Goal: Task Accomplishment & Management: Use online tool/utility

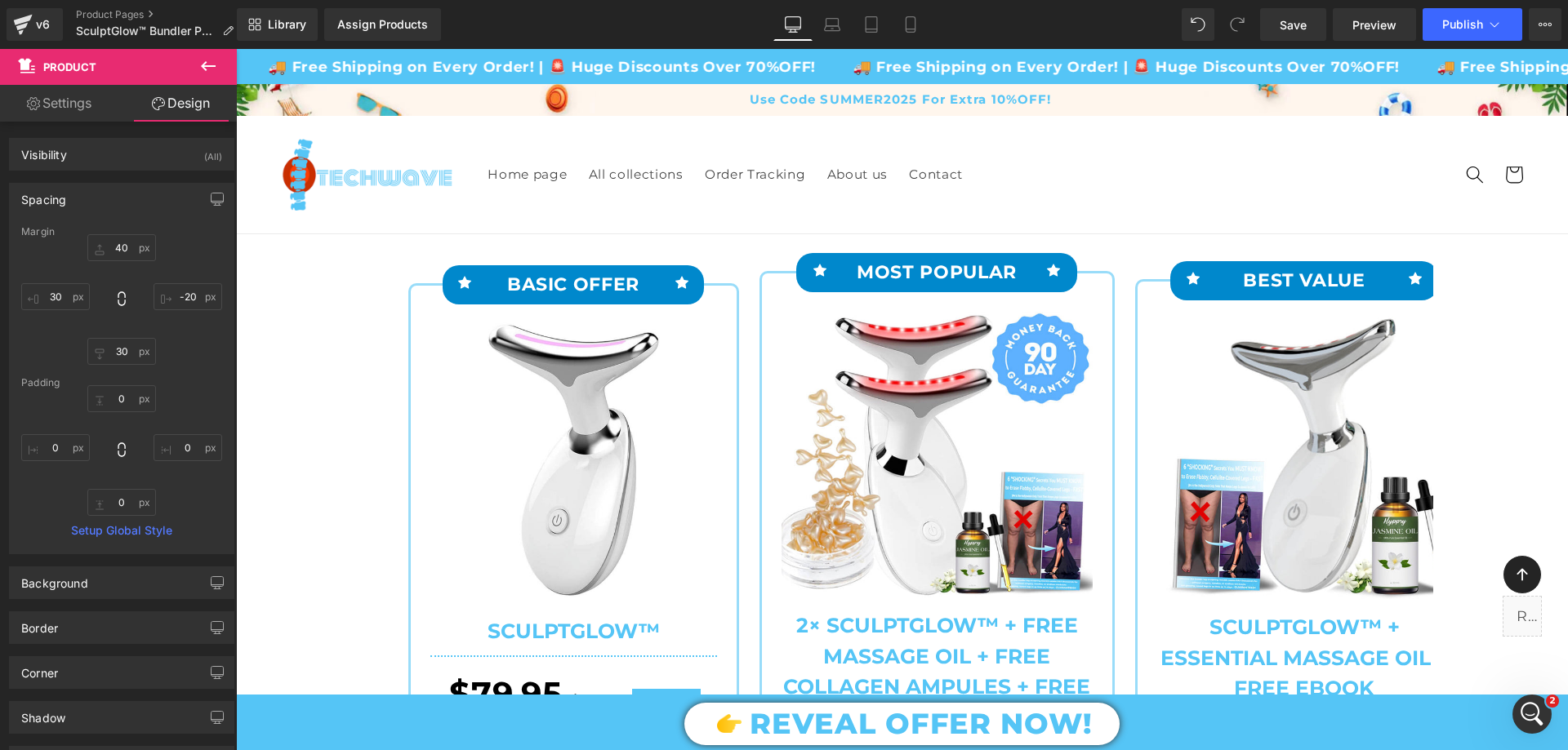
scroll to position [4293, 0]
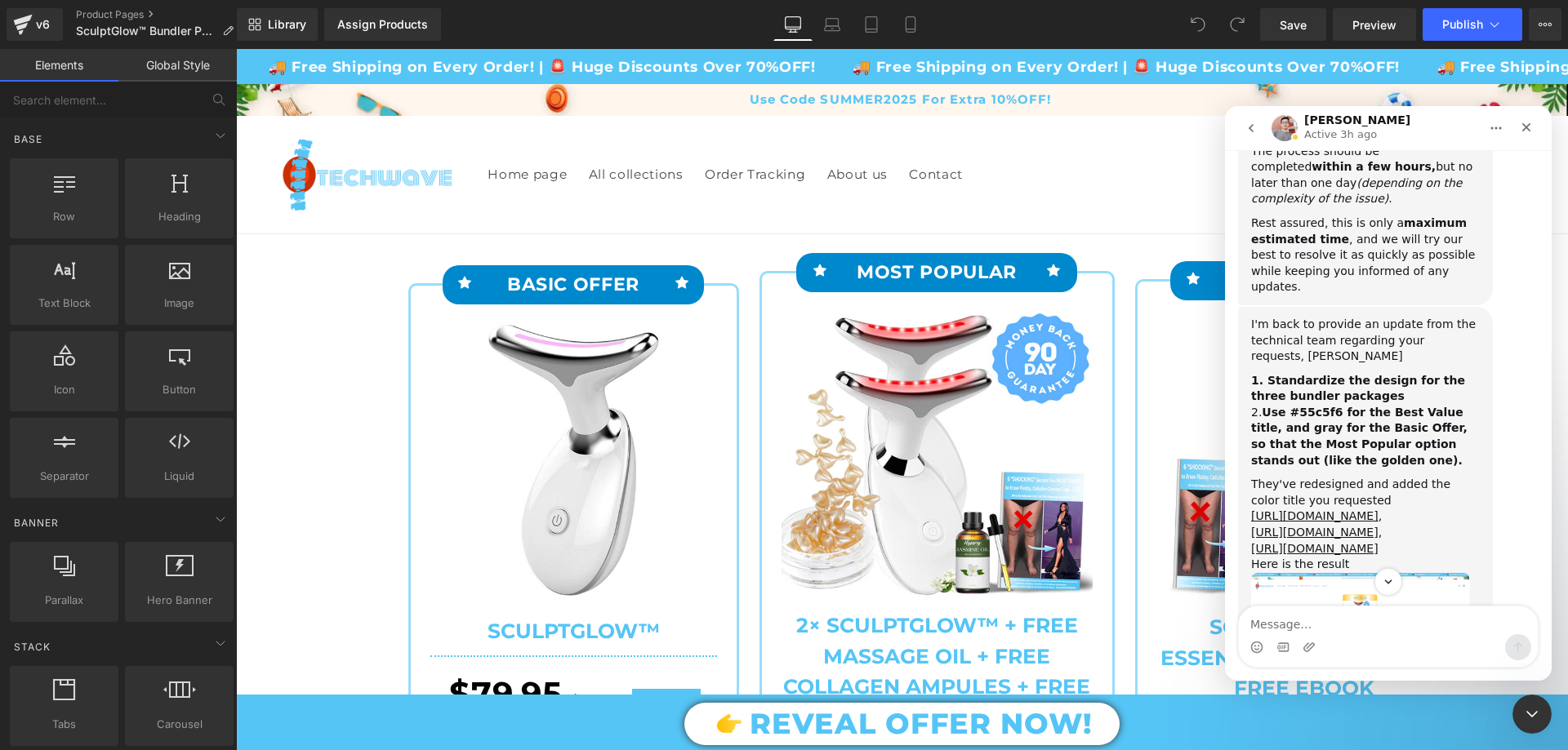
scroll to position [3721, 0]
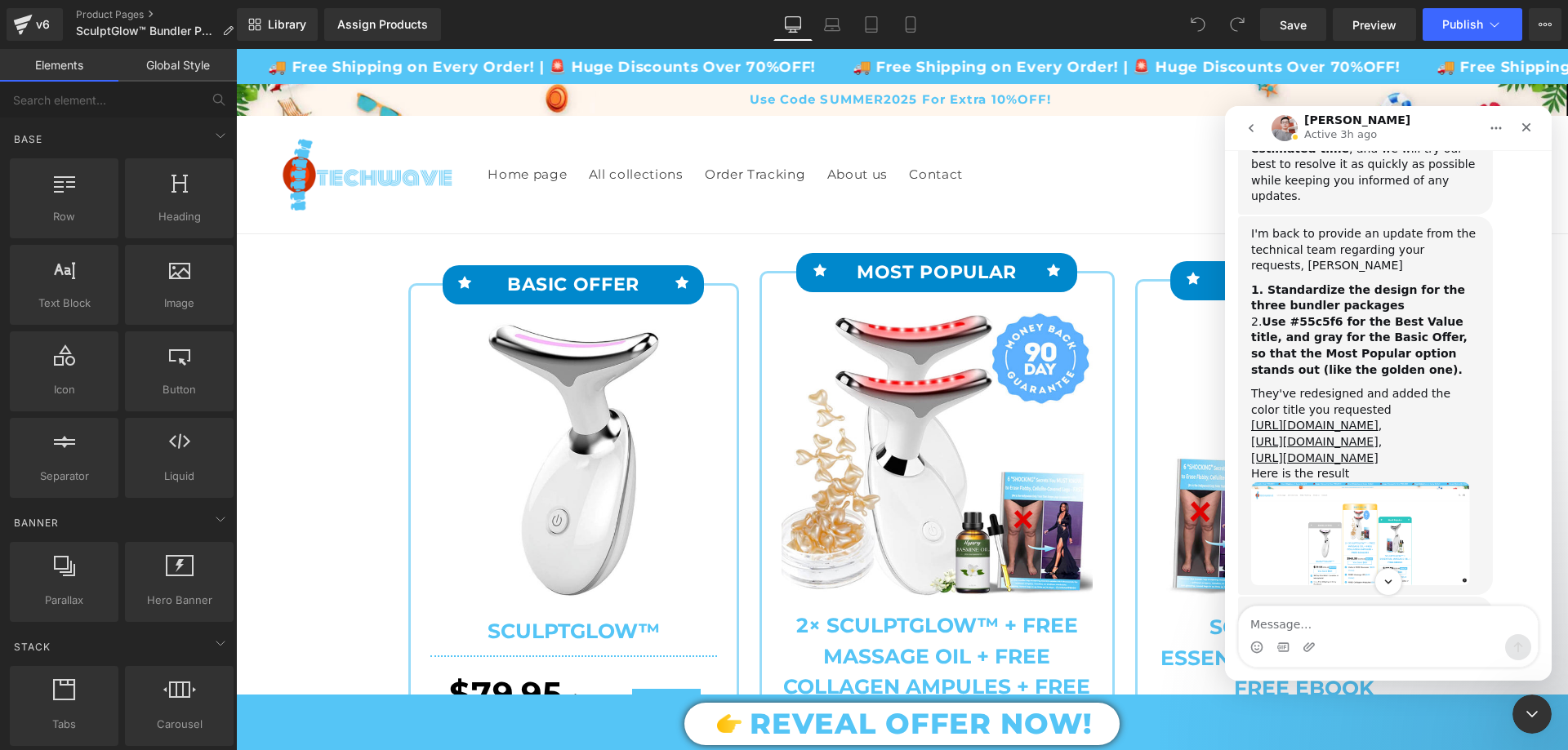
click at [1379, 482] on img "Harry says…" at bounding box center [1361, 533] width 219 height 103
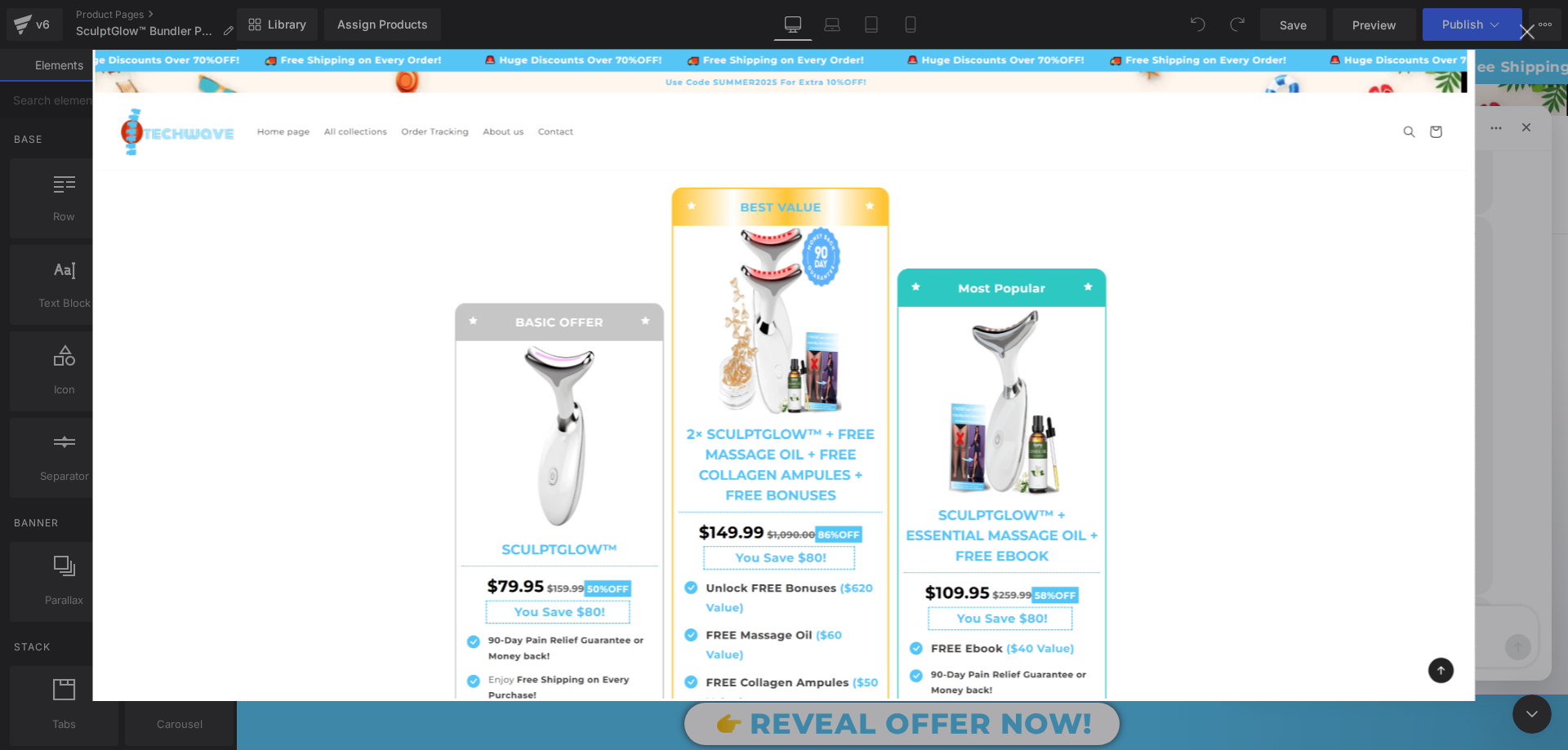
scroll to position [0, 0]
click at [1567, 280] on div "Intercom messenger" at bounding box center [784, 375] width 1568 height 750
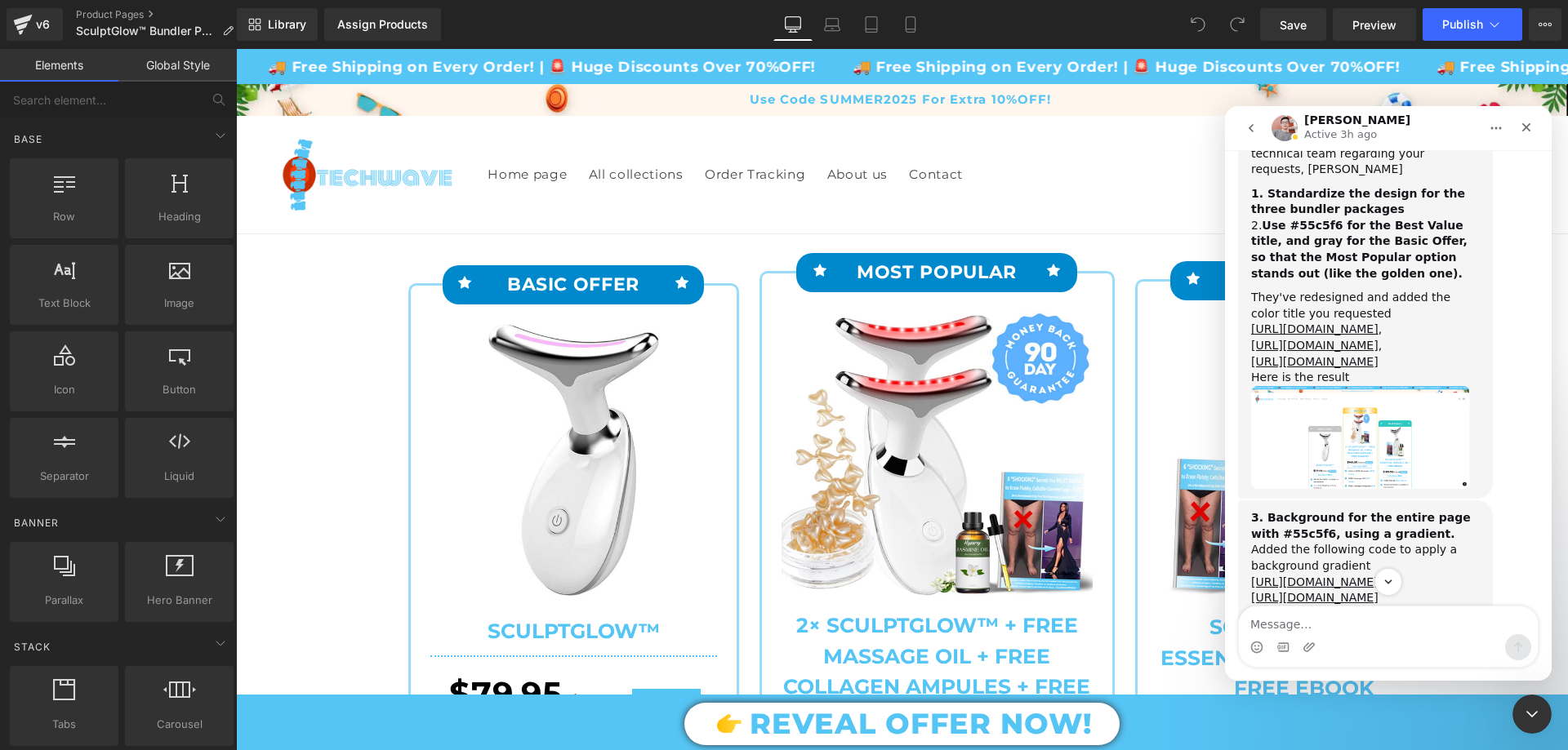
scroll to position [3885, 0]
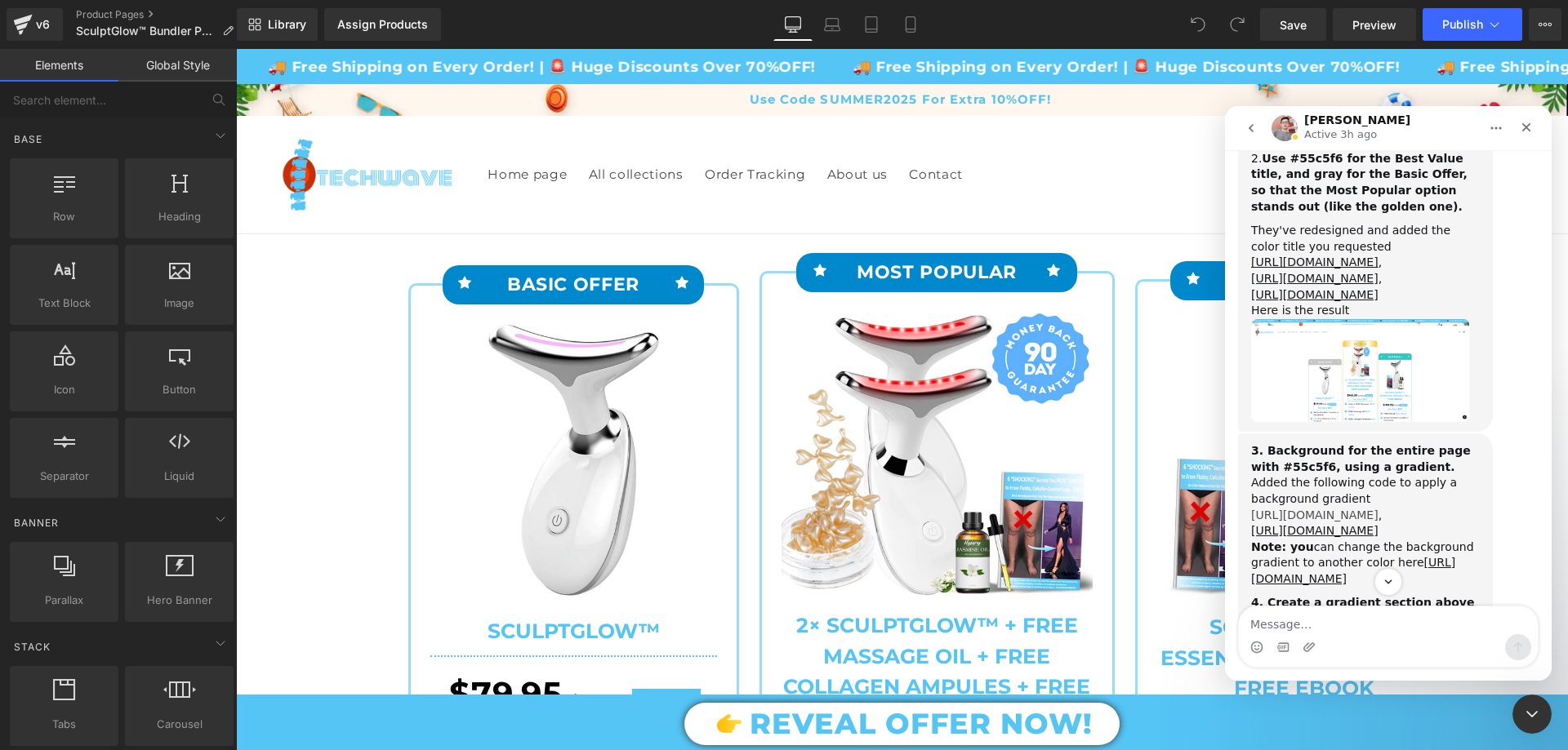
click at [1362, 508] on link "[URL][DOMAIN_NAME]" at bounding box center [1315, 515] width 127 height 13
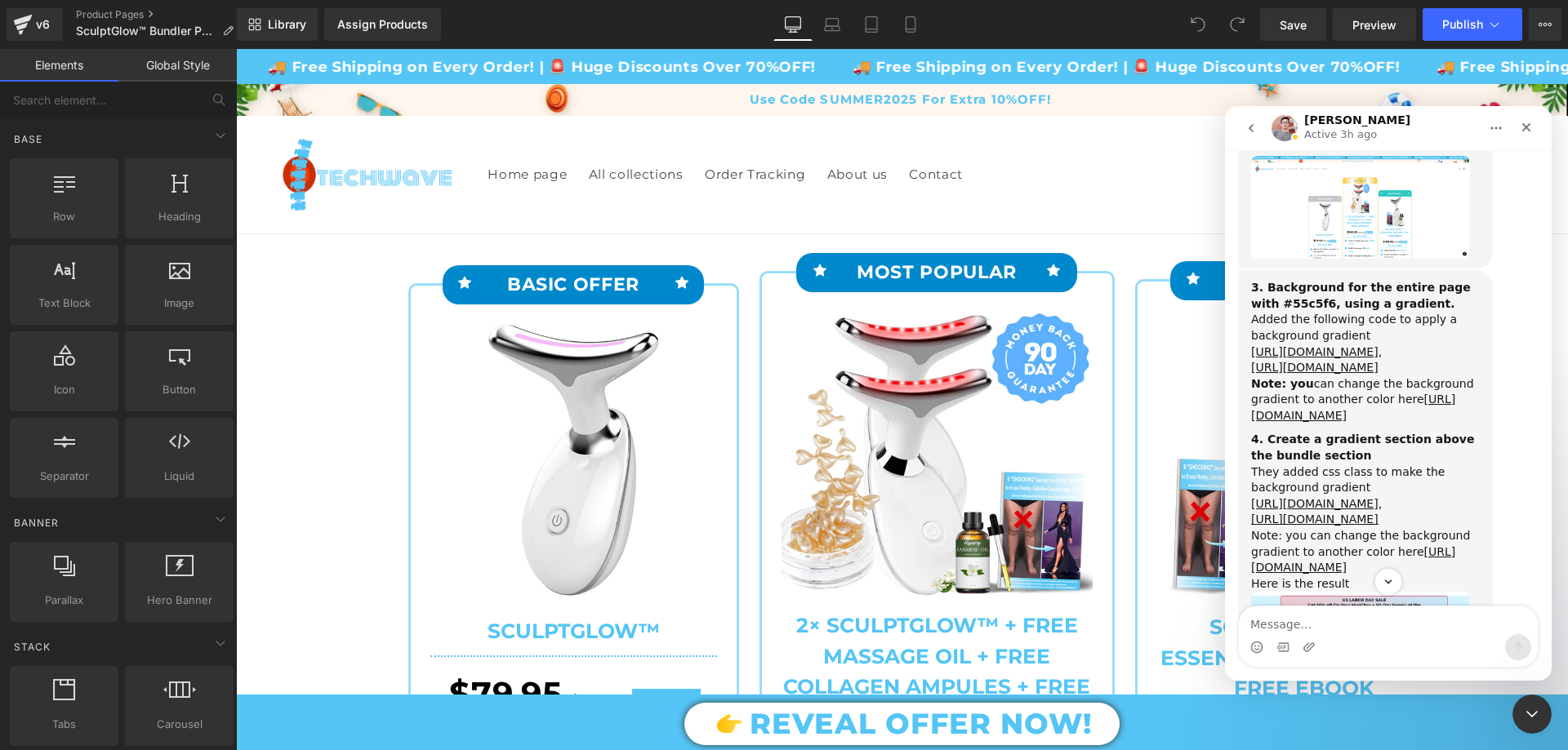
click at [1444, 592] on img "Harry says…" at bounding box center [1361, 652] width 219 height 121
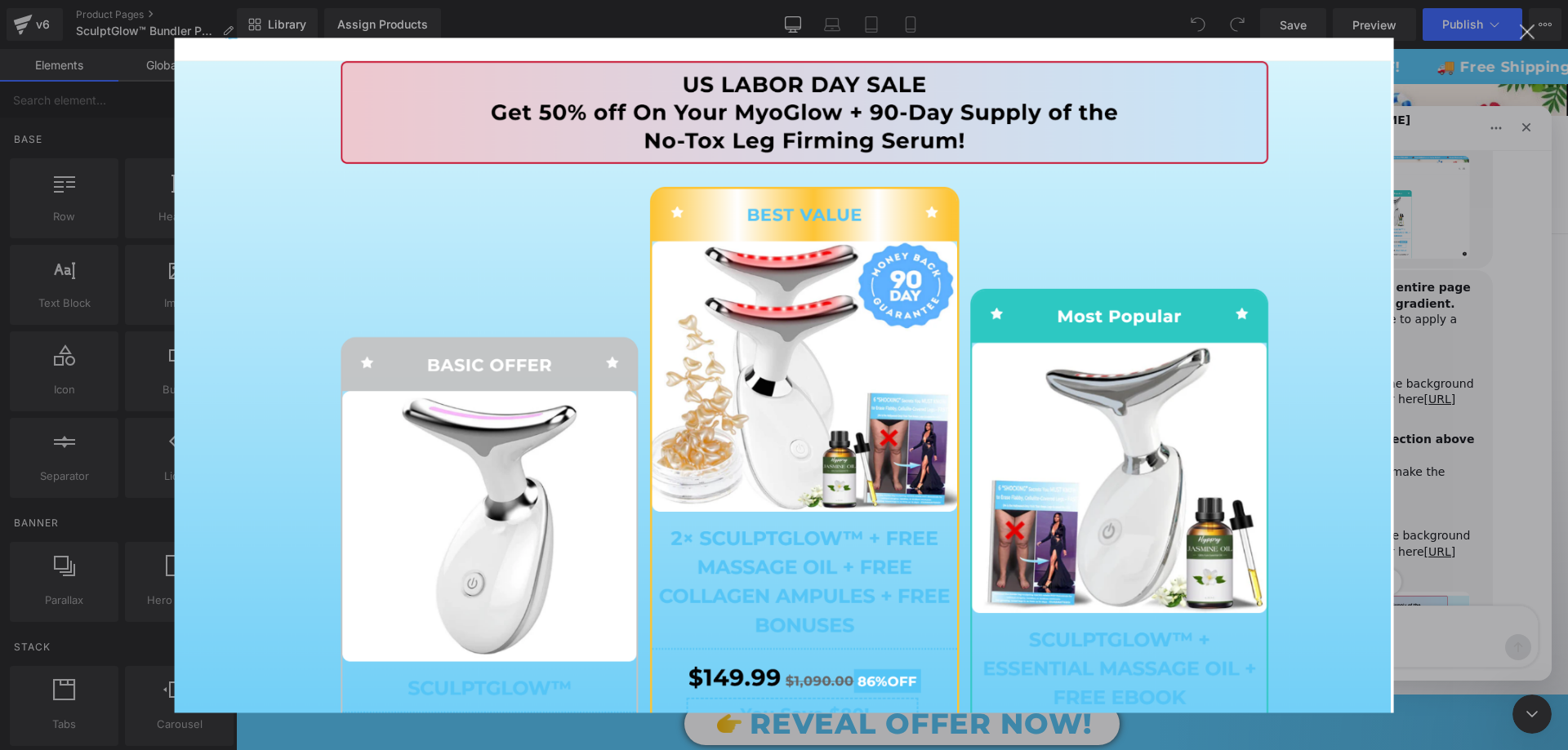
click at [1504, 318] on div "Intercom messenger" at bounding box center [784, 375] width 1568 height 750
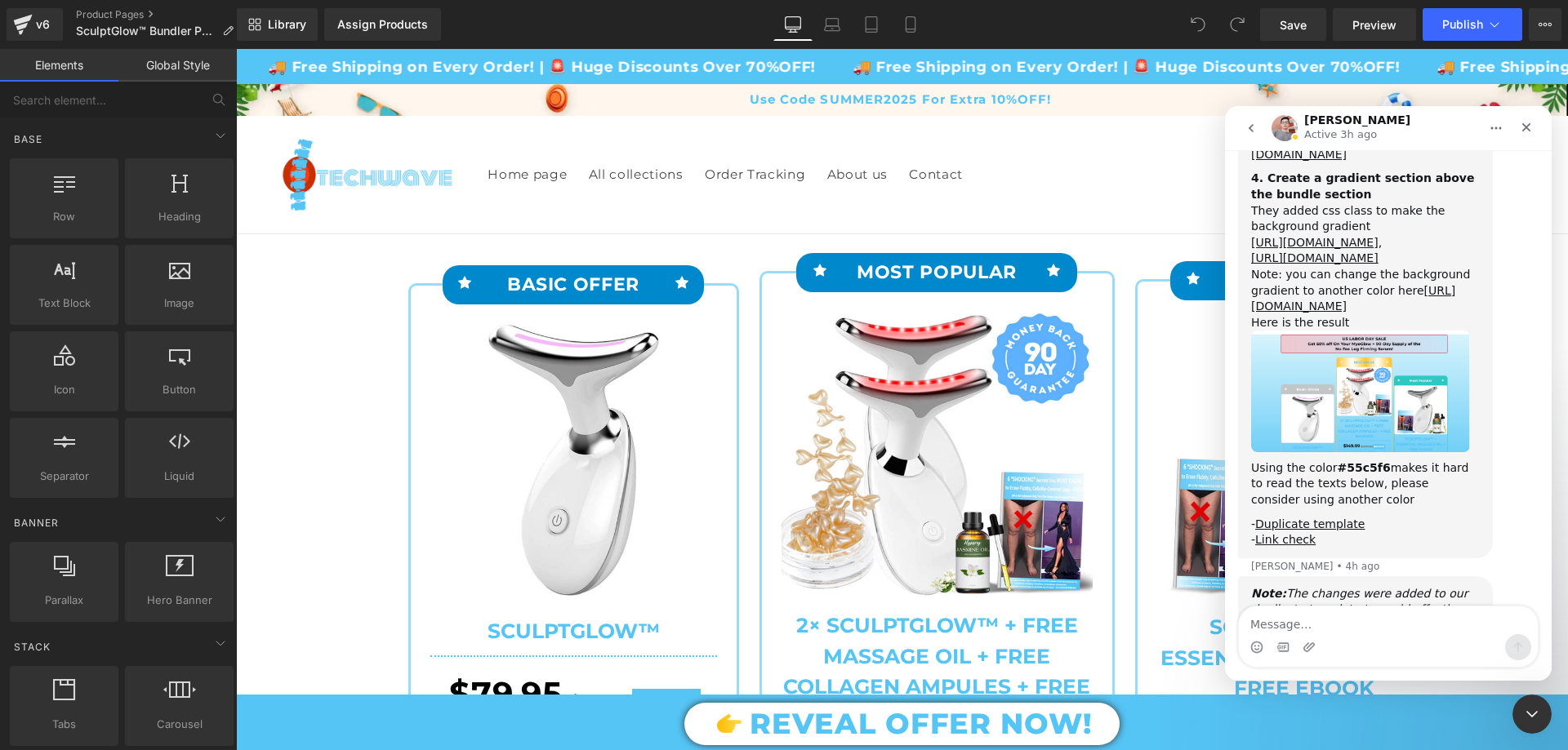
scroll to position [4064, 0]
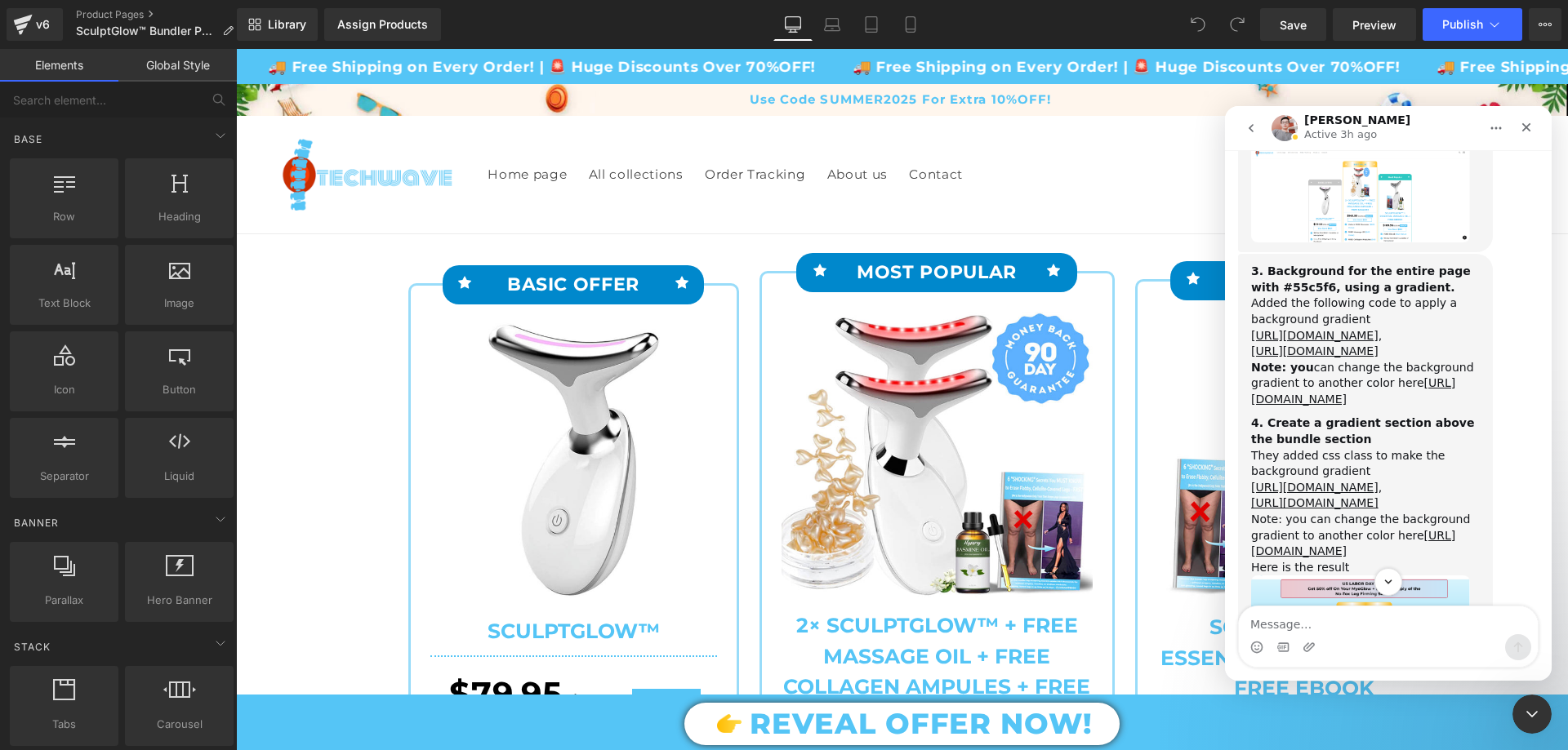
click at [1334, 575] on img "Harry says…" at bounding box center [1361, 635] width 219 height 121
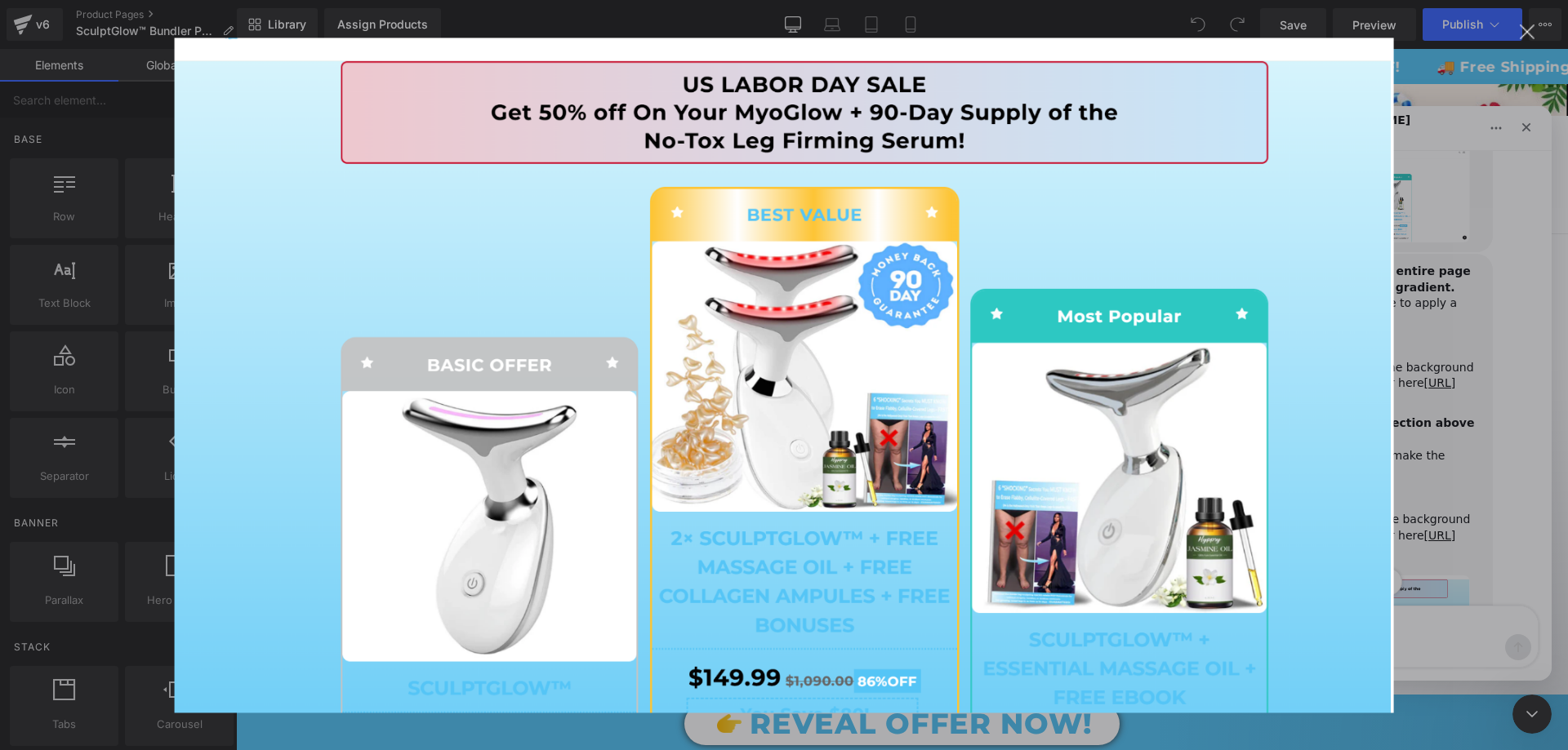
click at [1343, 463] on img "Close" at bounding box center [784, 375] width 1219 height 675
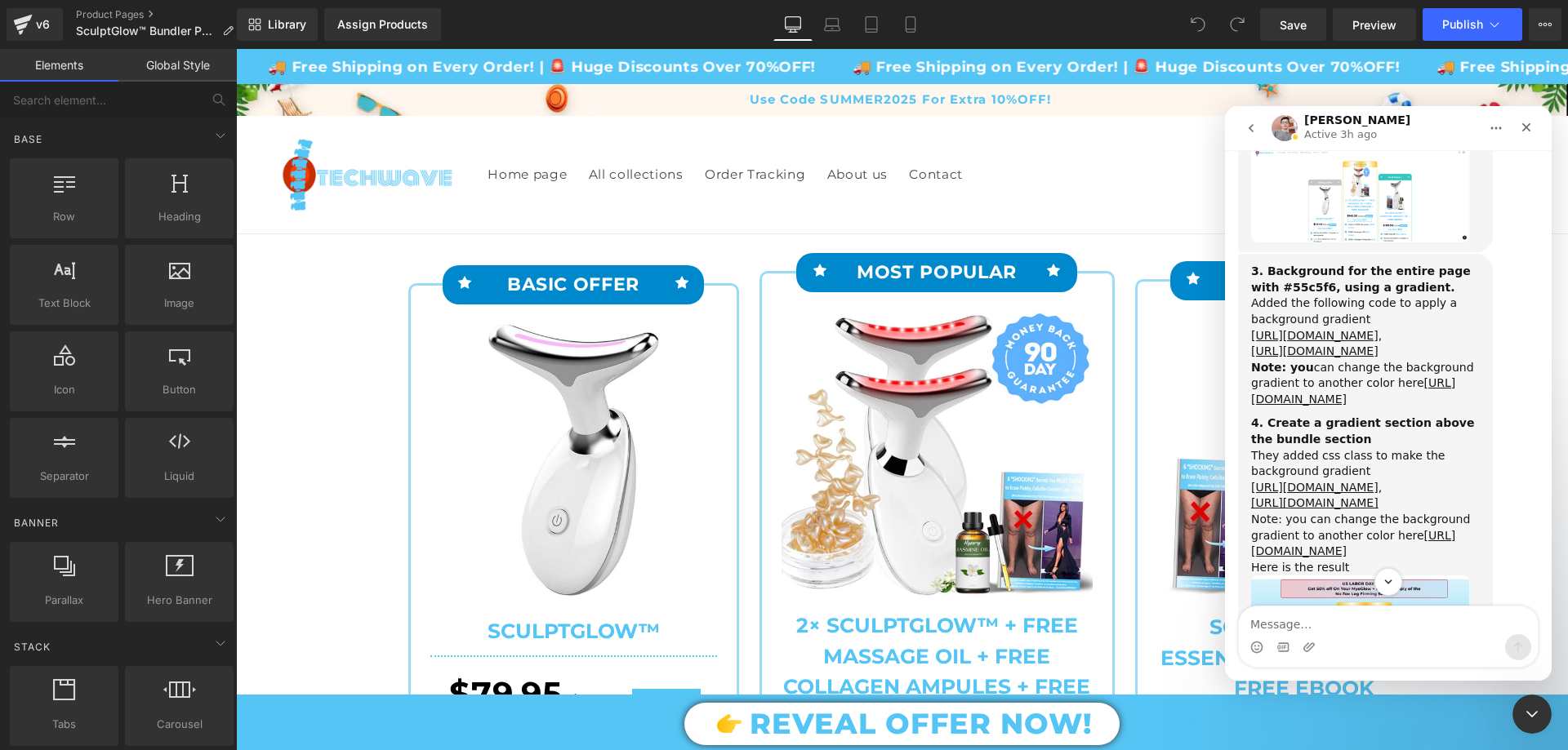
click at [1343, 575] on img "Harry says…" at bounding box center [1361, 635] width 219 height 121
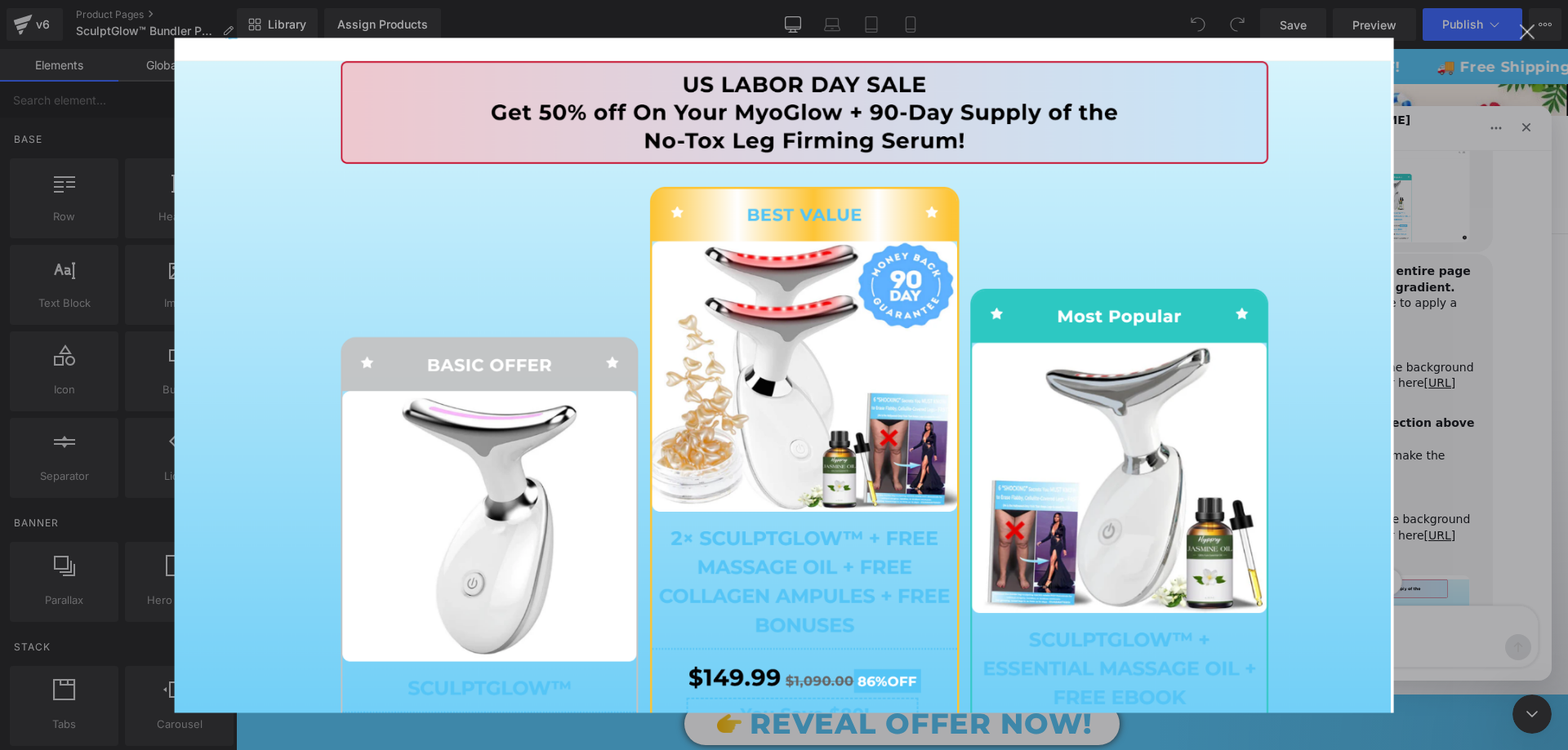
click at [1548, 334] on div "Intercom messenger" at bounding box center [784, 375] width 1568 height 750
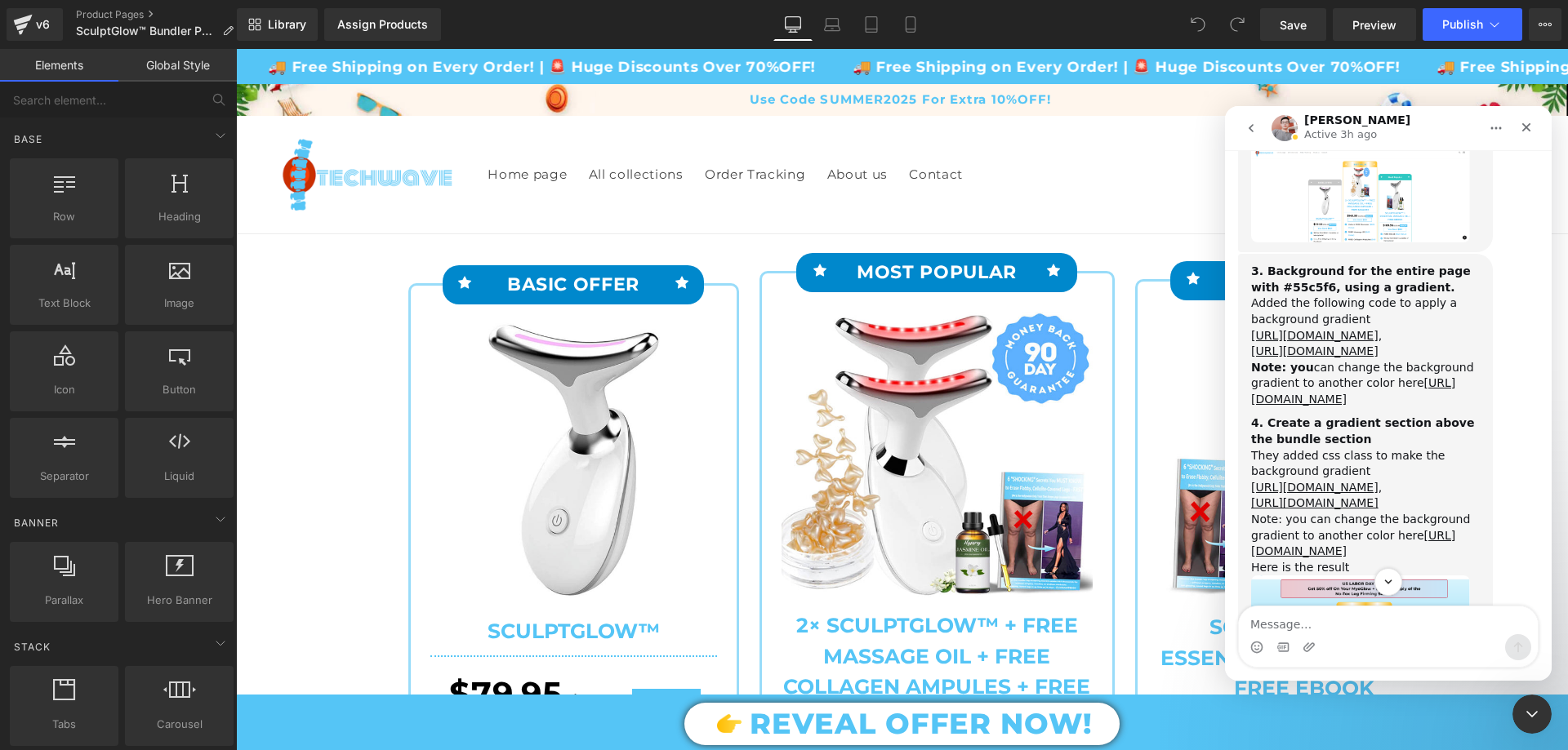
scroll to position [4145, 0]
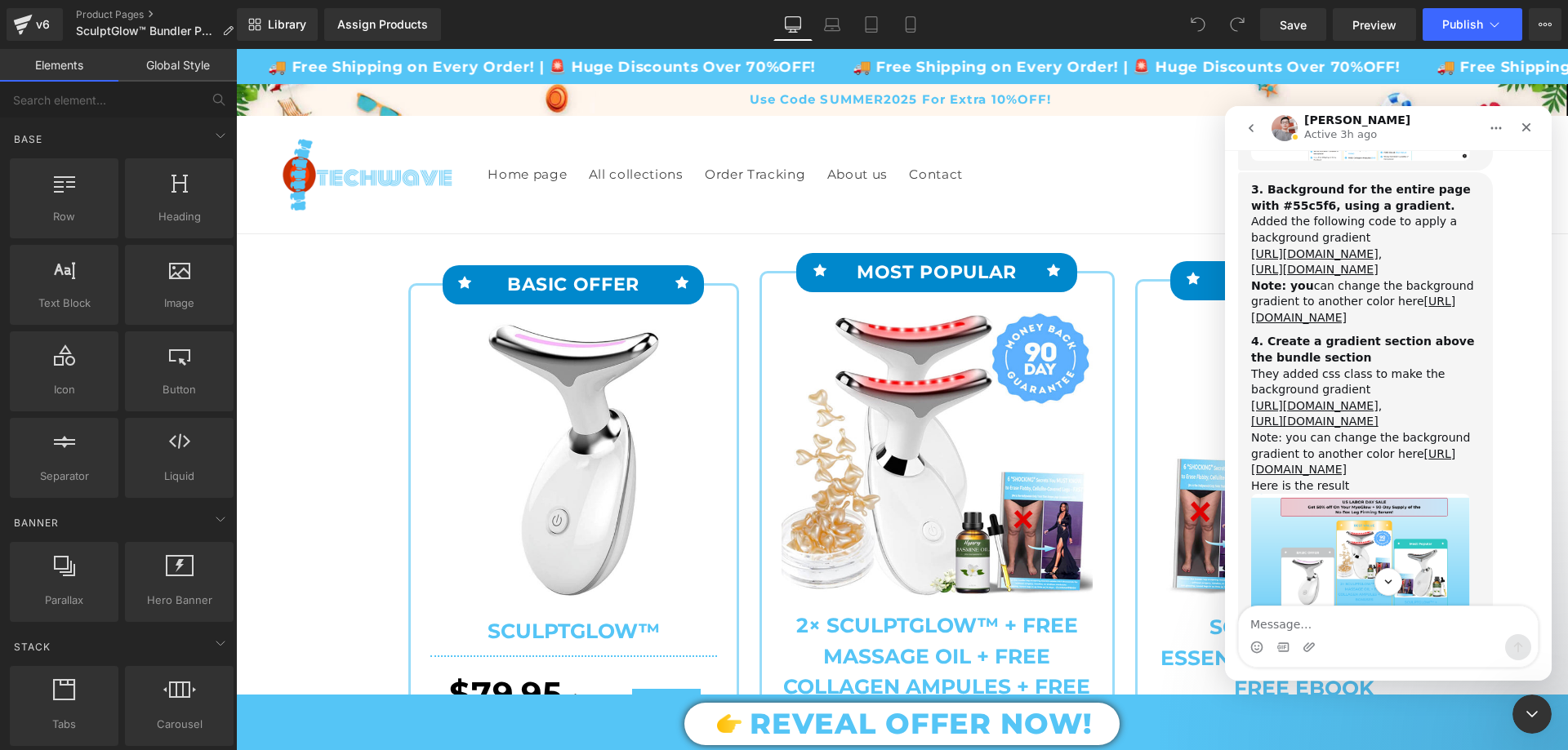
click at [1428, 494] on img "Harry says…" at bounding box center [1361, 554] width 219 height 121
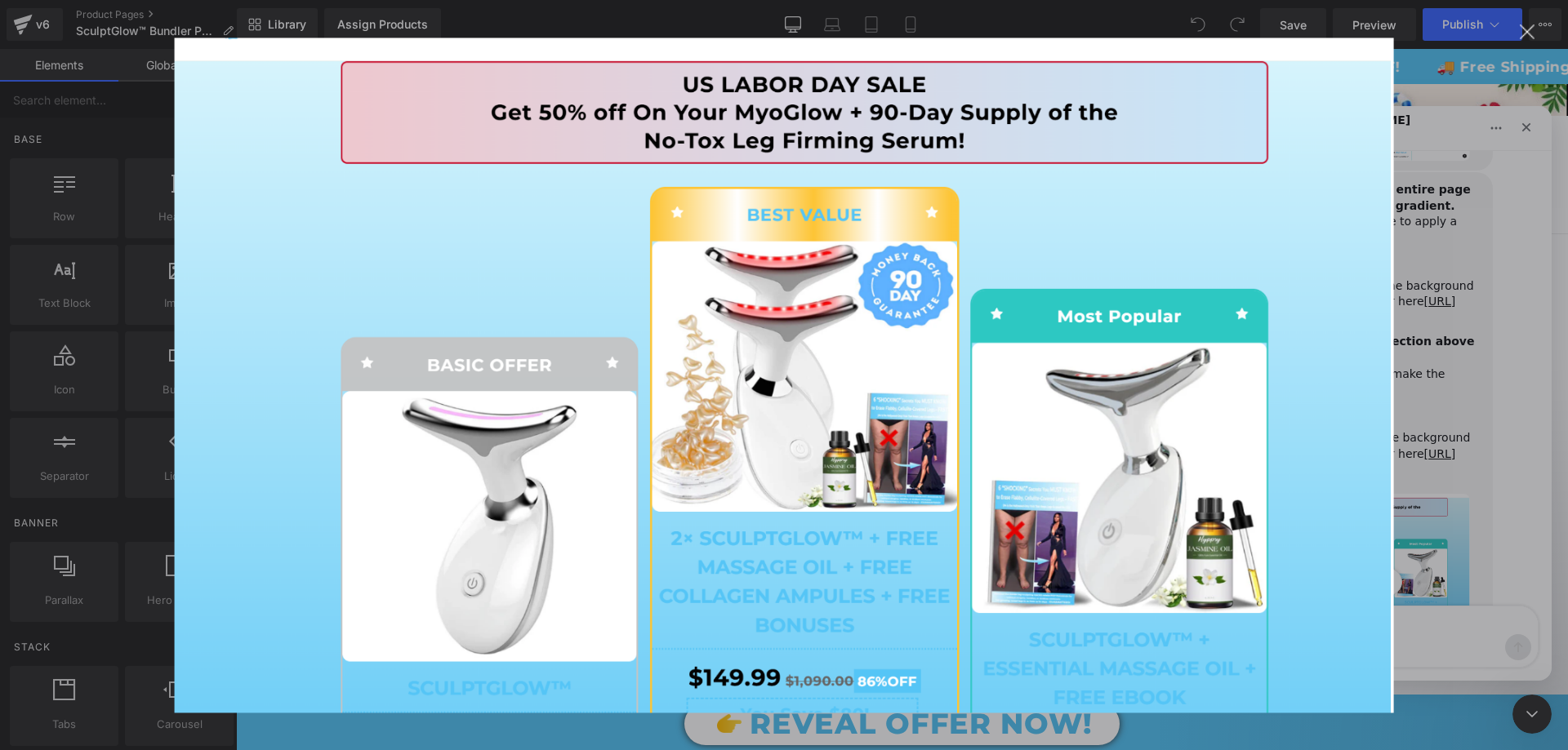
click at [1504, 304] on div "Intercom messenger" at bounding box center [784, 375] width 1568 height 750
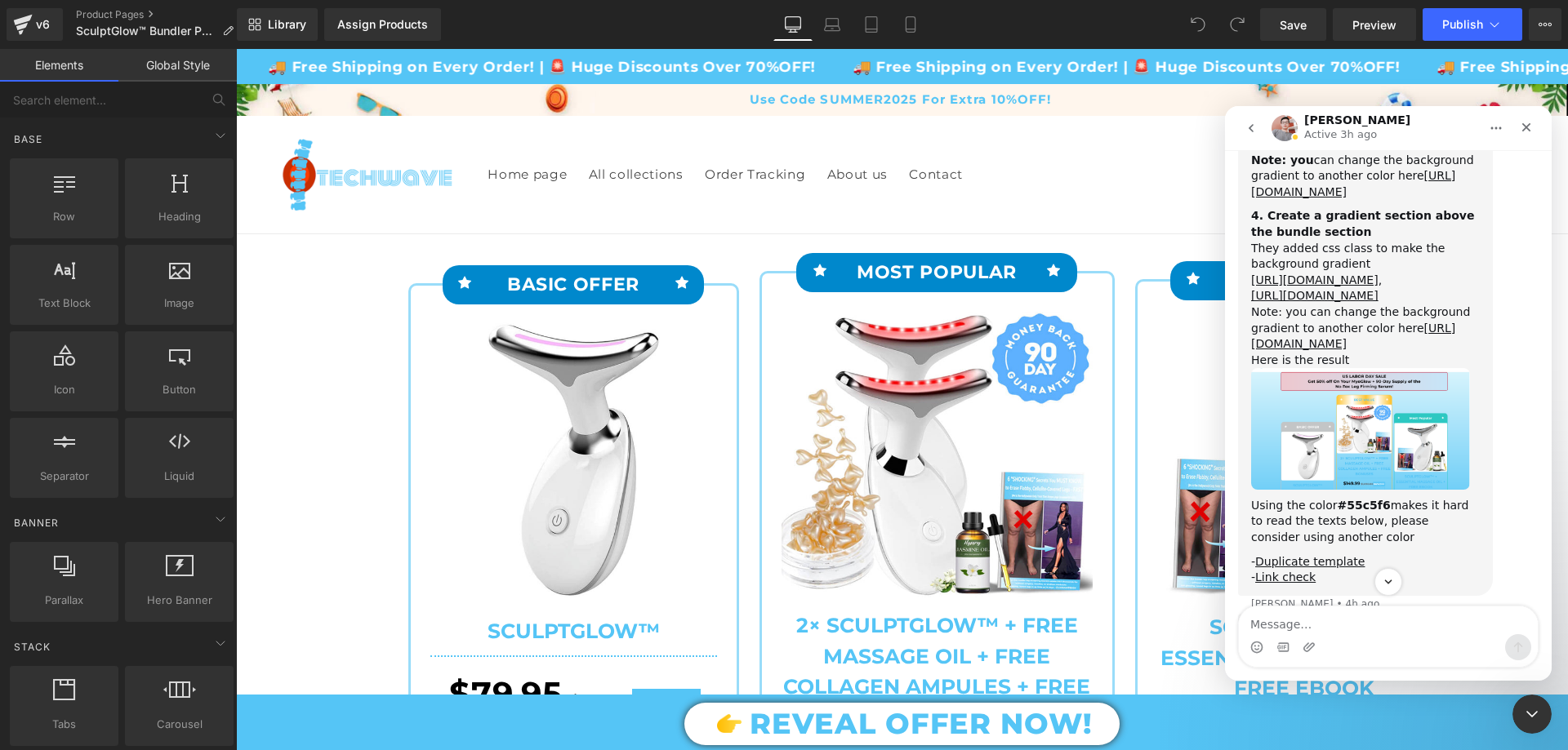
scroll to position [4309, 0]
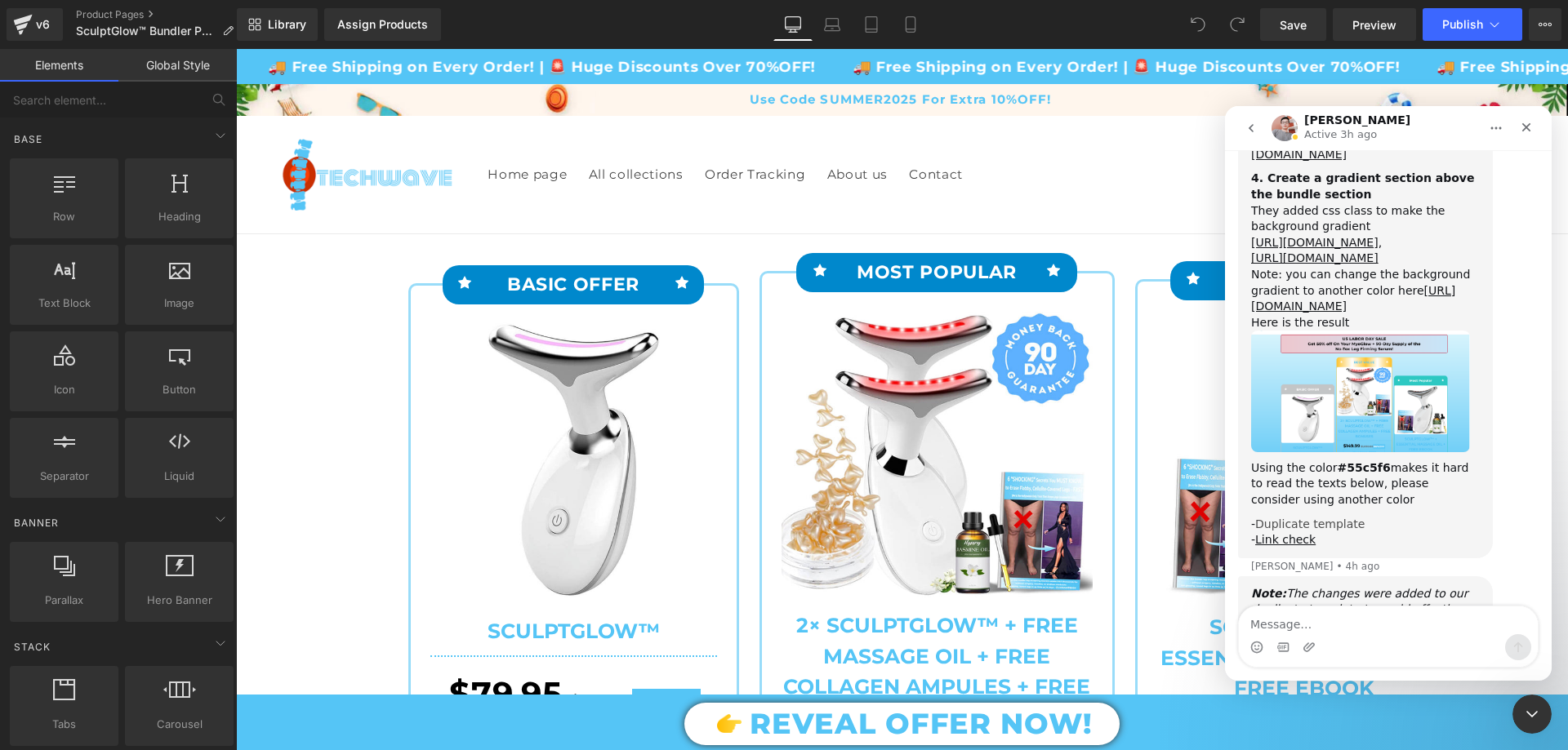
click at [1341, 518] on link "Duplicate template" at bounding box center [1310, 524] width 110 height 13
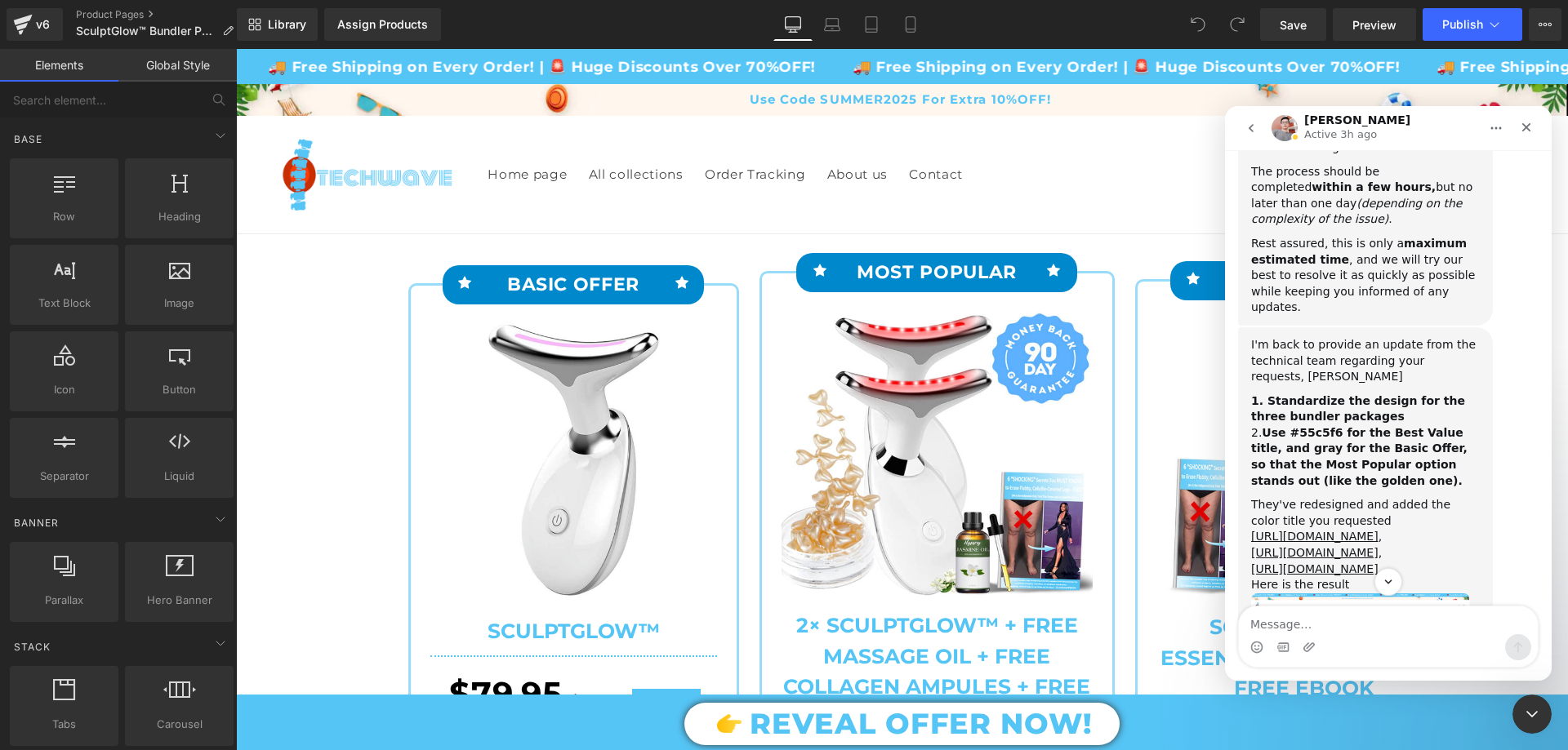
scroll to position [3885, 0]
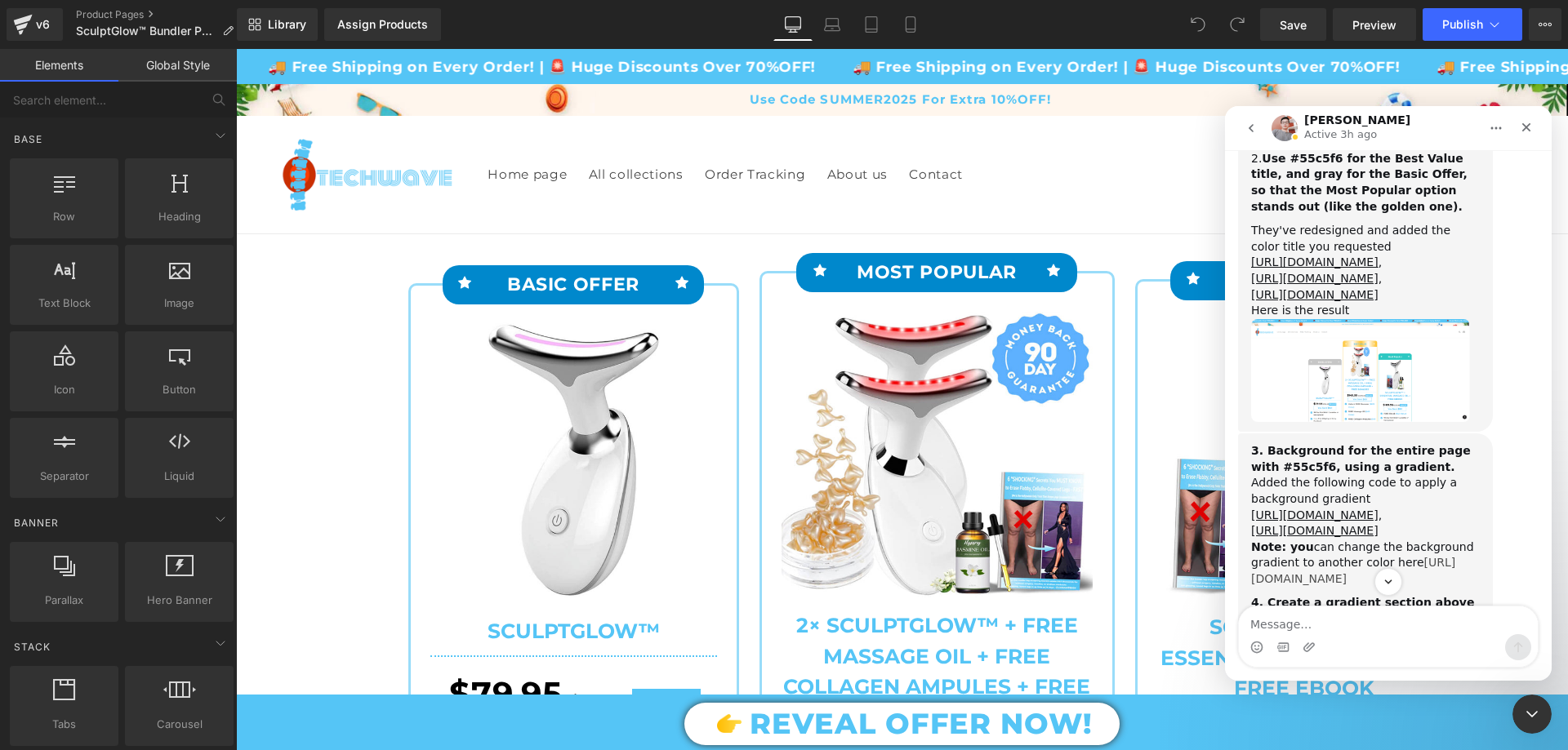
click at [1395, 556] on link "[URL][DOMAIN_NAME]" at bounding box center [1353, 570] width 204 height 29
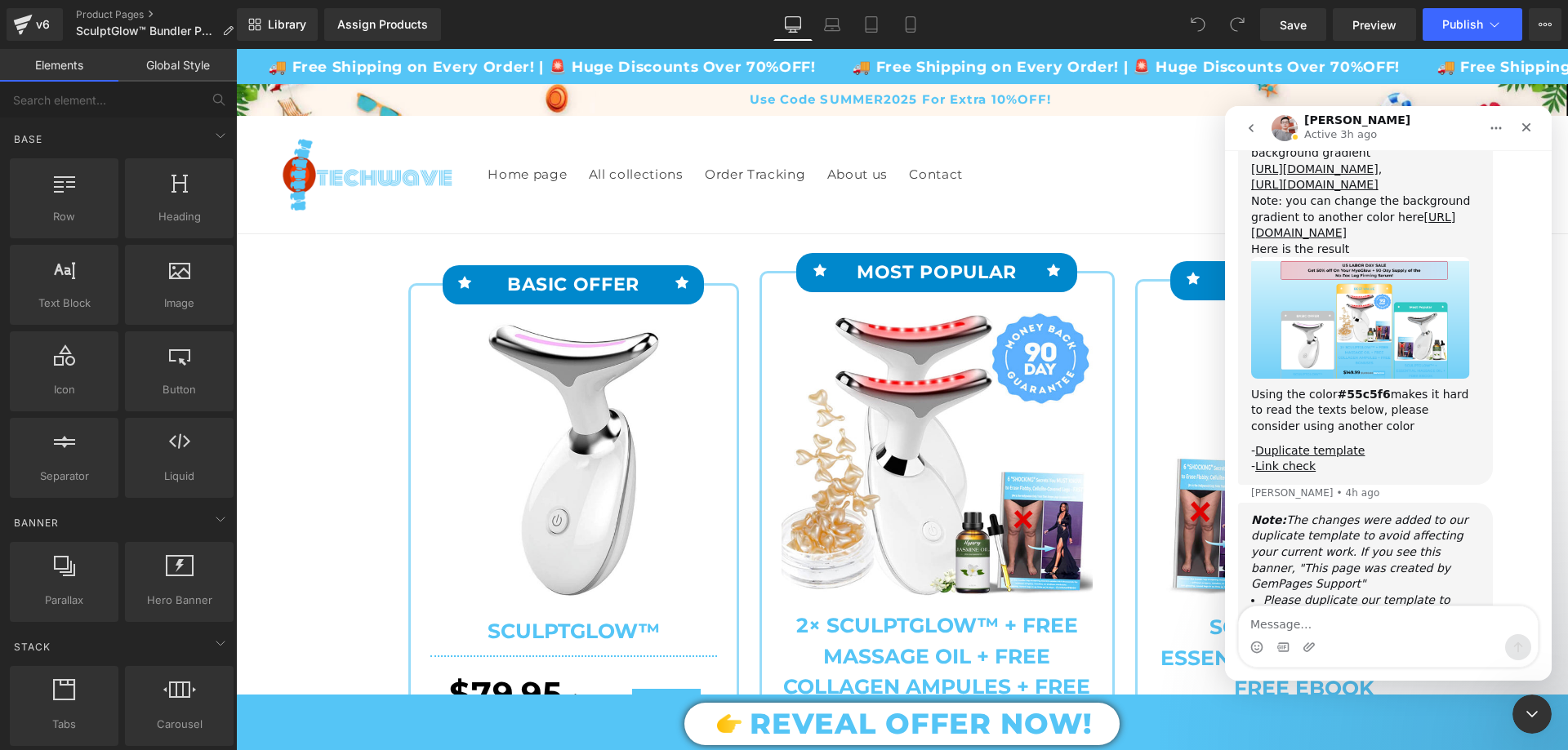
scroll to position [4390, 0]
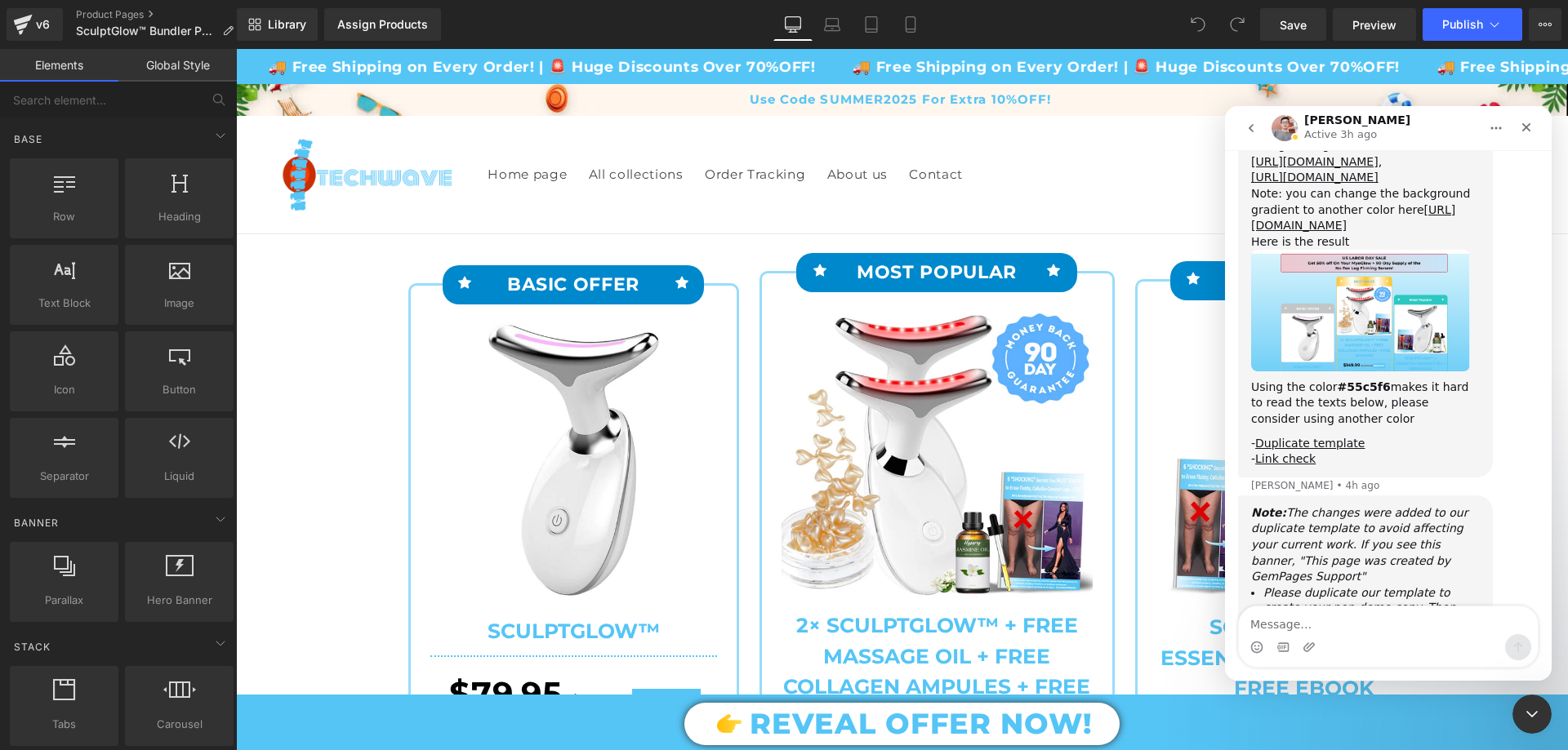
click at [1136, 215] on div at bounding box center [784, 350] width 1568 height 702
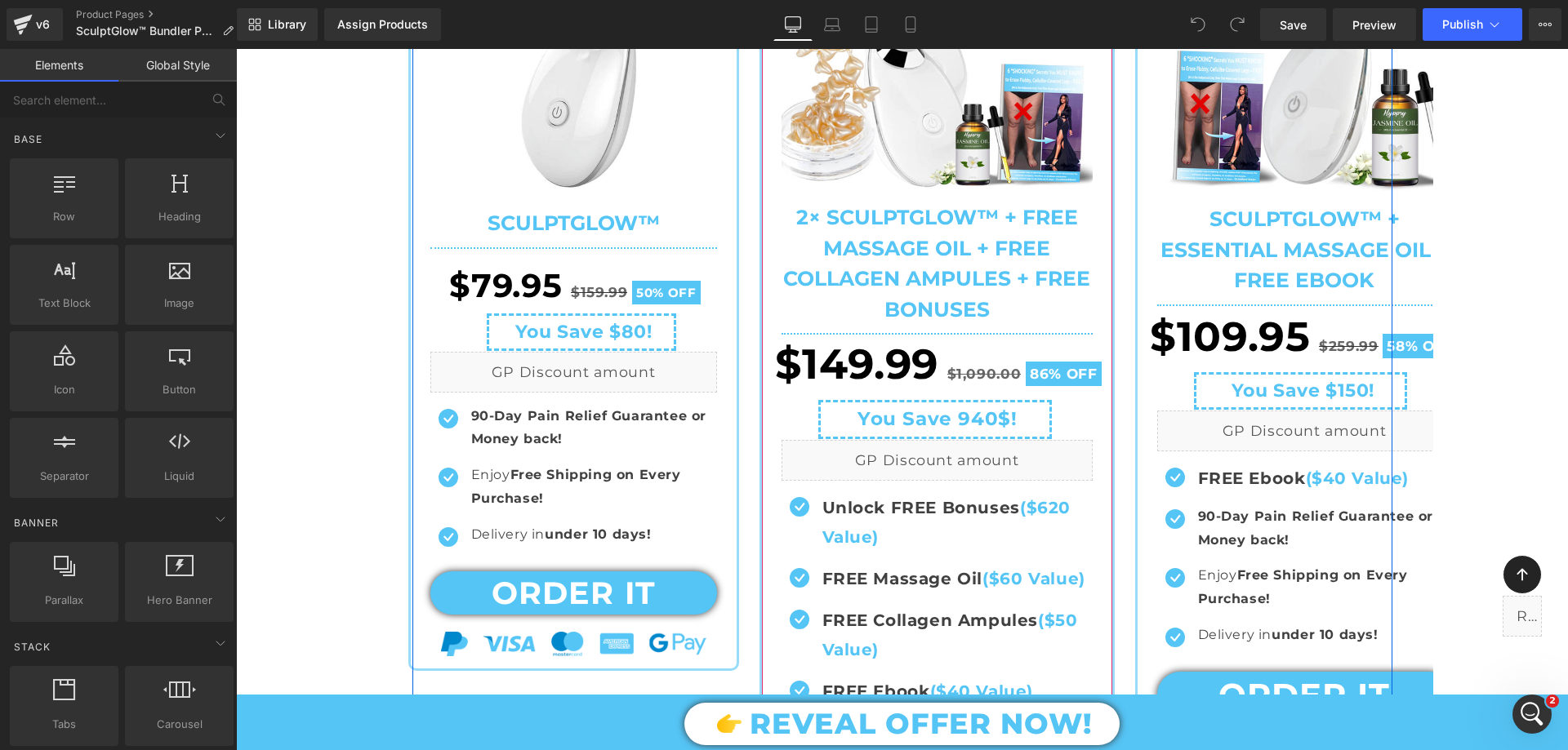
scroll to position [163, 0]
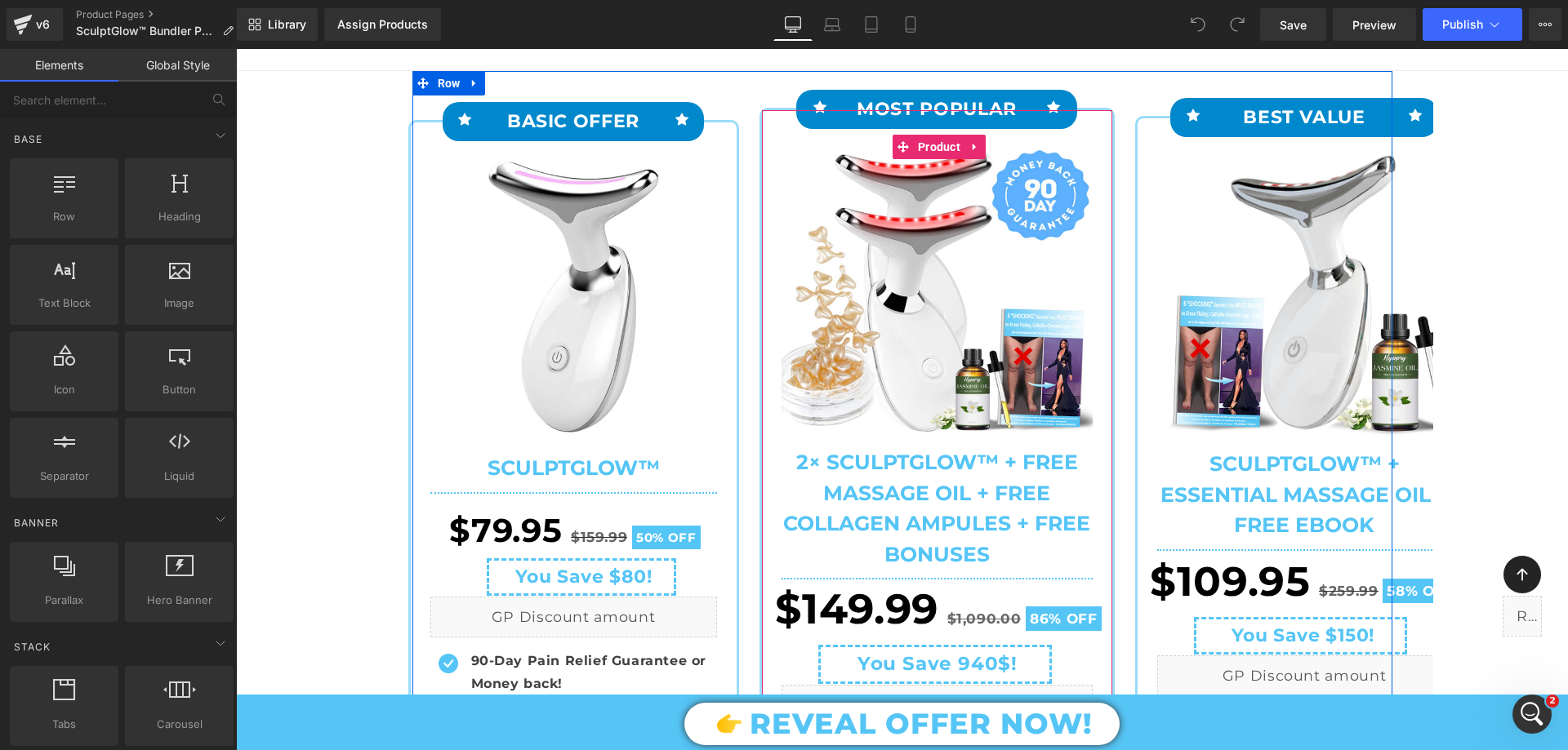
click at [927, 273] on img at bounding box center [937, 292] width 311 height 286
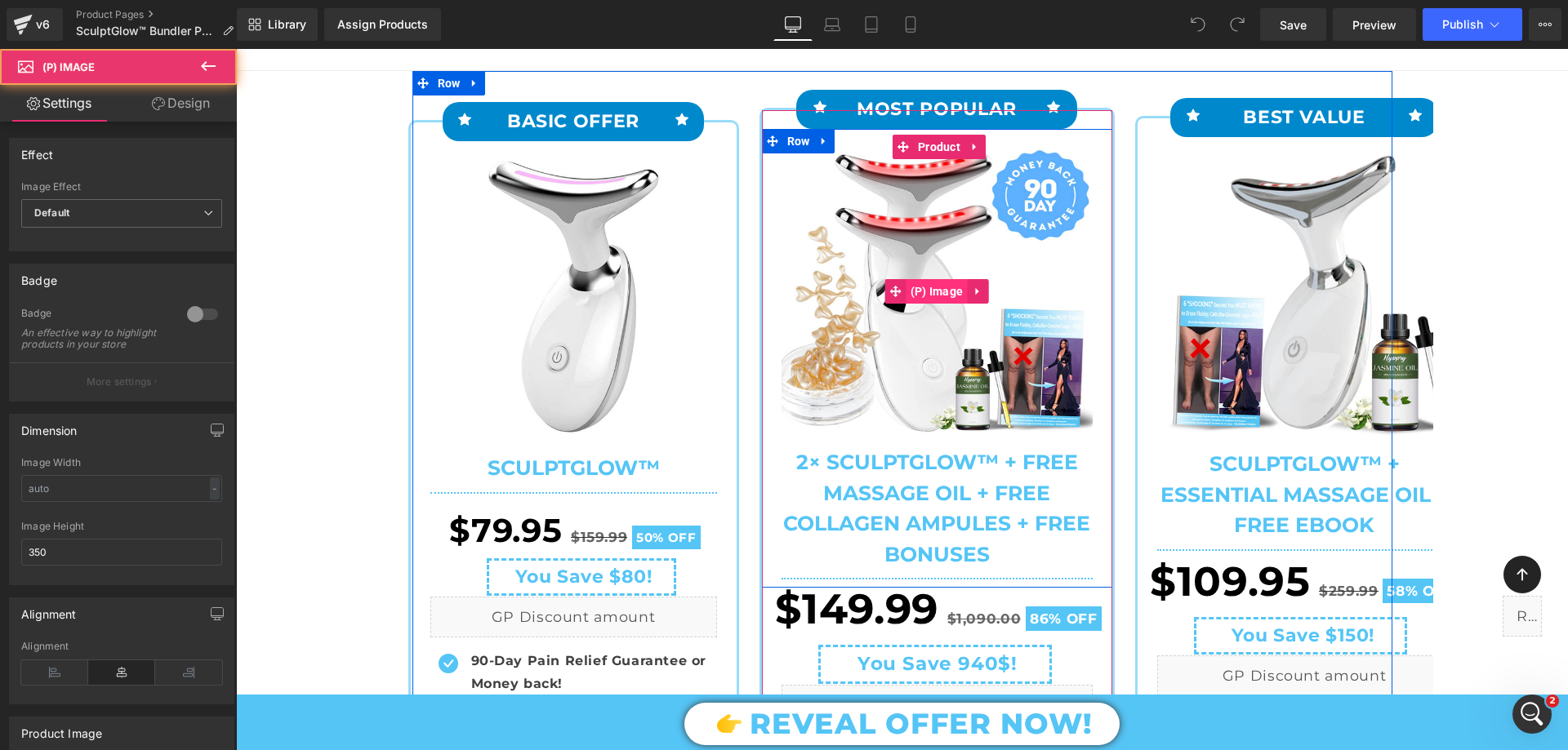
click at [920, 288] on span "(P) Image" at bounding box center [937, 291] width 61 height 24
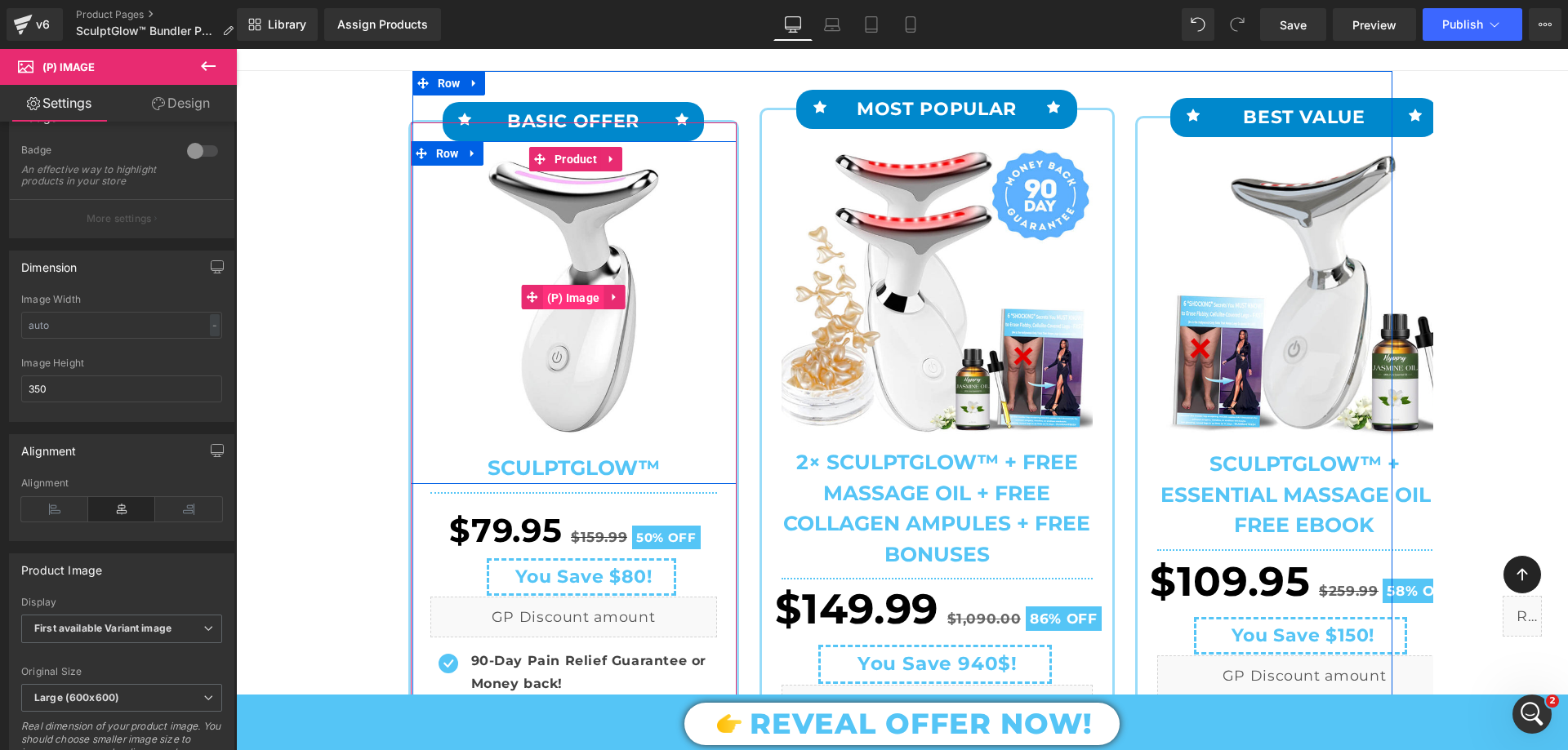
click at [580, 291] on span "(P) Image" at bounding box center [573, 298] width 61 height 24
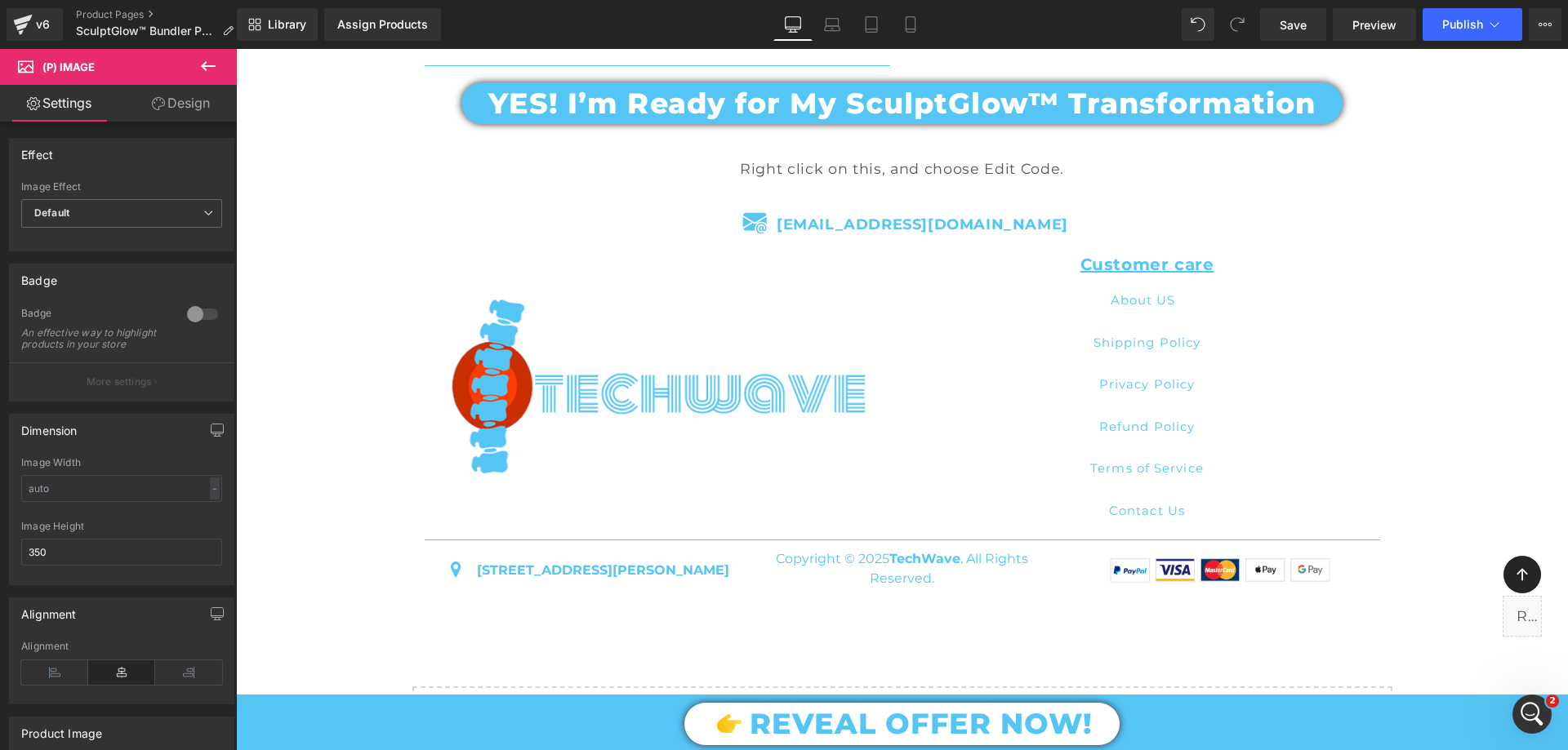
scroll to position [6264, 0]
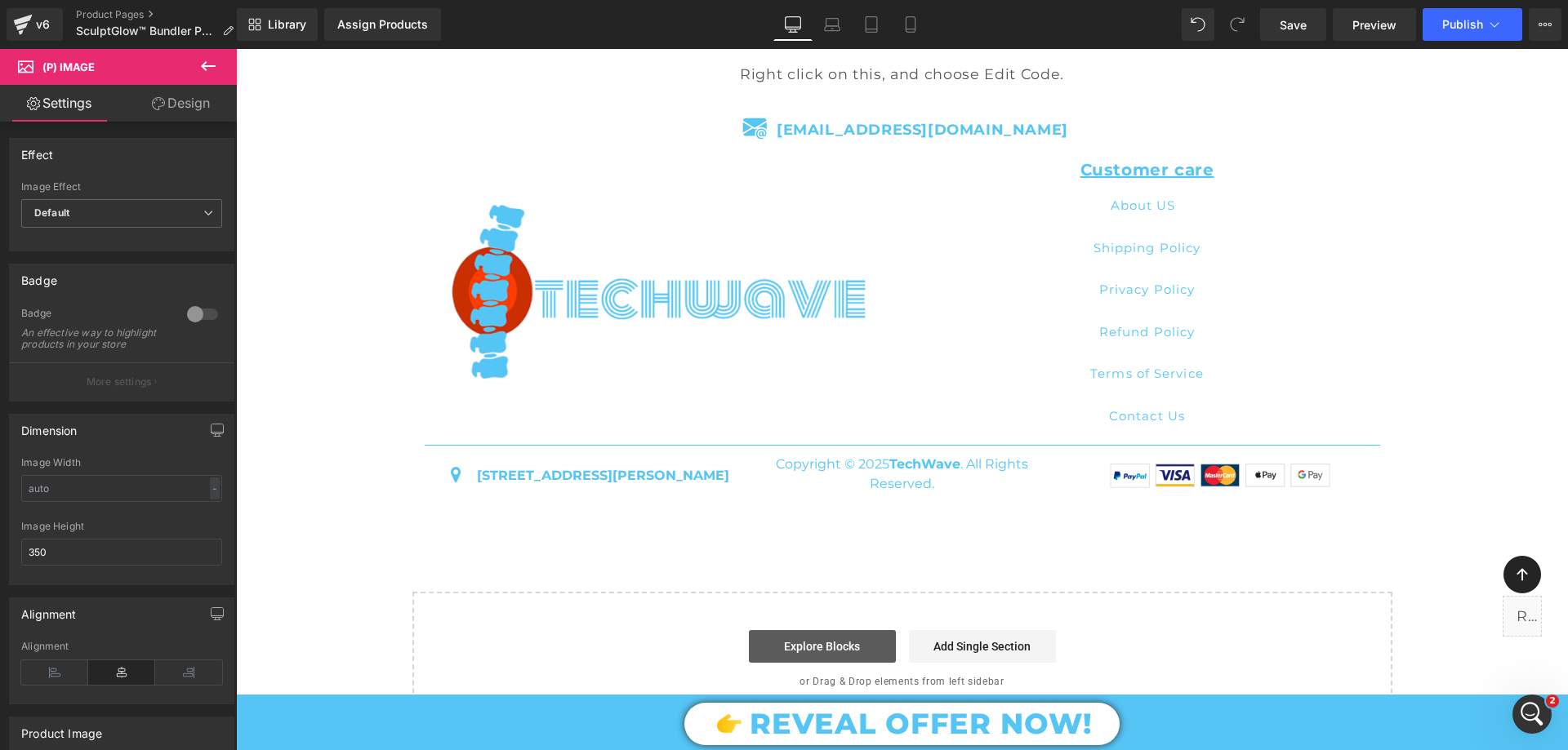
click at [825, 630] on link "Explore Blocks" at bounding box center [822, 646] width 147 height 33
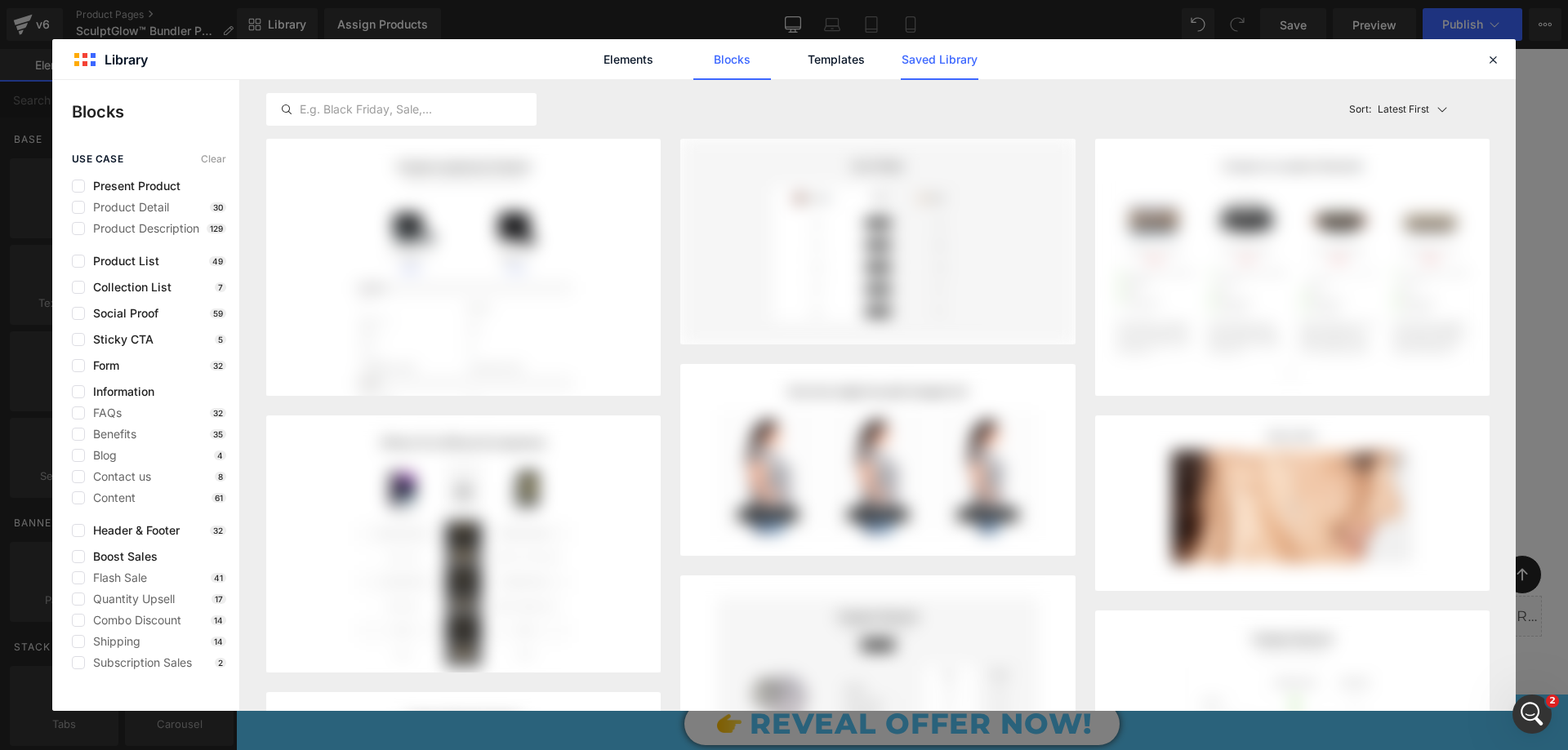
click at [946, 62] on link "Saved Library" at bounding box center [939, 59] width 78 height 41
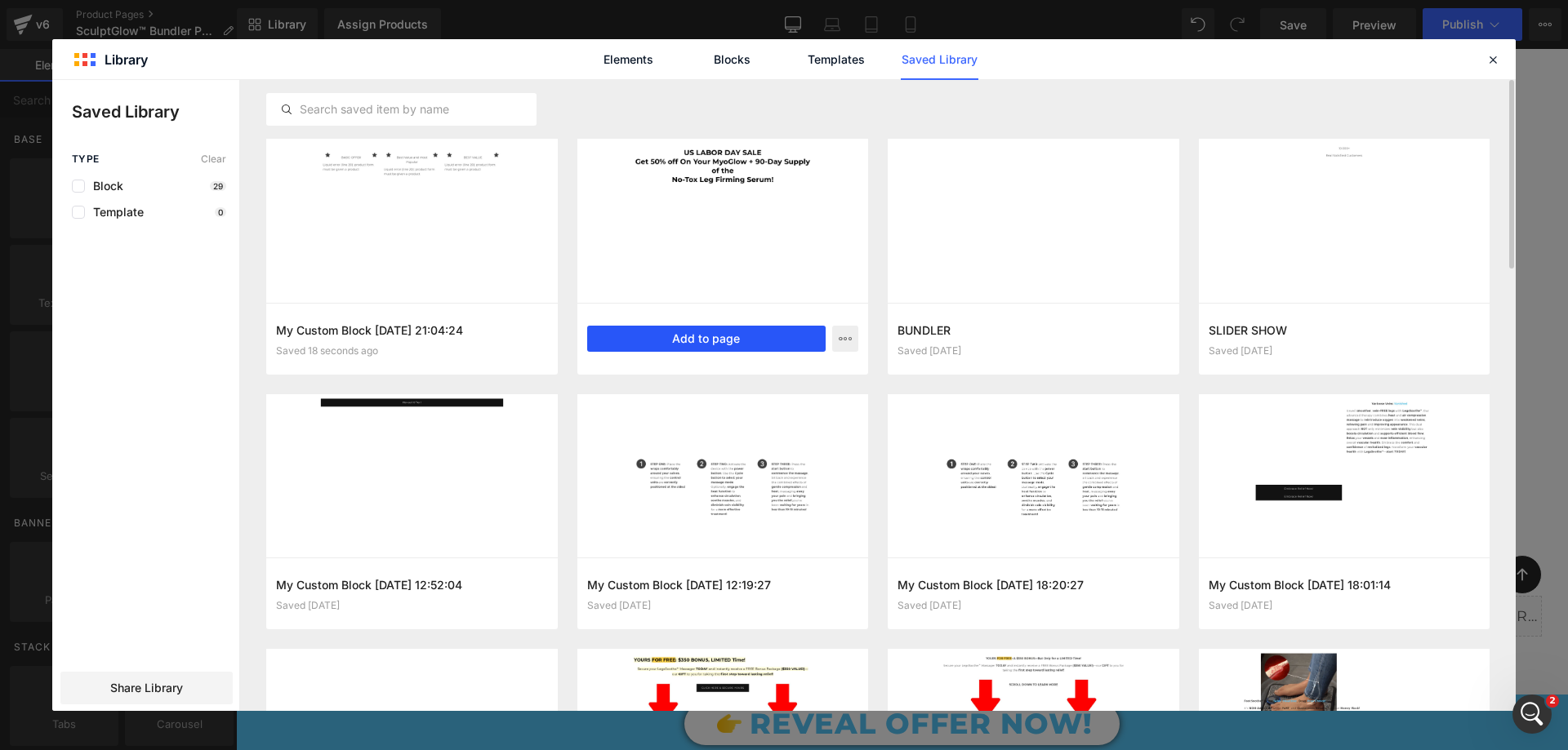
click at [704, 338] on button "Add to page" at bounding box center [707, 339] width 239 height 26
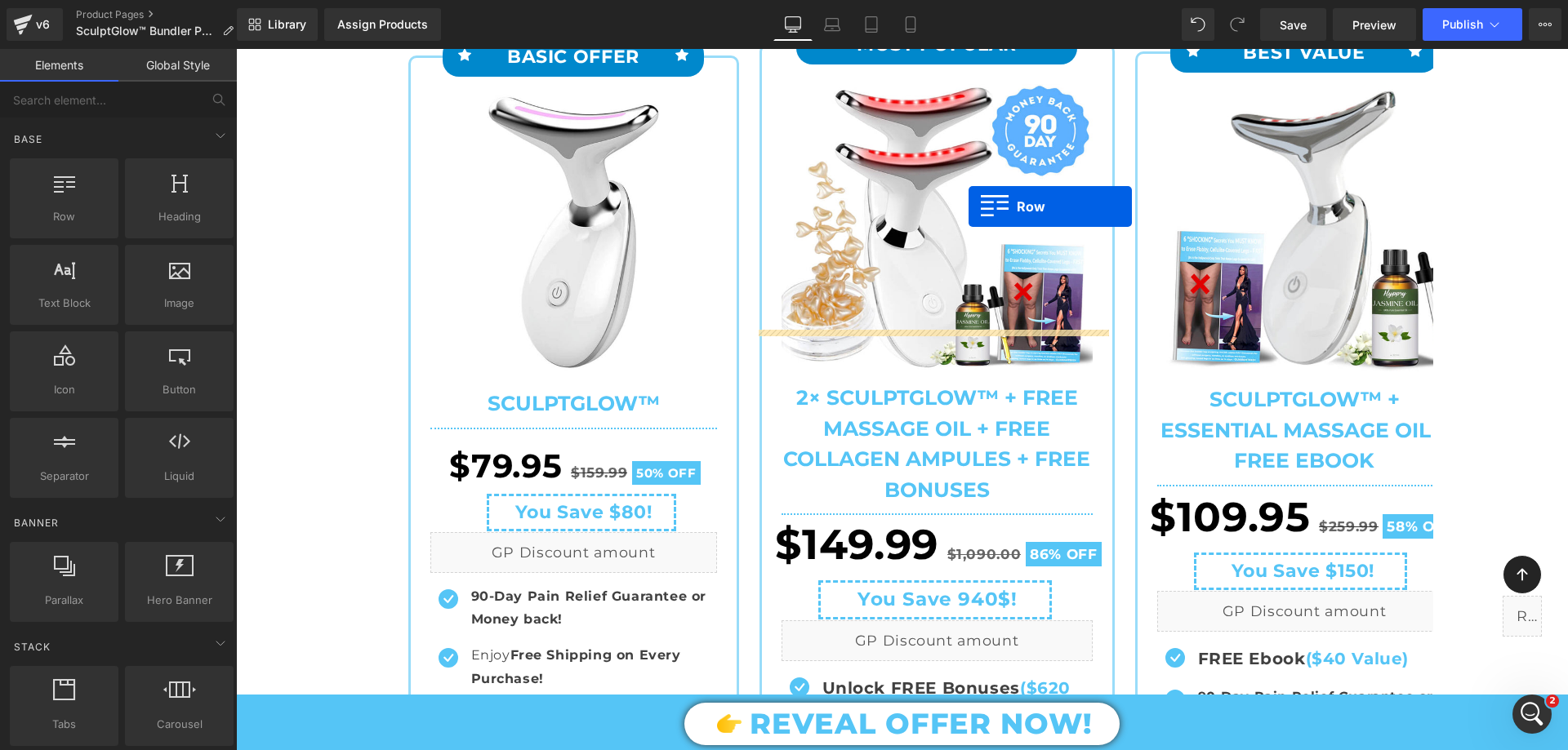
scroll to position [0, 0]
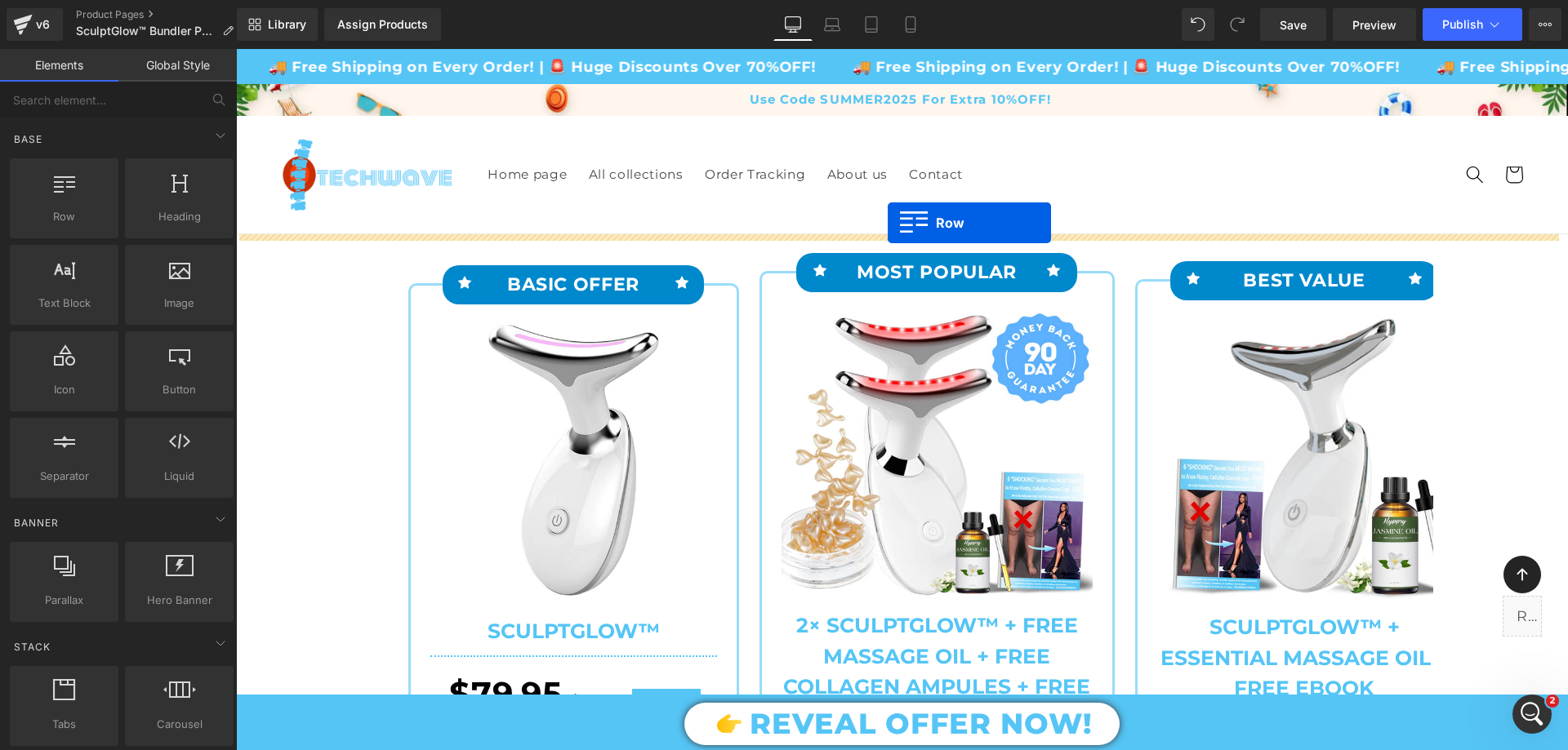
drag, startPoint x: 422, startPoint y: 440, endPoint x: 887, endPoint y: 223, distance: 513.1
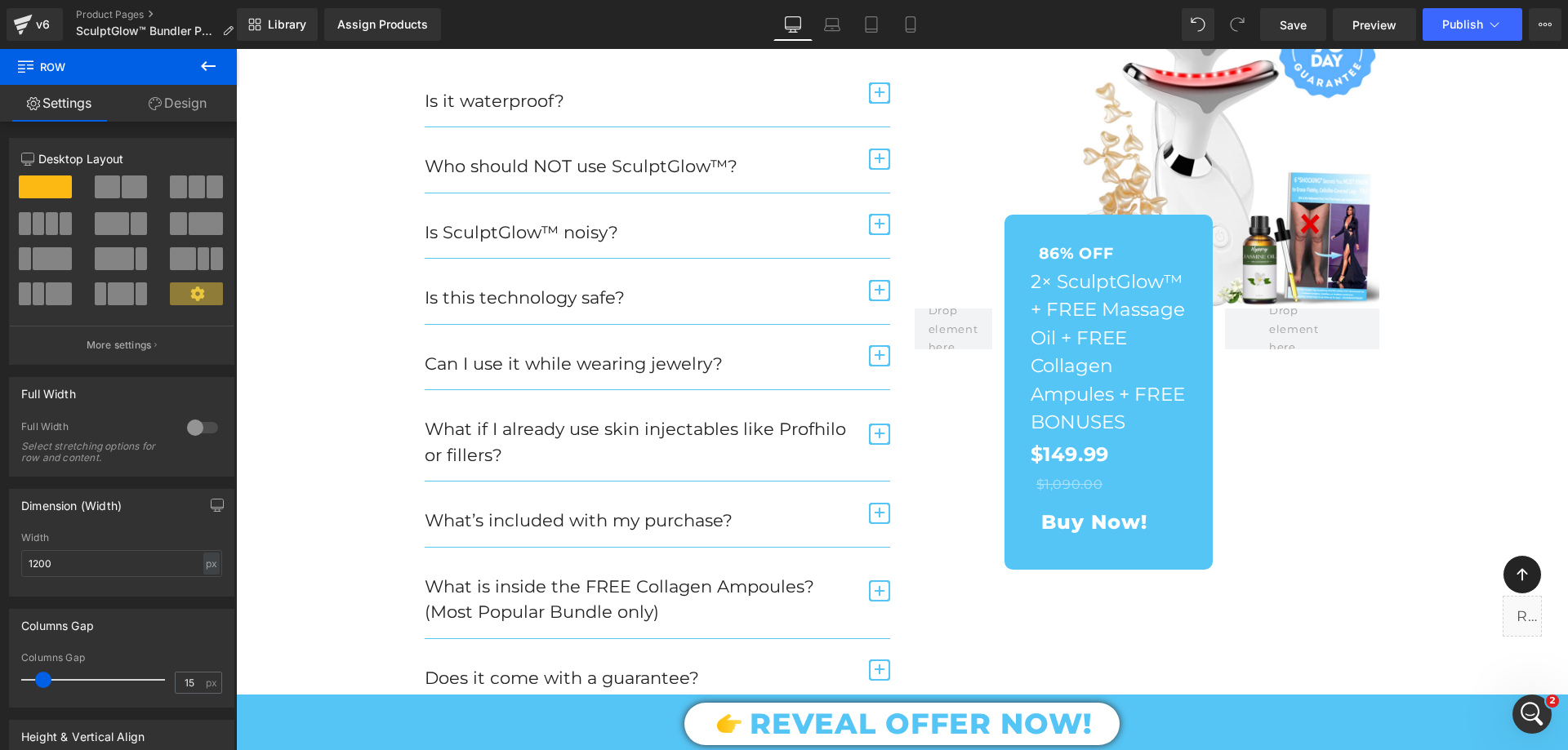
scroll to position [6375, 0]
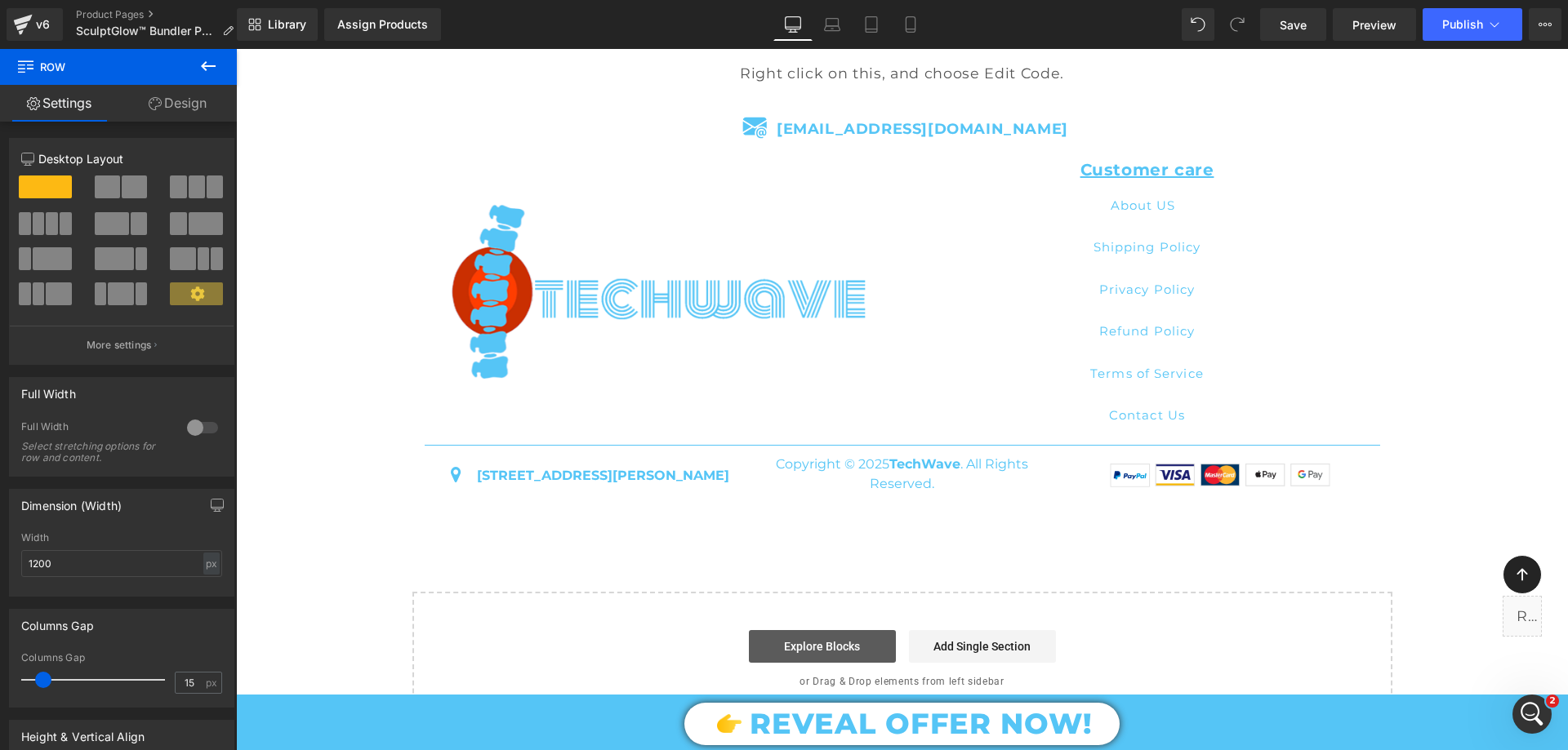
click at [853, 640] on link "Explore Blocks" at bounding box center [822, 646] width 147 height 33
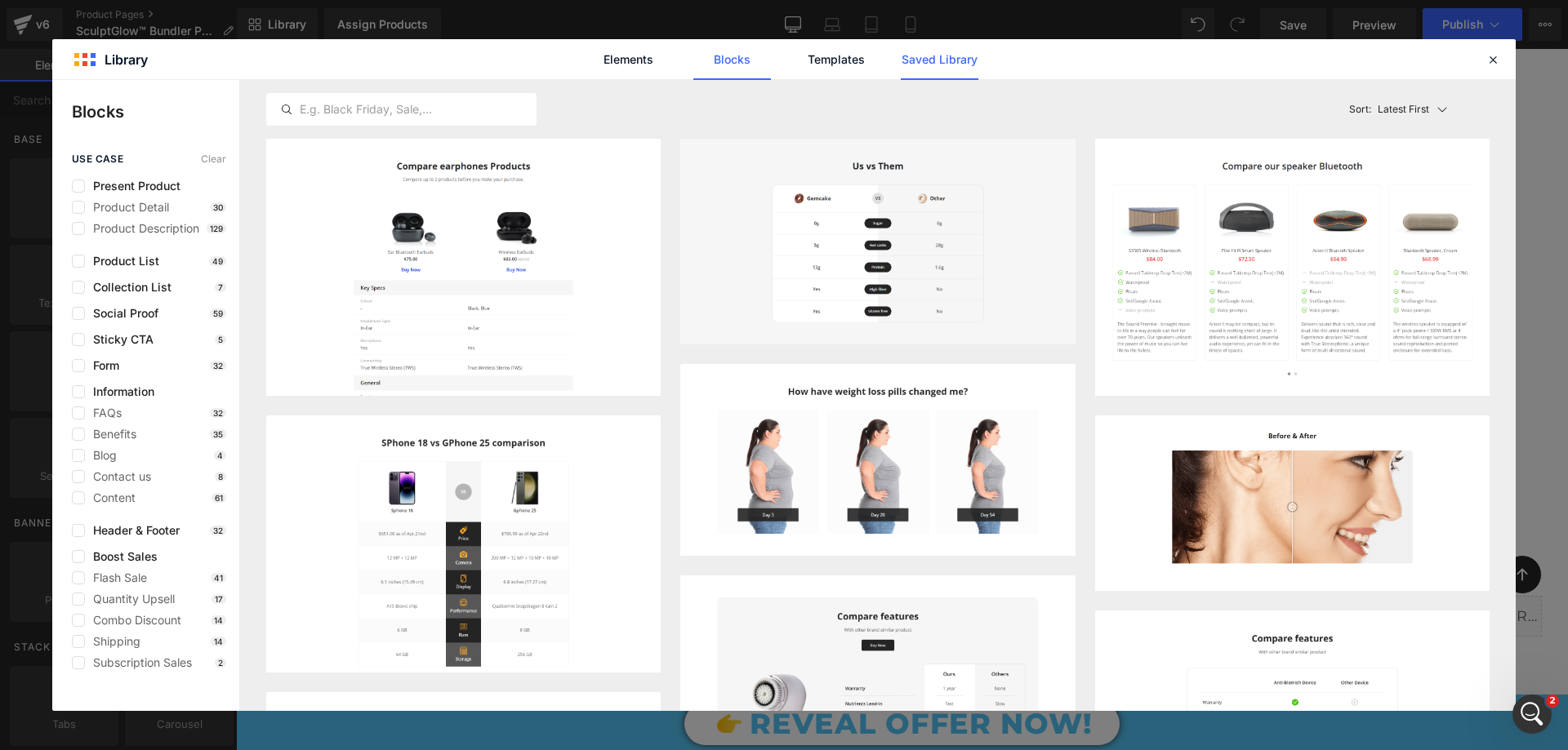
click at [0, 0] on link "Saved Library" at bounding box center [0, 0] width 0 height 0
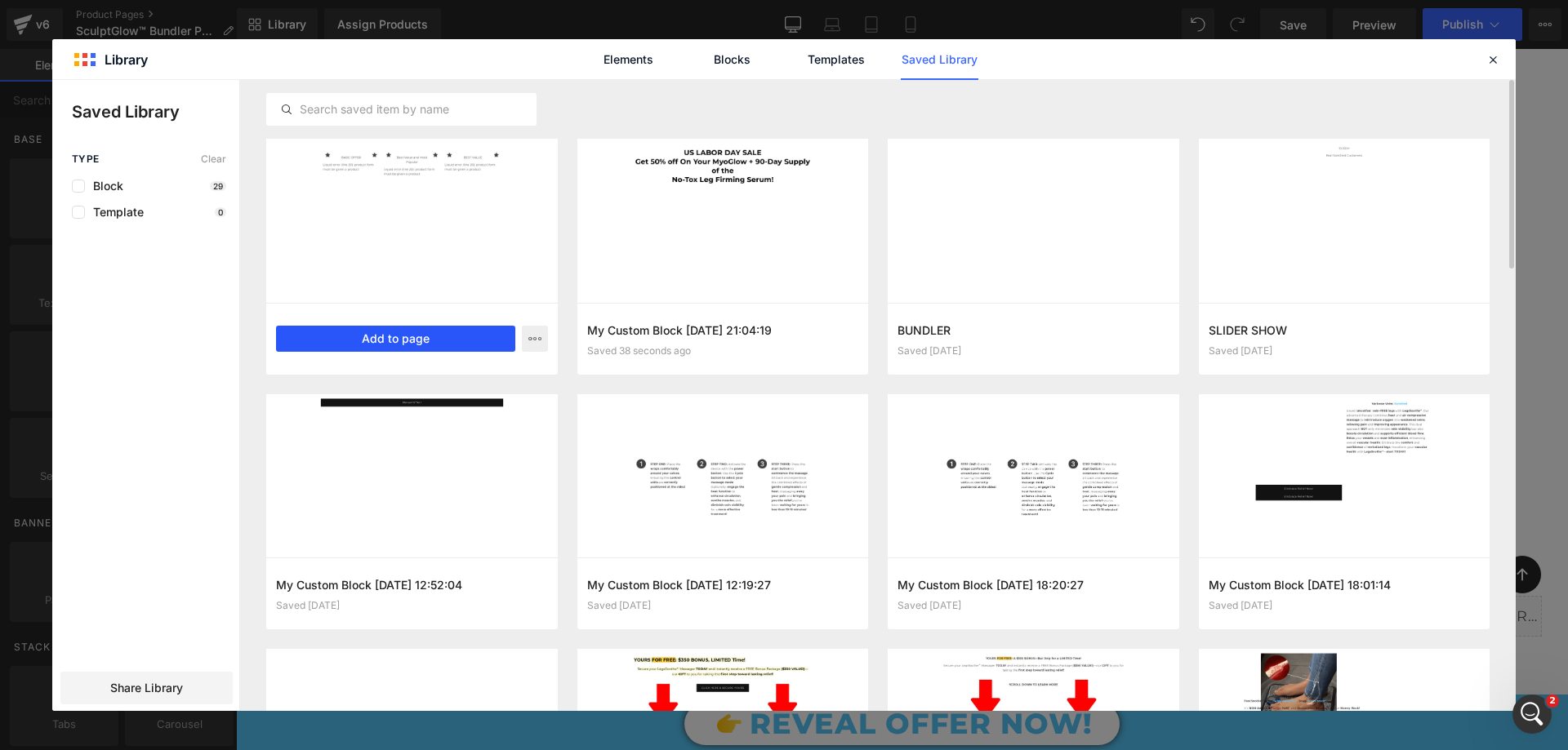
click at [440, 331] on button "Add to page" at bounding box center [396, 339] width 239 height 26
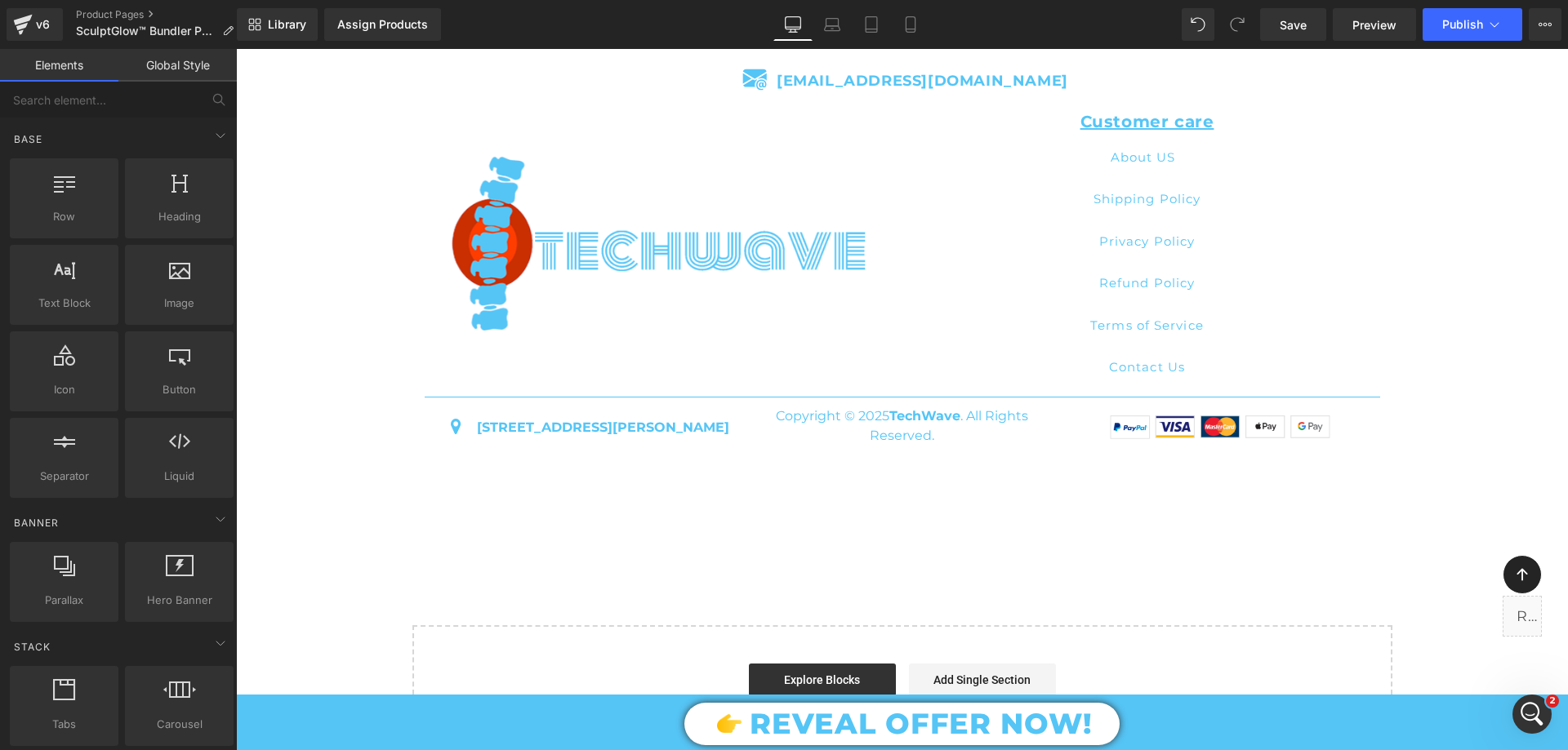
scroll to position [6456, 0]
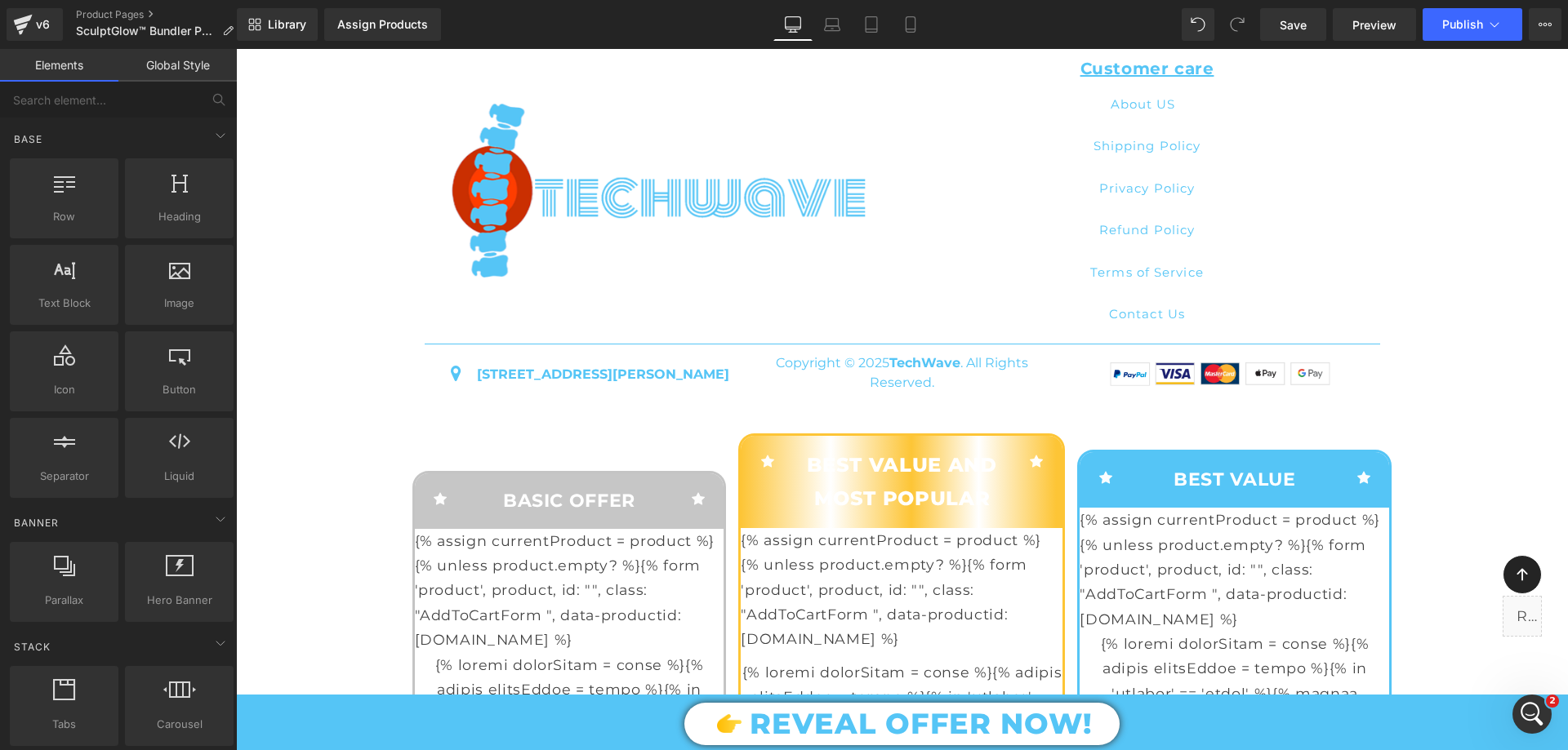
click at [905, 312] on div "Customer care Text Block About US Button Shipping Policy Button Privacy Policy …" at bounding box center [1147, 194] width 490 height 282
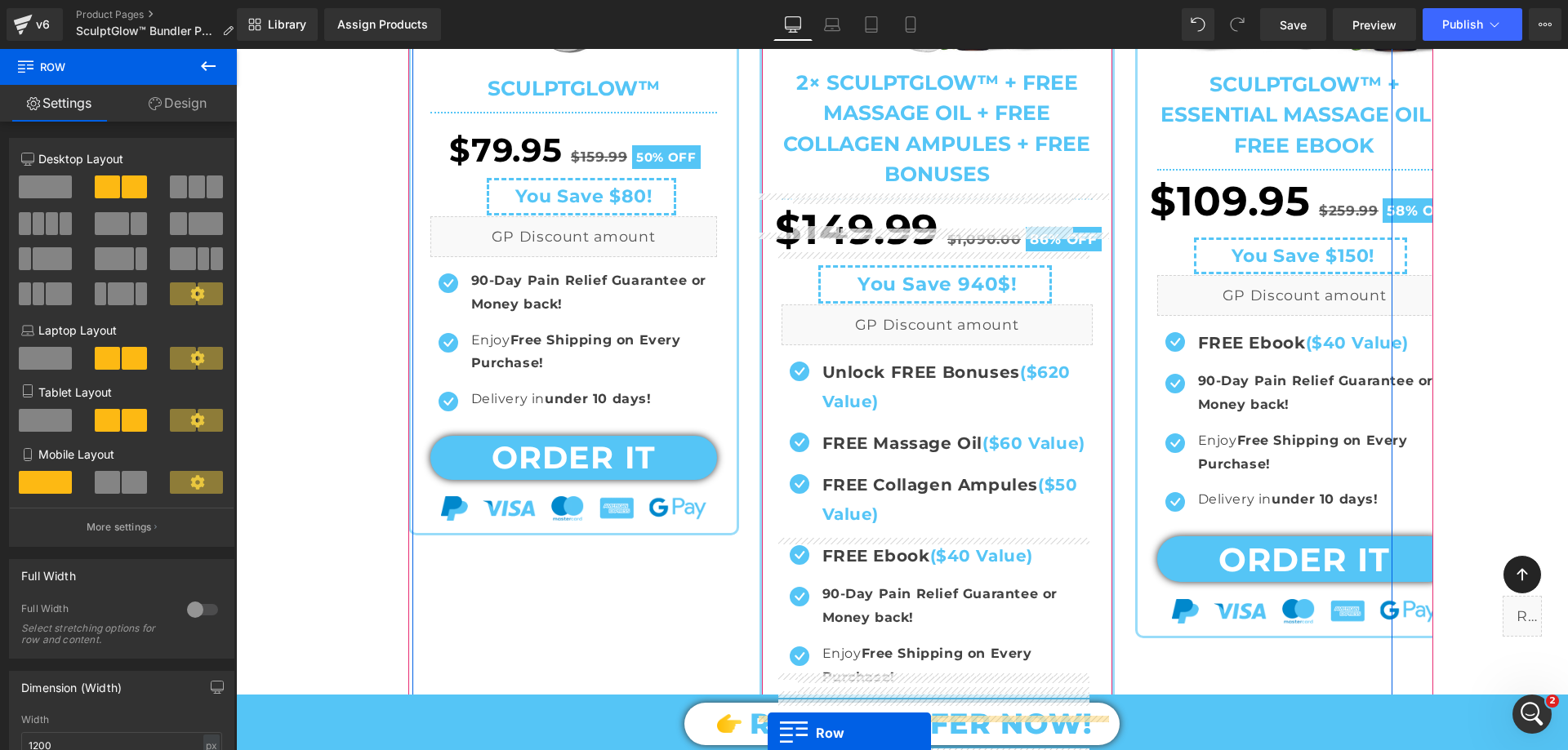
scroll to position [0, 0]
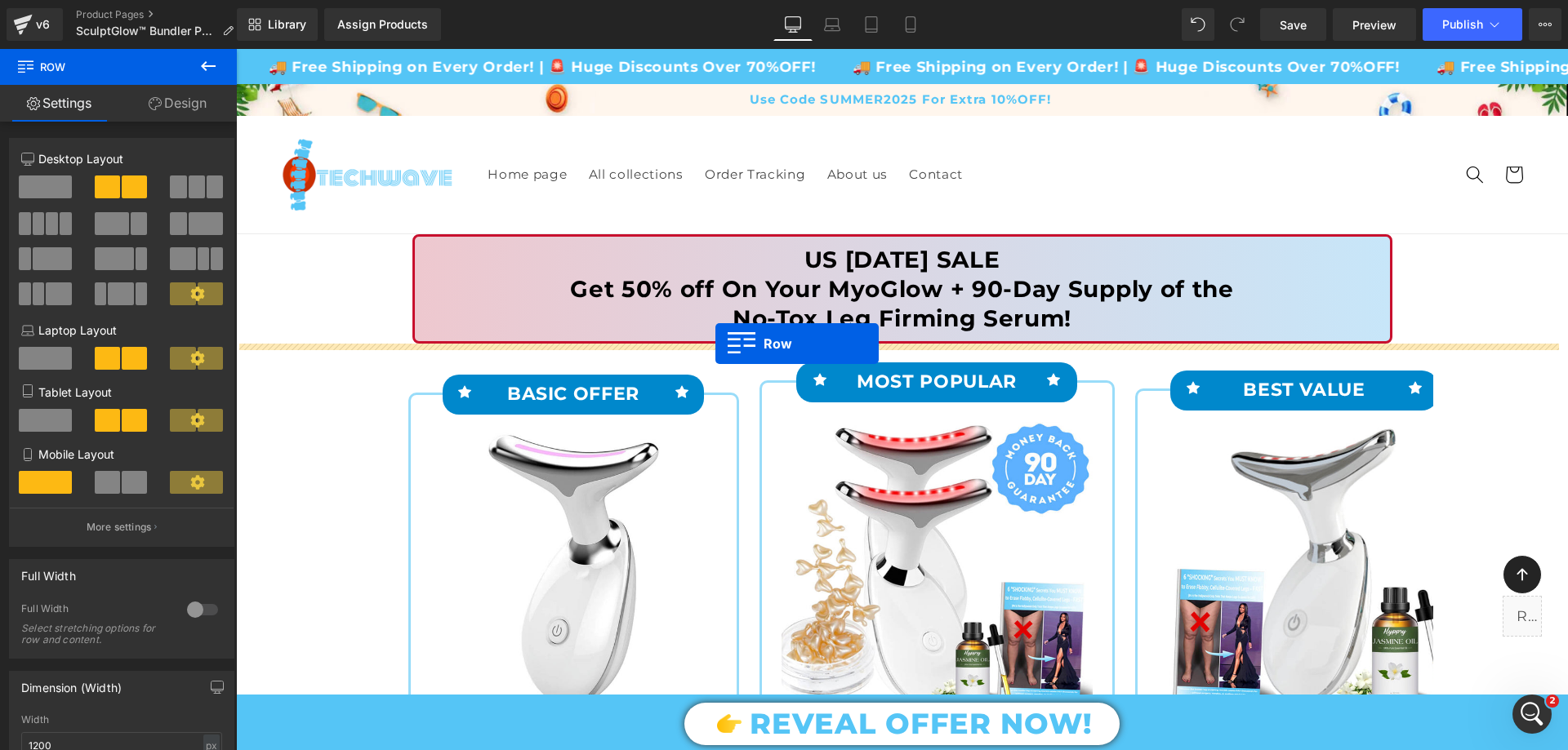
drag, startPoint x: 412, startPoint y: 363, endPoint x: 715, endPoint y: 344, distance: 303.6
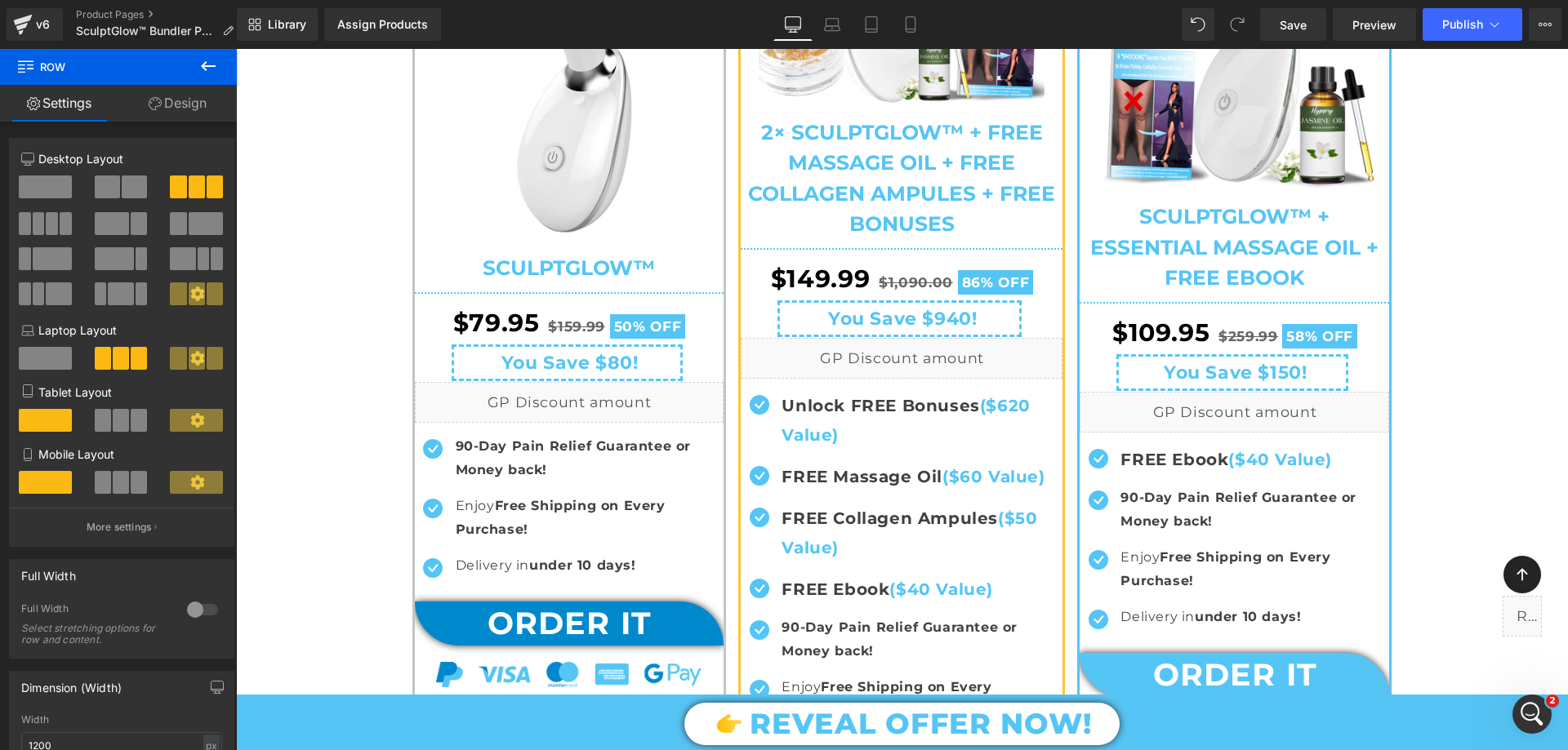
scroll to position [82, 0]
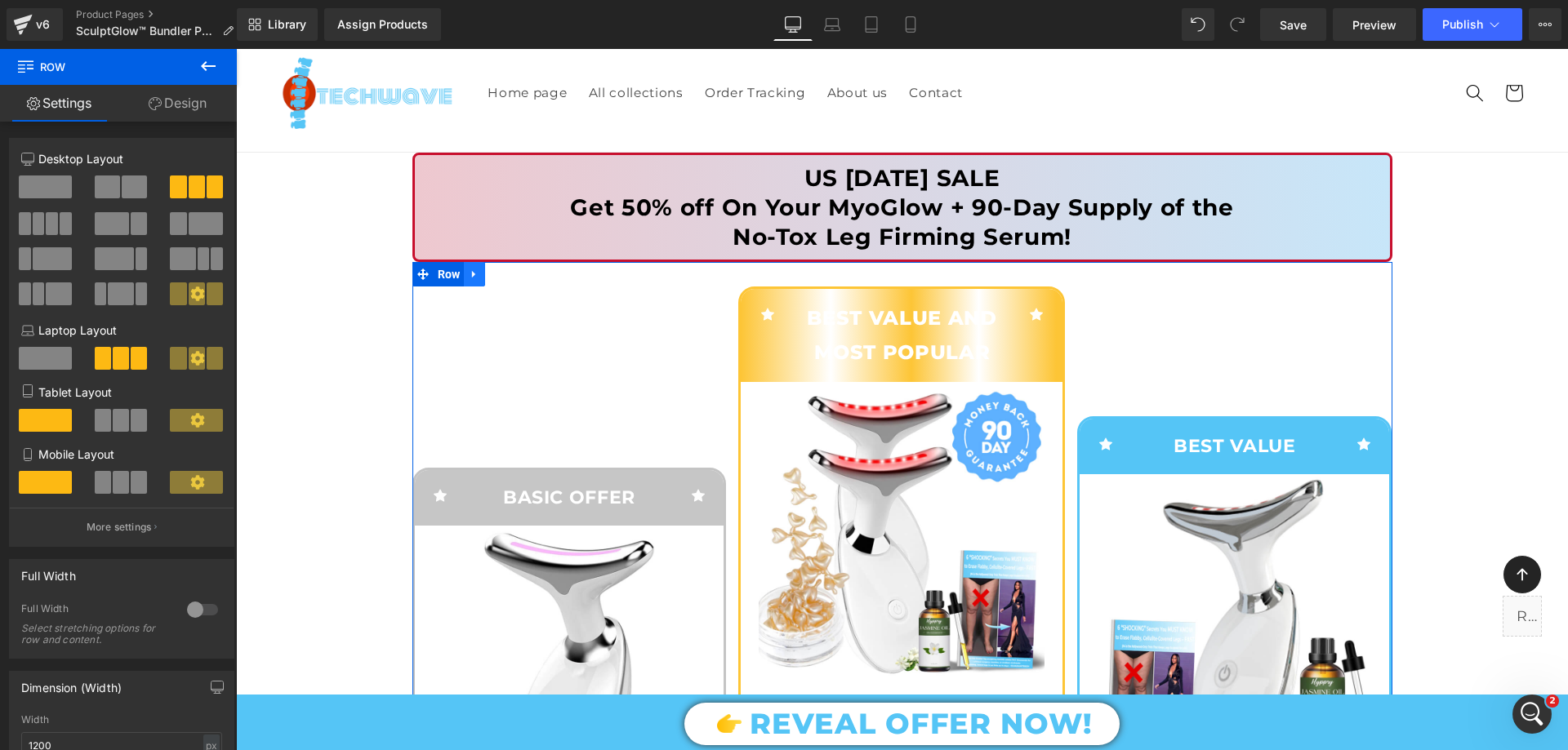
click at [478, 274] on link at bounding box center [474, 273] width 21 height 24
click at [511, 276] on icon at bounding box center [517, 274] width 12 height 12
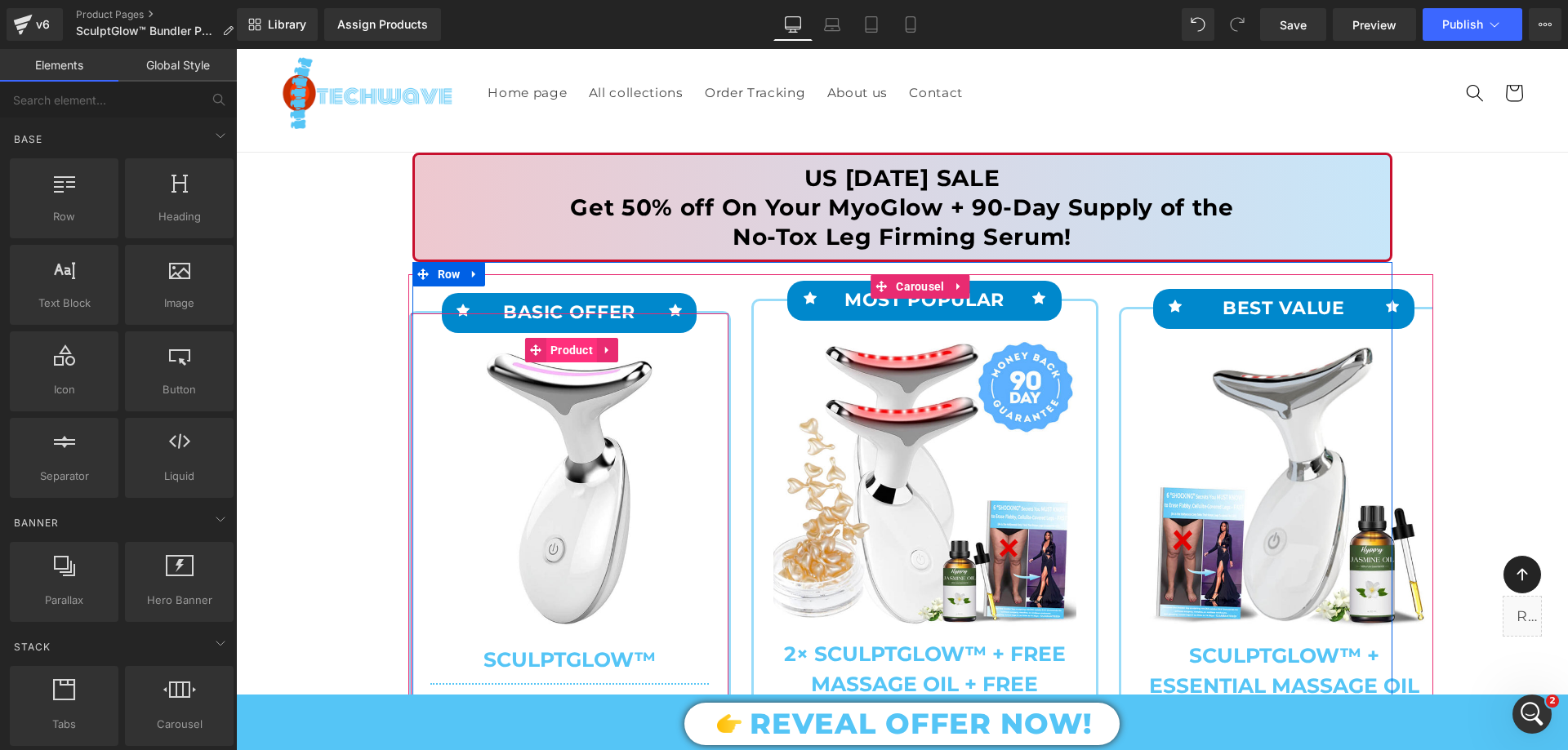
click at [555, 348] on span "Product" at bounding box center [571, 349] width 51 height 24
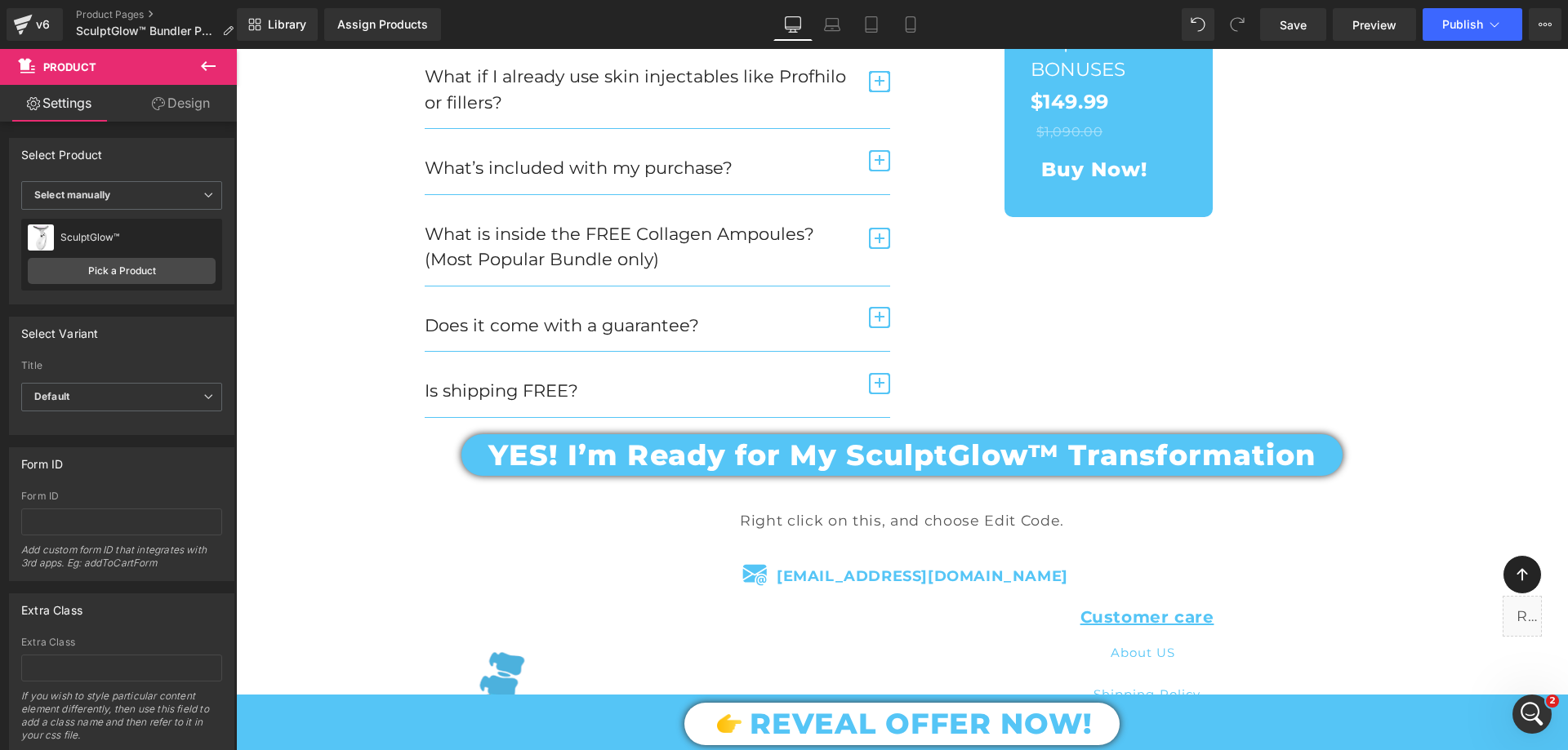
scroll to position [6404, 0]
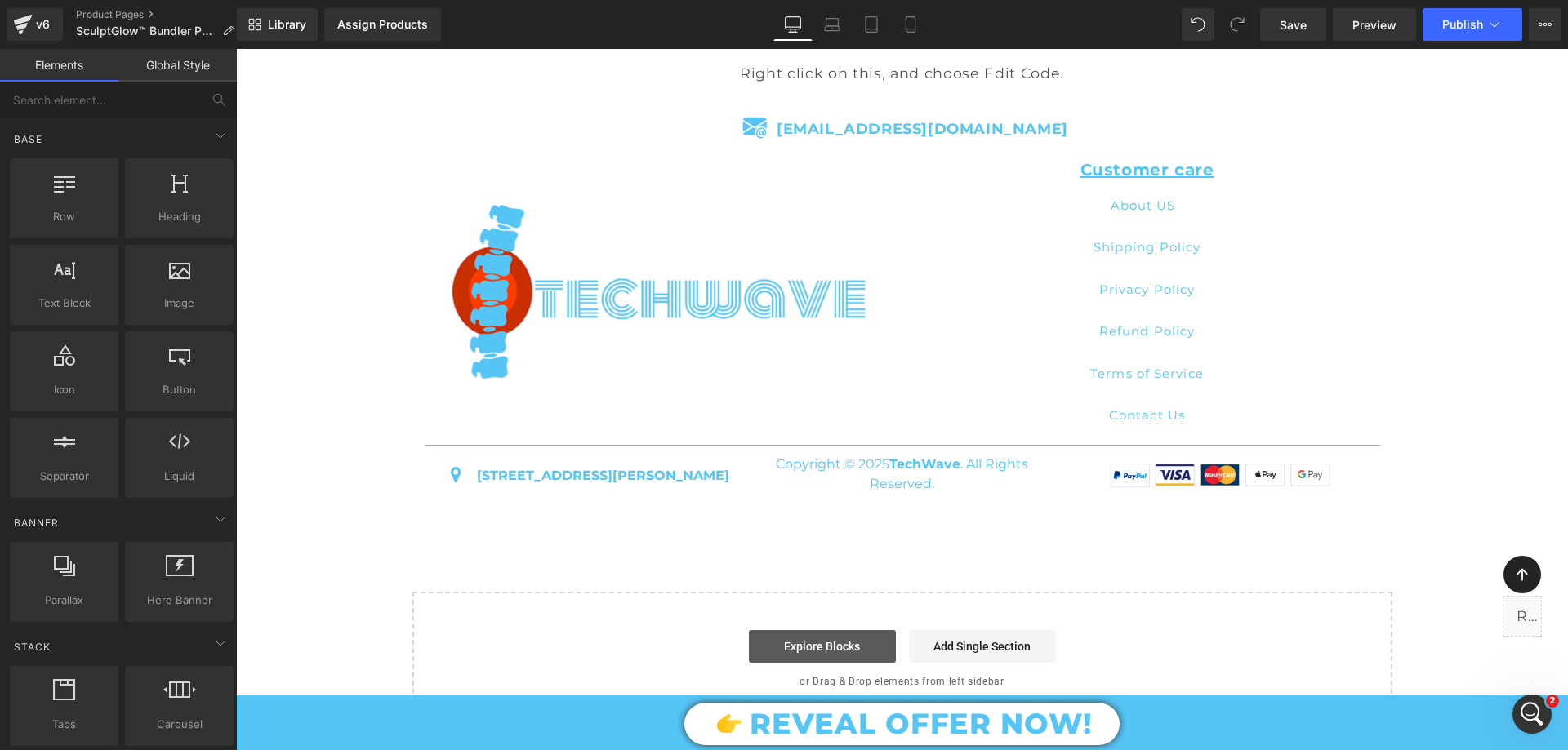
click at [872, 640] on link "Explore Blocks" at bounding box center [822, 646] width 147 height 33
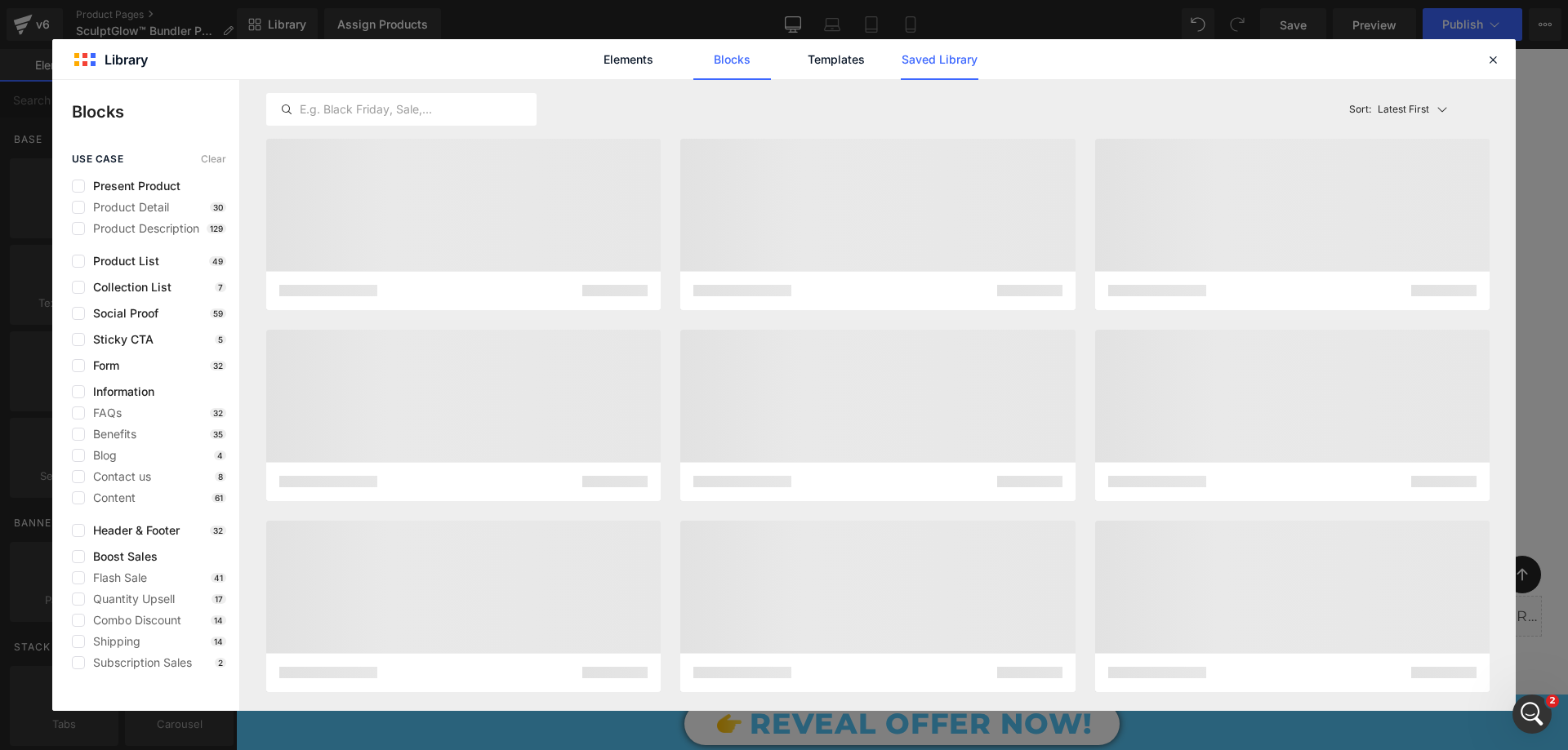
click at [0, 0] on link "Saved Library" at bounding box center [0, 0] width 0 height 0
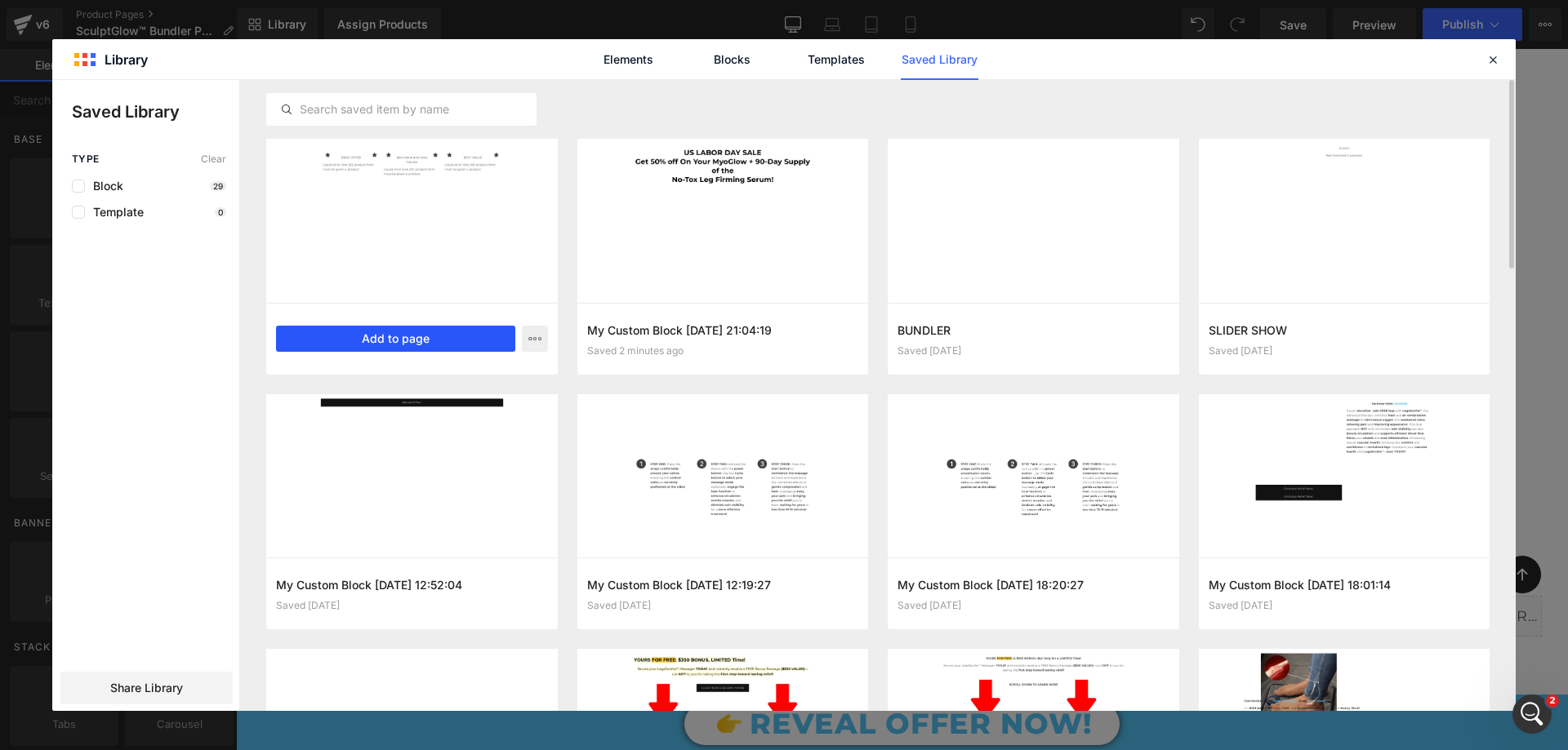
click at [471, 341] on button "Add to page" at bounding box center [396, 339] width 239 height 26
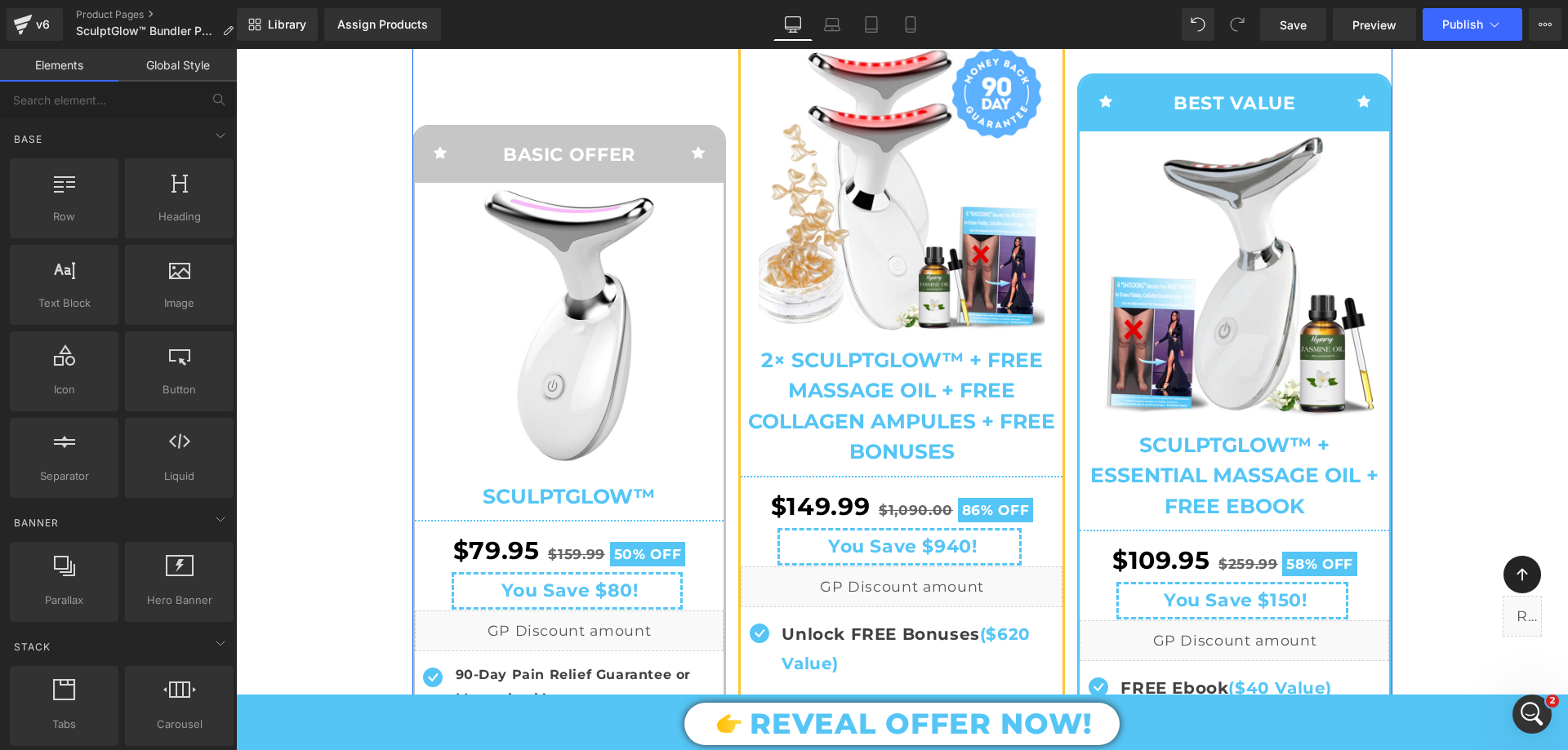
scroll to position [6812, 0]
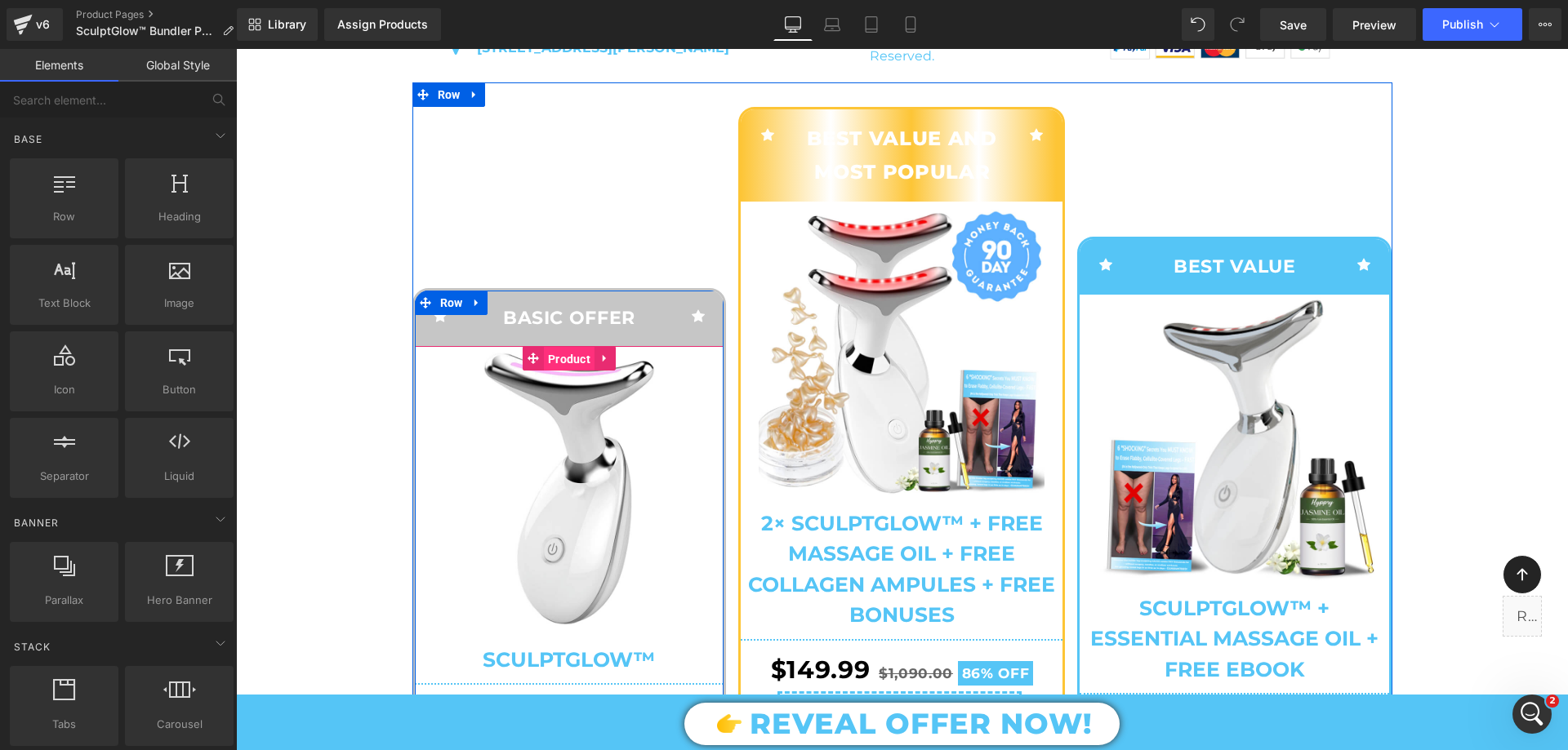
click at [555, 371] on span "Product" at bounding box center [569, 359] width 51 height 24
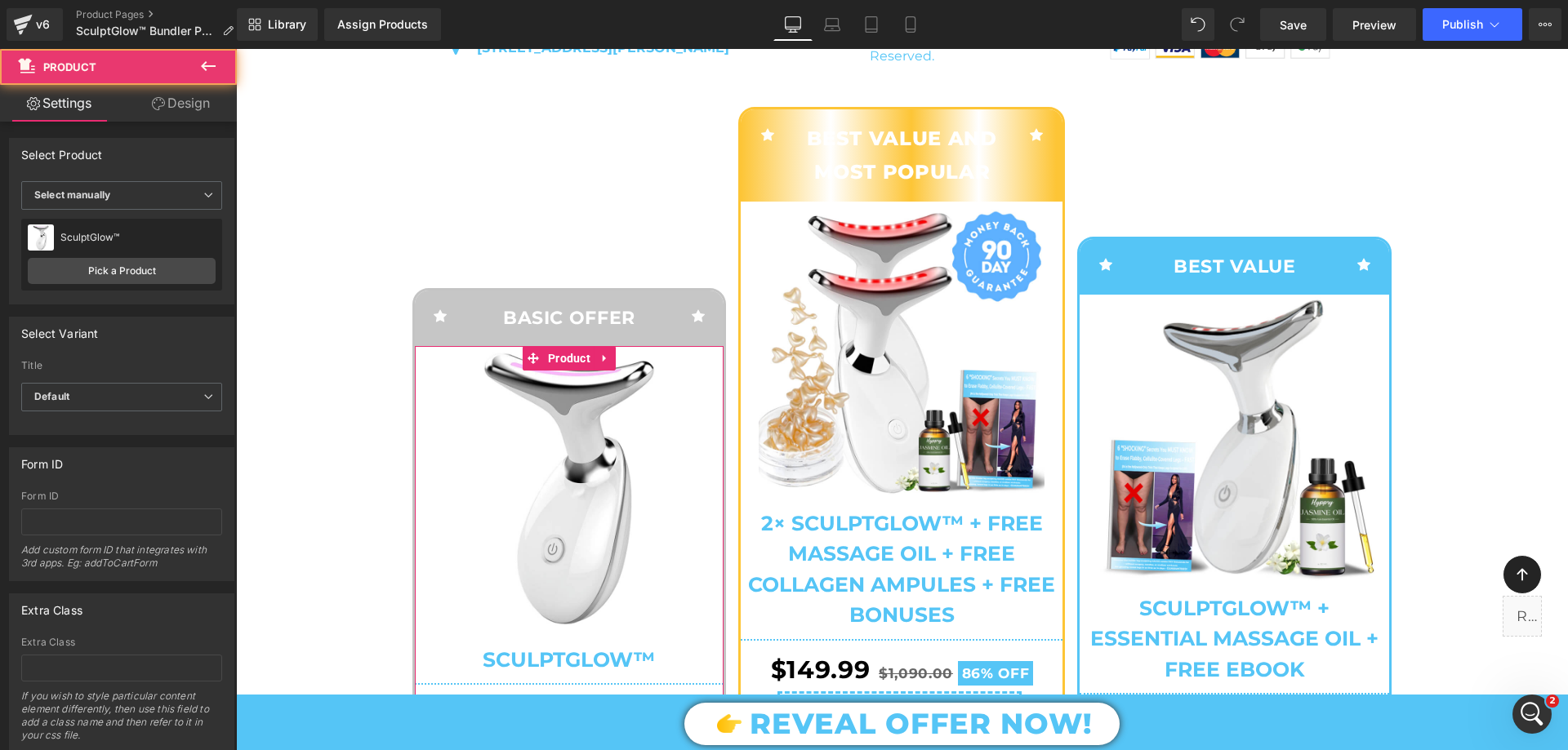
click at [192, 114] on link "Design" at bounding box center [181, 104] width 119 height 37
click at [0, 0] on div "Spacing" at bounding box center [0, 0] width 0 height 0
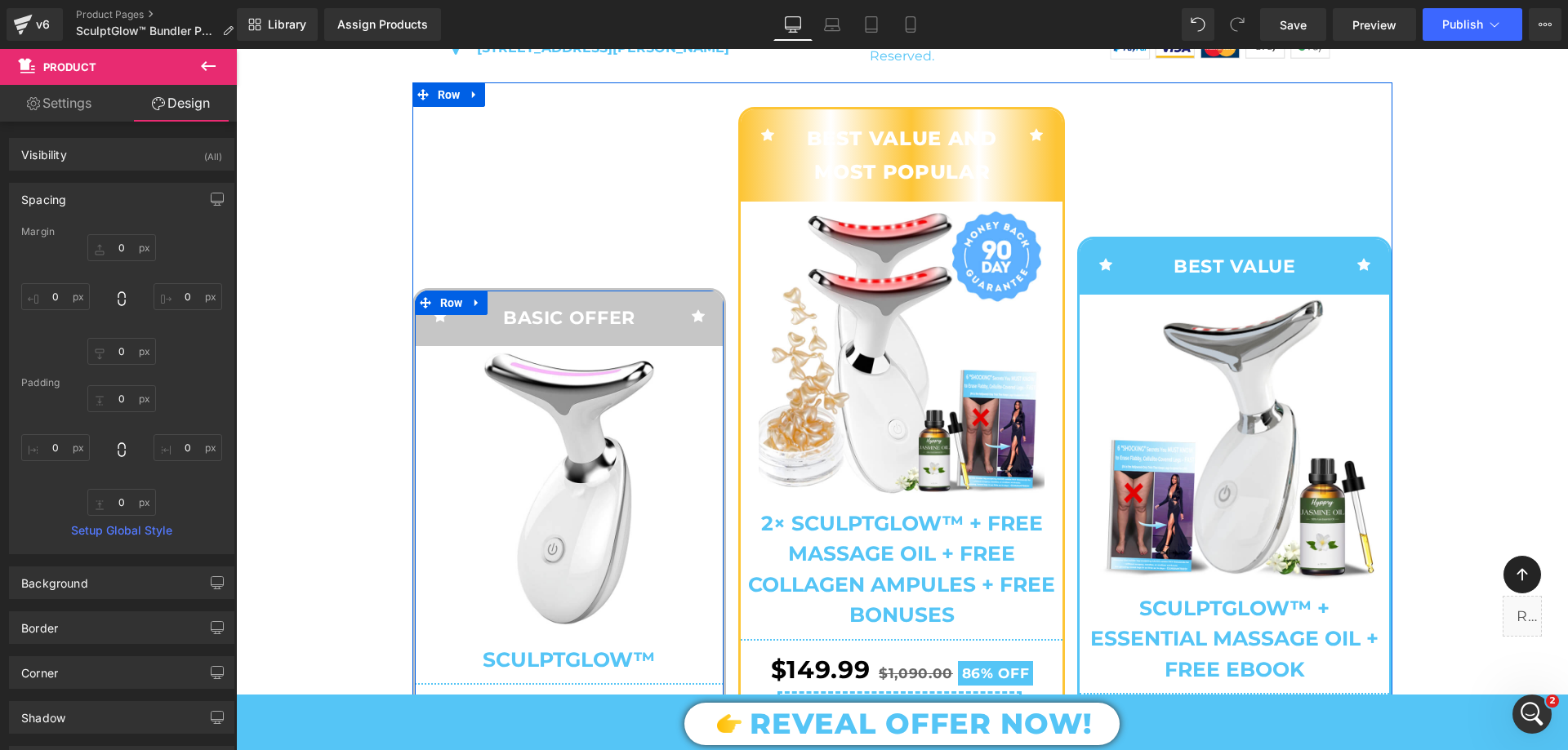
click at [446, 315] on span "Row" at bounding box center [451, 303] width 31 height 24
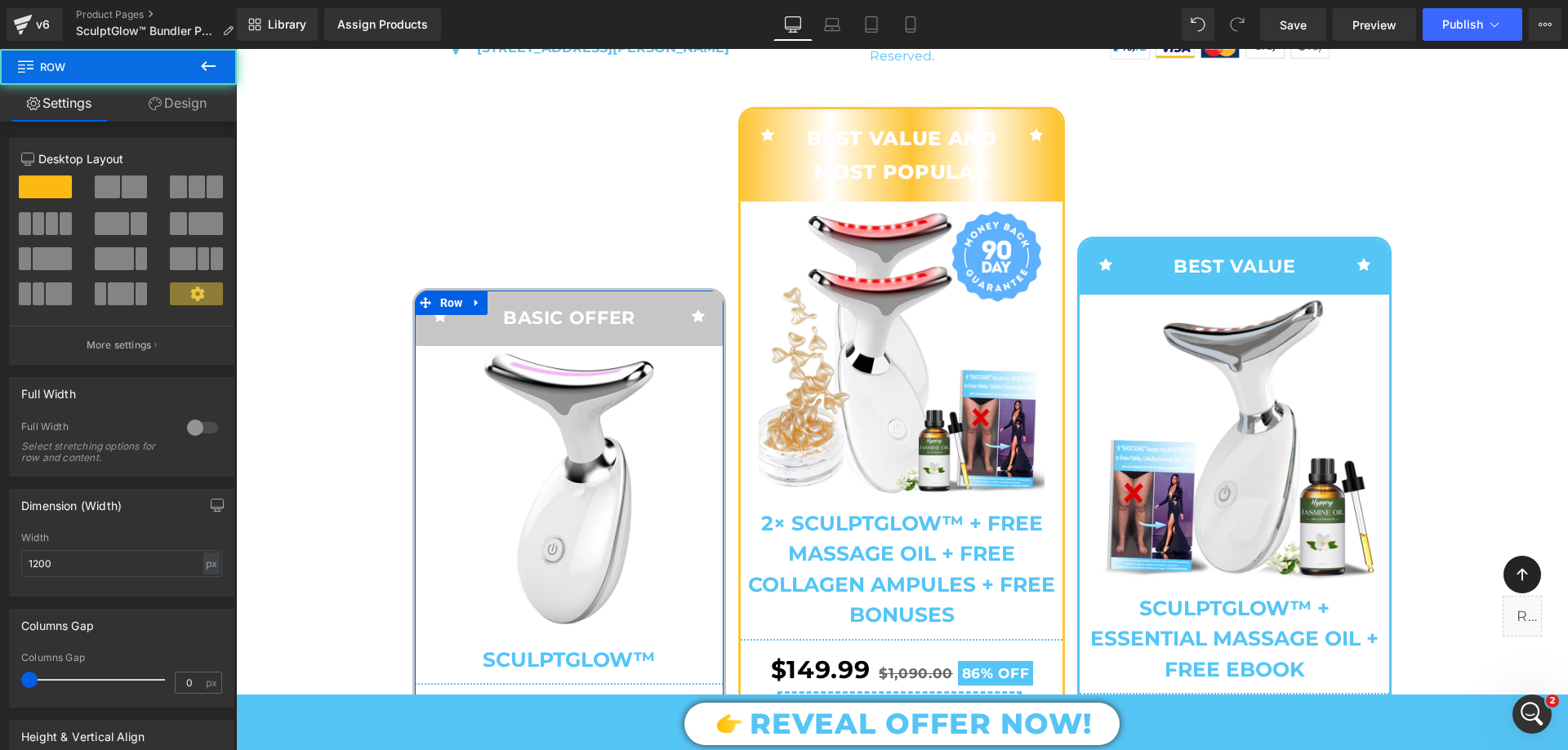
click at [176, 108] on link "Design" at bounding box center [178, 104] width 119 height 37
click at [0, 0] on div "Spacing" at bounding box center [0, 0] width 0 height 0
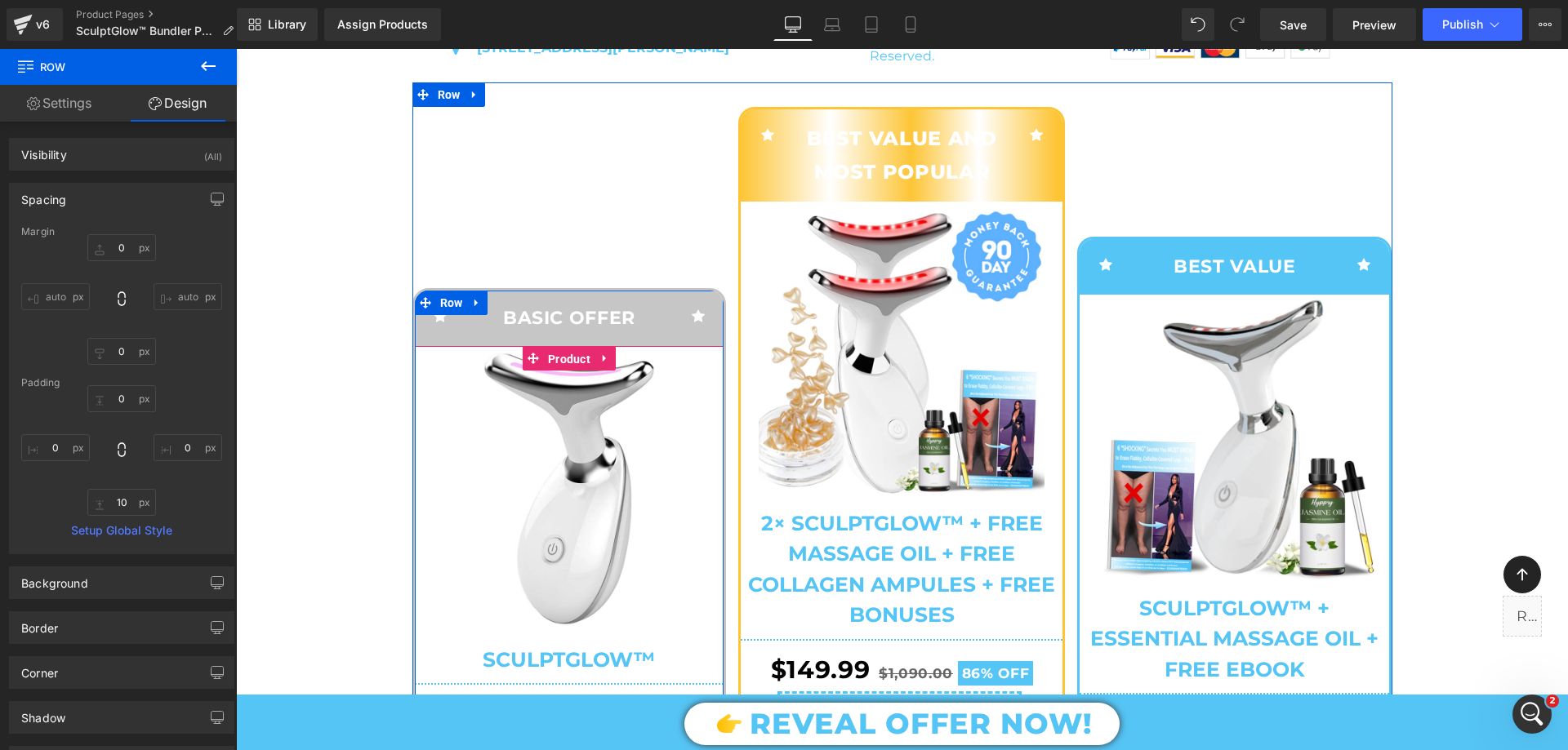
click at [568, 371] on span "Product" at bounding box center [569, 359] width 51 height 24
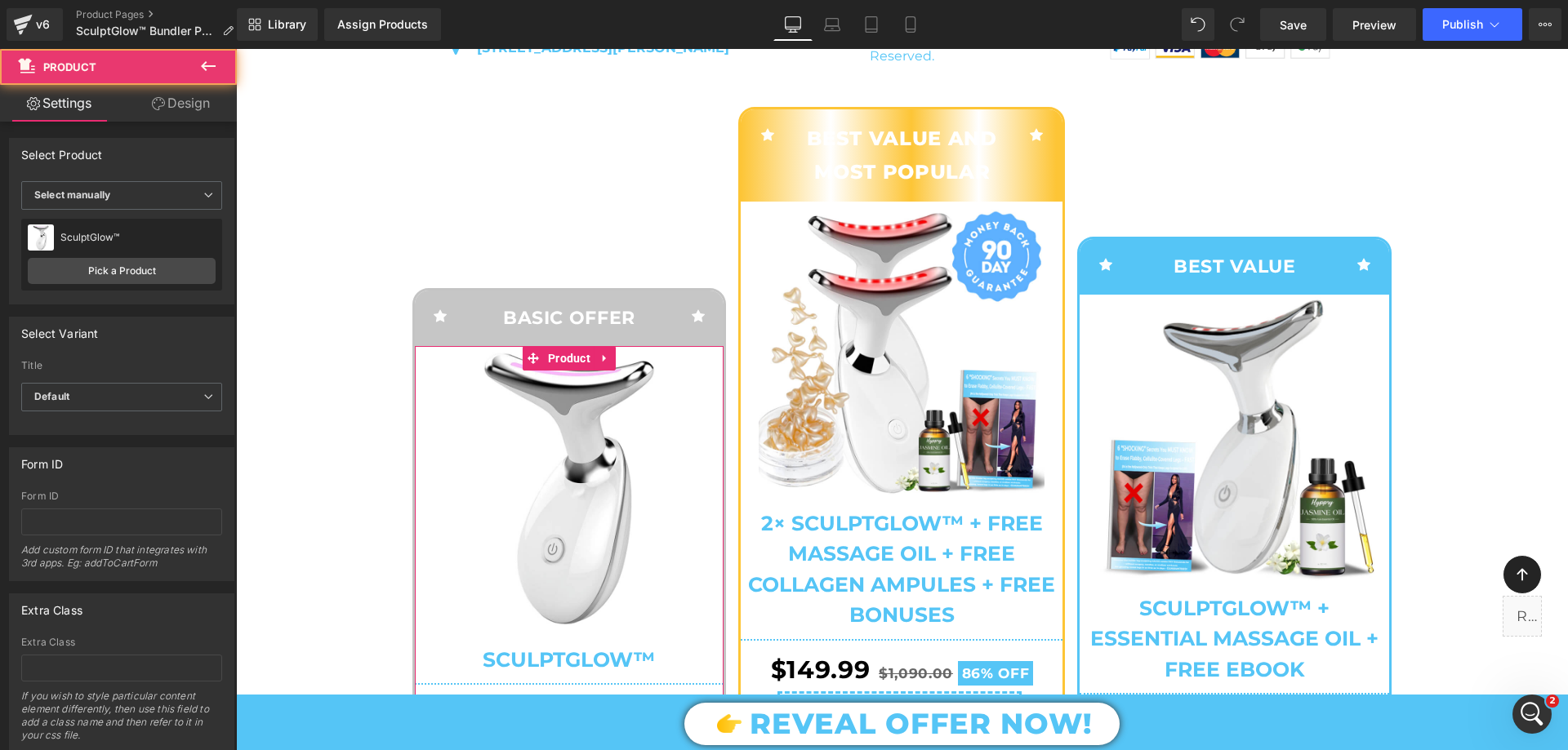
click at [182, 109] on link "Design" at bounding box center [181, 104] width 119 height 37
click at [0, 0] on div "Spacing" at bounding box center [0, 0] width 0 height 0
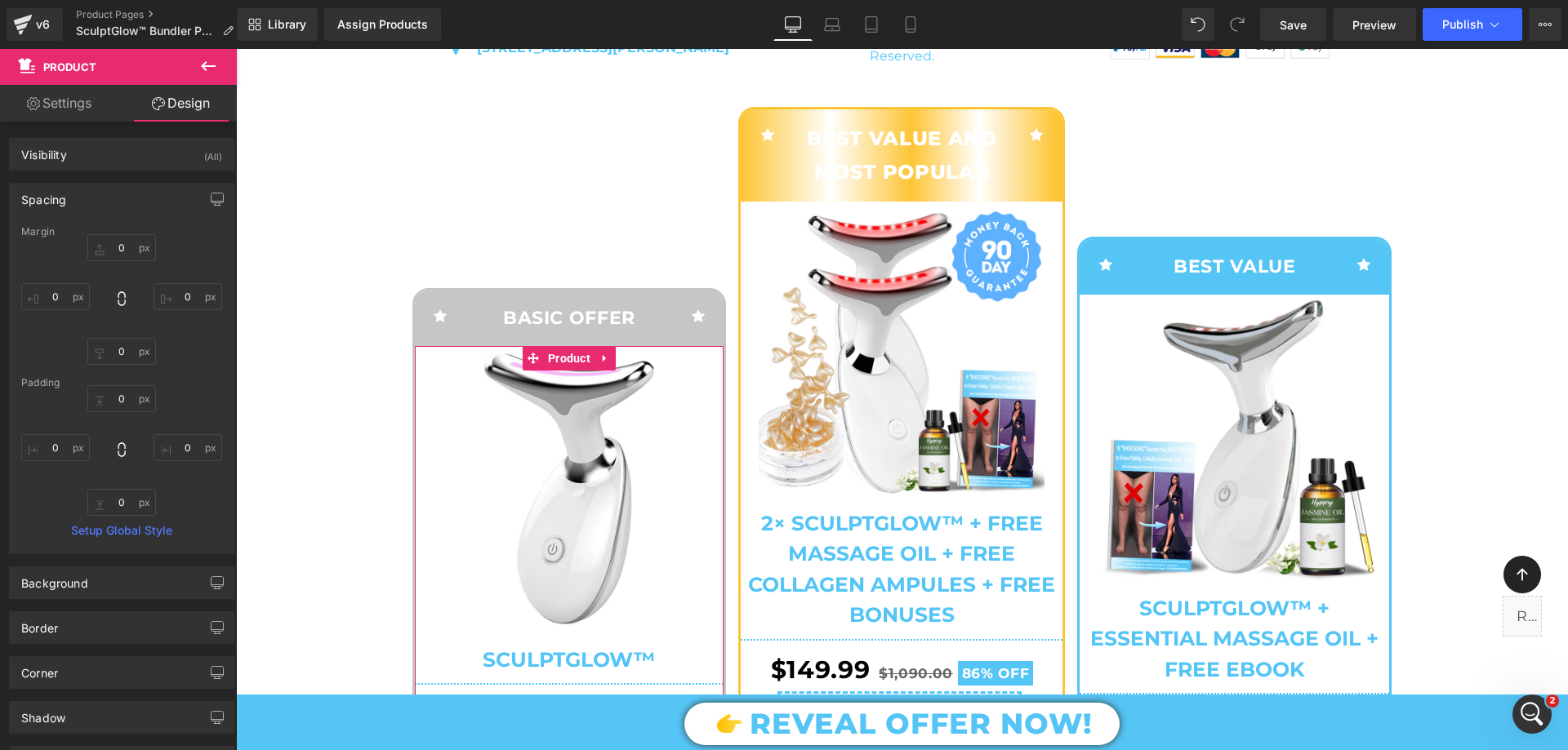
click at [115, 202] on div "Spacing" at bounding box center [122, 199] width 224 height 31
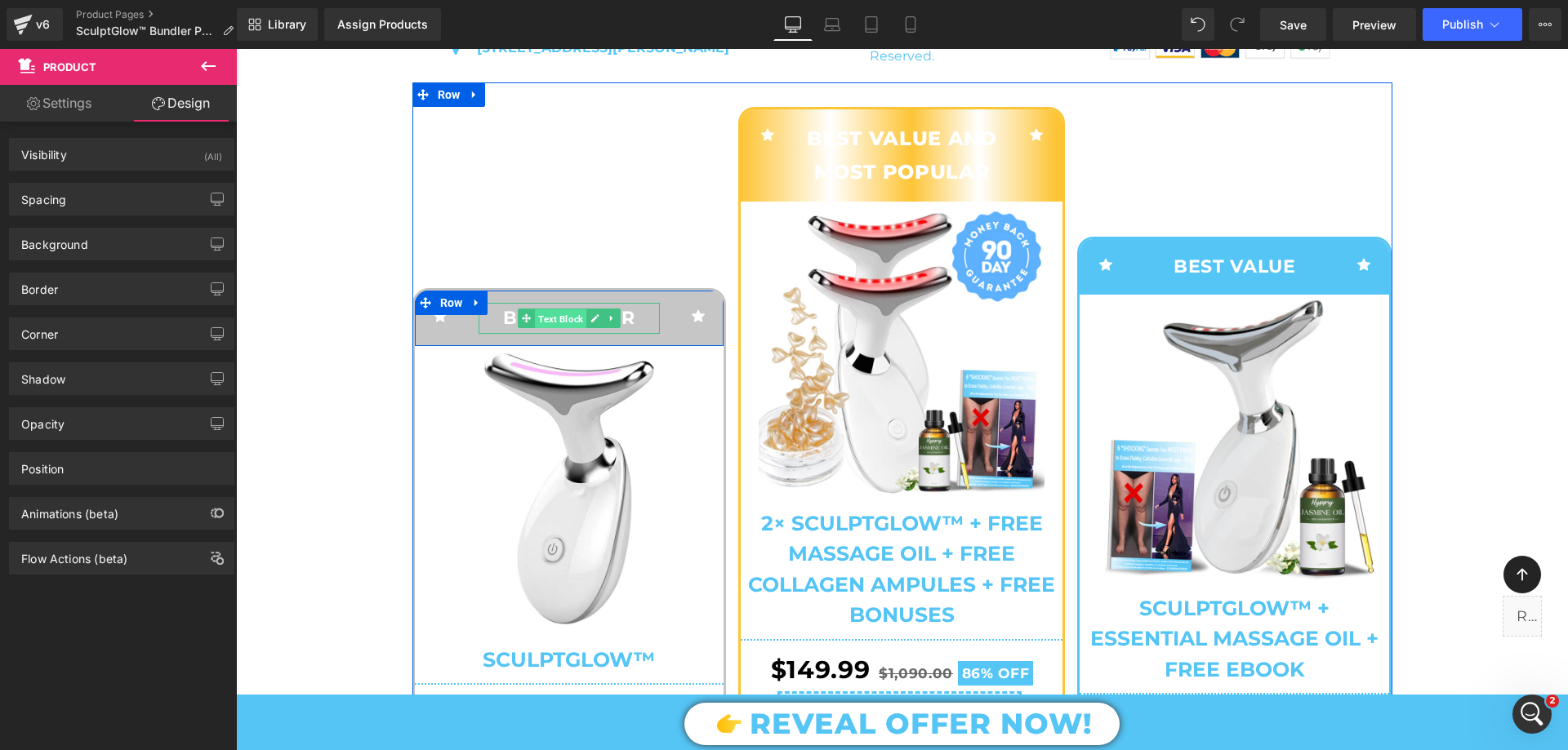
click at [554, 329] on span "Text Block" at bounding box center [561, 318] width 52 height 19
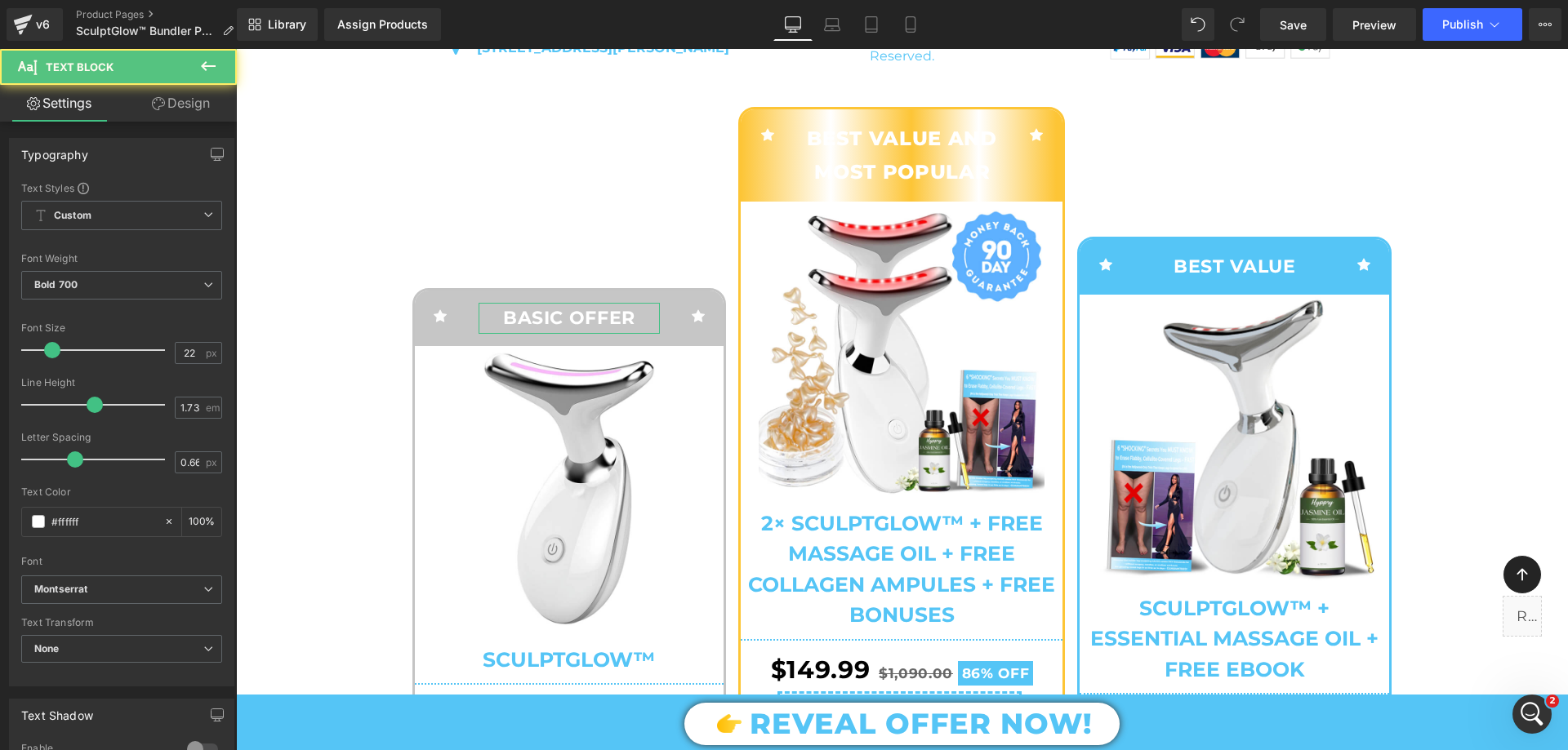
click at [183, 105] on link "Design" at bounding box center [181, 104] width 119 height 37
click at [0, 0] on div "Spacing" at bounding box center [0, 0] width 0 height 0
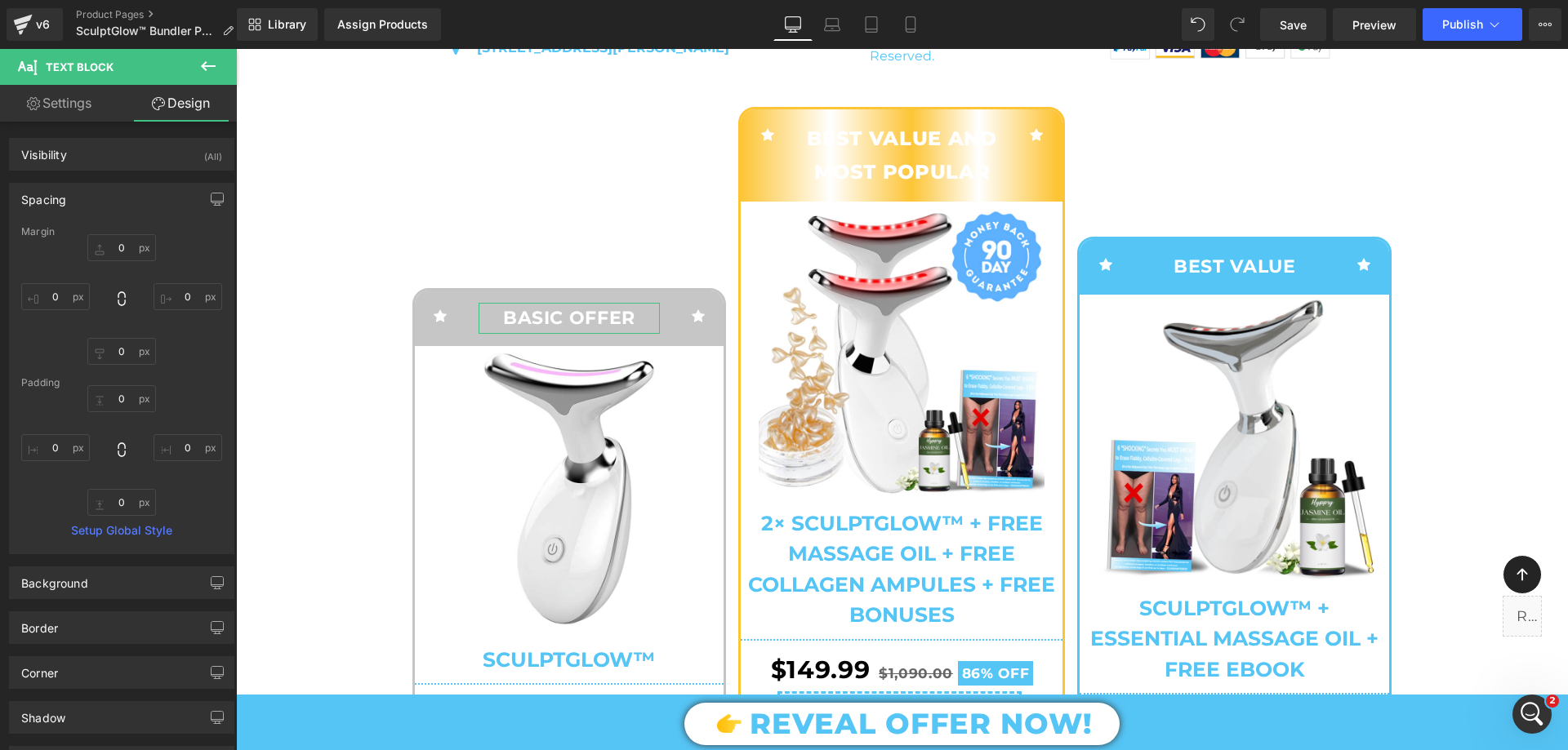
click at [97, 207] on div "Spacing" at bounding box center [122, 199] width 224 height 31
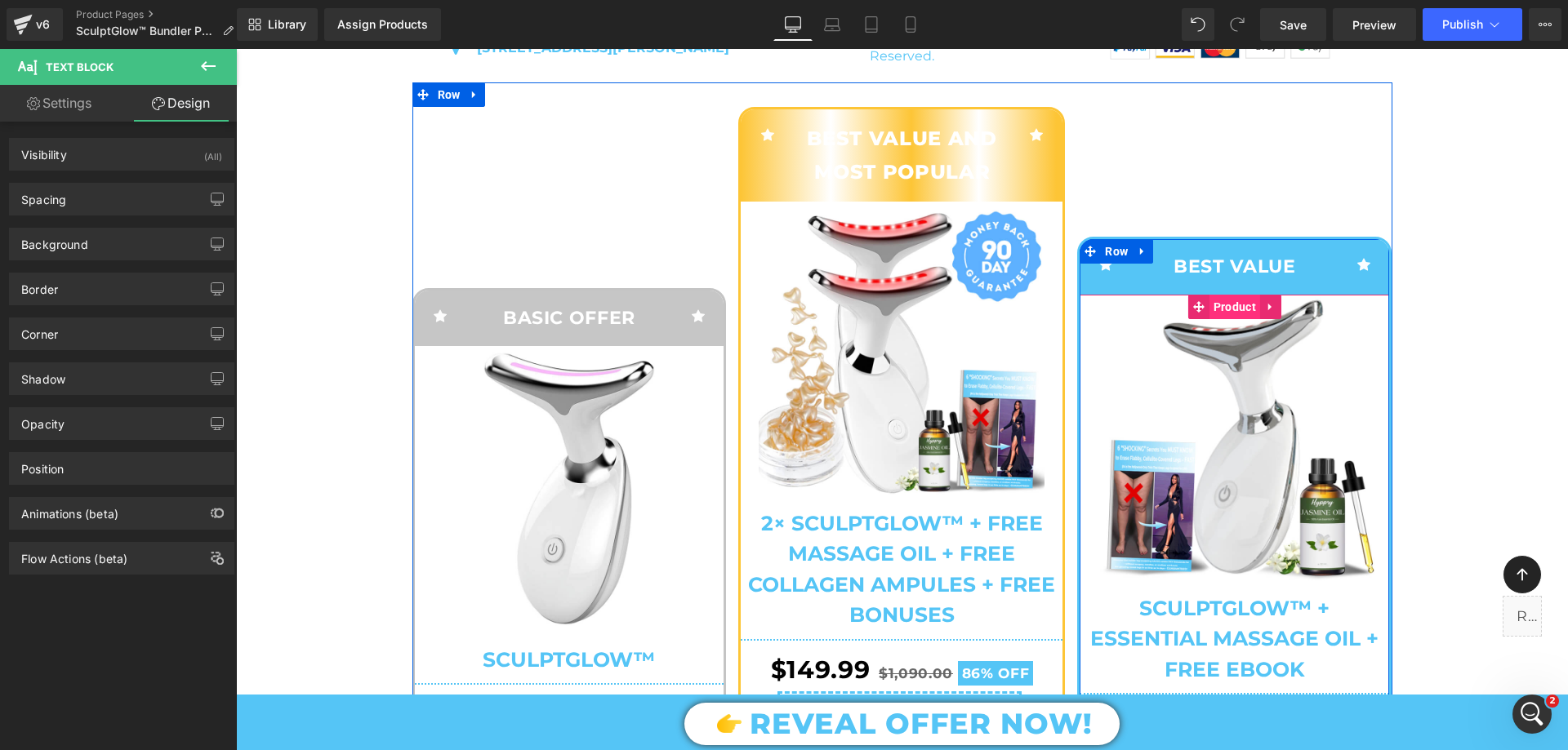
click at [1209, 319] on span "Product" at bounding box center [1234, 306] width 51 height 24
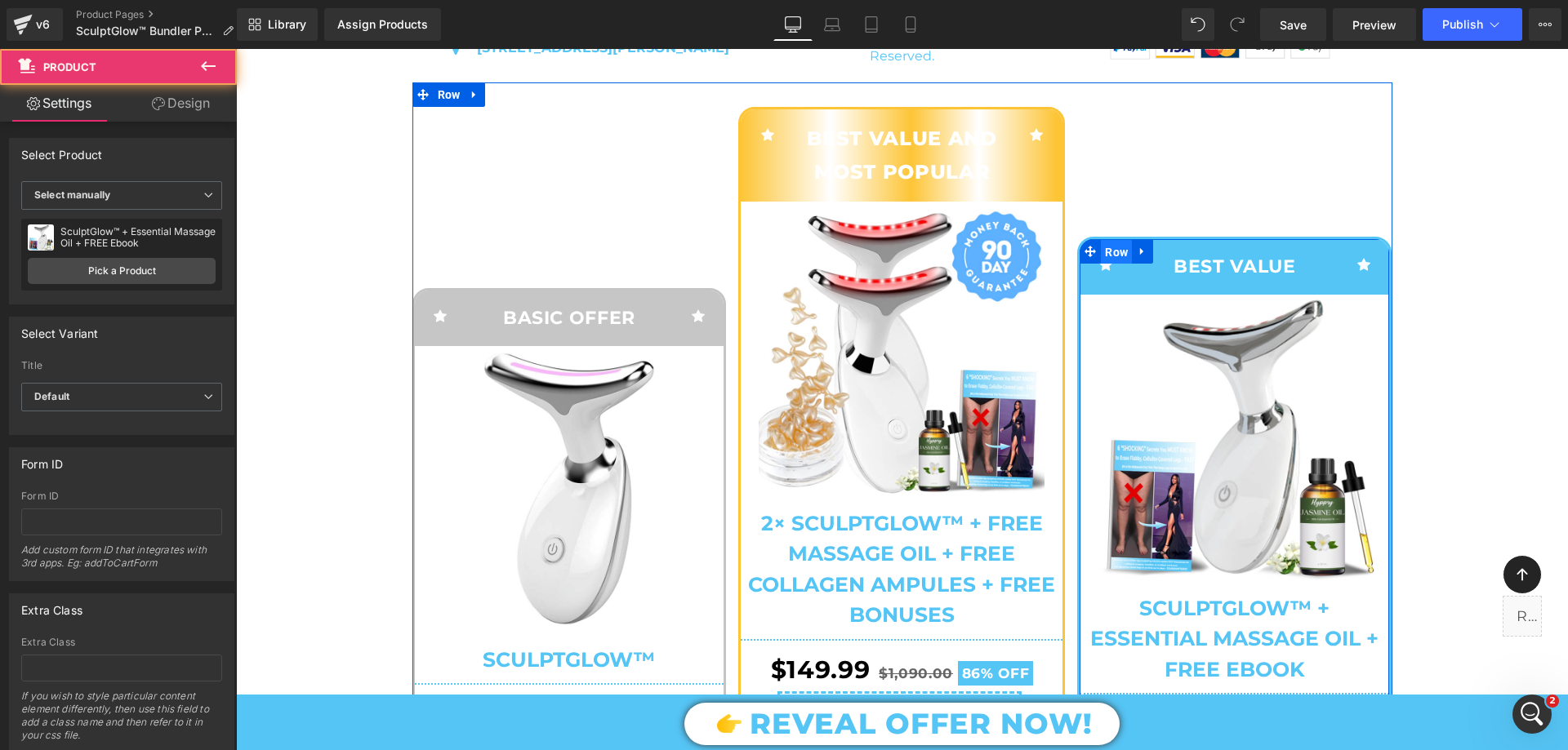
click at [1101, 264] on span "Row" at bounding box center [1116, 252] width 31 height 24
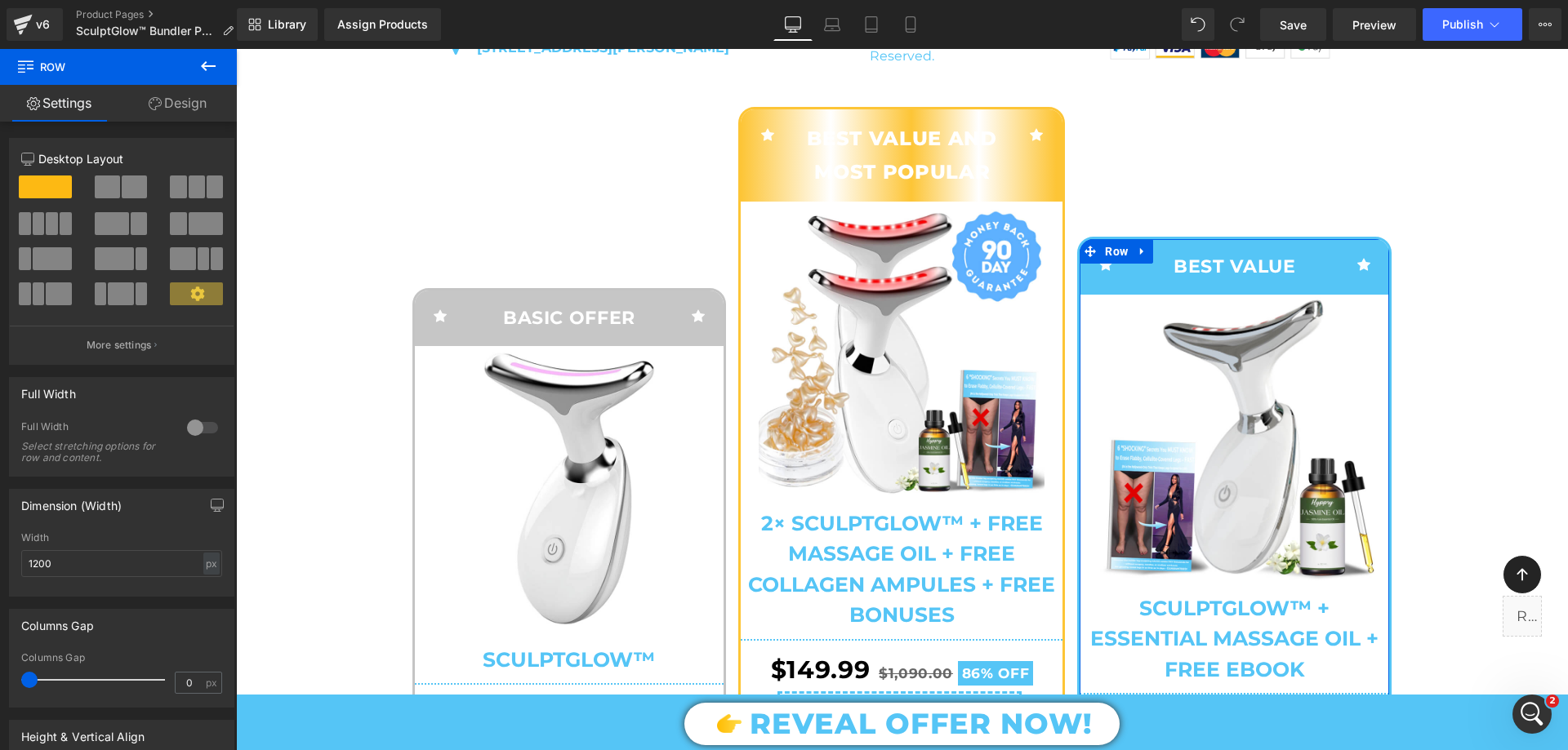
click at [177, 120] on link "Design" at bounding box center [178, 104] width 119 height 37
click at [0, 0] on div "Spacing" at bounding box center [0, 0] width 0 height 0
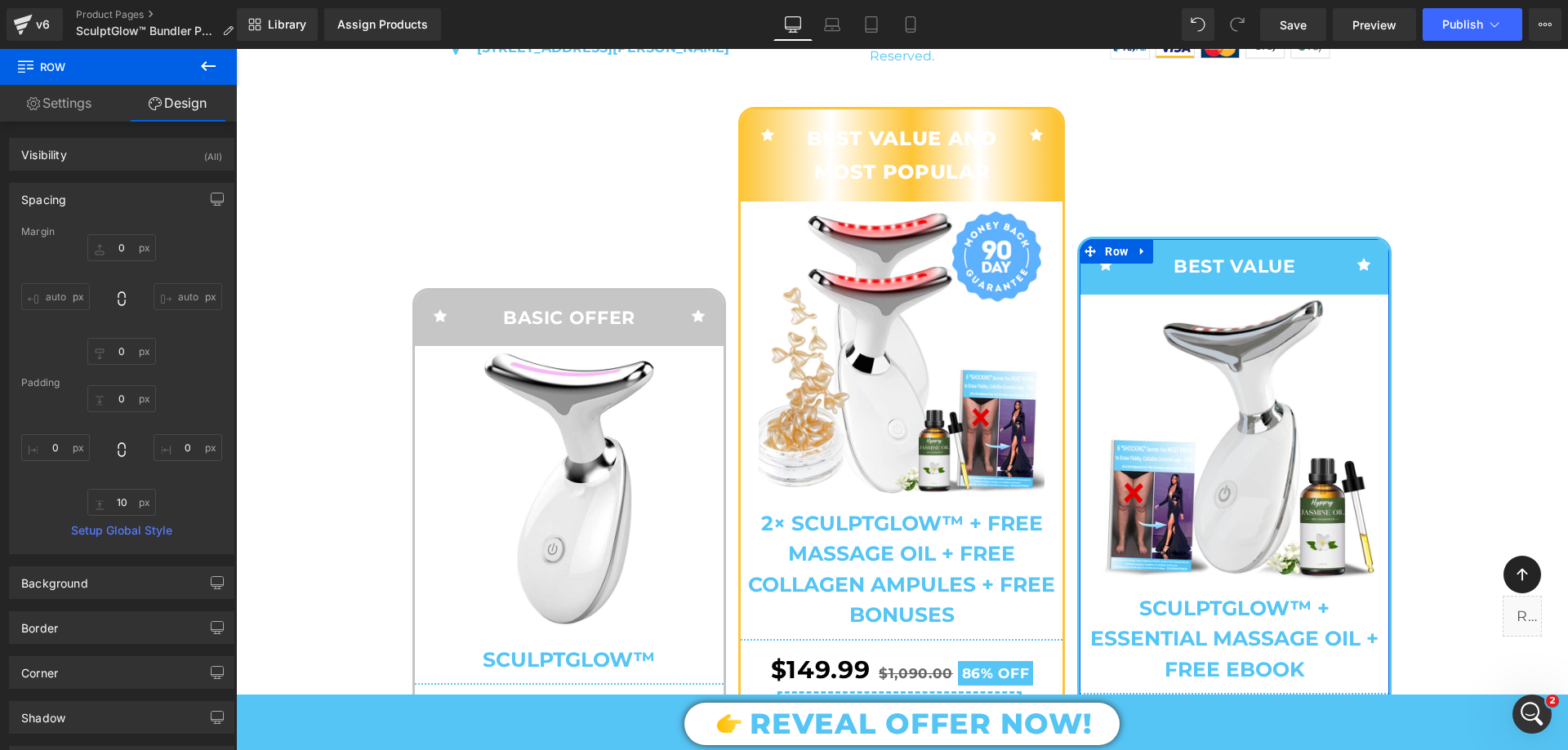
click at [66, 188] on div "Spacing" at bounding box center [43, 195] width 45 height 23
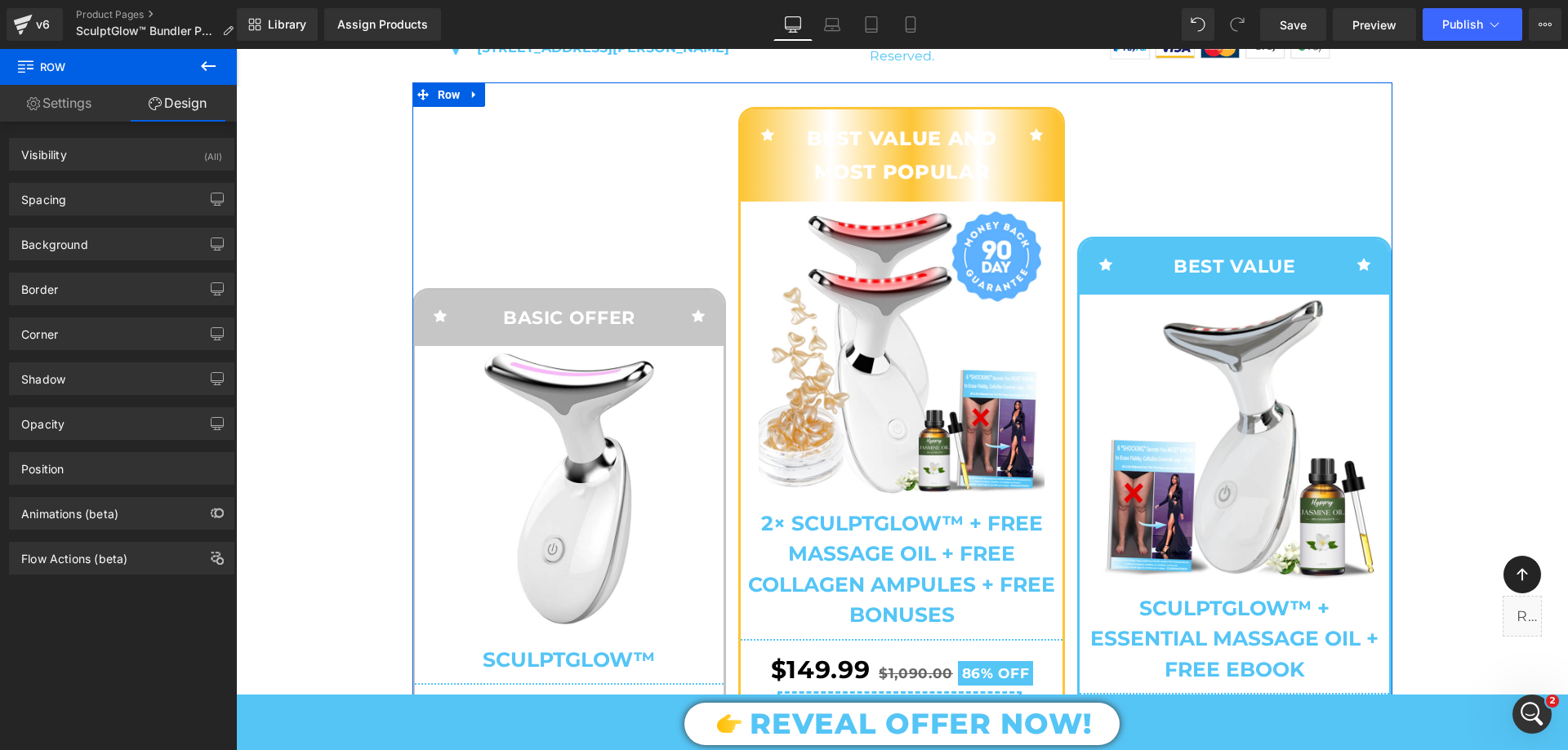
scroll to position [6975, 0]
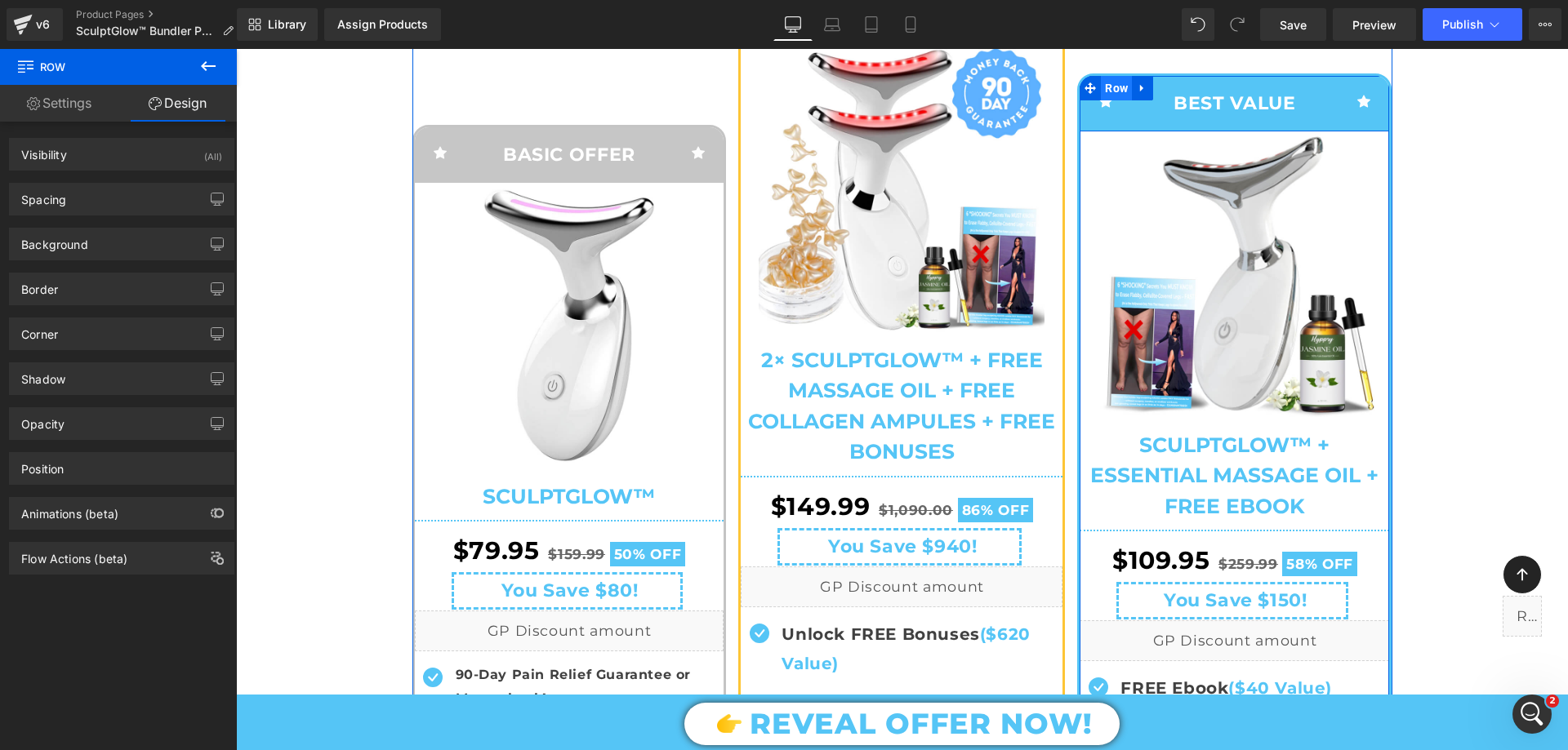
click at [1114, 99] on span "Row" at bounding box center [1116, 88] width 31 height 24
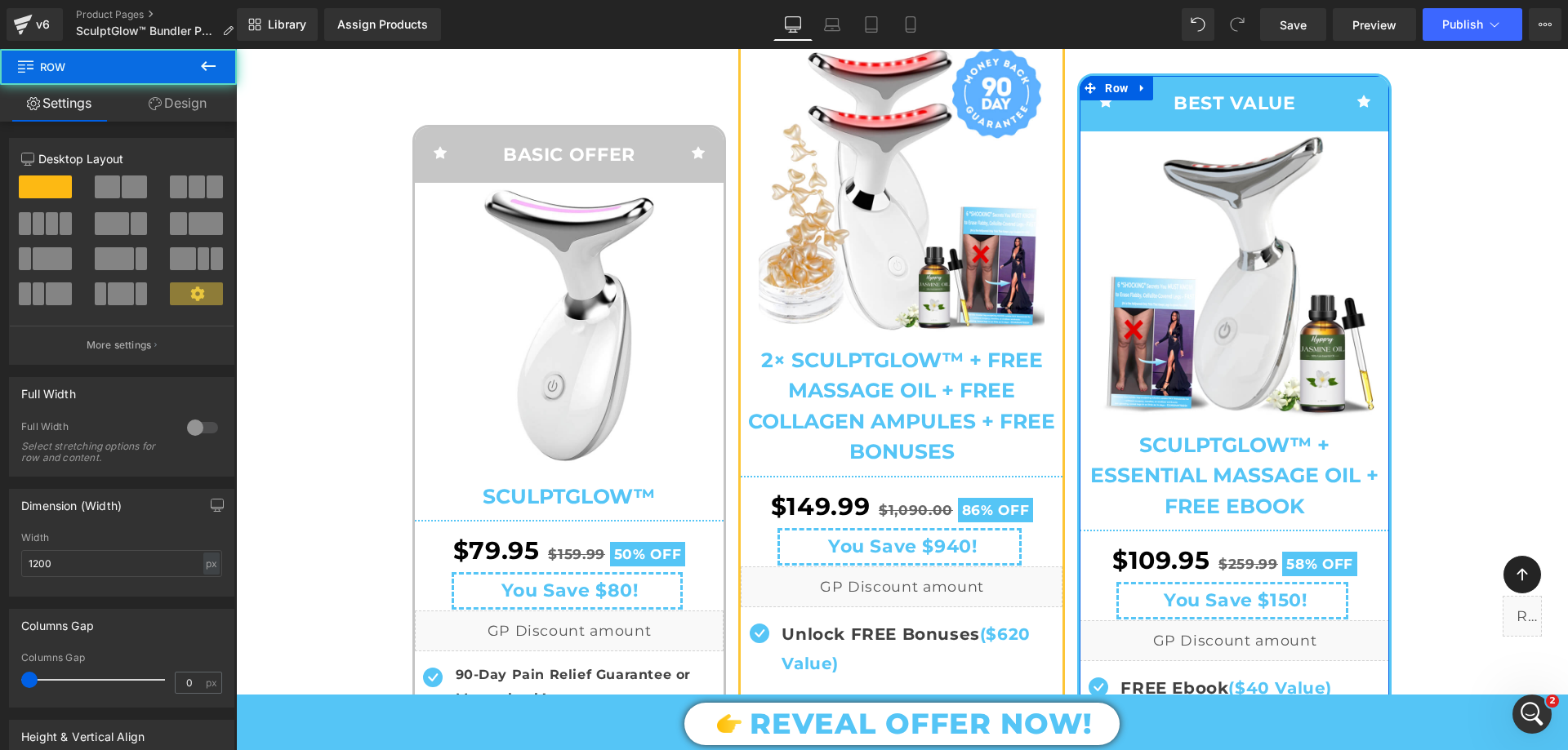
click at [163, 114] on link "Design" at bounding box center [178, 104] width 119 height 37
click at [0, 0] on div "Spacing" at bounding box center [0, 0] width 0 height 0
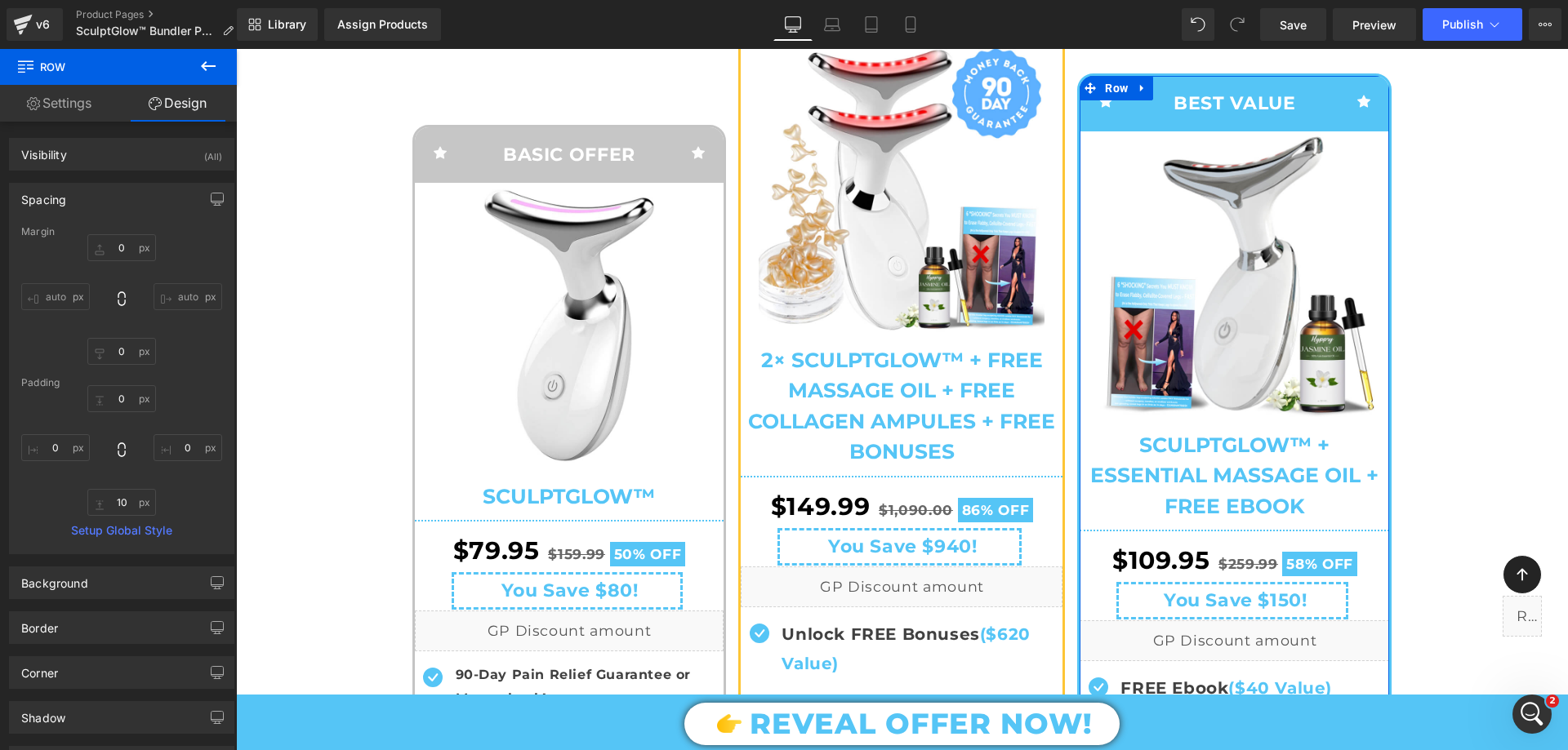
click at [72, 196] on div "Spacing" at bounding box center [122, 199] width 224 height 31
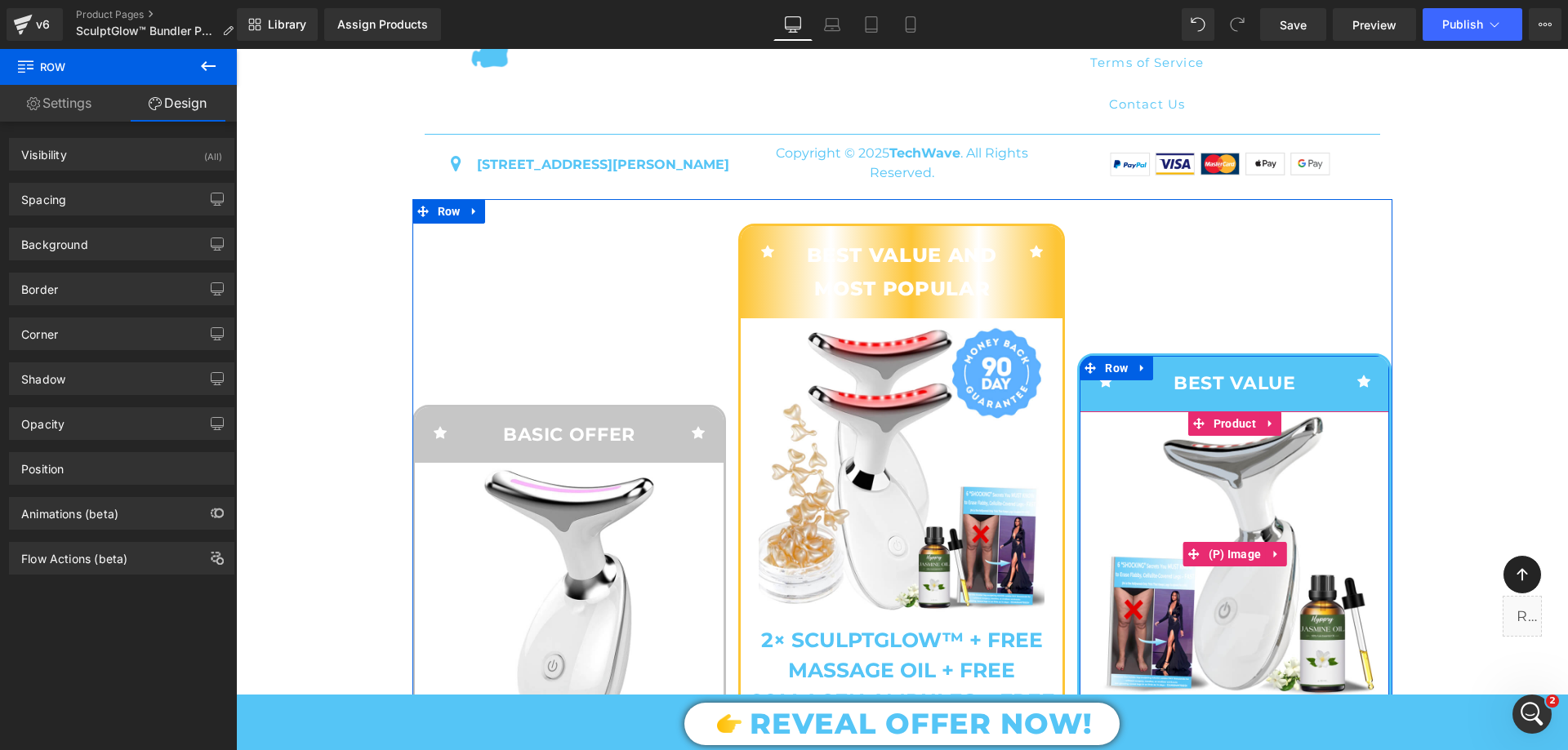
scroll to position [6695, 0]
click at [1121, 381] on span "Row" at bounding box center [1116, 369] width 31 height 24
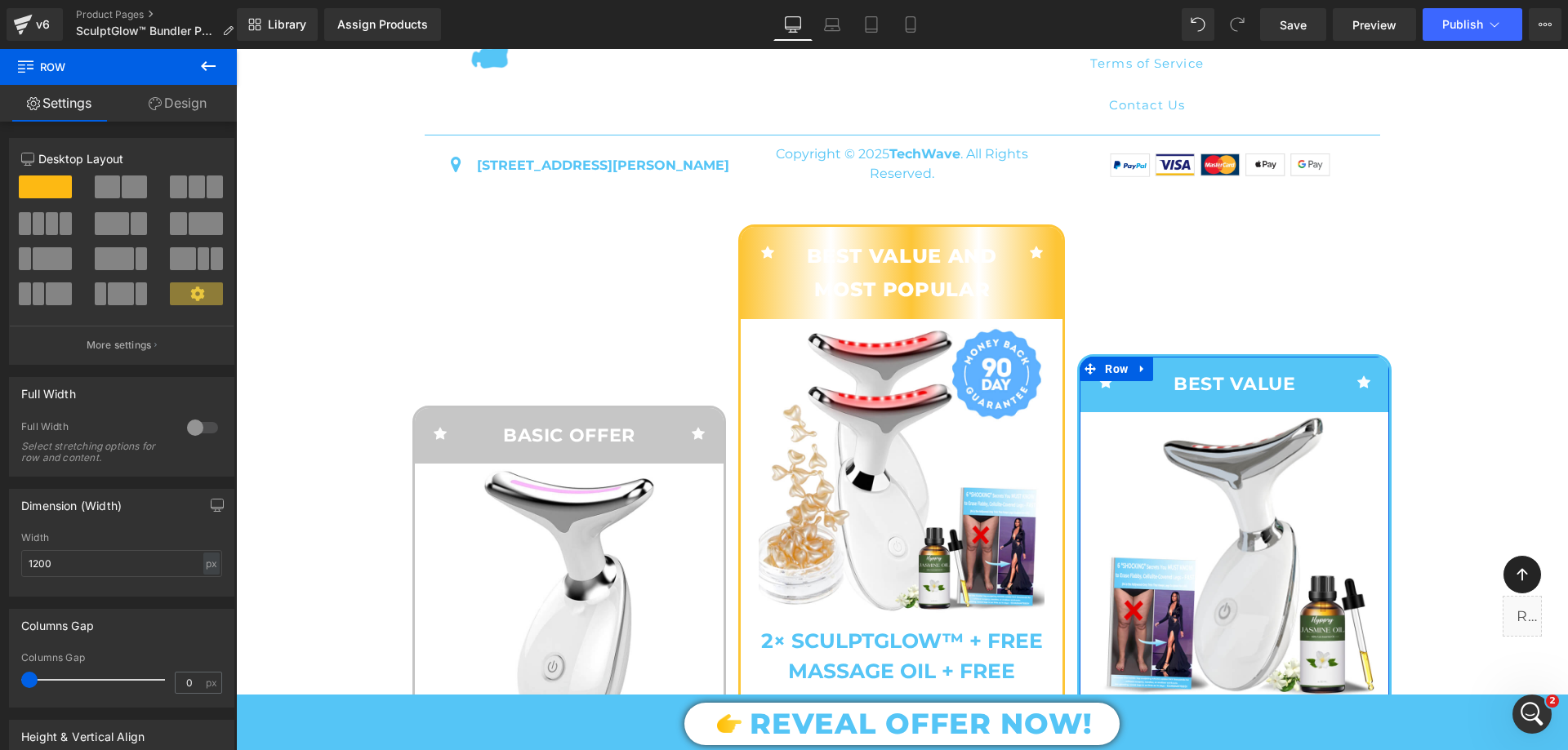
drag, startPoint x: 212, startPoint y: 110, endPoint x: 704, endPoint y: 325, distance: 536.9
click at [212, 110] on link "Design" at bounding box center [178, 104] width 119 height 37
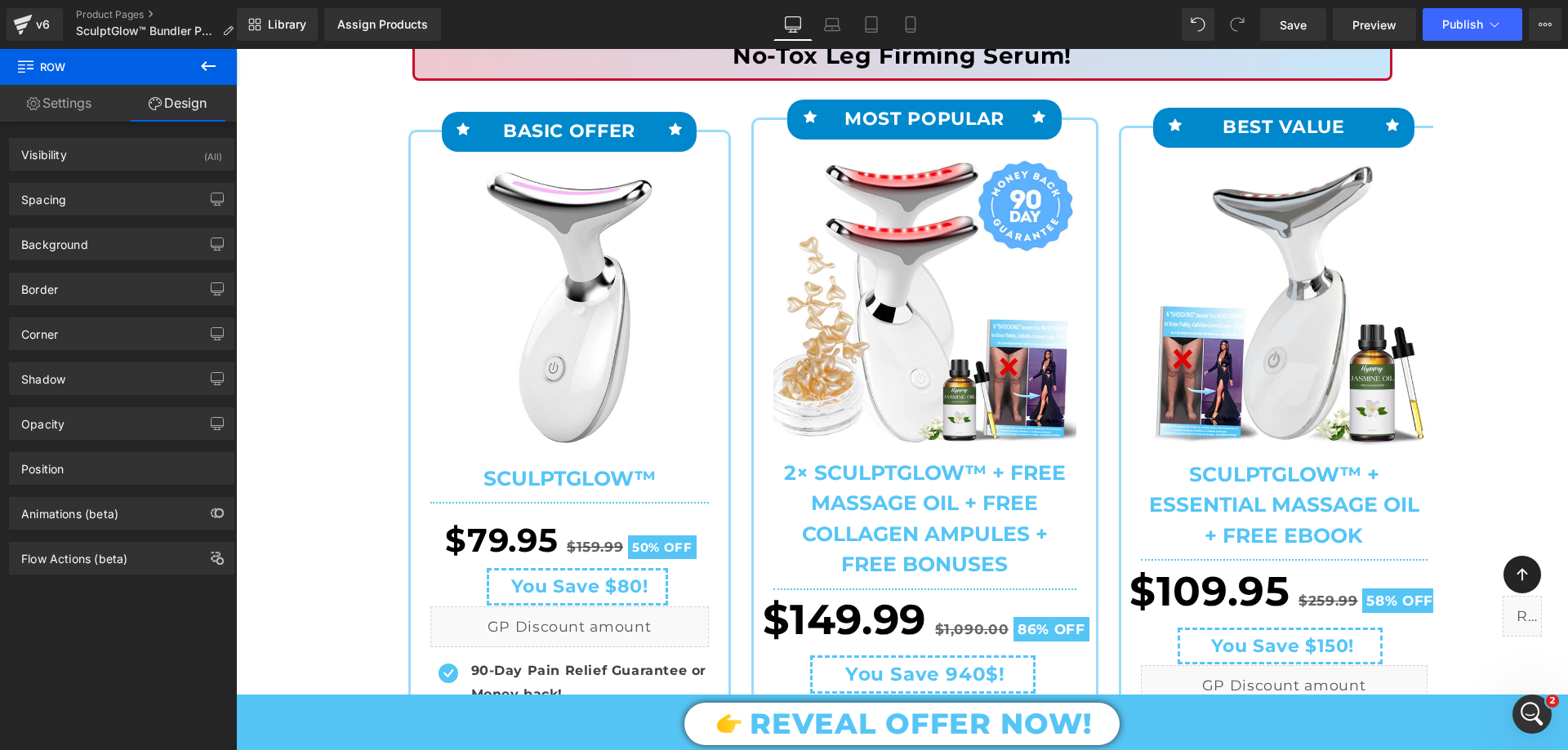
scroll to position [163, 0]
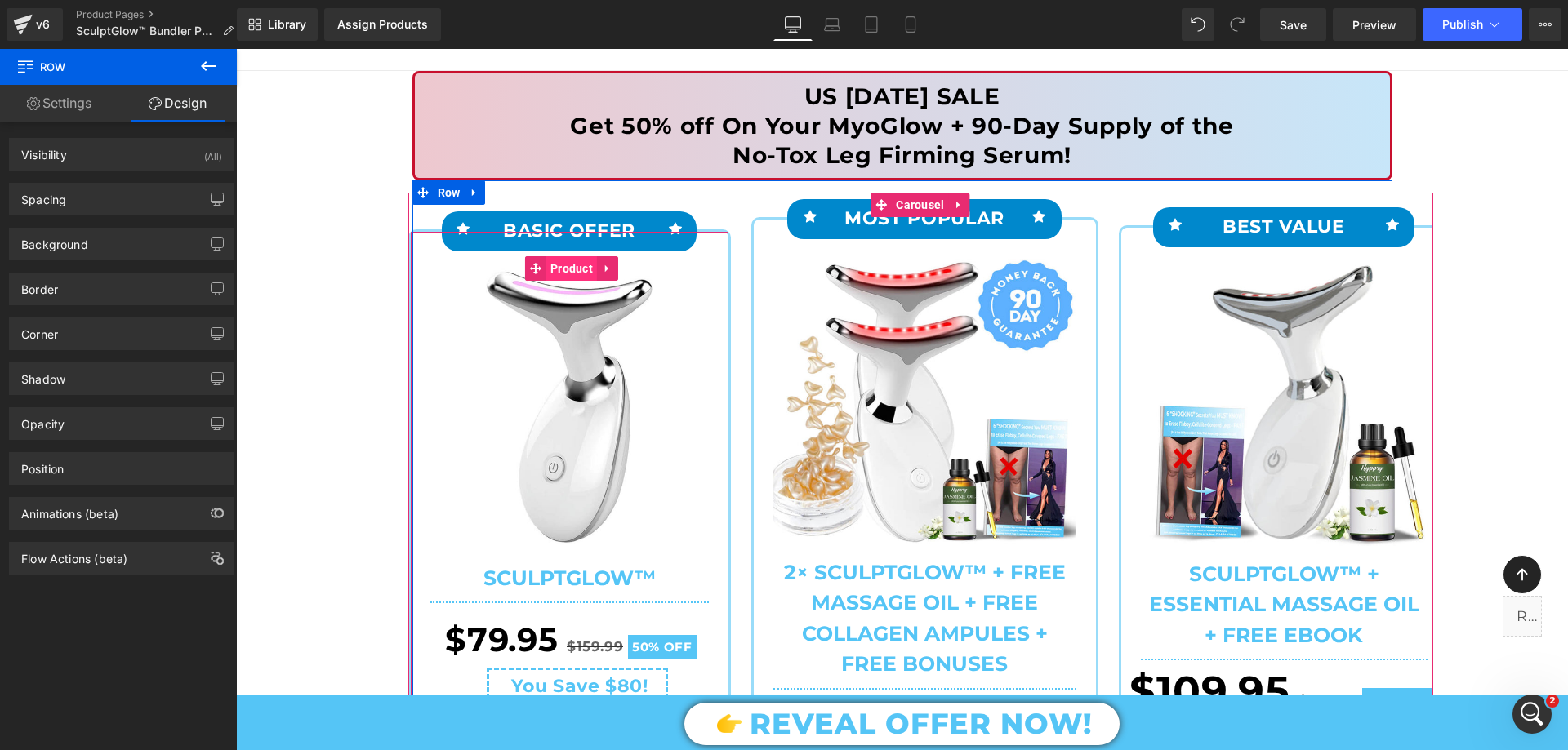
click at [562, 270] on span "Product" at bounding box center [571, 268] width 51 height 24
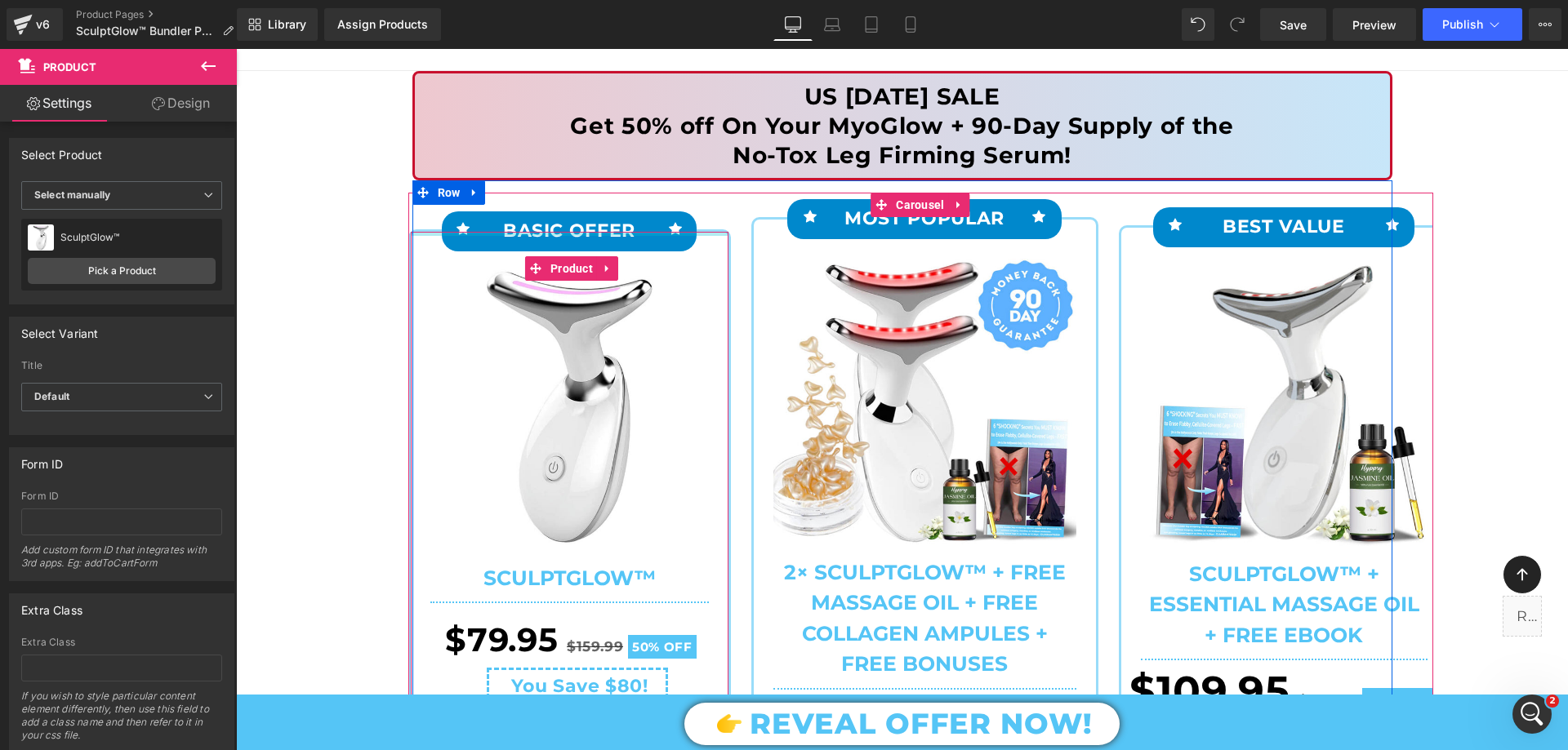
click at [416, 234] on div at bounding box center [569, 233] width 318 height 4
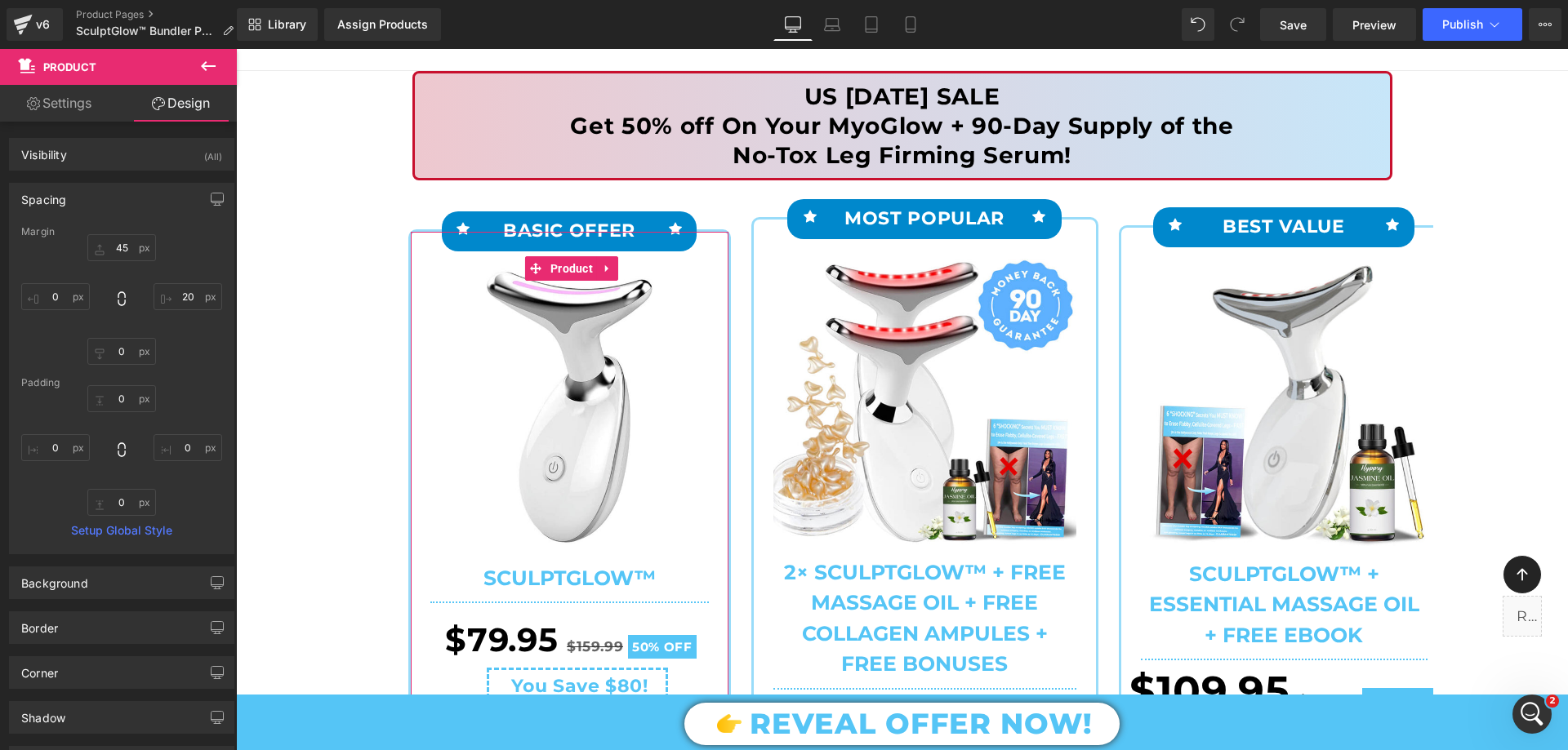
click at [63, 206] on div "Spacing" at bounding box center [43, 195] width 45 height 23
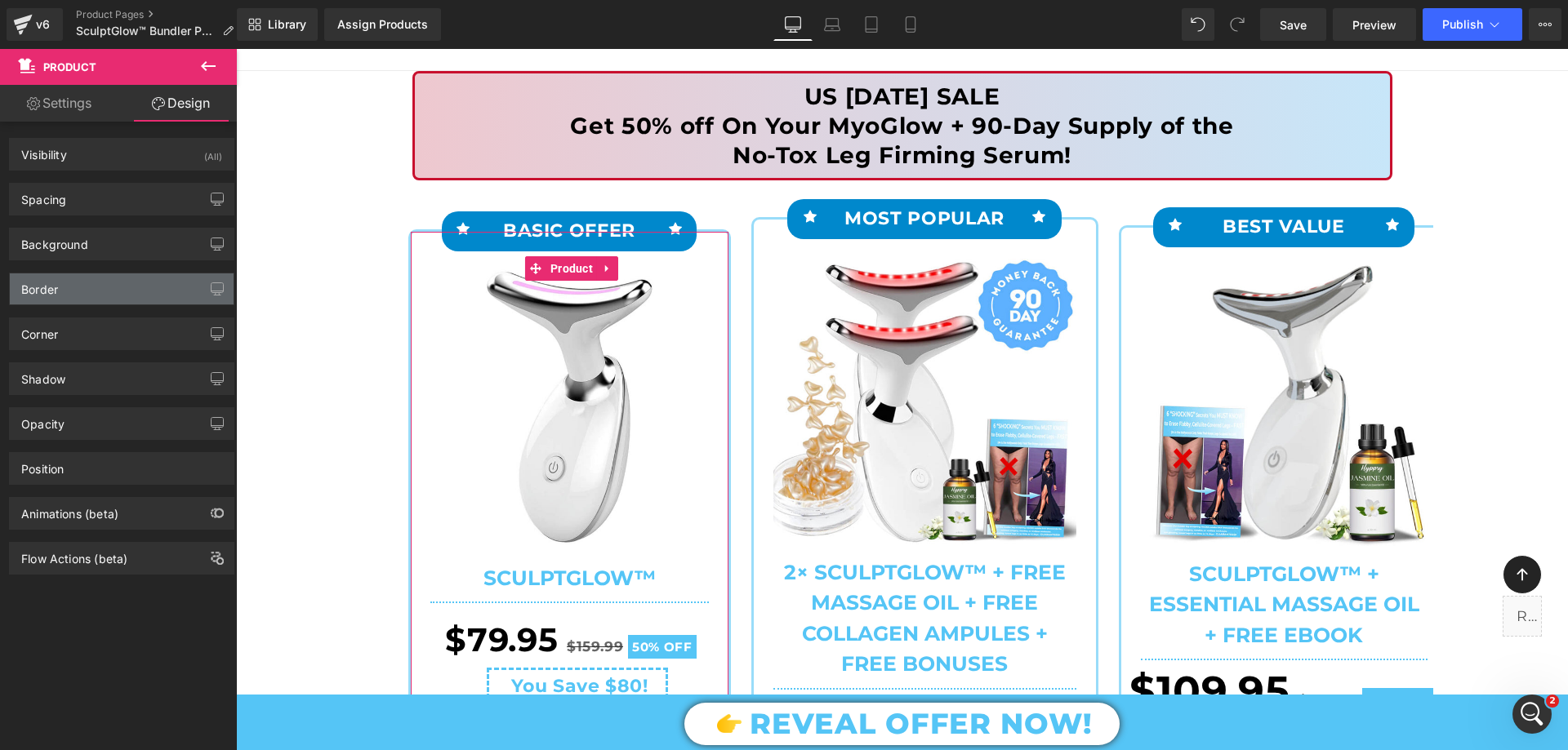
click at [74, 293] on div "Border" at bounding box center [122, 288] width 224 height 31
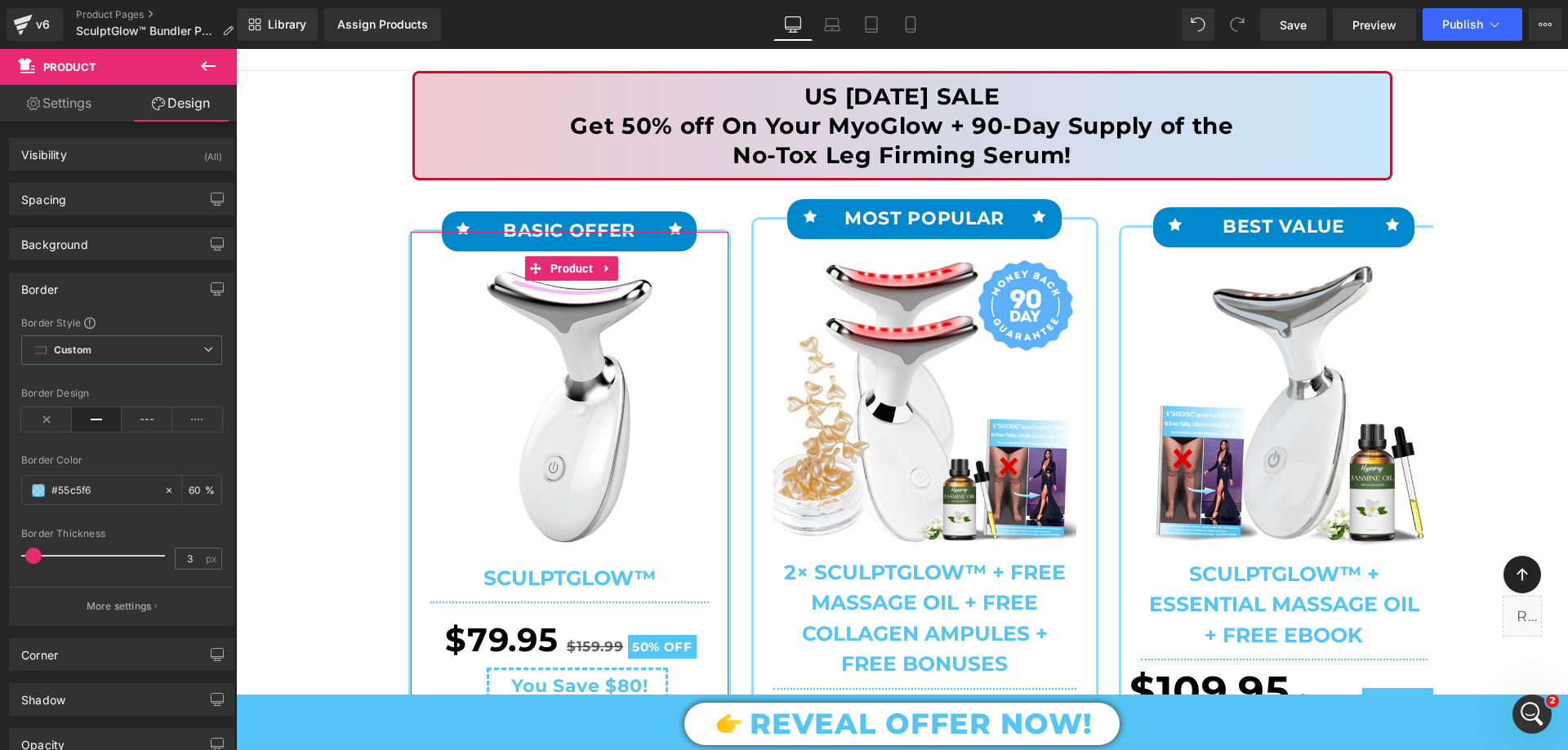
click at [74, 291] on div "Border" at bounding box center [122, 288] width 224 height 31
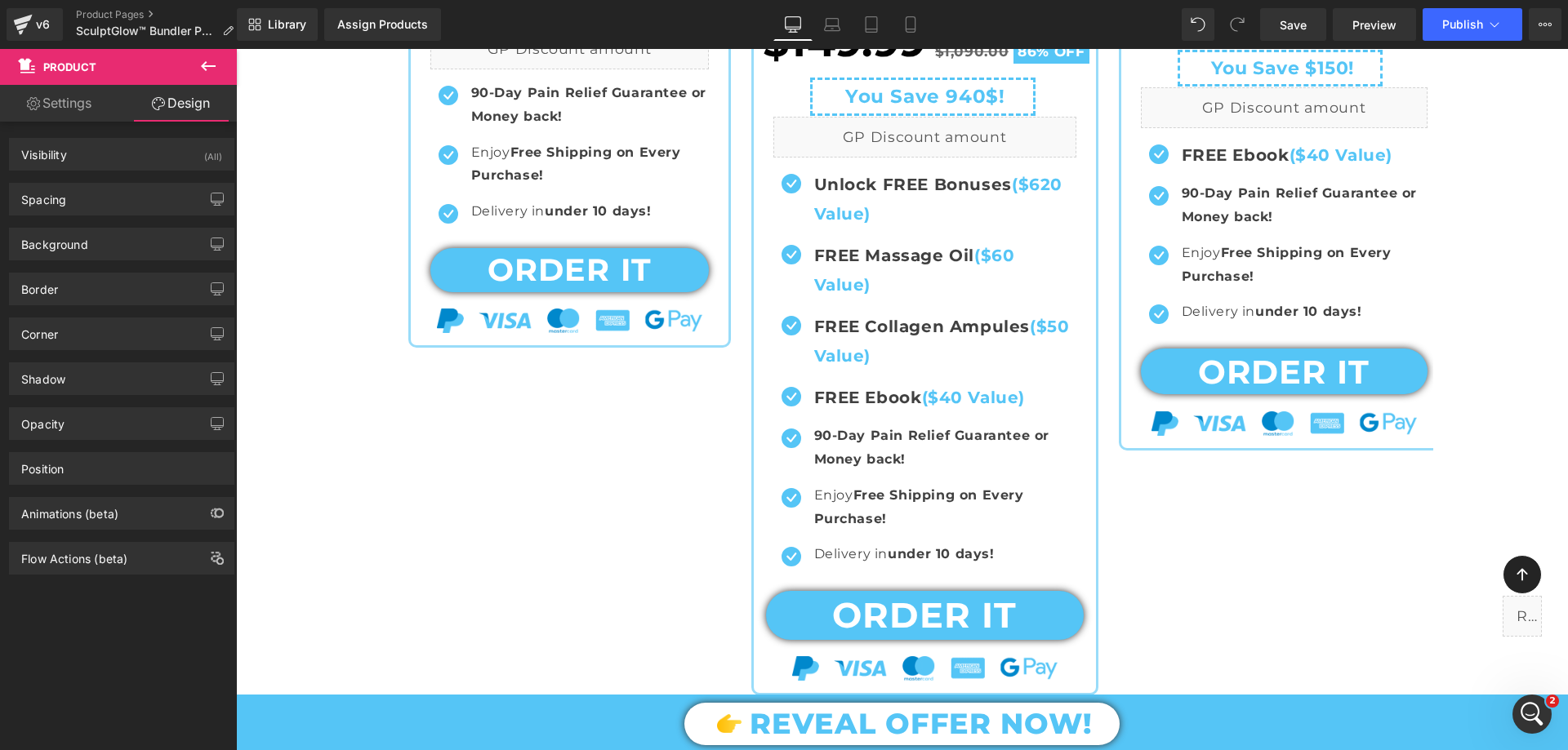
scroll to position [245, 0]
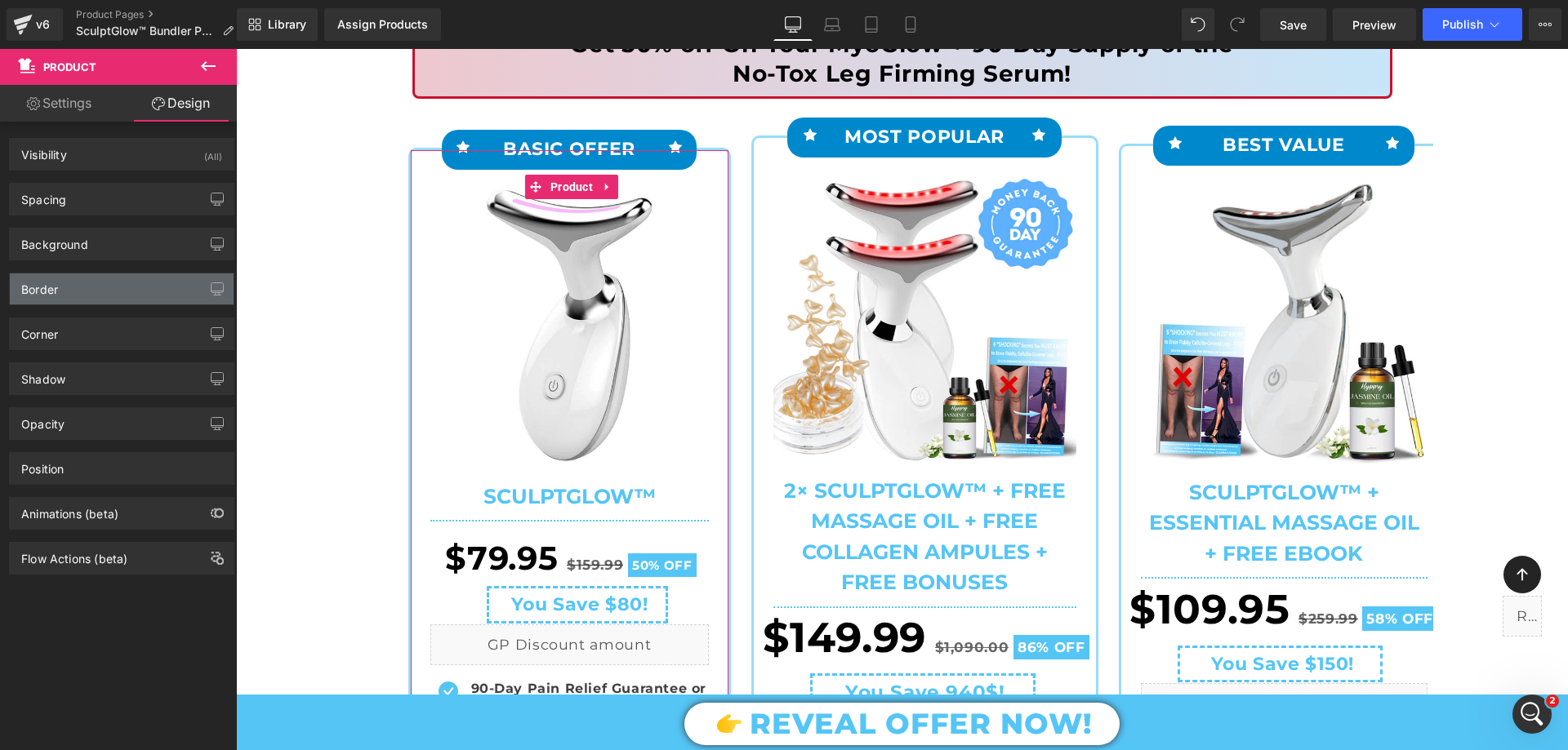
click at [79, 293] on div "Border" at bounding box center [122, 288] width 224 height 31
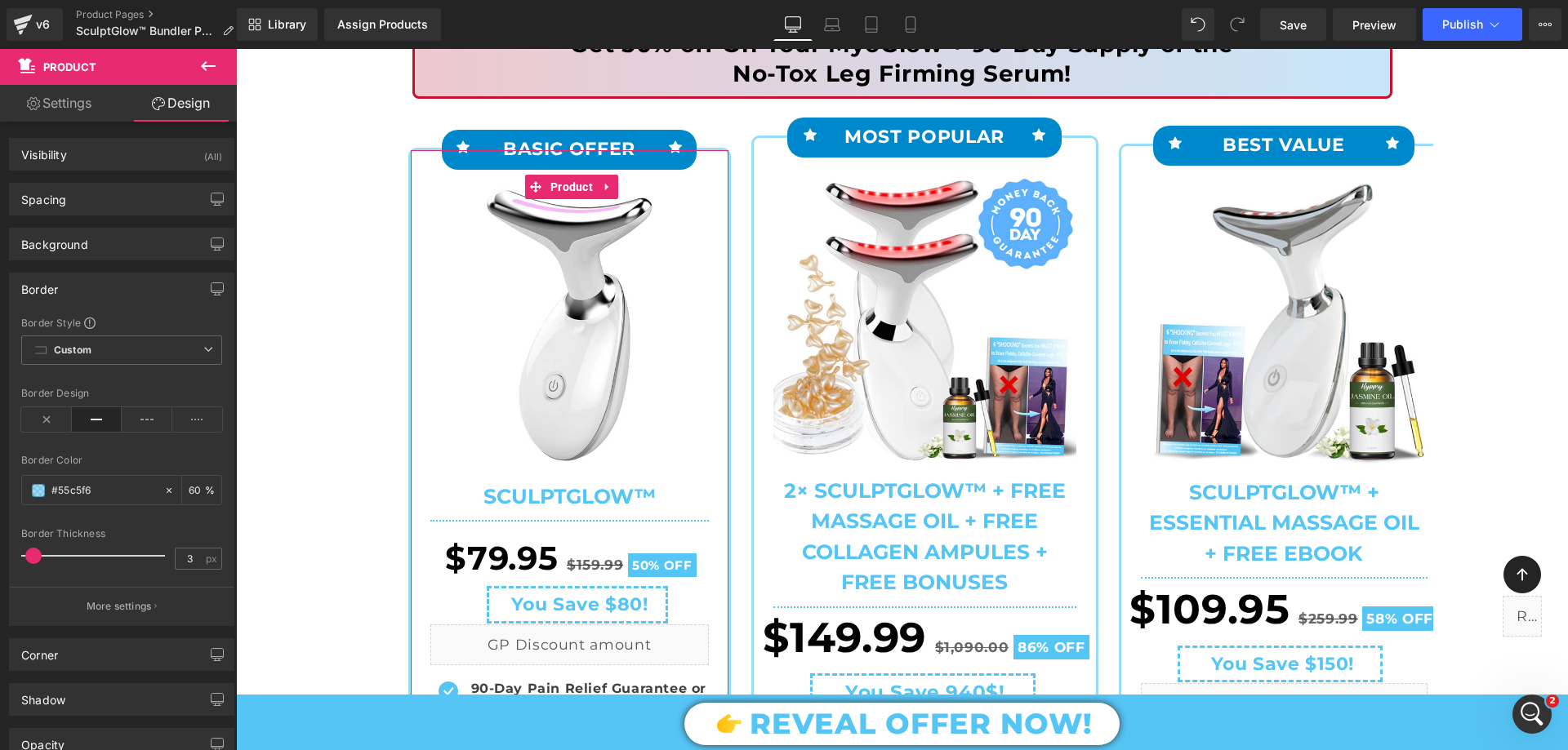
click at [79, 293] on div "Border" at bounding box center [122, 288] width 224 height 31
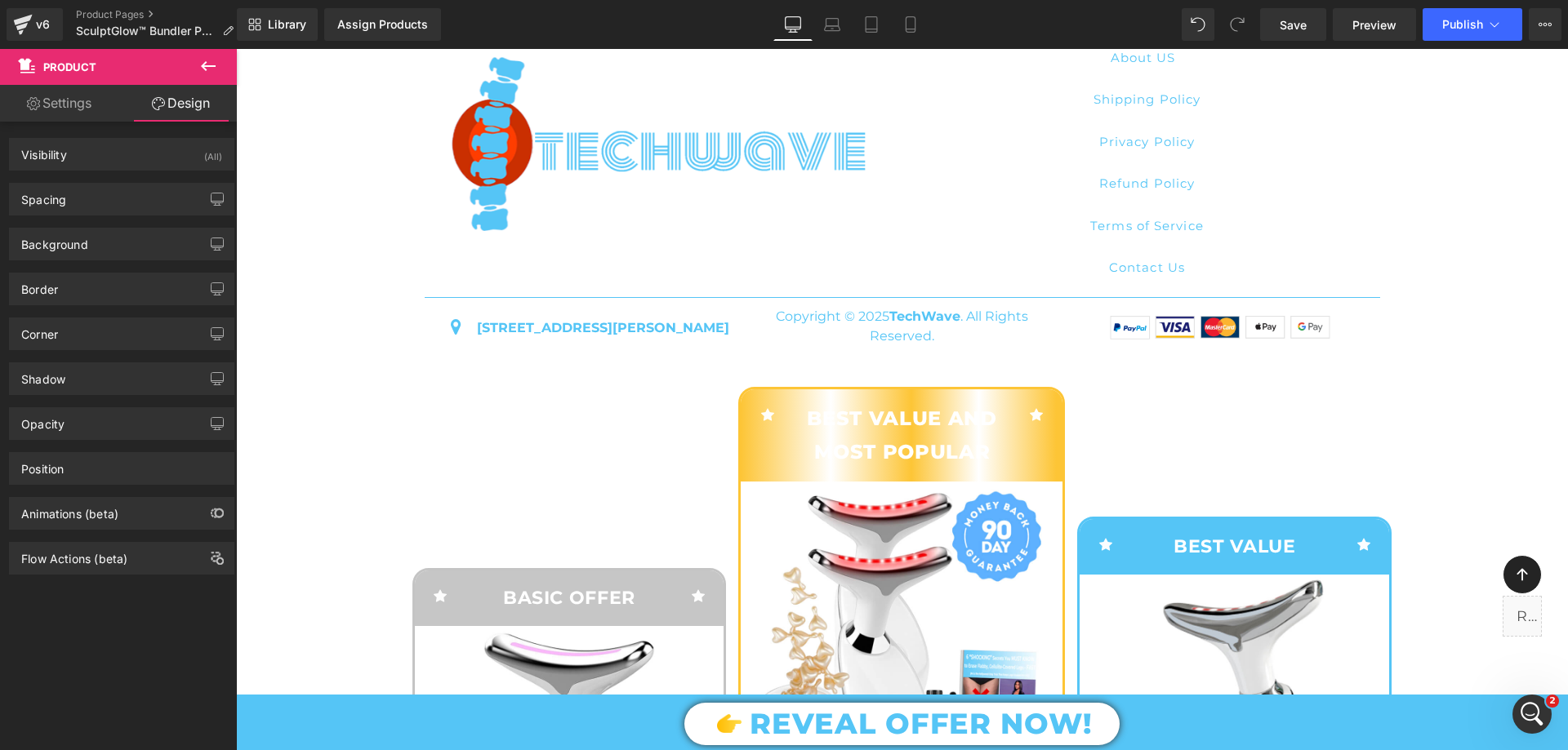
scroll to position [6531, 0]
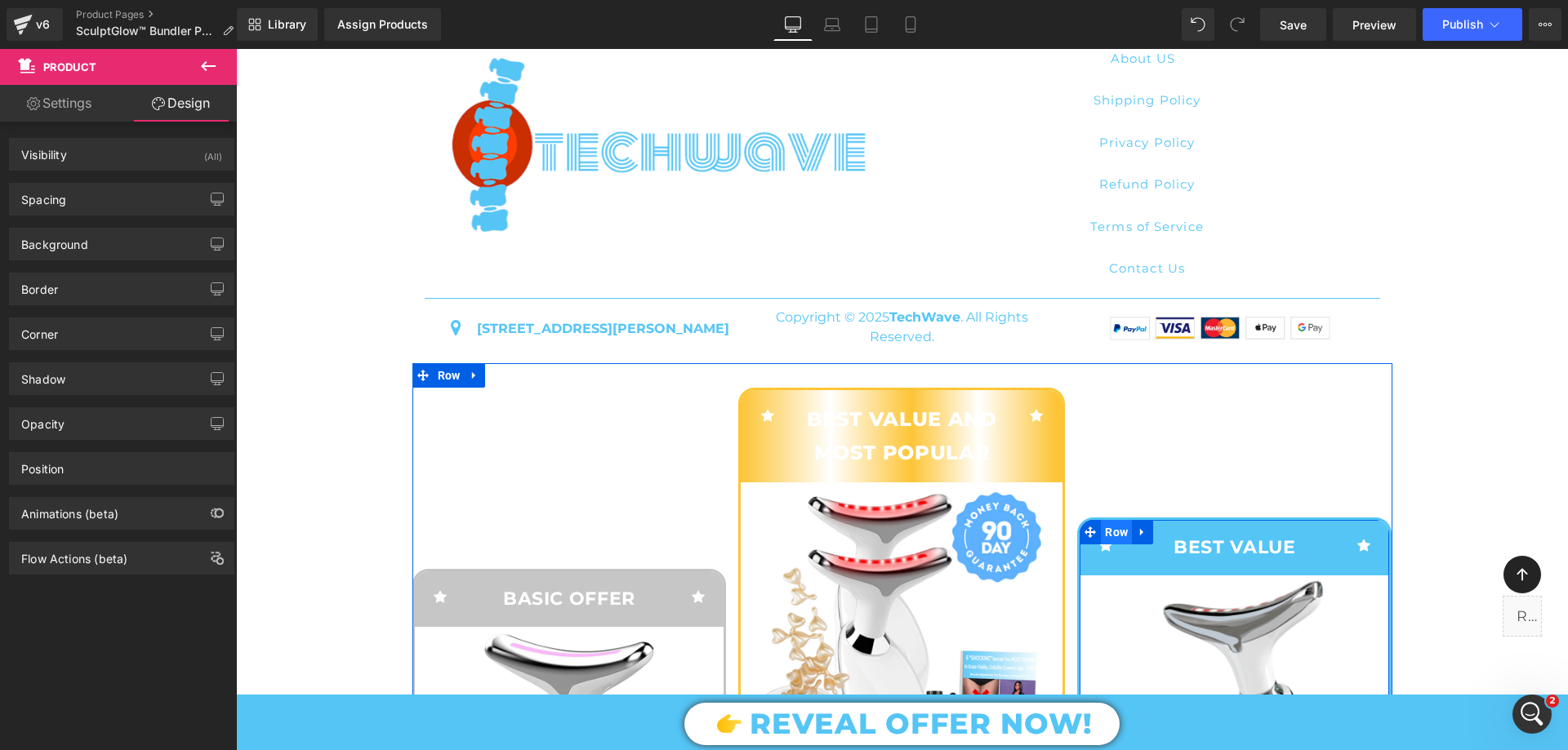
click at [1113, 544] on span "Row" at bounding box center [1116, 532] width 31 height 24
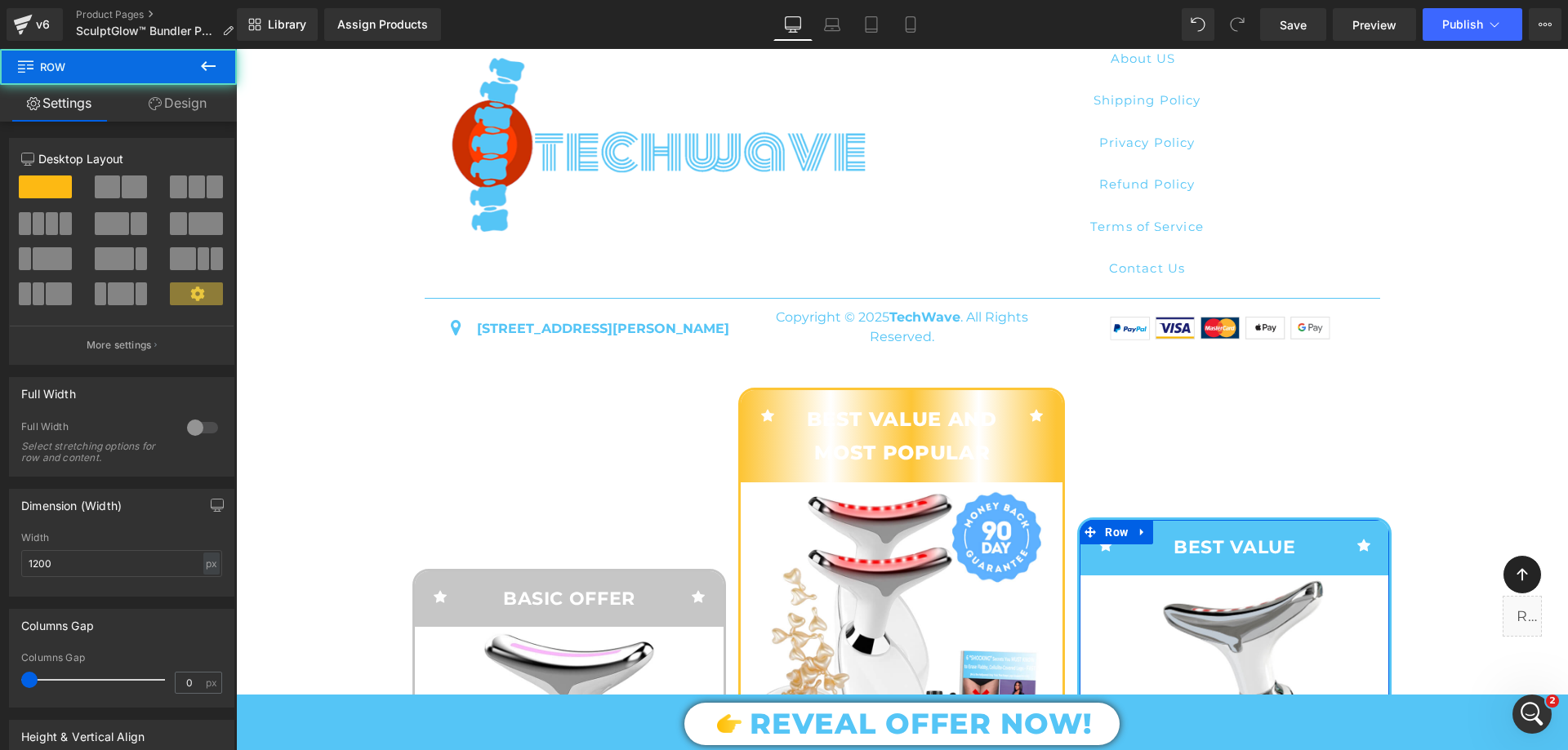
click at [176, 112] on link "Design" at bounding box center [178, 104] width 119 height 37
click at [0, 0] on div "Border" at bounding box center [0, 0] width 0 height 0
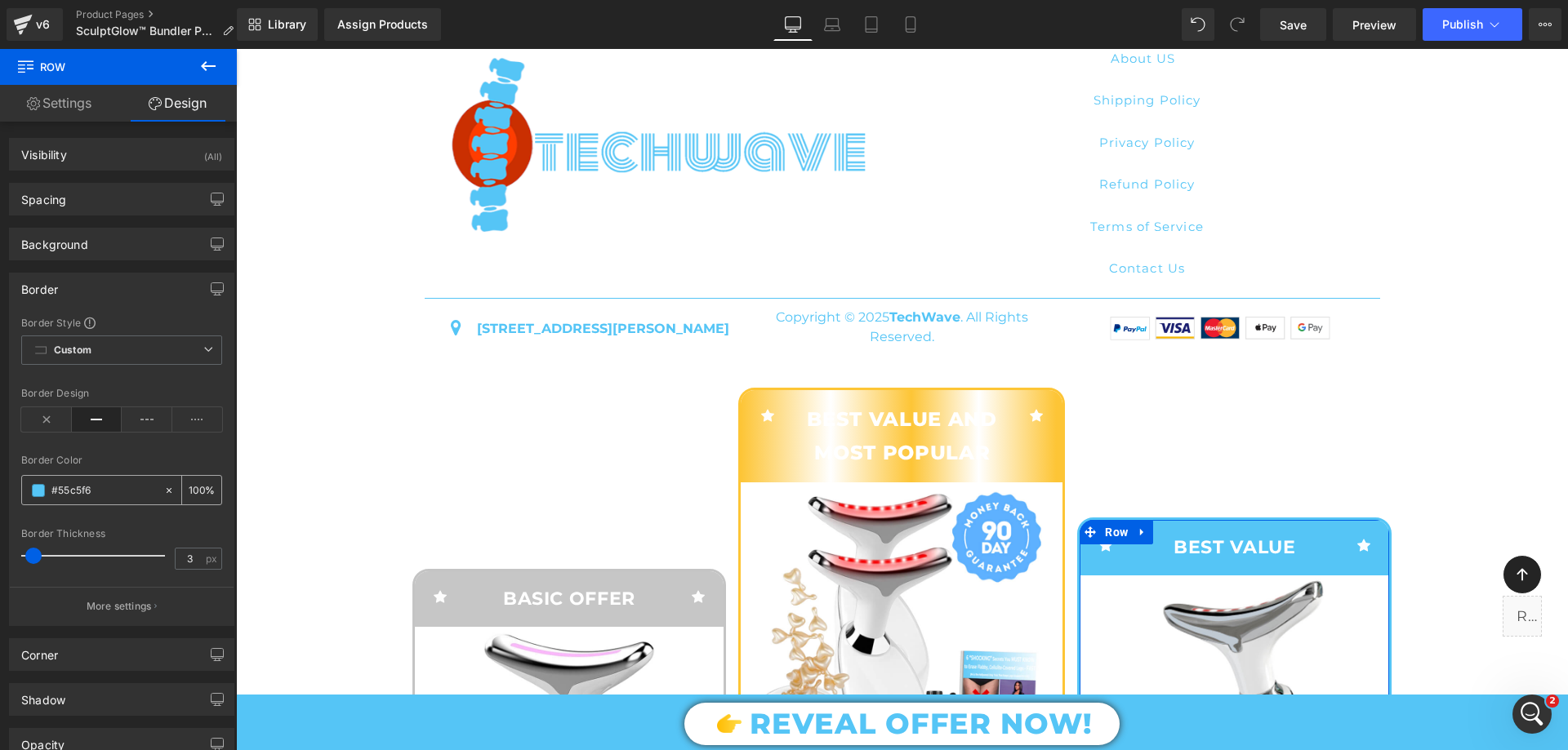
click at [189, 489] on input "100" at bounding box center [197, 489] width 17 height 18
type input "60"
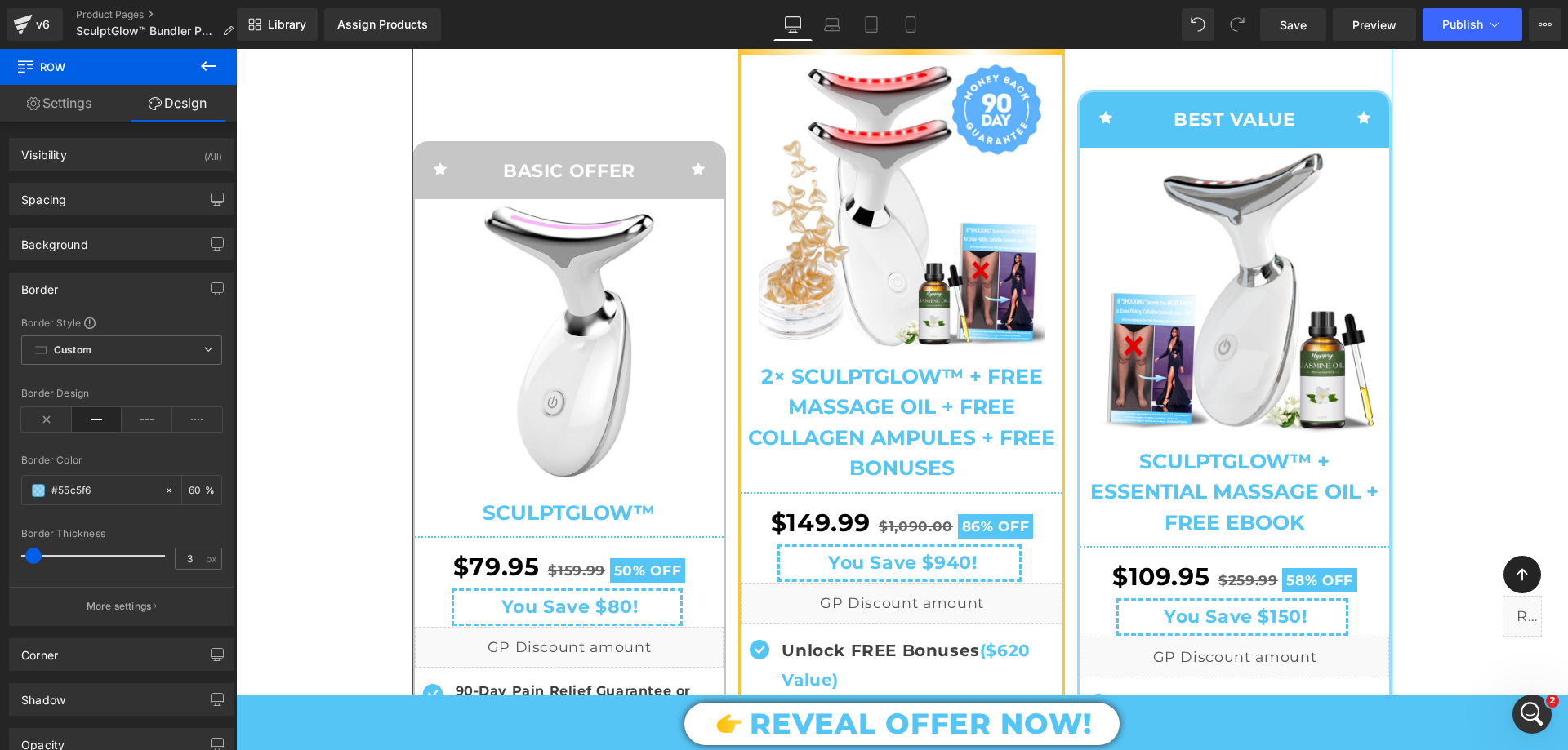
scroll to position [6877, 0]
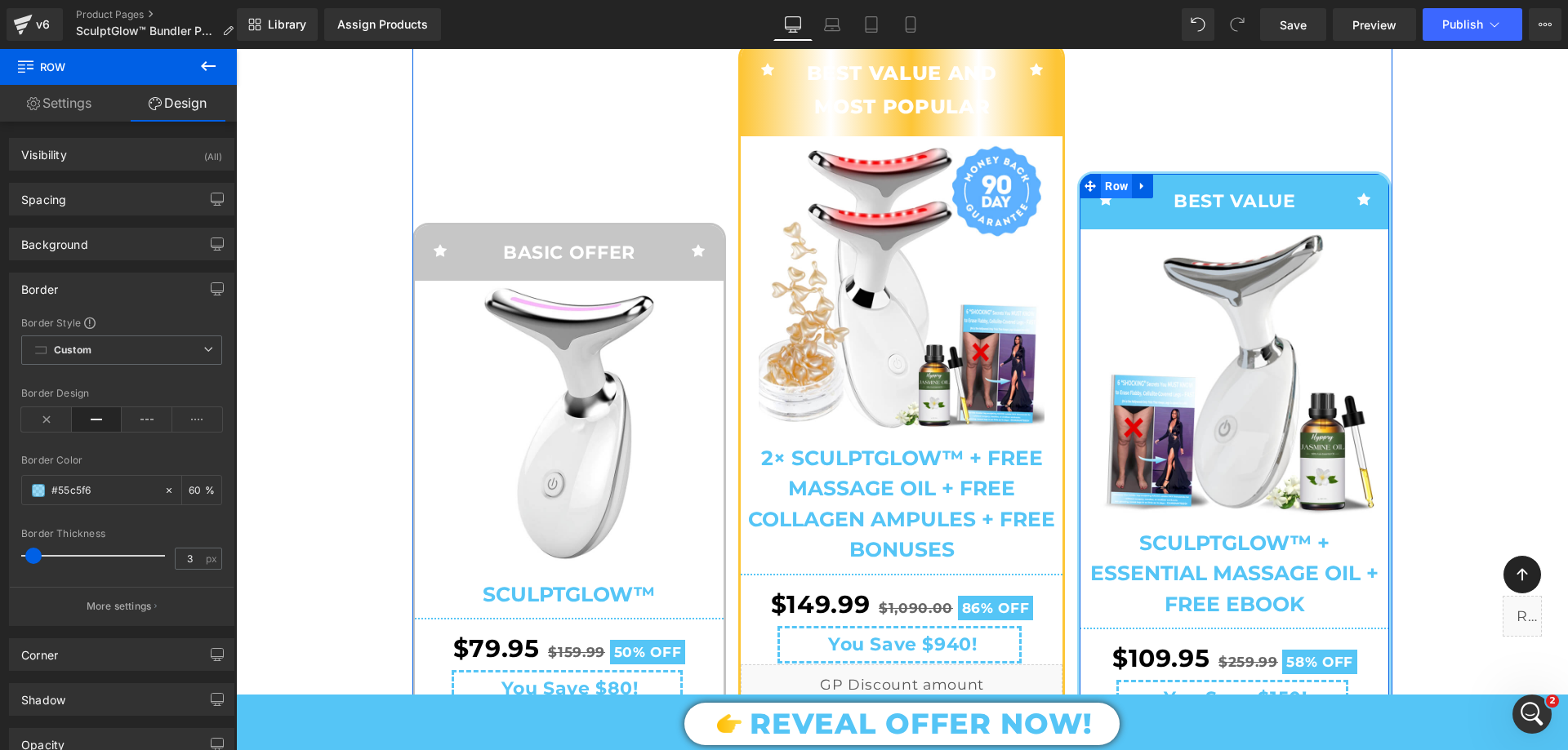
click at [1107, 198] on span "Row" at bounding box center [1116, 186] width 31 height 24
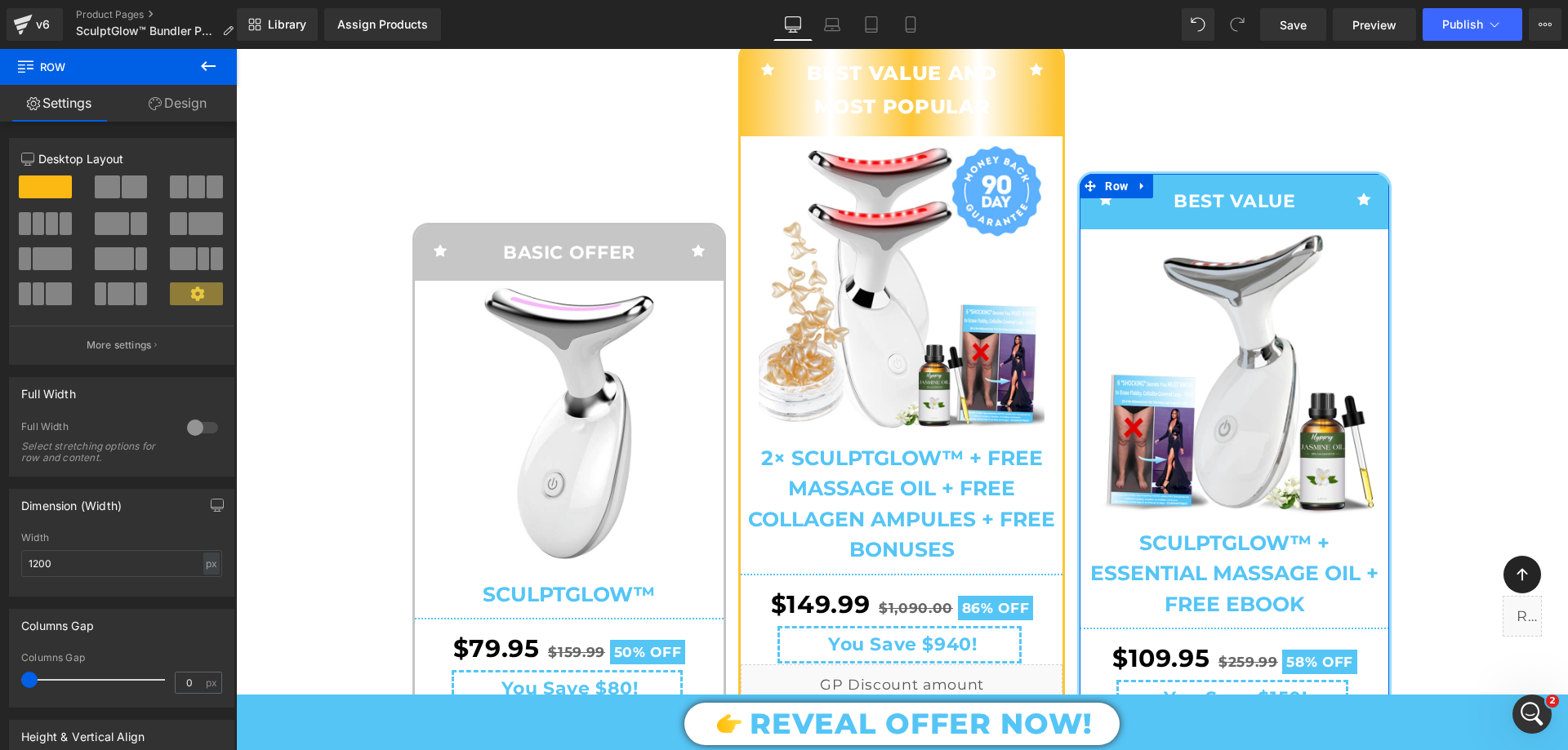
click at [179, 95] on link "Design" at bounding box center [178, 104] width 119 height 37
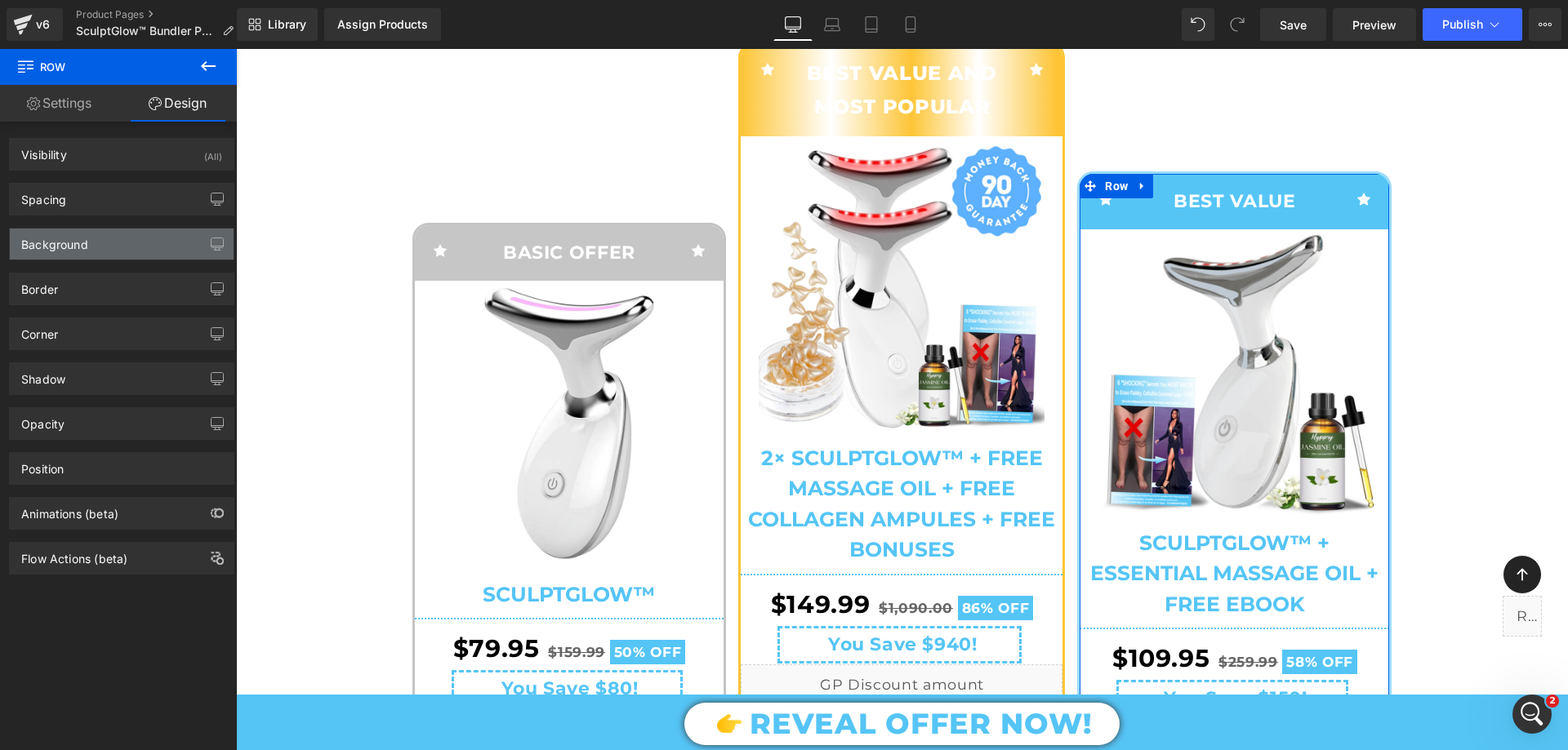
click at [67, 252] on div "Background" at bounding box center [122, 243] width 224 height 31
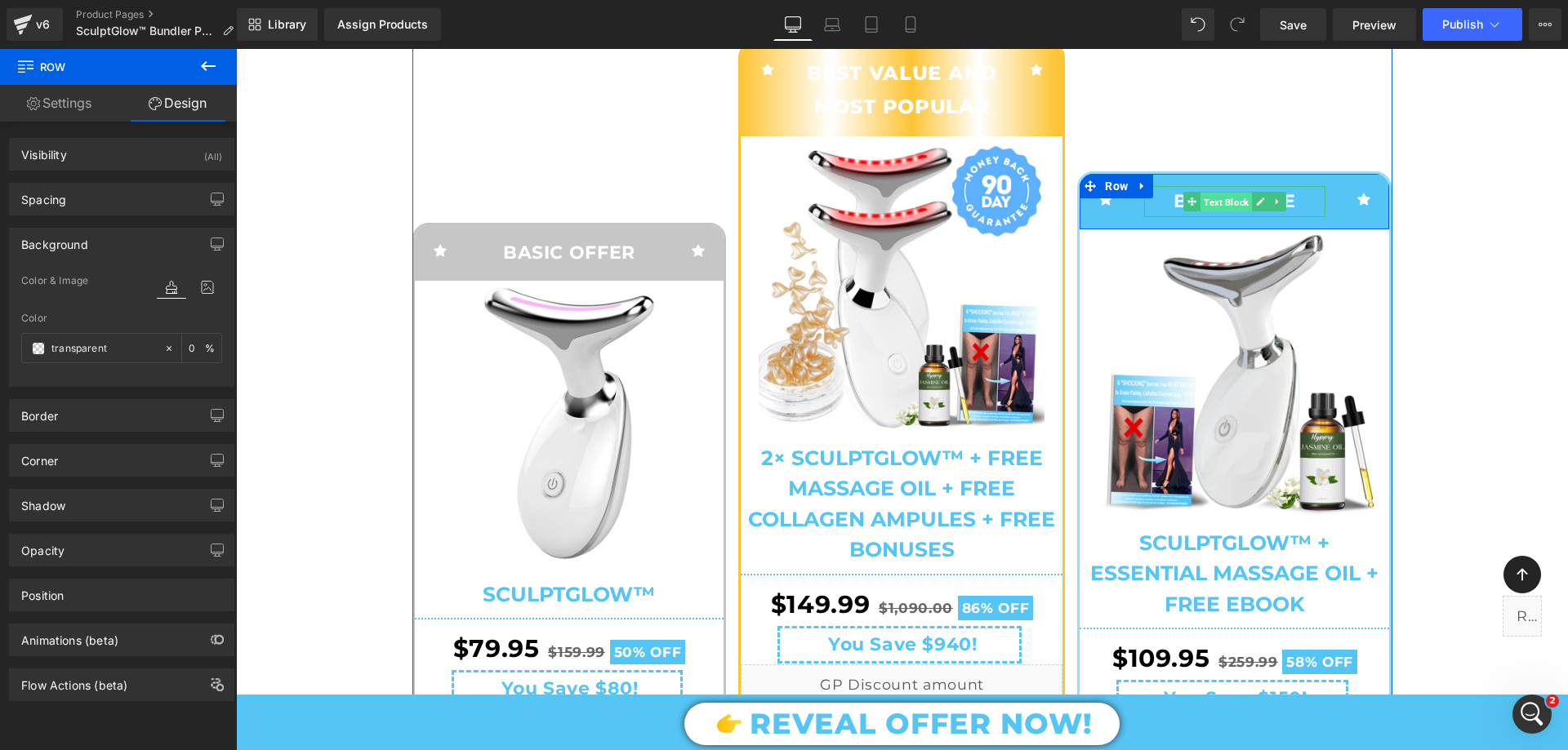
click at [1202, 212] on span "Text Block" at bounding box center [1226, 201] width 52 height 19
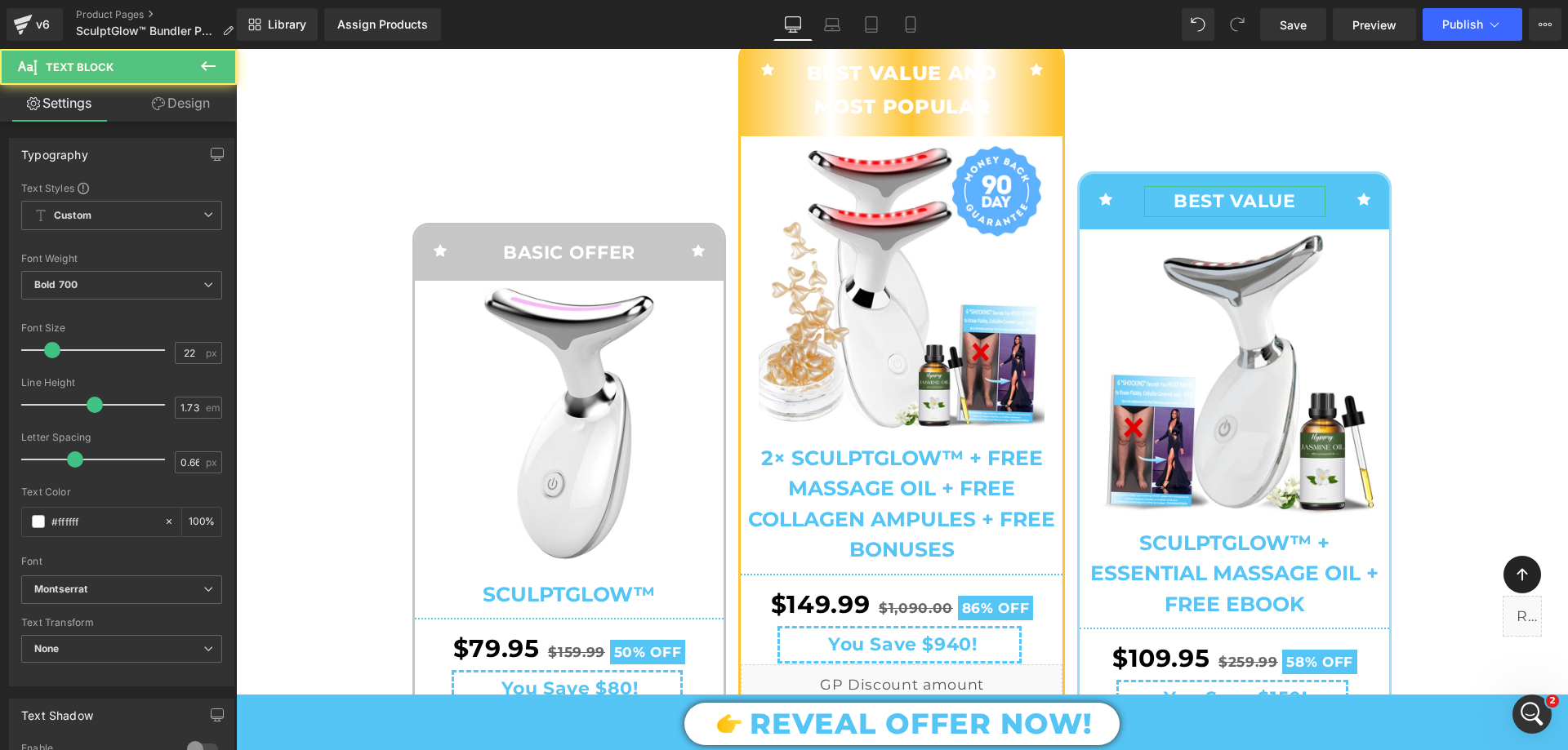
click at [172, 115] on link "Design" at bounding box center [181, 104] width 119 height 37
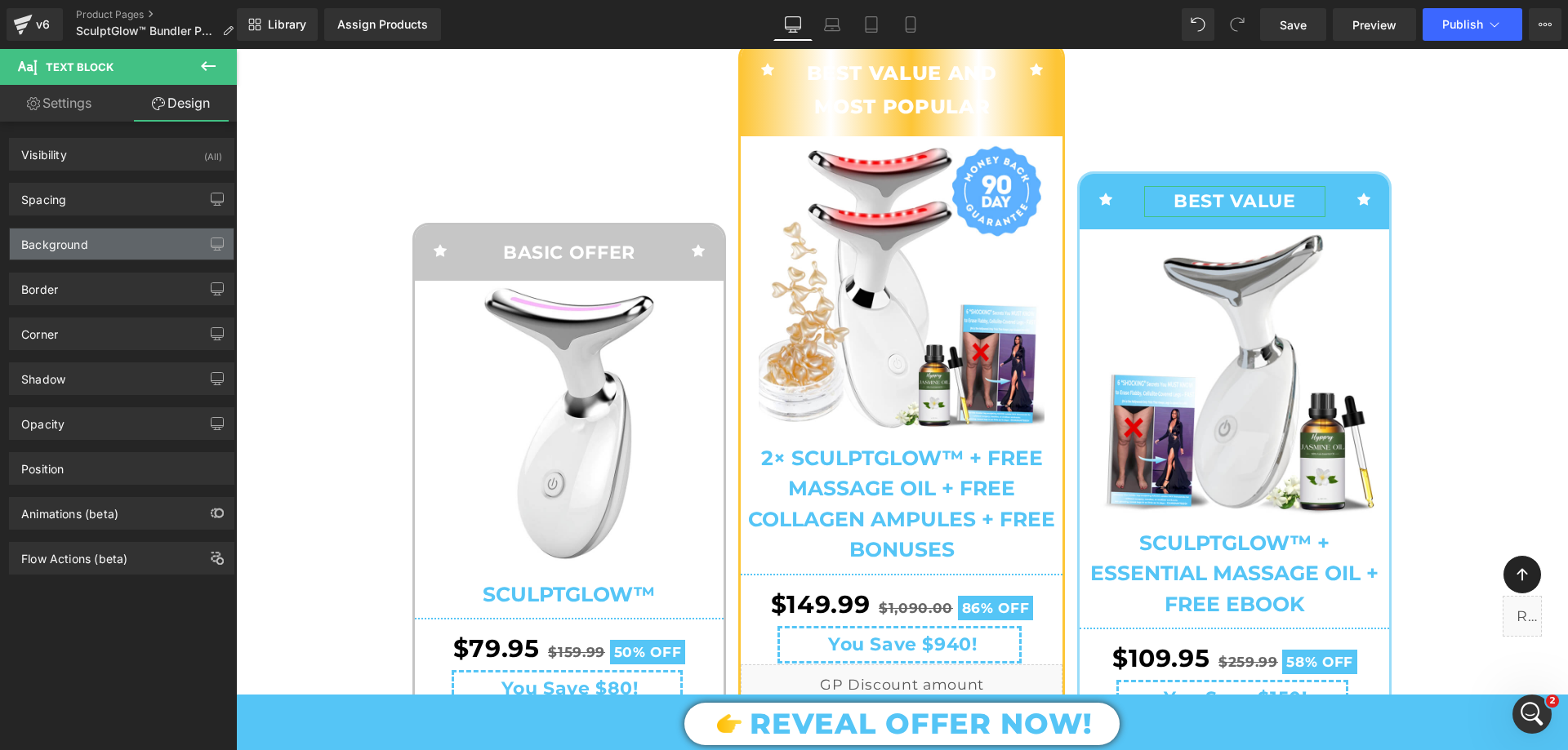
click at [83, 238] on div "Background" at bounding box center [54, 239] width 67 height 23
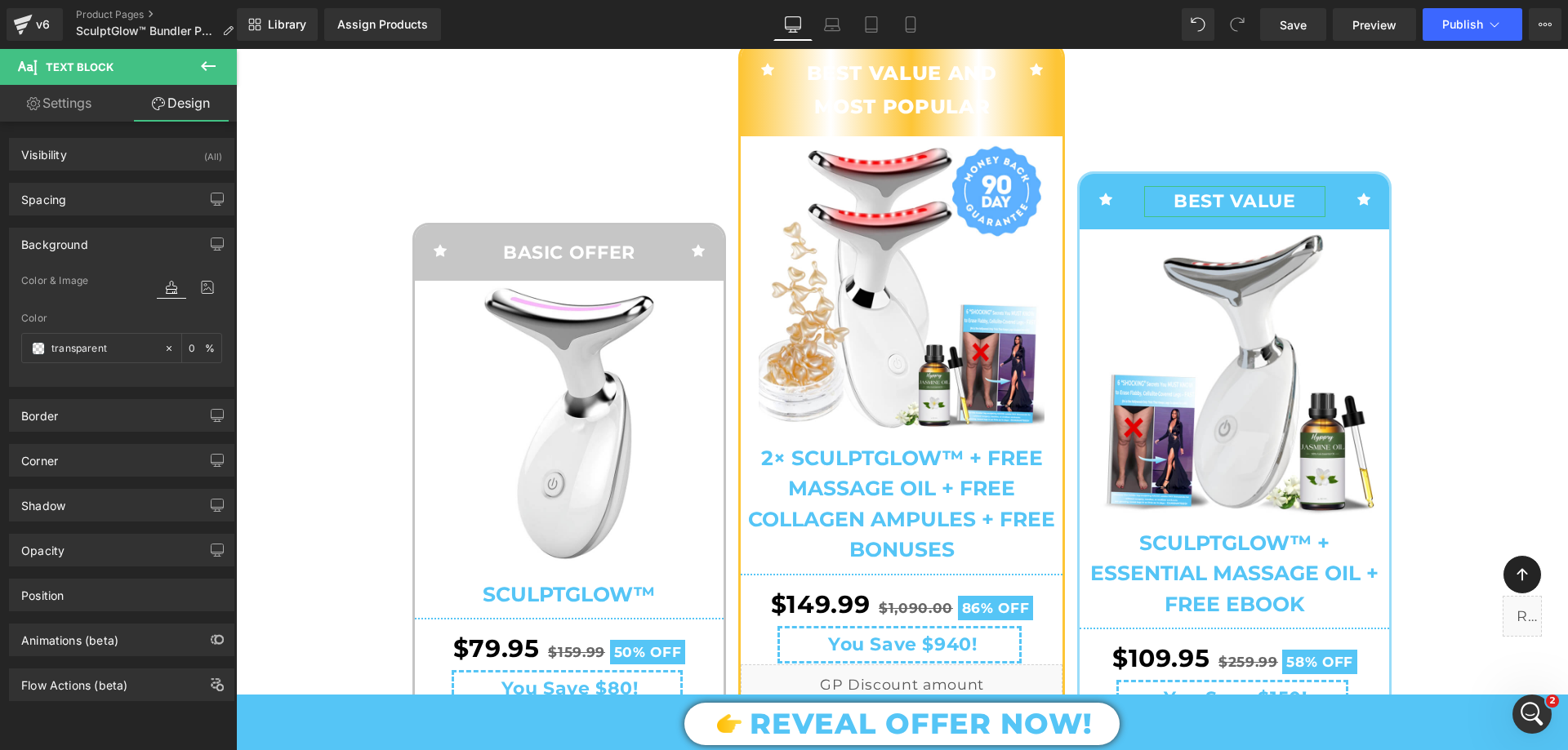
click at [83, 238] on div "Background" at bounding box center [54, 239] width 67 height 23
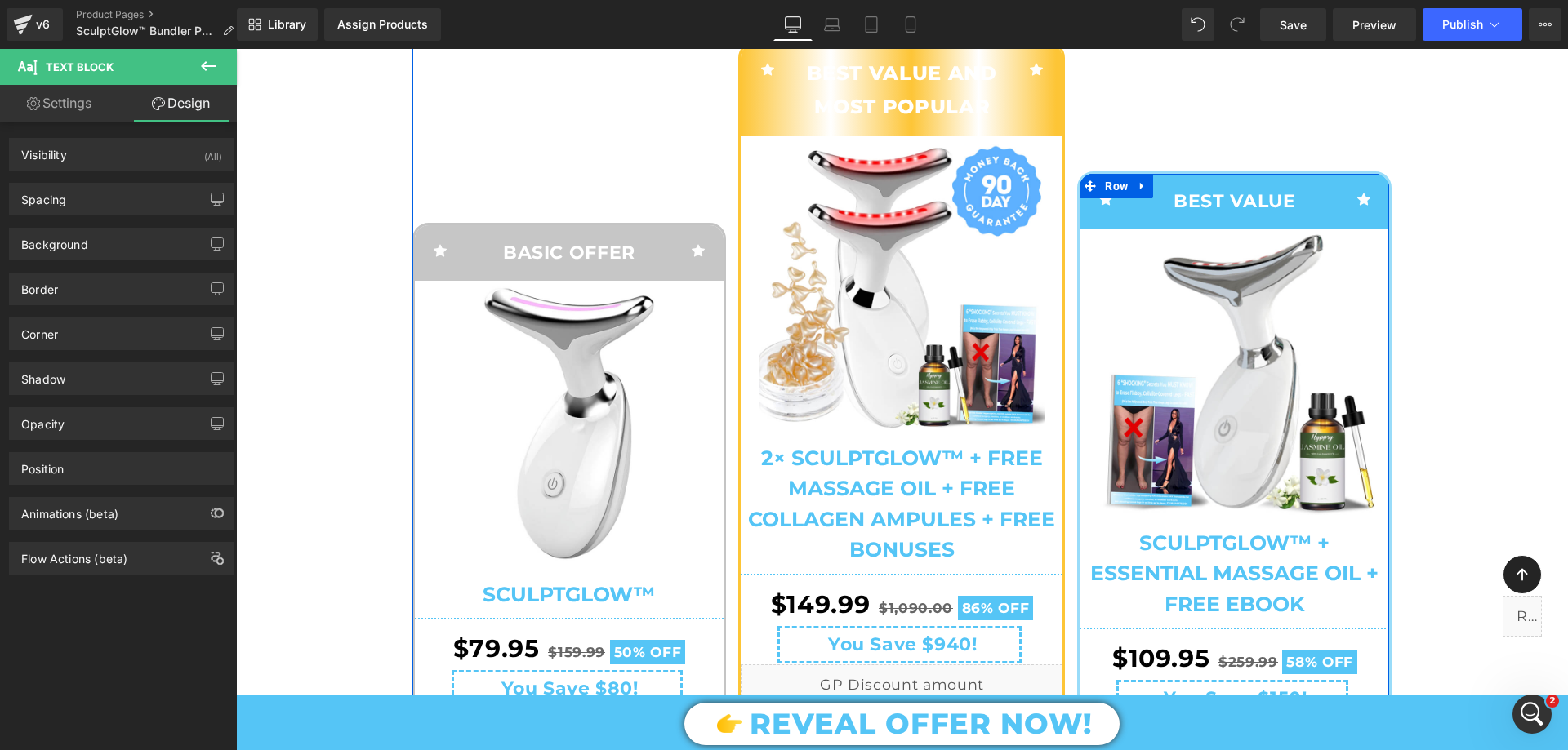
click at [1114, 229] on div "Icon BEST VALUE Text Block Icon Row" at bounding box center [1234, 202] width 309 height 55
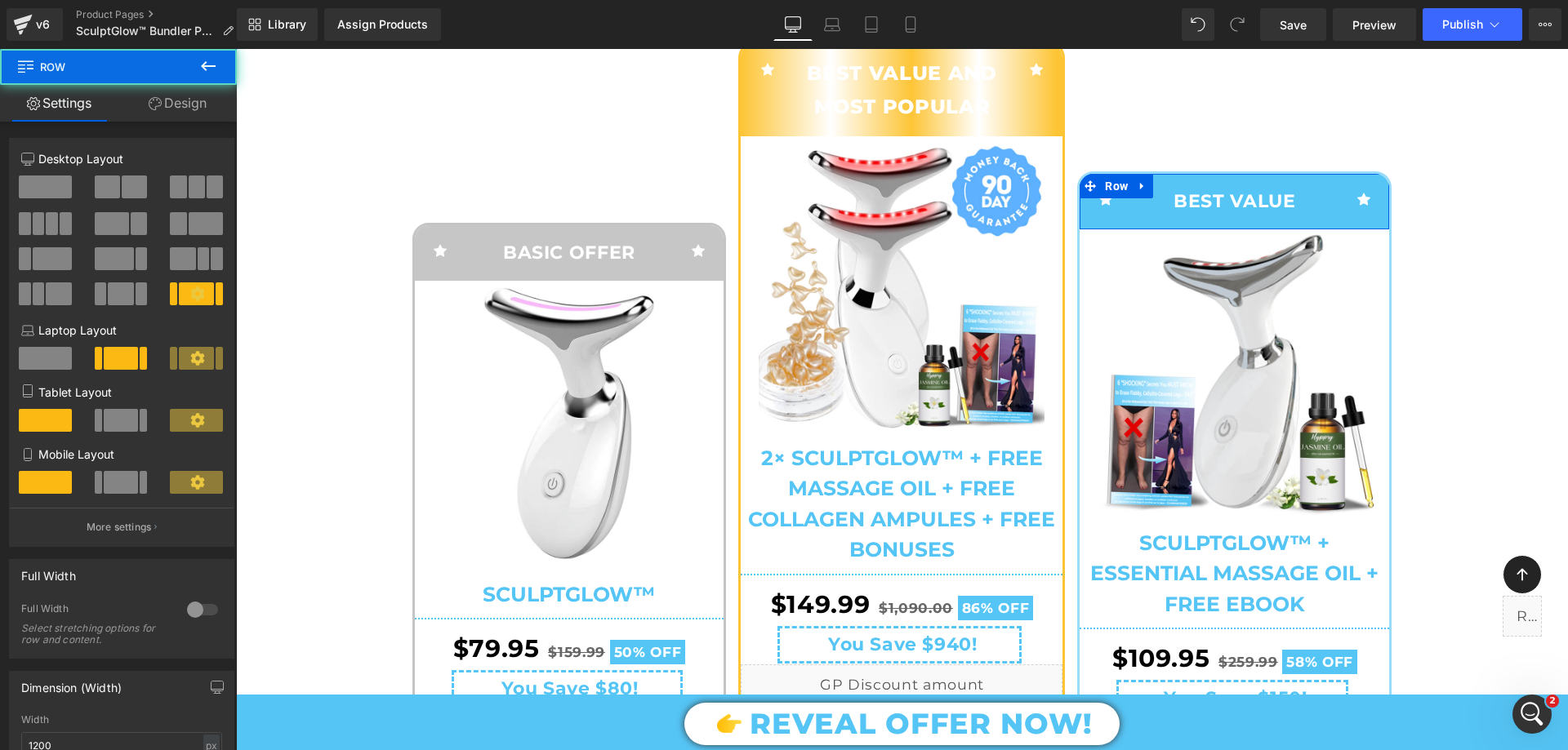
click at [181, 112] on link "Design" at bounding box center [178, 104] width 119 height 37
click at [0, 0] on div "Background" at bounding box center [0, 0] width 0 height 0
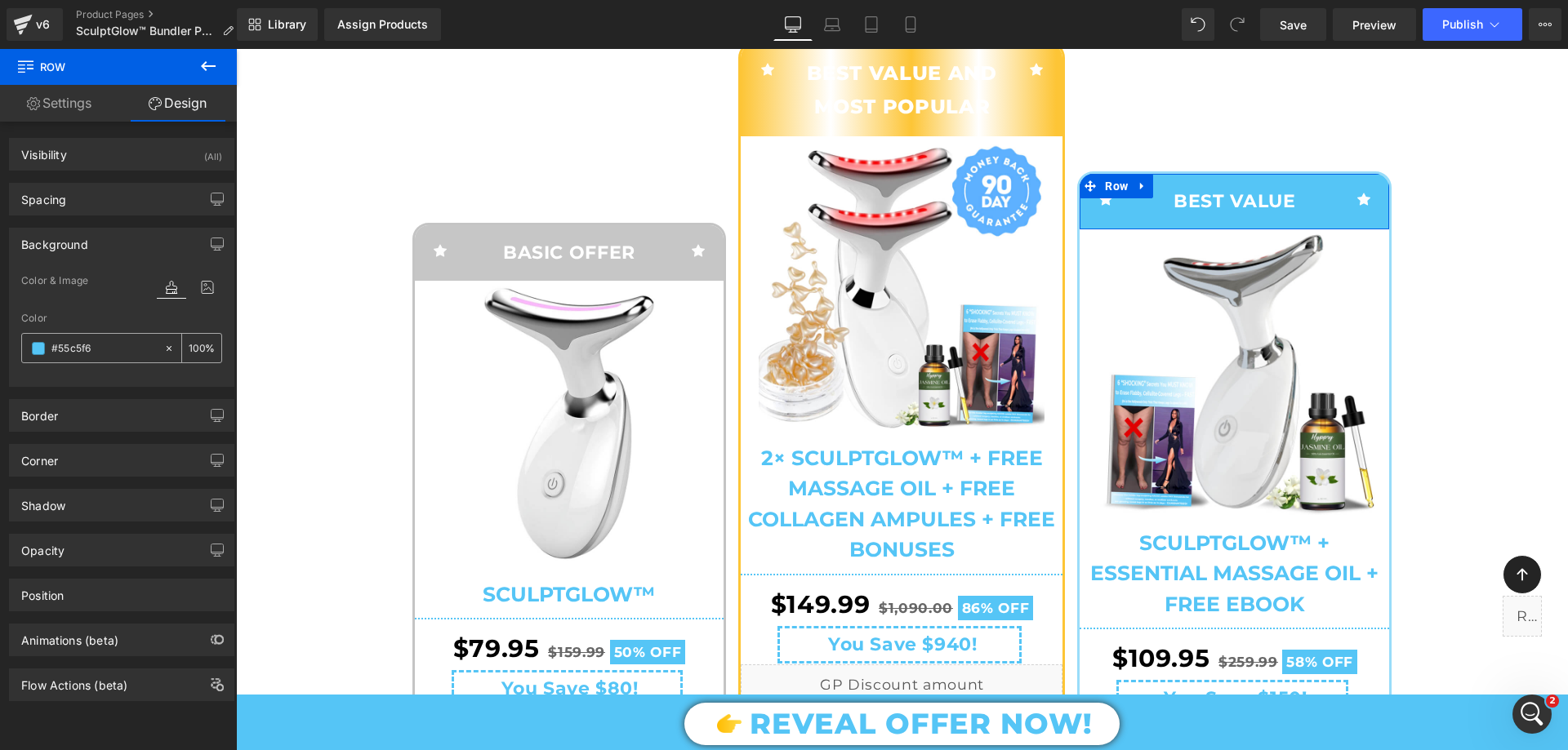
click at [197, 346] on input "number" at bounding box center [197, 347] width 17 height 18
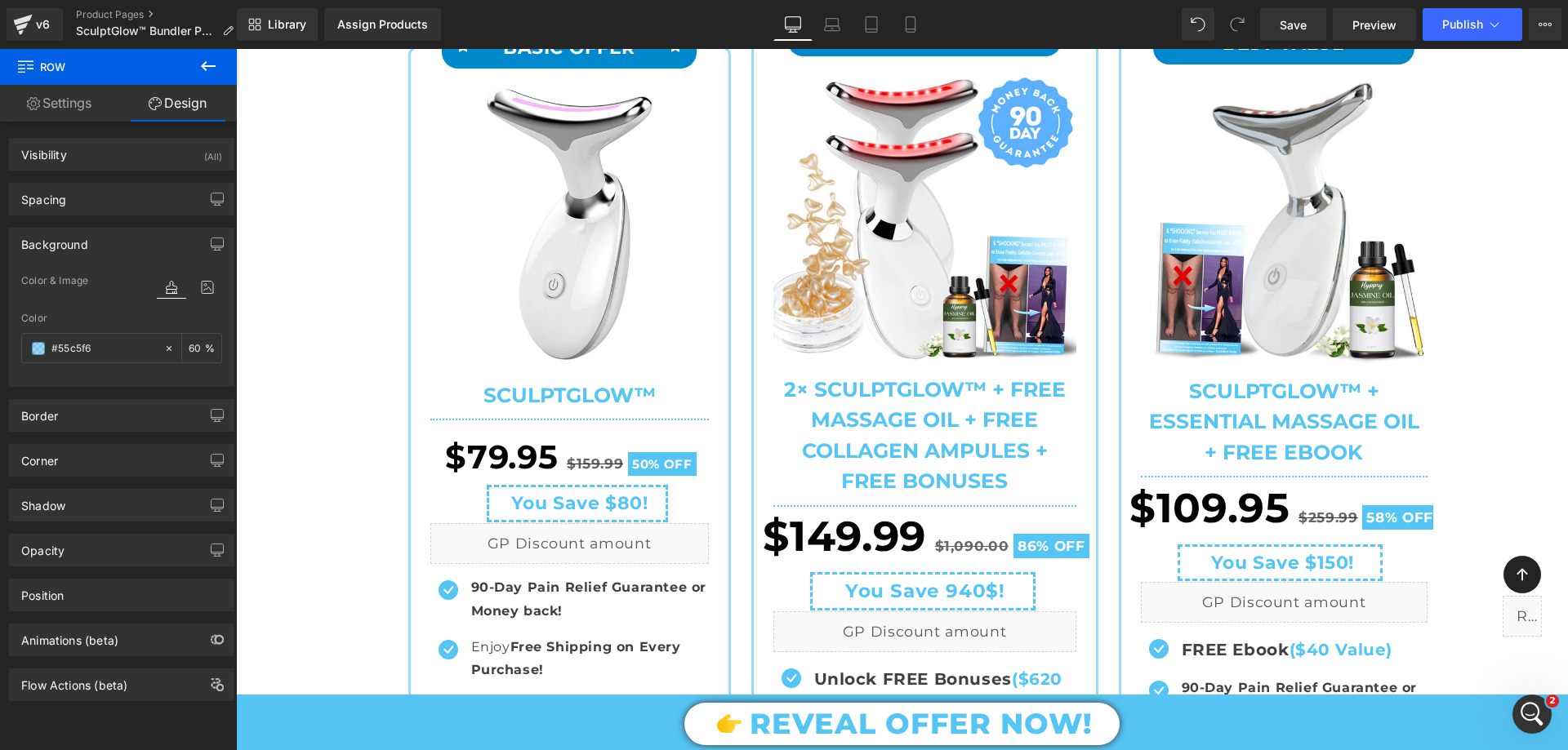
scroll to position [0, 0]
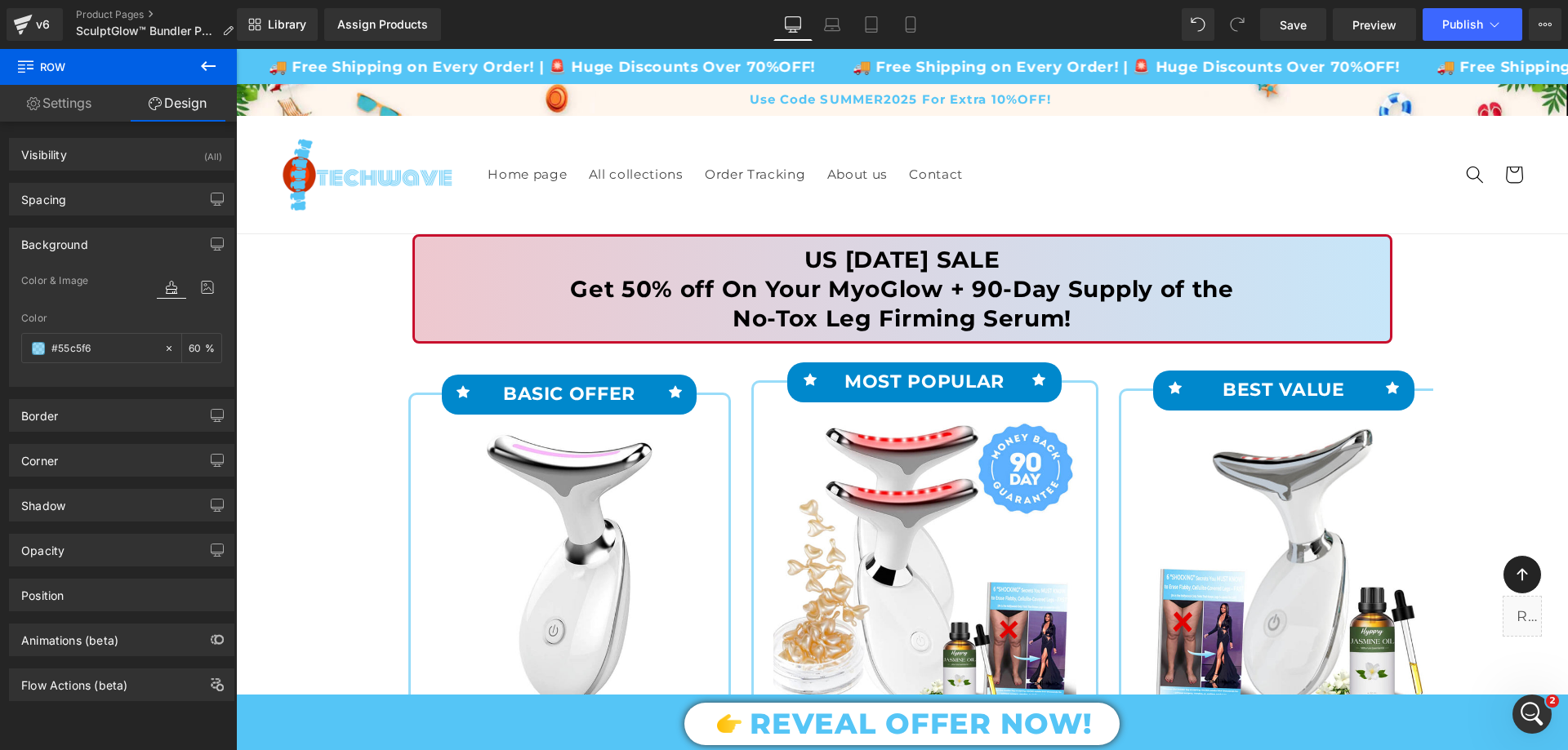
type input "60"
click at [884, 281] on div "US LABOR DAY SALE Get 50% off On Your MyoGlow + 90-Day Supply of the No-Tox Leg…" at bounding box center [902, 288] width 951 height 88
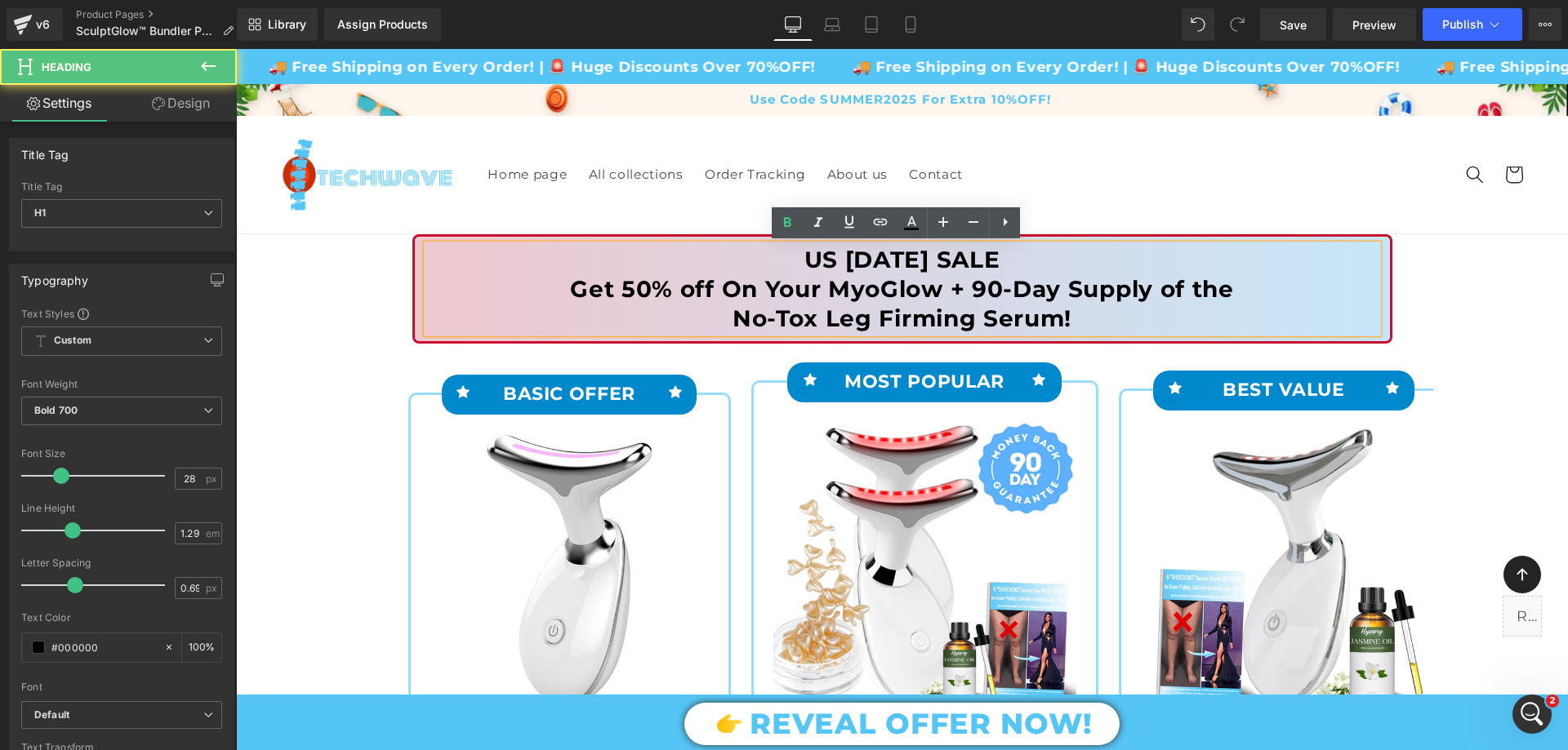
click at [877, 283] on h1 "US LABOR DAY SALE Get 50% off On Your MyoGlow + 90-Day Supply of the No-Tox Leg…" at bounding box center [902, 288] width 951 height 88
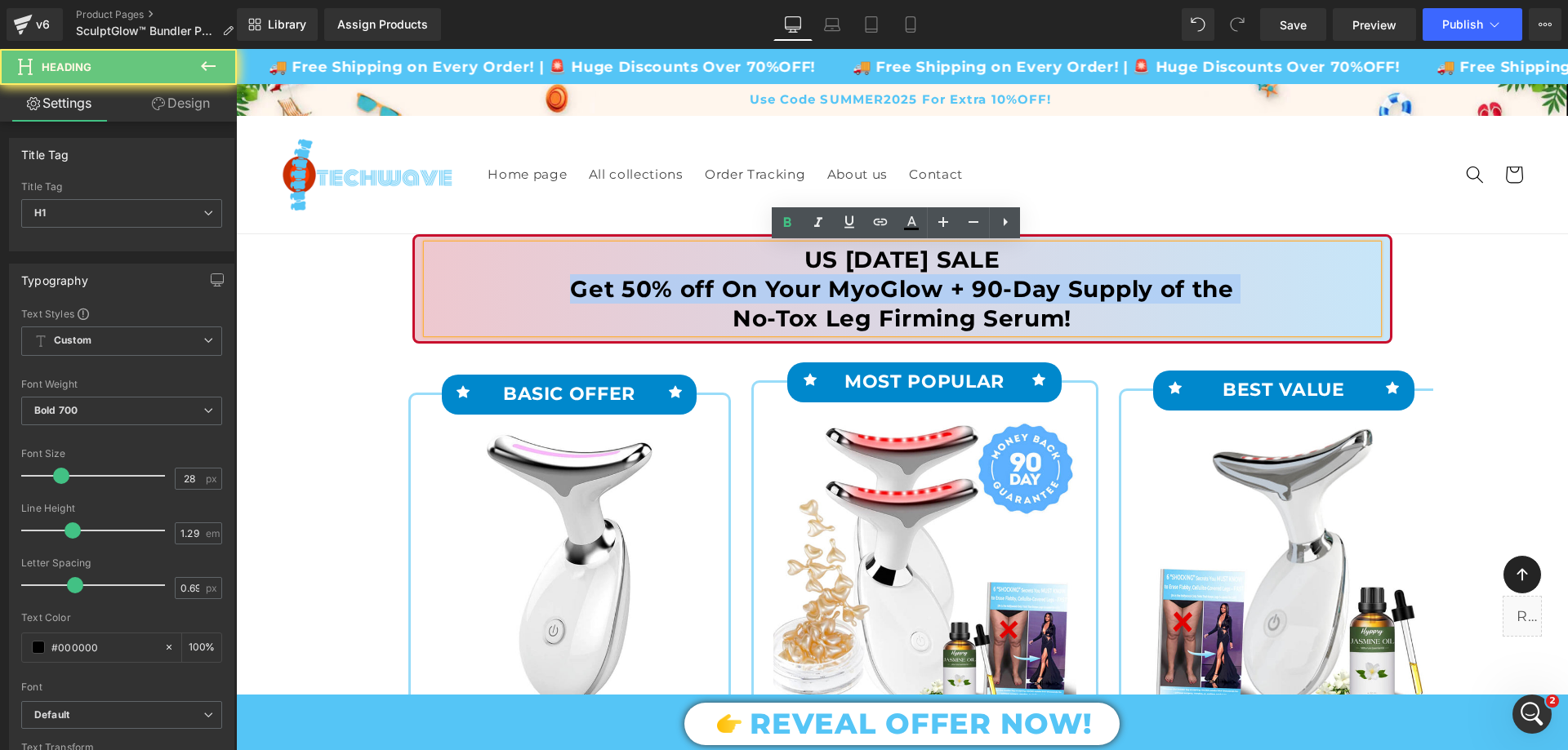
click at [877, 283] on h1 "US LABOR DAY SALE Get 50% off On Your MyoGlow + 90-Day Supply of the No-Tox Leg…" at bounding box center [902, 288] width 951 height 88
click at [1010, 284] on h1 "US LABOR DAY SALE Get 50% off On Your MyoGlow + 90-Day Supply of the No-Tox Leg…" at bounding box center [902, 288] width 951 height 88
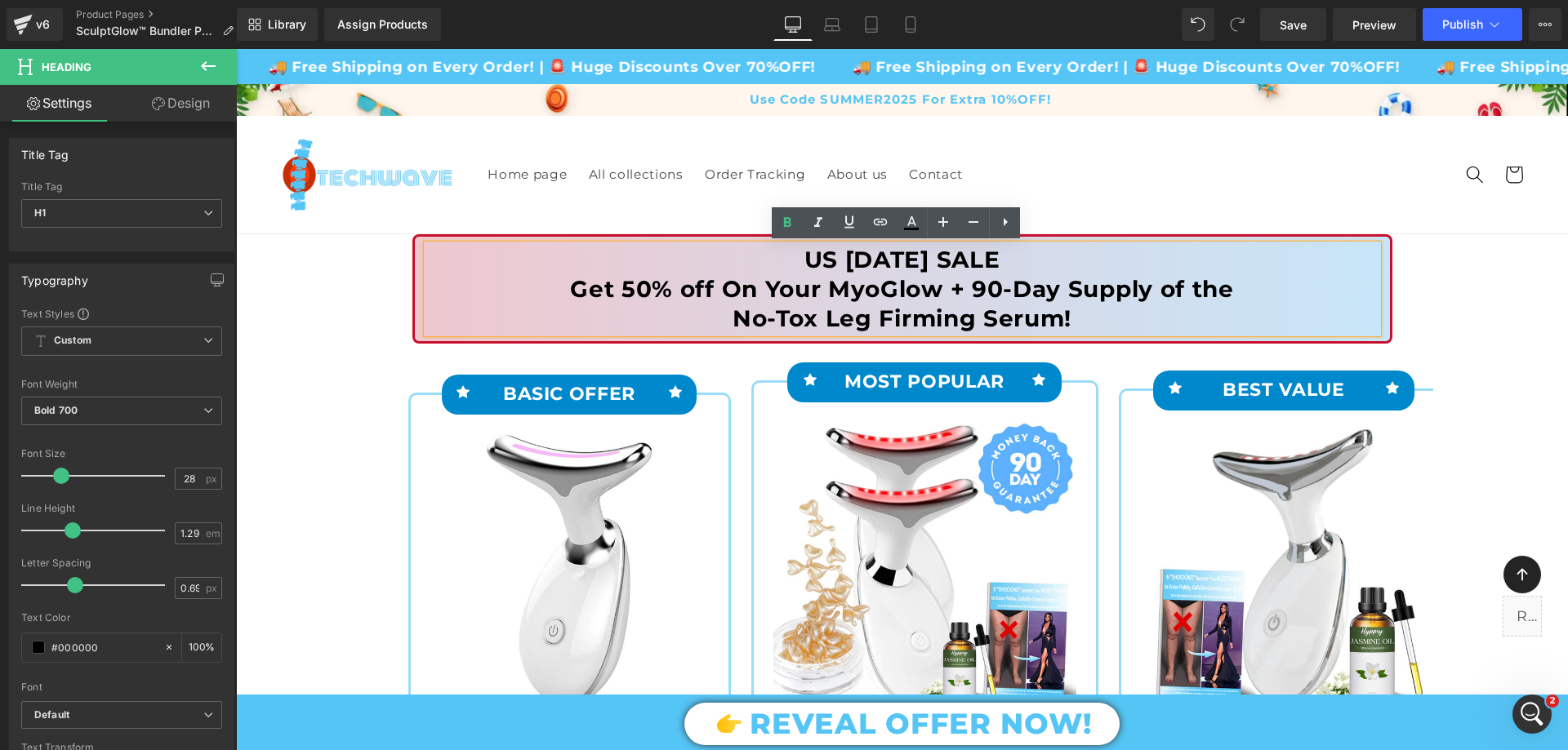
click at [1077, 320] on h1 "US LABOR DAY SALE Get 50% off On Your MyoGlow + 90-Day Supply of the No-Tox Leg…" at bounding box center [902, 288] width 951 height 88
drag, startPoint x: 1078, startPoint y: 319, endPoint x: 585, endPoint y: 241, distance: 499.1
click at [585, 245] on div "US LABOR DAY SALE Get 50% off On Your MyoGlow + 90-Day Supply of the No-Tox Leg…" at bounding box center [902, 288] width 951 height 88
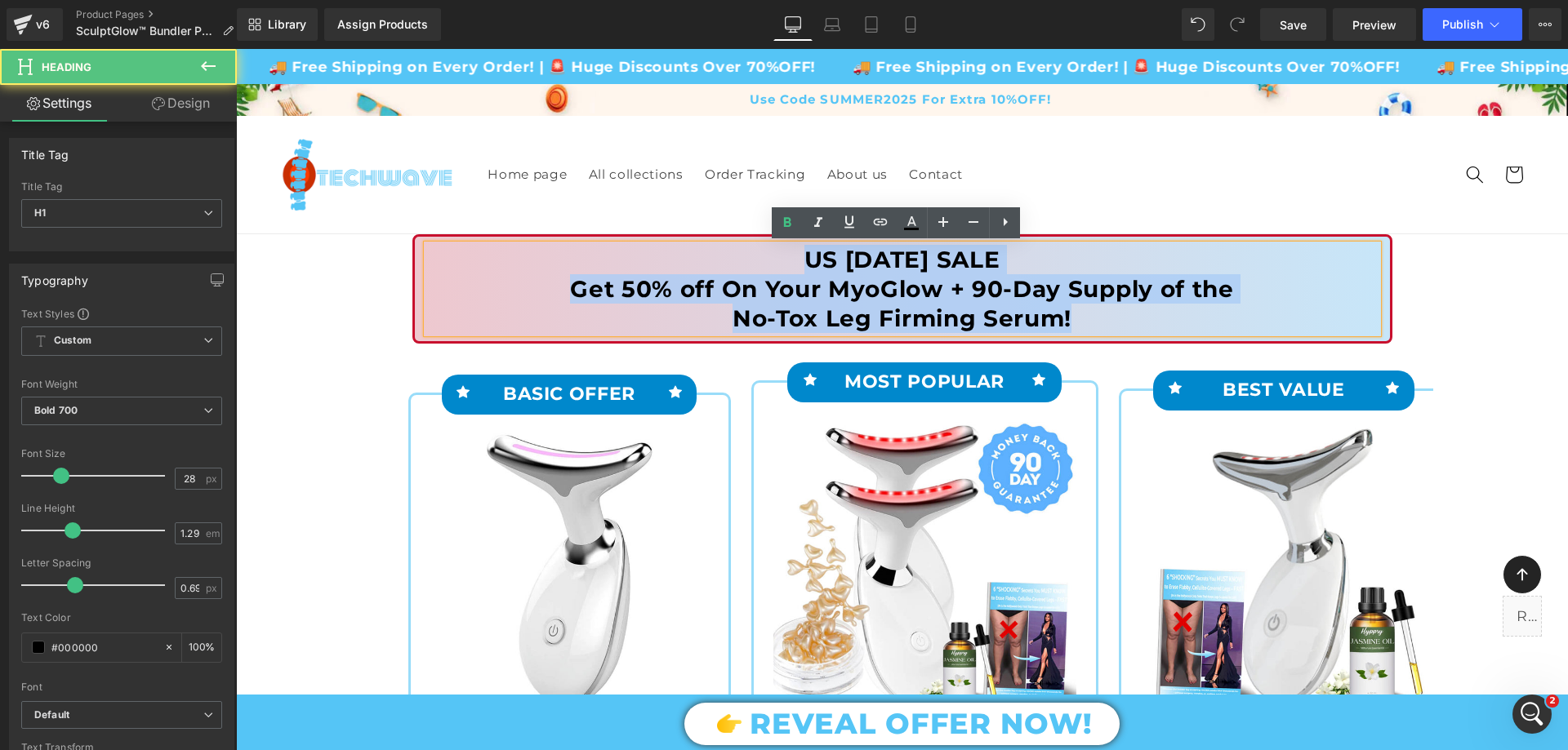
drag, startPoint x: 767, startPoint y: 253, endPoint x: 1078, endPoint y: 334, distance: 321.4
click at [1078, 333] on div "US LABOR DAY SALE Get 50% off On Your MyoGlow + 90-Day Supply of the No-Tox Leg…" at bounding box center [902, 288] width 951 height 88
paste div
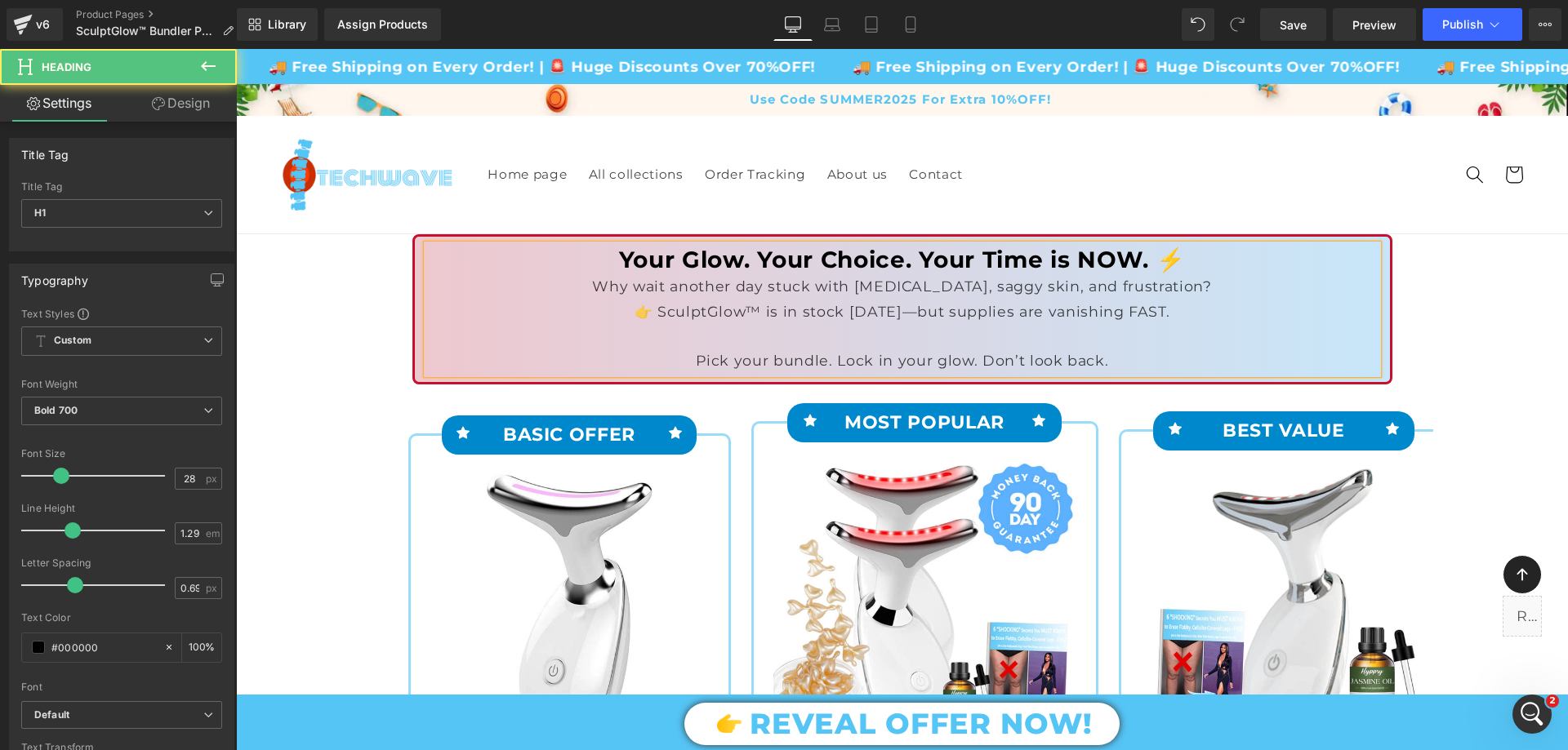
click at [697, 350] on div "Pick your bundle. Lock in your glow. Don’t look back." at bounding box center [902, 360] width 951 height 24
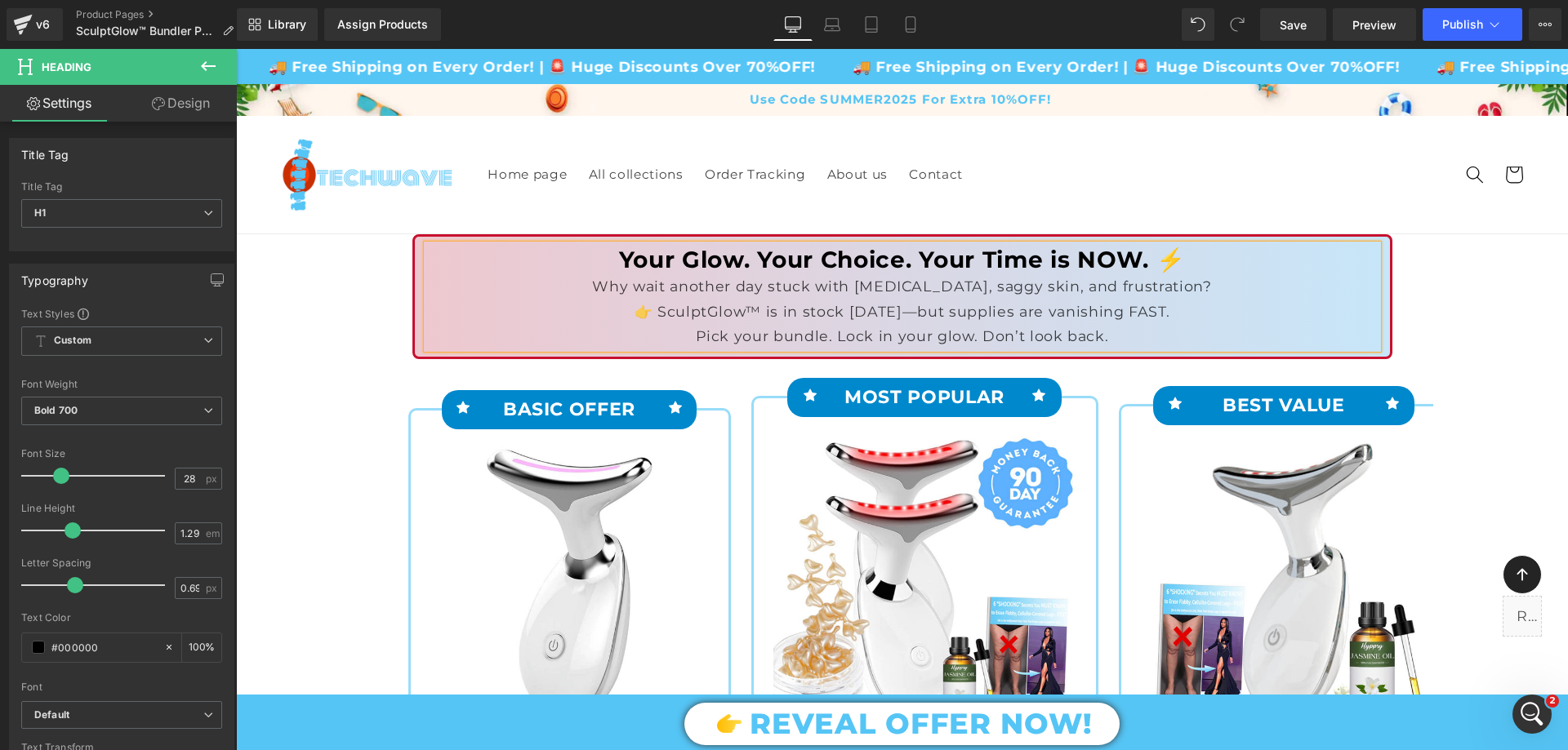
click at [653, 318] on div "👉 SculptGlow™ is in stock TODAY—but supplies are vanishing FAST." at bounding box center [902, 311] width 951 height 24
click at [647, 314] on div "SculptGlow™ is in stock TODAY—but supplies are vanishing FAST." at bounding box center [902, 311] width 951 height 24
drag, startPoint x: 1180, startPoint y: 263, endPoint x: 1151, endPoint y: 259, distance: 29.3
click at [1151, 259] on h1 "Your Glow. Your Choice. Your Time is NOW. ⚡" at bounding box center [902, 259] width 951 height 29
click at [624, 258] on h1 "Your Glow. Your Choice. Your Time is NOW." at bounding box center [902, 259] width 951 height 29
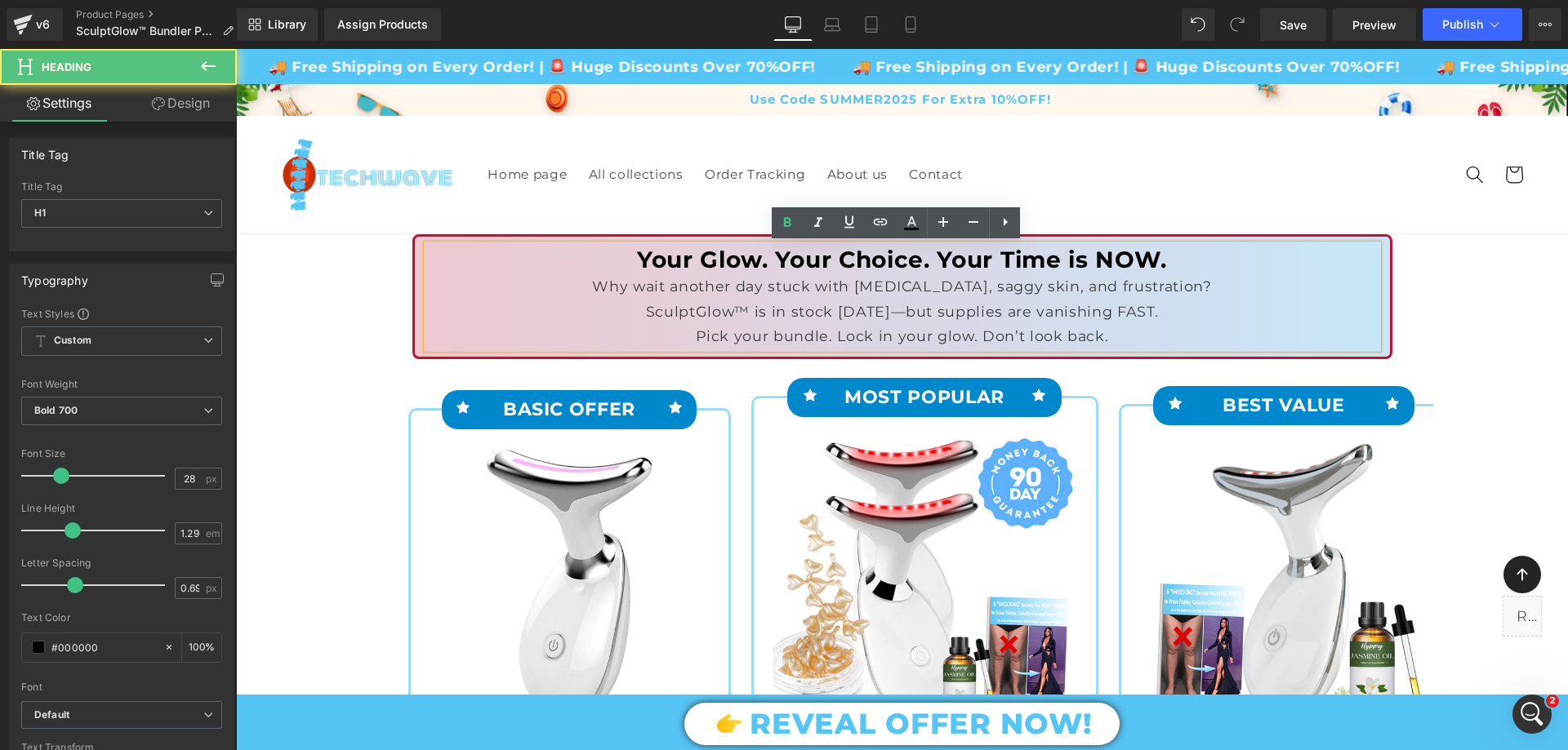
click at [628, 288] on div "Why wait another day stuck with cellulite, saggy skin, and frustration?" at bounding box center [902, 286] width 951 height 24
click at [673, 257] on h1 "Your Glow. Your Choice. Your Time is NOW." at bounding box center [902, 259] width 951 height 29
click at [647, 258] on h1 "Your Glow. Your Choice. Your Time is NOW." at bounding box center [902, 259] width 951 height 29
click at [626, 256] on h1 "Your Glow. Your Choice. Your Time is NOW." at bounding box center [902, 259] width 951 height 29
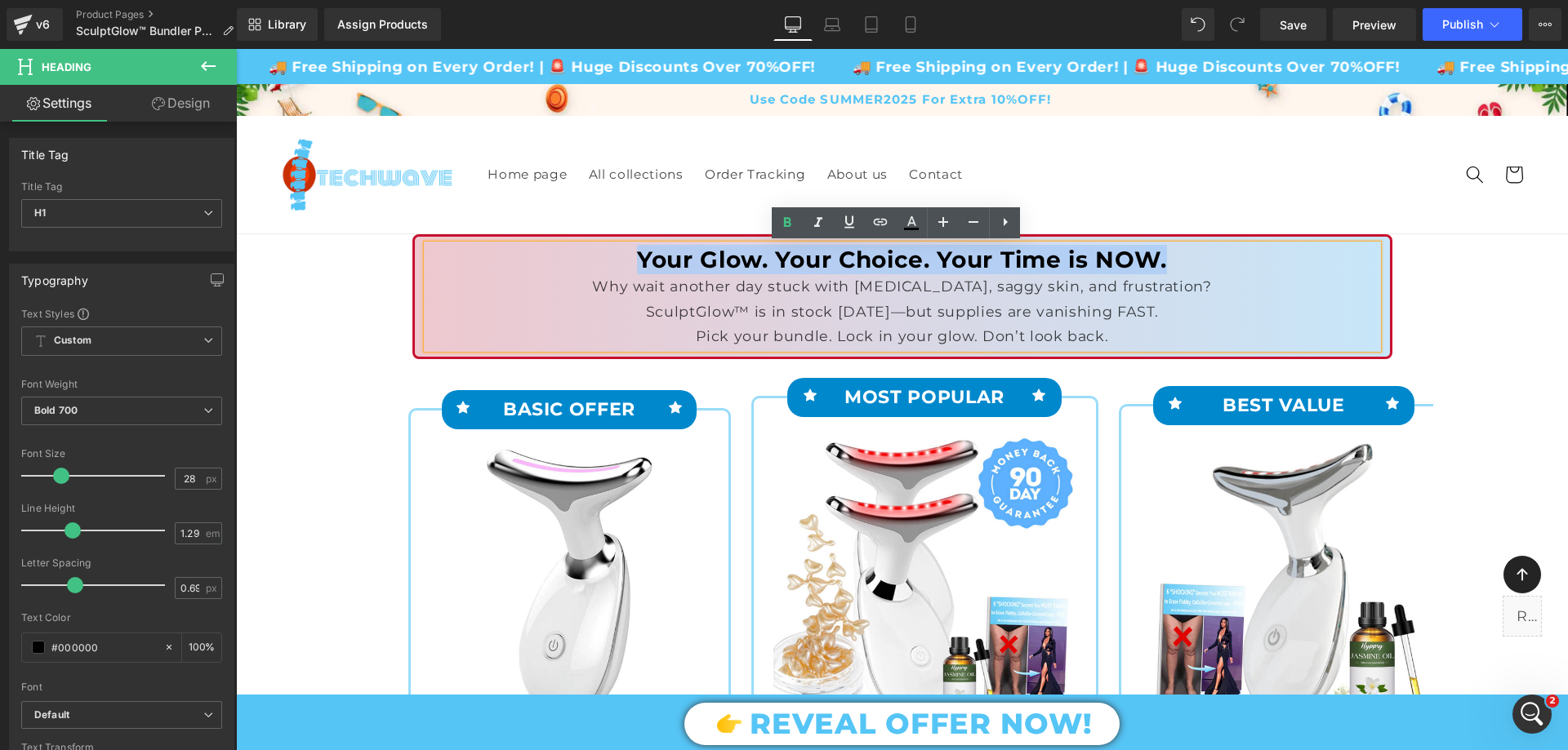
drag, startPoint x: 668, startPoint y: 258, endPoint x: 1163, endPoint y: 263, distance: 495.0
click at [1163, 263] on h1 "Your Glow. Your Choice. Your Time is NOW." at bounding box center [902, 259] width 951 height 29
click at [709, 296] on div "Why wait another day stuck with cellulite, saggy skin, and frustration?" at bounding box center [902, 286] width 951 height 24
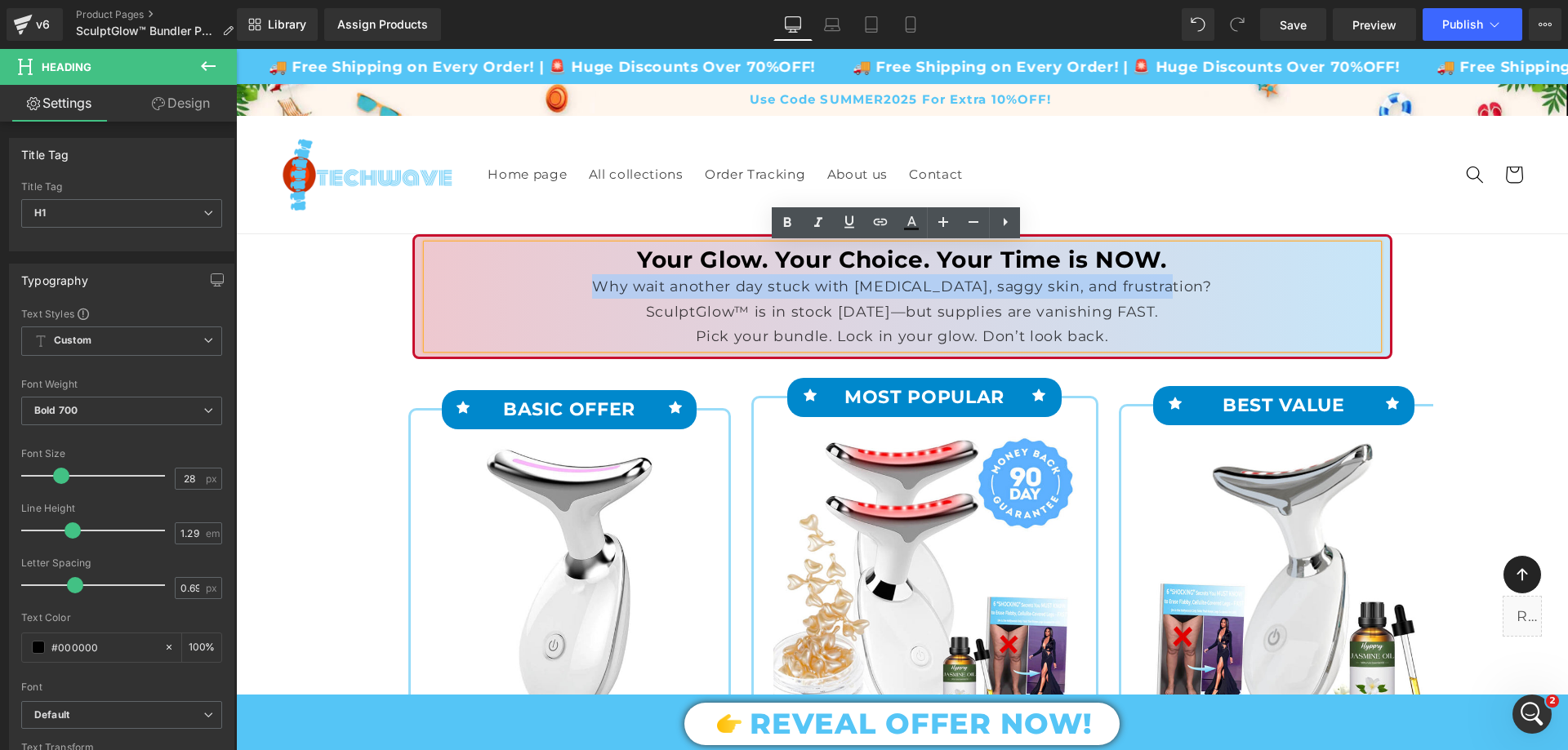
drag, startPoint x: 631, startPoint y: 284, endPoint x: 1164, endPoint y: 284, distance: 533.0
click at [1164, 284] on div "Why wait another day stuck with cellulite, saggy skin, and frustration?" at bounding box center [902, 286] width 951 height 24
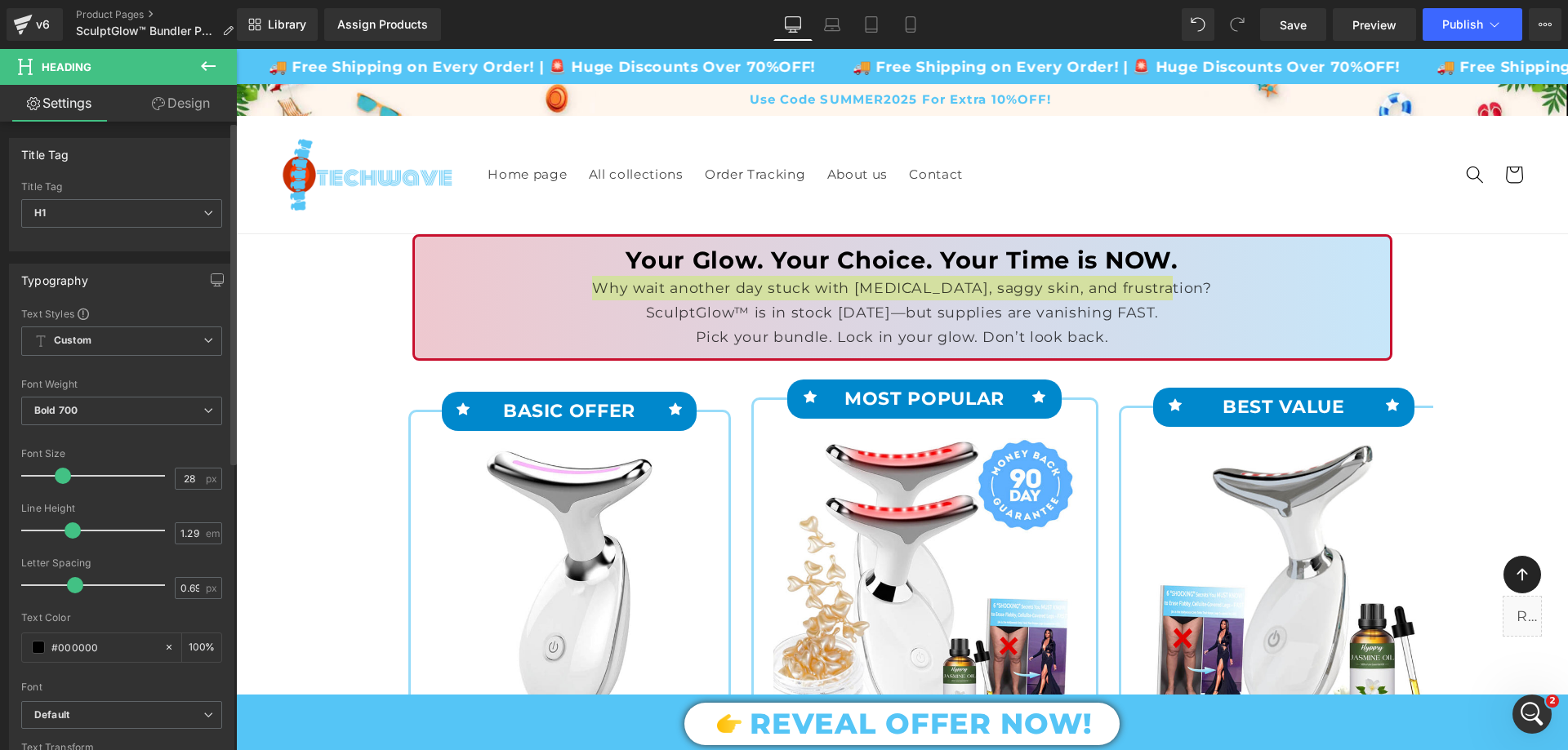
click at [62, 475] on span at bounding box center [63, 476] width 17 height 17
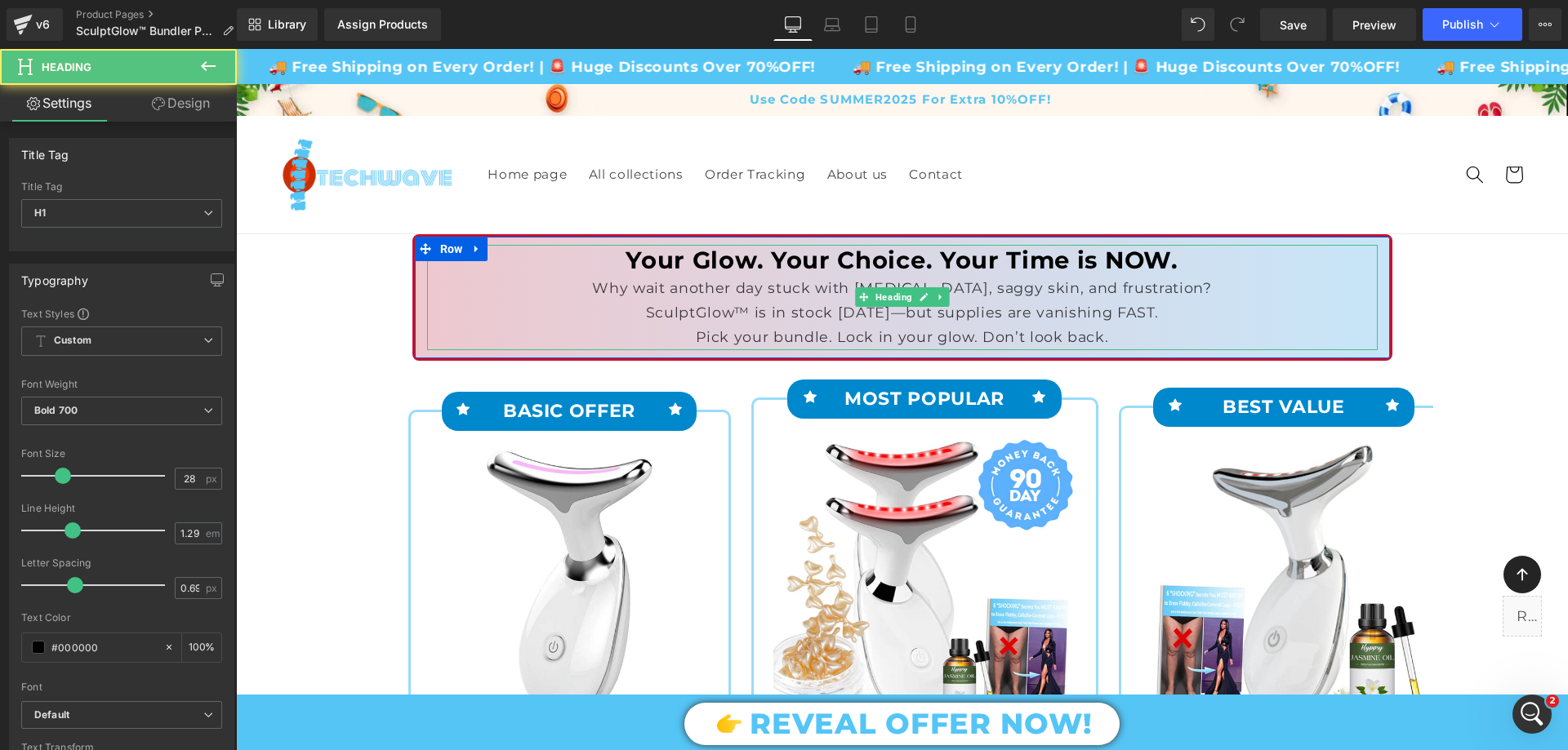
click at [780, 302] on div "SculptGlow™ is in stock TODAY—but supplies are vanishing FAST." at bounding box center [902, 312] width 951 height 24
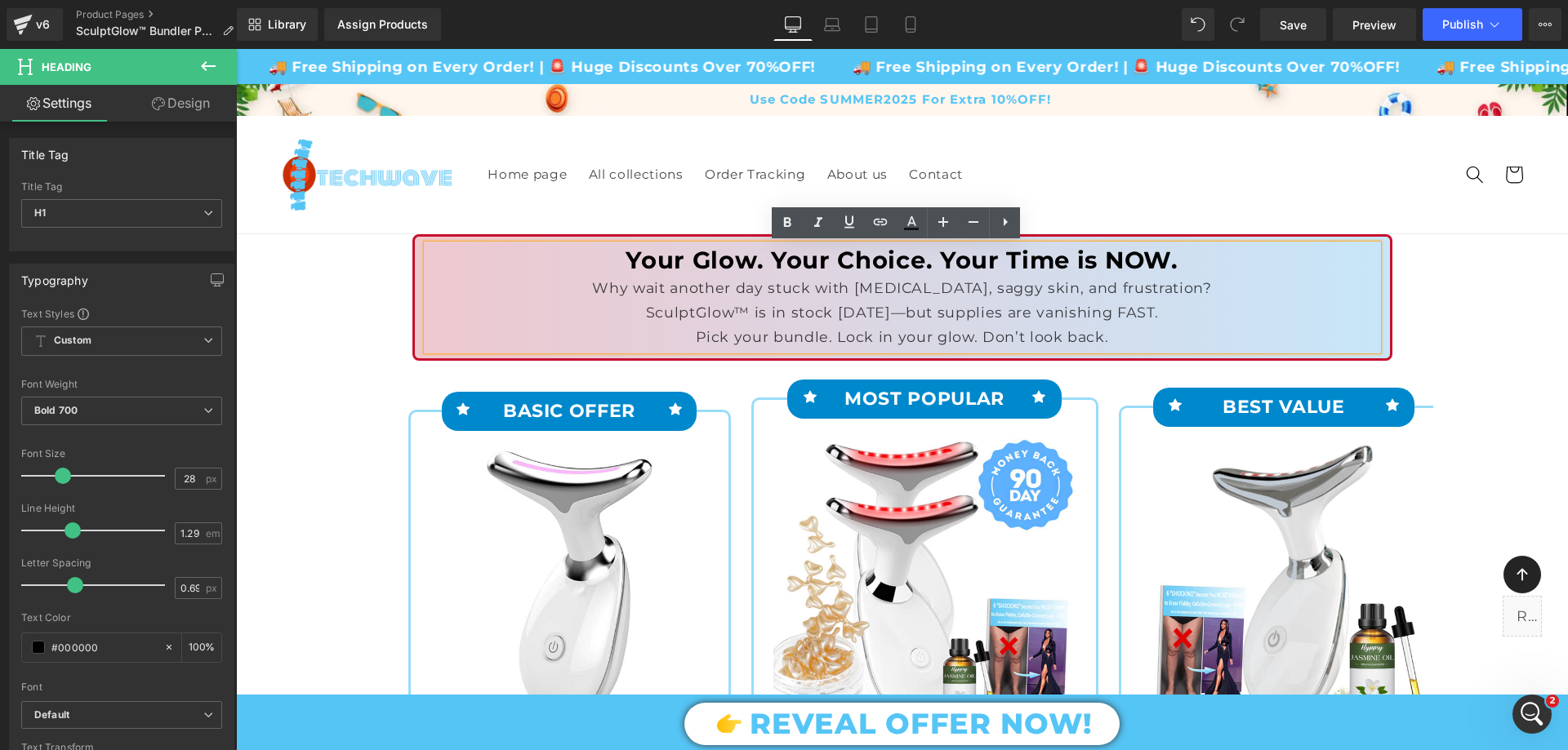
click at [631, 293] on div "Why wait another day stuck with cellulite, saggy skin, and frustration?" at bounding box center [902, 288] width 951 height 24
click at [627, 287] on div "Why wait another day stuck with cellulite, saggy skin, and frustration?" at bounding box center [902, 288] width 951 height 24
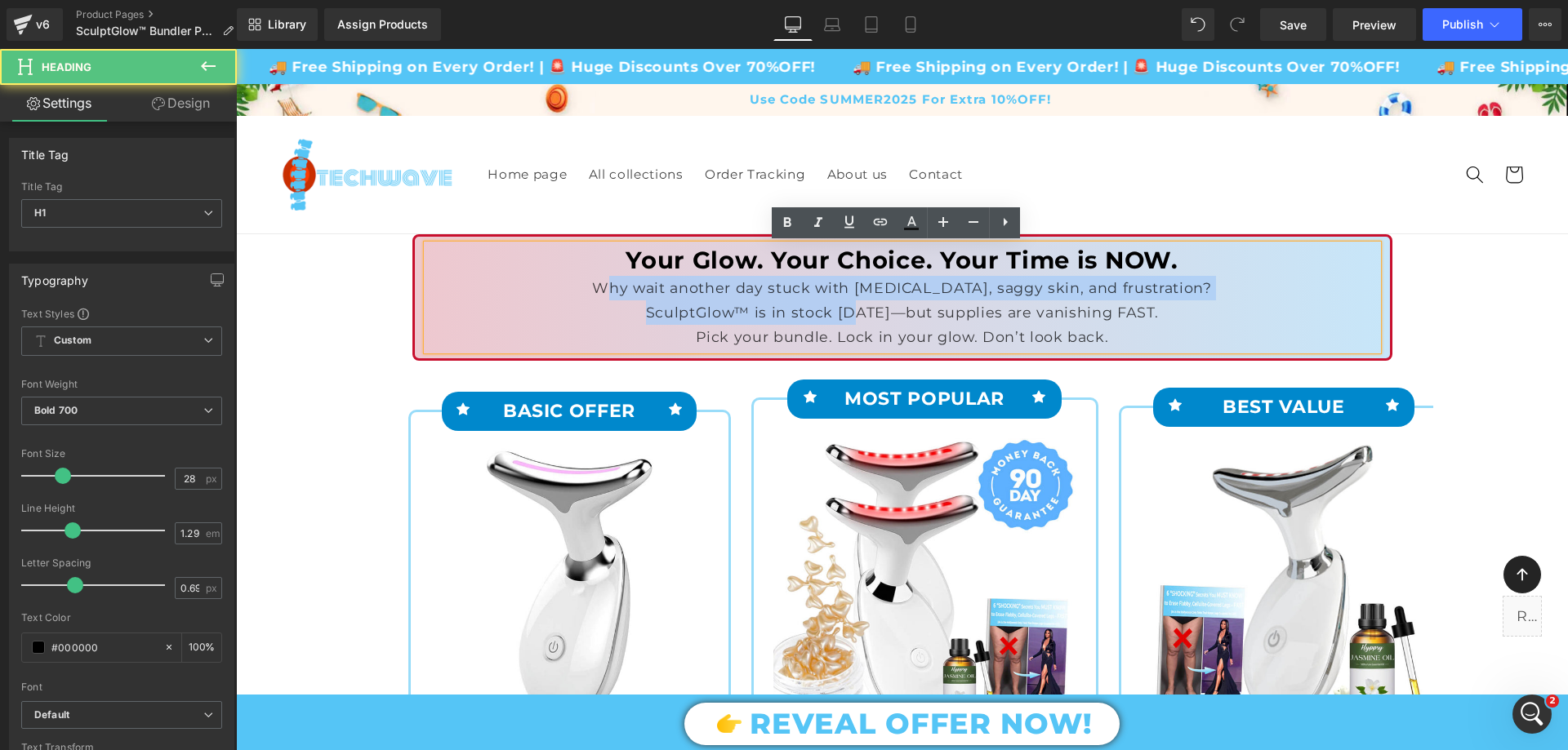
drag, startPoint x: 644, startPoint y: 280, endPoint x: 850, endPoint y: 320, distance: 209.8
click at [850, 320] on div "Your Glow. Your Choice. Your Time is NOW. Why wait another day stuck with cellu…" at bounding box center [902, 298] width 951 height 105
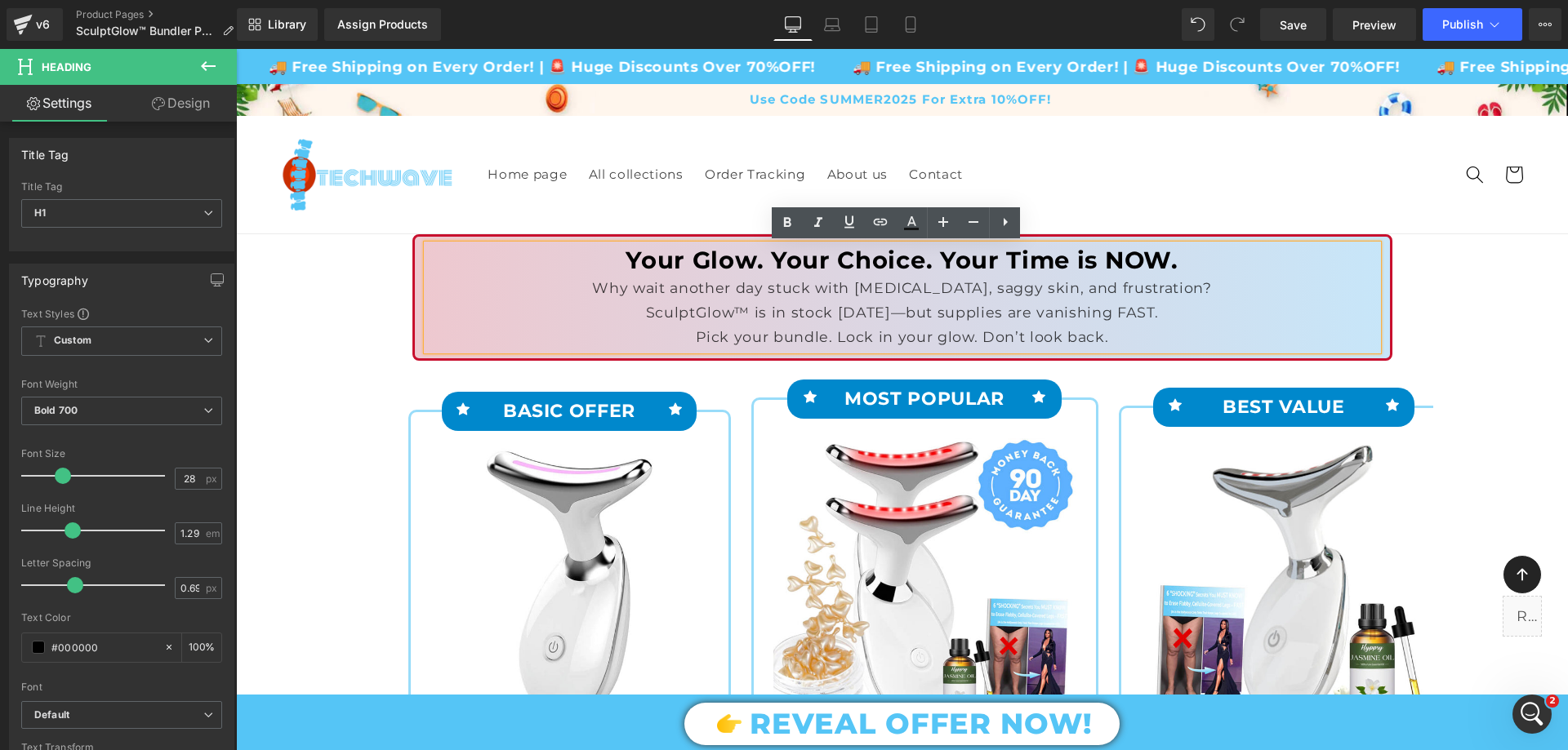
click at [862, 330] on div "Pick your bundle. Lock in your glow. Don’t look back." at bounding box center [902, 337] width 951 height 24
click at [1021, 332] on div "Pick your bundle. Lock in your glow. Don’t look back." at bounding box center [902, 337] width 951 height 24
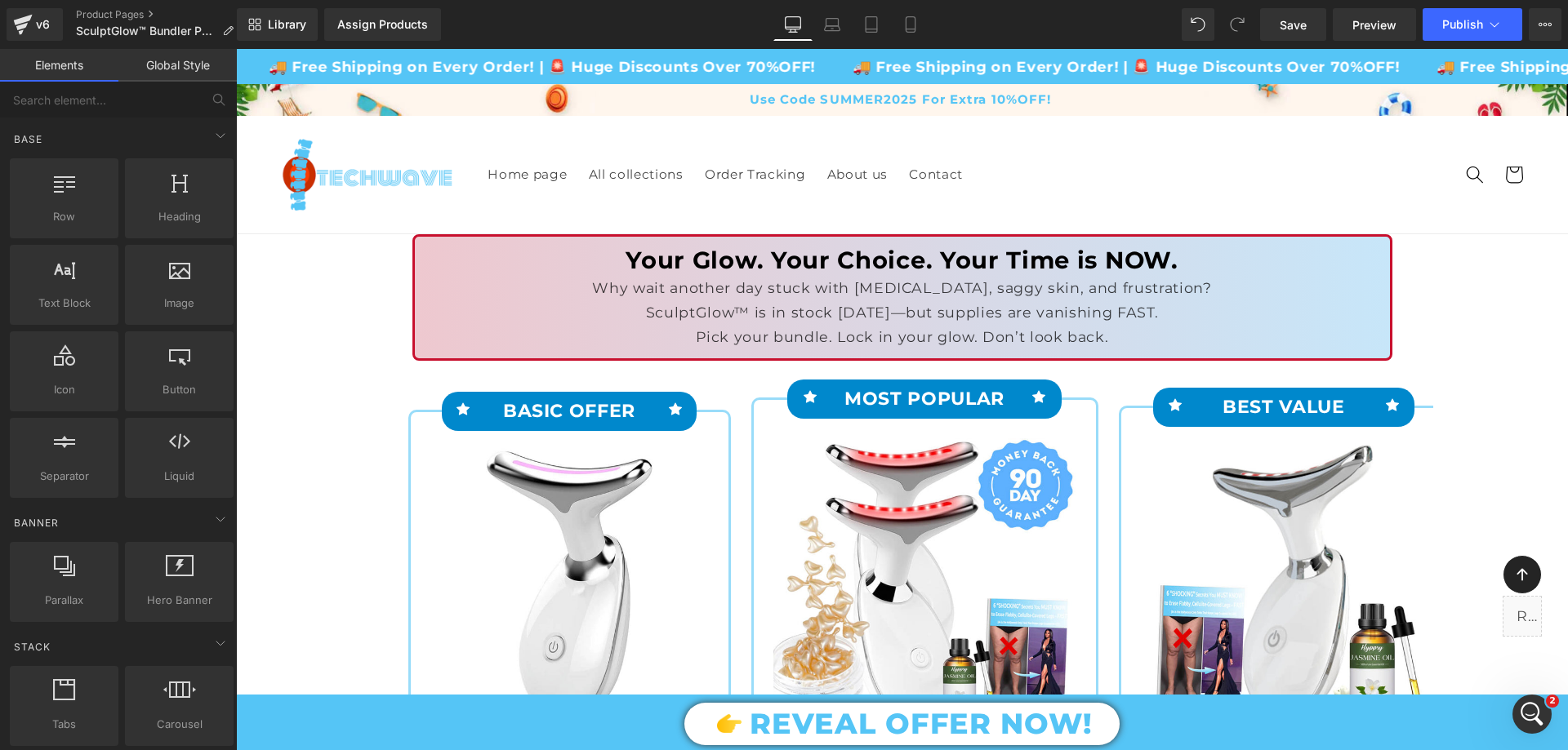
click at [761, 307] on div "SculptGlow™ is in stock TODAY—but supplies are vanishing FAST." at bounding box center [902, 312] width 951 height 24
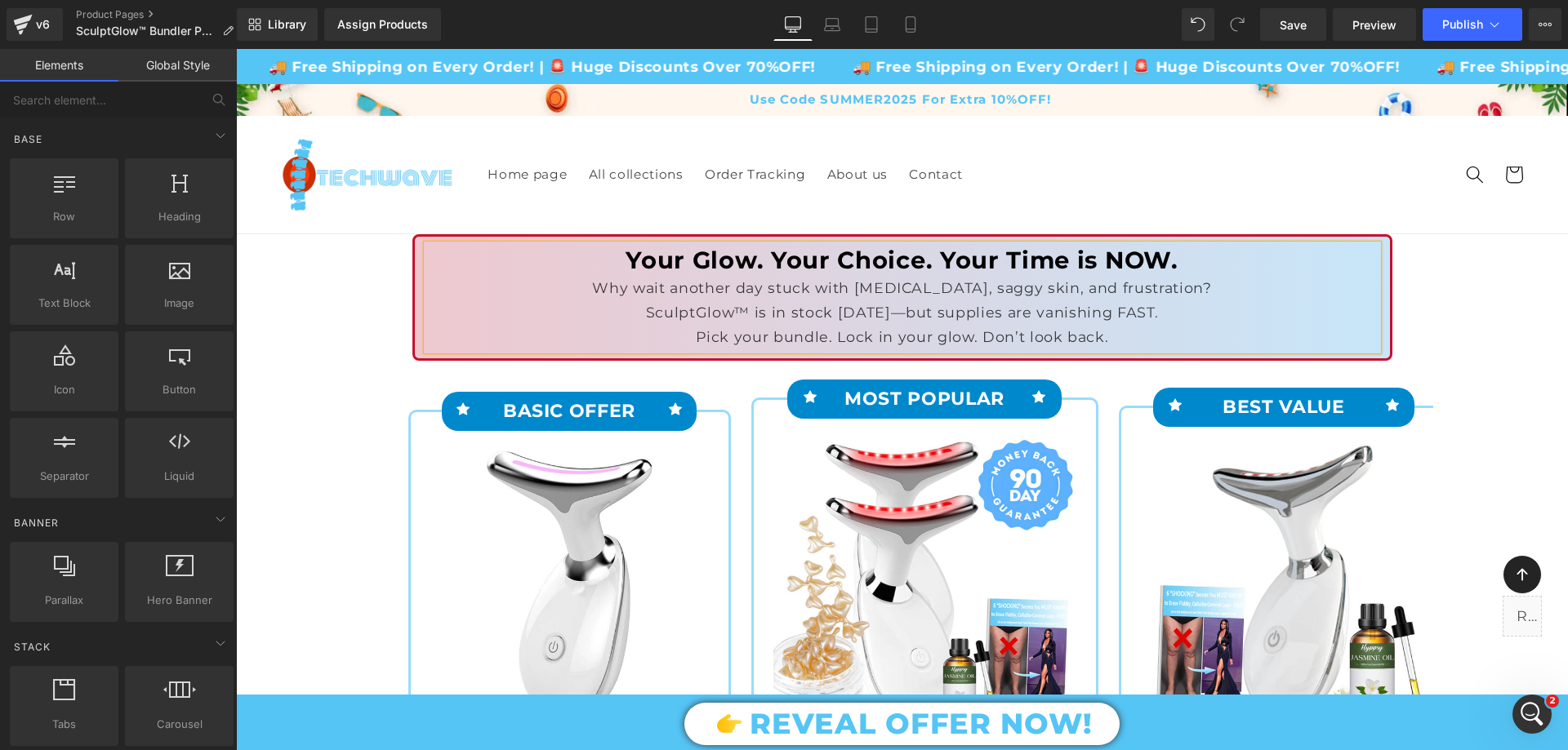
click at [761, 307] on div "SculptGlow™ is in stock TODAY—but supplies are vanishing FAST." at bounding box center [902, 312] width 951 height 24
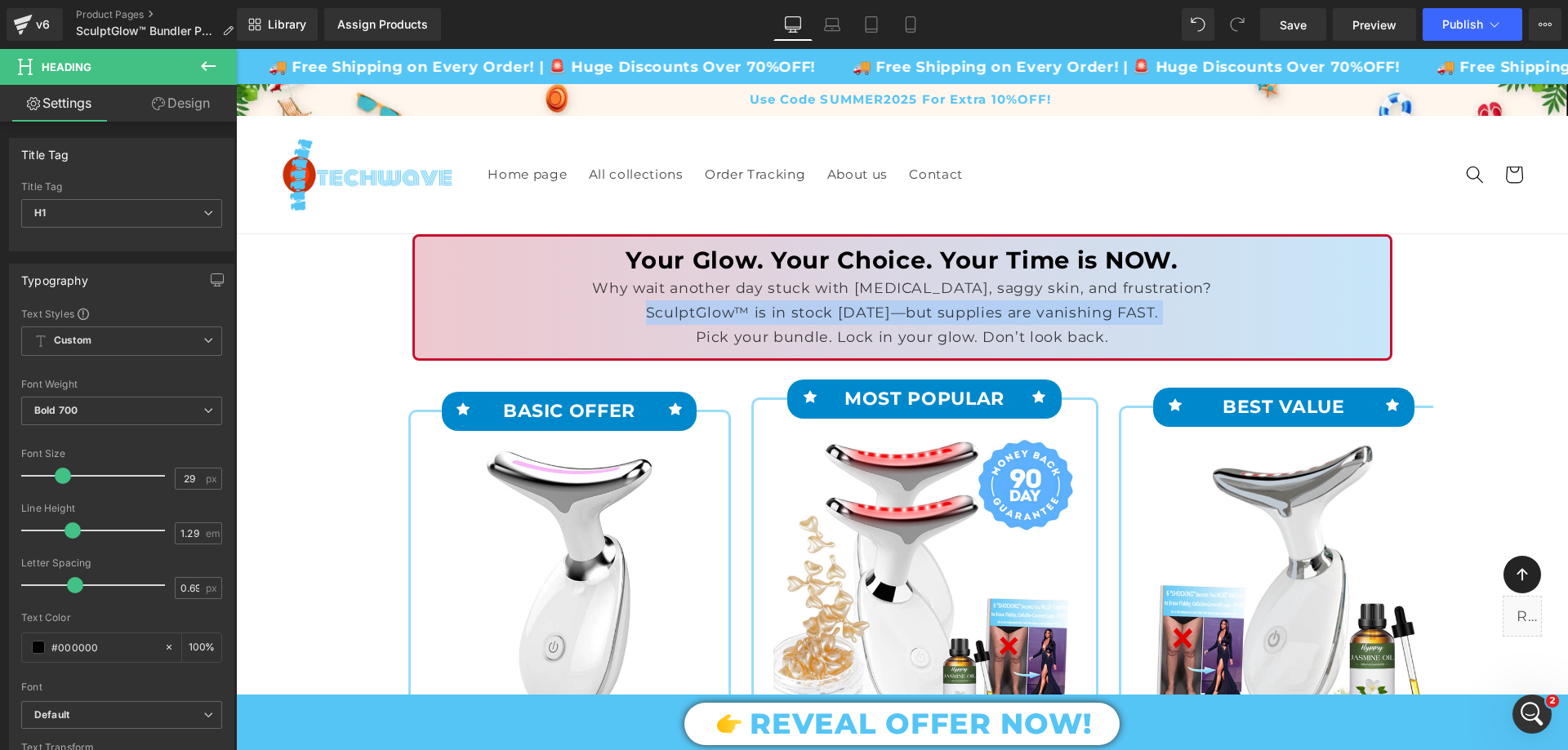
click at [543, 329] on div "Pick your bundle. Lock in your glow. Don’t look back." at bounding box center [902, 337] width 951 height 24
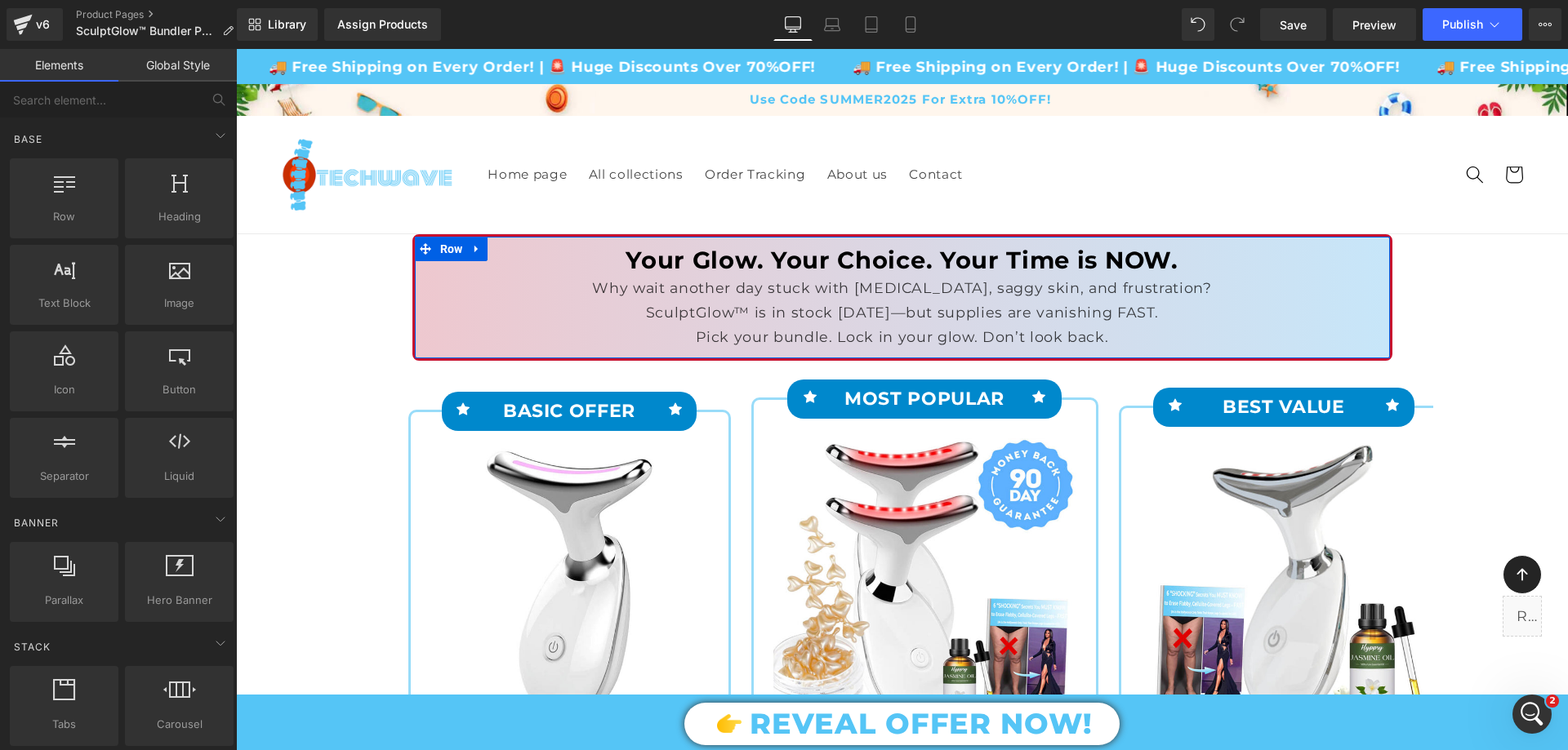
click at [733, 334] on div "Pick your bundle. Lock in your glow. Don’t look back." at bounding box center [902, 337] width 951 height 24
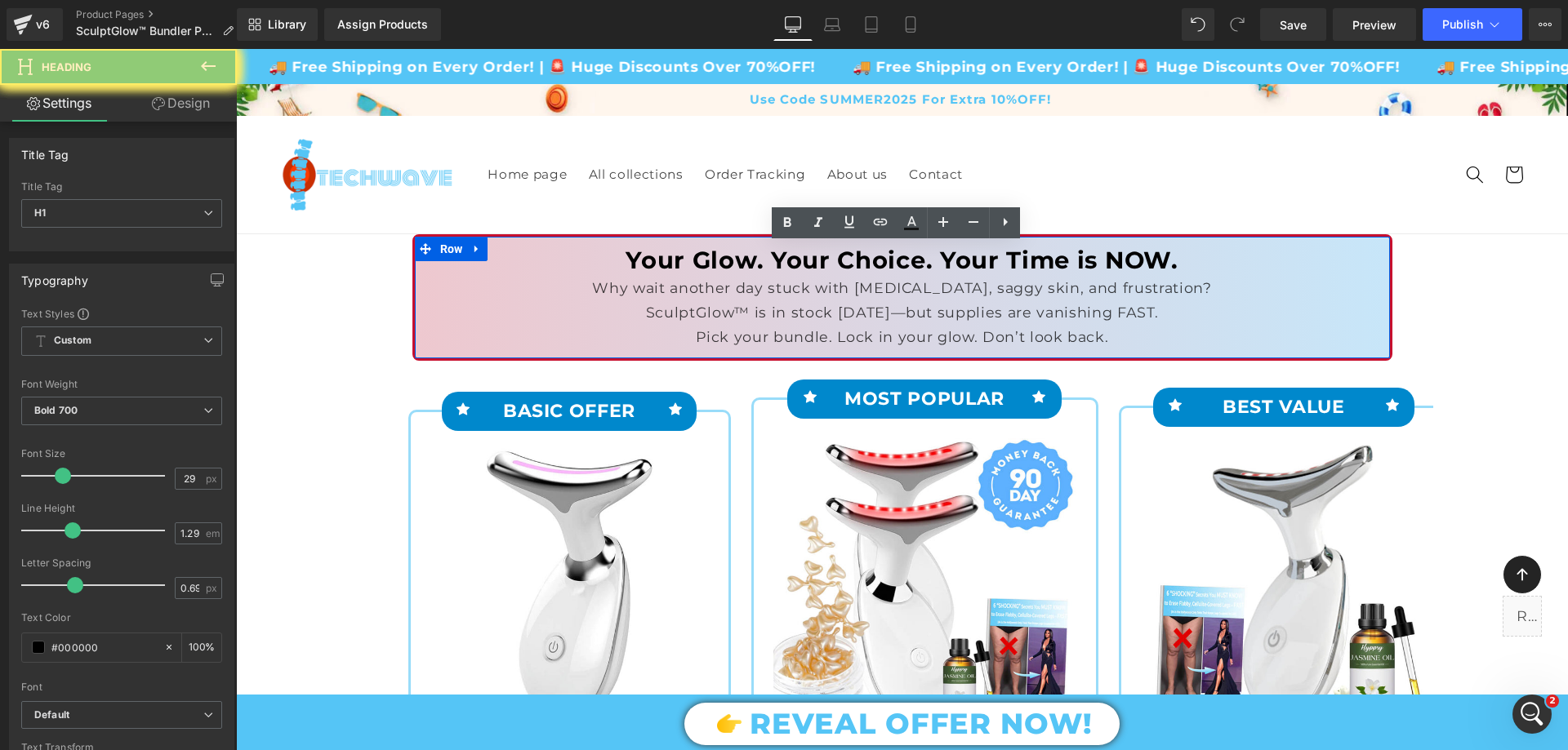
click at [733, 334] on div "Pick your bundle. Lock in your glow. Don’t look back." at bounding box center [902, 337] width 951 height 24
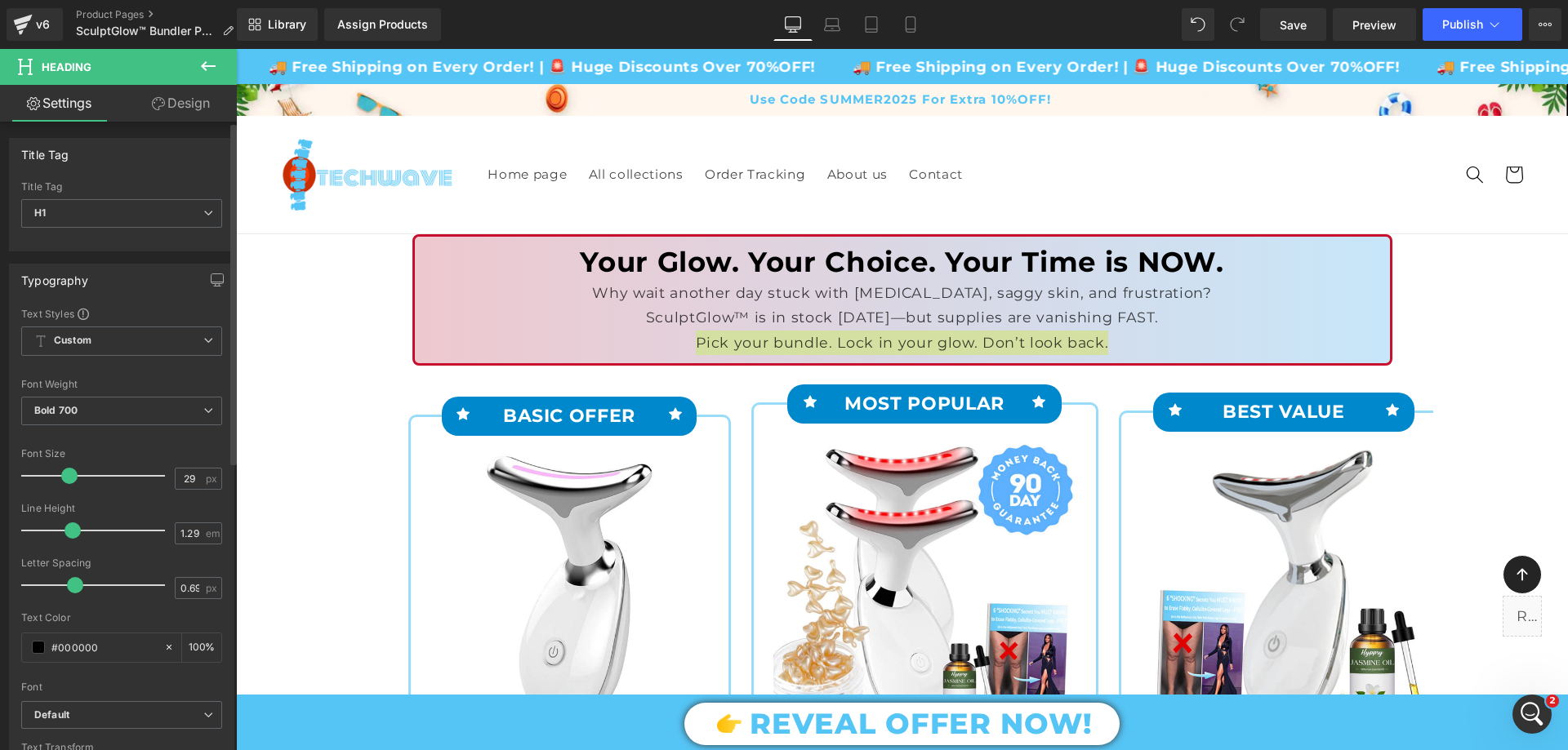
click at [69, 476] on span at bounding box center [69, 476] width 17 height 17
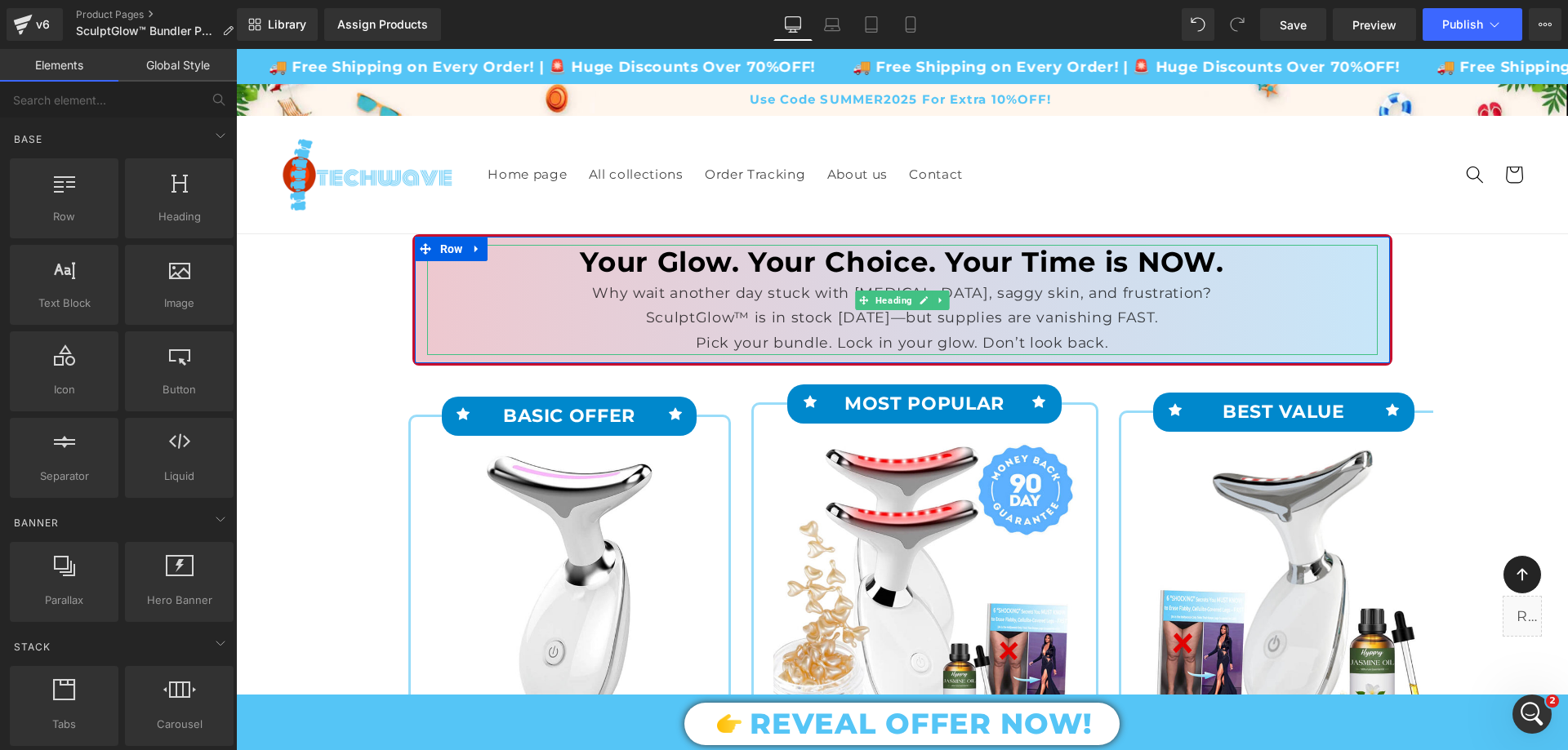
click at [871, 258] on h1 "Your Glow. Your Choice. Your Time is NOW." at bounding box center [902, 263] width 951 height 36
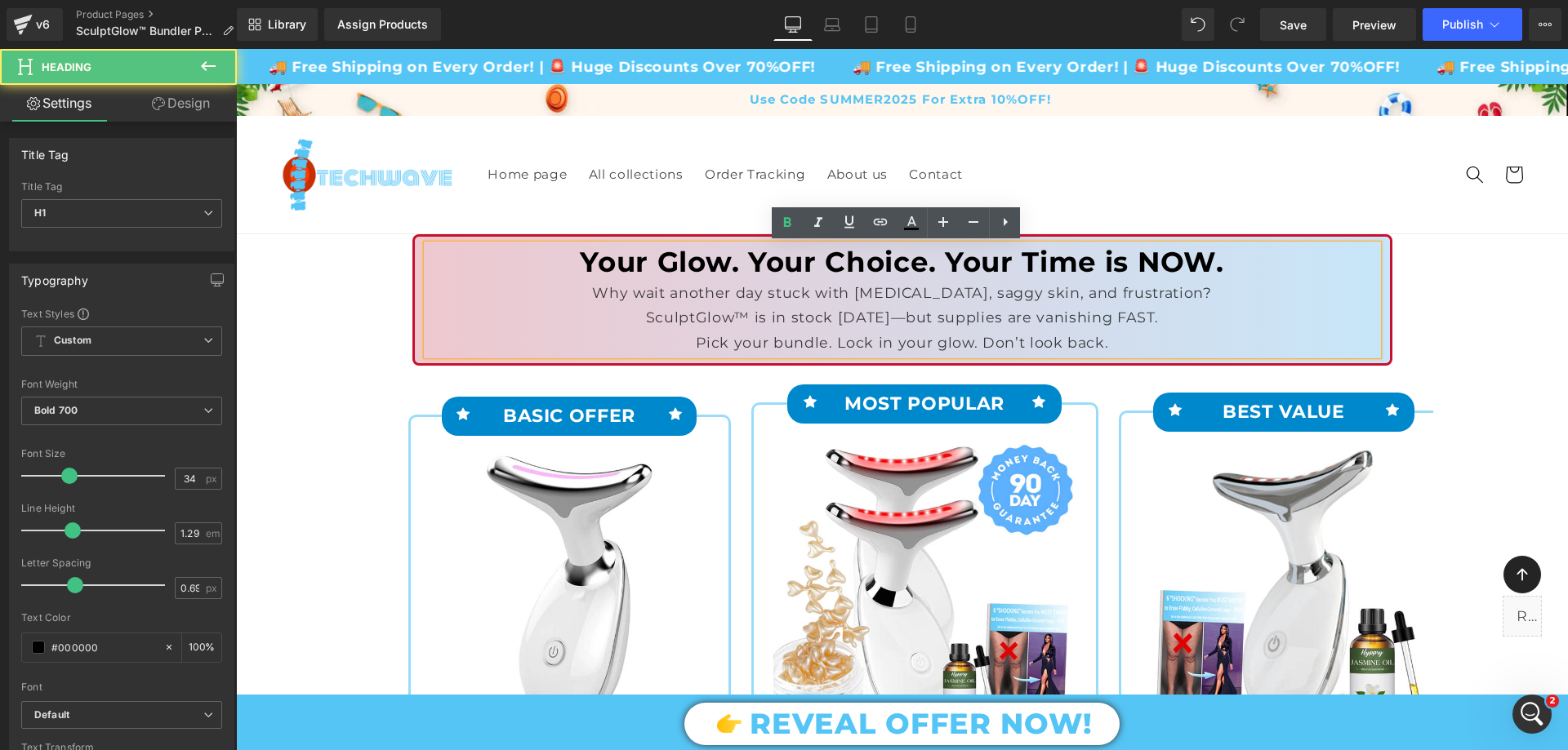
click at [848, 282] on div "Why wait another day stuck with cellulite, saggy skin, and frustration?" at bounding box center [902, 293] width 951 height 24
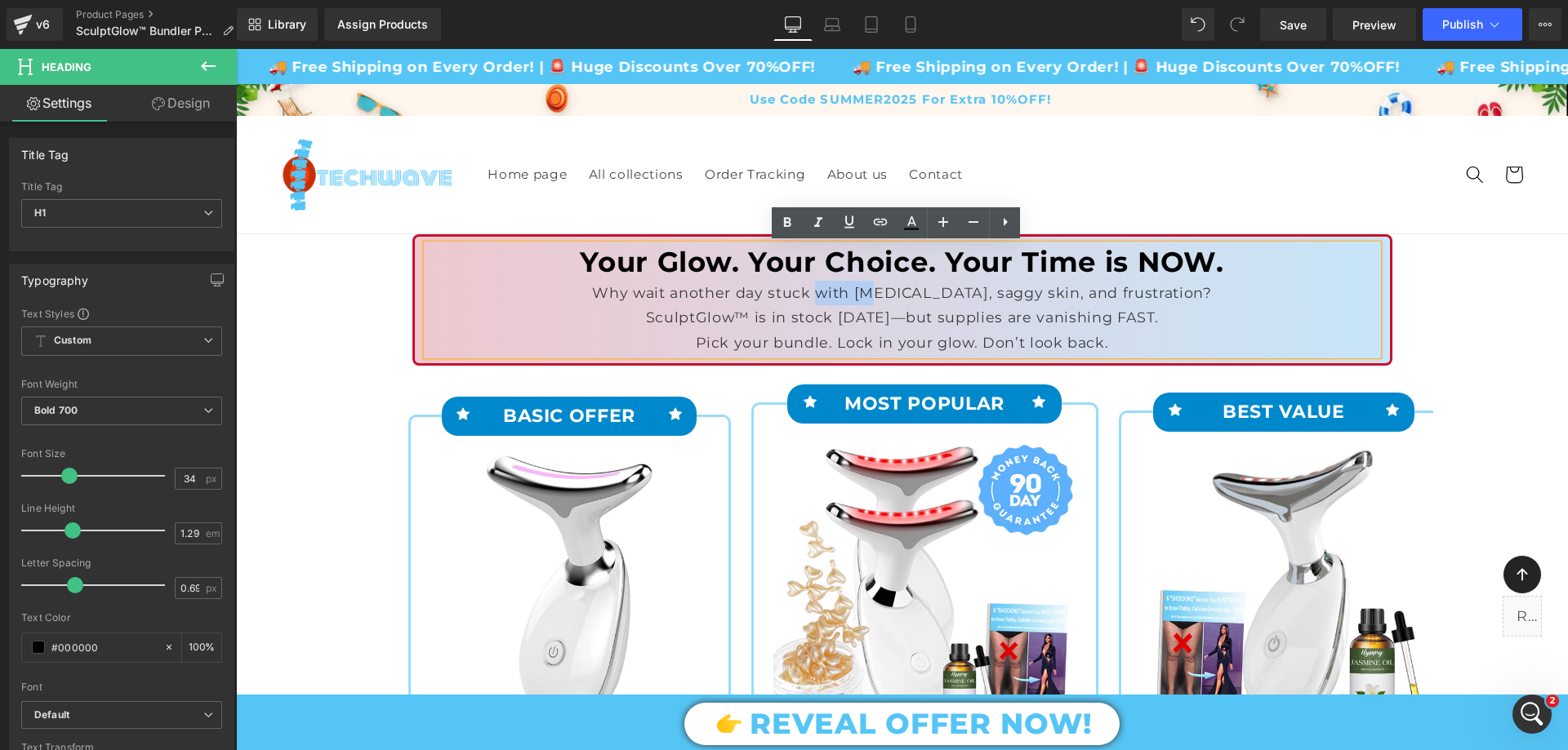
drag, startPoint x: 845, startPoint y: 297, endPoint x: 902, endPoint y: 299, distance: 57.0
click at [902, 299] on div "Why wait another day stuck with cellulite, saggy skin, and frustration?" at bounding box center [902, 293] width 951 height 24
click at [783, 215] on icon at bounding box center [787, 222] width 19 height 19
drag, startPoint x: 854, startPoint y: 289, endPoint x: 901, endPoint y: 293, distance: 47.2
click at [901, 293] on strong "with ce" at bounding box center [877, 293] width 59 height 18
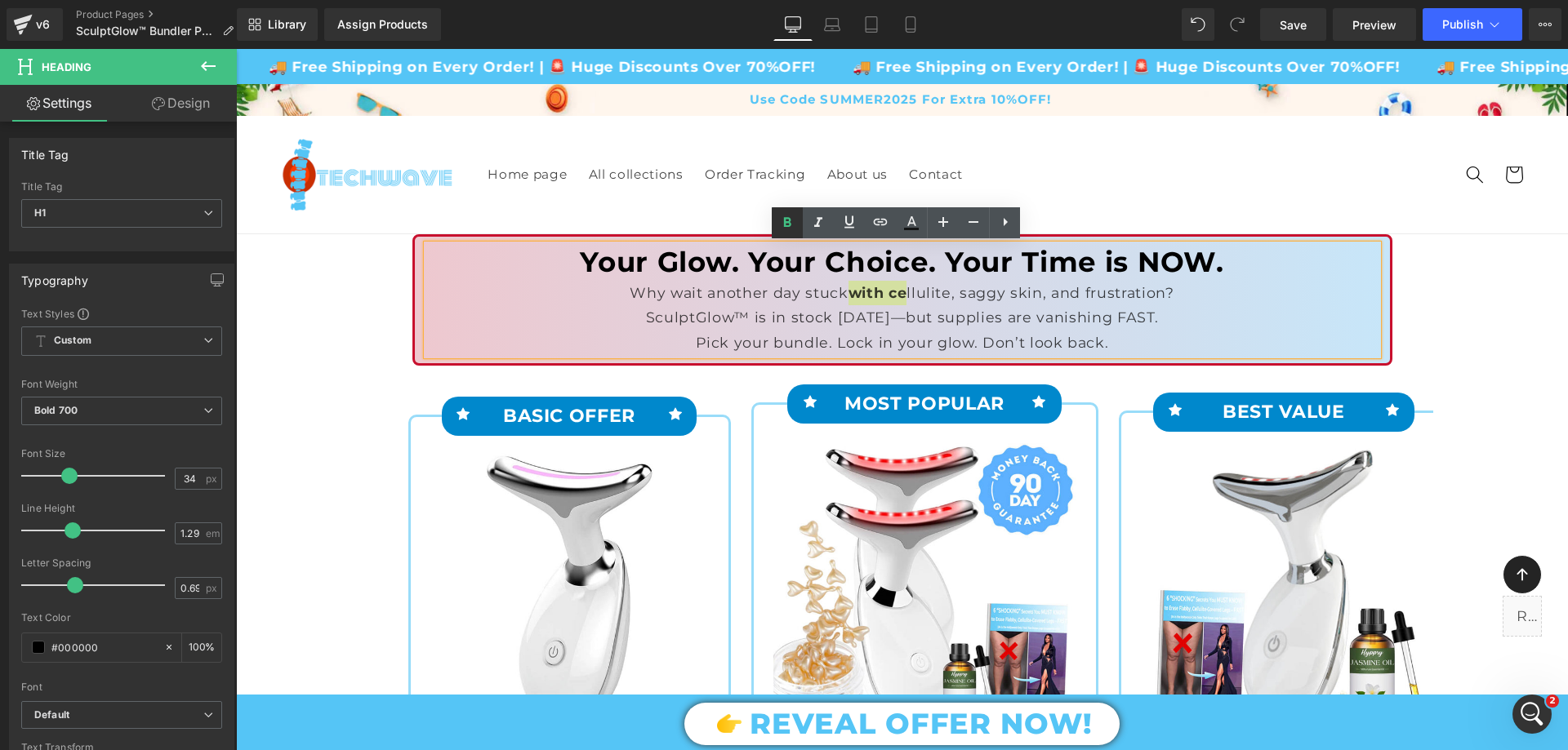
click at [789, 226] on icon at bounding box center [787, 222] width 8 height 10
click at [742, 300] on div "Why wait another day stuck with cellulite, saggy skin, and frustration?" at bounding box center [902, 293] width 951 height 24
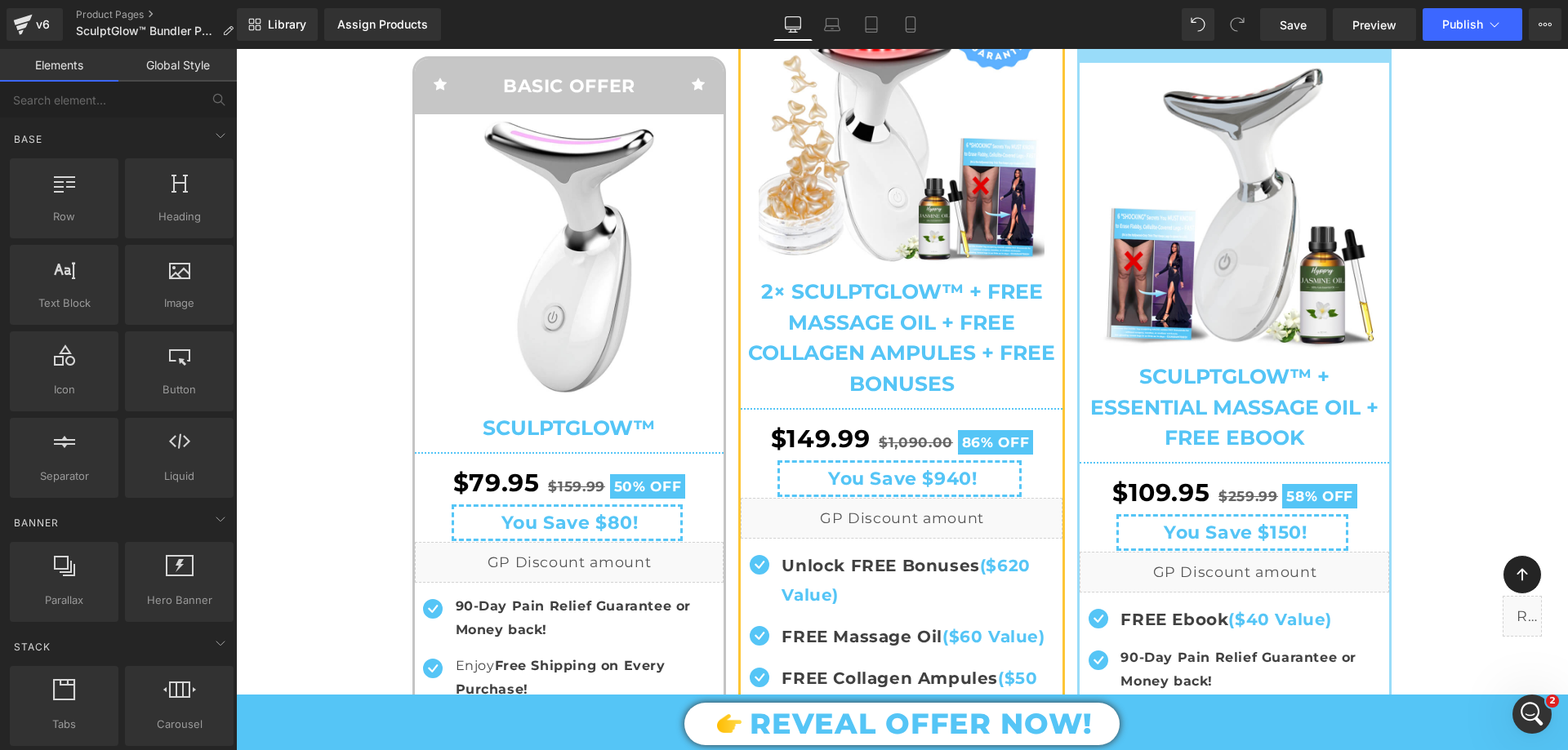
scroll to position [6940, 0]
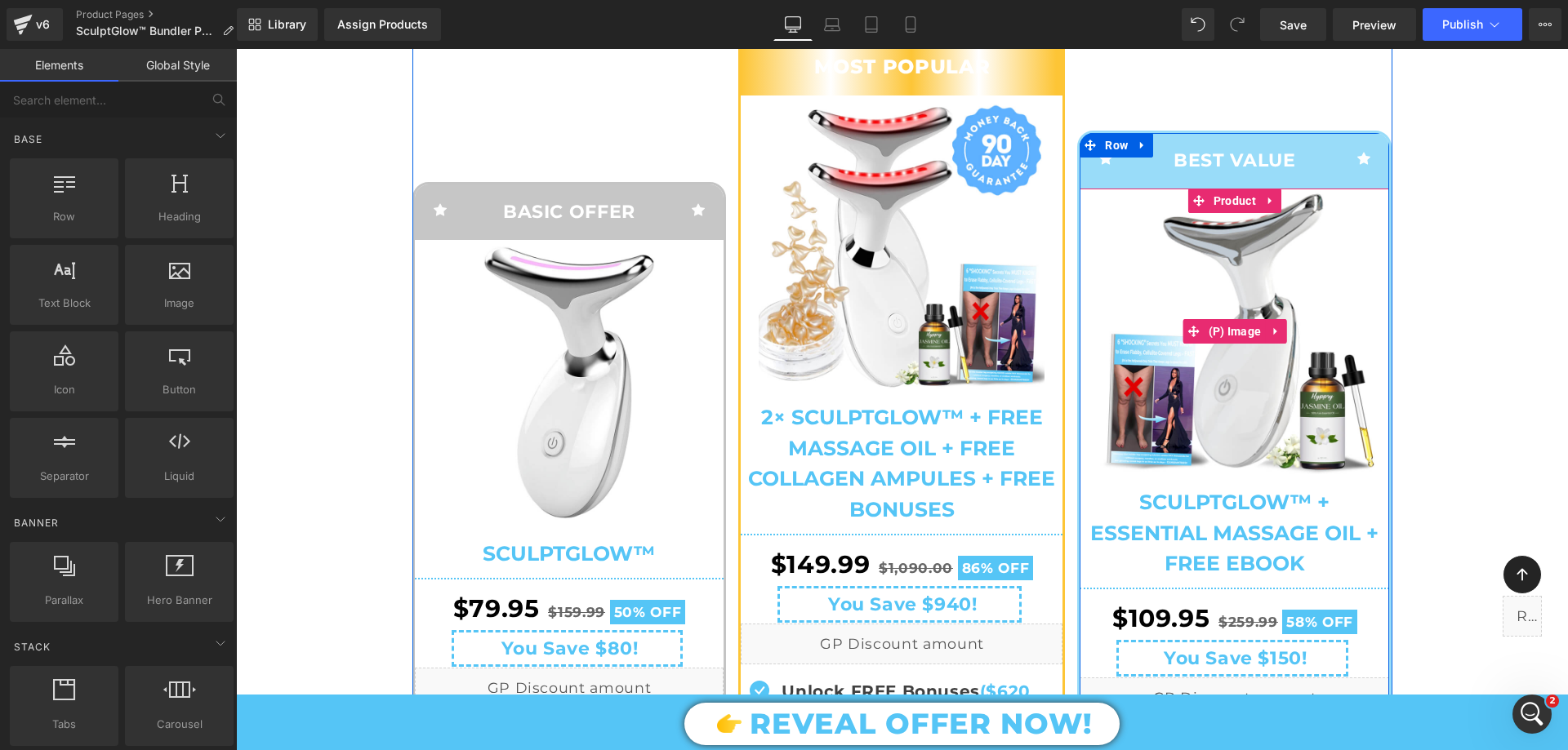
click at [1201, 213] on span at bounding box center [1198, 201] width 21 height 24
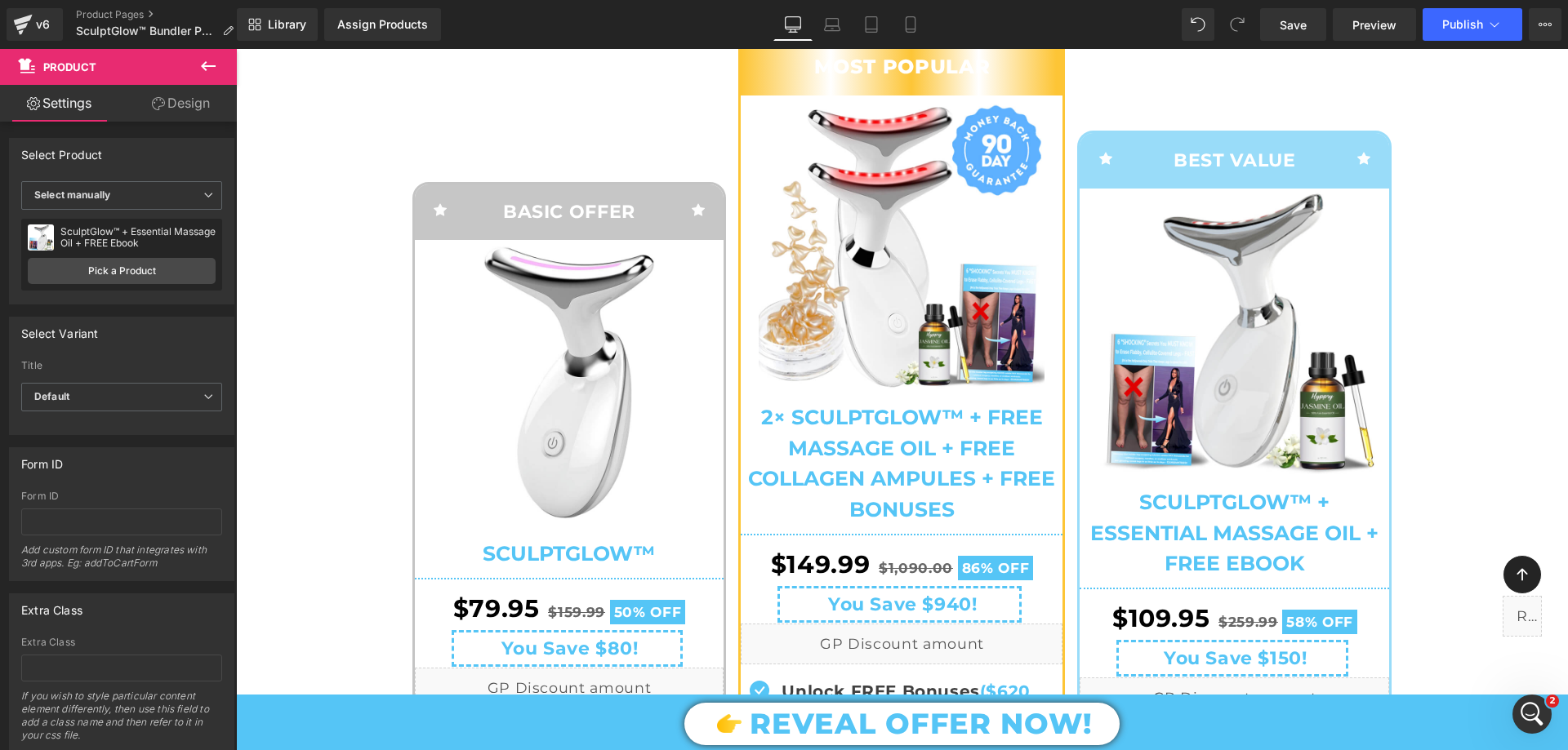
click at [191, 94] on link "Design" at bounding box center [181, 104] width 119 height 37
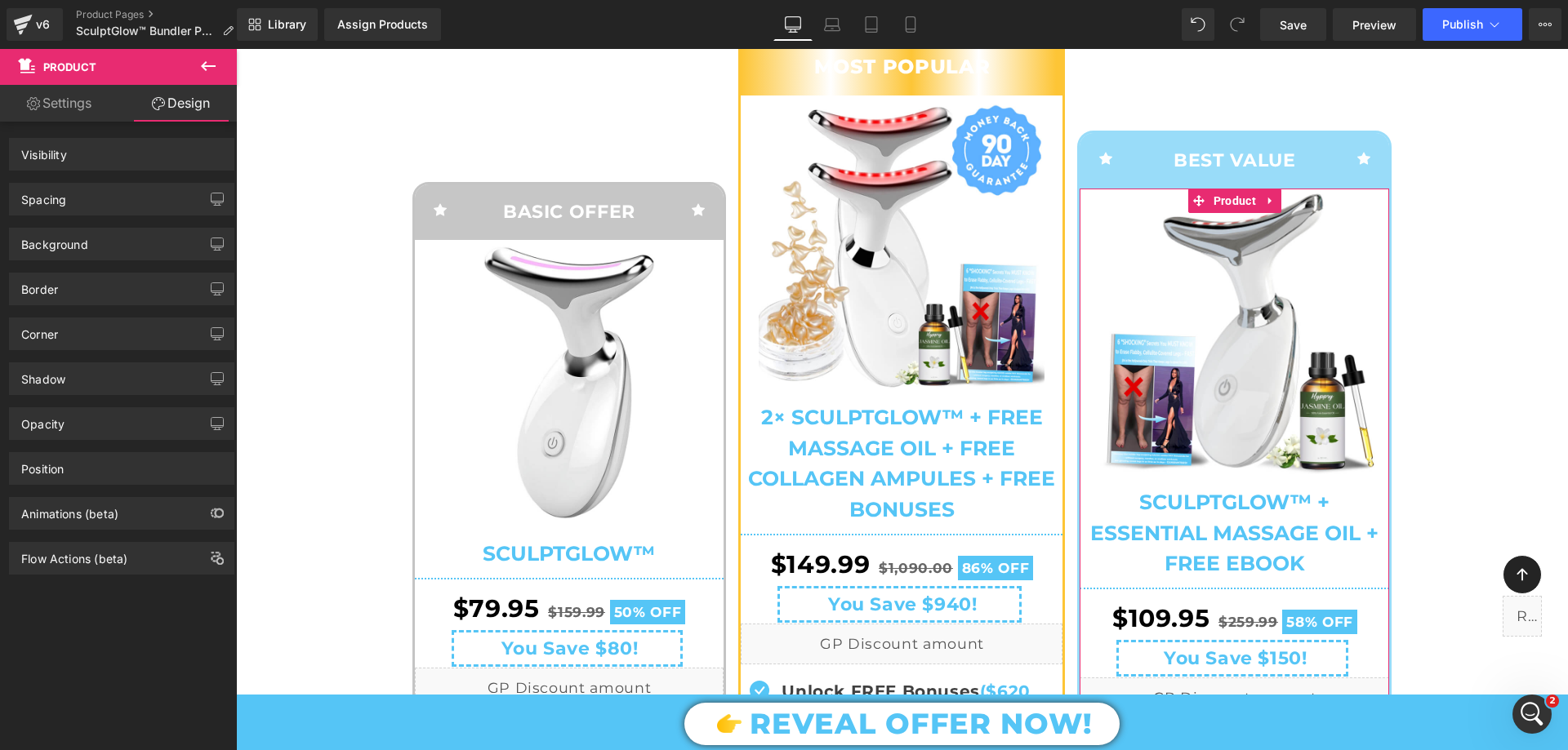
click at [85, 202] on div "Spacing" at bounding box center [122, 199] width 224 height 31
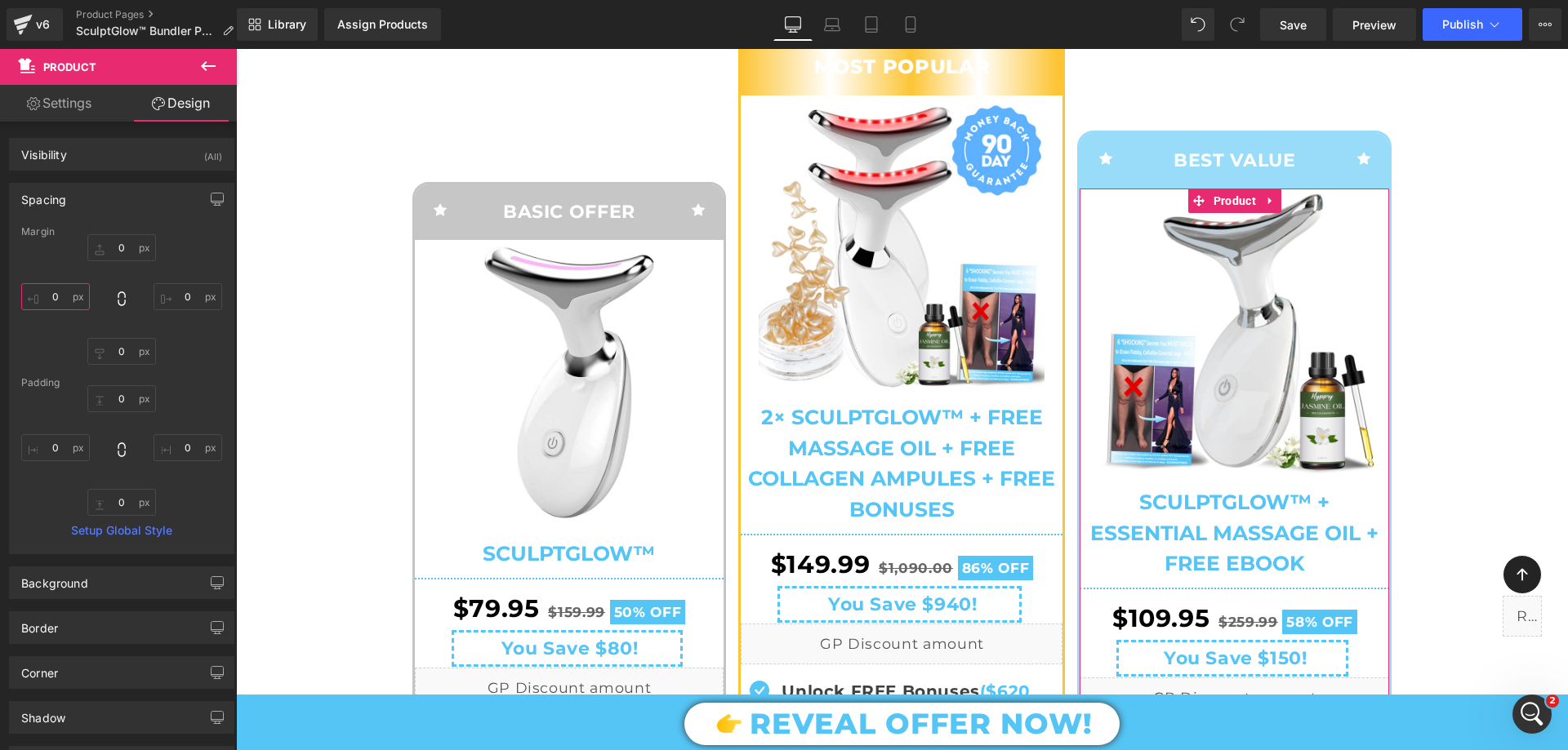
click at [59, 296] on input "text" at bounding box center [55, 297] width 69 height 27
type input "20"
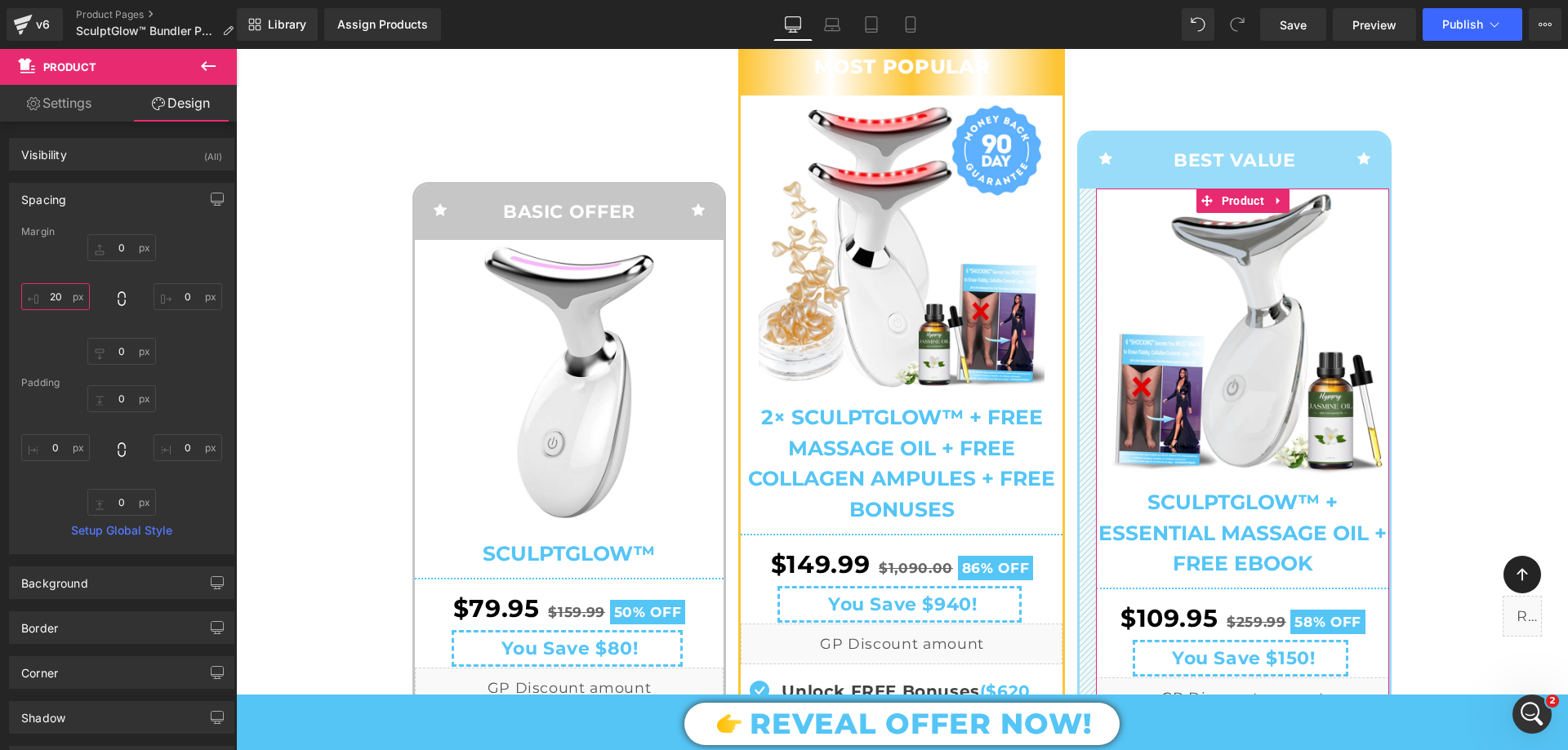
click at [60, 291] on input "20" at bounding box center [55, 297] width 69 height 27
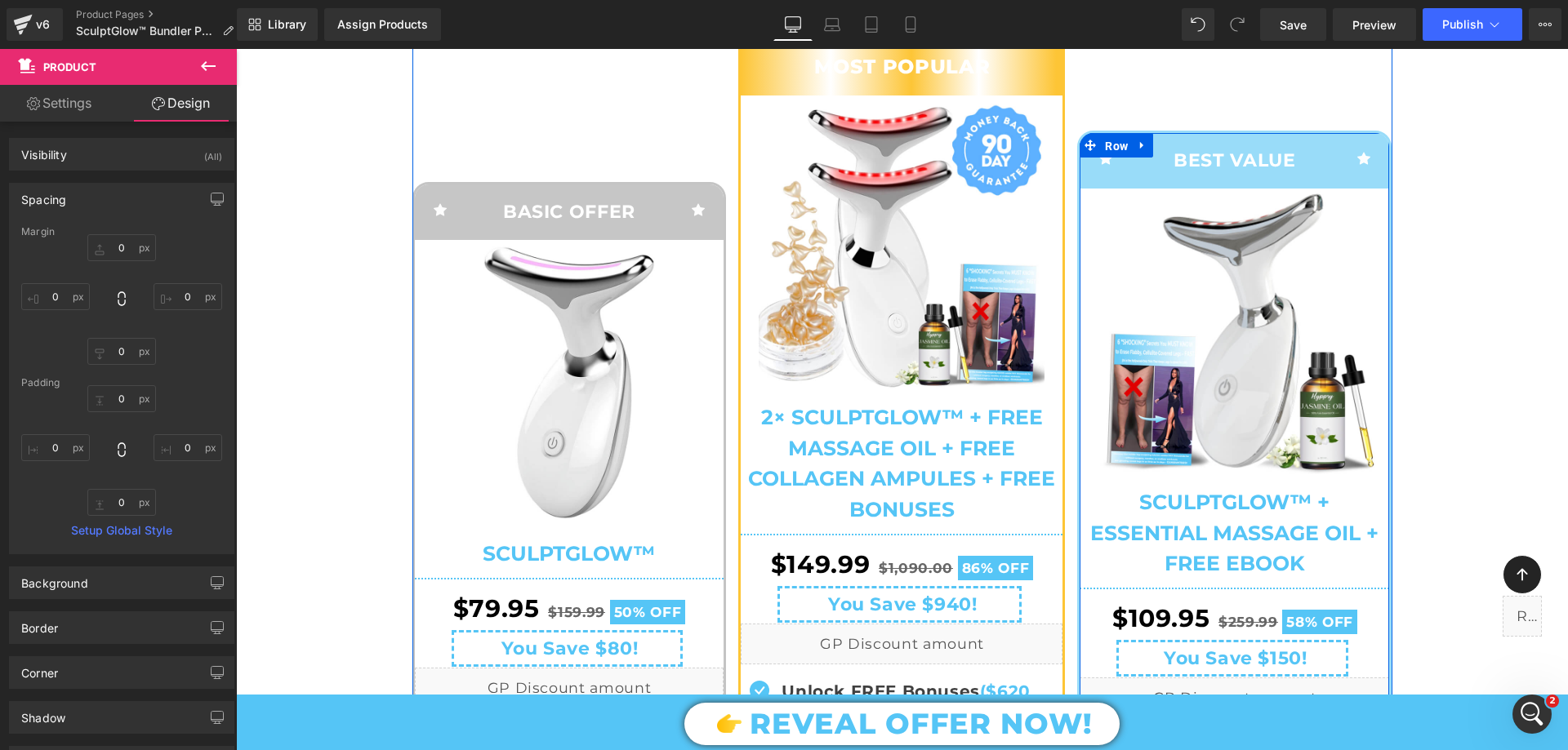
click at [1111, 158] on span "Row" at bounding box center [1116, 145] width 31 height 24
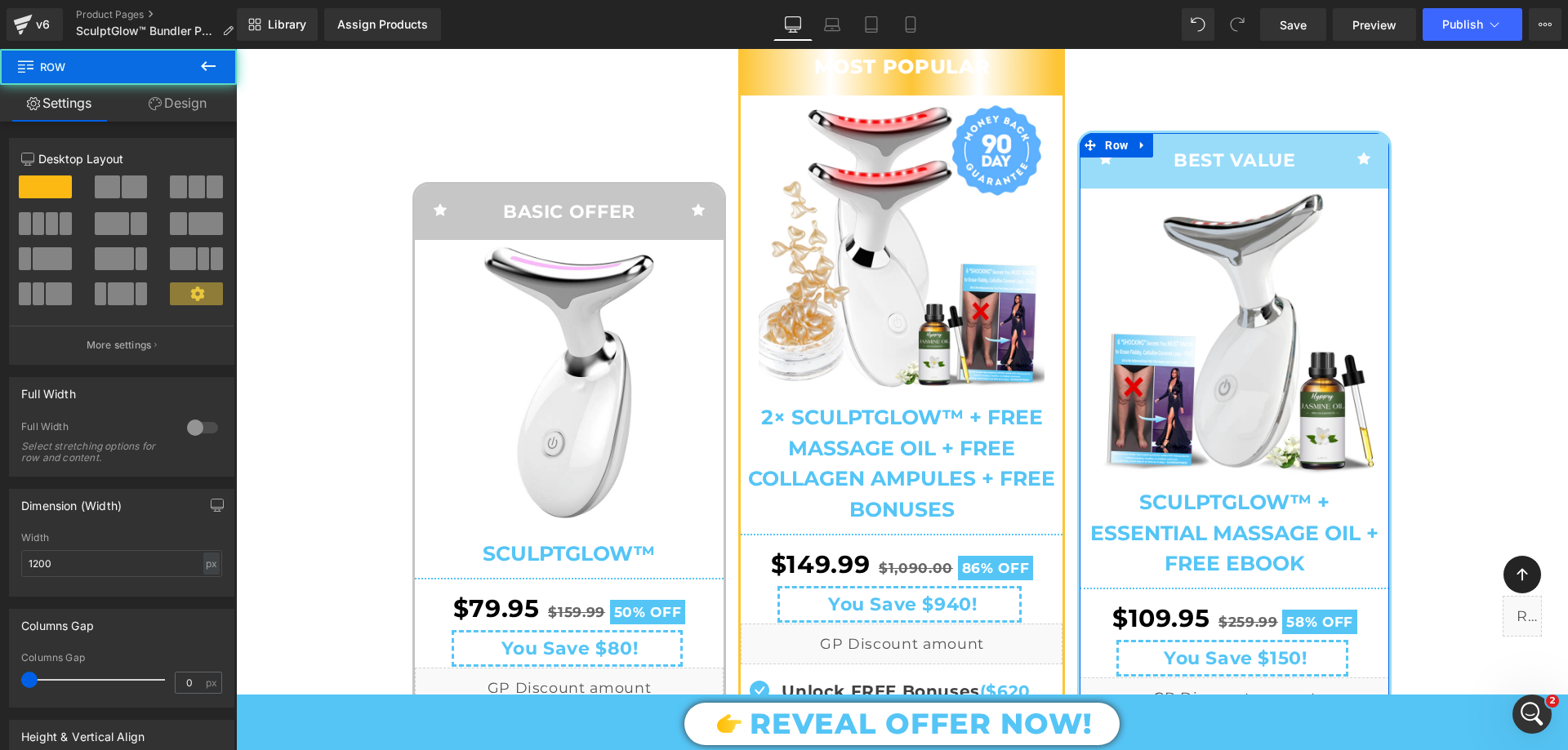
click at [190, 112] on link "Design" at bounding box center [178, 104] width 119 height 37
click at [0, 0] on div "Spacing" at bounding box center [0, 0] width 0 height 0
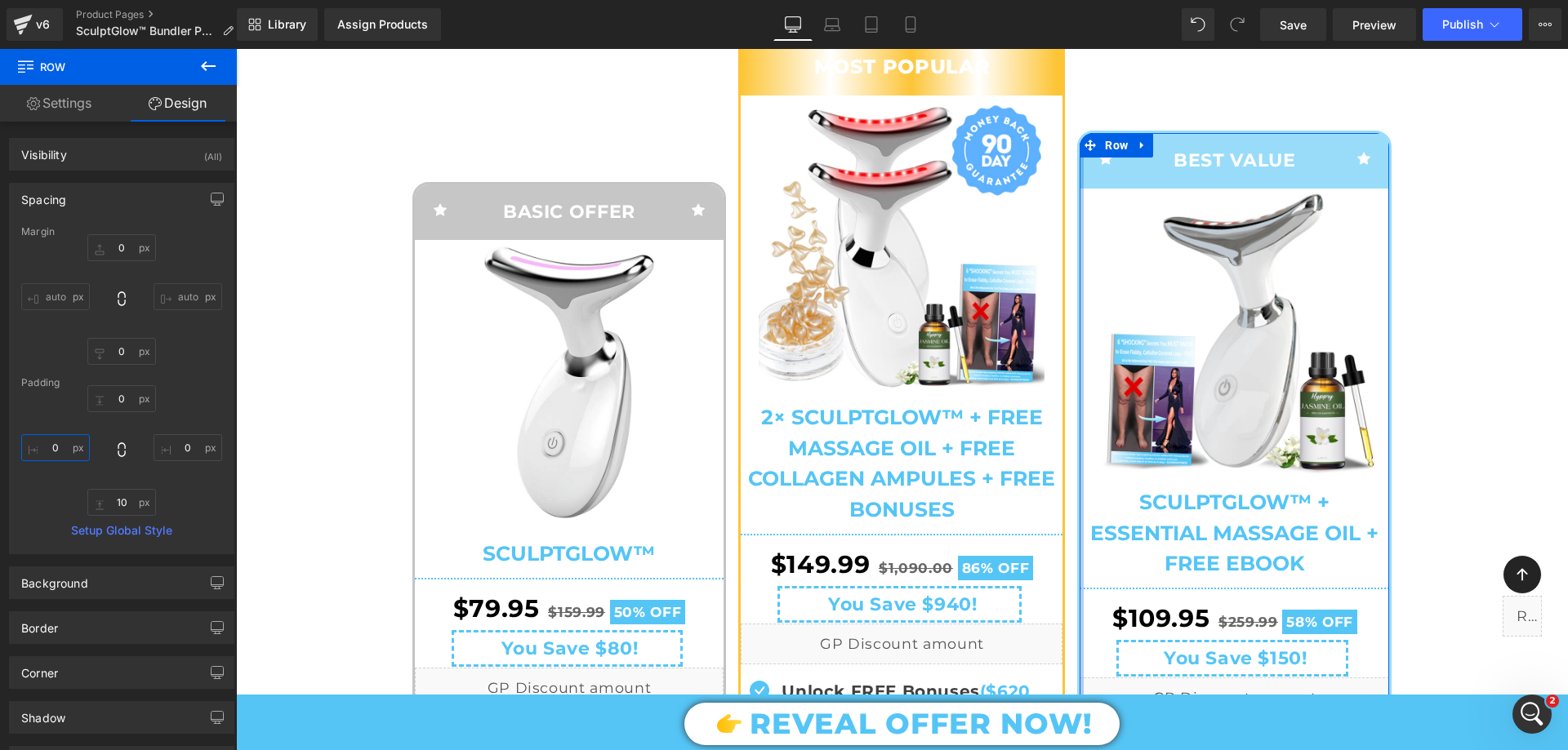
click at [64, 447] on input "text" at bounding box center [55, 447] width 69 height 27
type input "20"
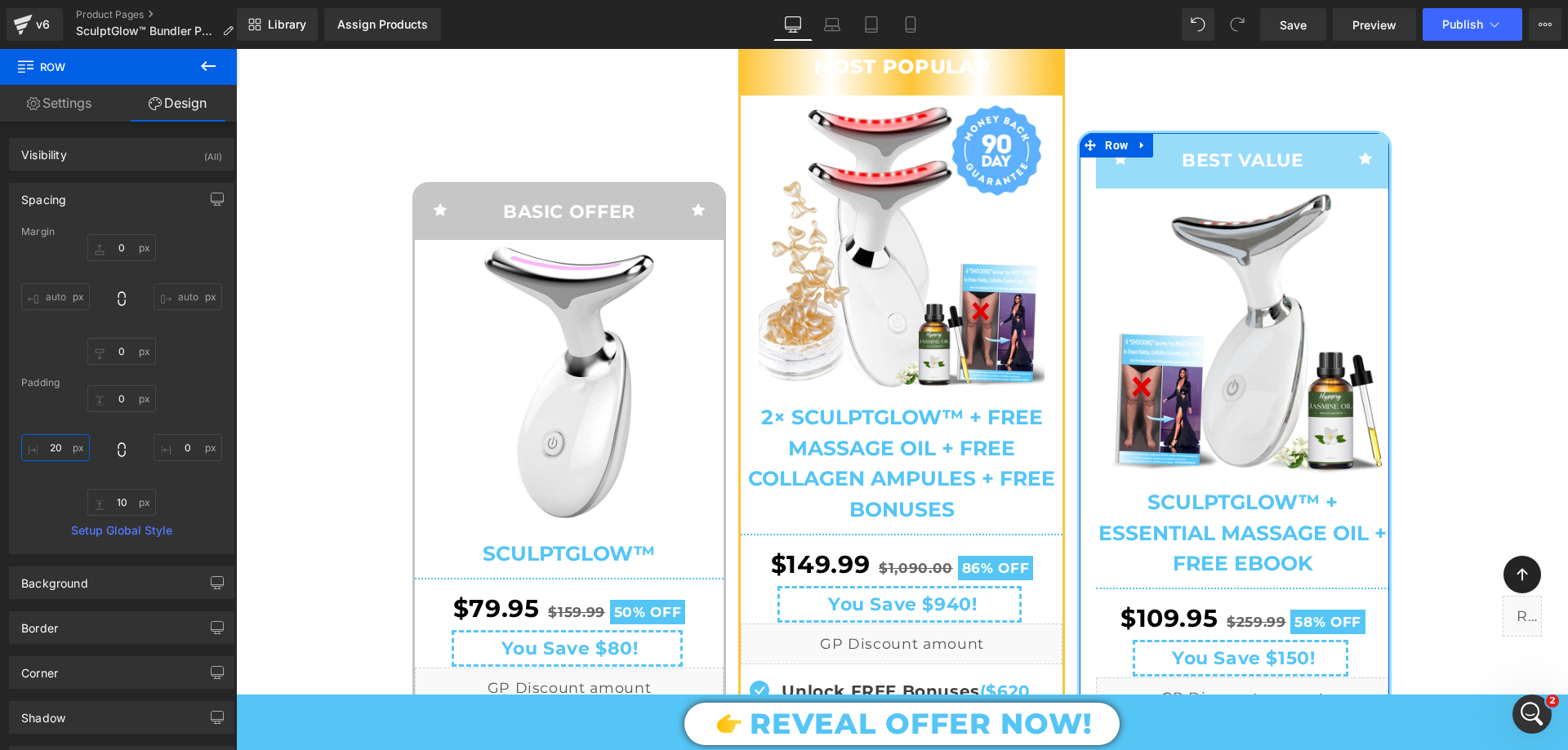
click at [64, 446] on input "20" at bounding box center [55, 447] width 69 height 27
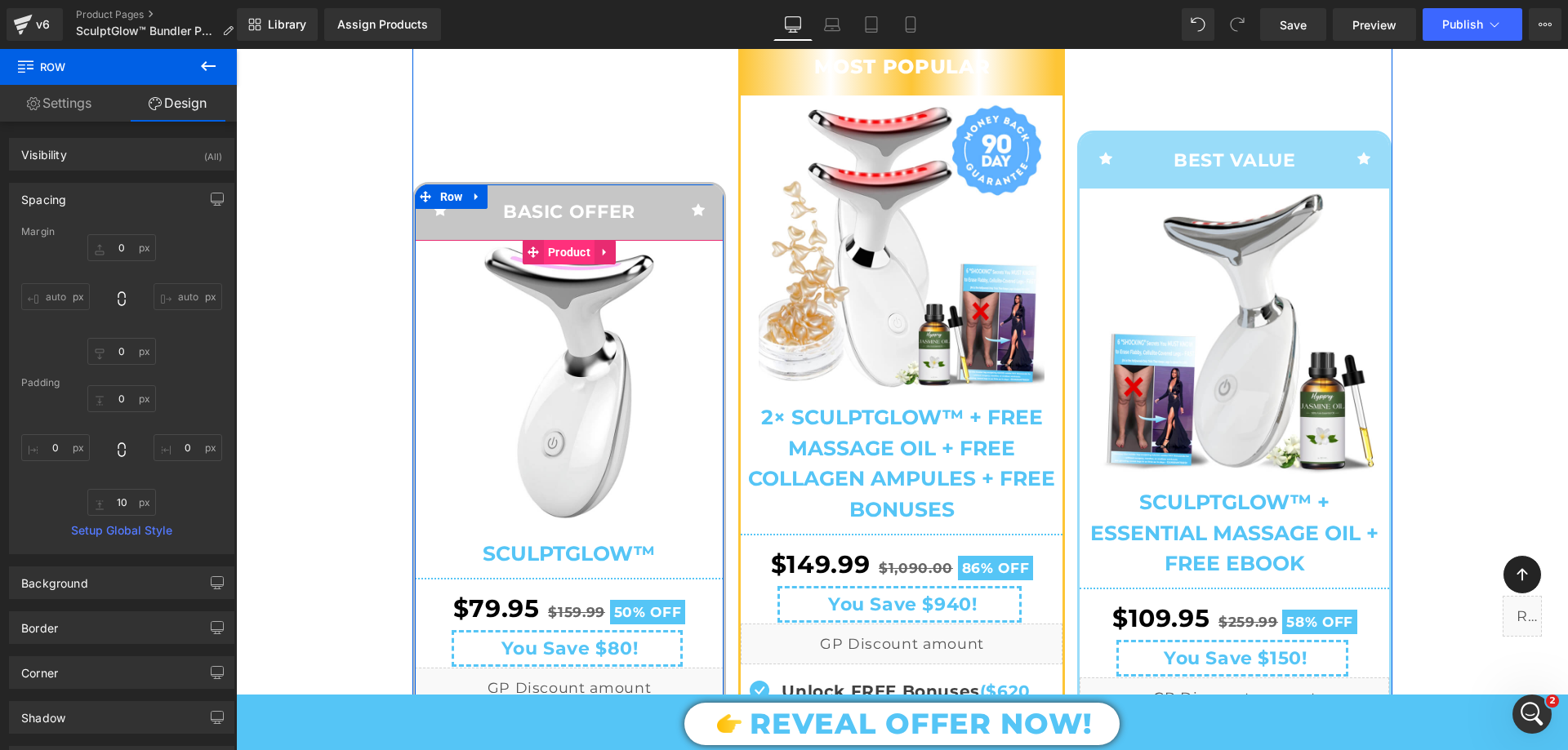
click at [544, 264] on span "Product" at bounding box center [569, 252] width 51 height 24
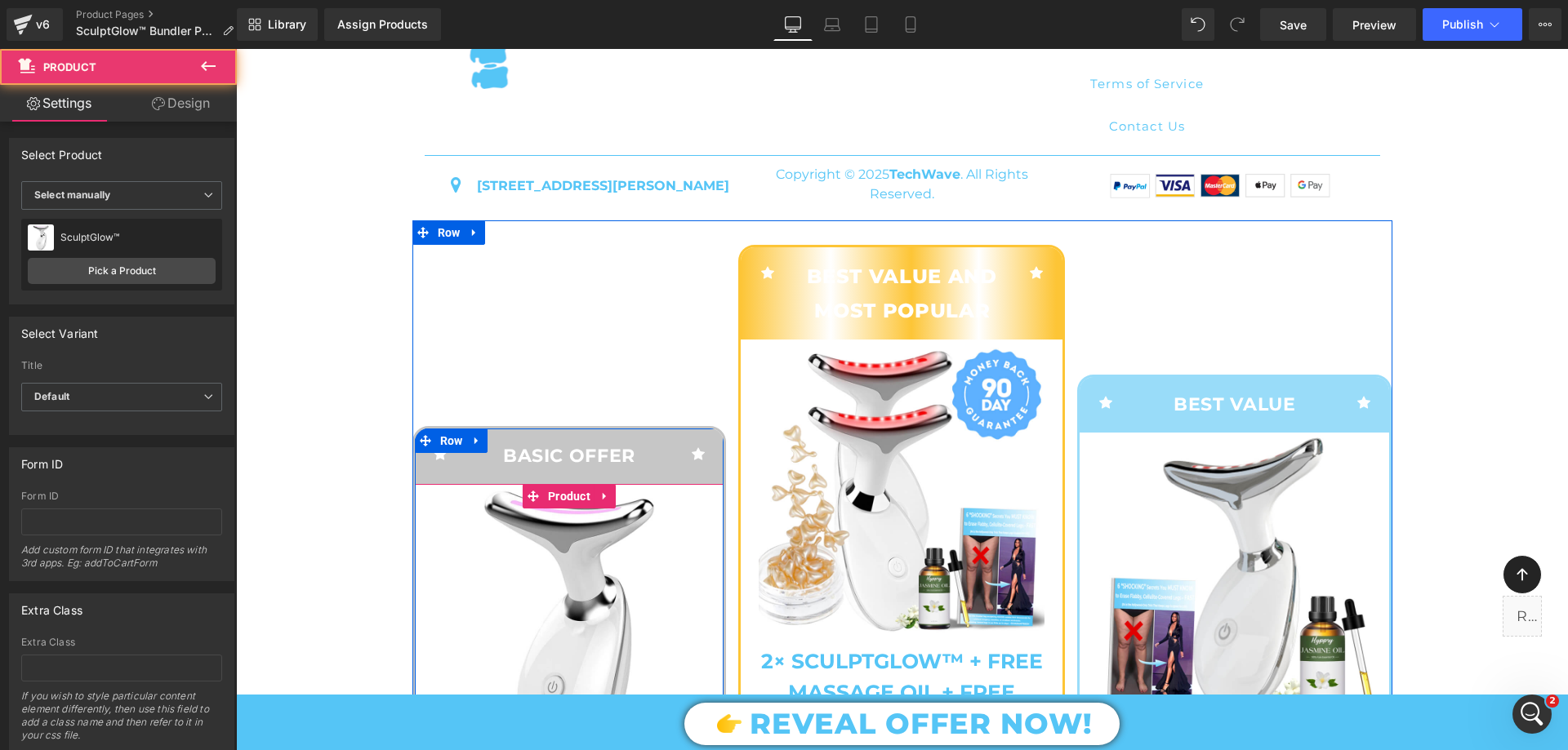
scroll to position [6695, 0]
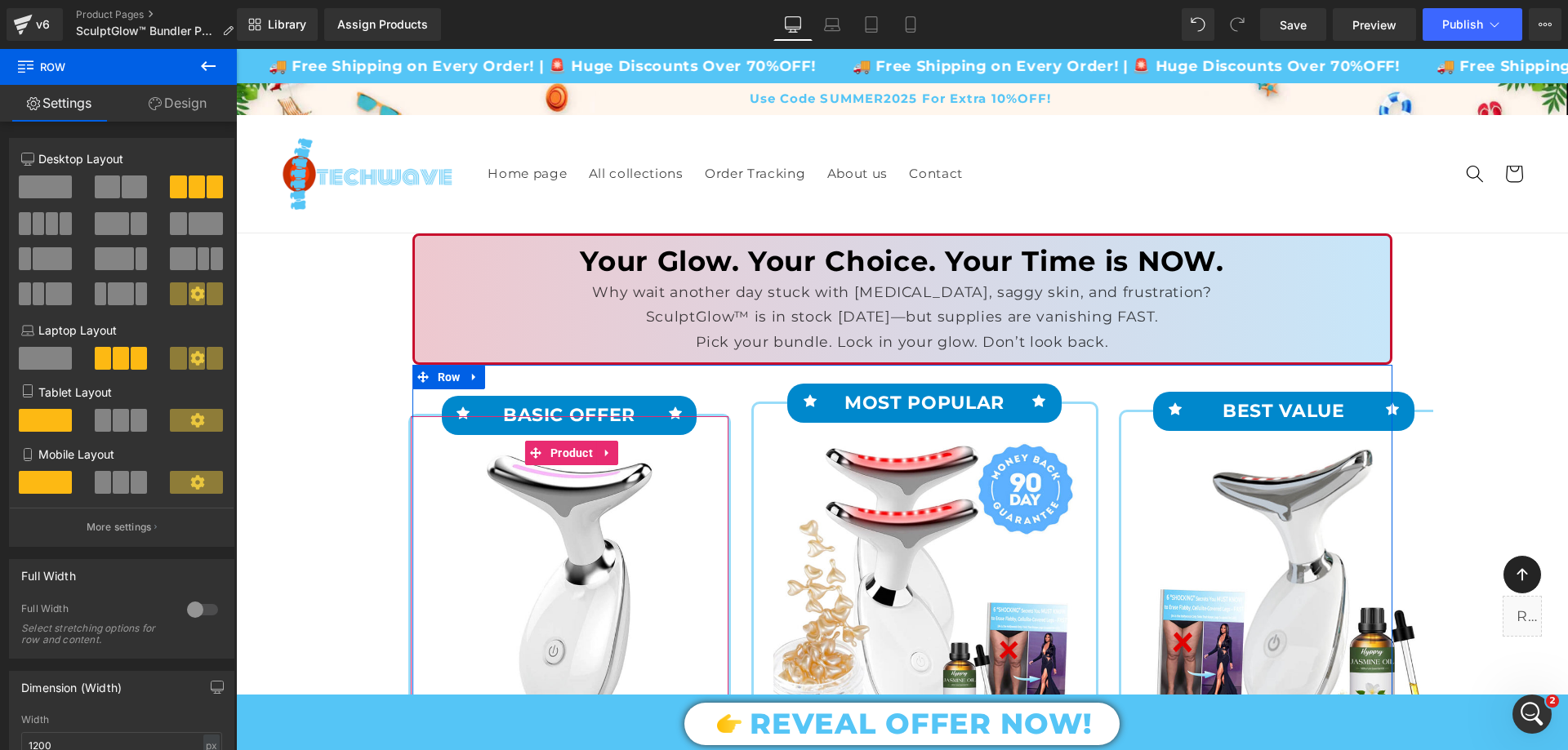
scroll to position [0, 0]
click at [559, 450] on span "Product" at bounding box center [571, 454] width 51 height 24
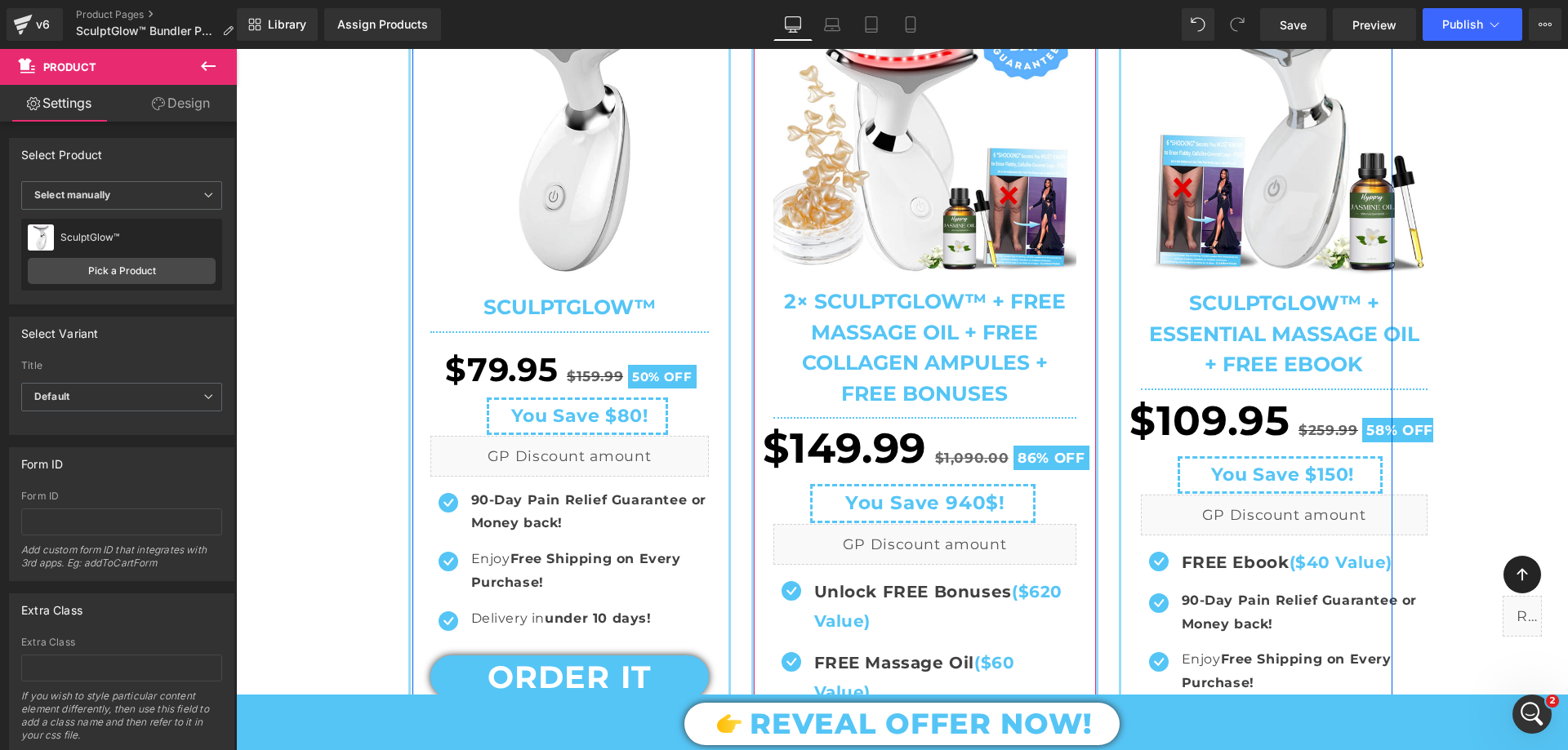
scroll to position [245, 0]
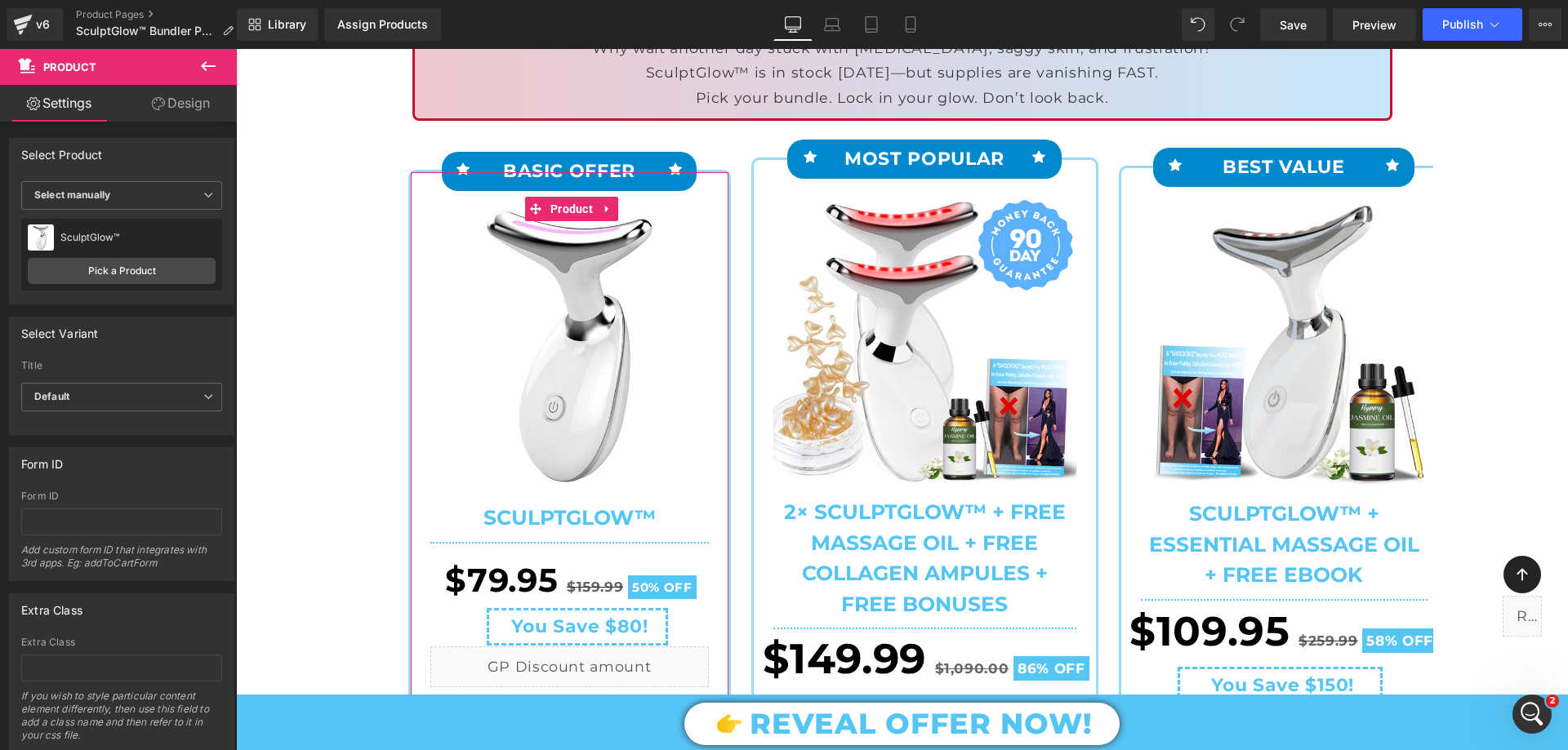
click at [182, 113] on link "Design" at bounding box center [181, 104] width 119 height 37
click at [0, 0] on div "Spacing" at bounding box center [0, 0] width 0 height 0
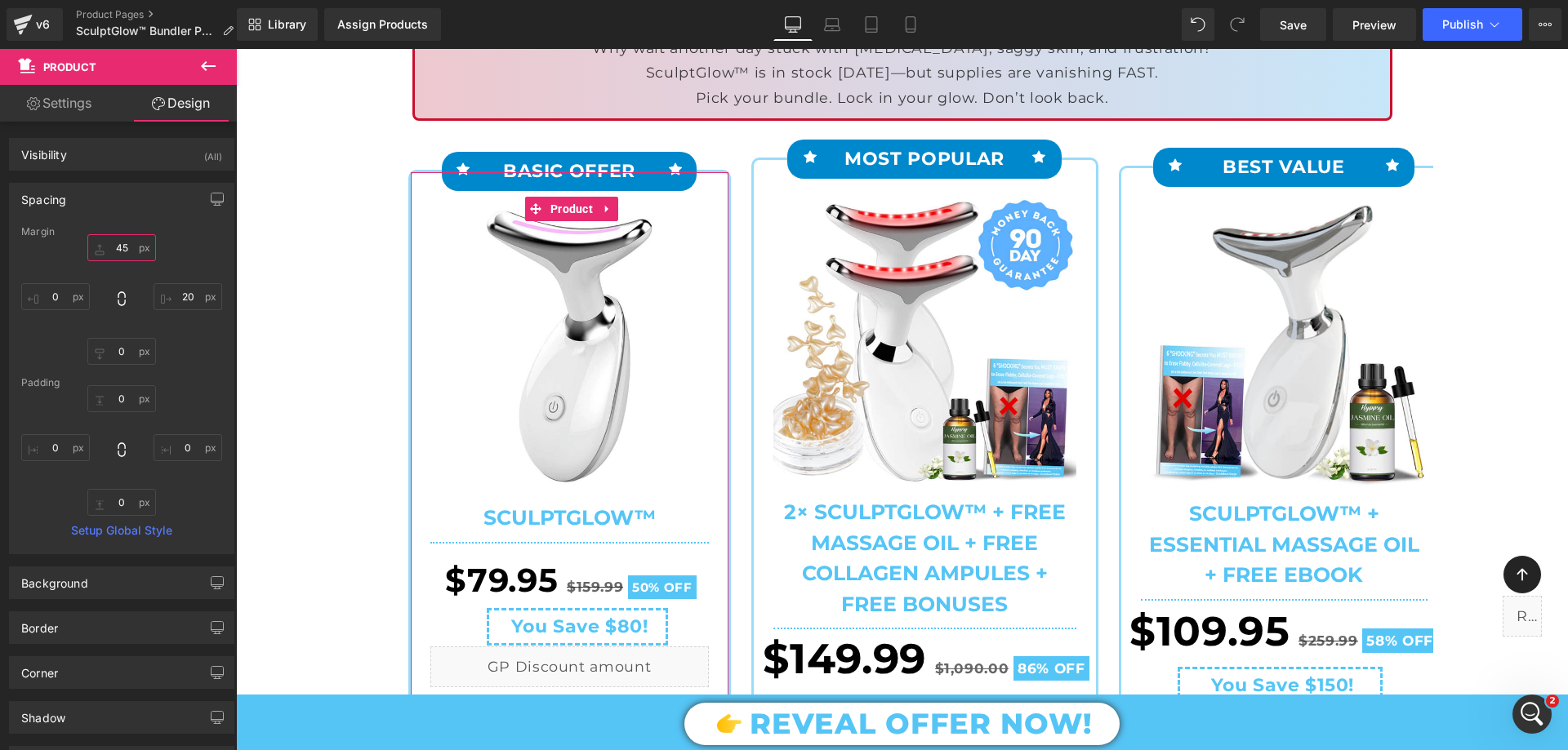
click at [123, 253] on input "45" at bounding box center [121, 247] width 69 height 27
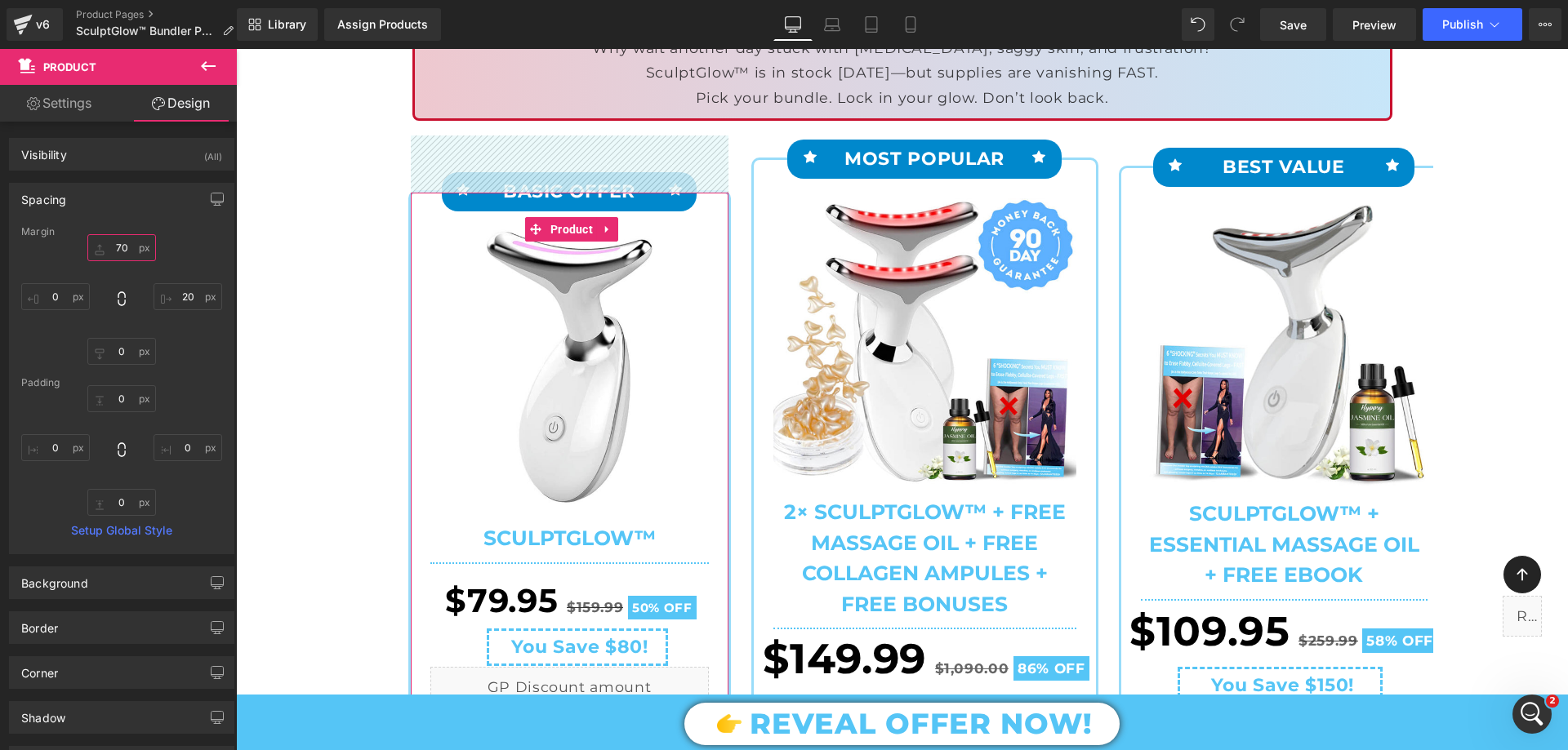
click at [120, 247] on input "70" at bounding box center [121, 247] width 69 height 27
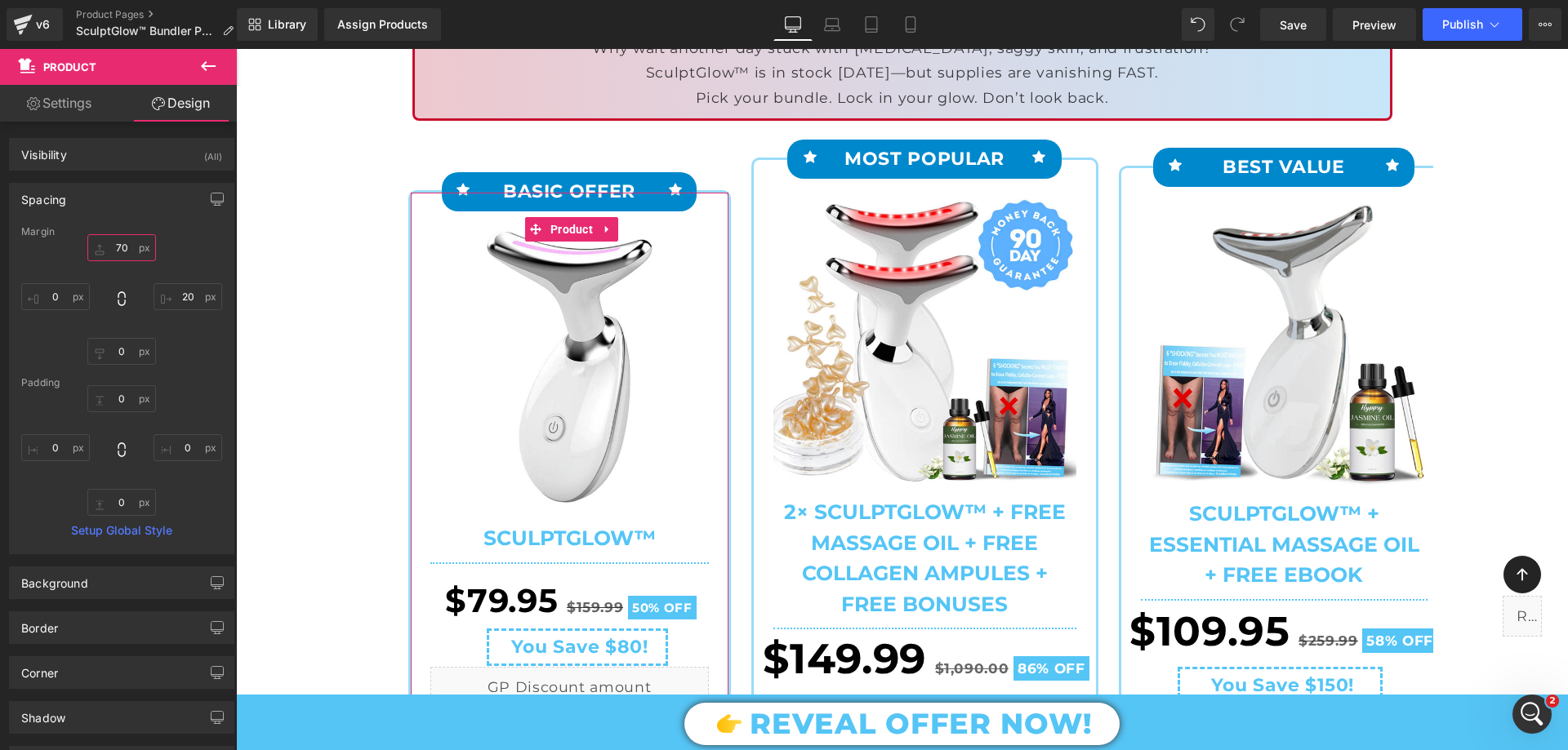
click at [120, 247] on input "70" at bounding box center [121, 247] width 69 height 27
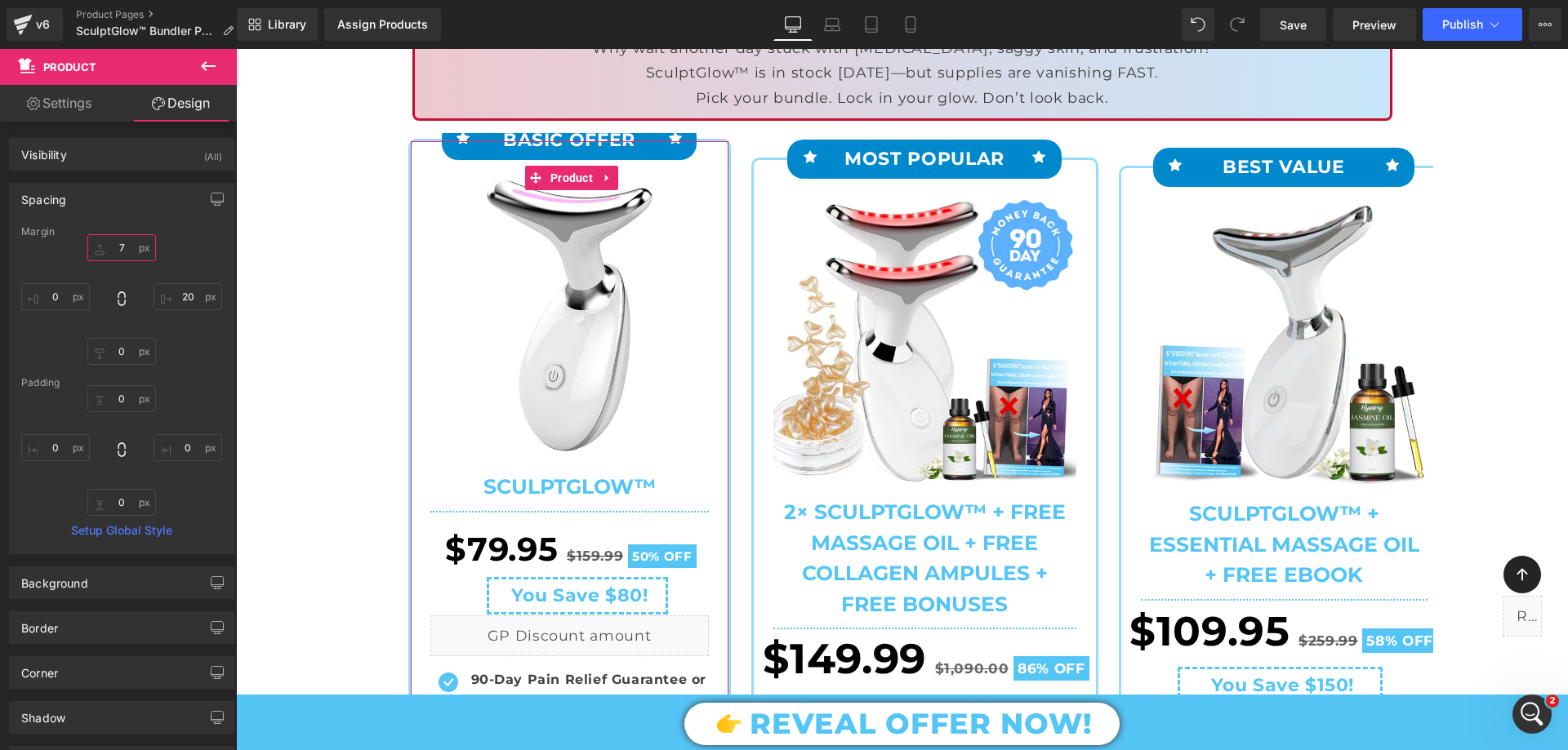
type input "75"
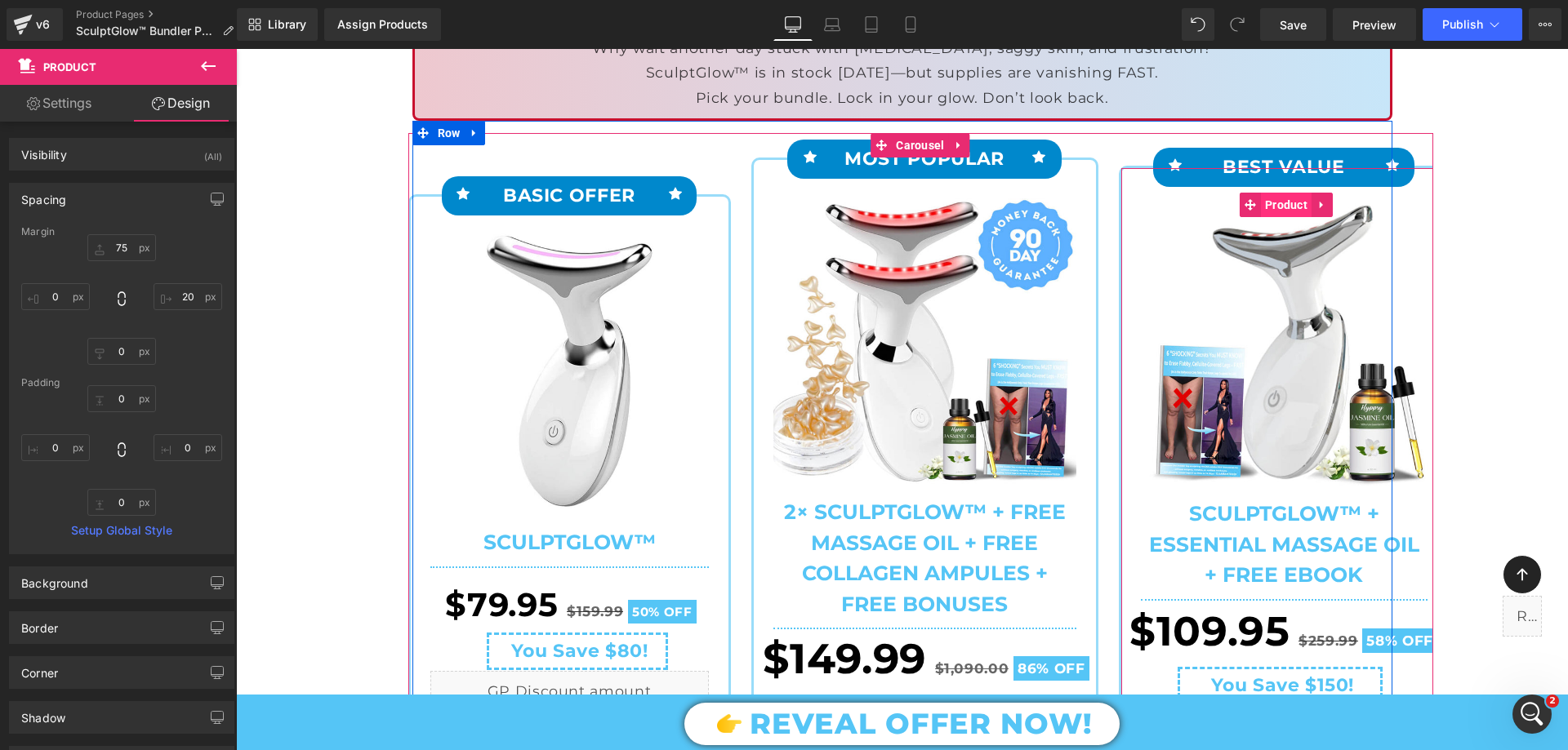
click at [1264, 205] on span "Product" at bounding box center [1286, 204] width 51 height 24
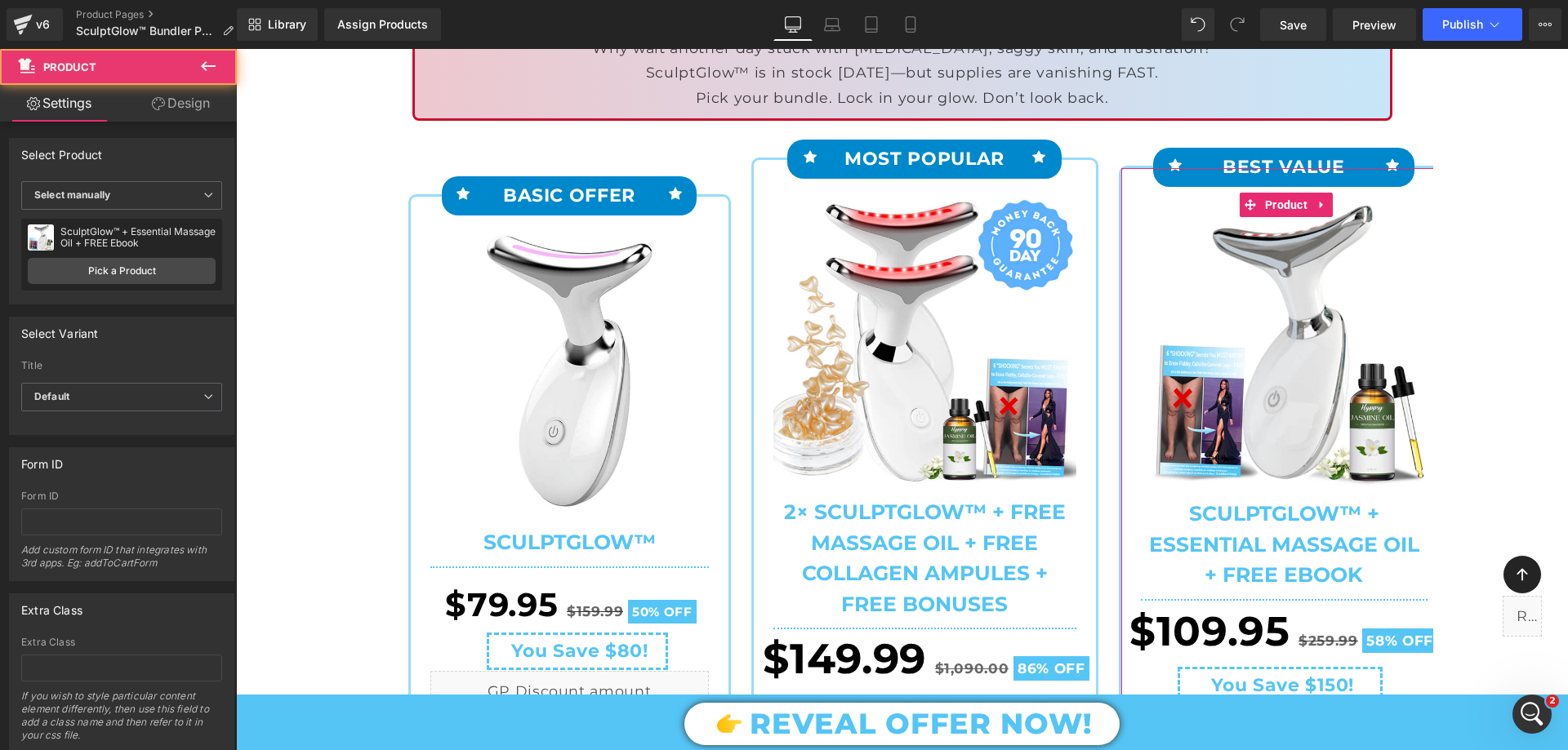
click at [171, 98] on link "Design" at bounding box center [181, 104] width 119 height 37
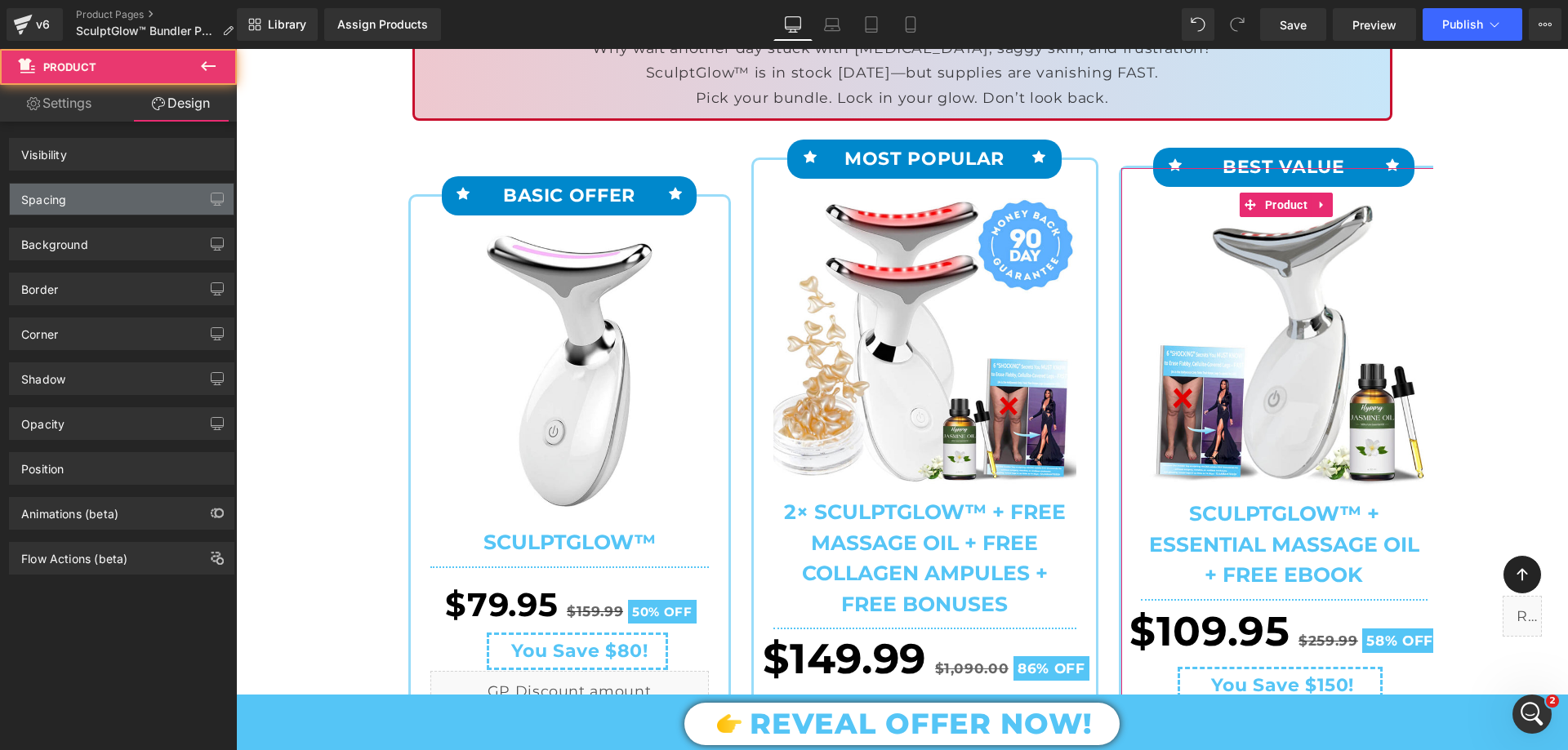
click at [75, 214] on div "Spacing" at bounding box center [122, 199] width 224 height 31
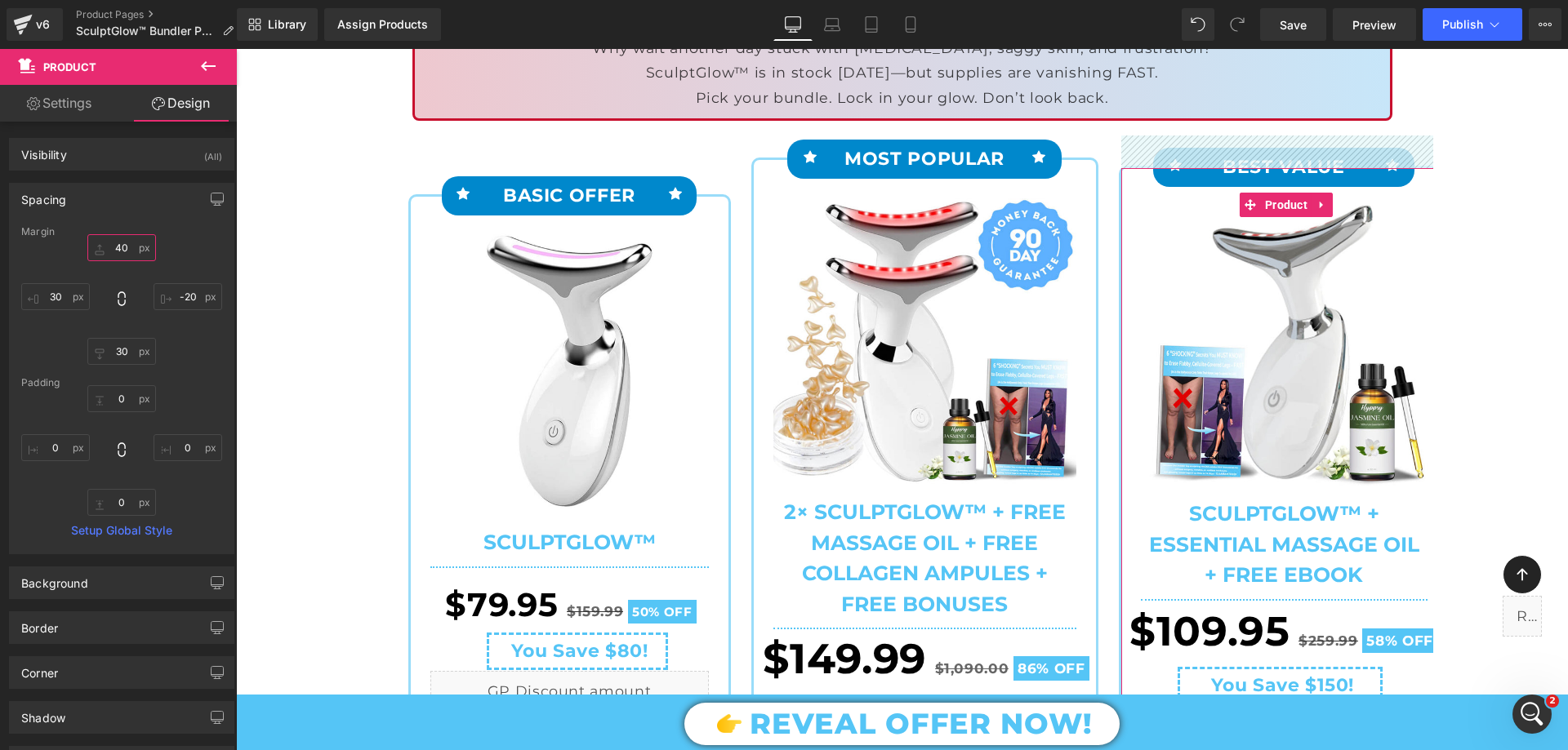
click at [115, 253] on input "text" at bounding box center [121, 247] width 69 height 27
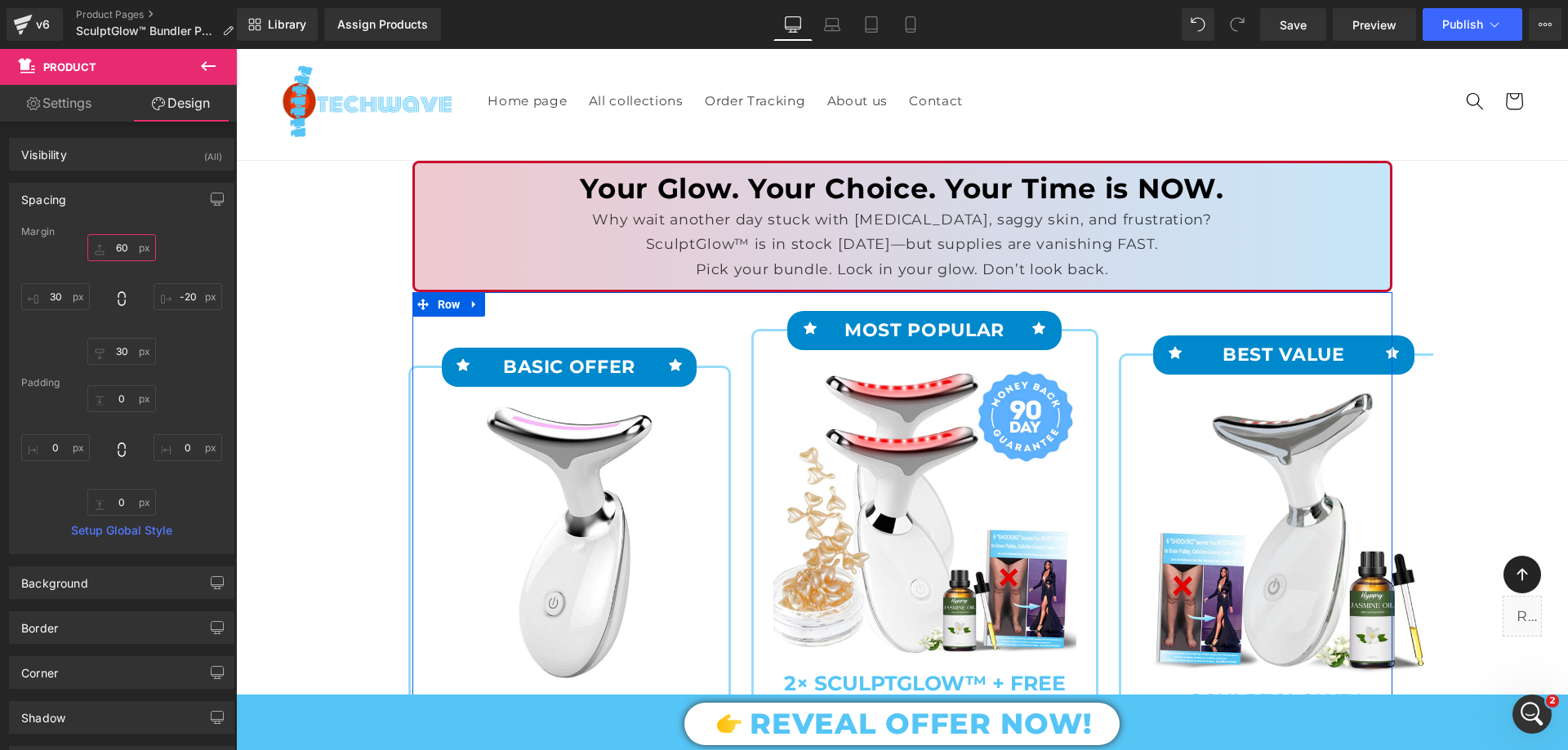
scroll to position [0, 0]
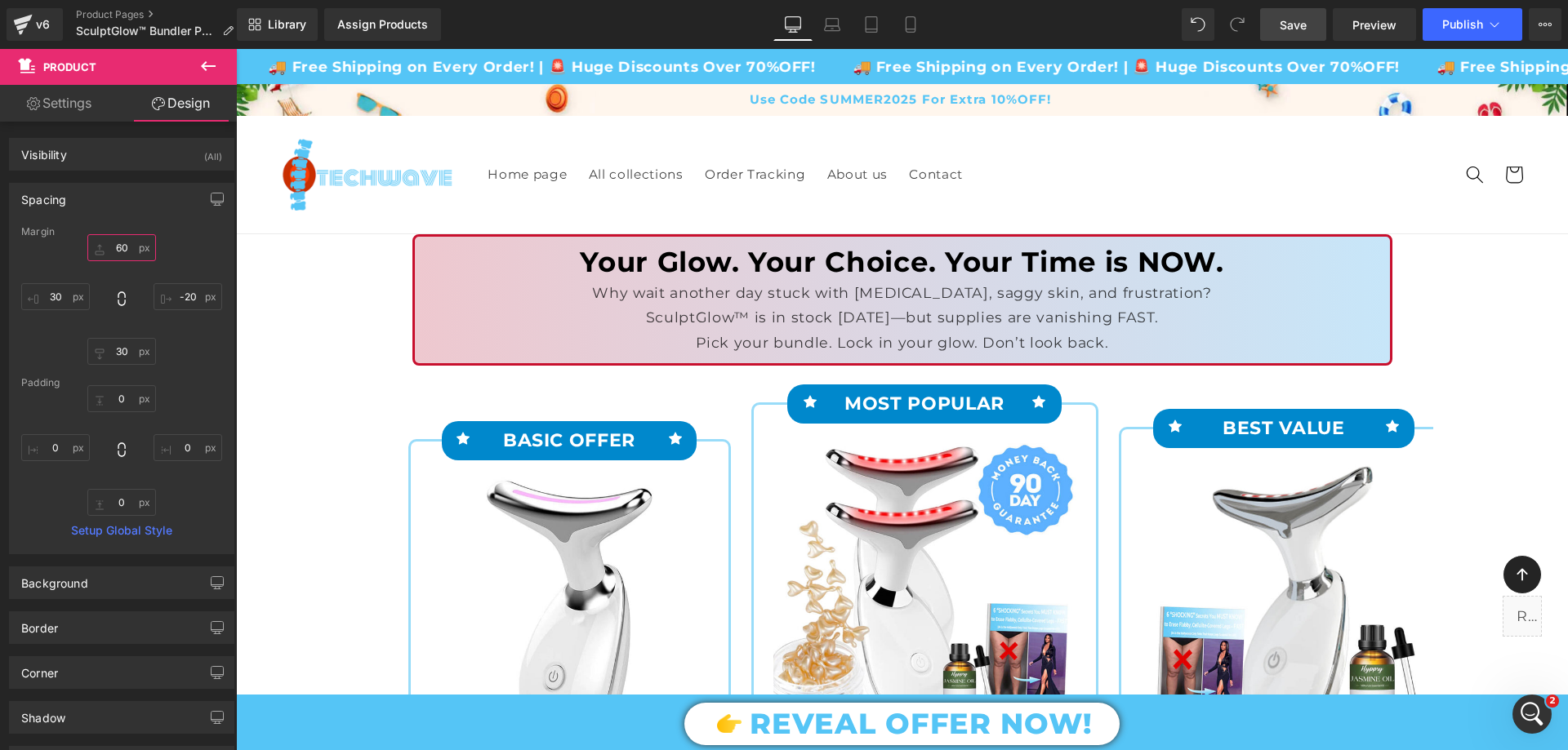
type input "60"
click at [1284, 15] on link "Save" at bounding box center [1293, 24] width 66 height 33
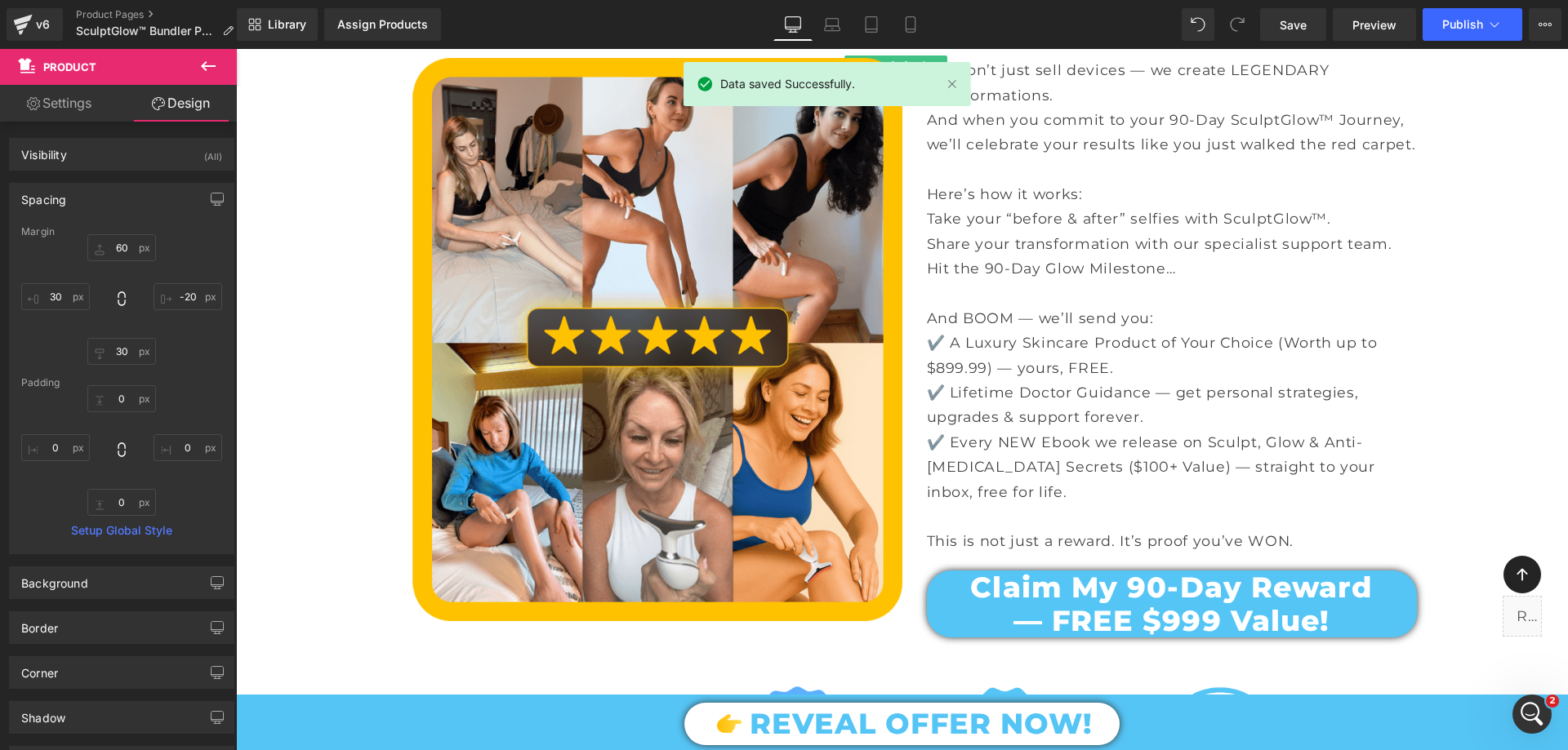
scroll to position [3347, 0]
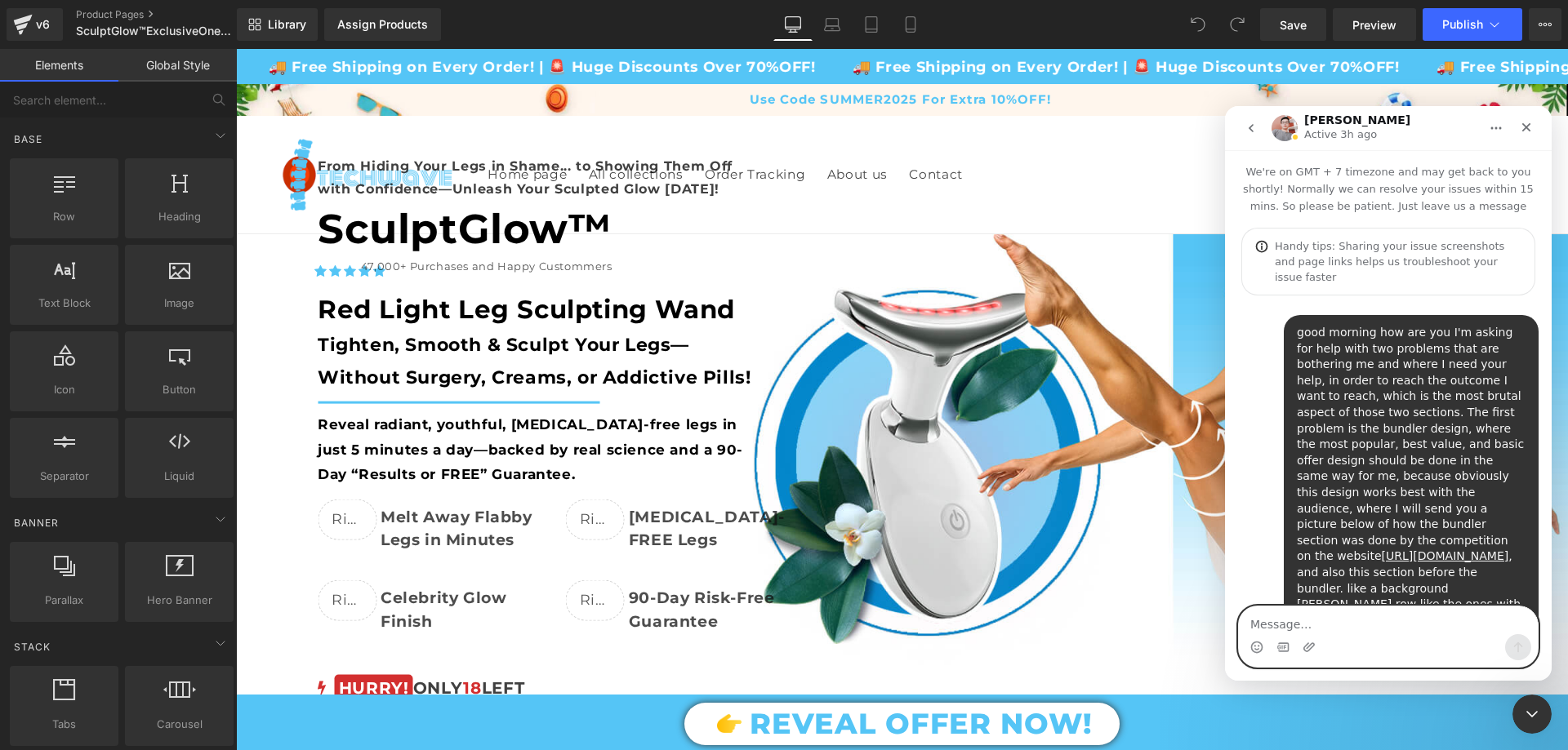
scroll to position [4293, 0]
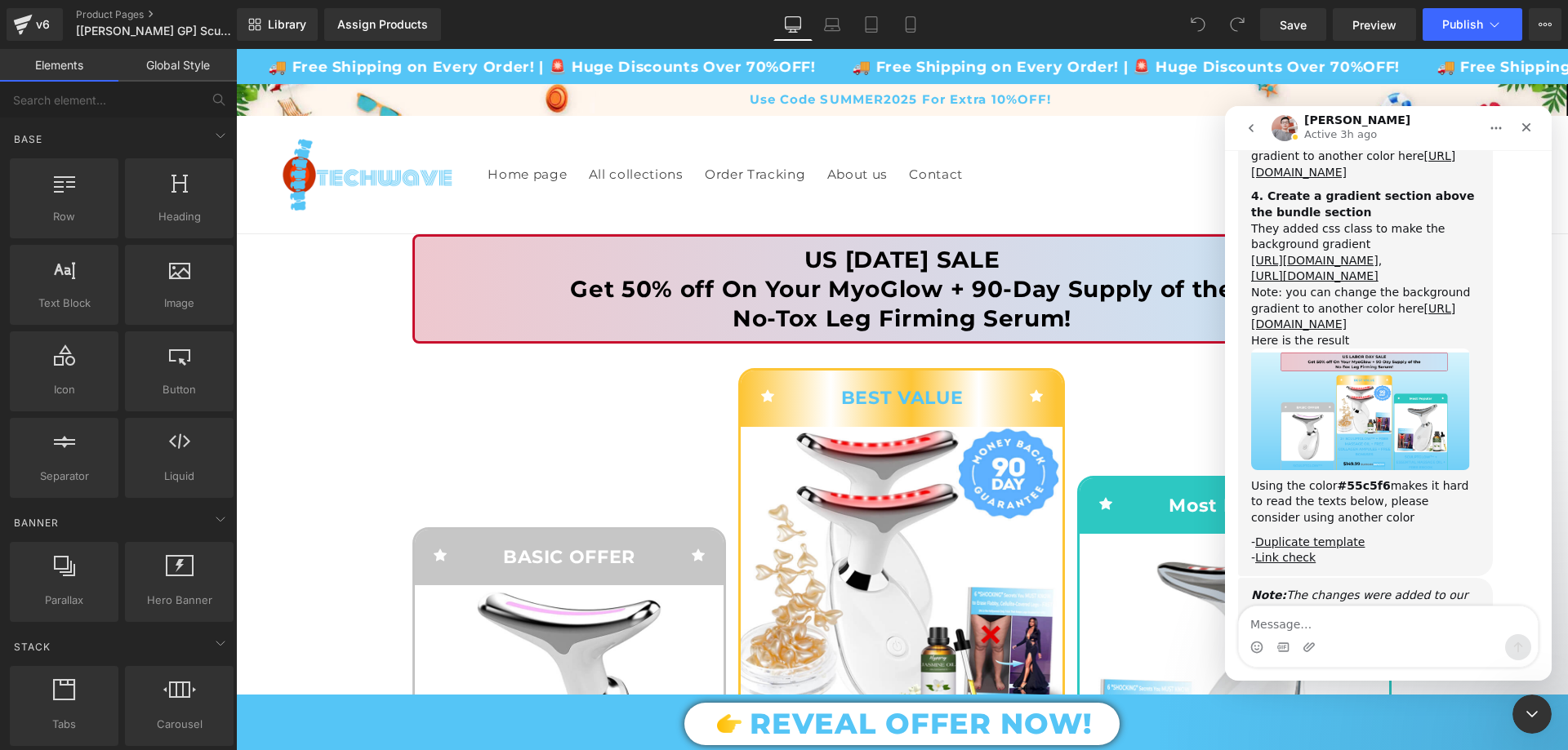
scroll to position [4293, 0]
click at [1521, 714] on icon "Close Intercom Messenger" at bounding box center [1529, 712] width 19 height 19
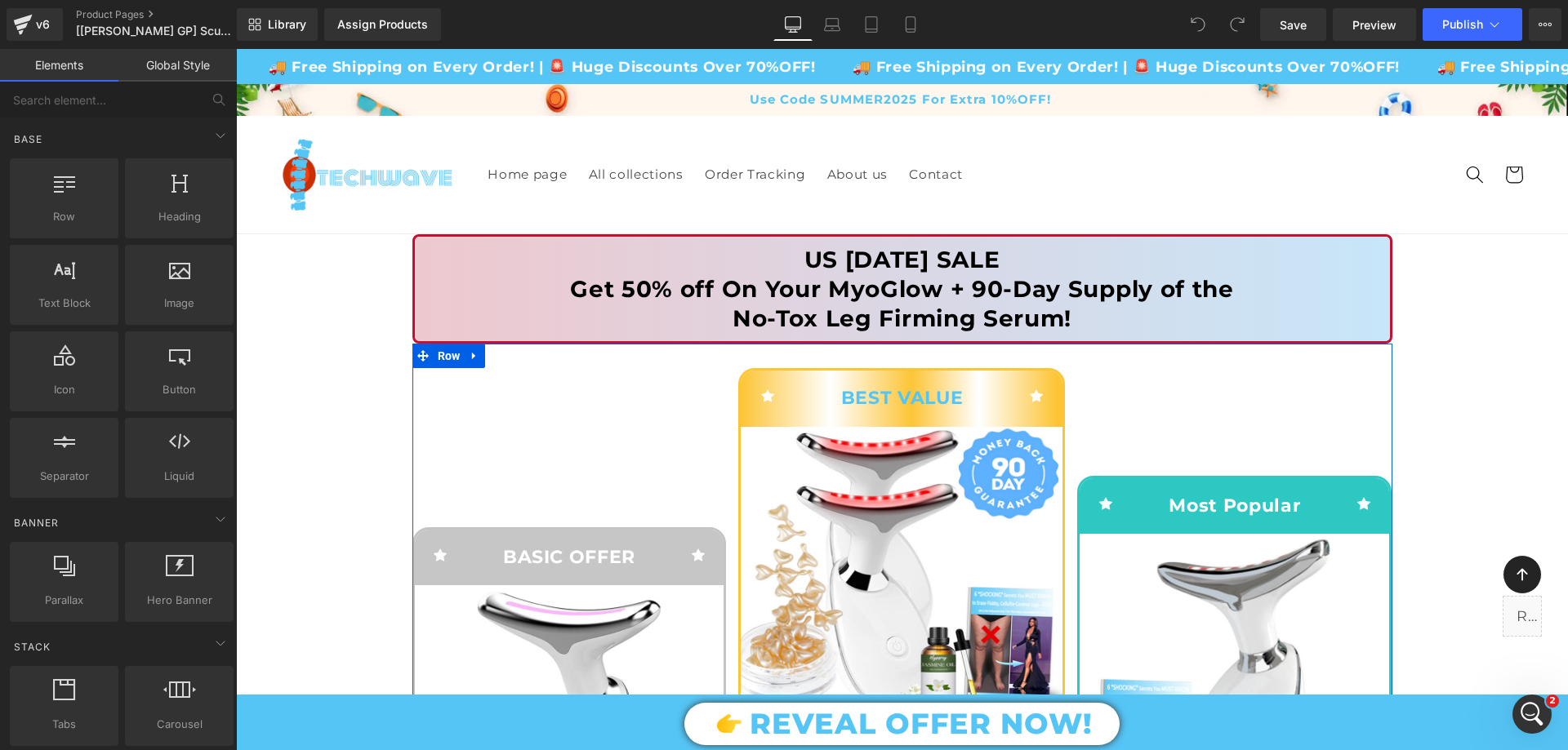
scroll to position [245, 0]
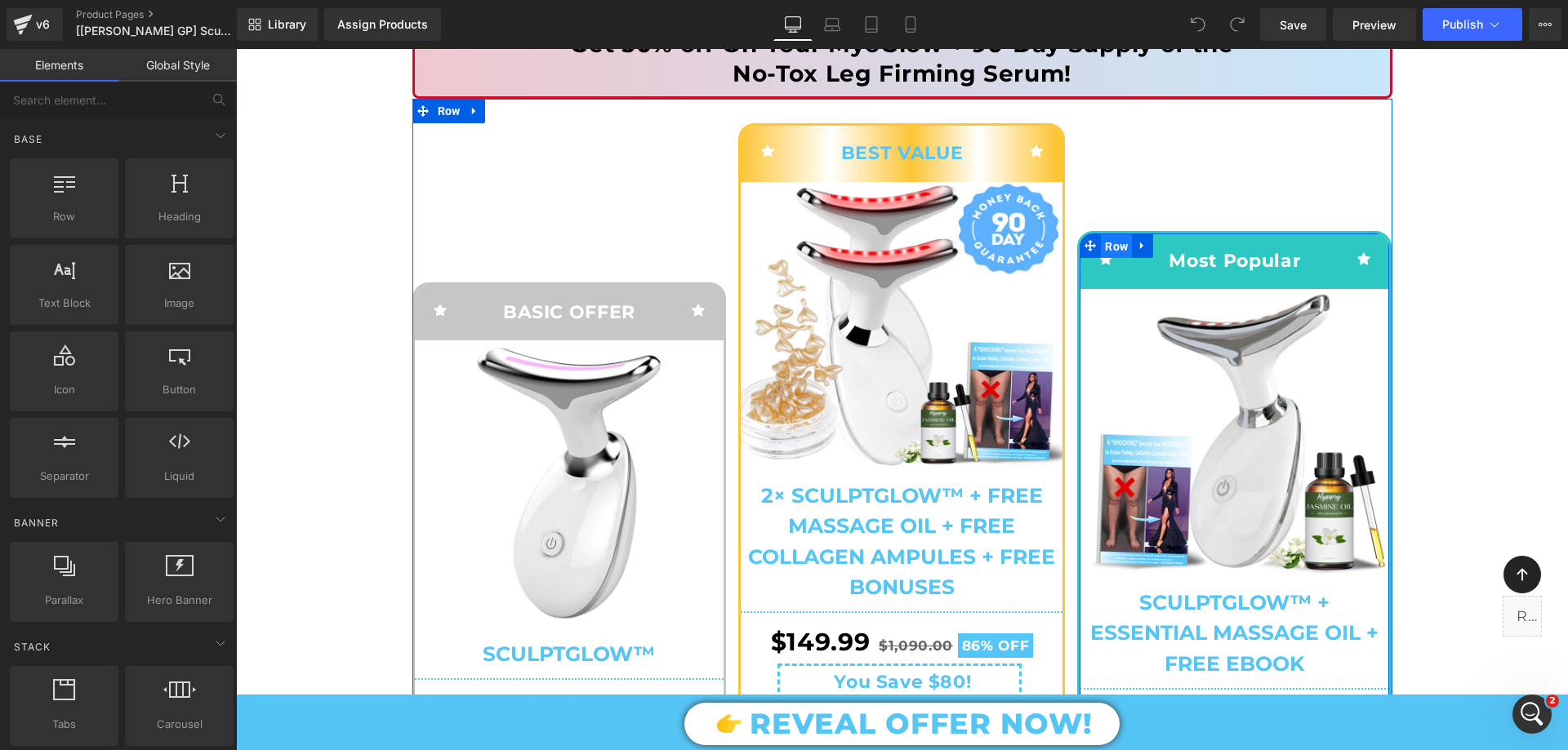
click at [1116, 245] on span "Row" at bounding box center [1116, 246] width 31 height 24
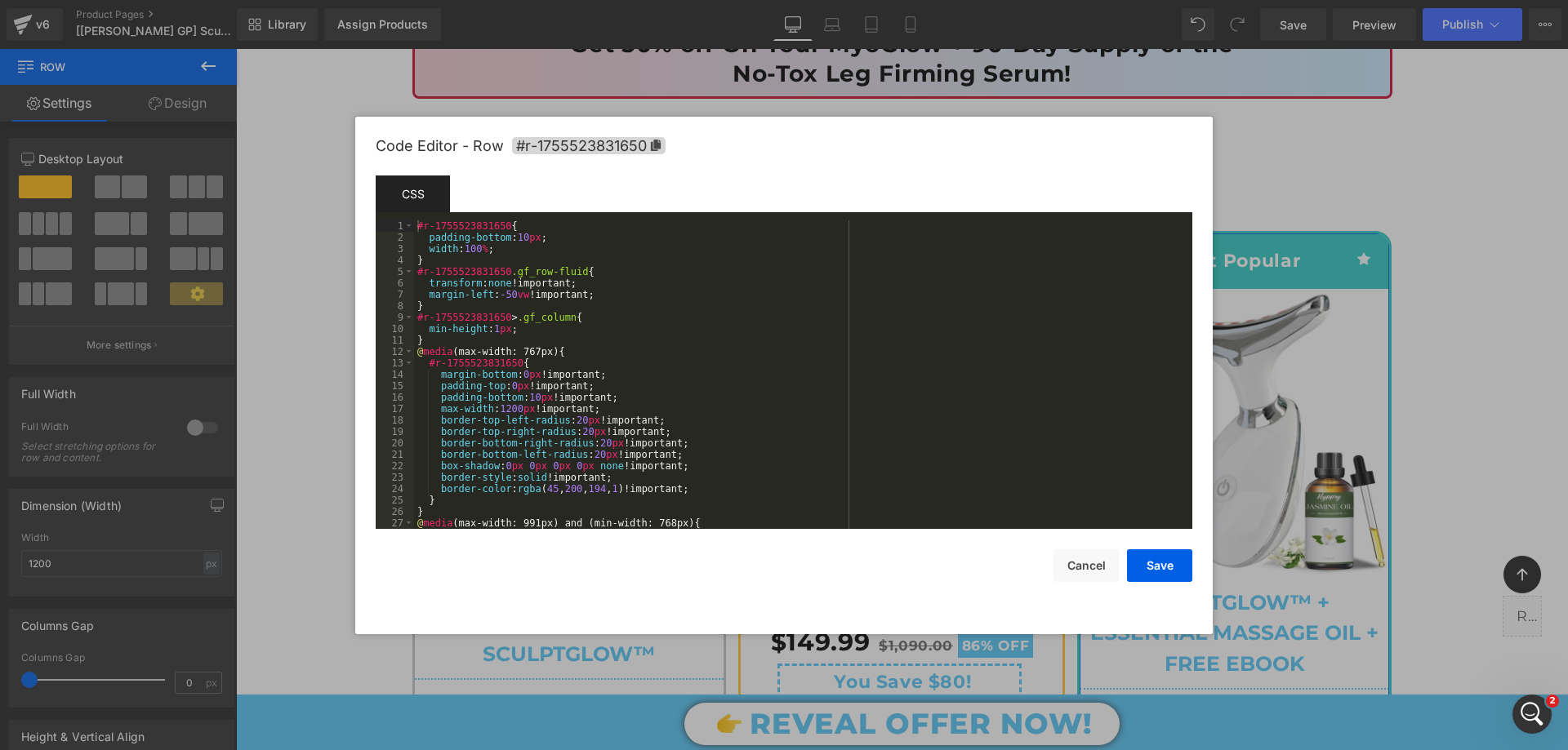
click at [1083, 0] on div "Row You are previewing how the will restyle your page. You can not edit Element…" at bounding box center [784, 0] width 1568 height 0
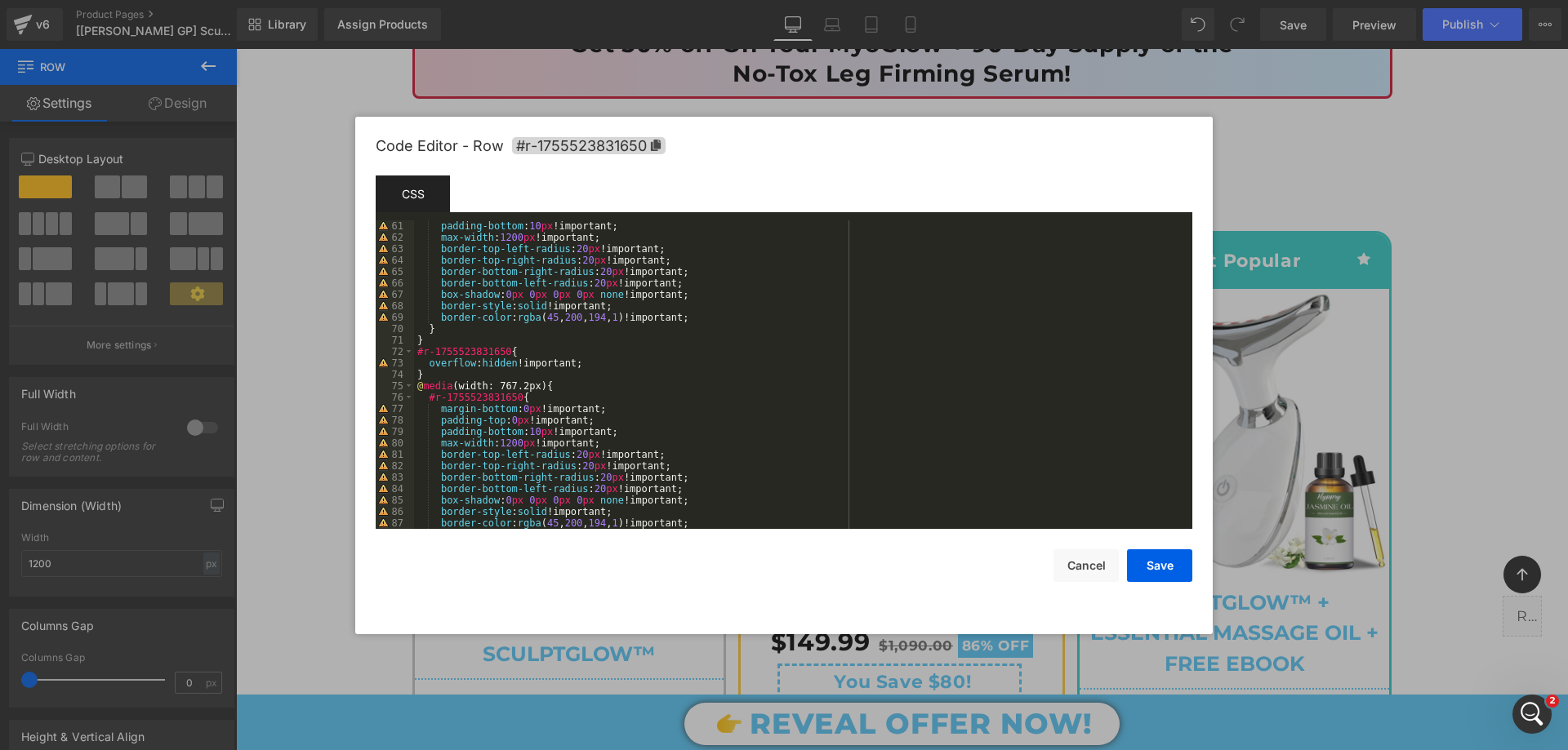
scroll to position [720, 0]
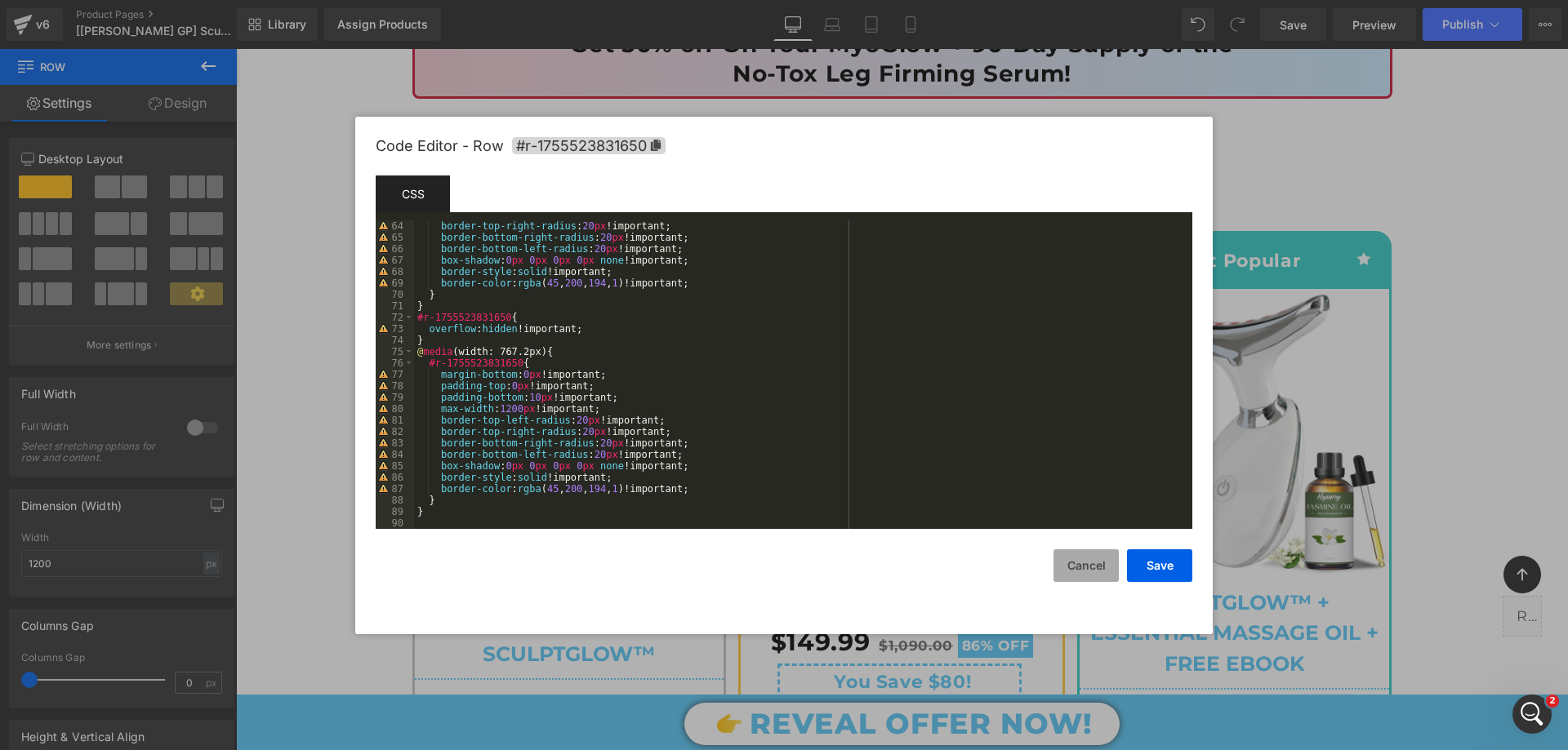
click at [1075, 575] on button "Cancel" at bounding box center [1086, 565] width 65 height 33
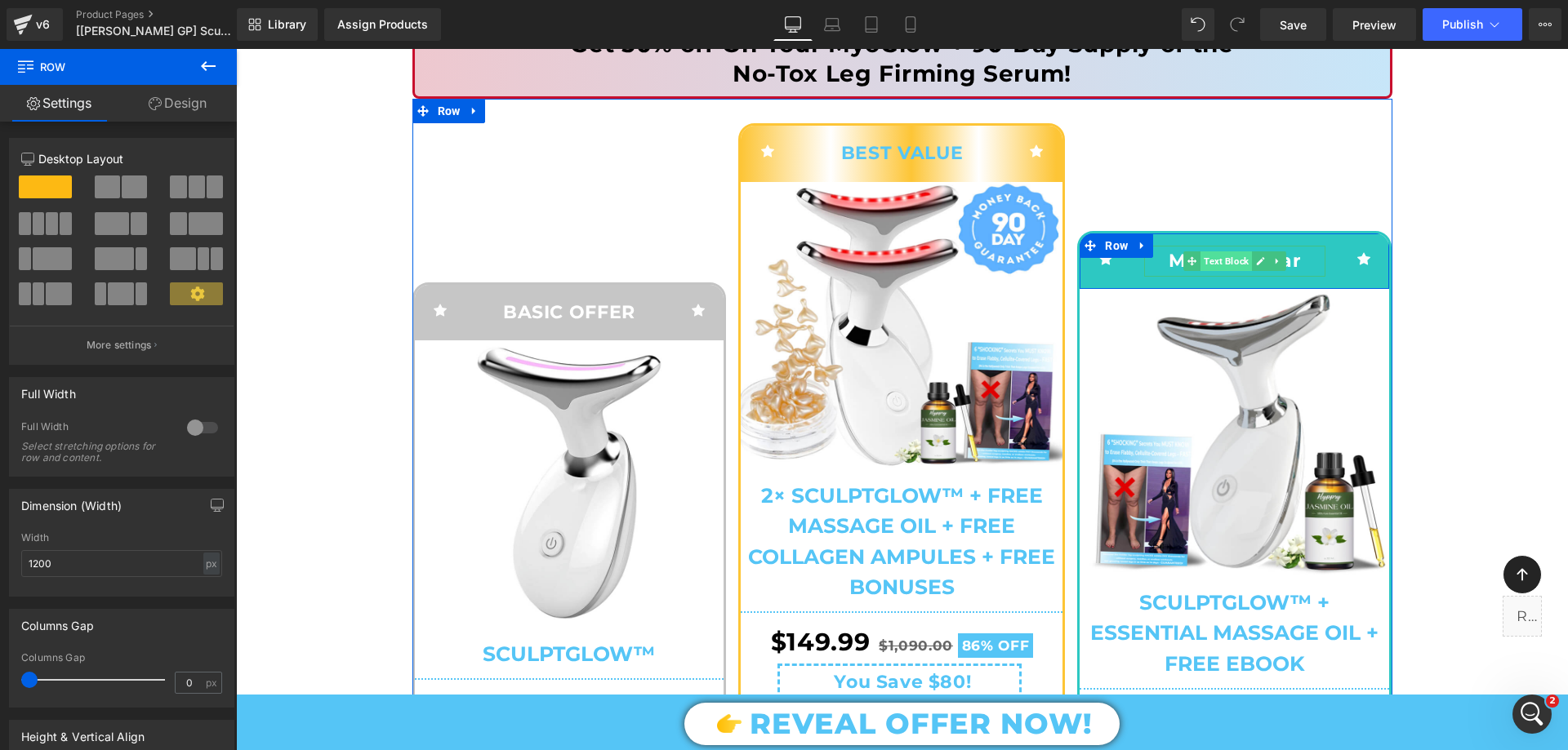
click at [1221, 254] on span "Text Block" at bounding box center [1226, 261] width 52 height 19
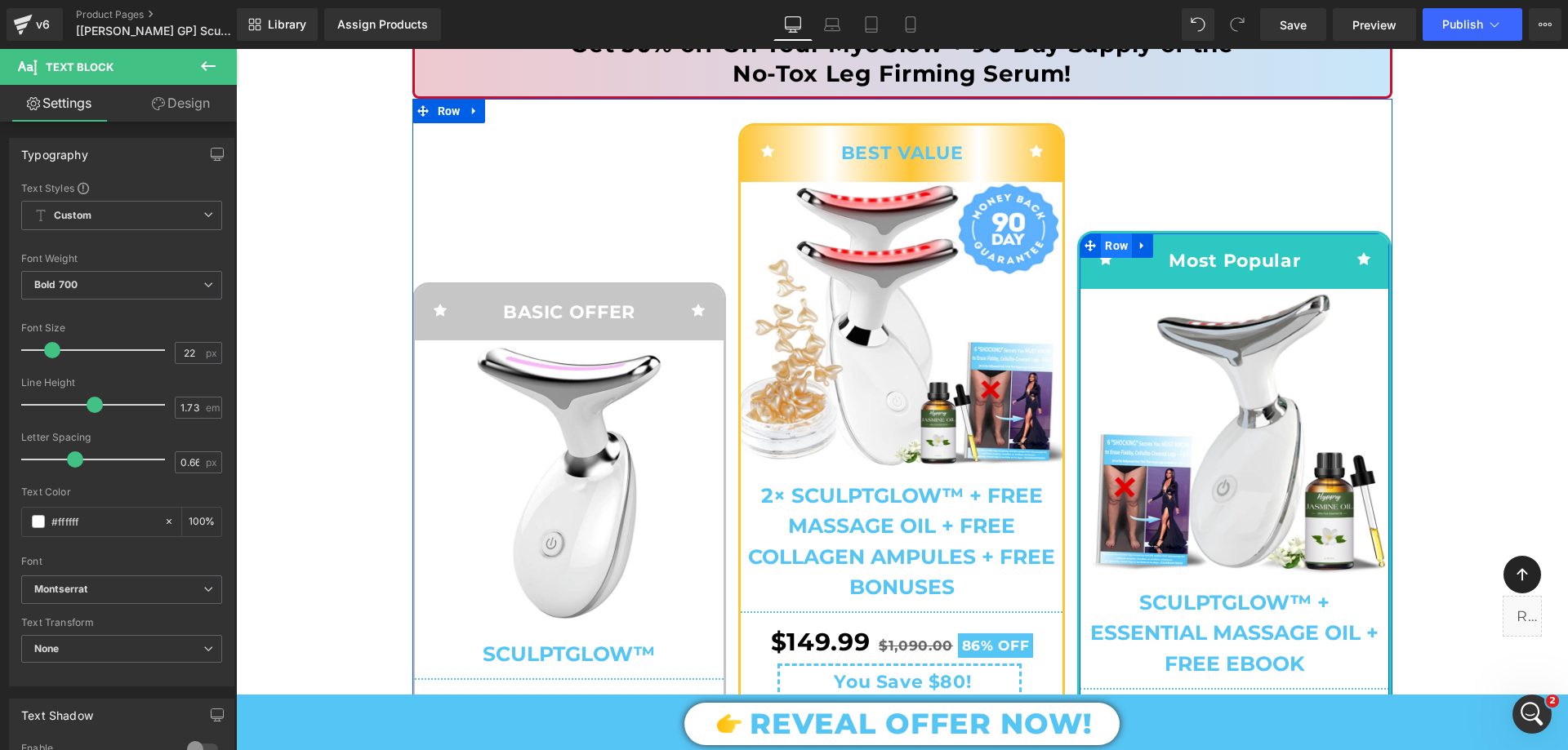
click at [1109, 247] on span "Row" at bounding box center [1116, 245] width 31 height 24
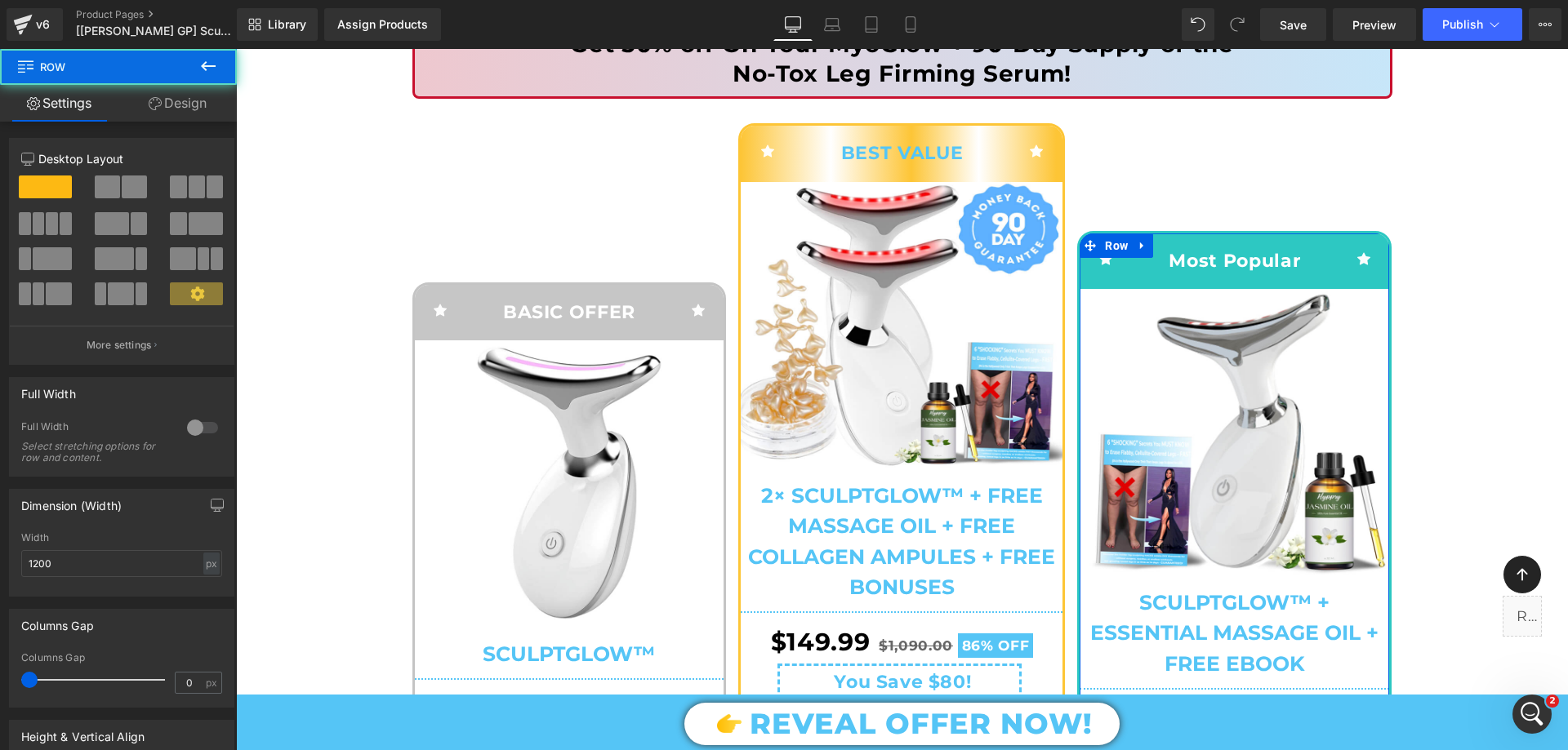
drag, startPoint x: 200, startPoint y: 93, endPoint x: 973, endPoint y: 98, distance: 773.0
click at [200, 93] on link "Design" at bounding box center [178, 104] width 119 height 37
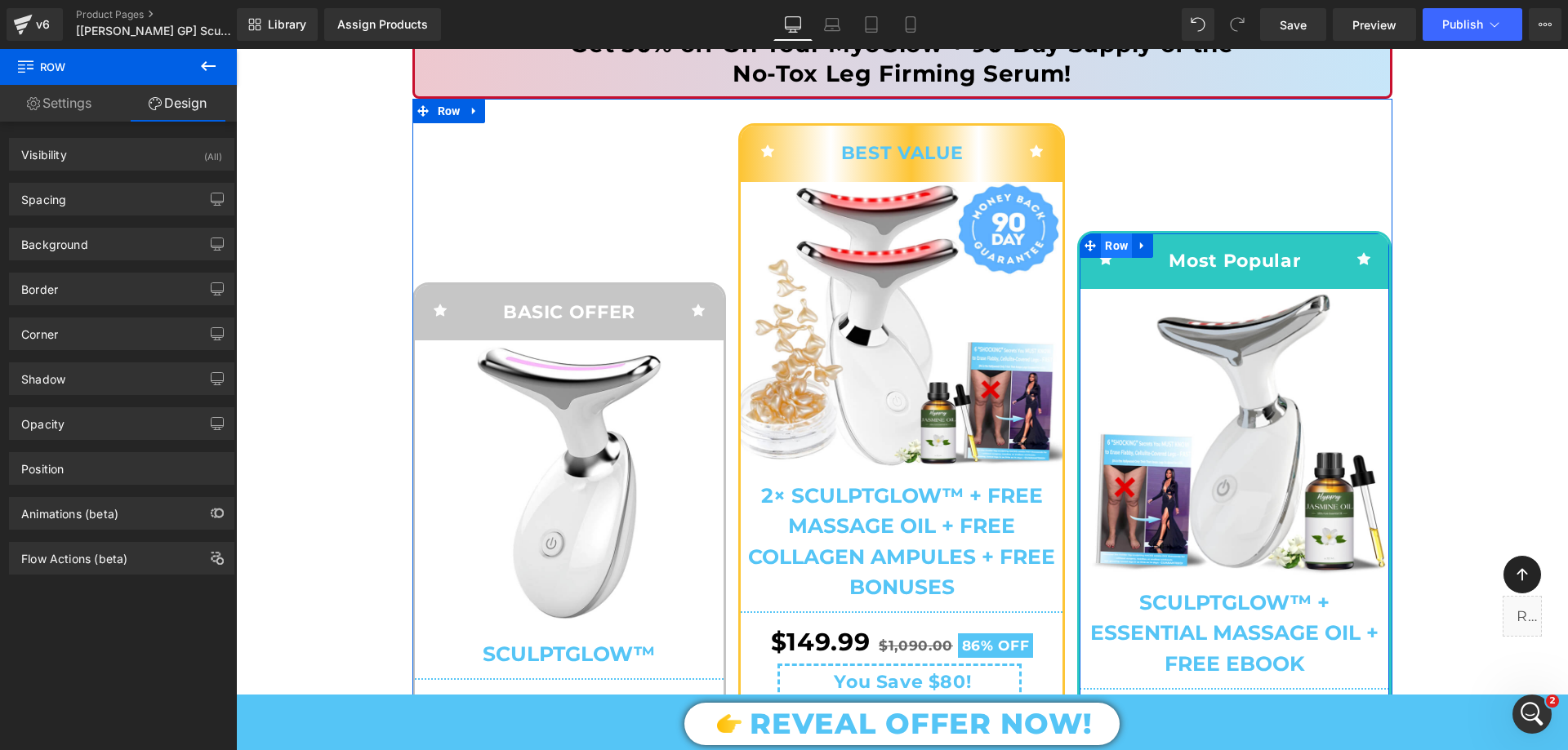
click at [1102, 242] on span "Row" at bounding box center [1116, 245] width 31 height 24
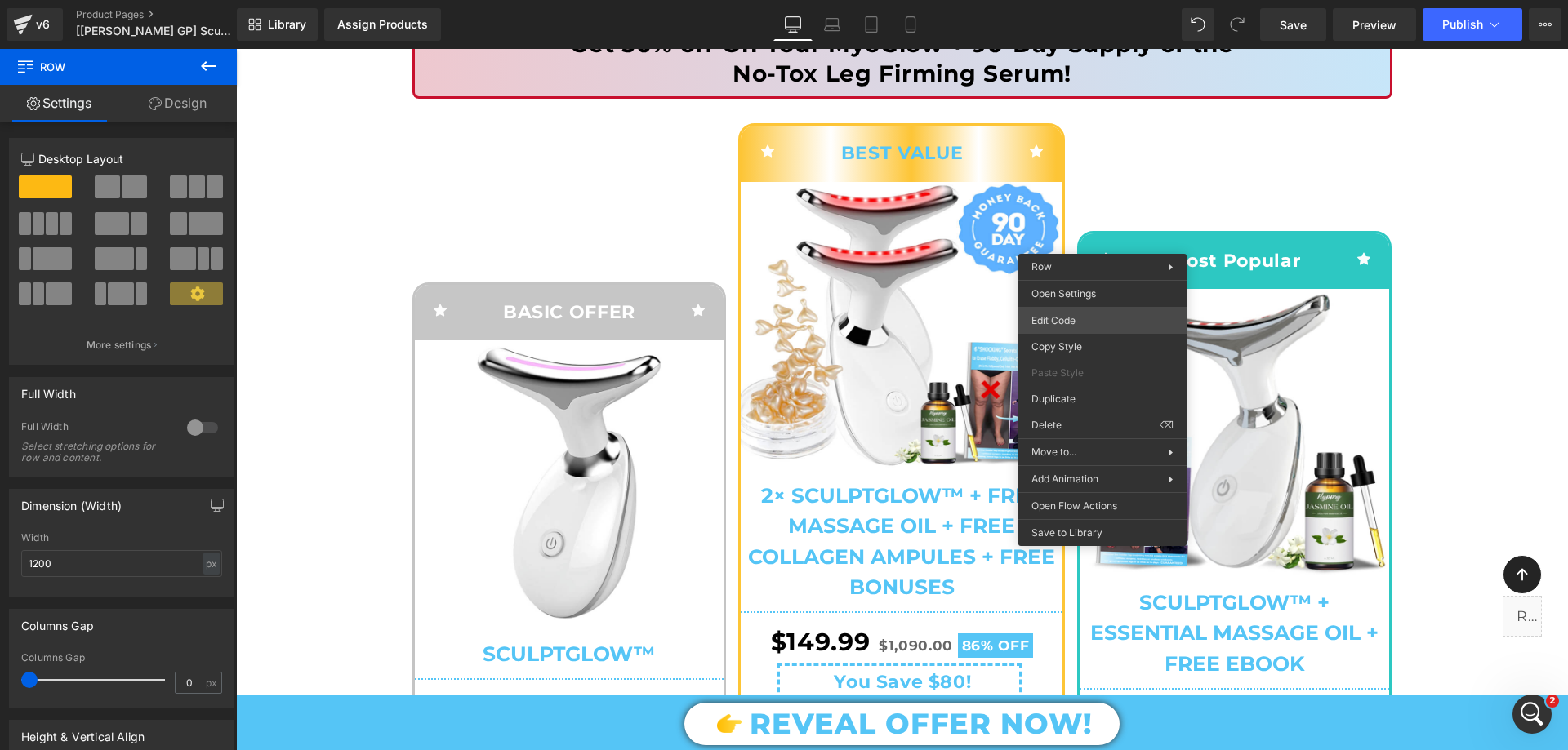
click at [1077, 0] on div "Row You are previewing how the will restyle your page. You can not edit Element…" at bounding box center [784, 0] width 1568 height 0
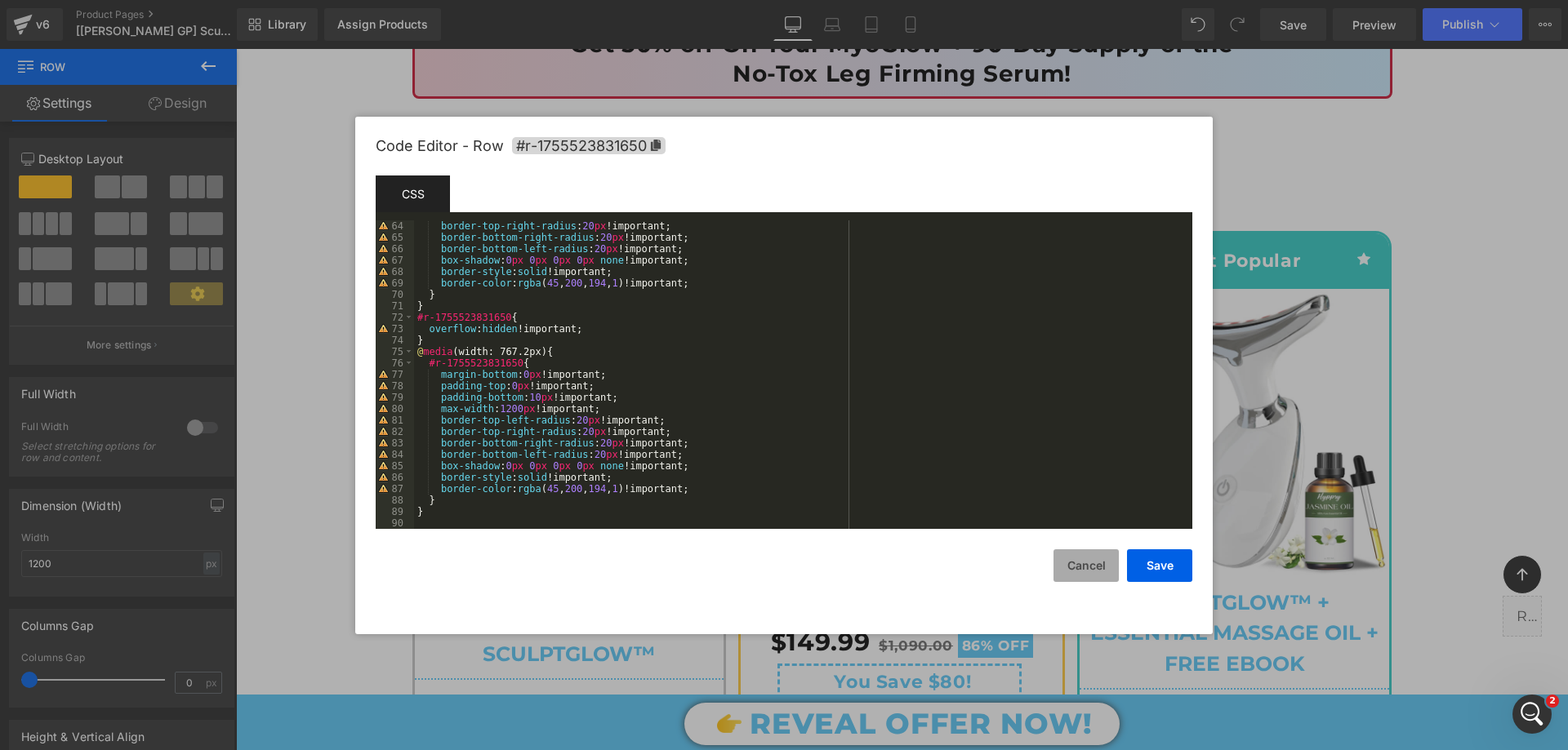
click at [1095, 566] on button "Cancel" at bounding box center [1086, 565] width 65 height 33
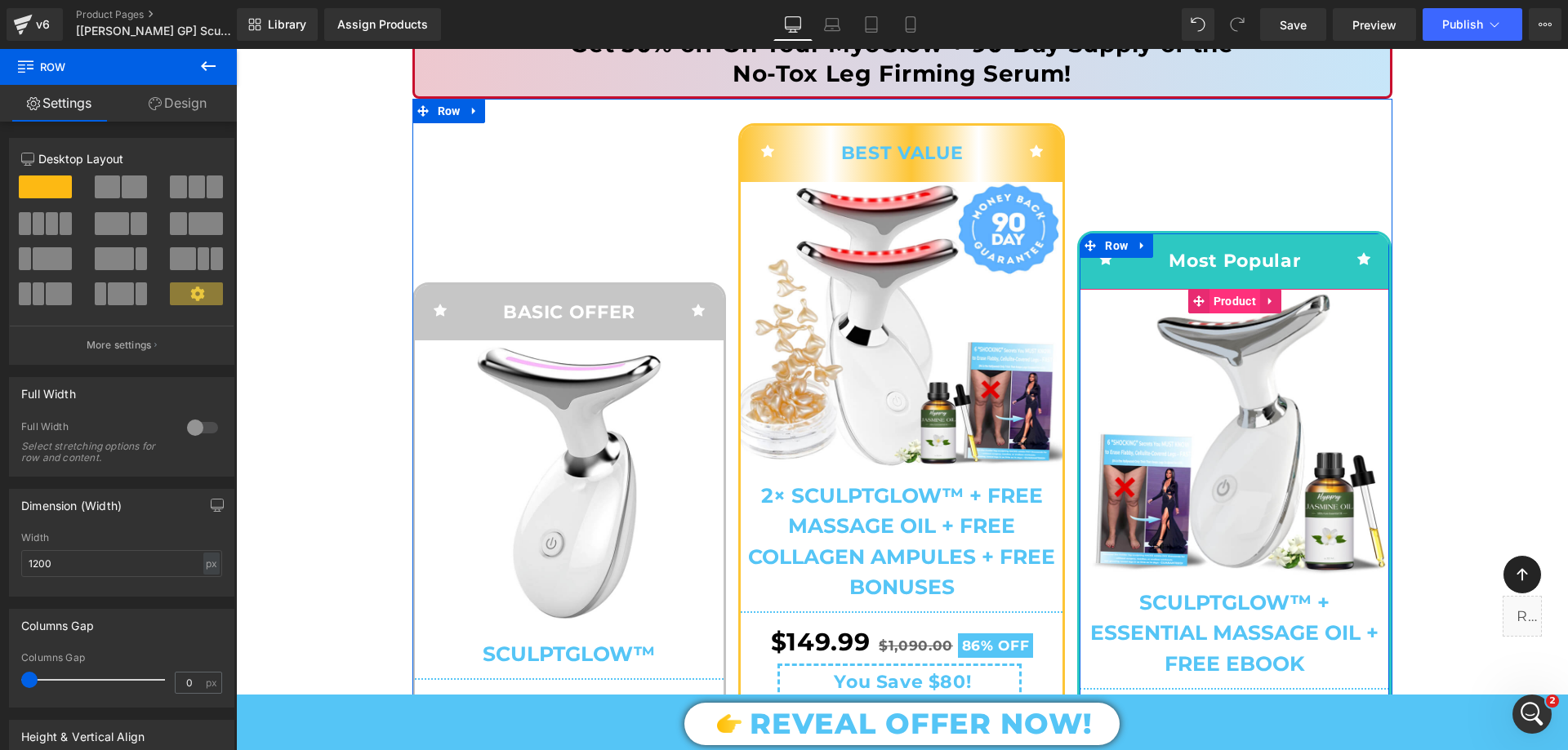
click at [1229, 302] on span "Product" at bounding box center [1234, 301] width 51 height 24
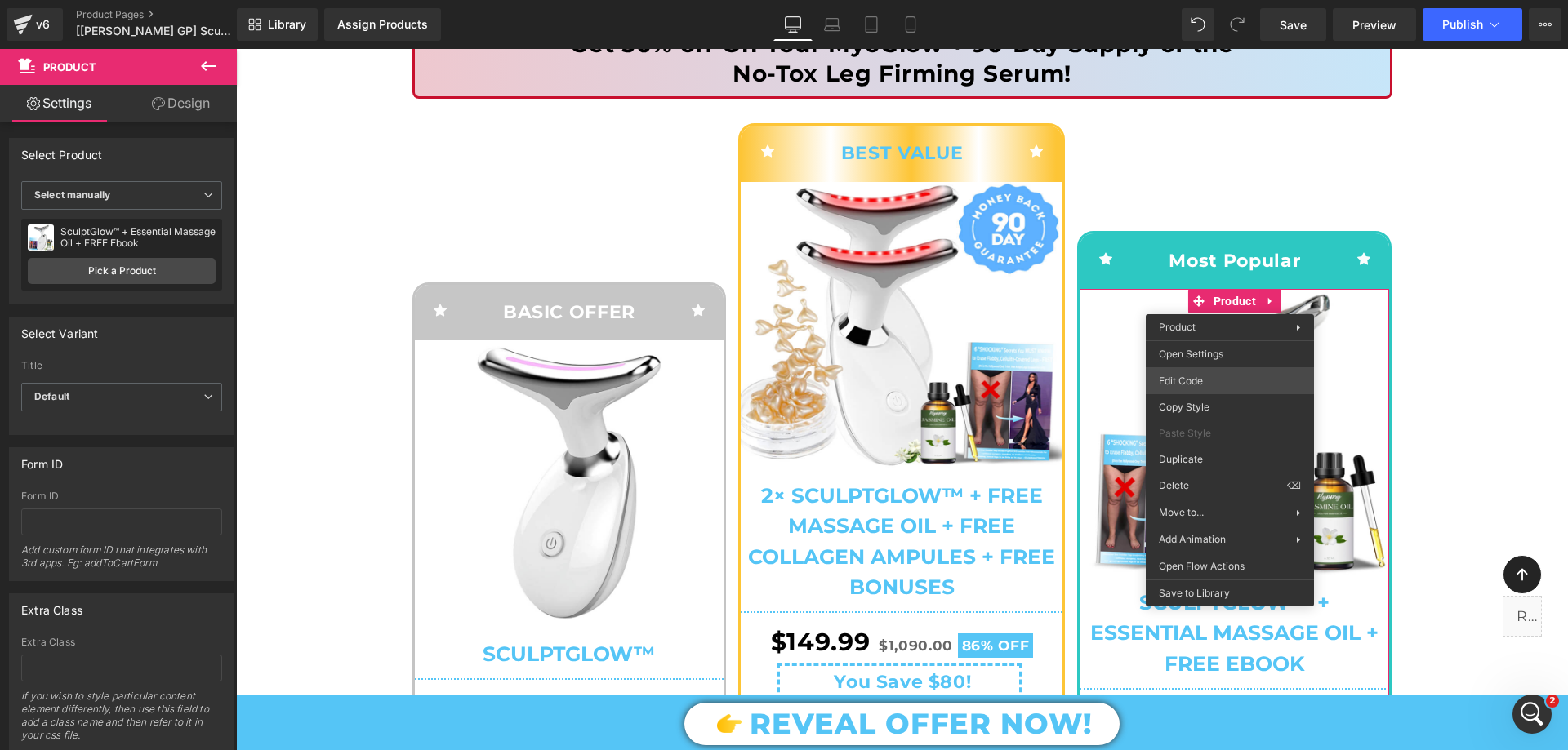
click at [1197, 0] on div "Product You are previewing how the will restyle your page. You can not edit Ele…" at bounding box center [784, 0] width 1568 height 0
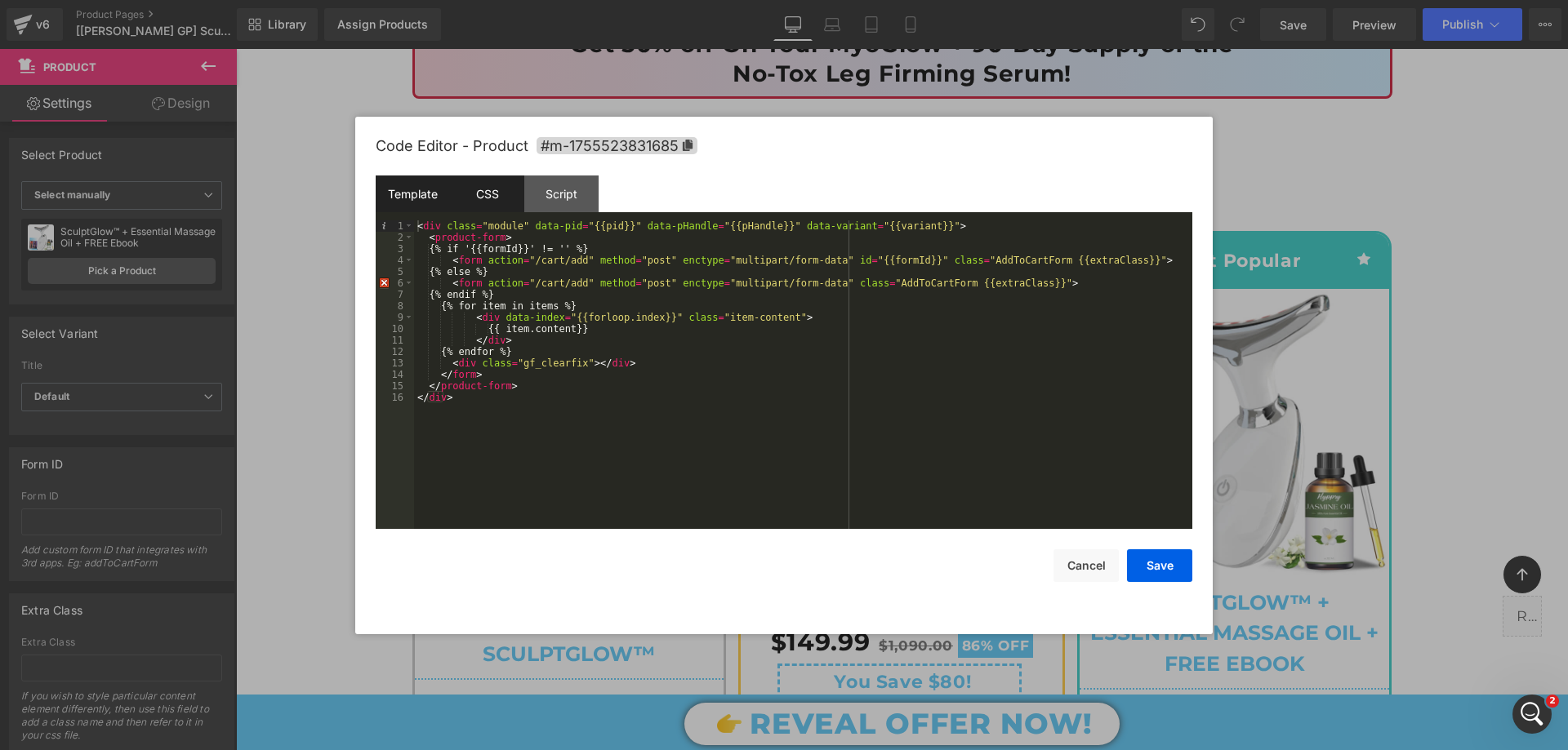
click at [502, 204] on div "CSS" at bounding box center [487, 194] width 74 height 37
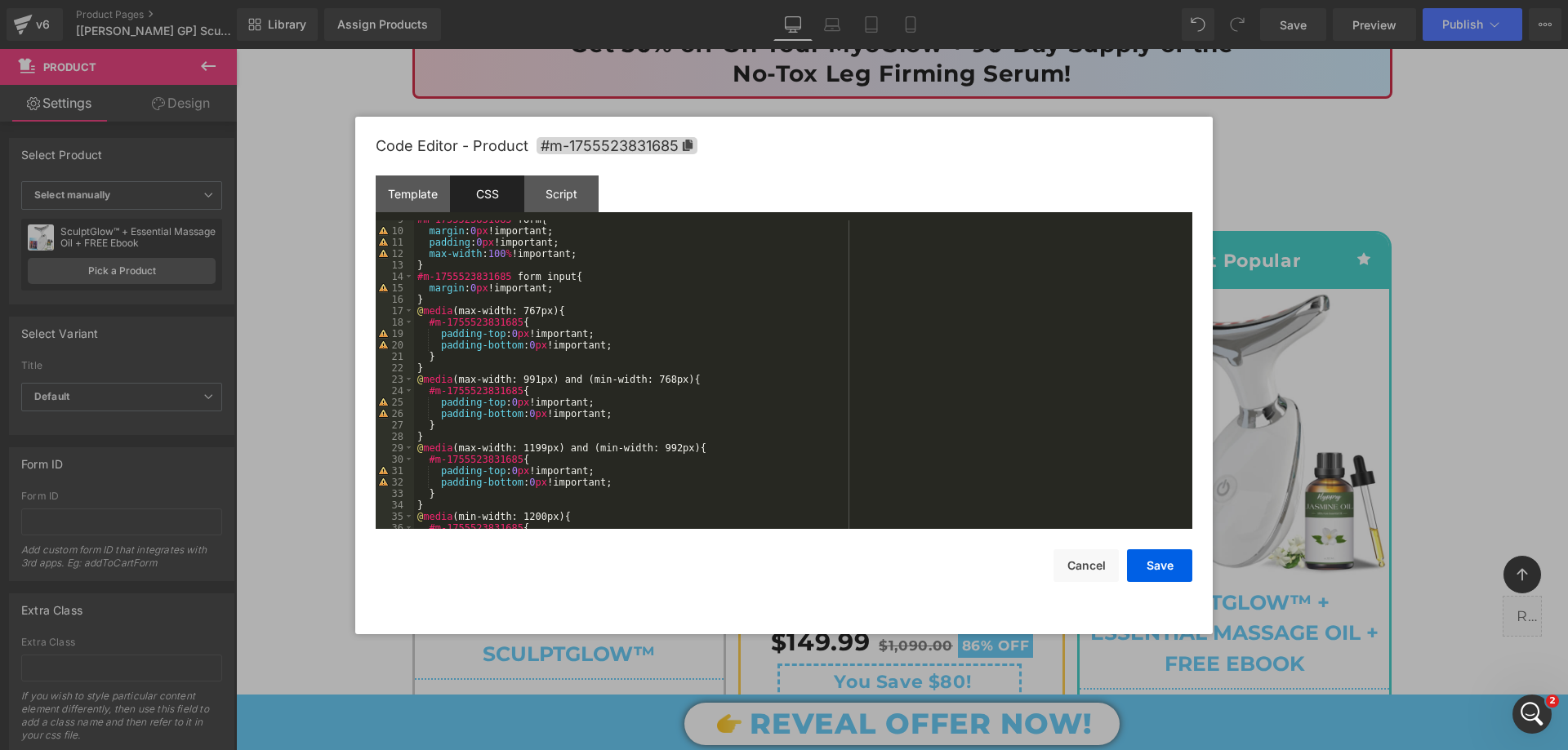
scroll to position [228, 0]
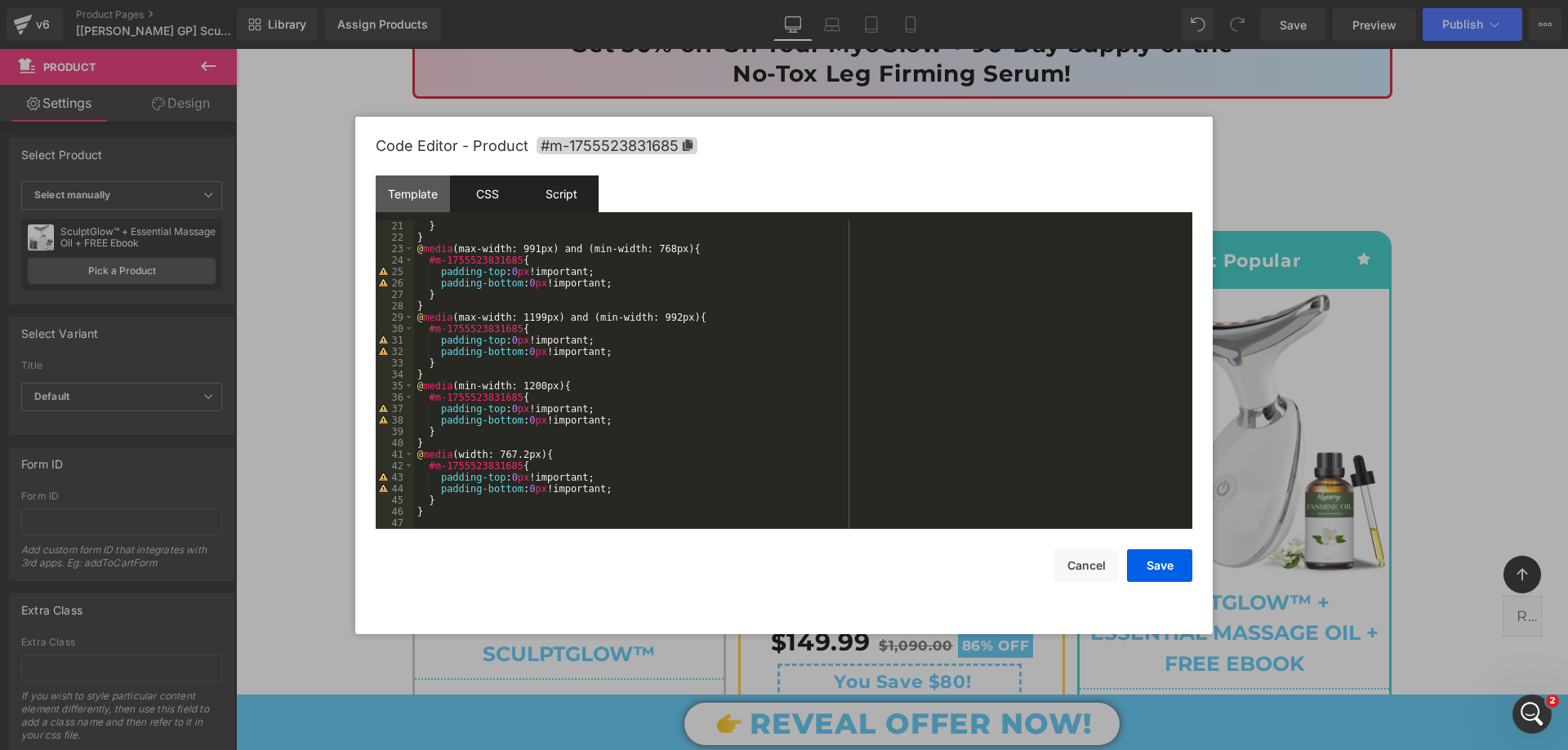
click at [581, 183] on div "Script" at bounding box center [561, 194] width 74 height 37
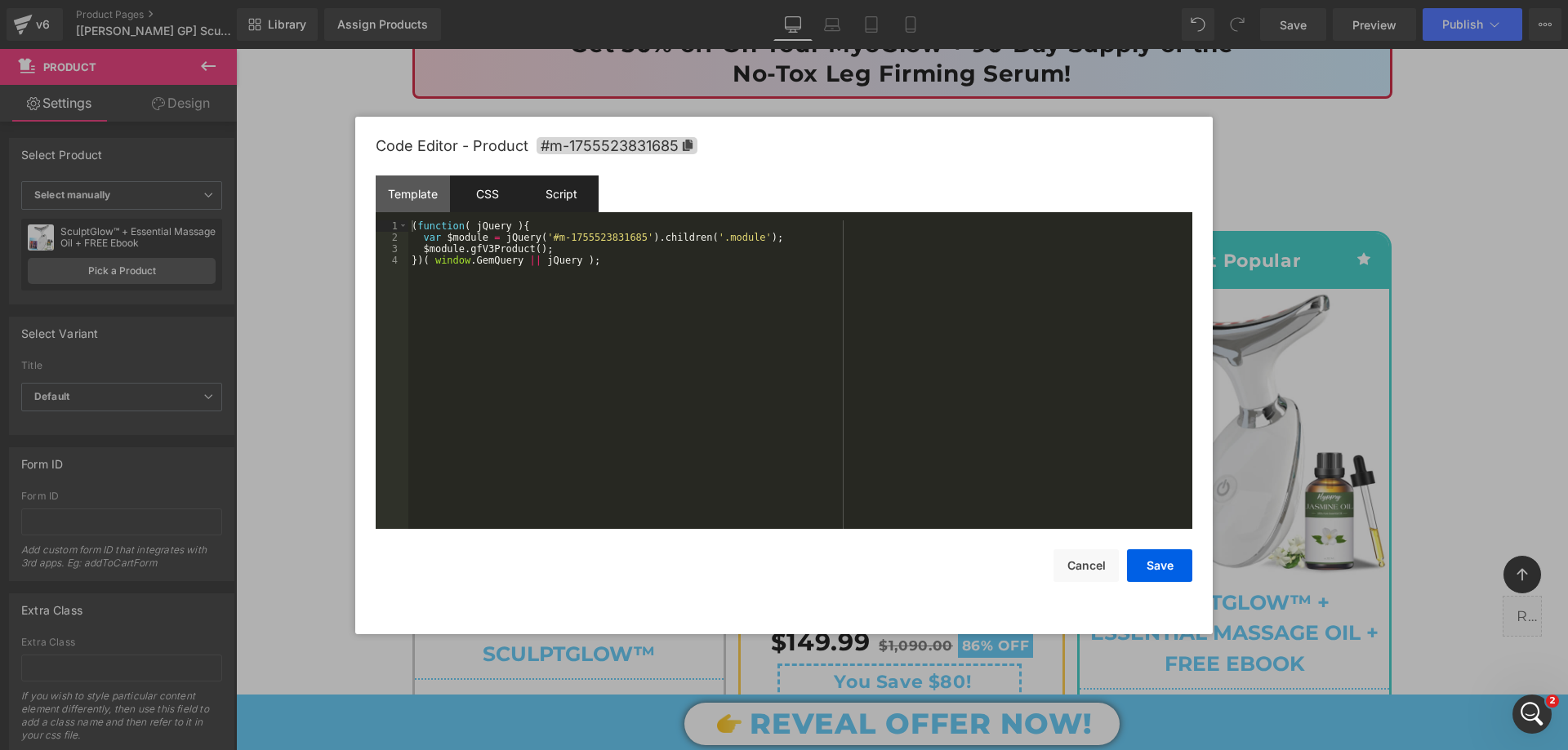
click at [497, 192] on div "CSS" at bounding box center [487, 194] width 74 height 37
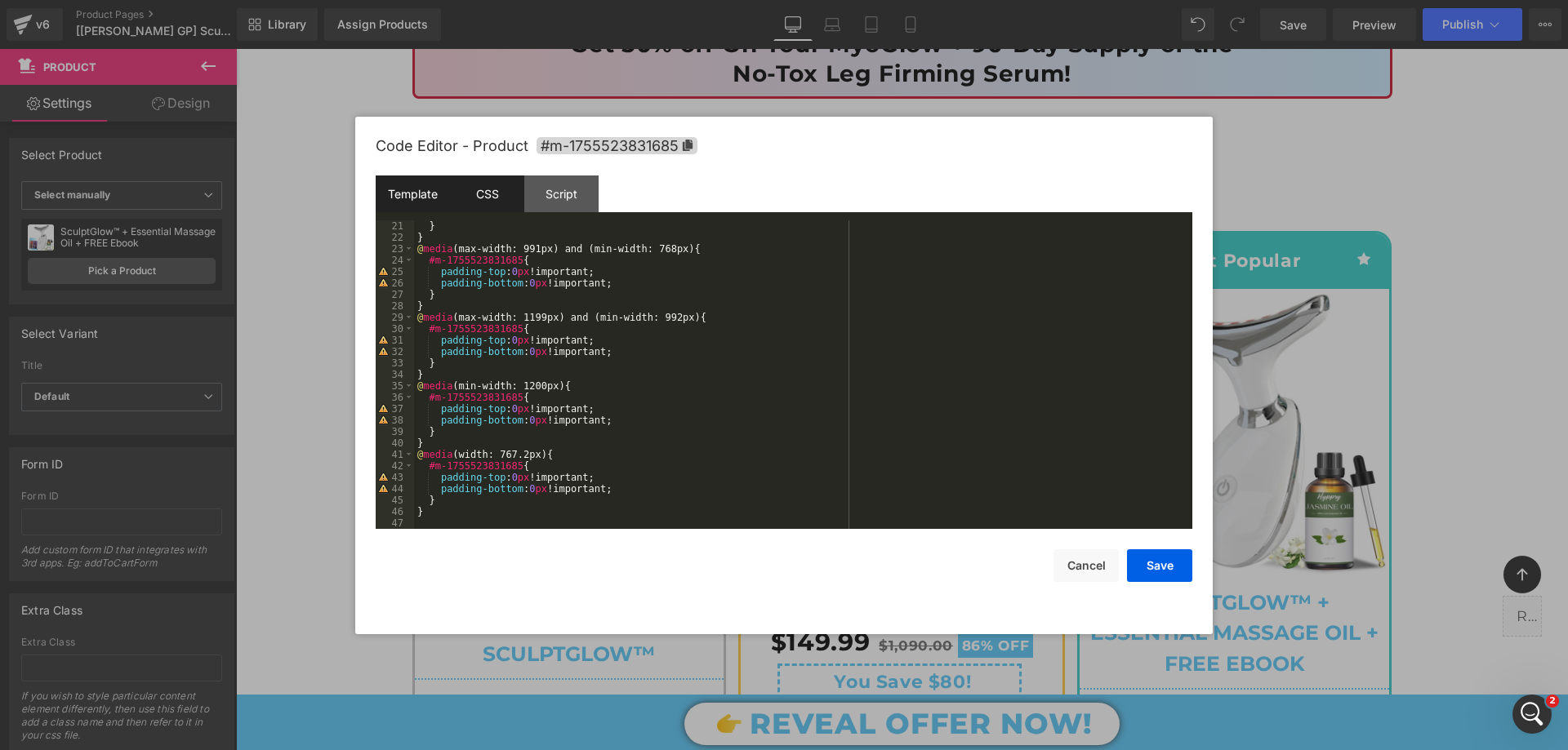
click at [409, 205] on div "Template" at bounding box center [412, 194] width 74 height 37
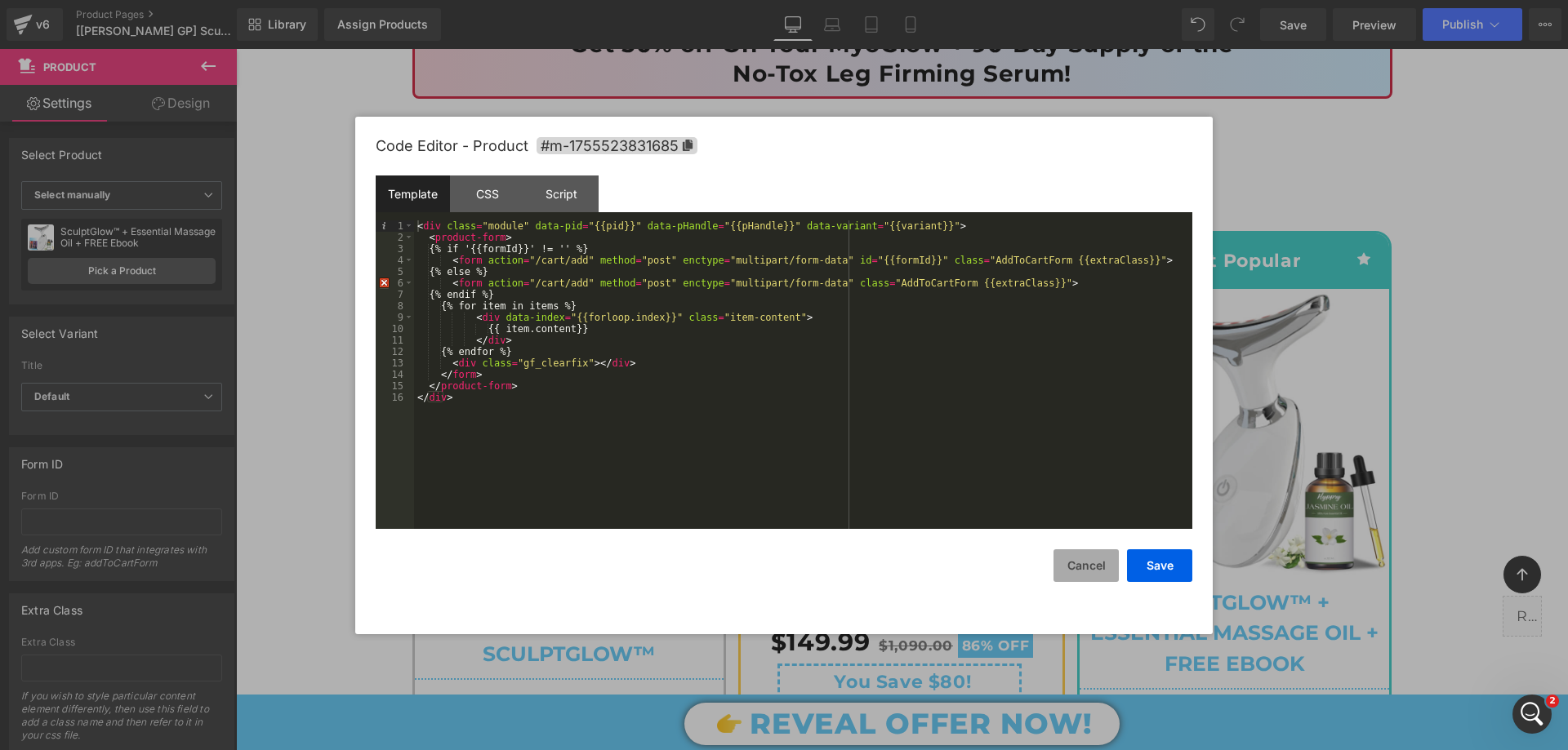
click at [1090, 572] on button "Cancel" at bounding box center [1086, 565] width 65 height 33
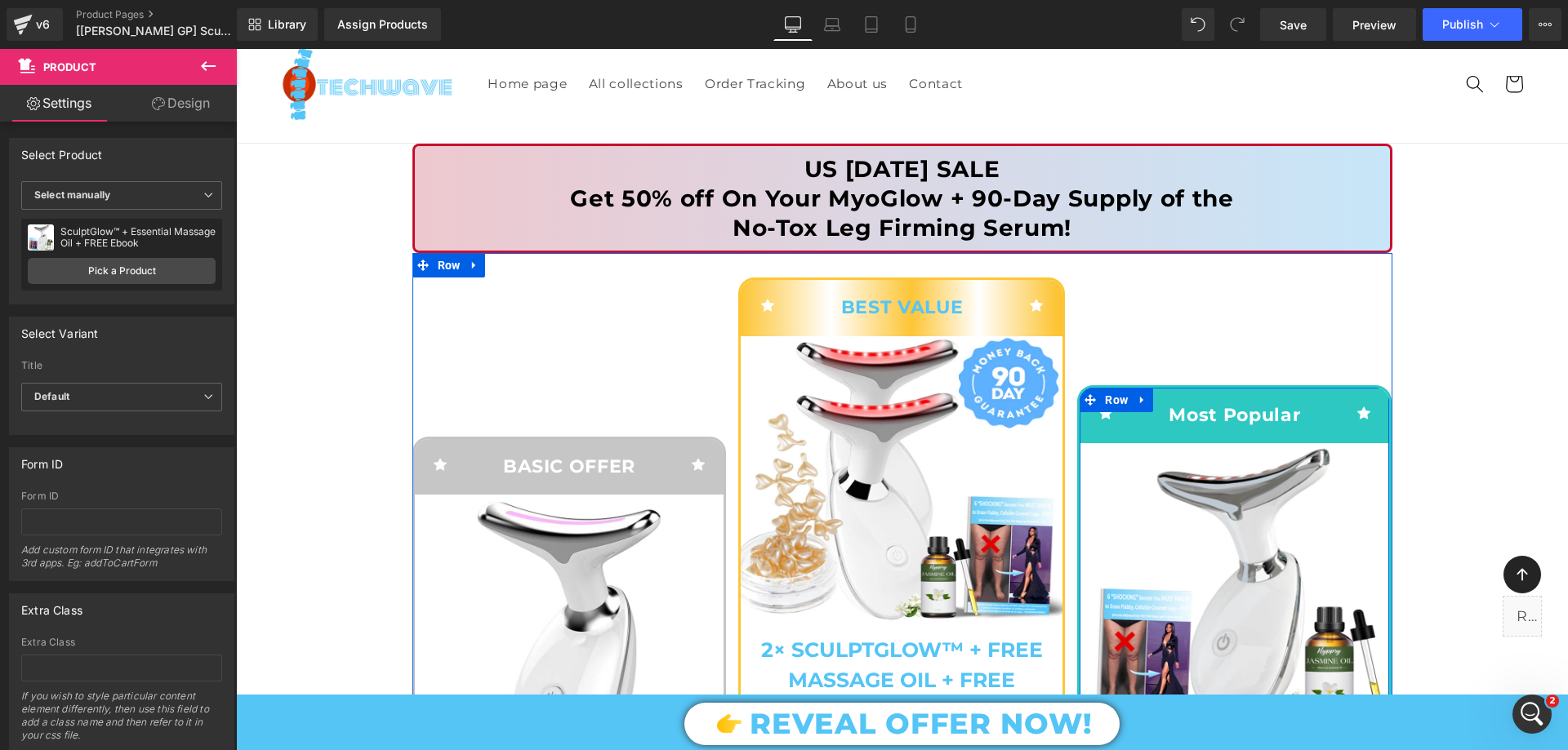
scroll to position [82, 0]
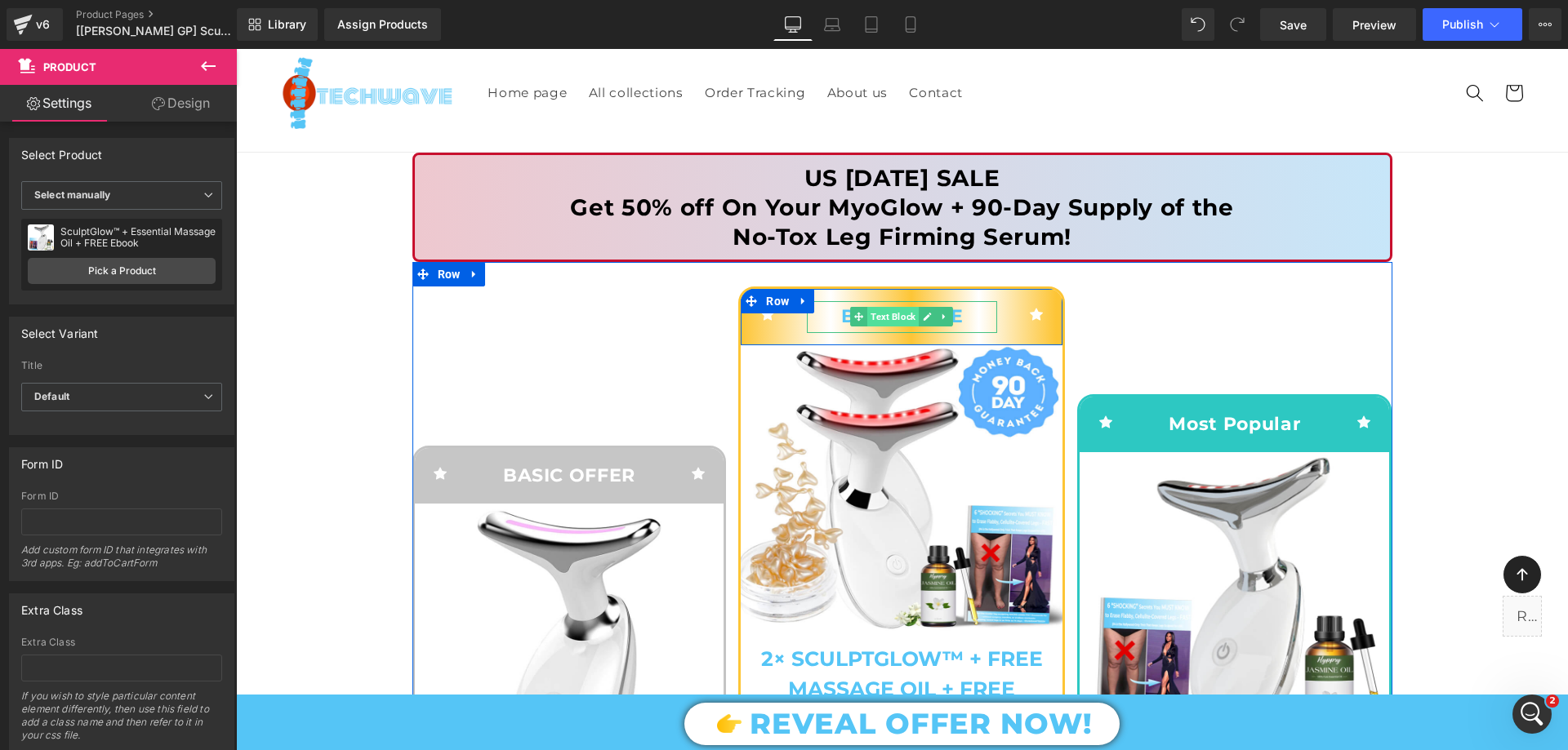
click at [896, 318] on span "Text Block" at bounding box center [893, 316] width 52 height 19
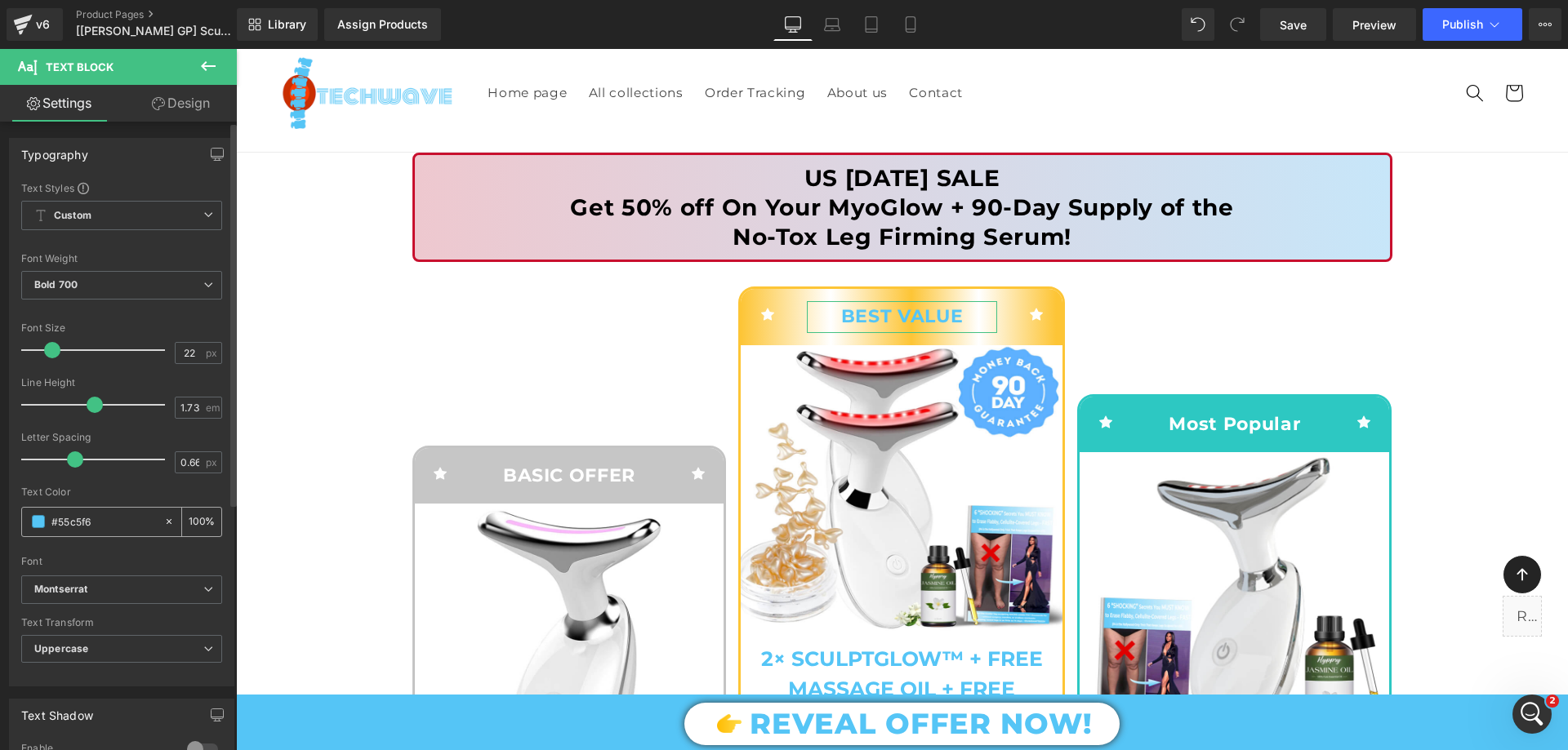
click at [33, 528] on span at bounding box center [38, 522] width 13 height 13
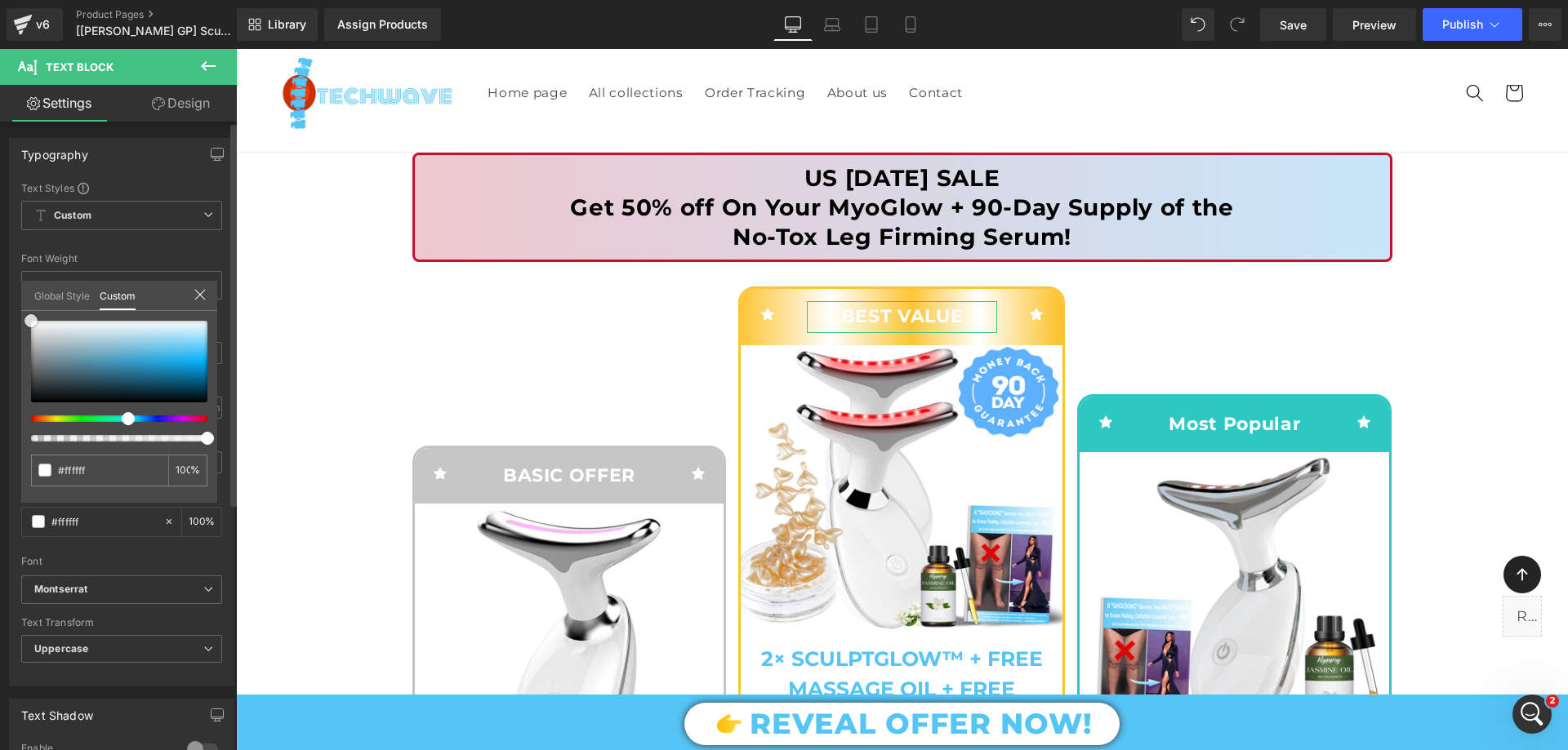
drag, startPoint x: 193, startPoint y: 345, endPoint x: 0, endPoint y: 306, distance: 196.9
click at [0, 306] on div "Typography Text Styles Custom Custom Setup Global Style Custom Setup Global Sty…" at bounding box center [122, 406] width 244 height 561
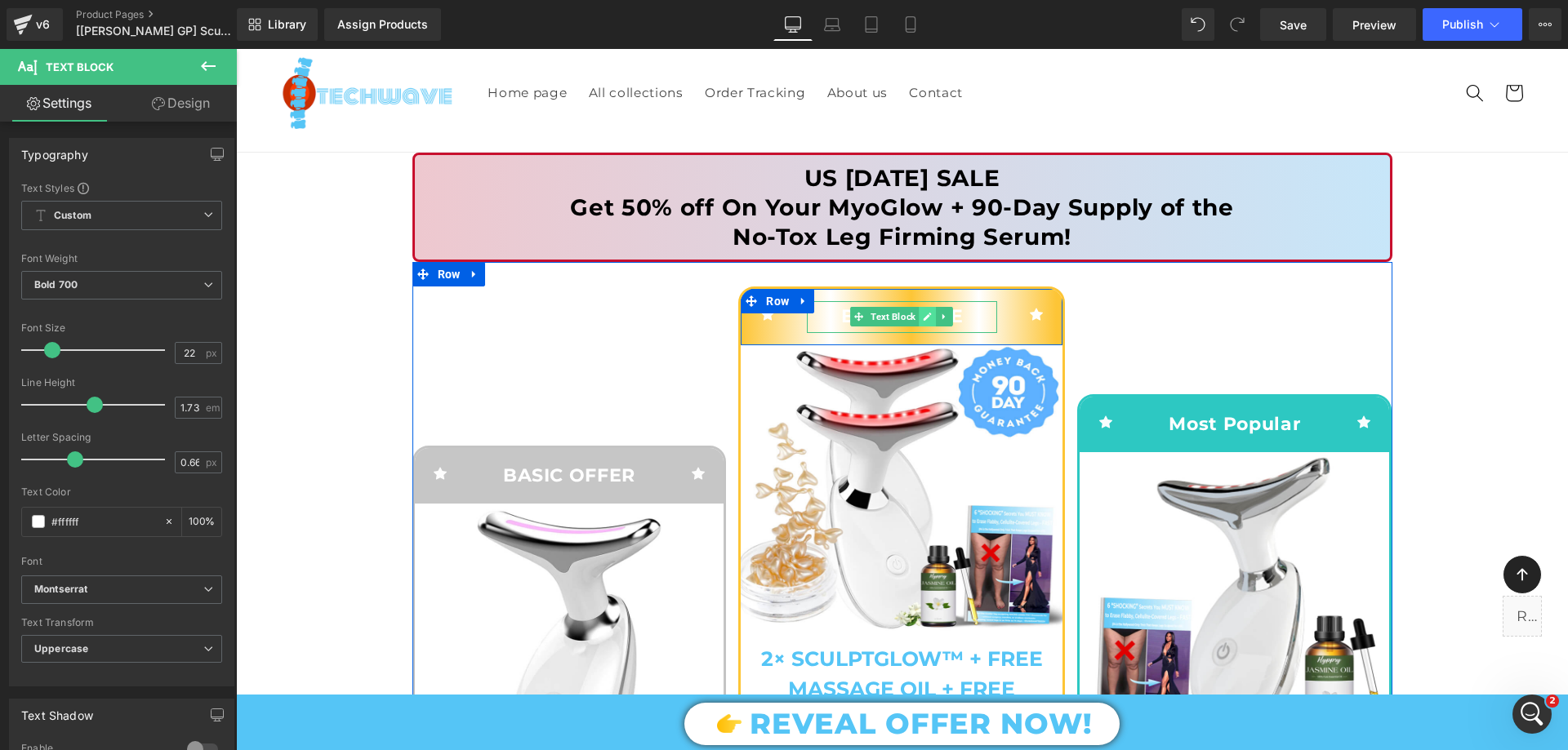
click at [923, 320] on icon at bounding box center [927, 318] width 8 height 8
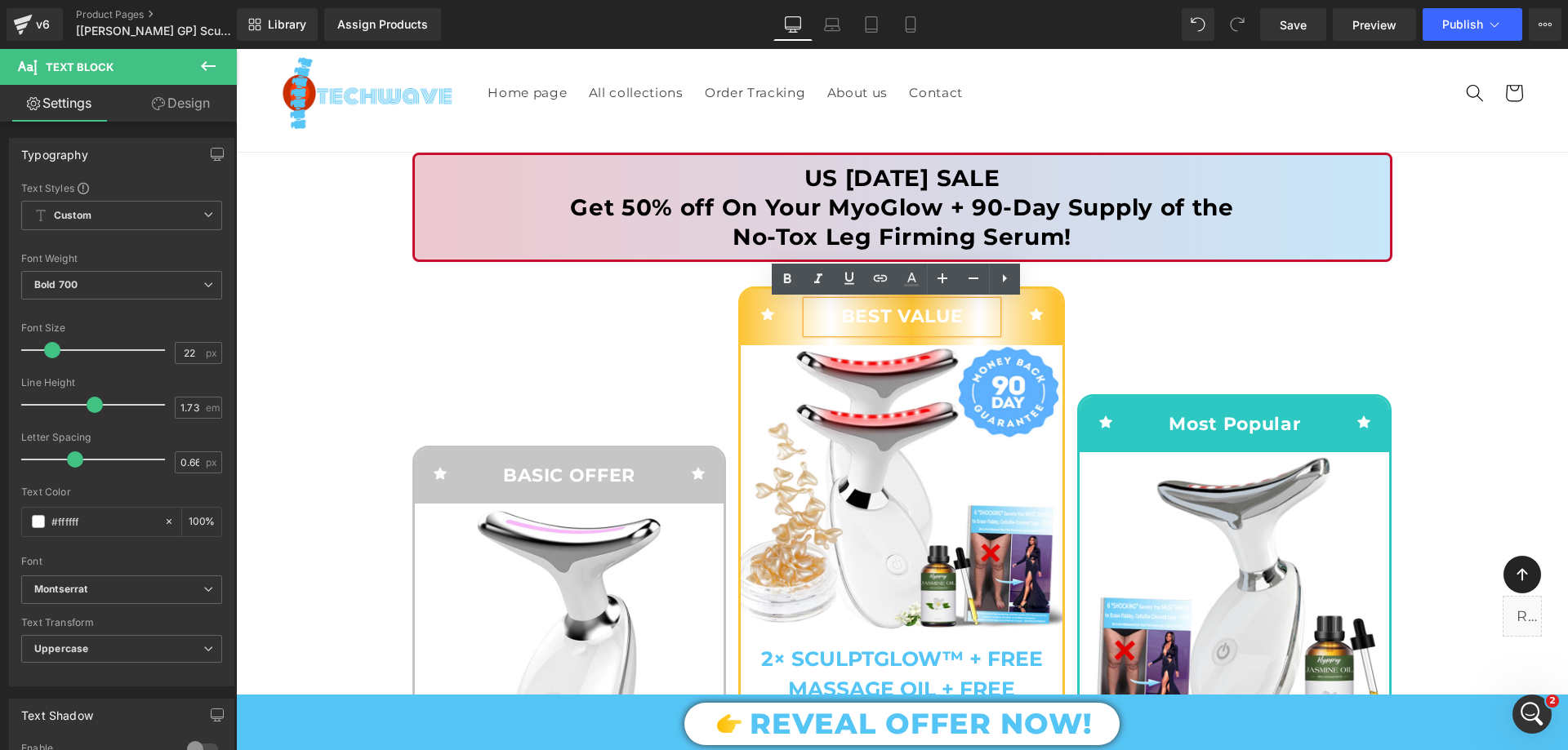
click at [969, 314] on p "Best Value" at bounding box center [902, 316] width 191 height 31
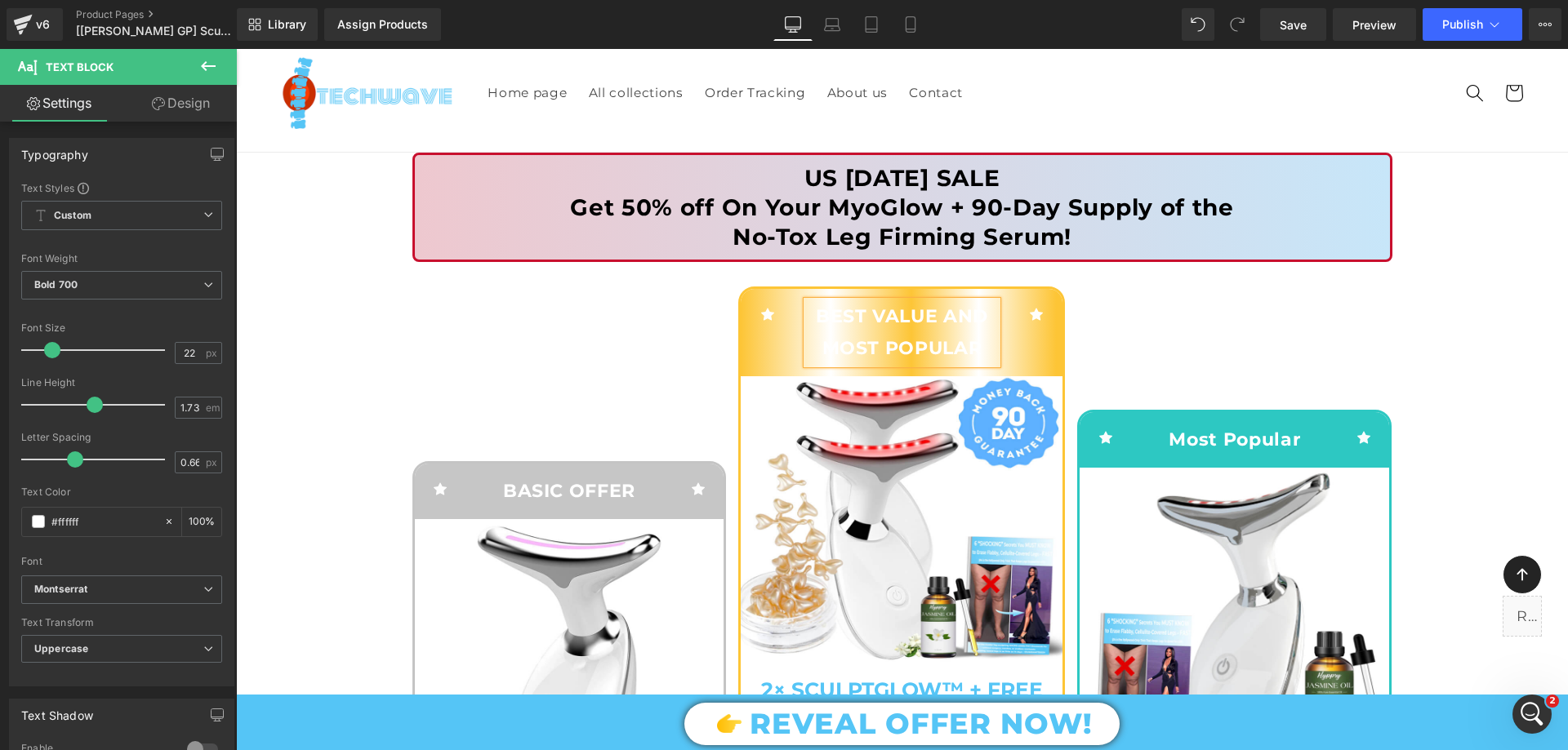
click at [845, 311] on p "Best Value and most Popular" at bounding box center [902, 332] width 191 height 62
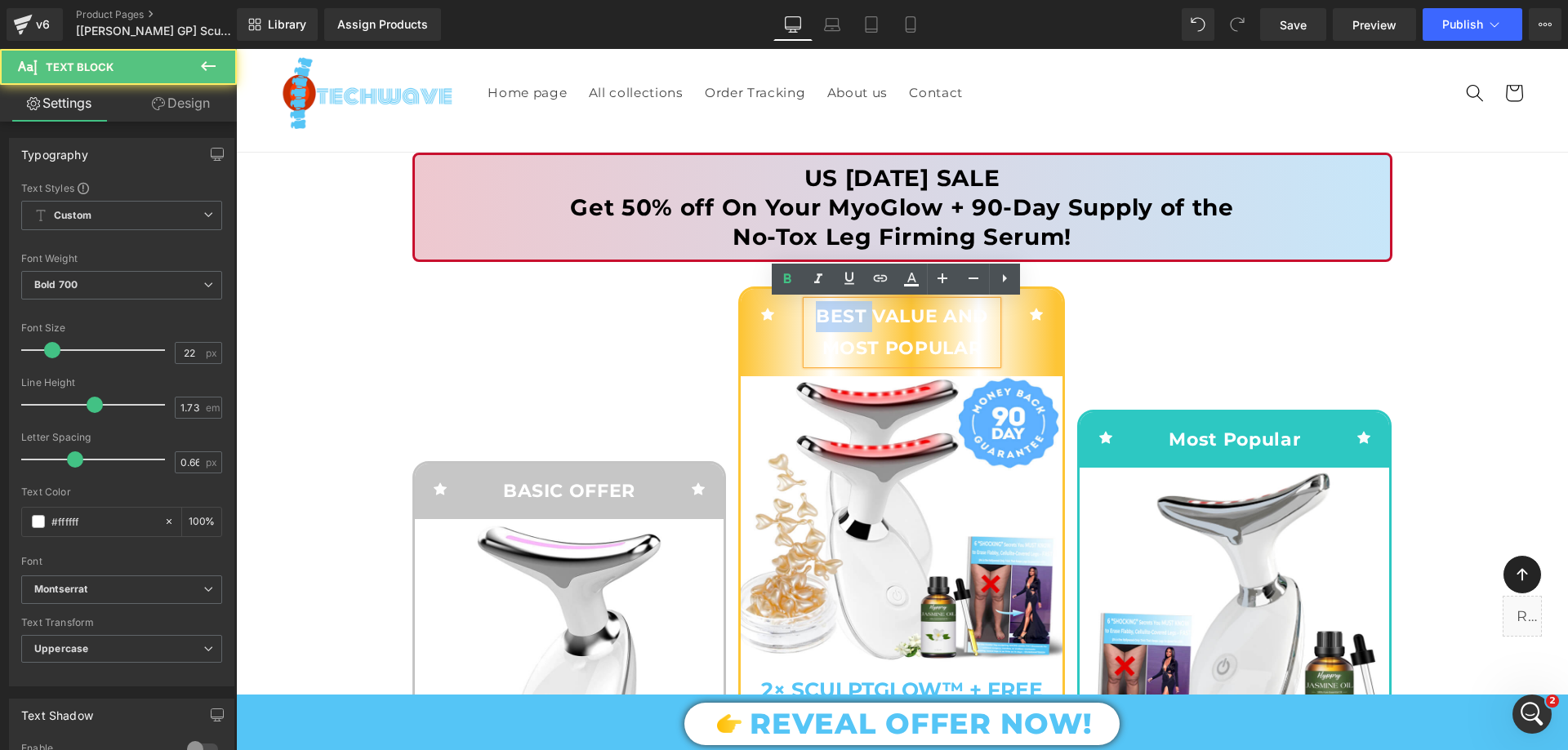
click at [845, 311] on p "Best Value and most Popular" at bounding box center [902, 332] width 191 height 62
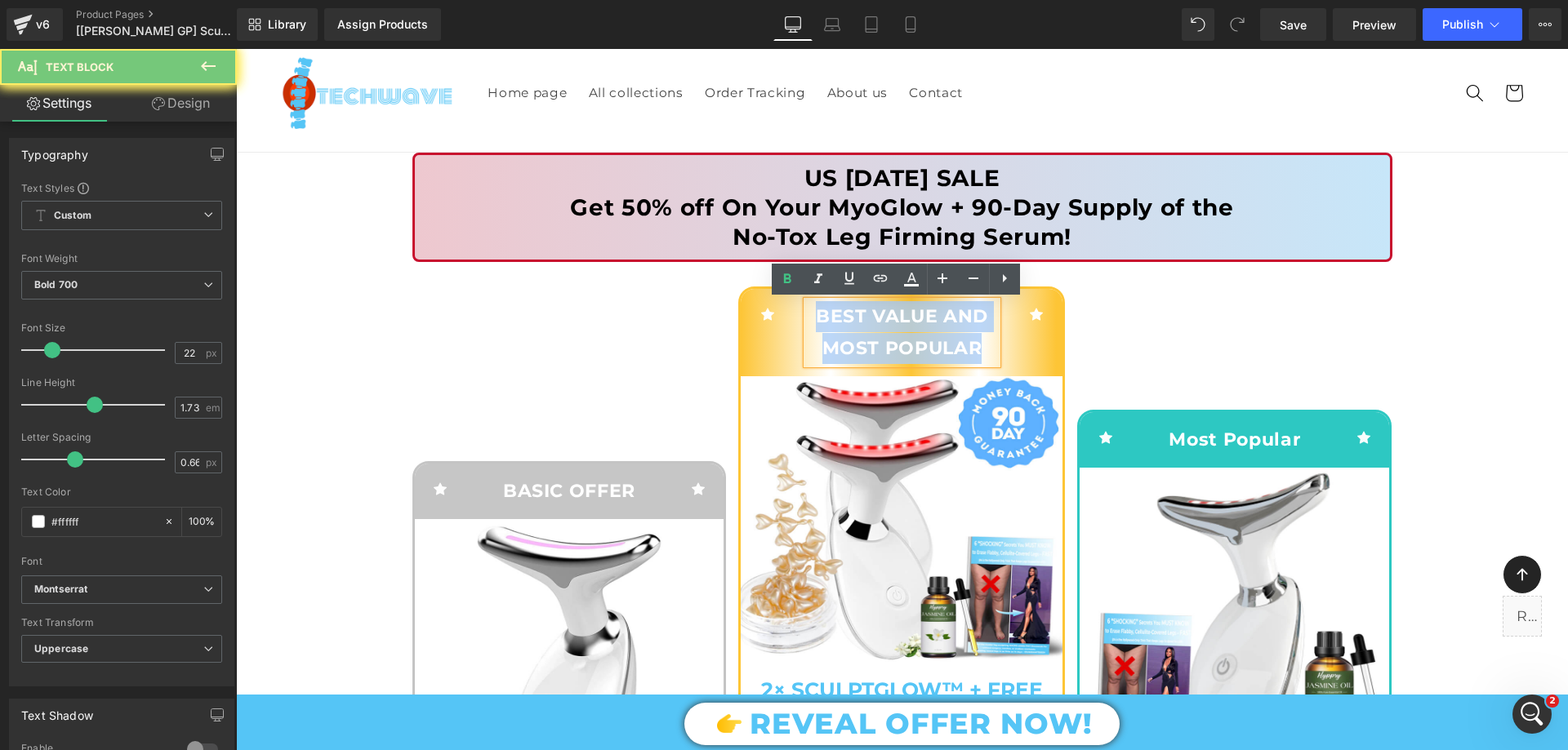
click at [845, 311] on p "Best Value and most Popular" at bounding box center [902, 332] width 191 height 62
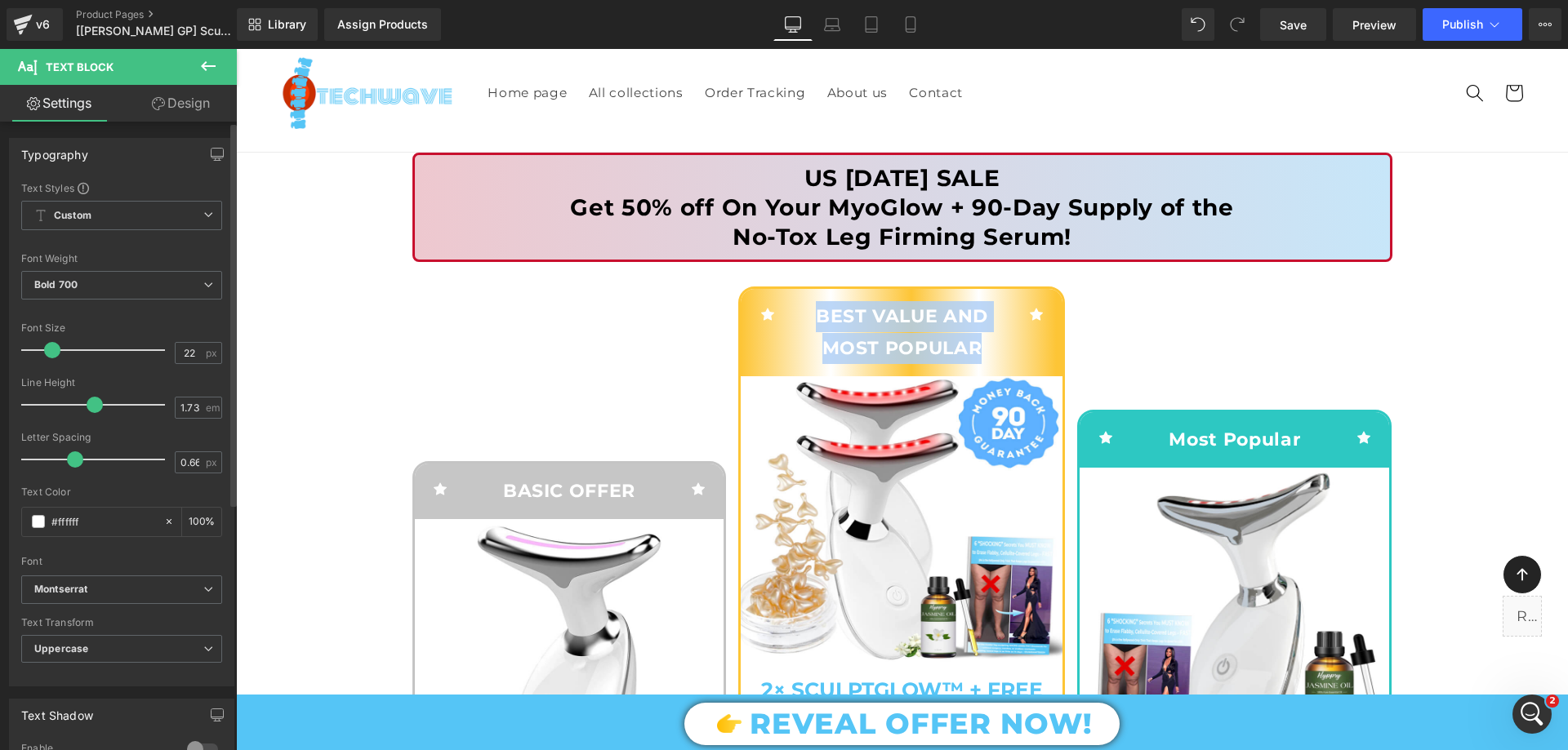
scroll to position [327, 0]
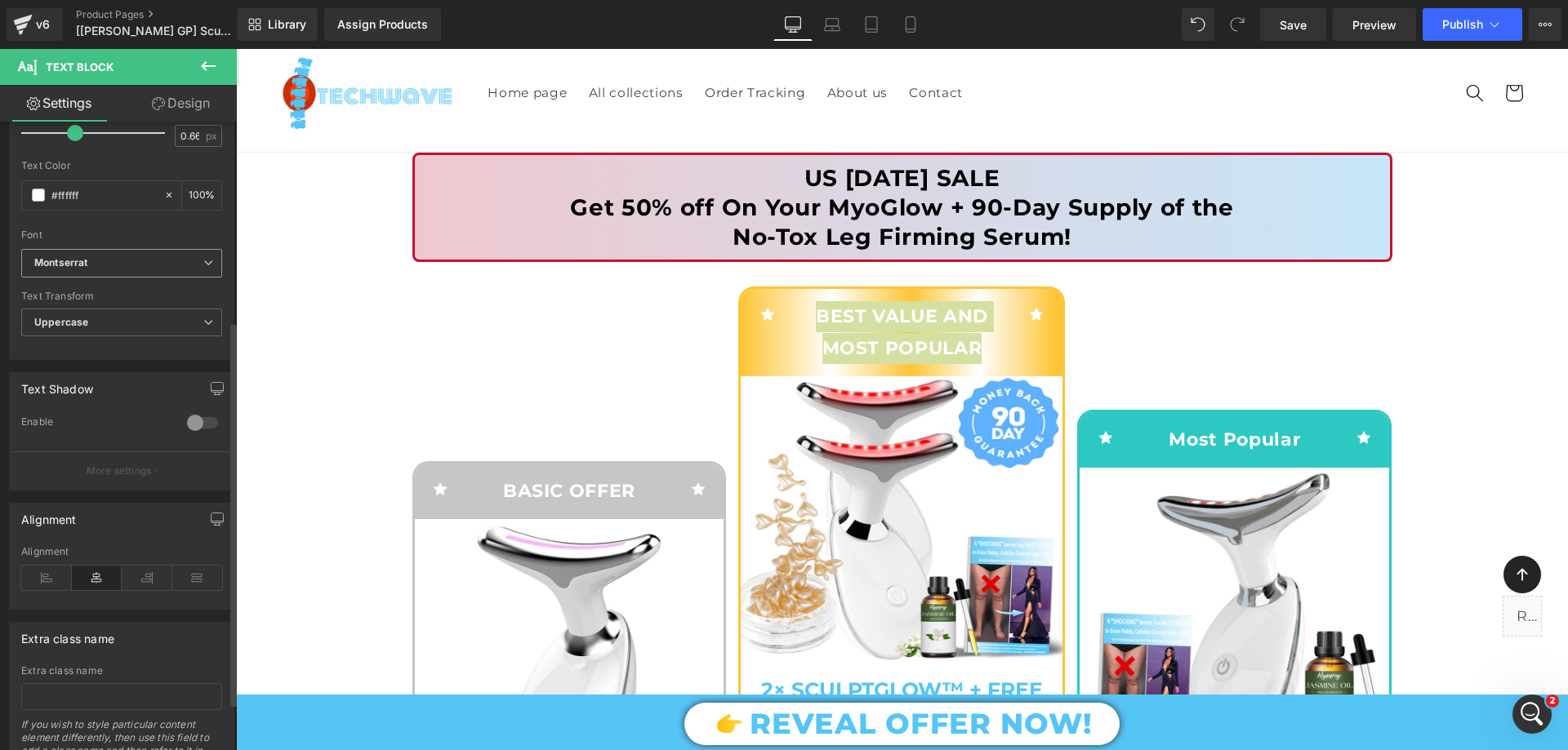
click at [117, 269] on b "Montserrat" at bounding box center [119, 263] width 169 height 14
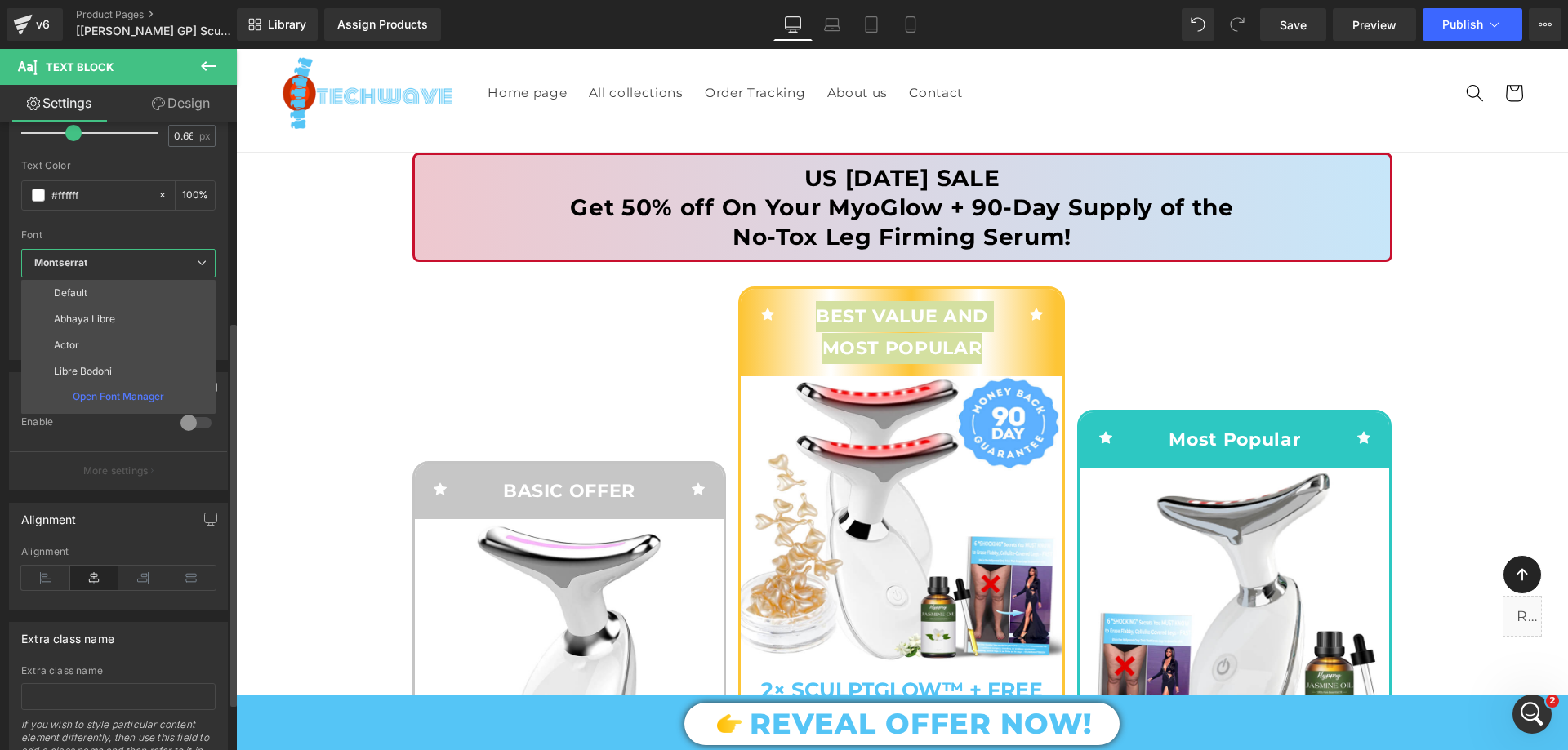
click at [119, 257] on b "Montserrat" at bounding box center [115, 263] width 162 height 14
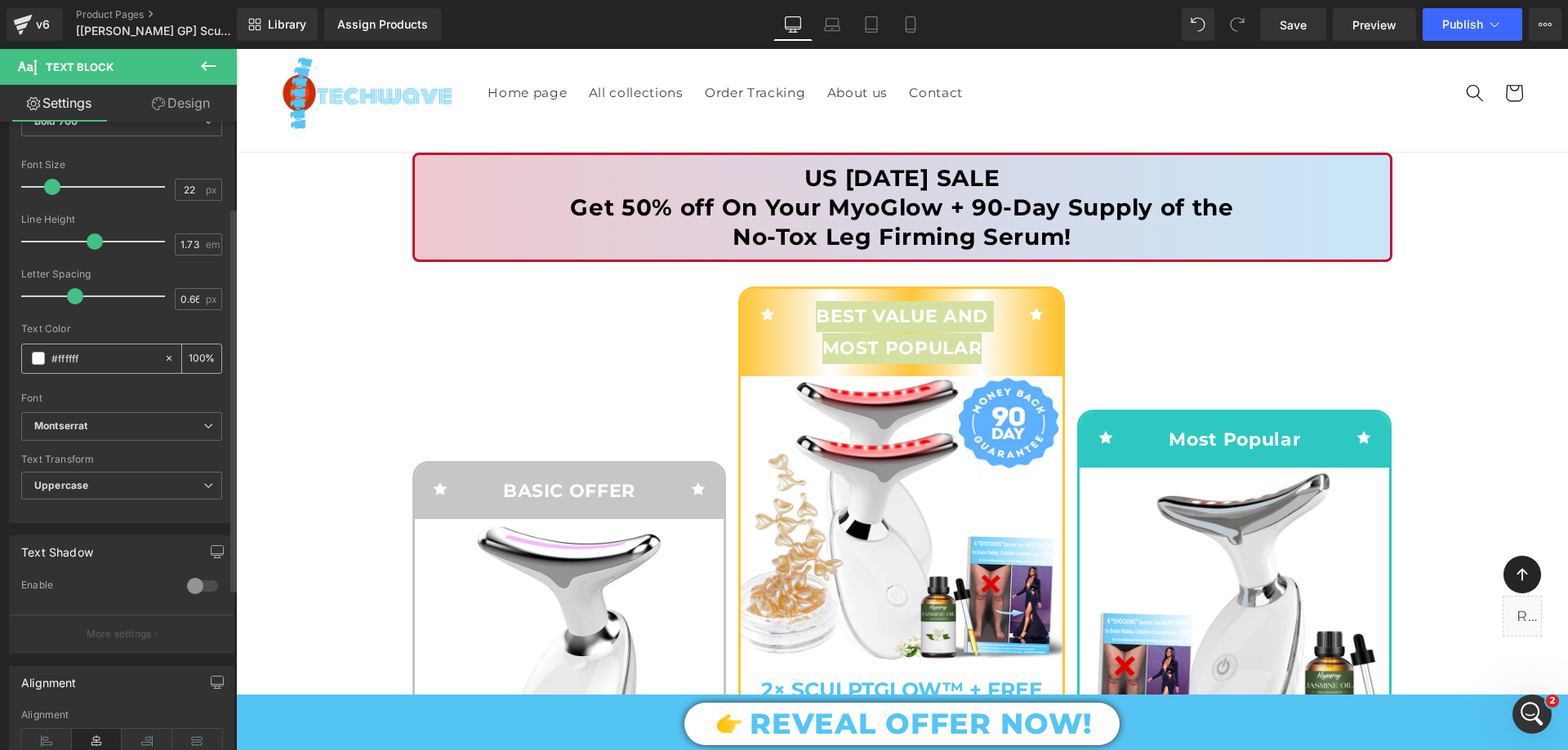
scroll to position [0, 0]
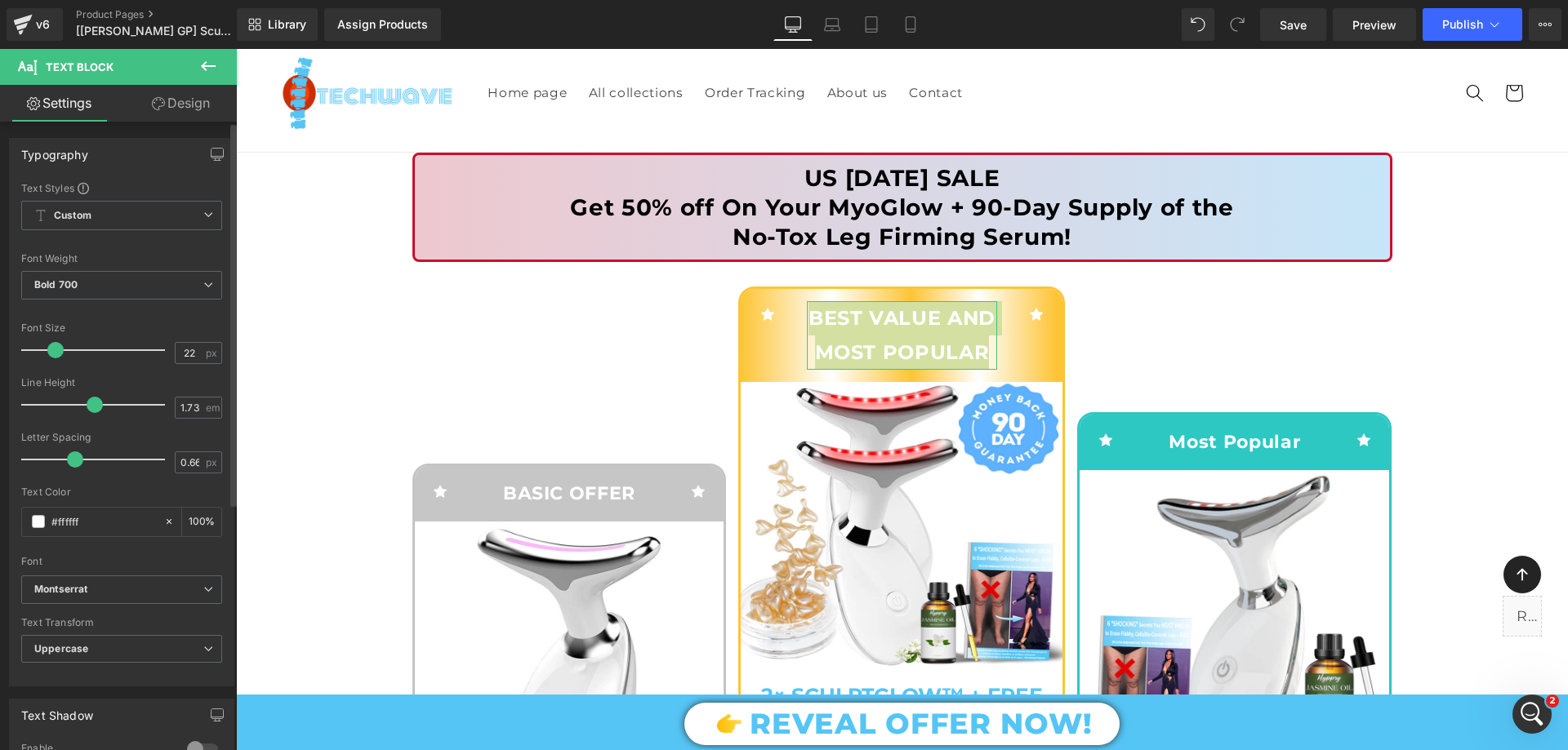
click at [57, 350] on span at bounding box center [56, 350] width 17 height 17
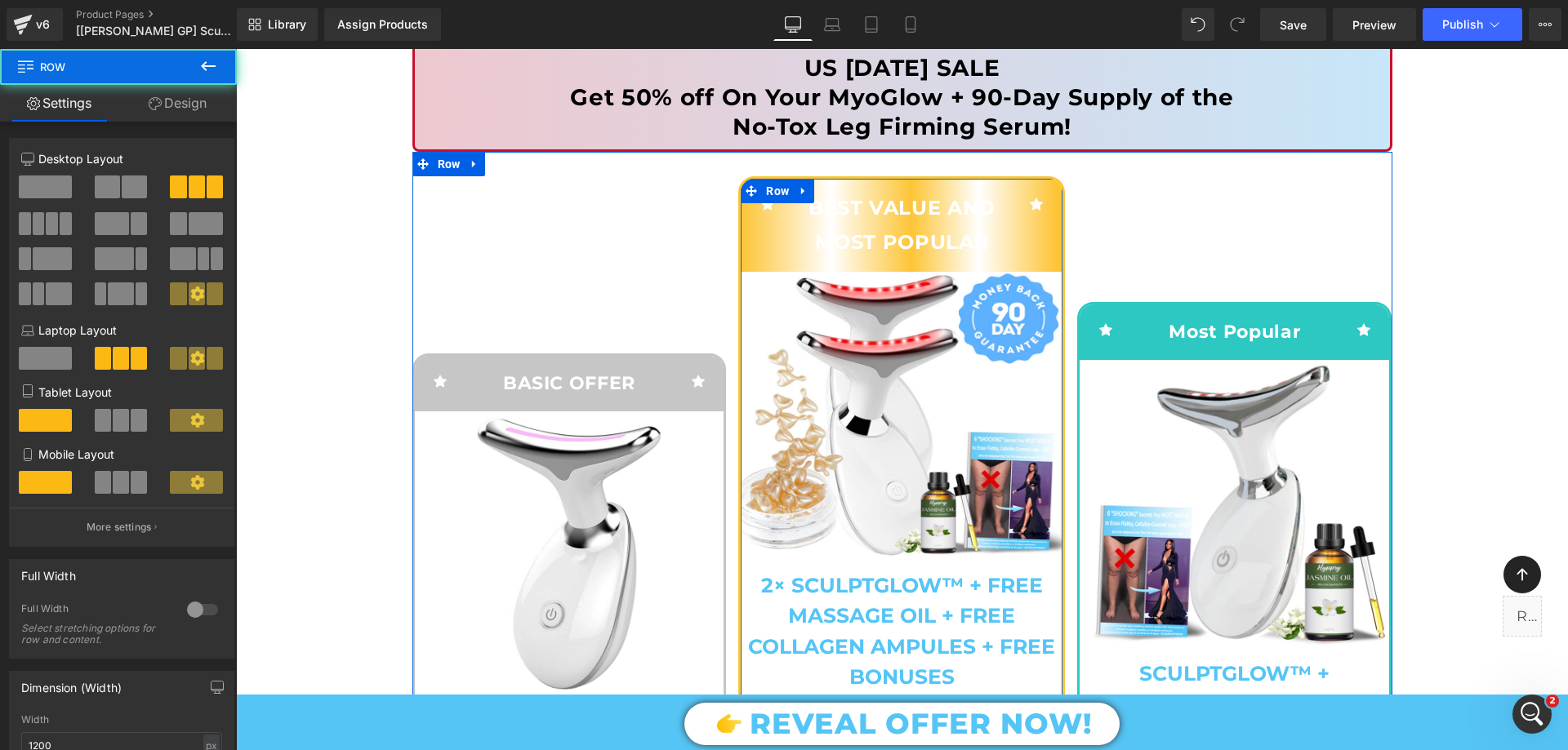
scroll to position [245, 0]
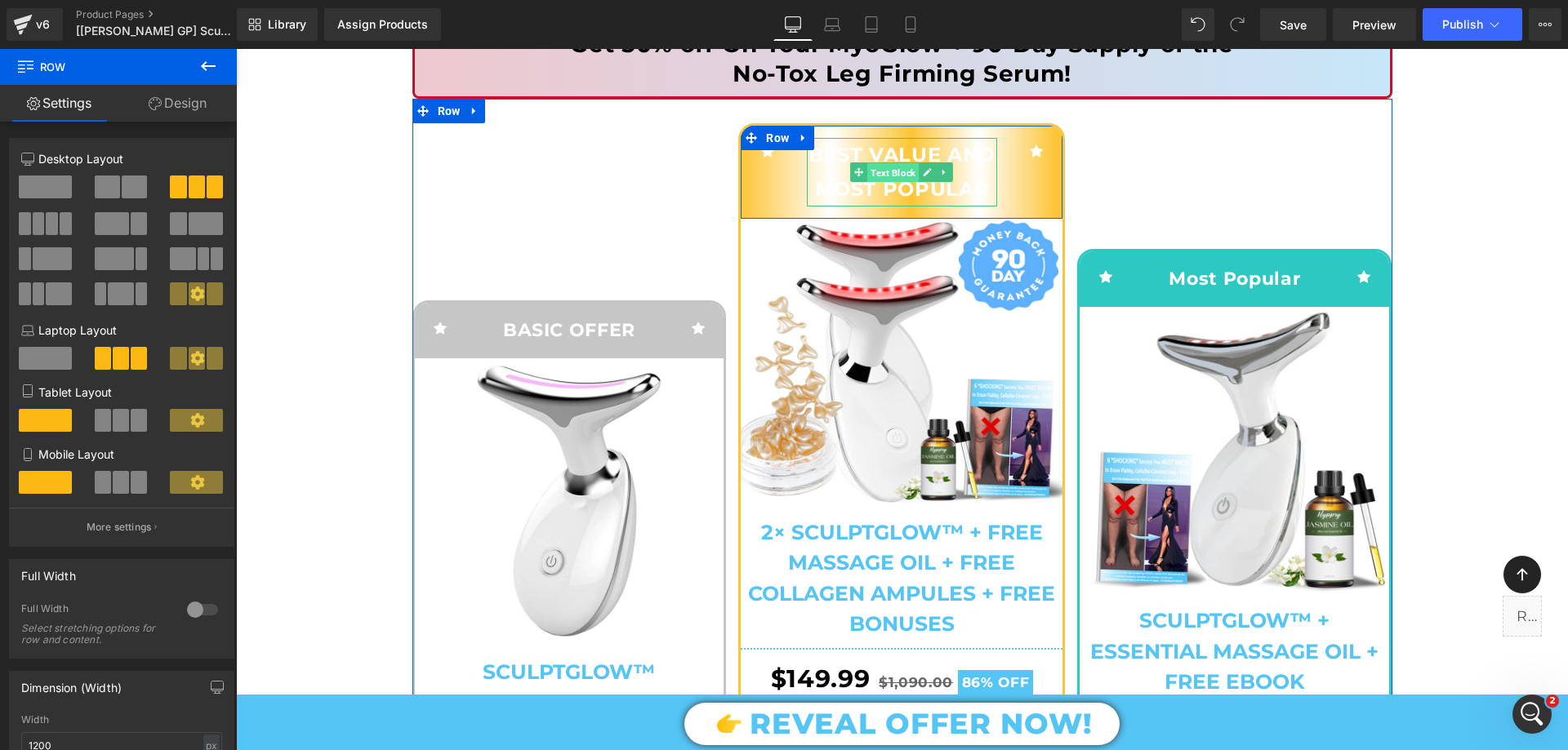
click at [876, 172] on span "Text Block" at bounding box center [893, 172] width 52 height 19
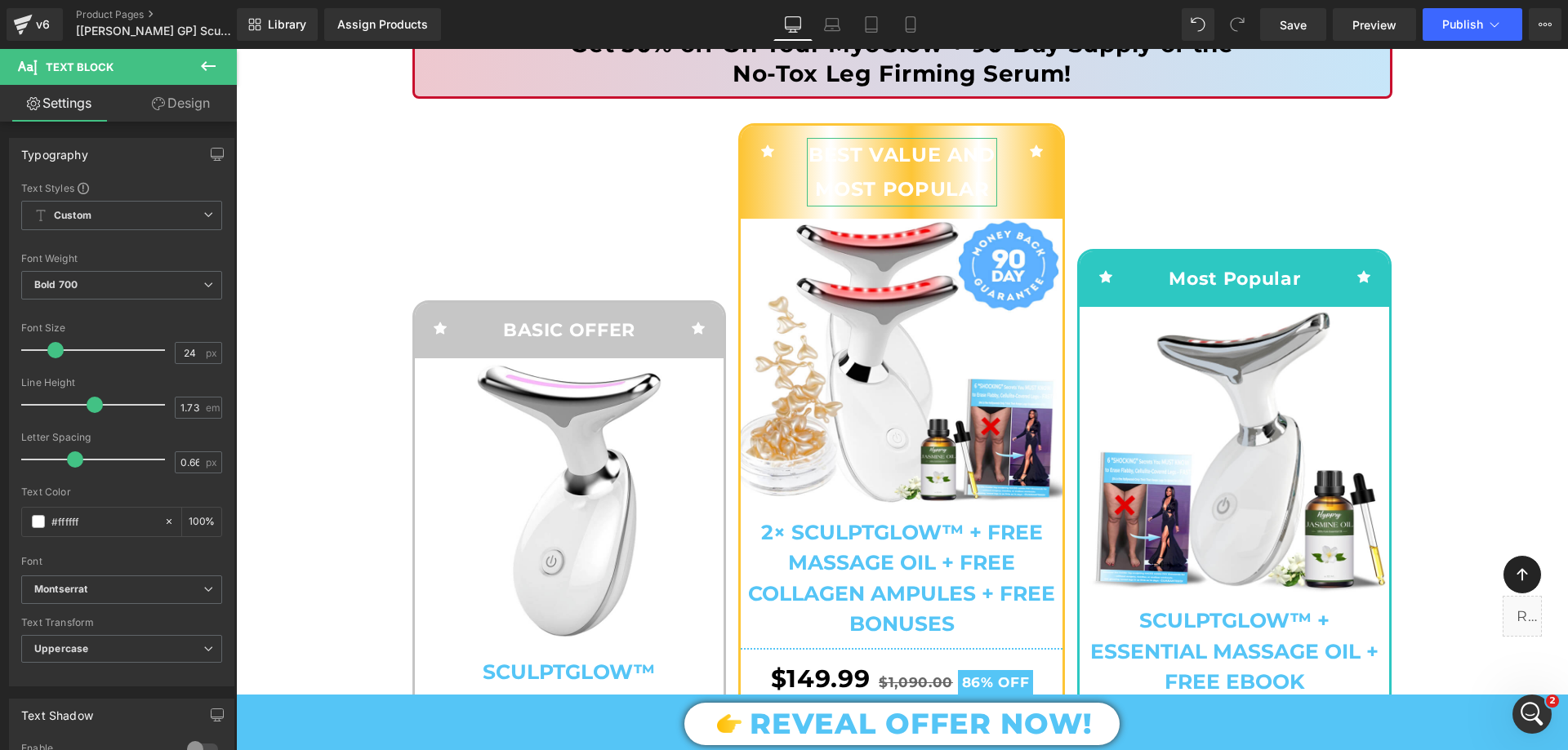
click at [158, 117] on link "Design" at bounding box center [181, 104] width 119 height 37
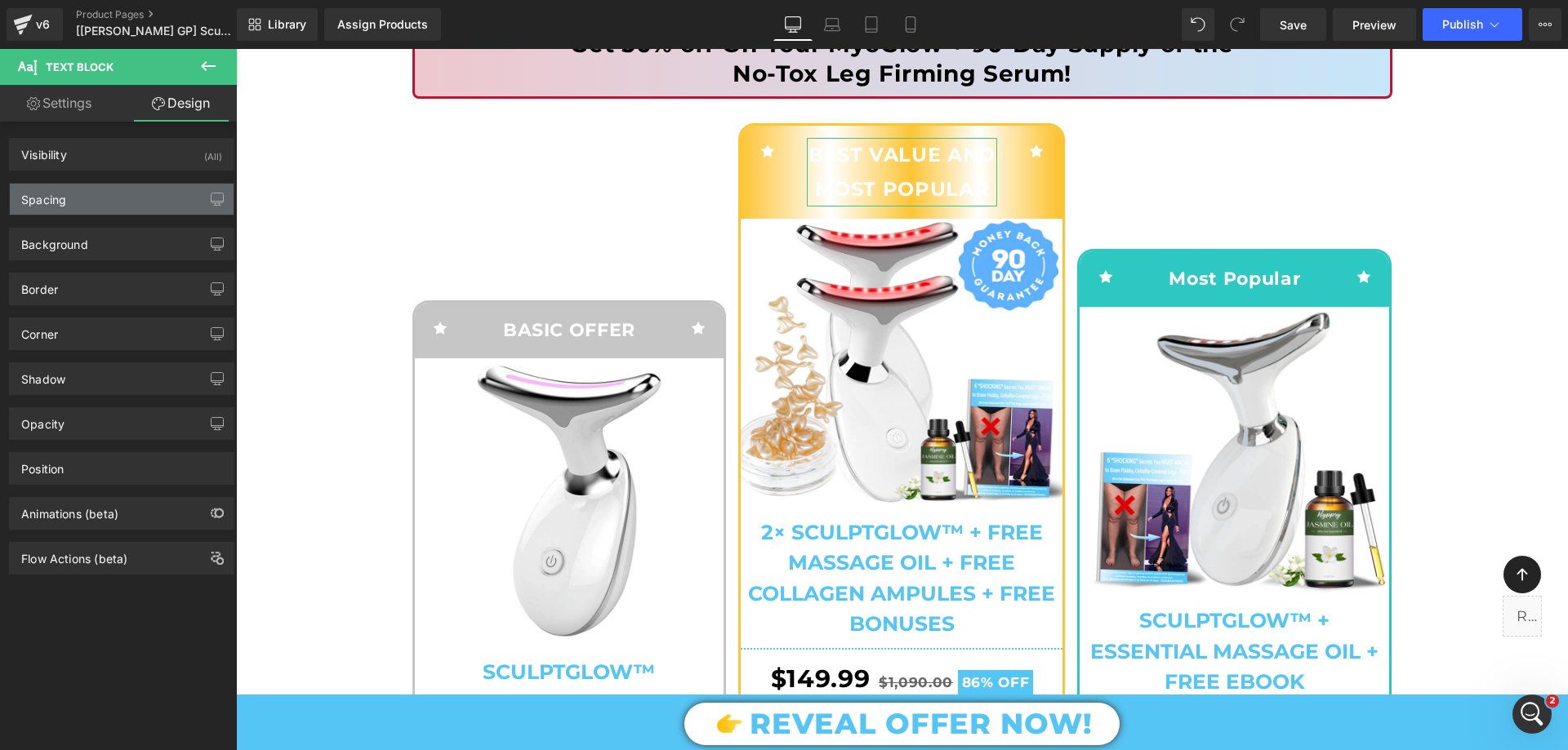
click at [92, 192] on div "Spacing" at bounding box center [122, 199] width 224 height 31
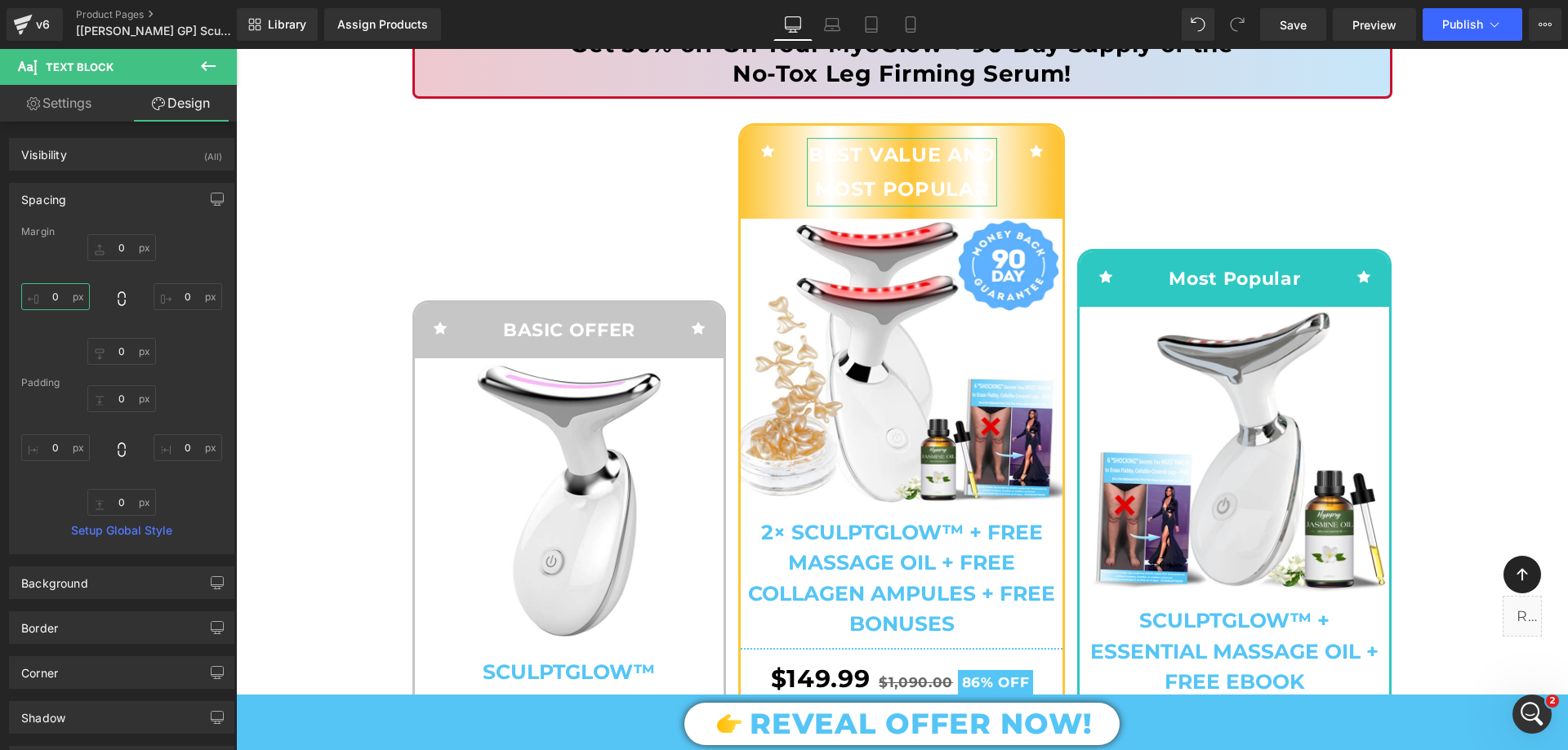
click at [68, 290] on input "text" at bounding box center [55, 297] width 69 height 27
type input "-20"
click at [188, 303] on input "text" at bounding box center [188, 297] width 69 height 27
type input "-20"
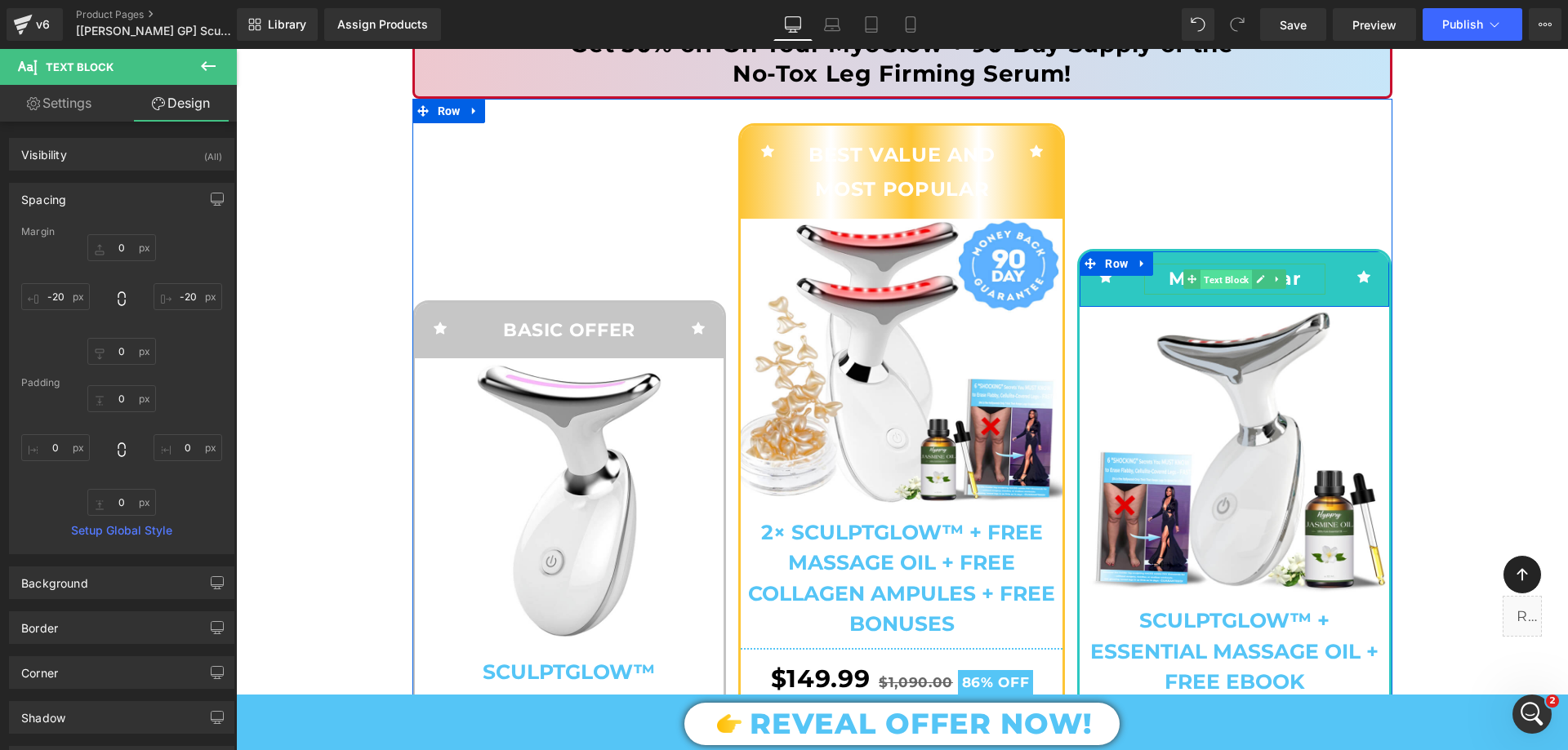
click at [1224, 282] on span "Text Block" at bounding box center [1226, 279] width 52 height 19
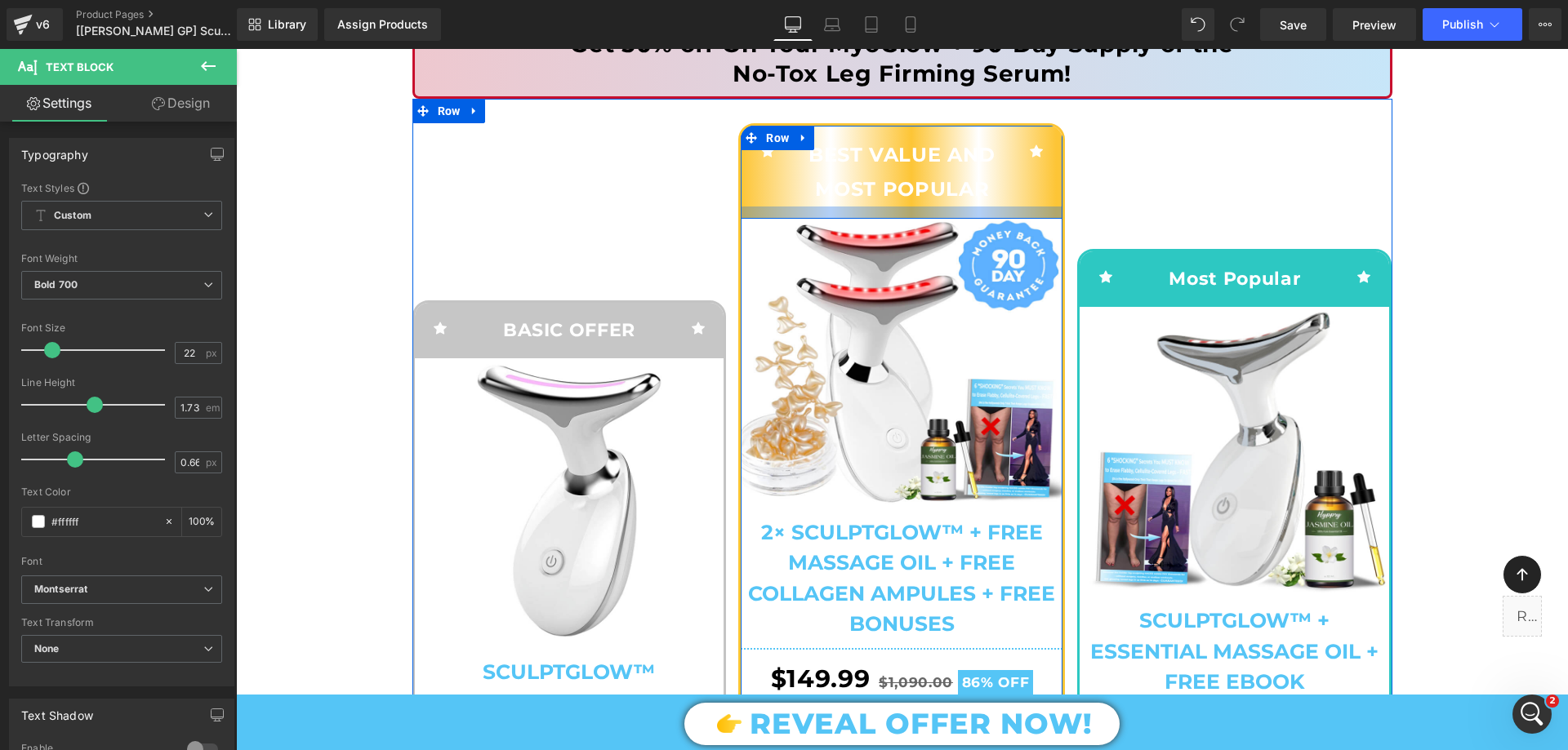
click at [840, 214] on div at bounding box center [901, 212] width 322 height 13
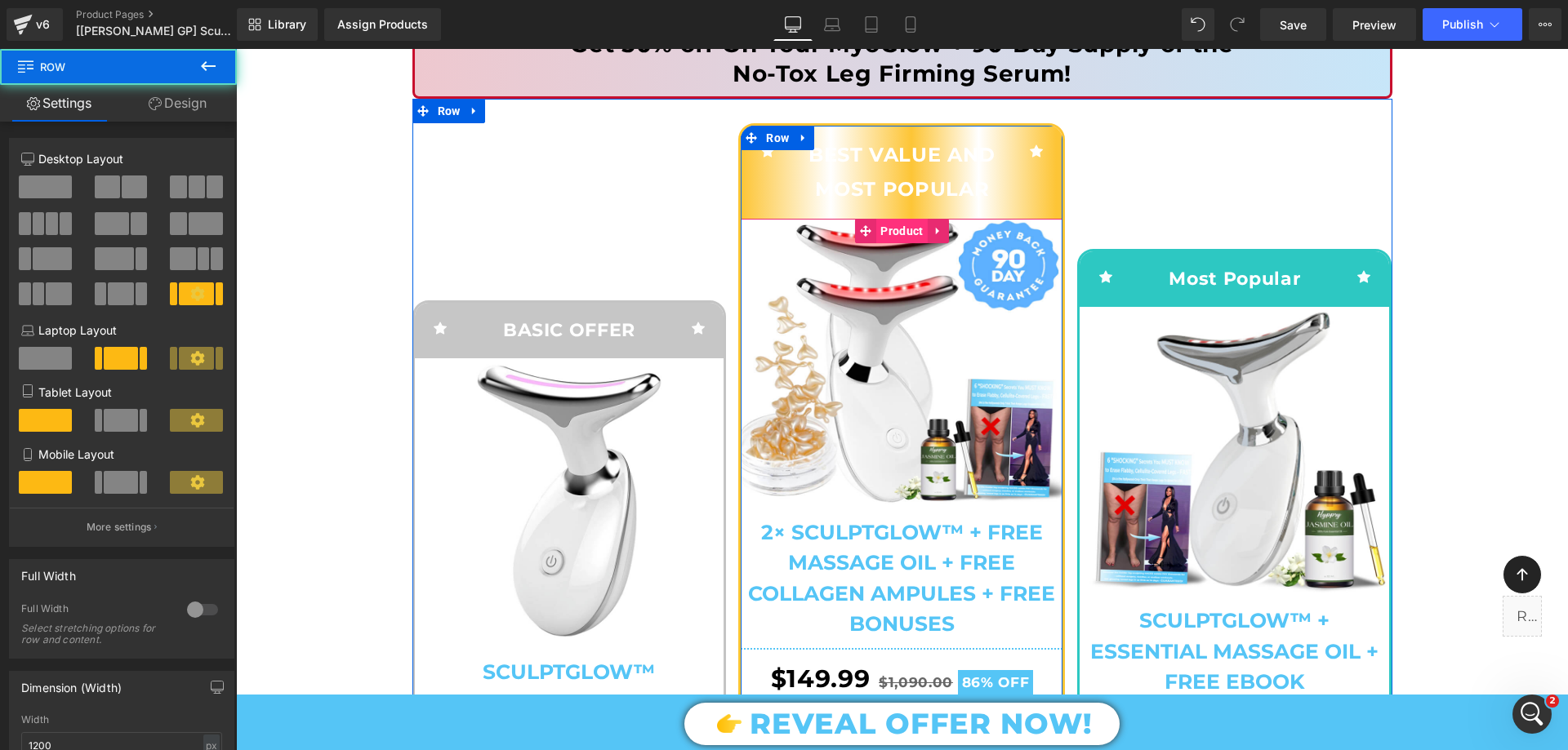
click at [884, 238] on span "Product" at bounding box center [901, 231] width 51 height 24
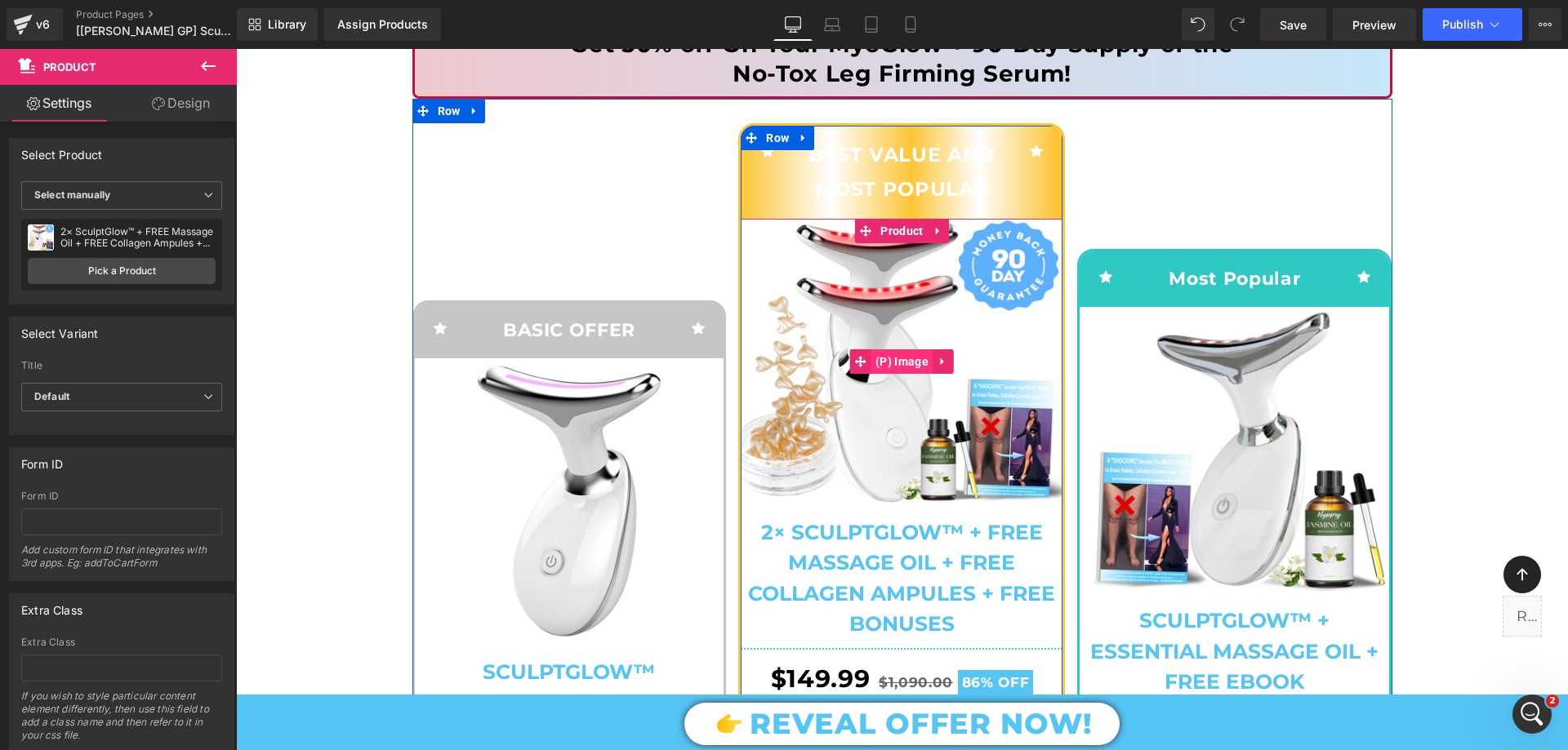
click at [896, 365] on span "(P) Image" at bounding box center [901, 361] width 61 height 24
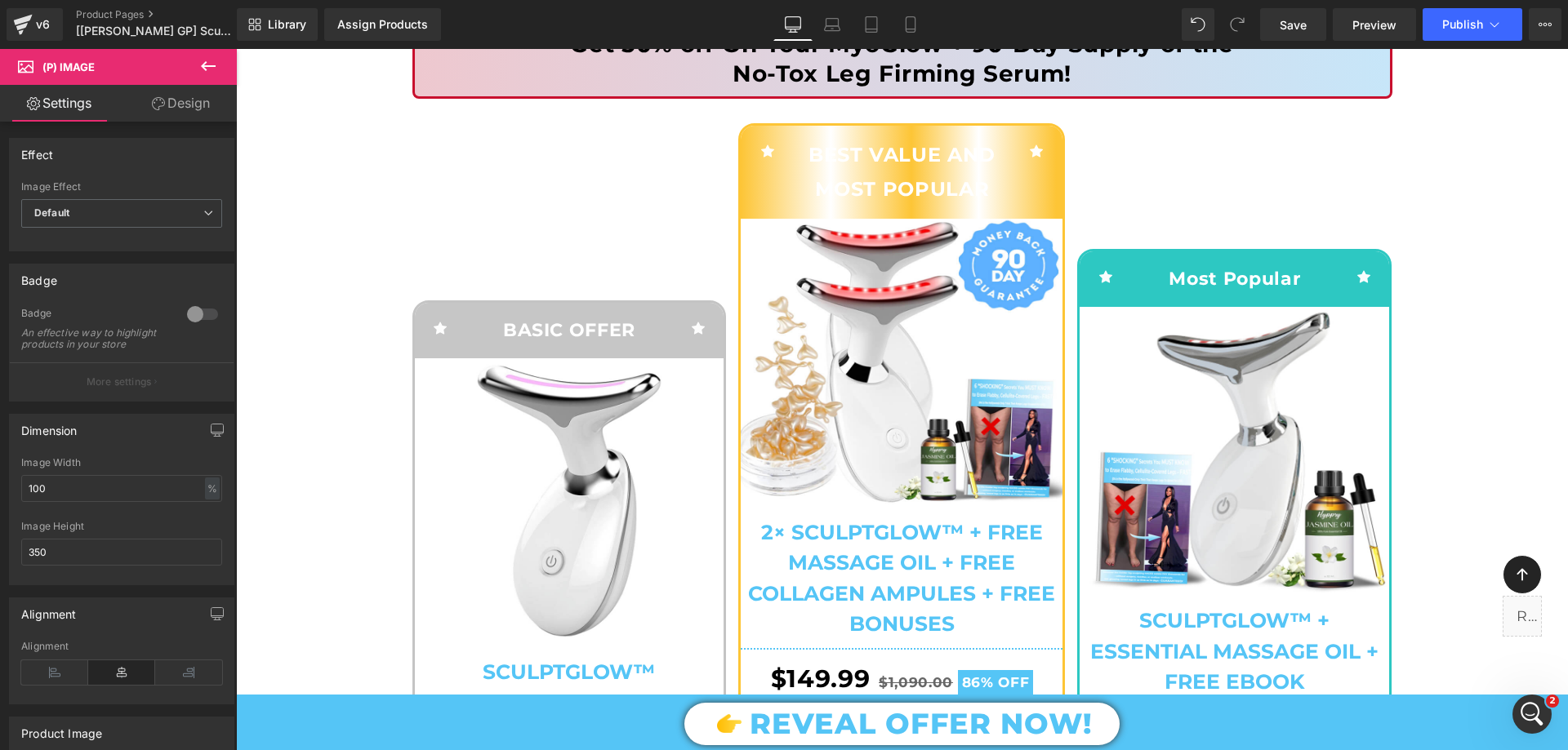
click at [206, 110] on link "Design" at bounding box center [181, 104] width 119 height 37
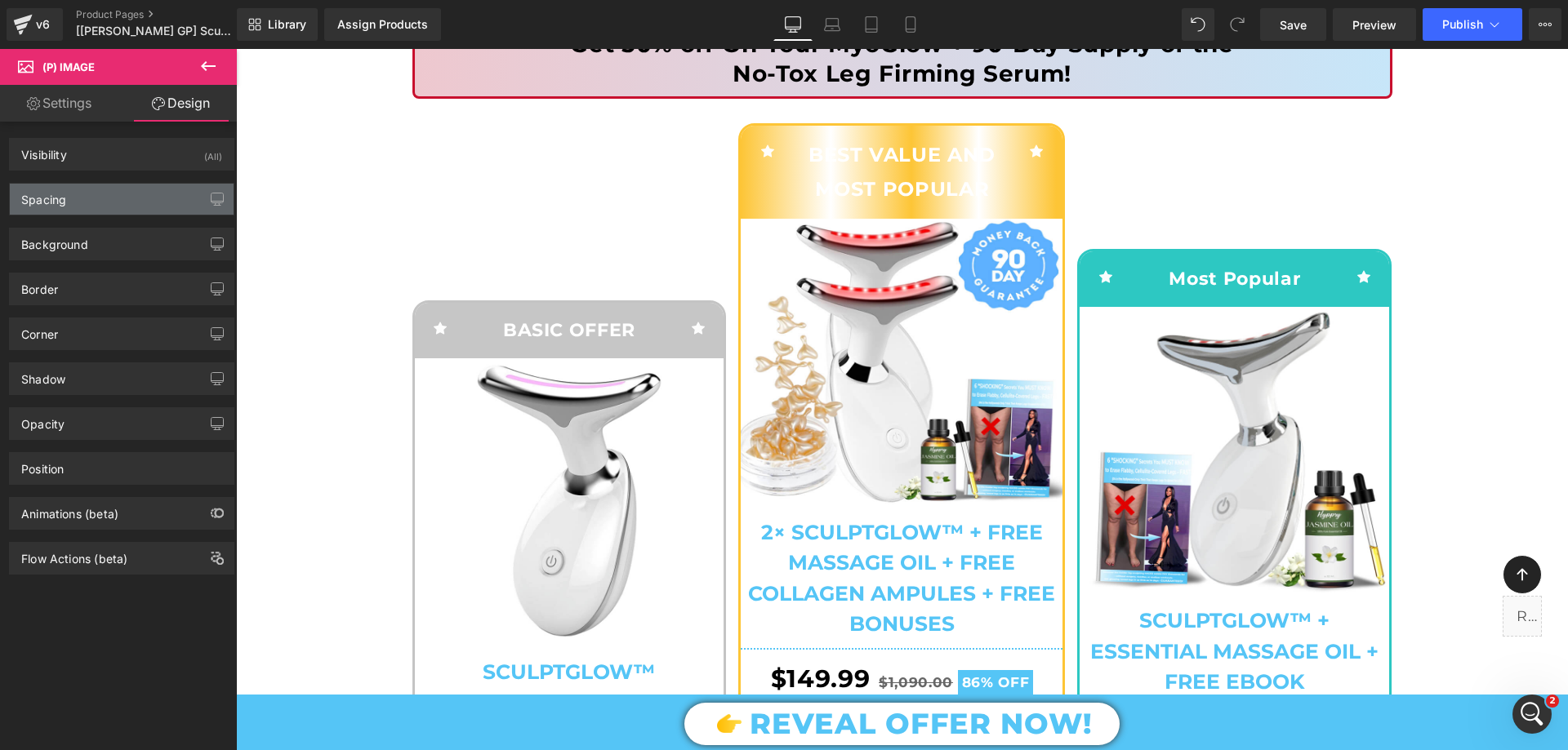
click at [60, 193] on div "Spacing" at bounding box center [43, 195] width 45 height 23
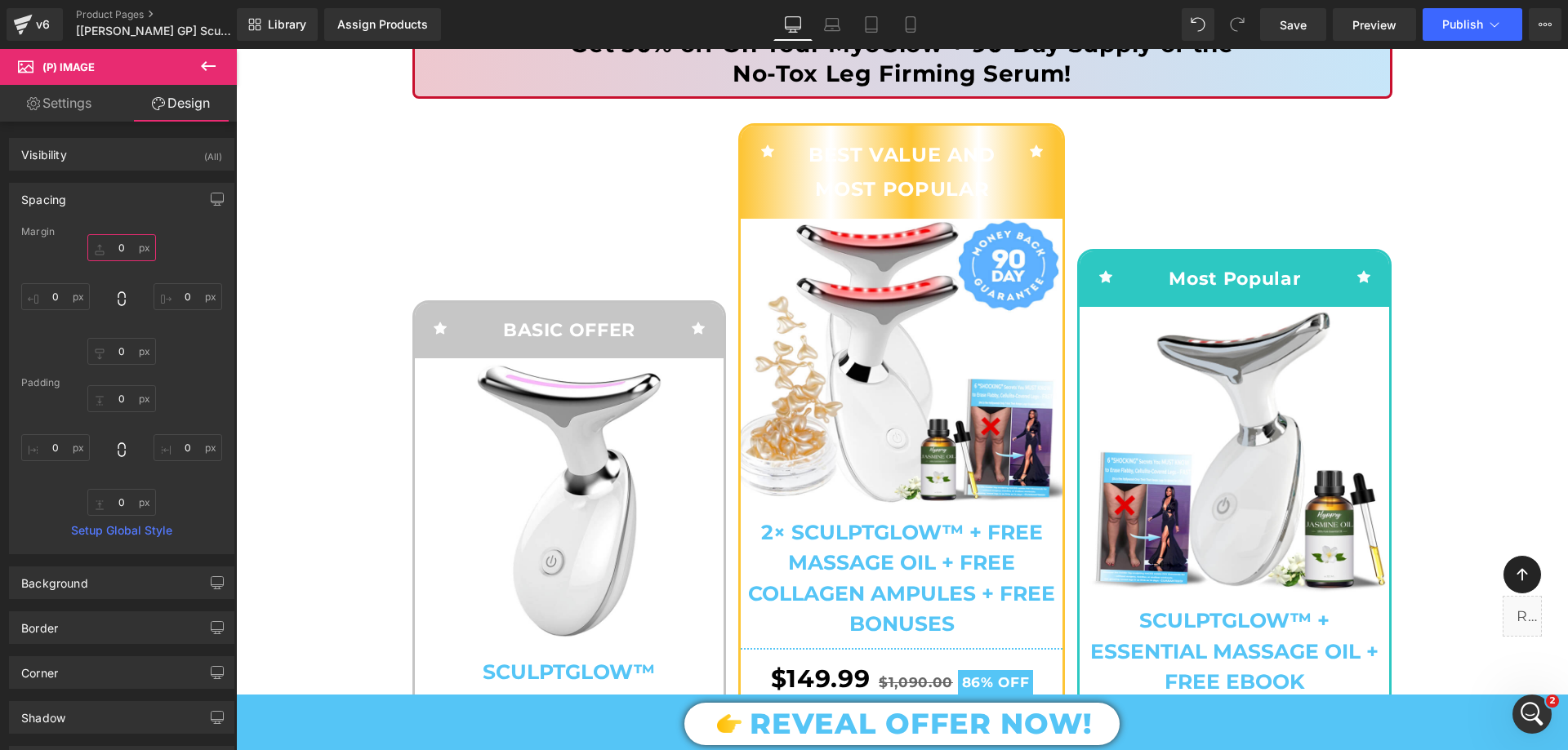
click at [105, 244] on input "text" at bounding box center [121, 247] width 69 height 27
type input "10"
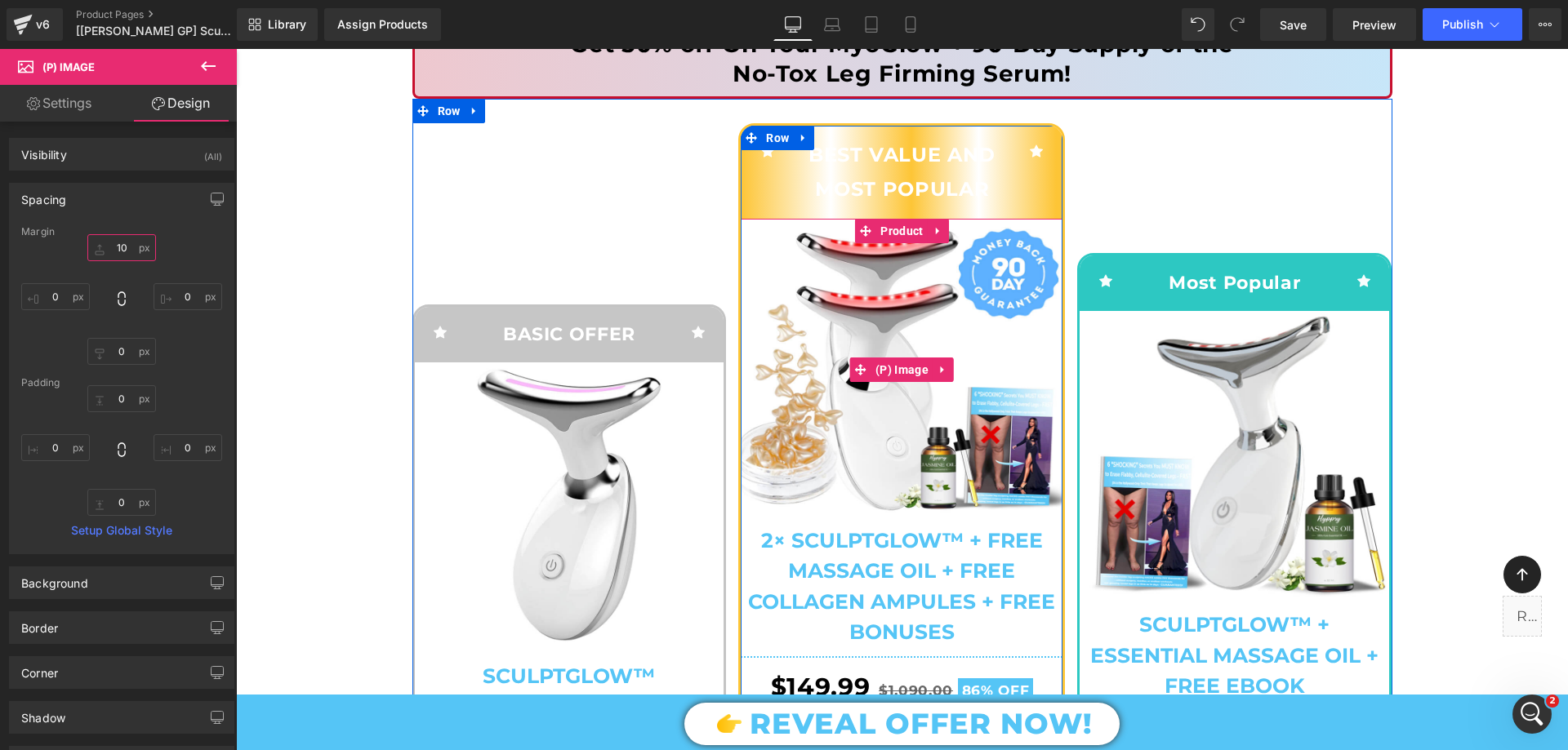
scroll to position [490, 0]
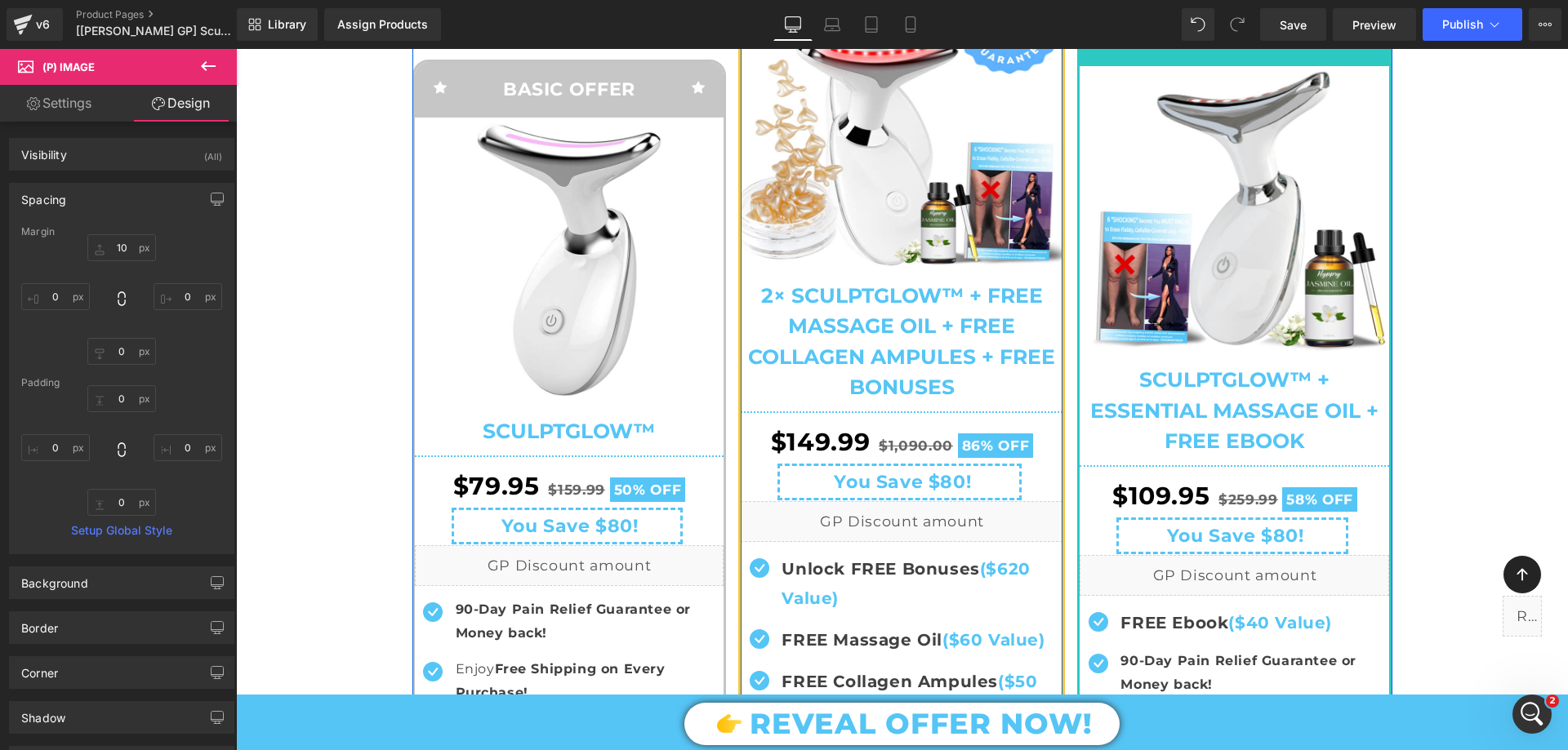
click at [886, 161] on img at bounding box center [901, 125] width 322 height 286
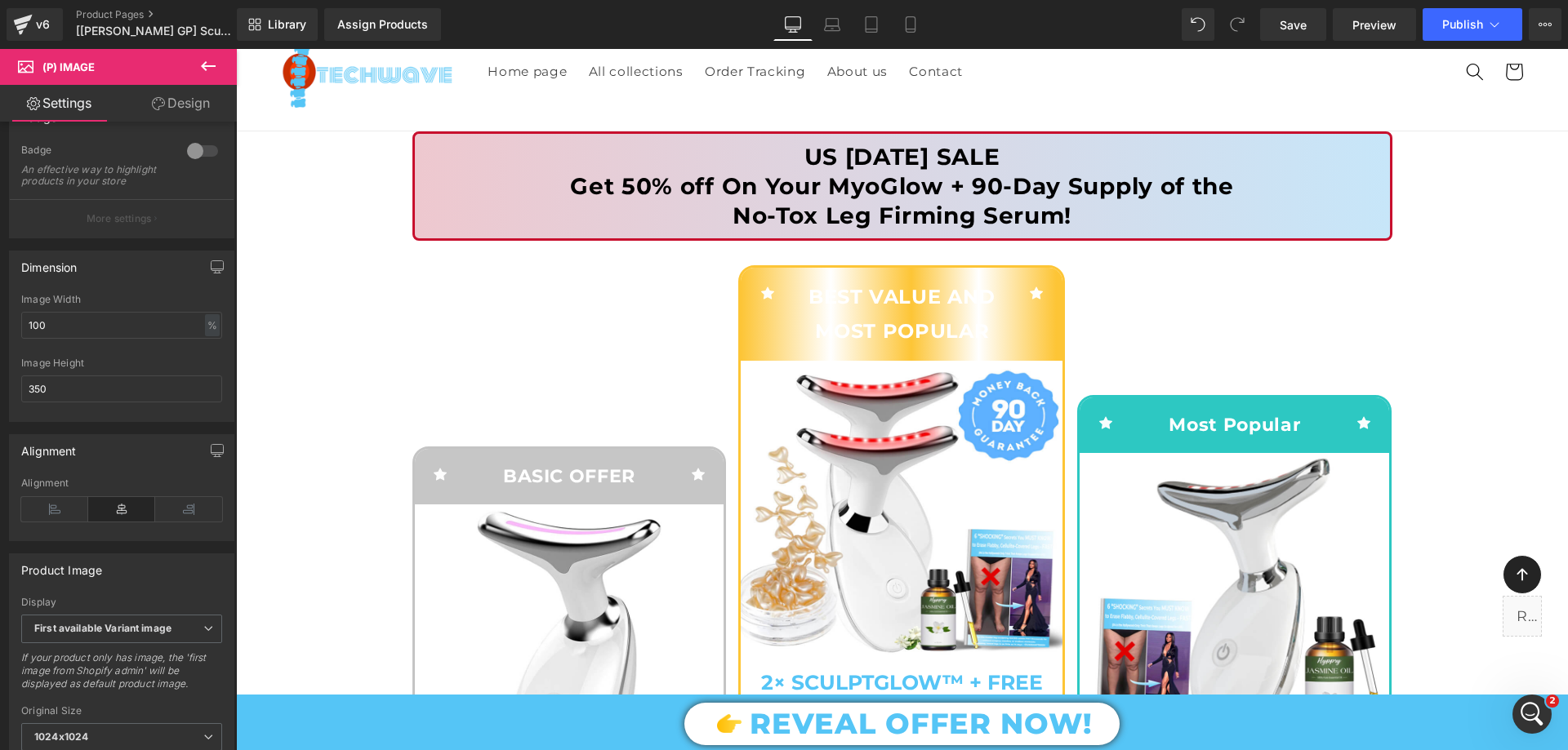
scroll to position [245, 0]
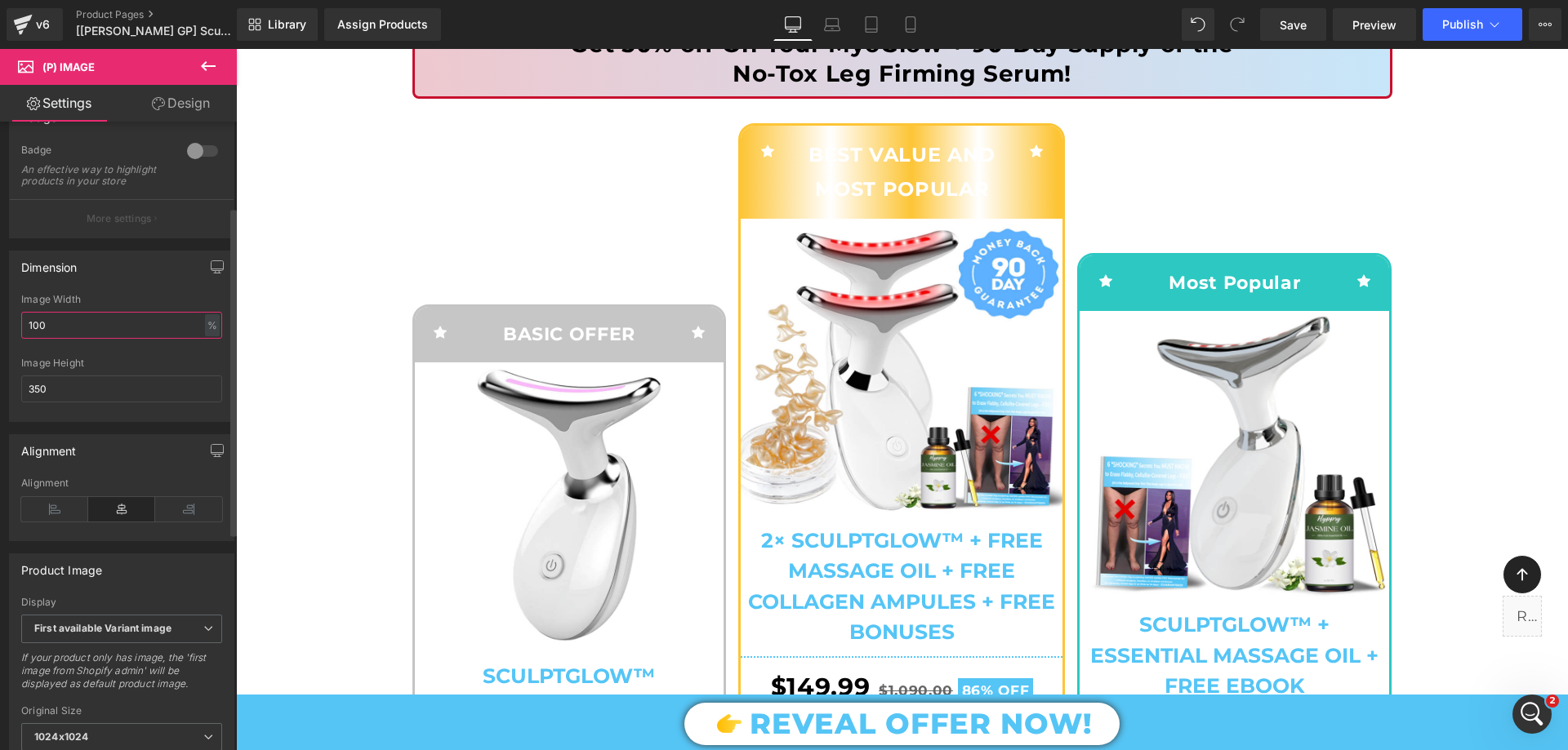
click at [69, 325] on input "100" at bounding box center [121, 325] width 201 height 27
click at [52, 414] on div "Image Height 350" at bounding box center [121, 390] width 201 height 64
click at [54, 401] on input "350" at bounding box center [121, 389] width 201 height 27
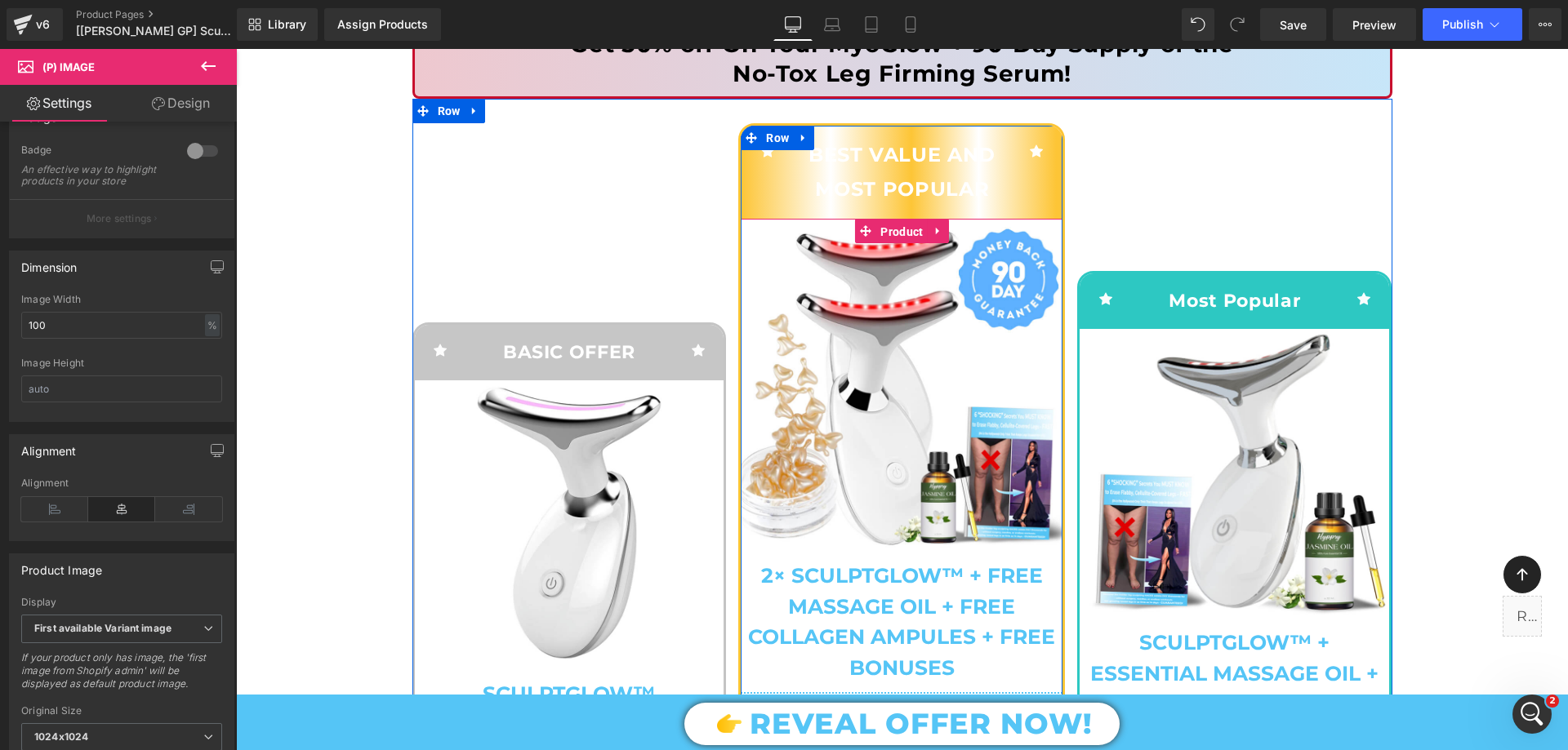
click at [892, 223] on span "Product" at bounding box center [901, 232] width 51 height 24
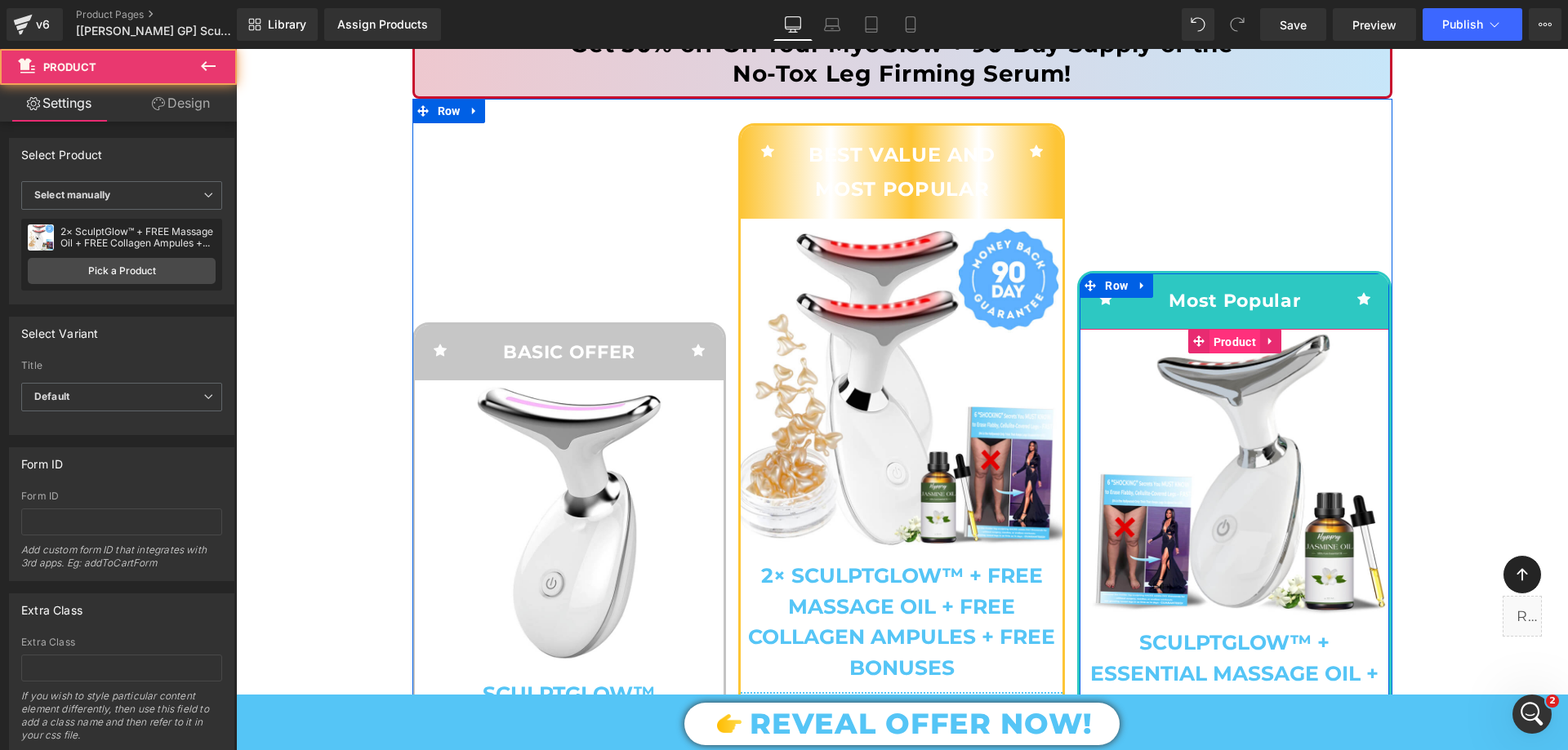
click at [1221, 339] on span "Product" at bounding box center [1234, 341] width 51 height 24
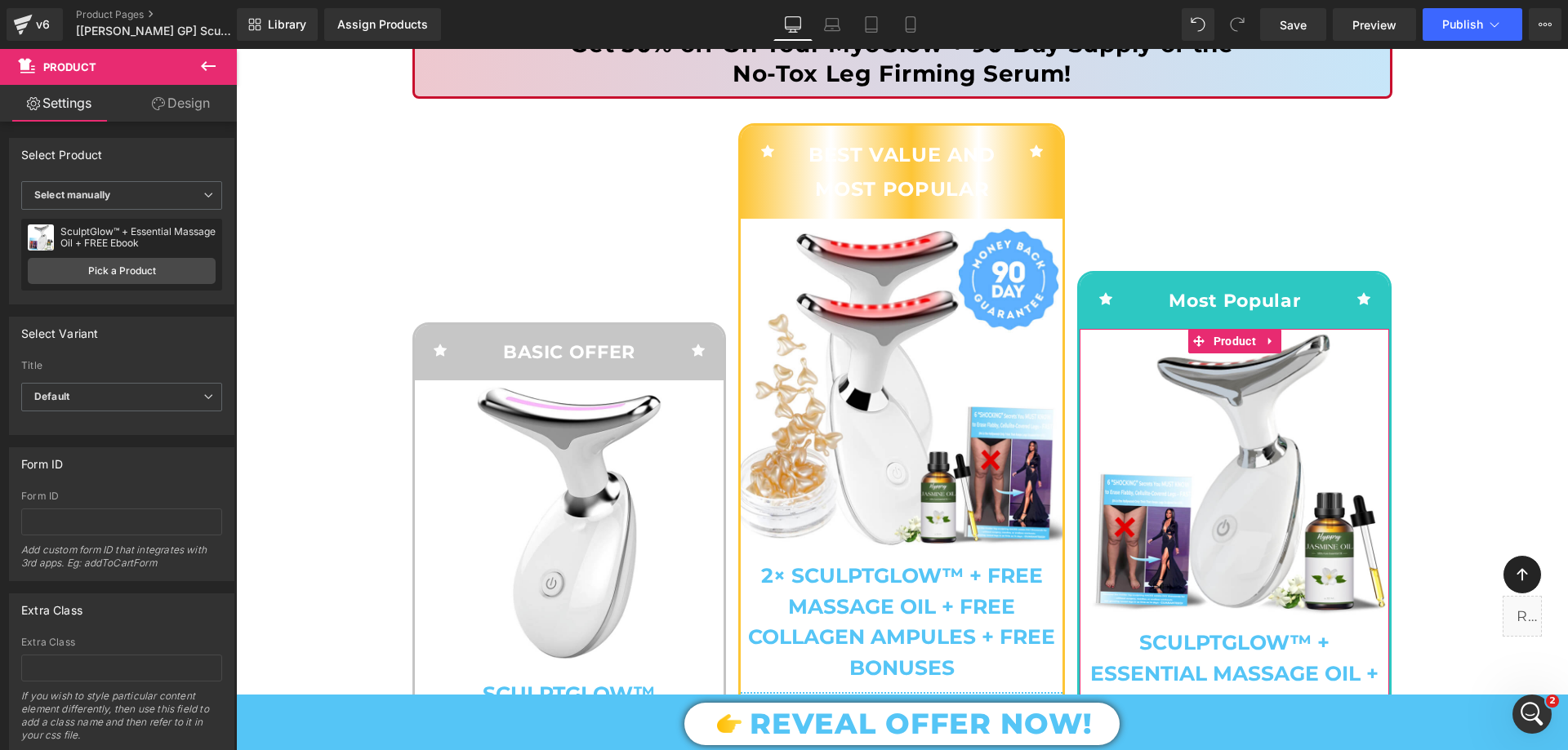
click at [191, 102] on link "Design" at bounding box center [181, 104] width 119 height 37
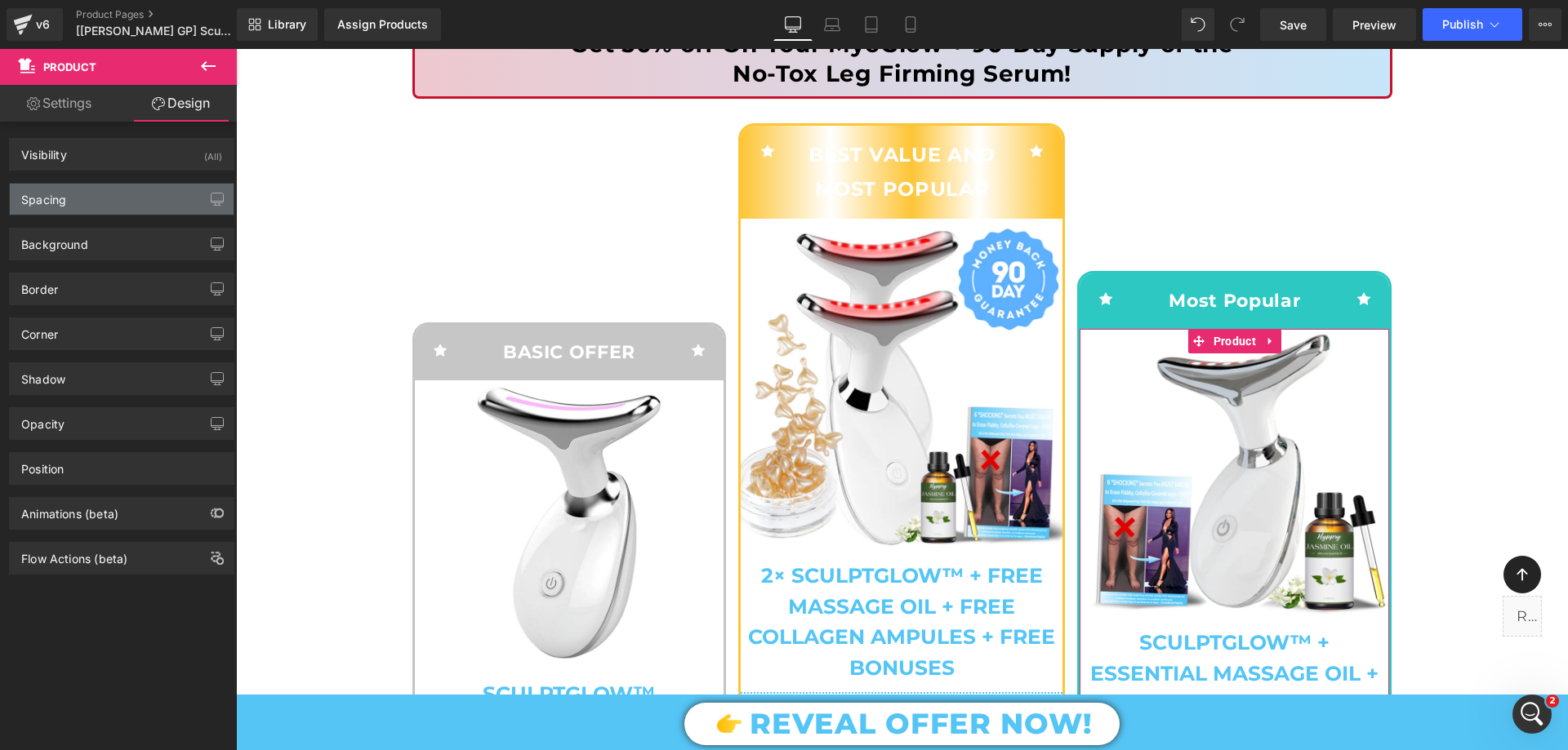
click at [96, 190] on div "Spacing" at bounding box center [122, 199] width 224 height 31
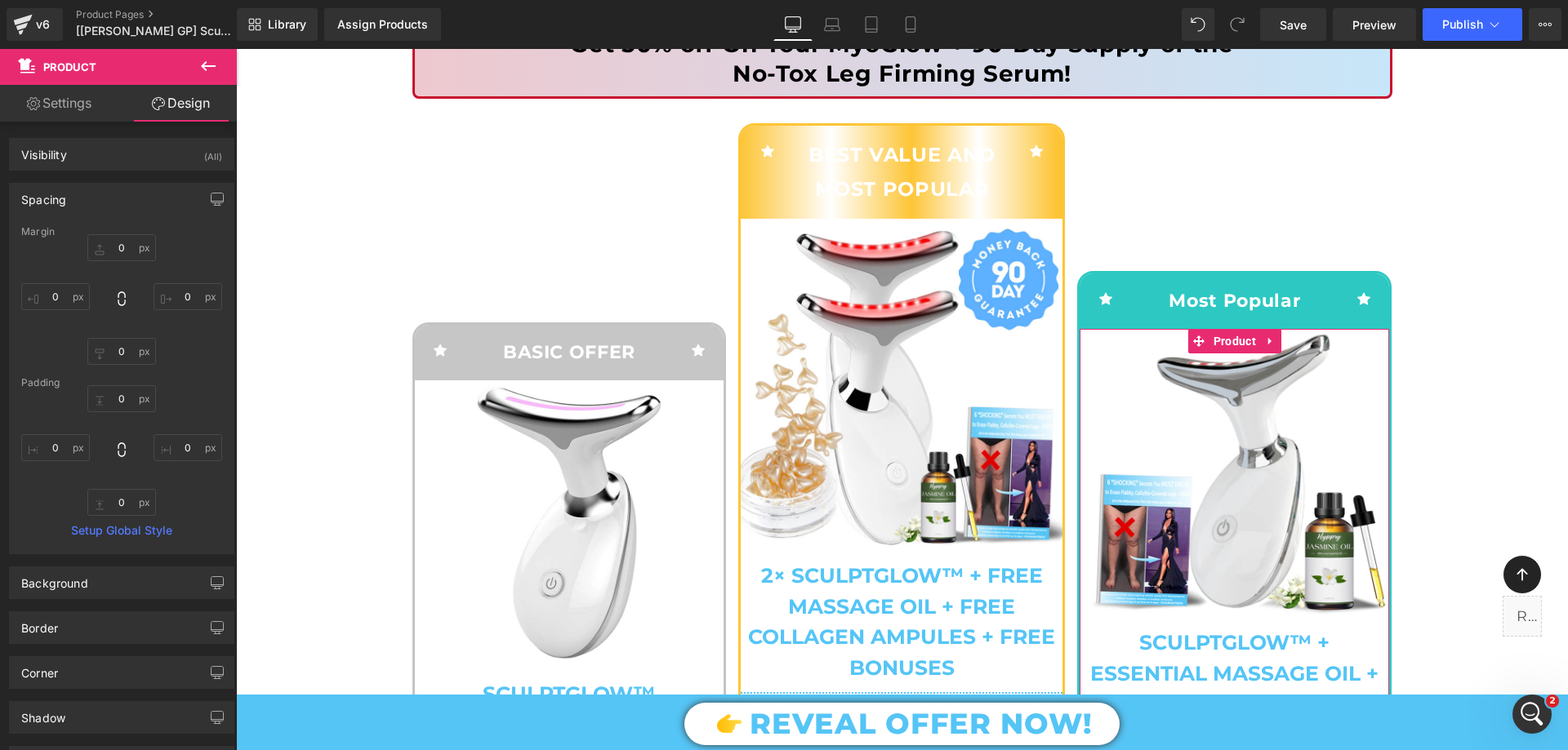
click at [96, 190] on div "Spacing" at bounding box center [122, 199] width 224 height 31
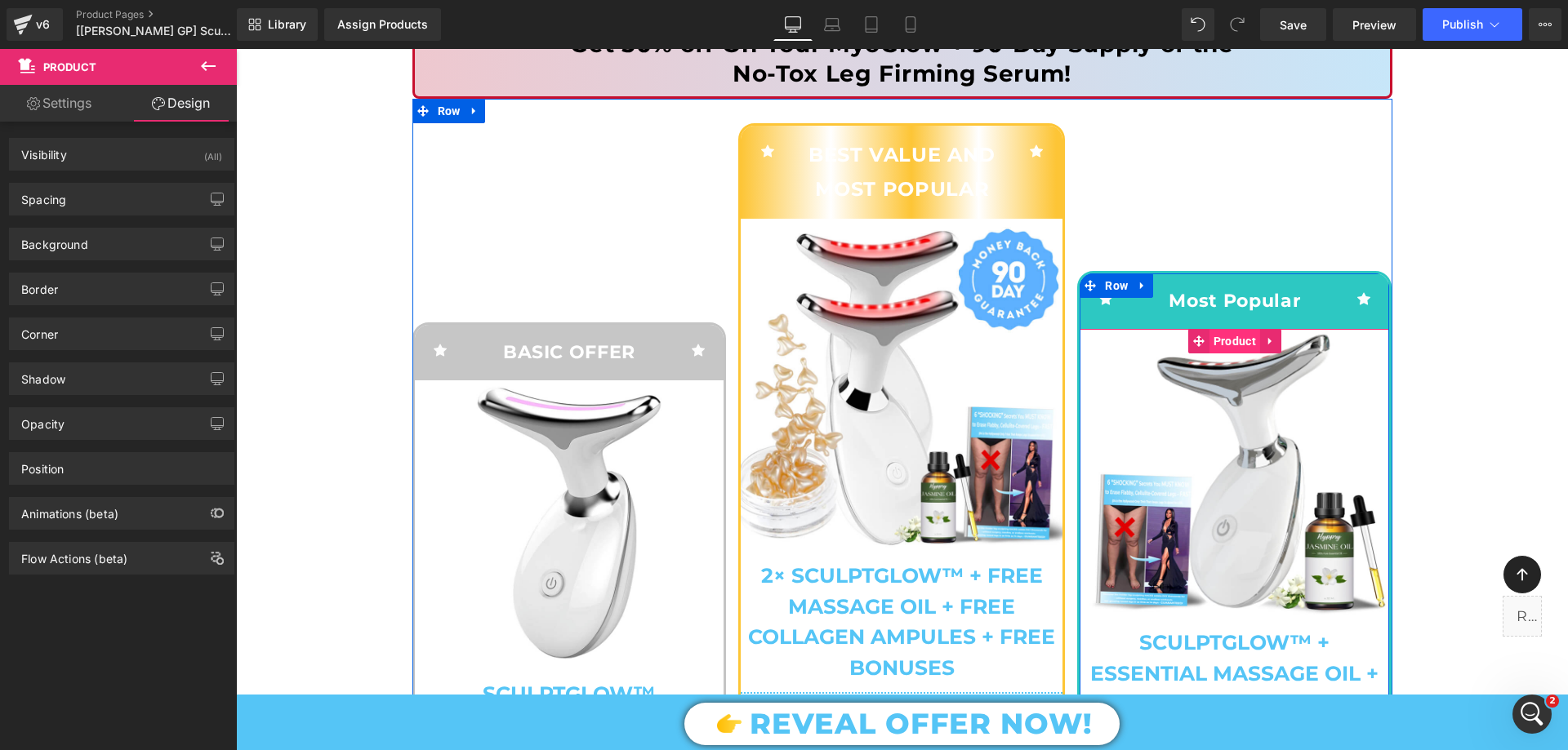
click at [1232, 338] on span "Product" at bounding box center [1234, 340] width 51 height 24
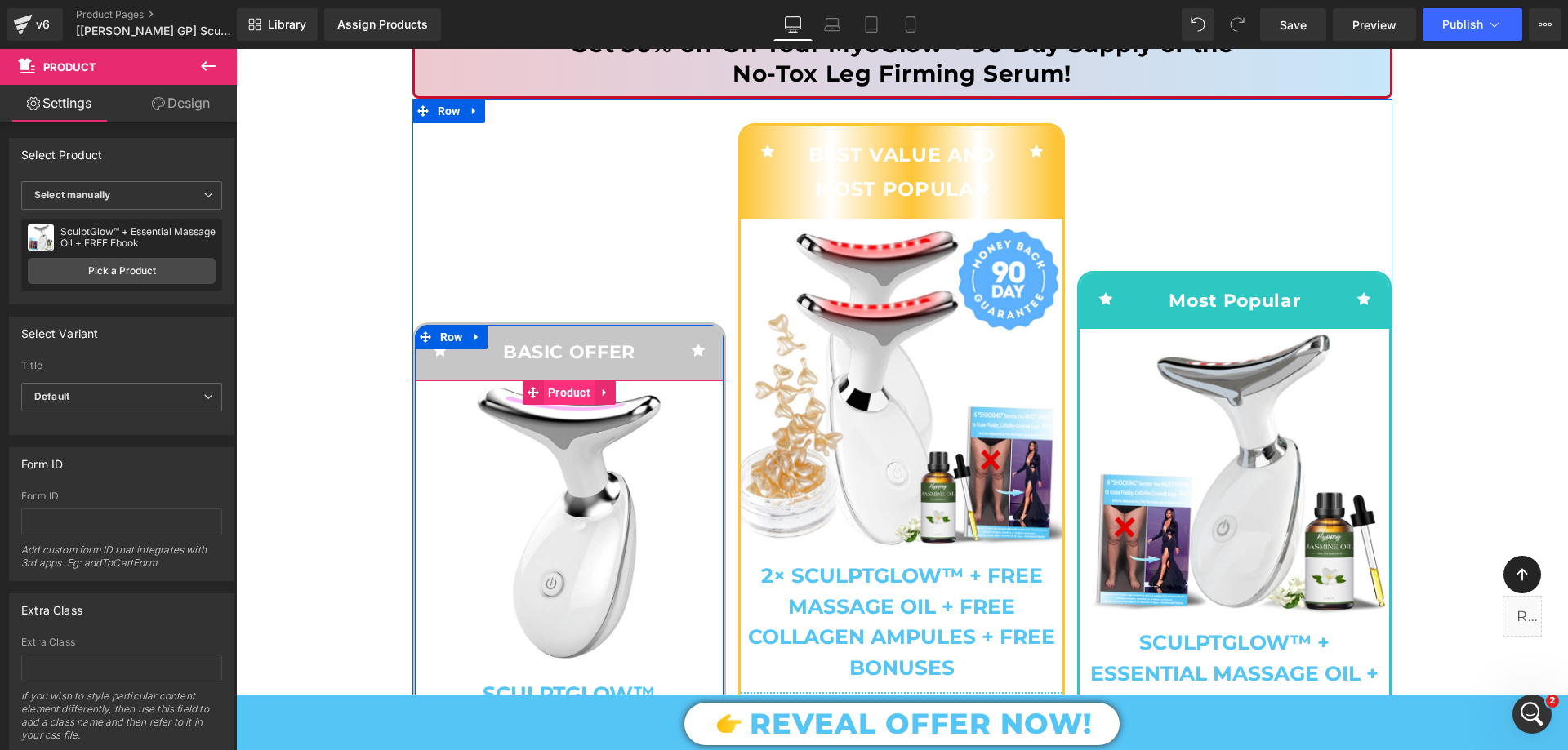
click at [558, 396] on span "Product" at bounding box center [569, 392] width 51 height 24
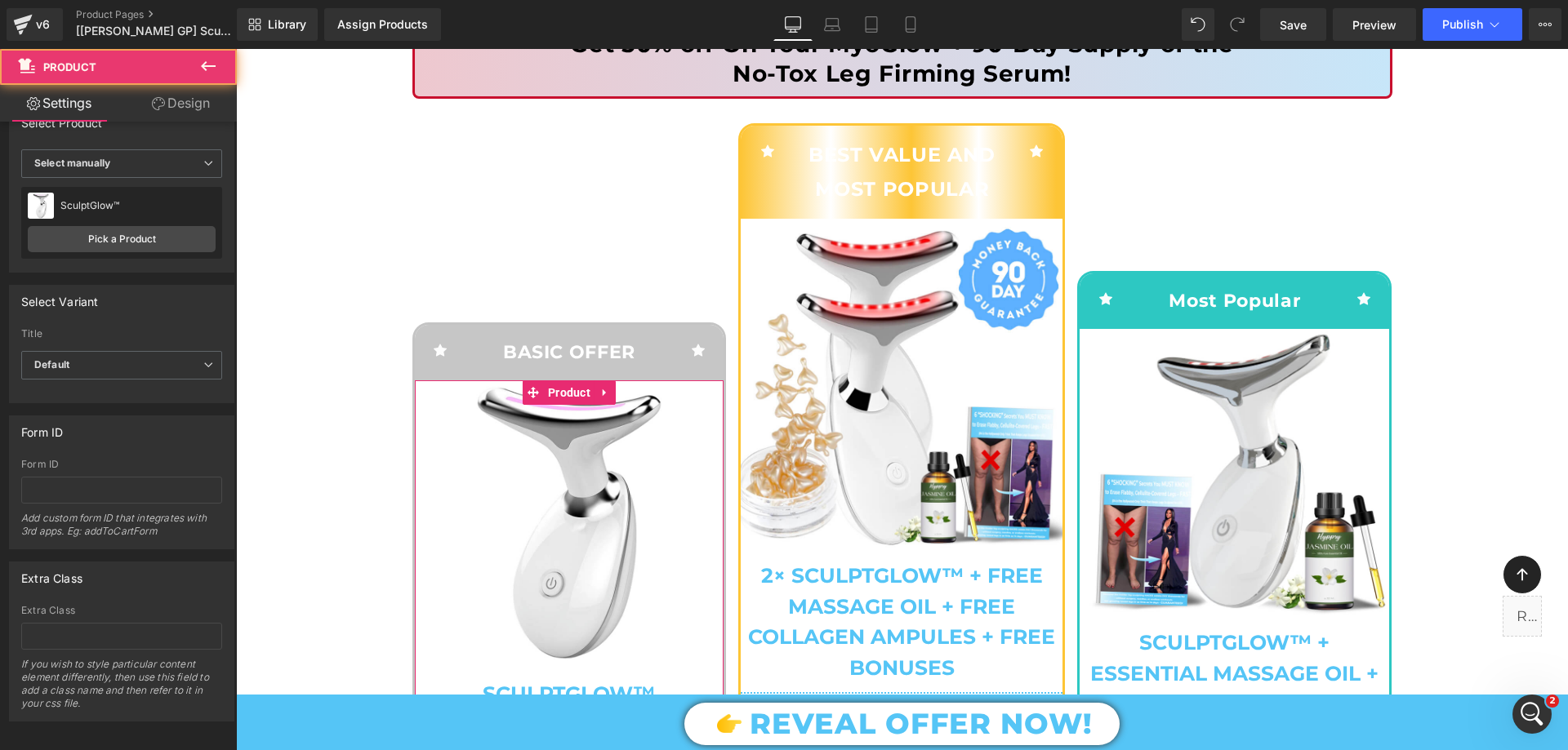
scroll to position [49, 0]
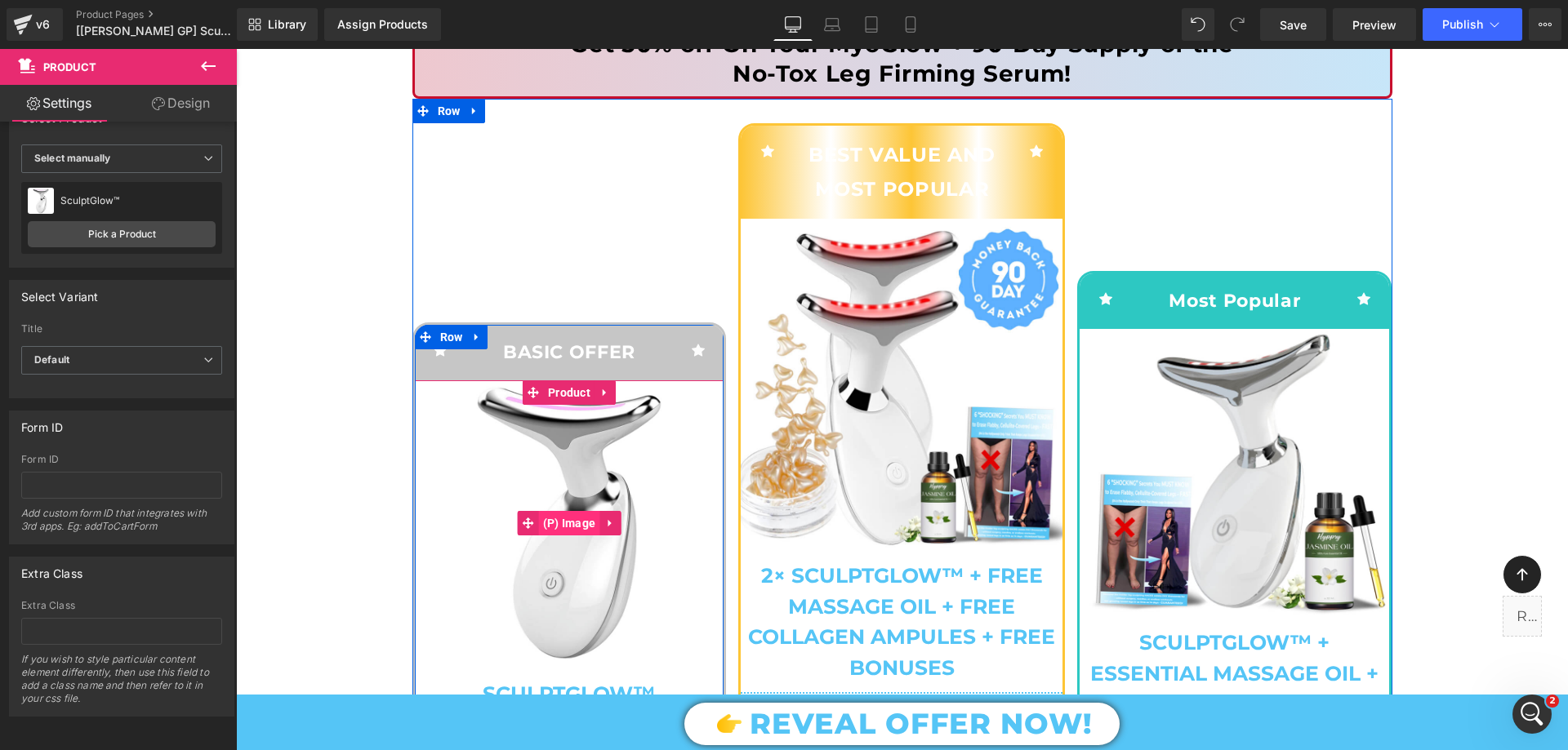
click at [563, 518] on span "(P) Image" at bounding box center [569, 523] width 61 height 24
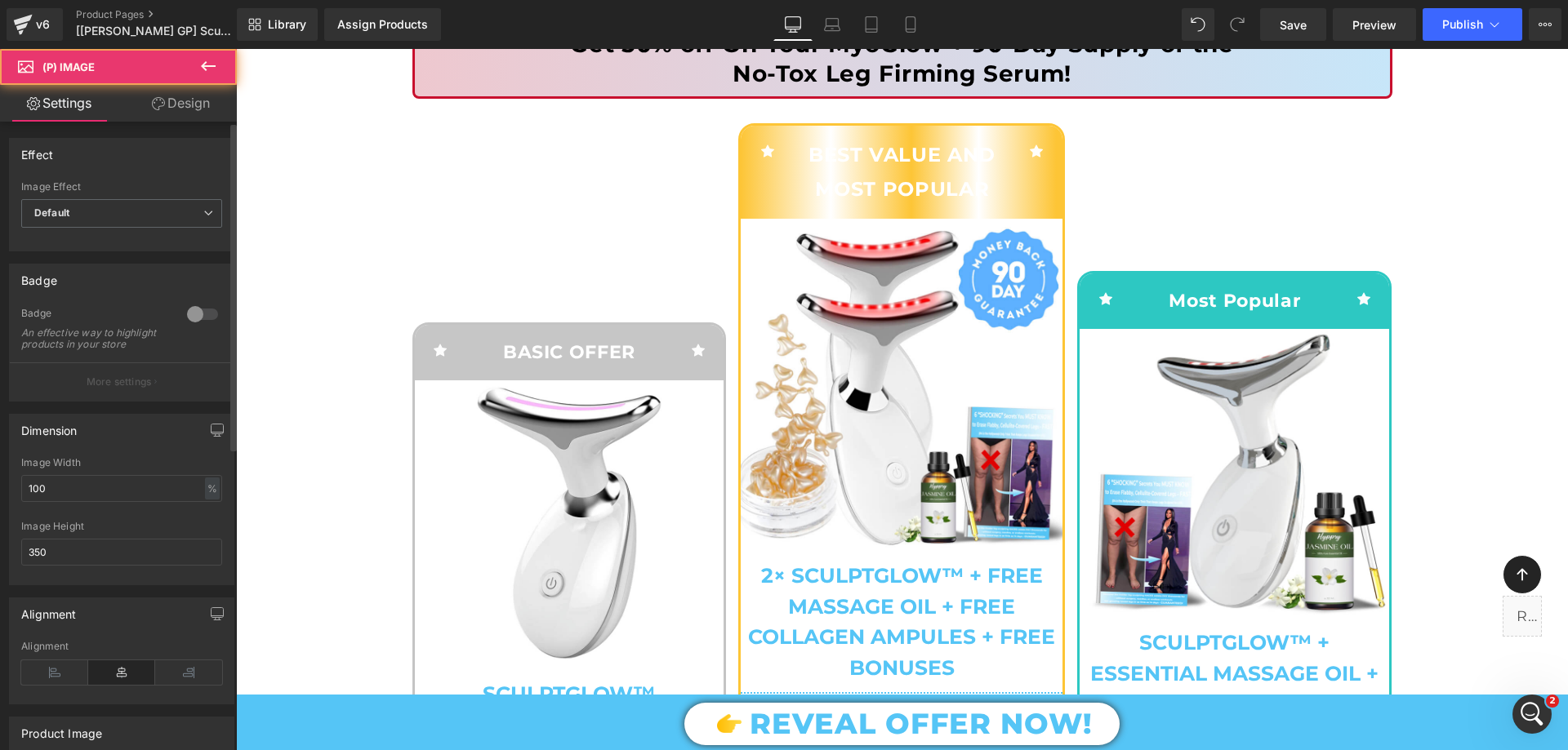
scroll to position [82, 0]
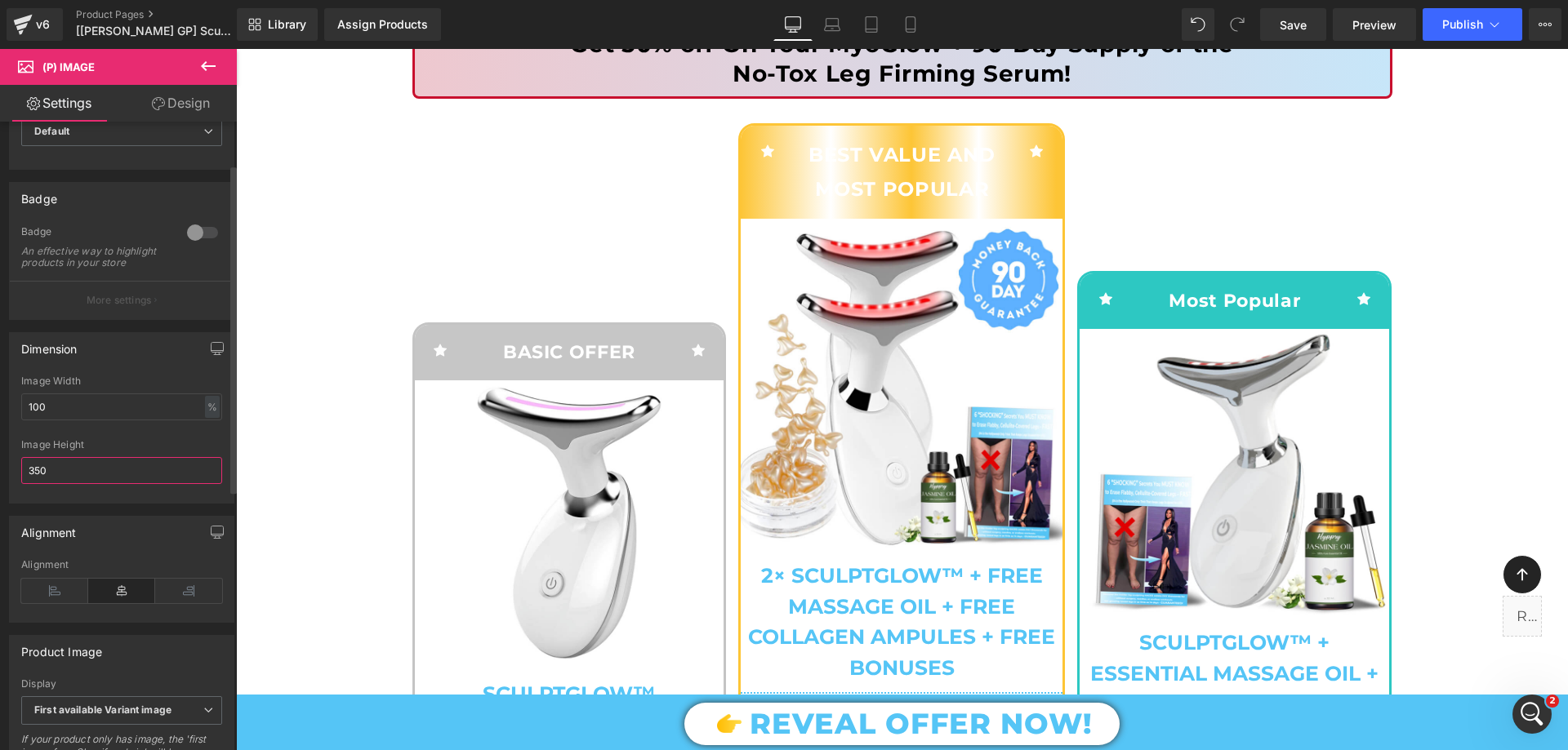
click at [69, 477] on input "350" at bounding box center [121, 471] width 201 height 27
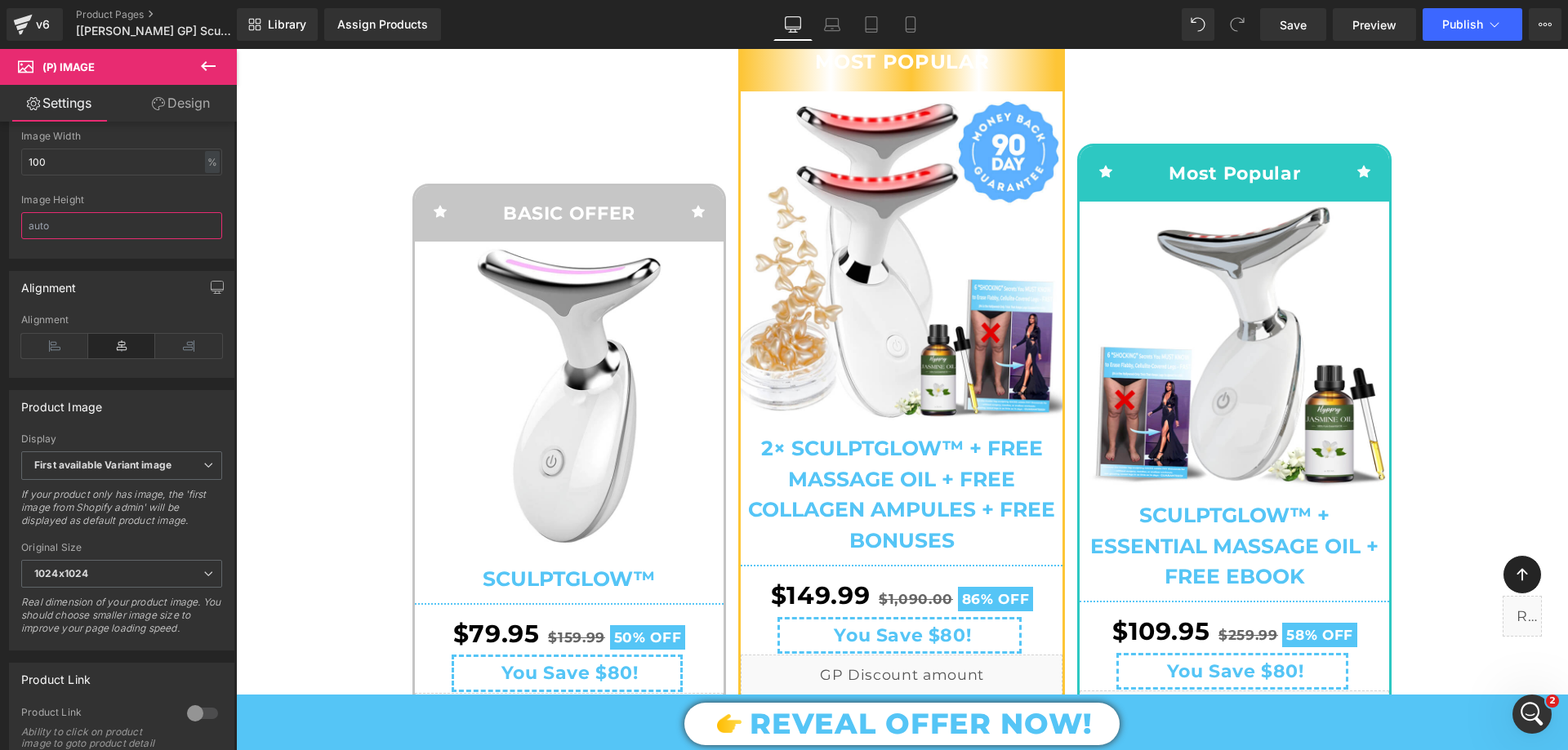
scroll to position [408, 0]
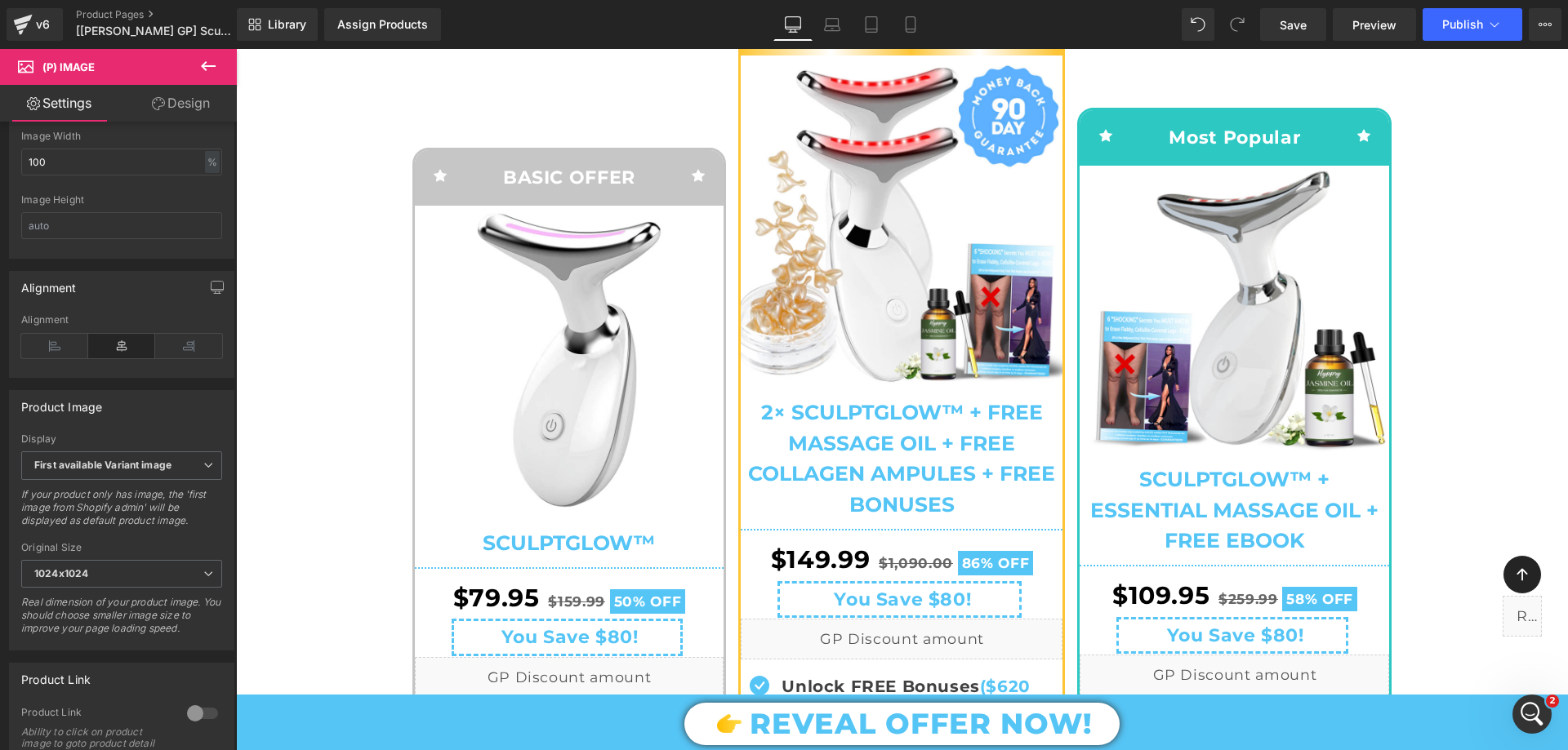
click at [1225, 268] on img at bounding box center [1234, 309] width 309 height 286
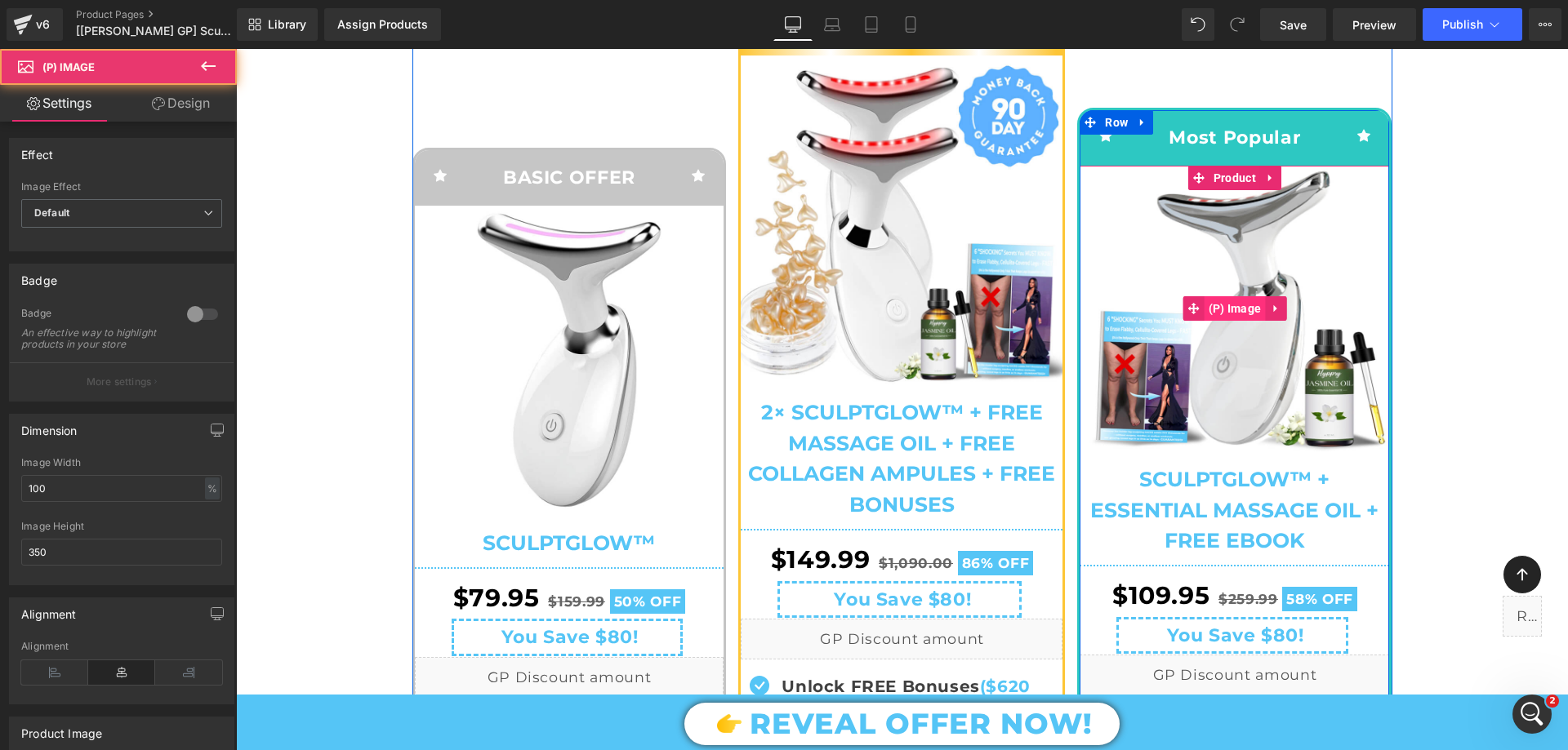
click at [1228, 298] on span "(P) Image" at bounding box center [1234, 308] width 61 height 24
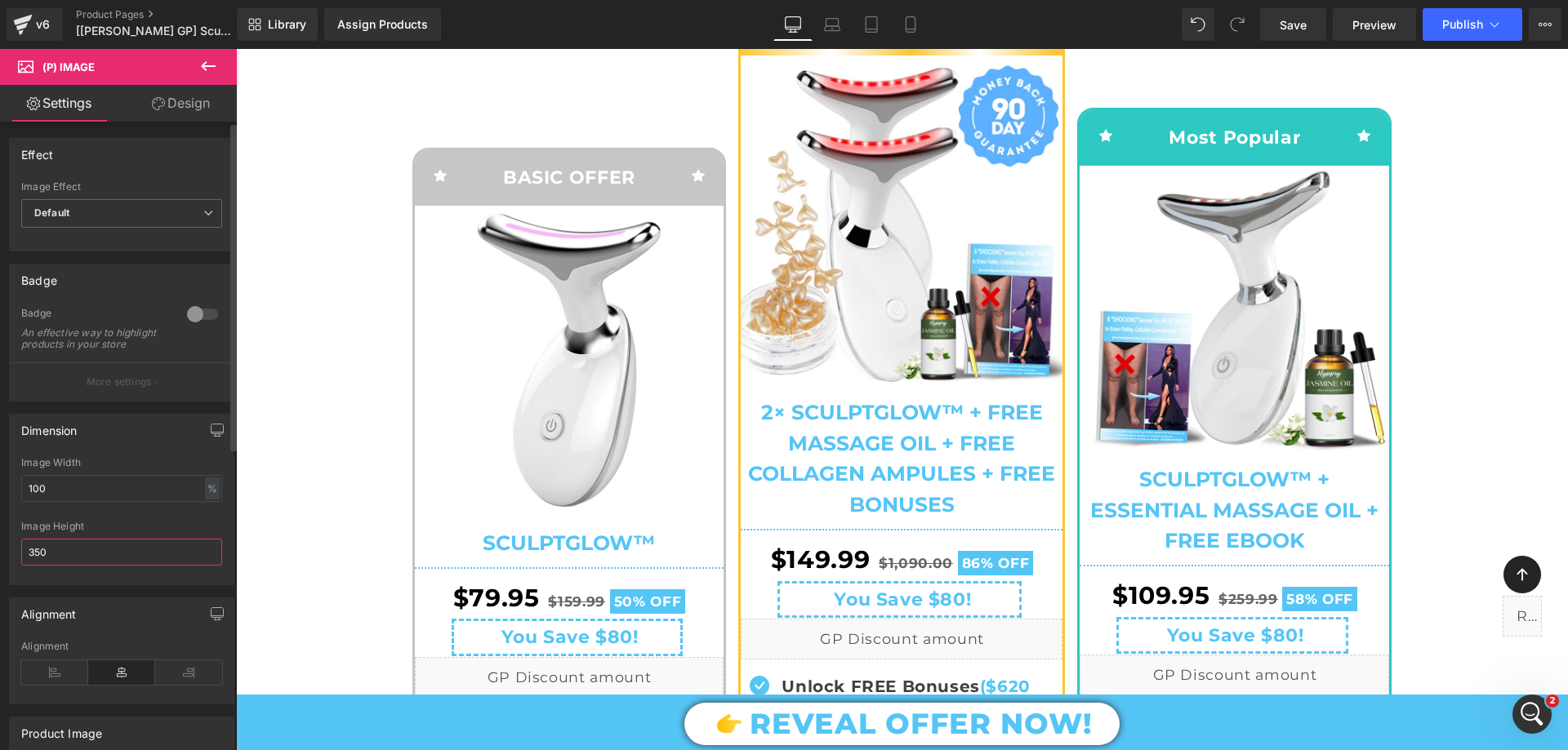
click at [63, 554] on input "350" at bounding box center [121, 552] width 201 height 27
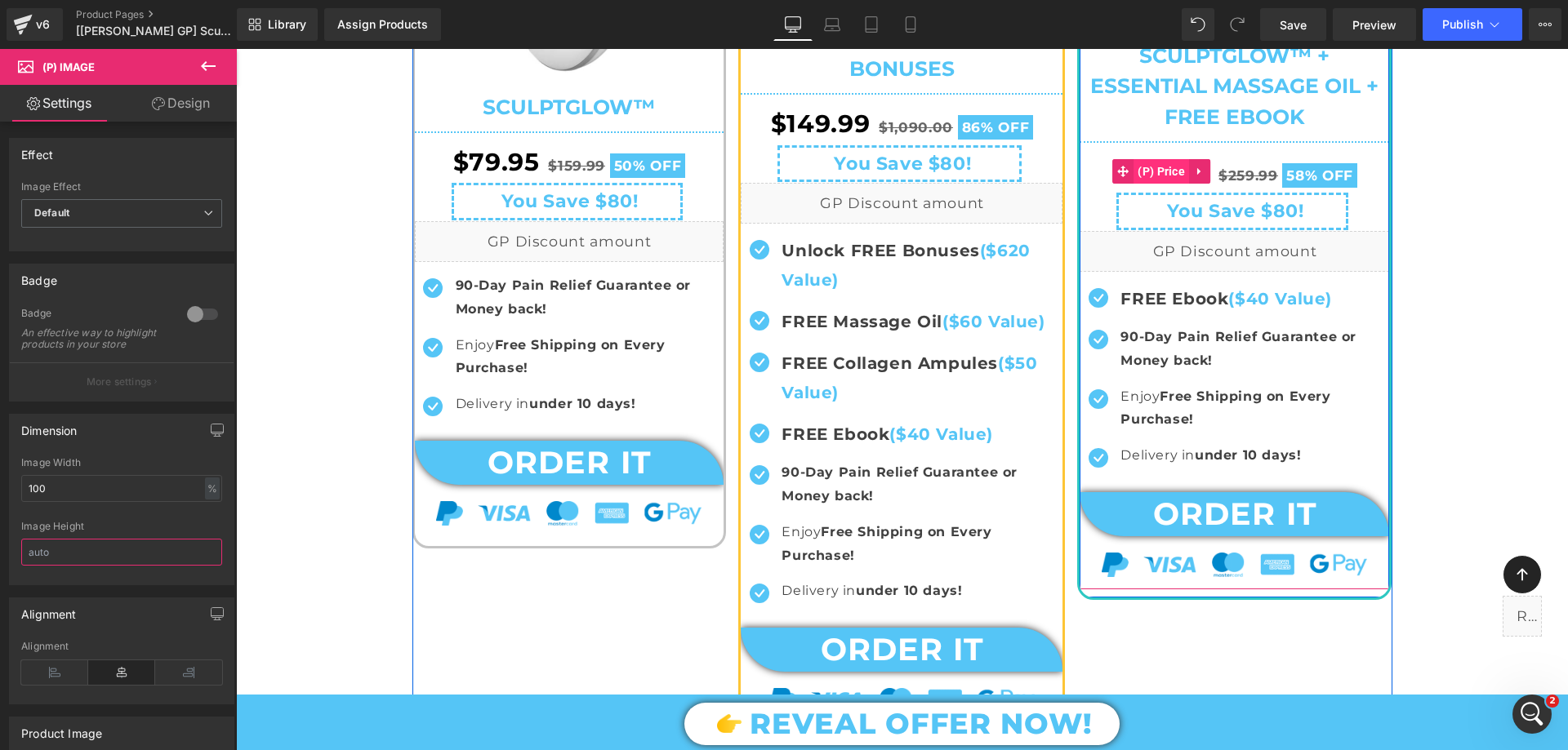
scroll to position [980, 0]
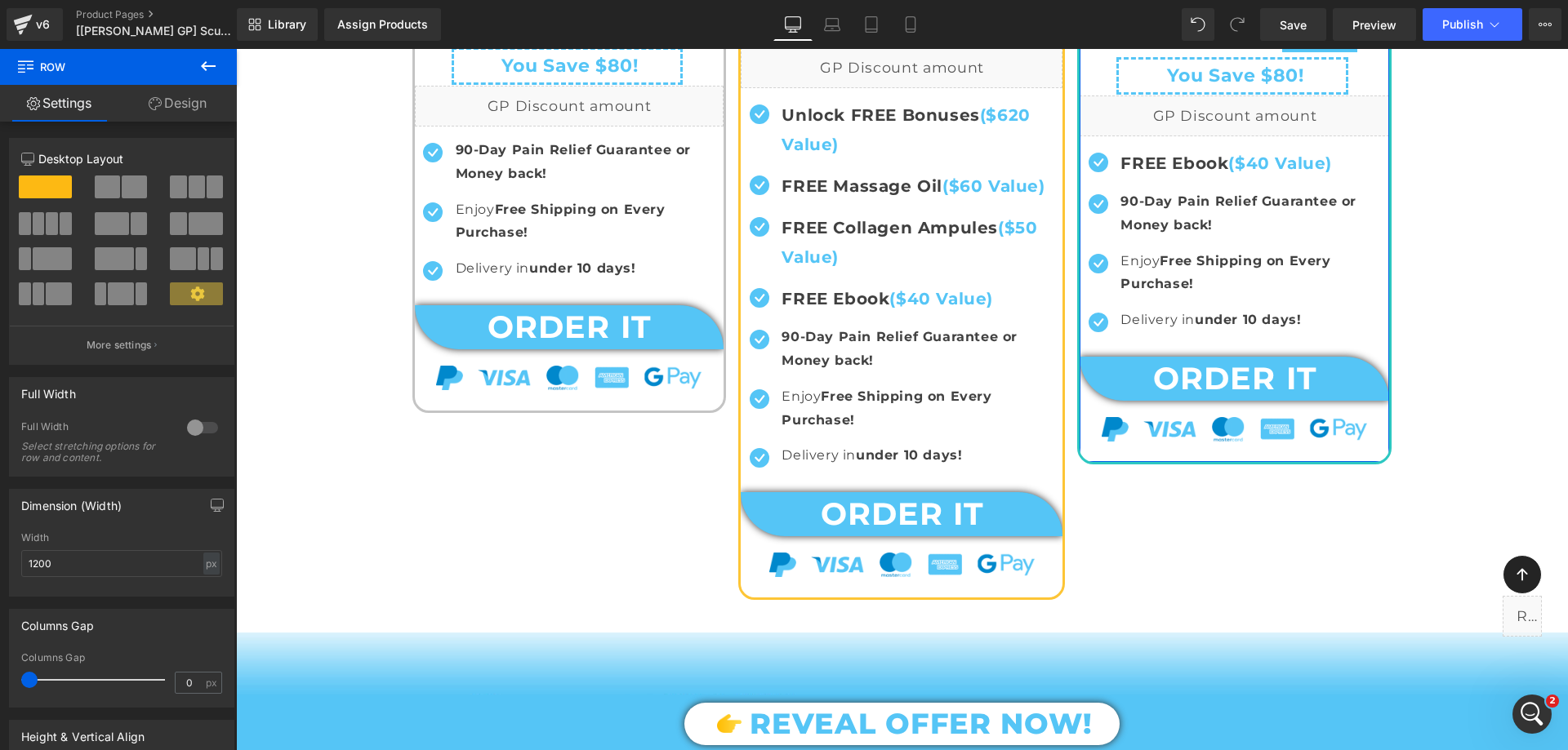
click at [199, 94] on link "Design" at bounding box center [178, 104] width 119 height 37
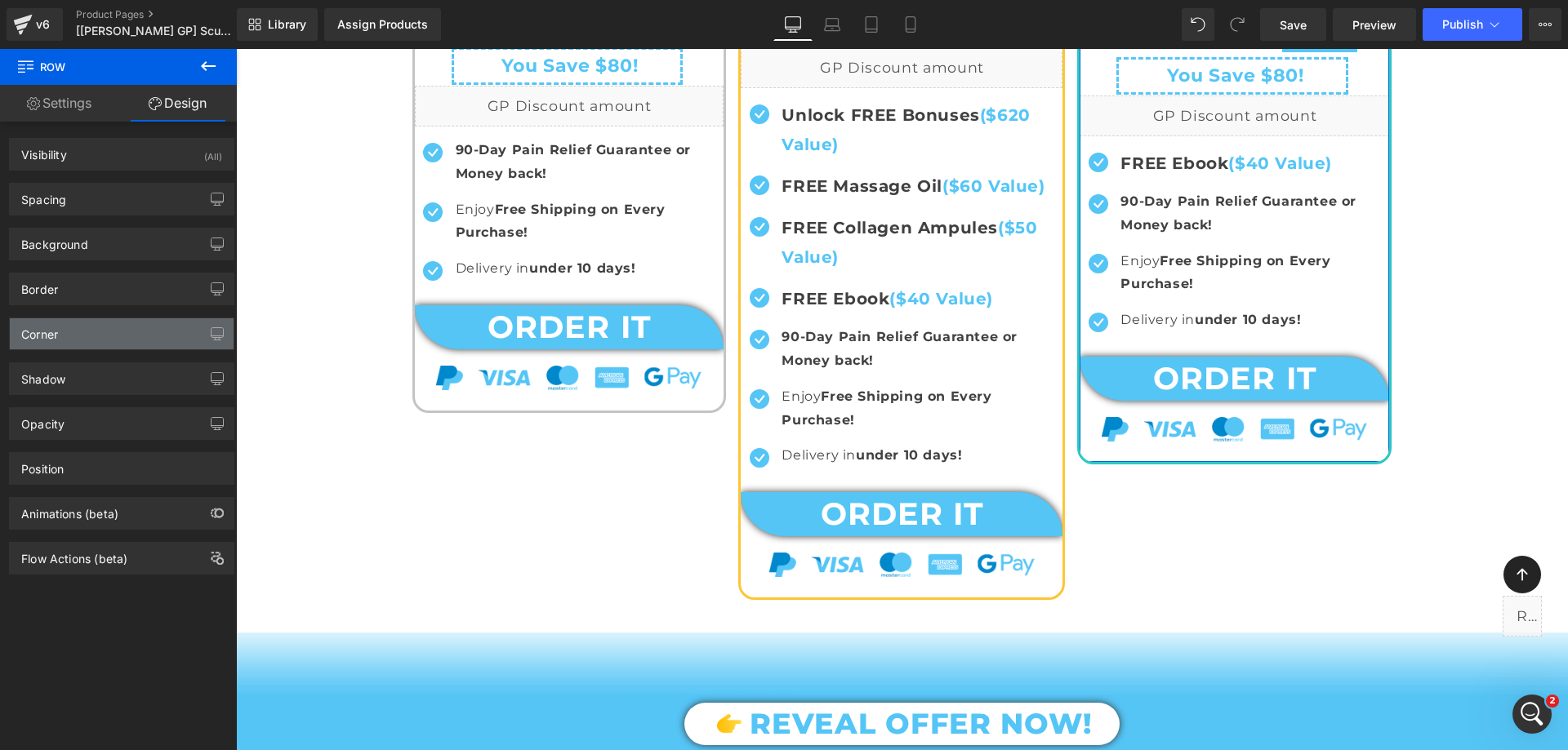
click at [83, 341] on div "Corner" at bounding box center [122, 334] width 224 height 31
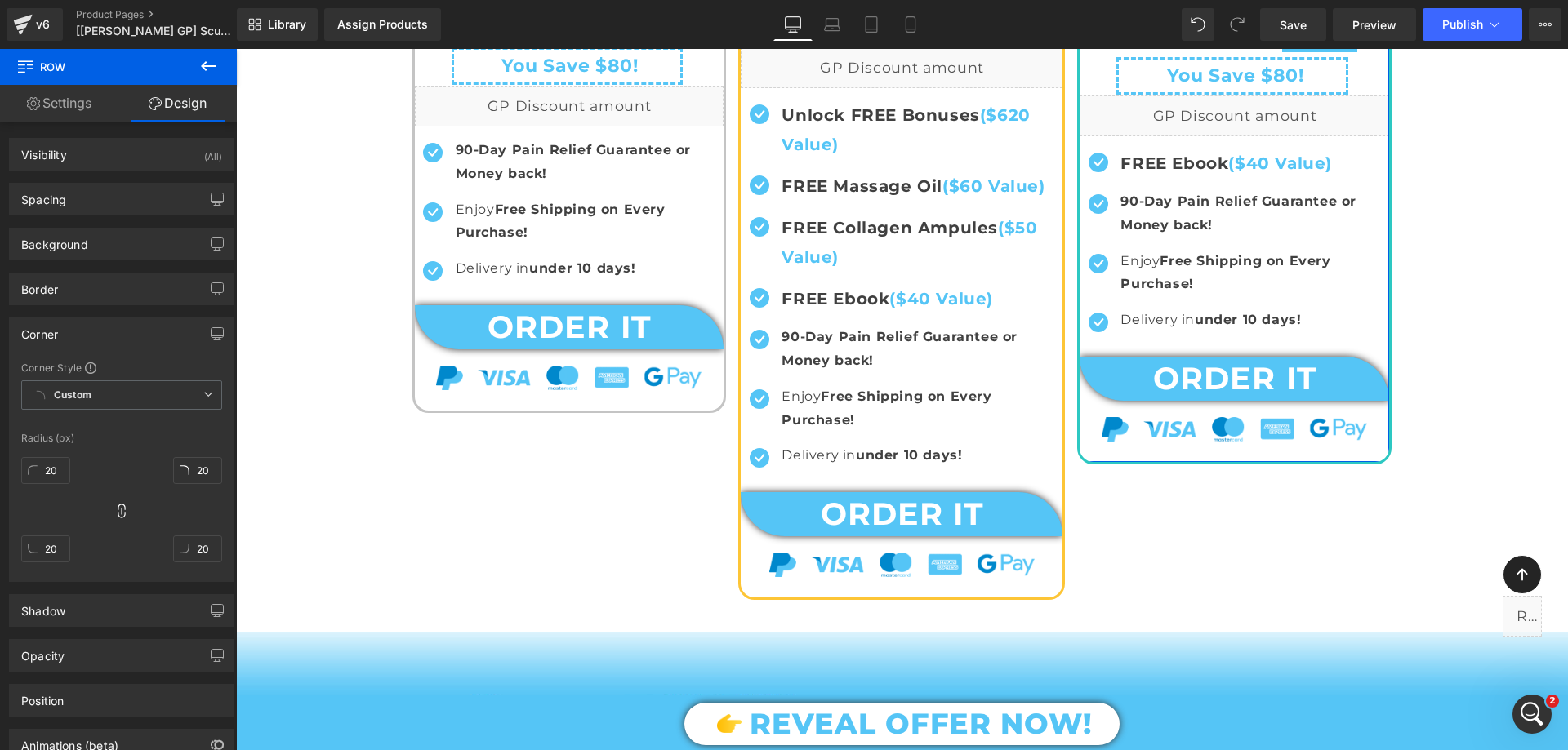
click at [83, 339] on div "Corner" at bounding box center [122, 334] width 224 height 31
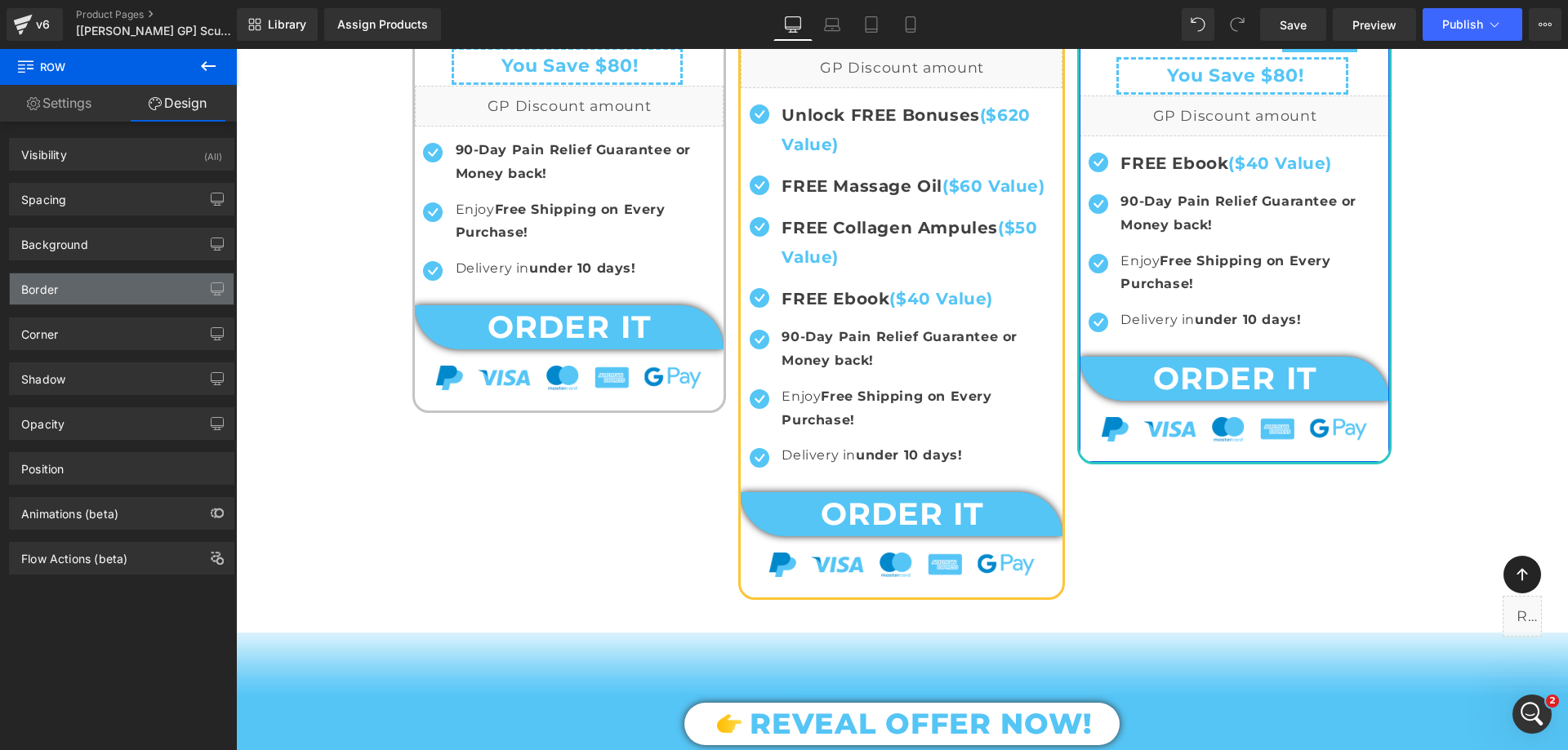
click at [72, 293] on div "Border" at bounding box center [122, 288] width 224 height 31
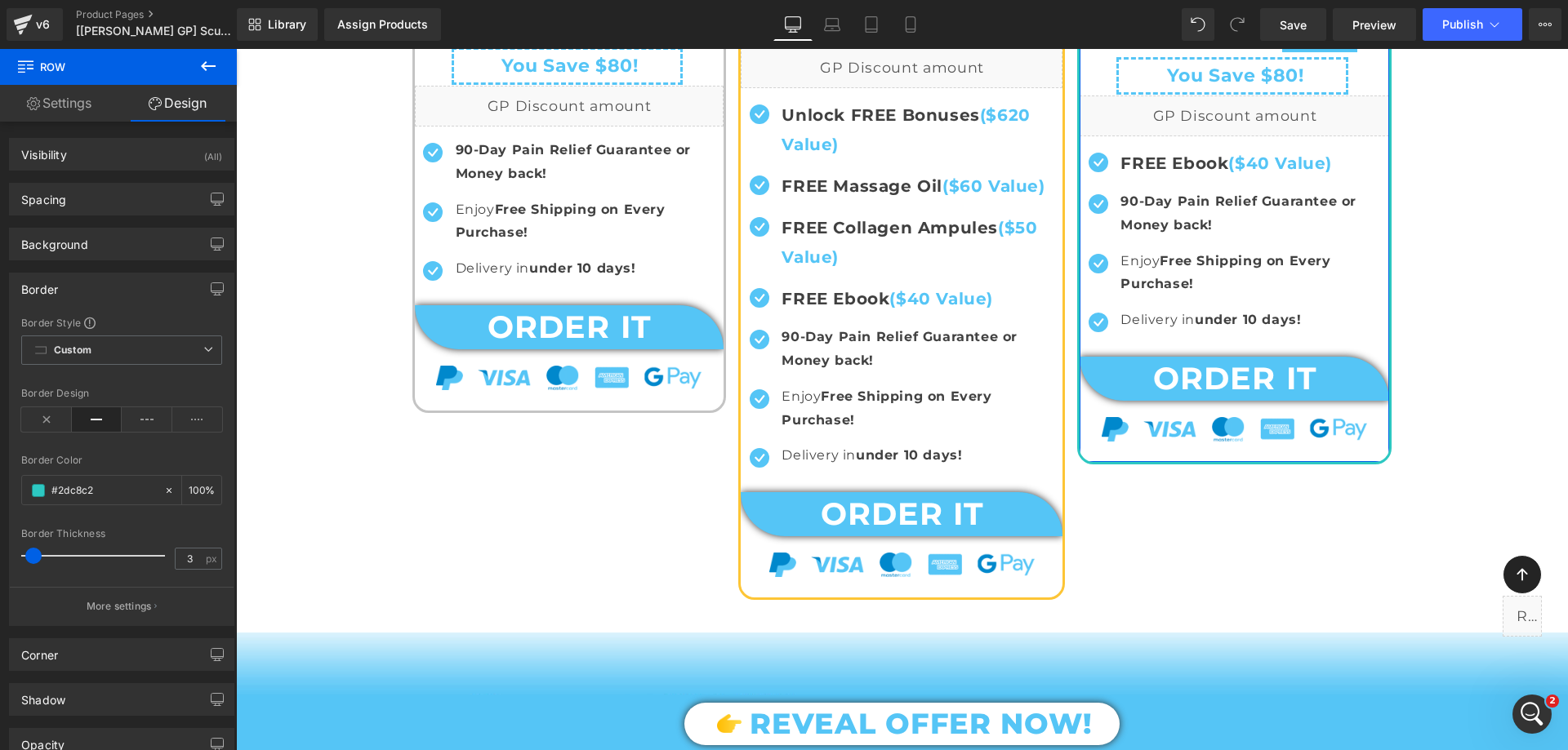
click at [72, 293] on div "Border" at bounding box center [122, 288] width 224 height 31
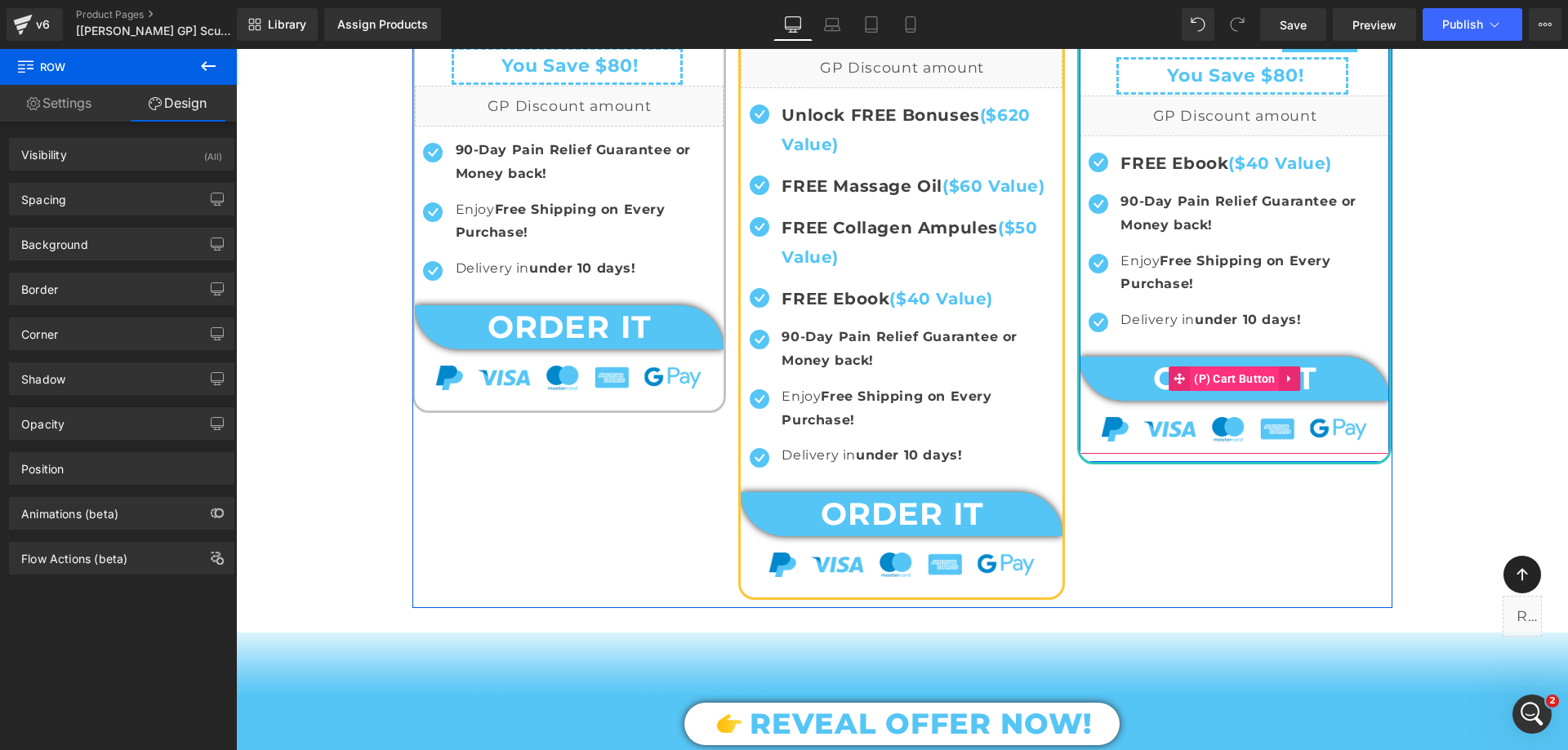
click at [1213, 376] on span "(P) Cart Button" at bounding box center [1234, 378] width 89 height 24
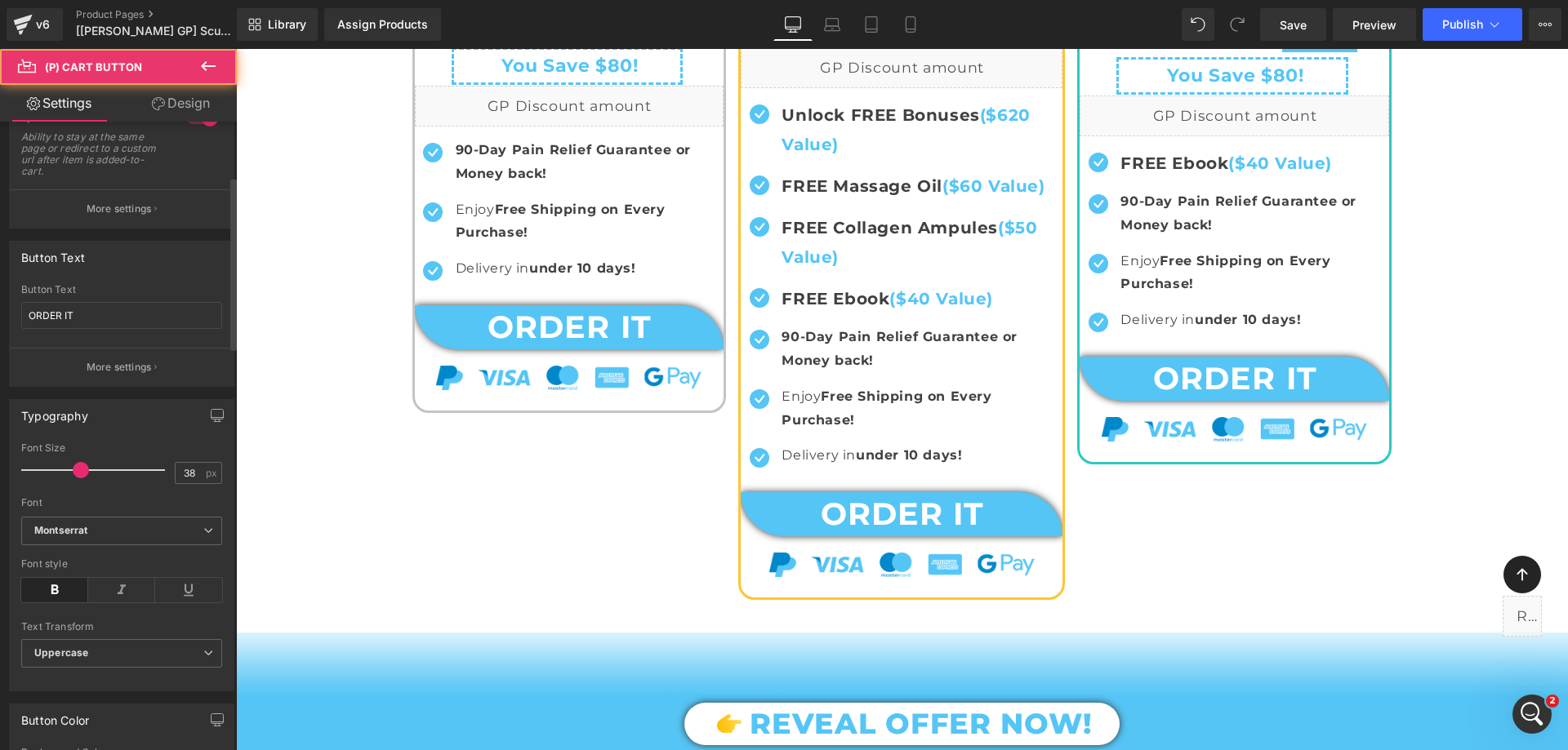
scroll to position [490, 0]
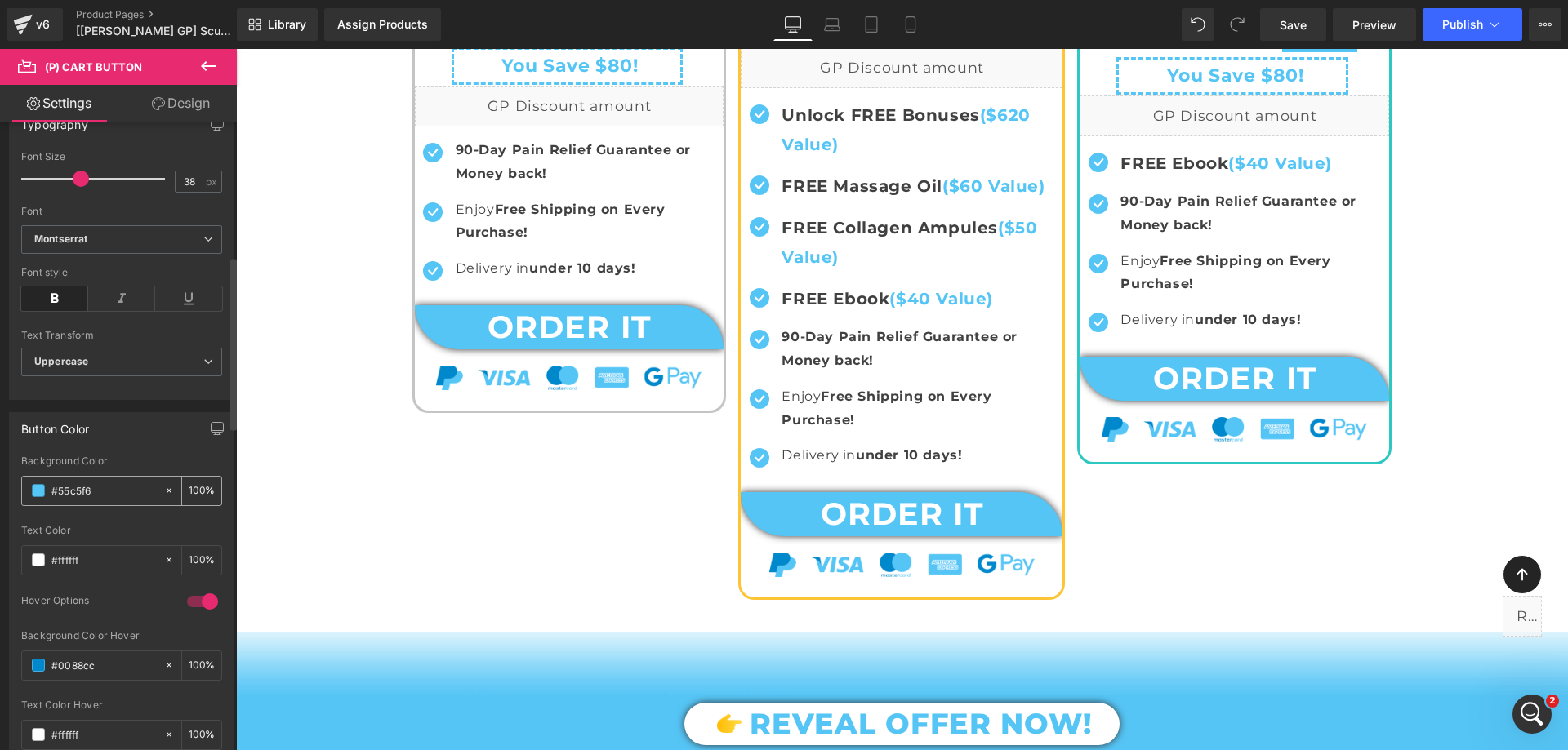
click at [108, 493] on input "#55c5f6" at bounding box center [104, 490] width 105 height 18
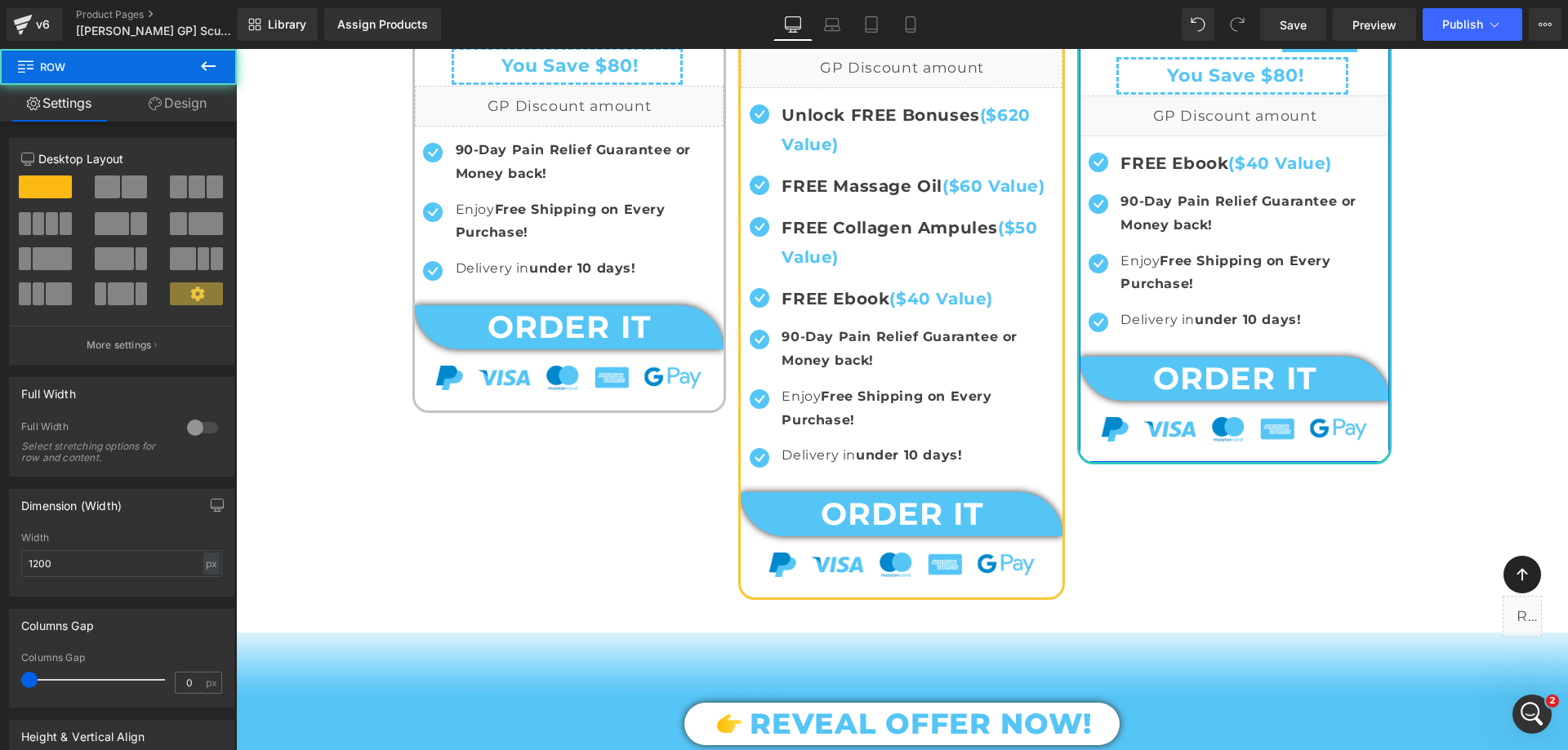
click at [201, 103] on link "Design" at bounding box center [178, 104] width 119 height 37
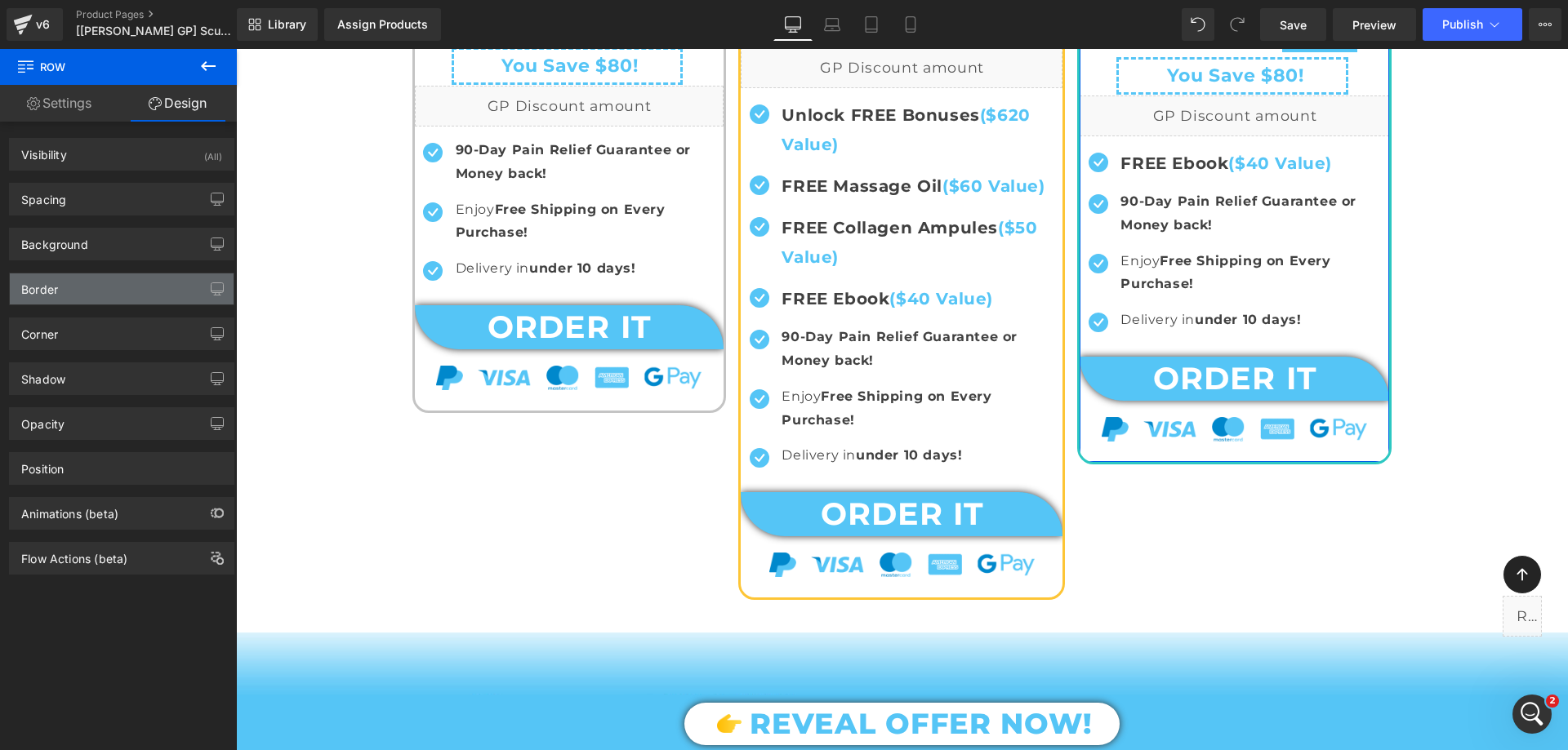
click at [79, 295] on div "Border" at bounding box center [122, 288] width 224 height 31
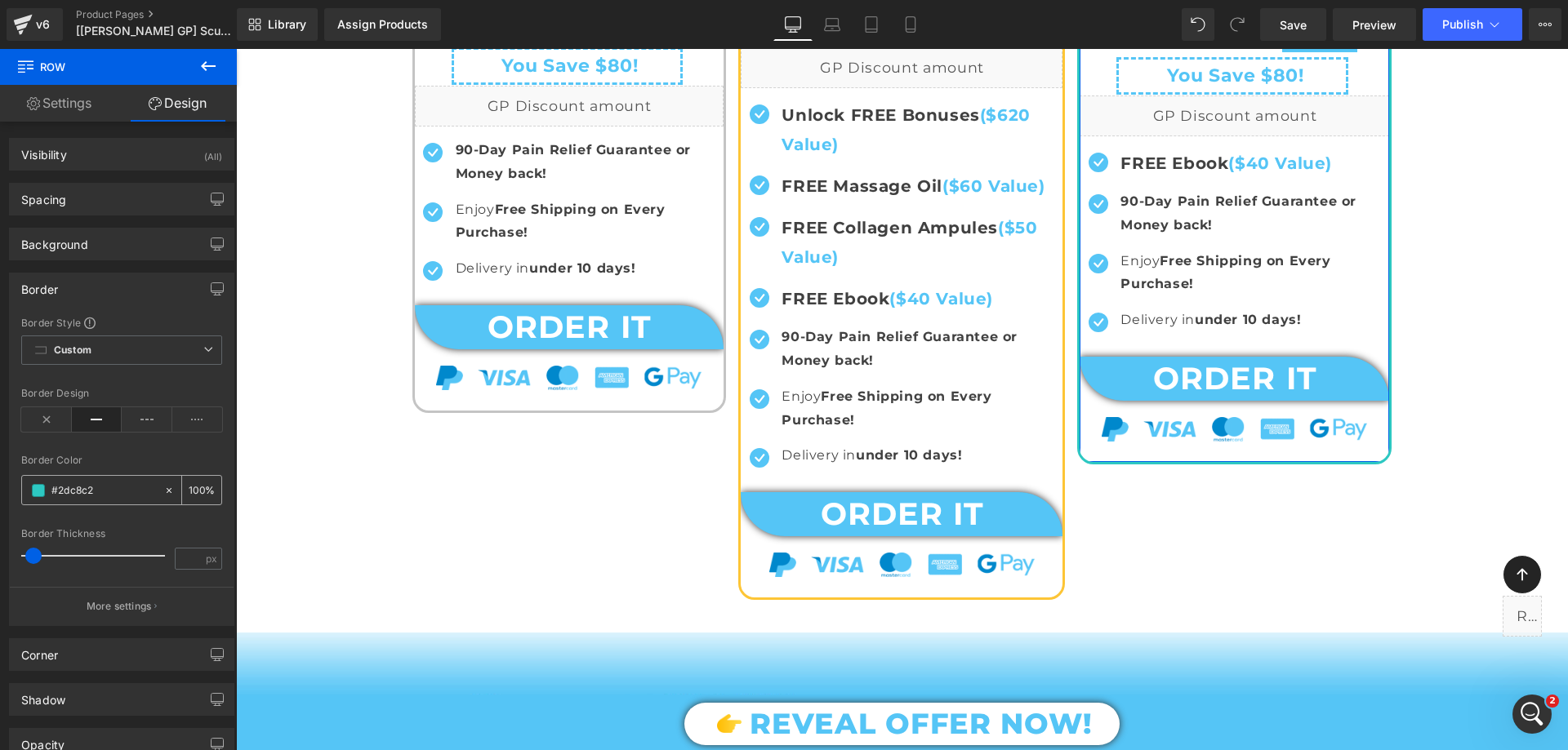
click at [120, 492] on input "text" at bounding box center [104, 490] width 105 height 18
click at [120, 493] on input "text" at bounding box center [104, 490] width 105 height 18
click at [78, 492] on input "text" at bounding box center [104, 490] width 105 height 18
click at [78, 491] on input "text" at bounding box center [104, 490] width 105 height 18
paste input "55c5f6"
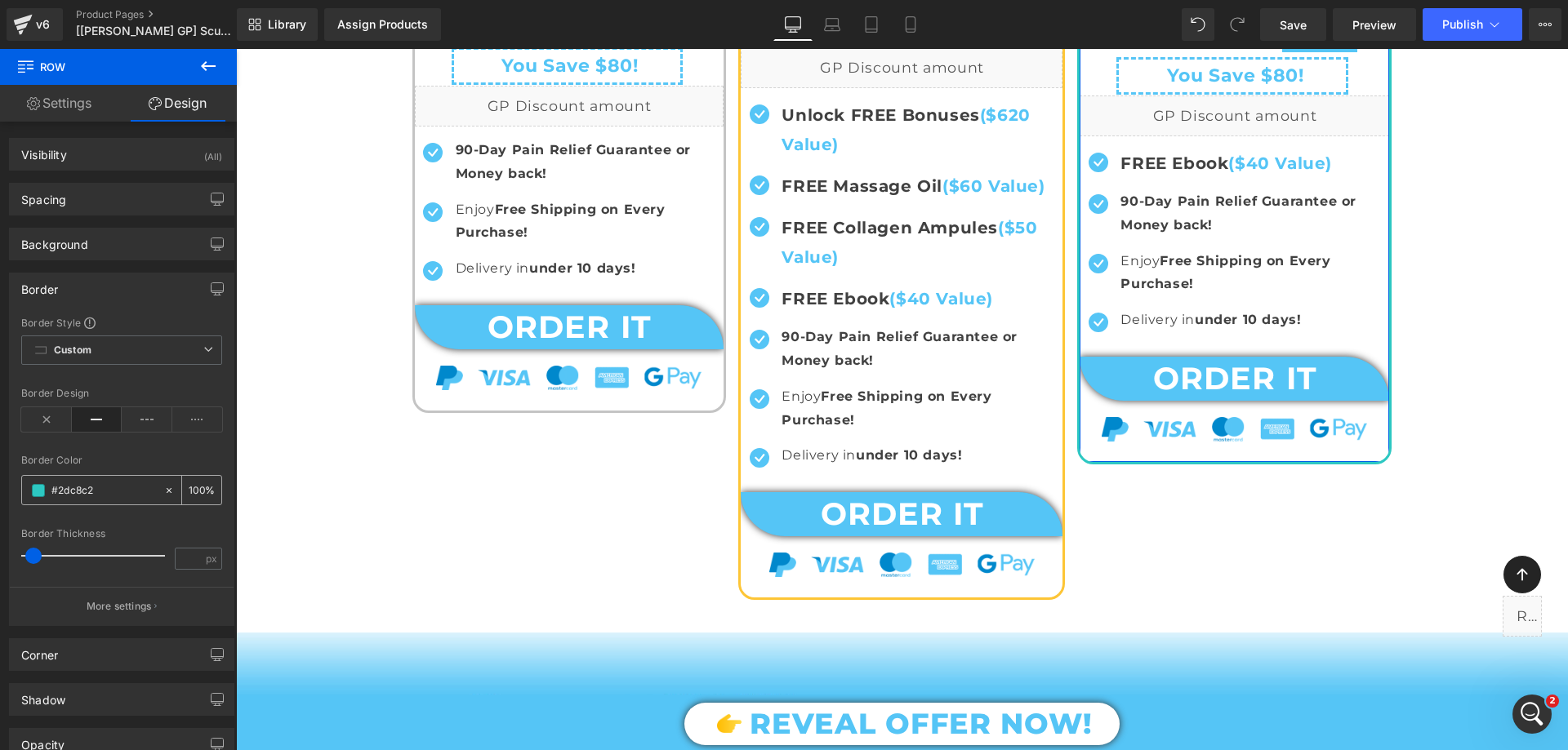
type input "#55c5f6"
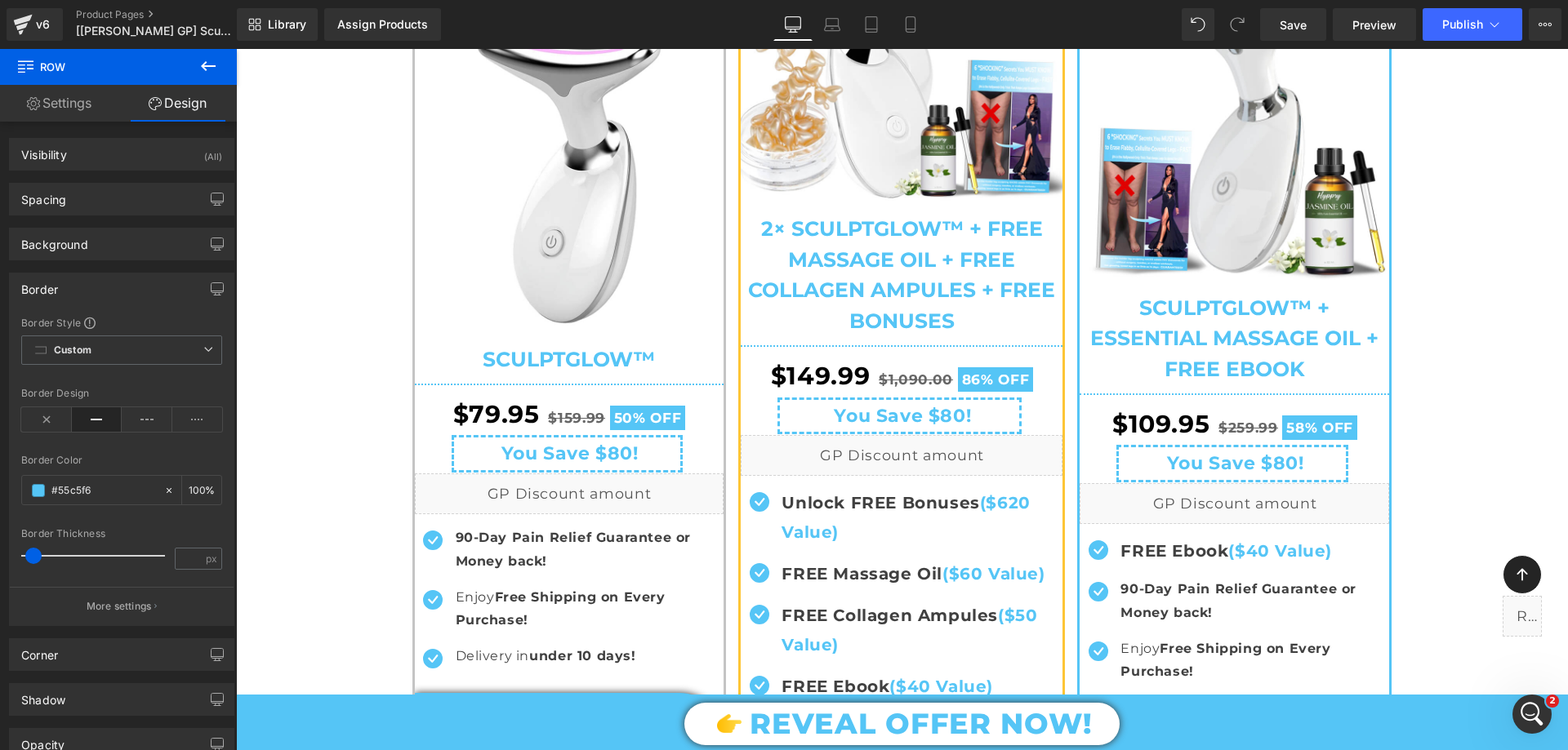
scroll to position [408, 0]
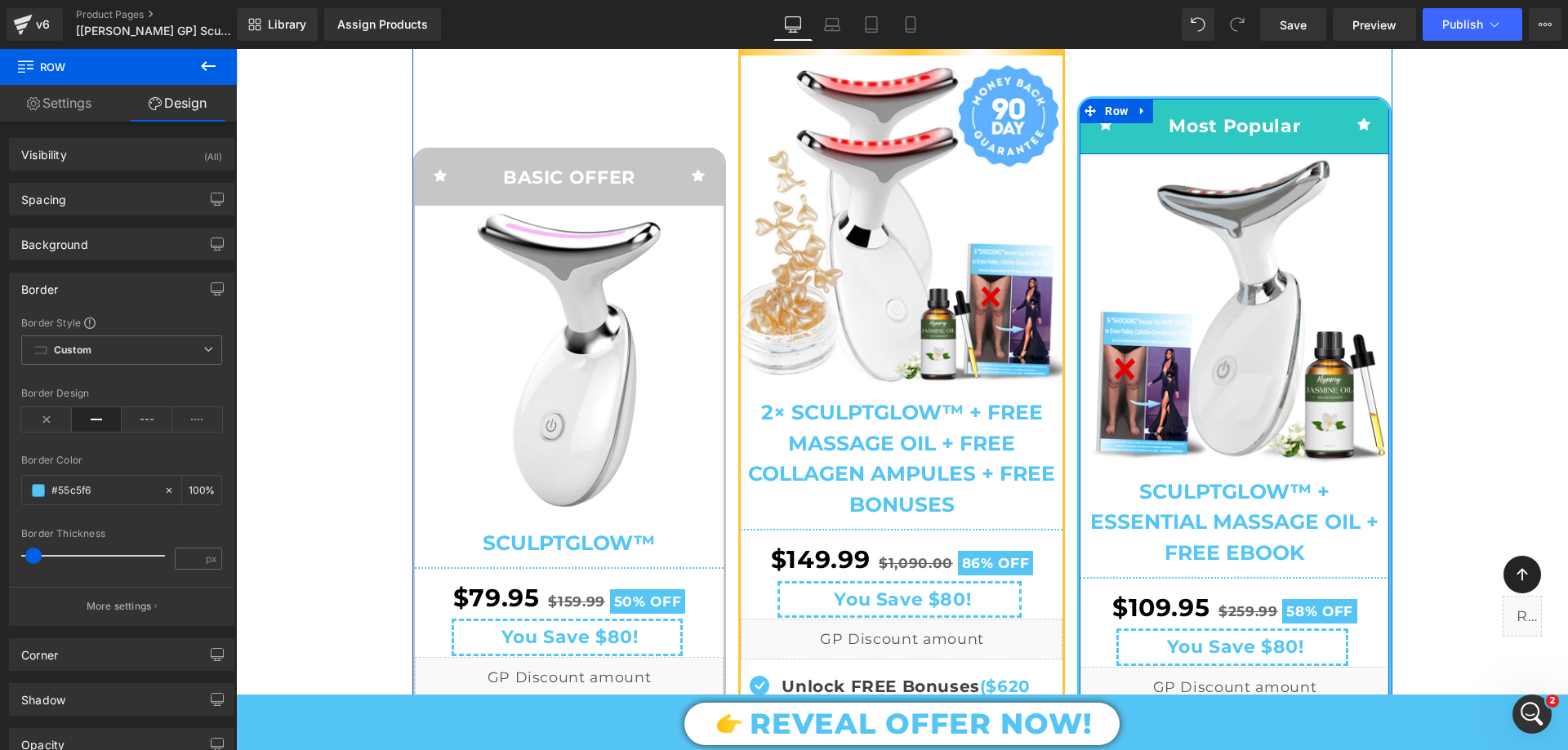
click at [1124, 132] on div "Icon" at bounding box center [1106, 125] width 52 height 28
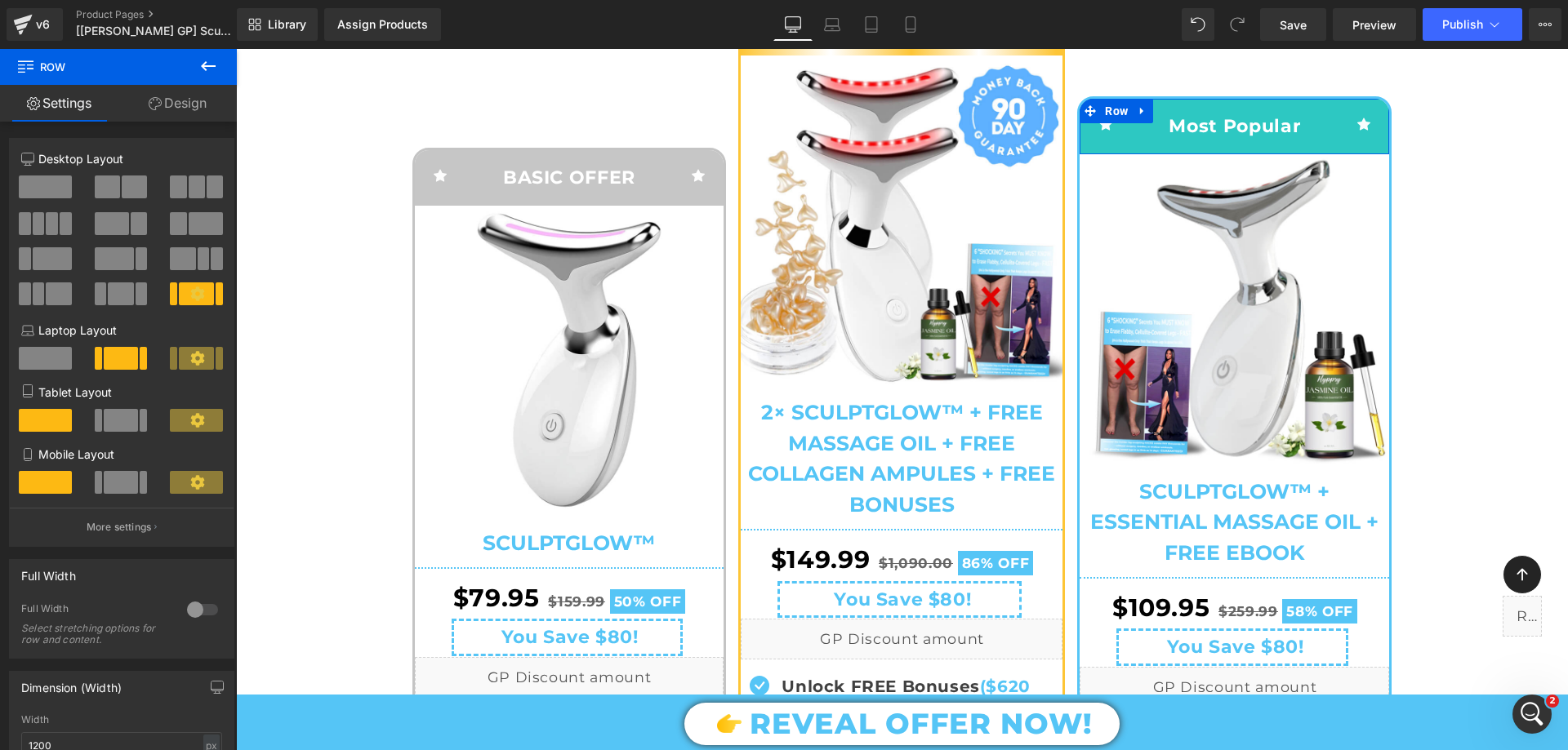
click at [151, 110] on link "Design" at bounding box center [178, 104] width 119 height 37
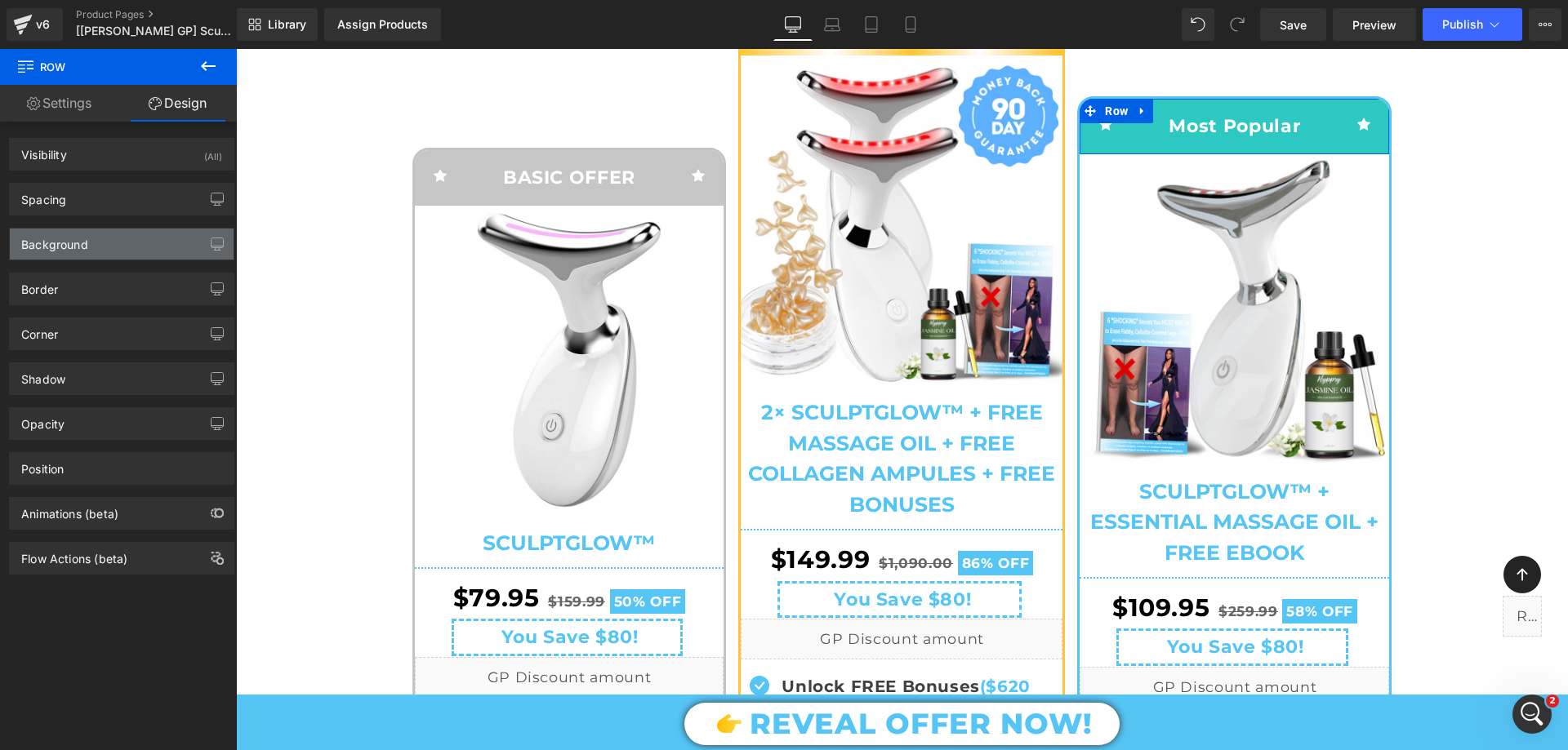
click at [89, 235] on div "Background" at bounding box center [122, 243] width 224 height 31
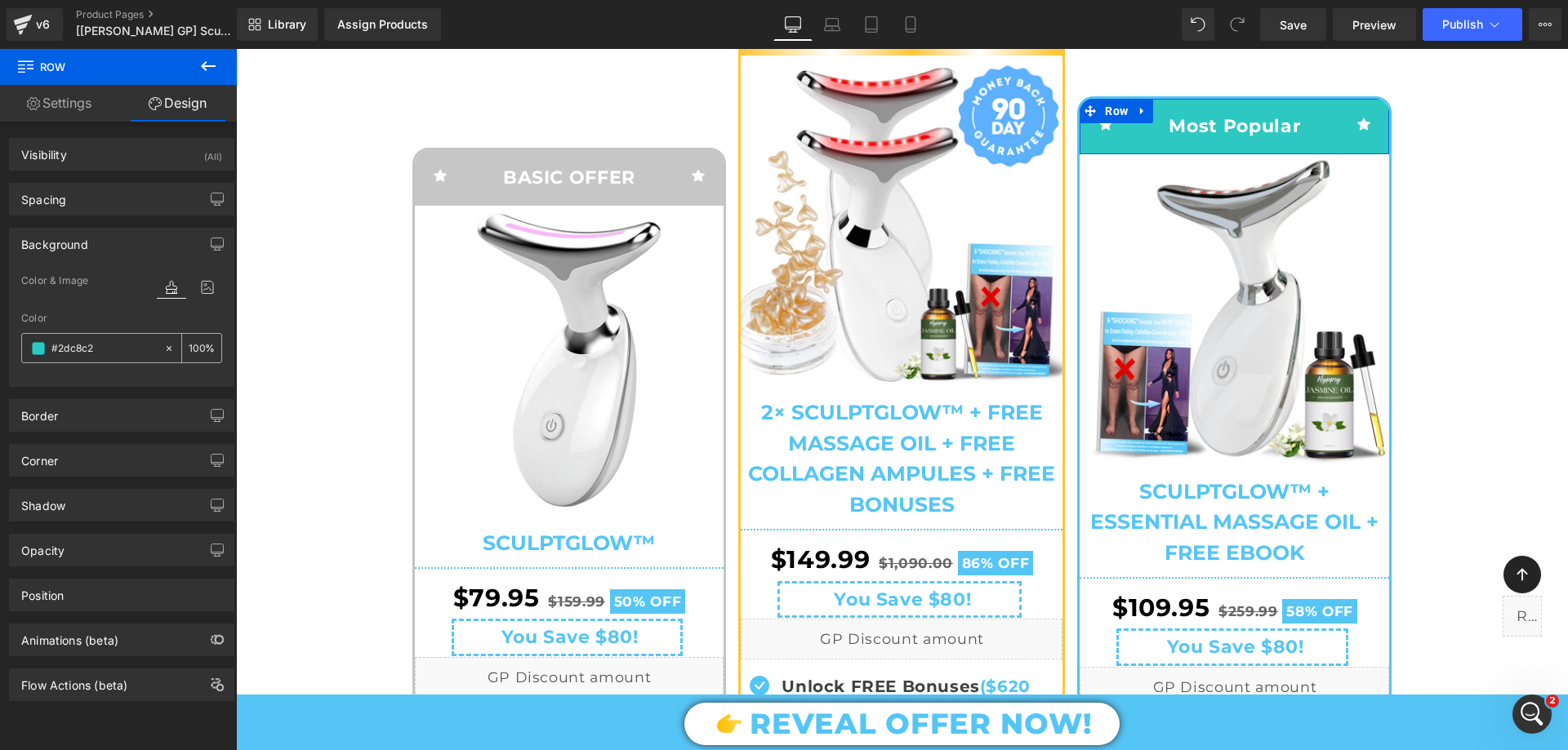
click at [105, 344] on input "#2dc8c2" at bounding box center [104, 348] width 105 height 18
click at [101, 360] on div "#2dc8c2" at bounding box center [92, 348] width 141 height 28
click at [84, 351] on input "#2dc8c2" at bounding box center [104, 348] width 105 height 18
click at [78, 348] on input "#2dc8c2" at bounding box center [104, 348] width 105 height 18
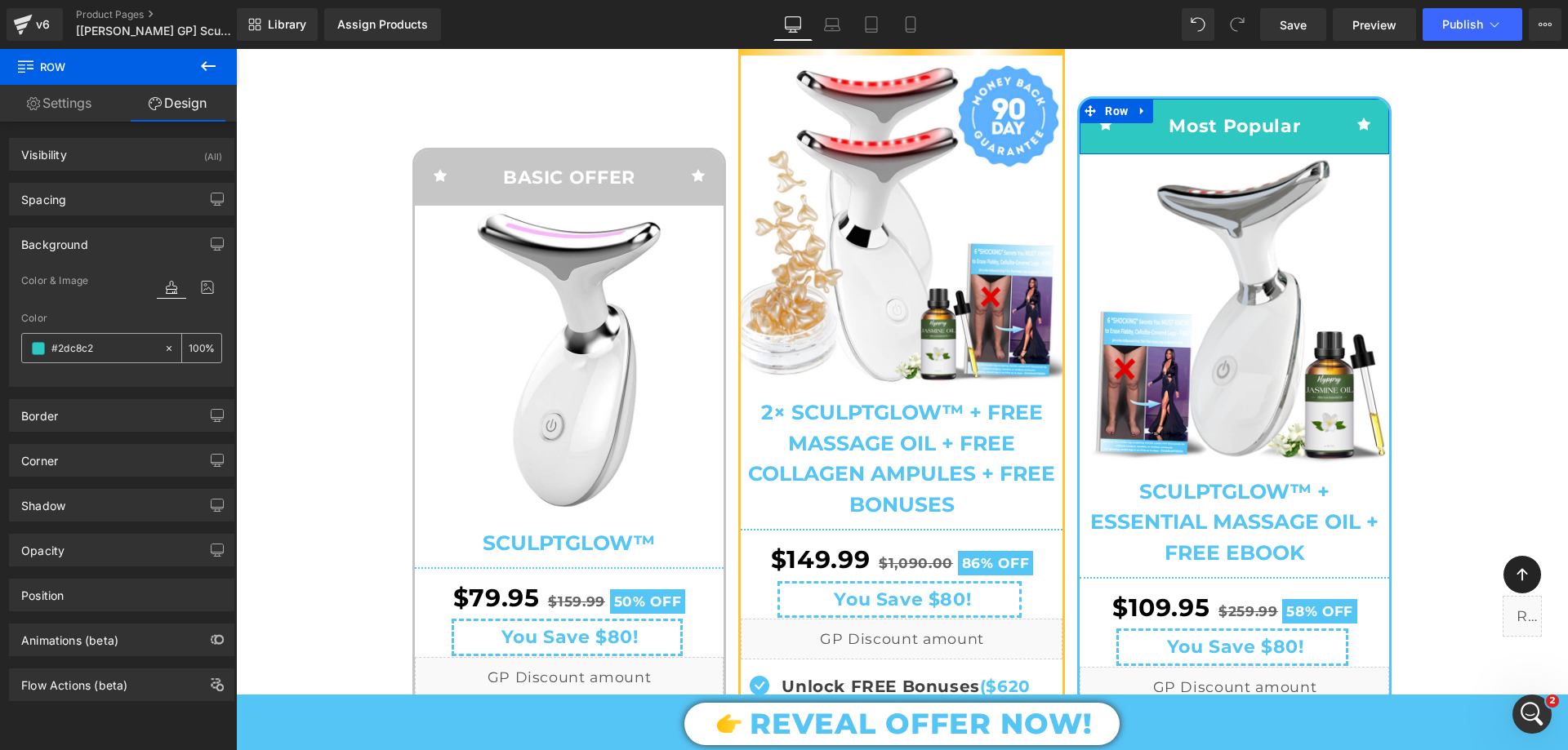
click at [61, 356] on input "#2dc8c2" at bounding box center [104, 348] width 105 height 18
click at [60, 355] on input "#2dc8c2" at bounding box center [104, 348] width 105 height 18
click at [71, 354] on input "#2dc8c2" at bounding box center [104, 348] width 105 height 18
paste input "55c5f6"
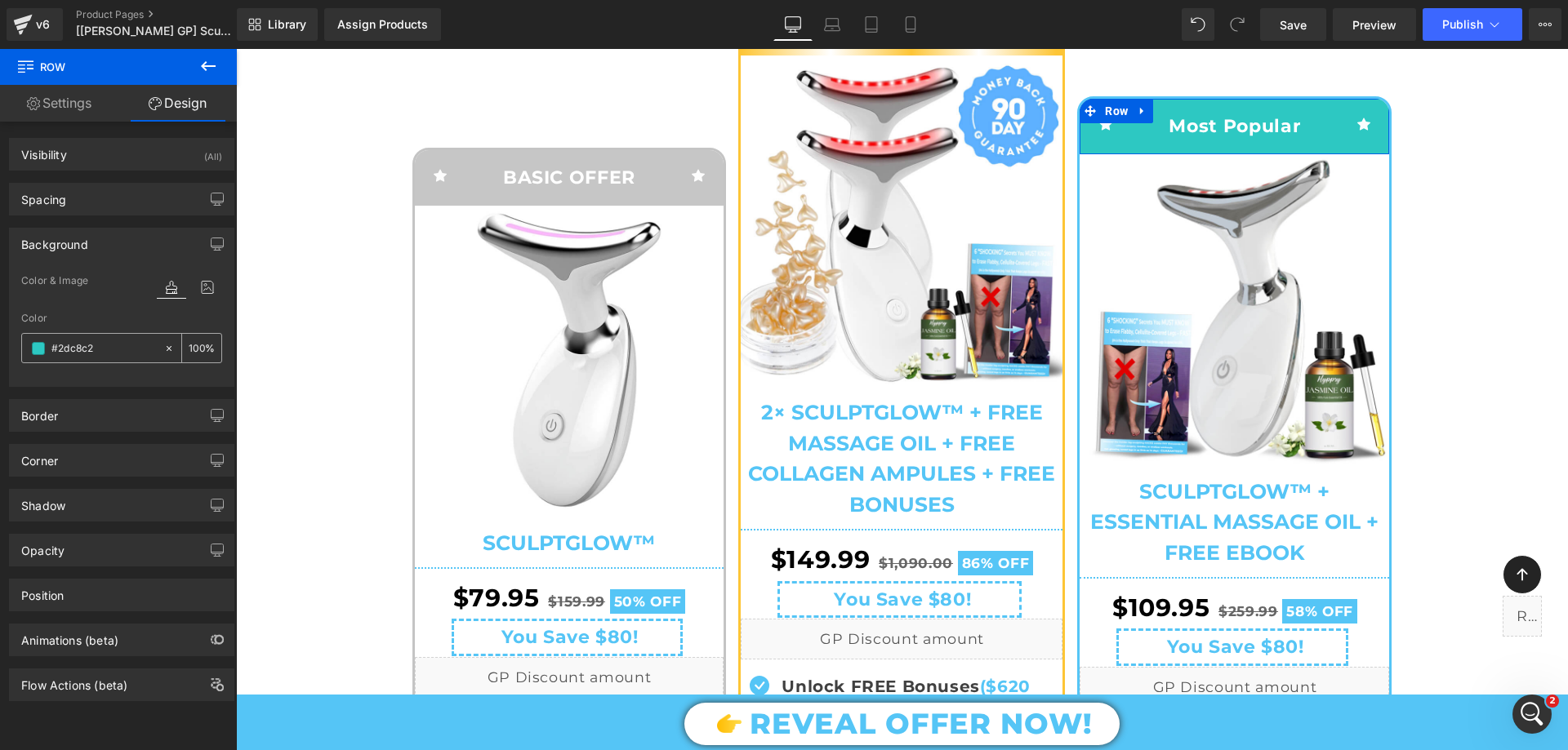
type input "#55c5f6"
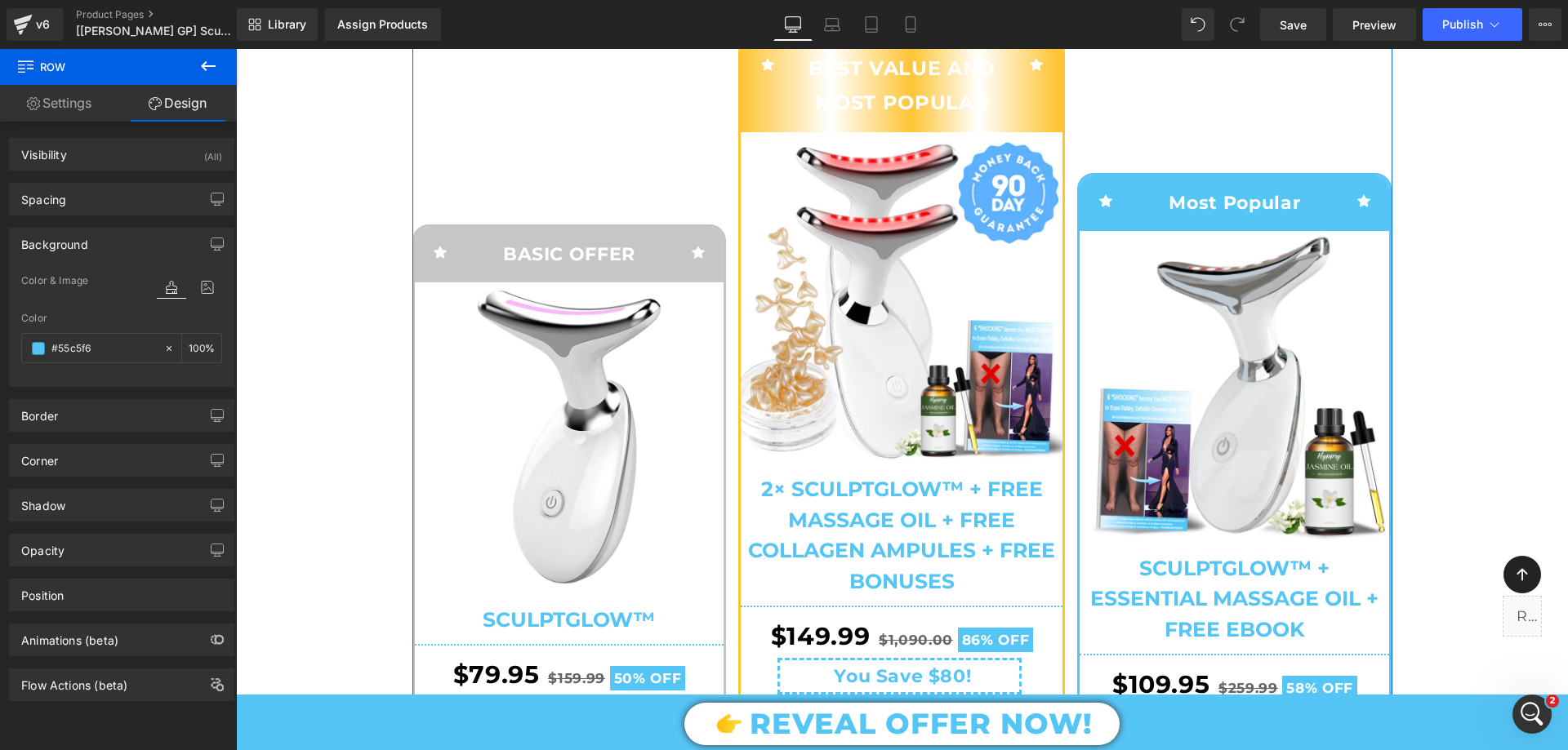
scroll to position [245, 0]
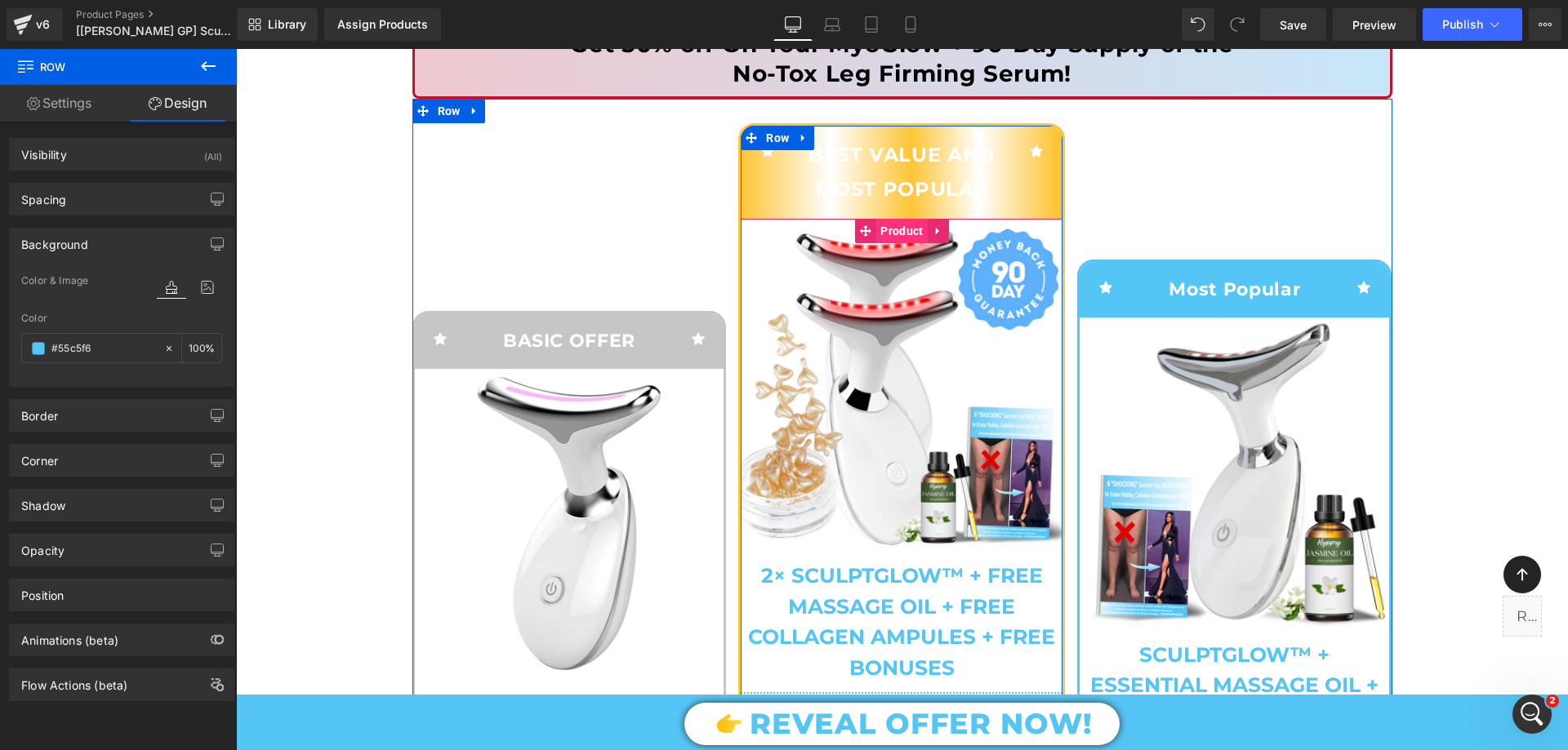
click at [881, 227] on span "Product" at bounding box center [901, 231] width 51 height 24
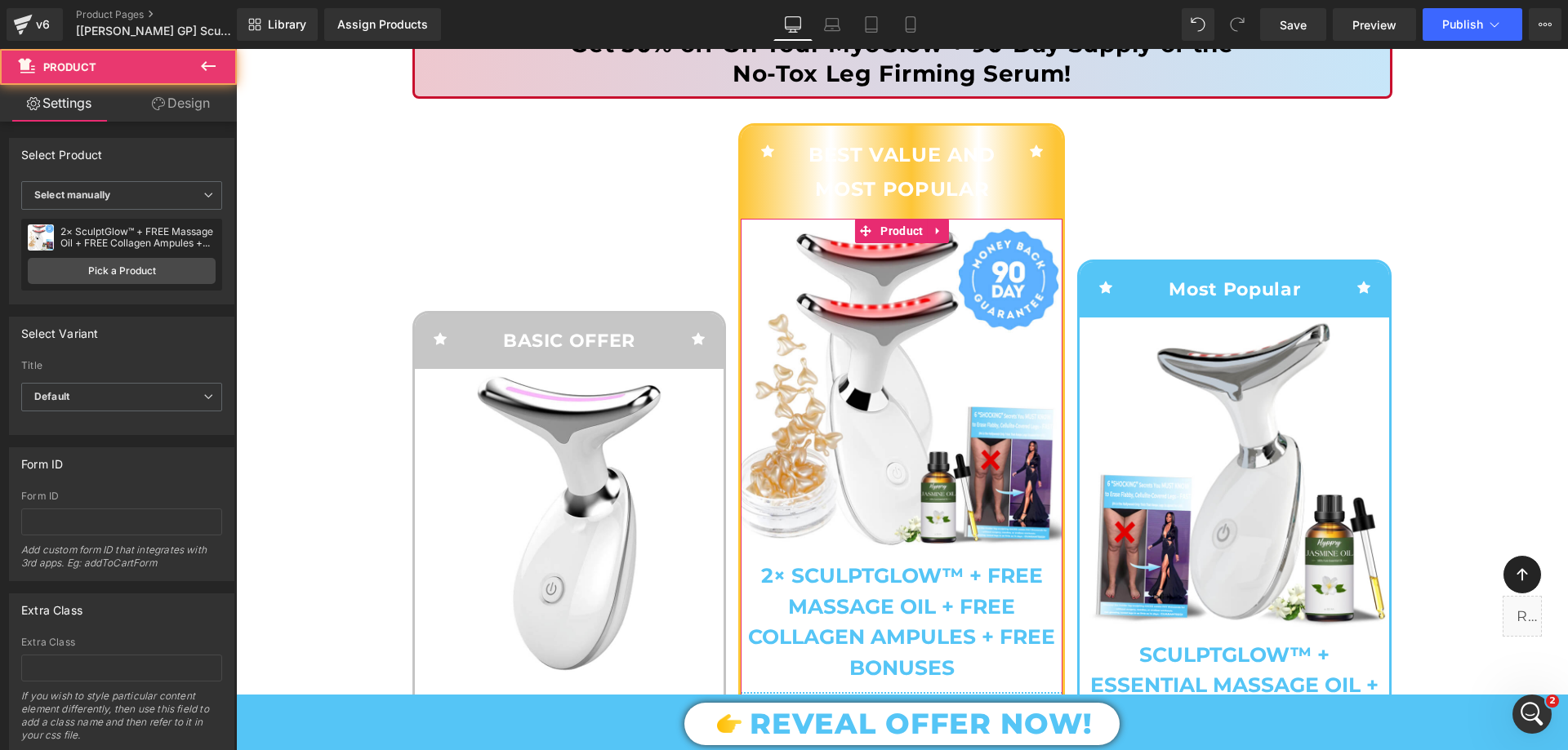
drag, startPoint x: 196, startPoint y: 100, endPoint x: 96, endPoint y: 198, distance: 140.0
click at [196, 99] on link "Design" at bounding box center [181, 104] width 119 height 37
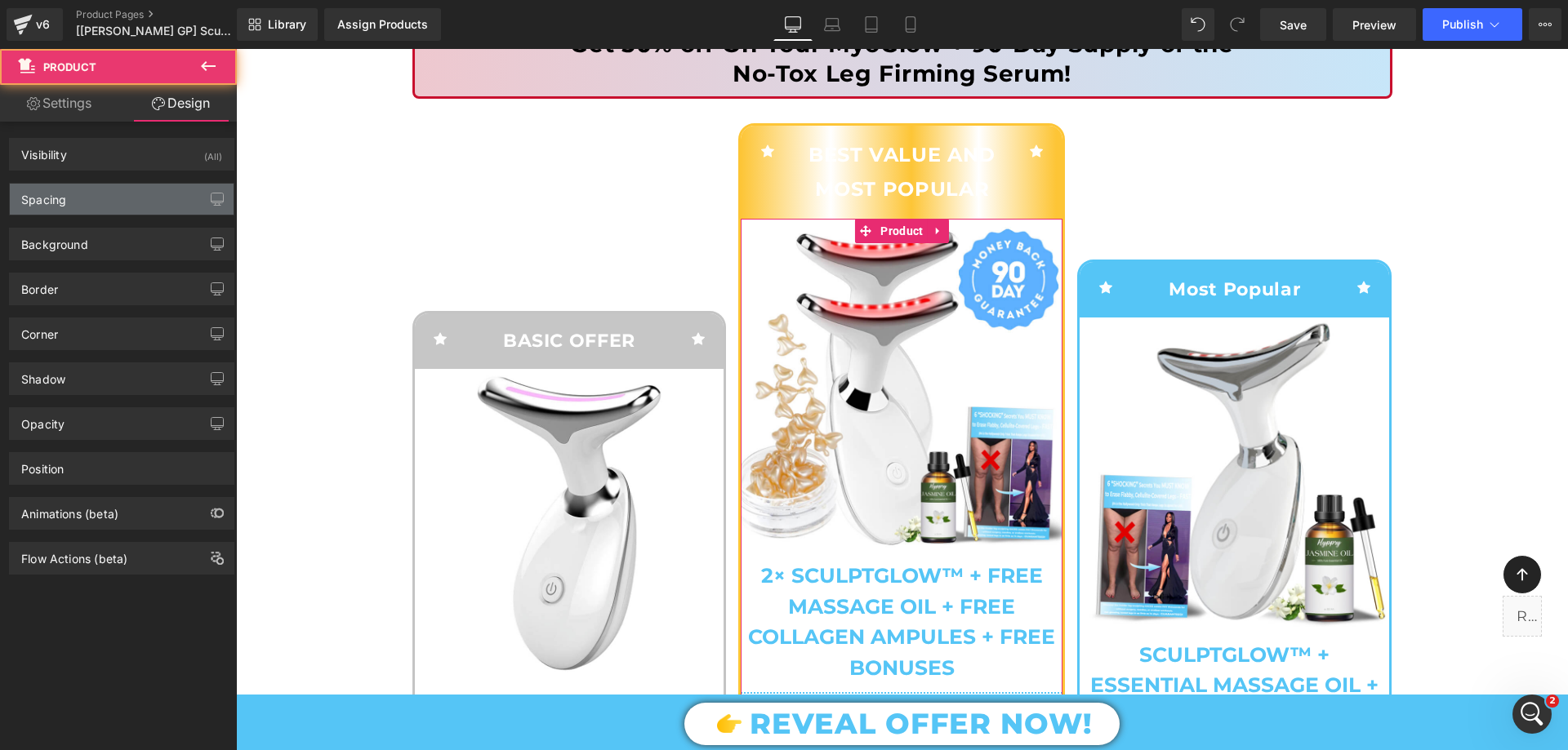
click at [96, 198] on div "Spacing" at bounding box center [122, 199] width 224 height 31
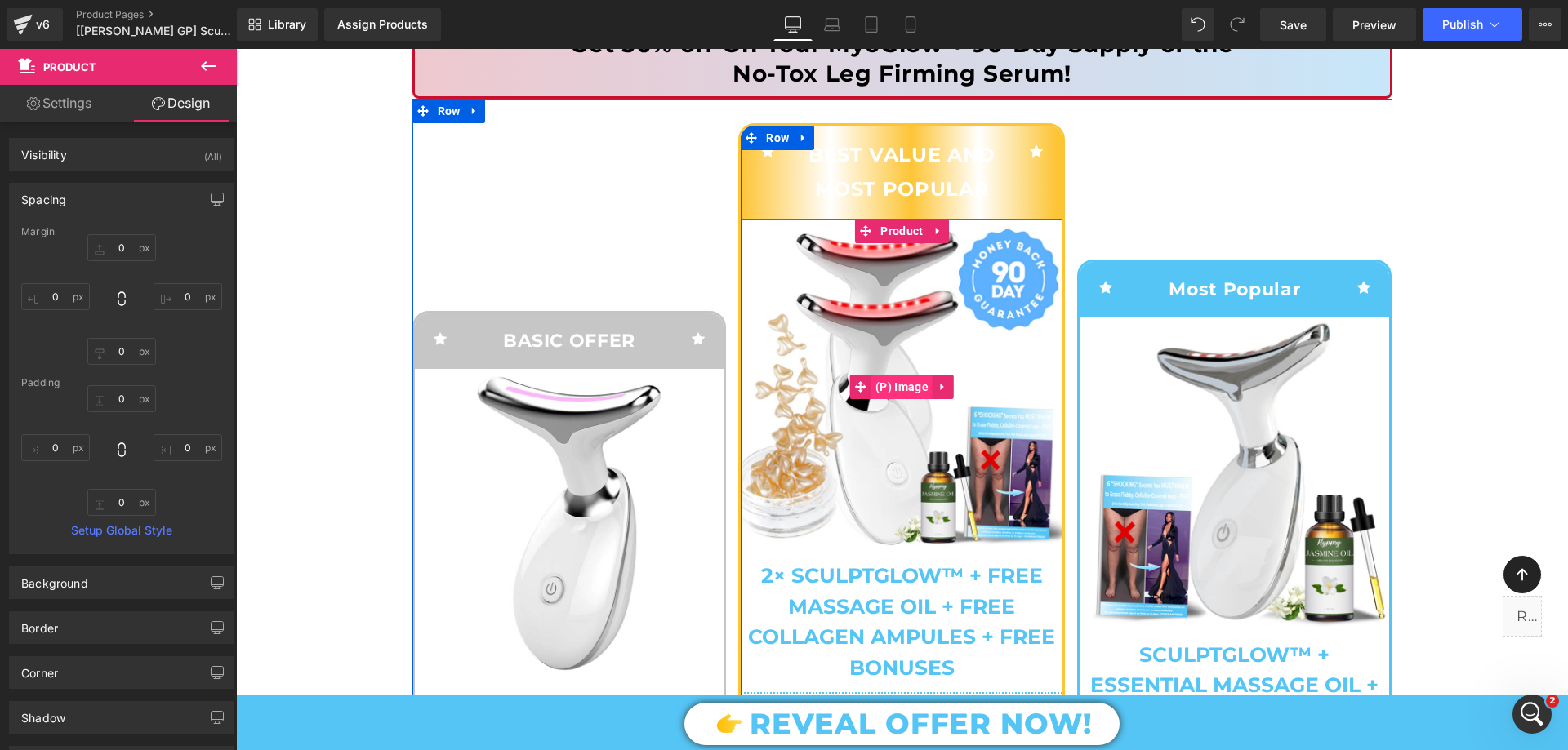
click at [906, 384] on span "(P) Image" at bounding box center [901, 386] width 61 height 24
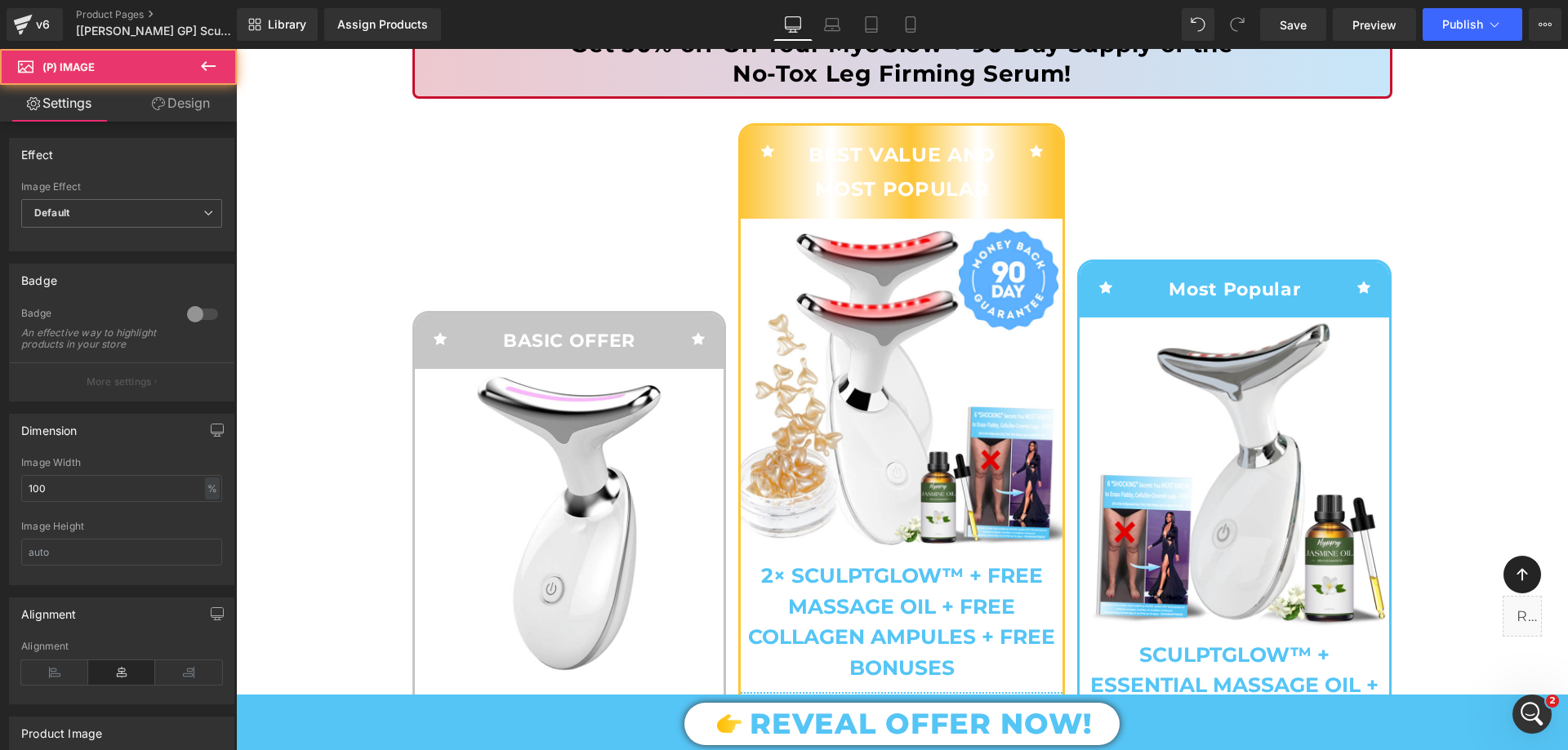
click at [161, 108] on icon at bounding box center [159, 104] width 13 height 13
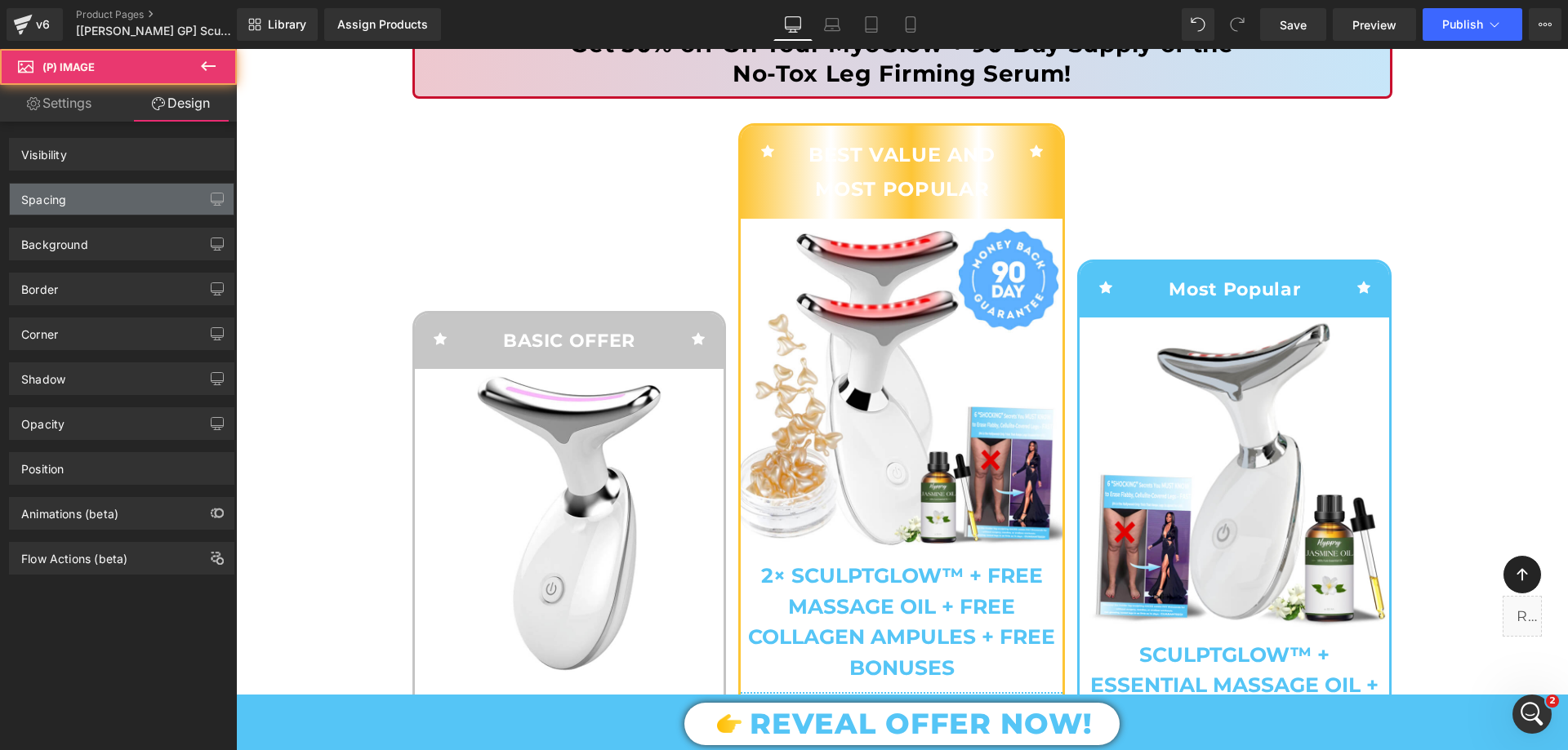
click at [89, 204] on div "Spacing" at bounding box center [122, 199] width 224 height 31
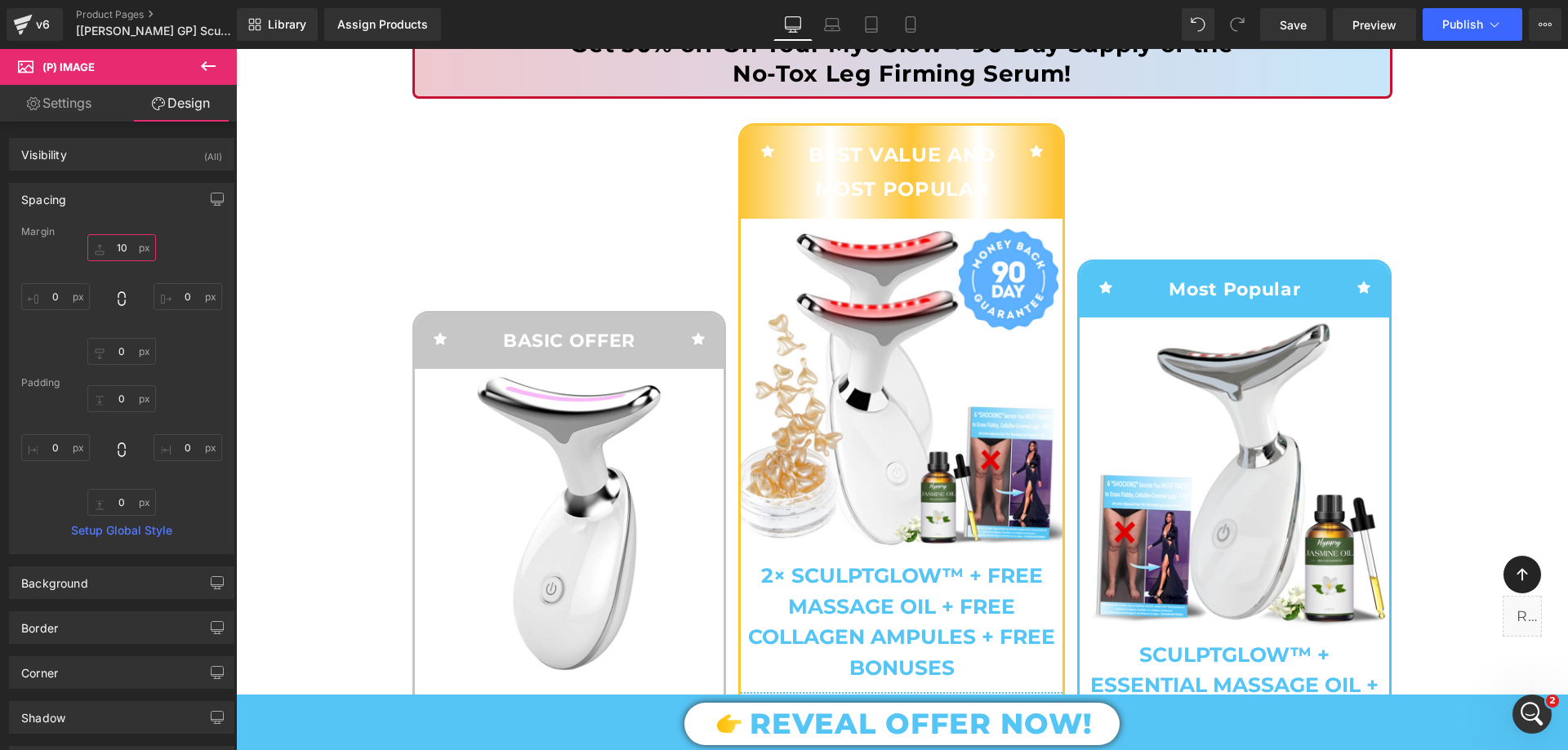
click at [131, 249] on input "text" at bounding box center [121, 247] width 69 height 27
type input "10"
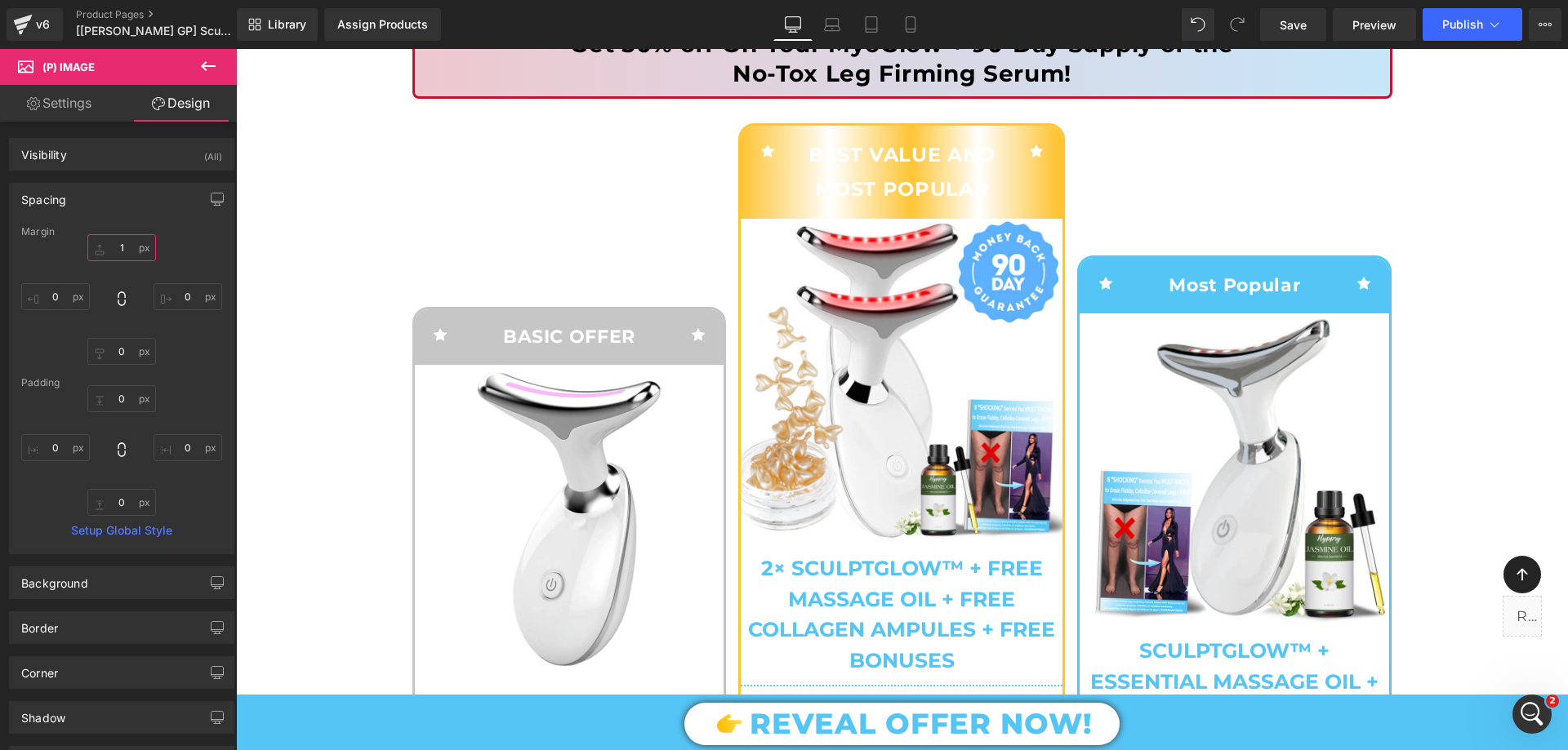
type input "10"
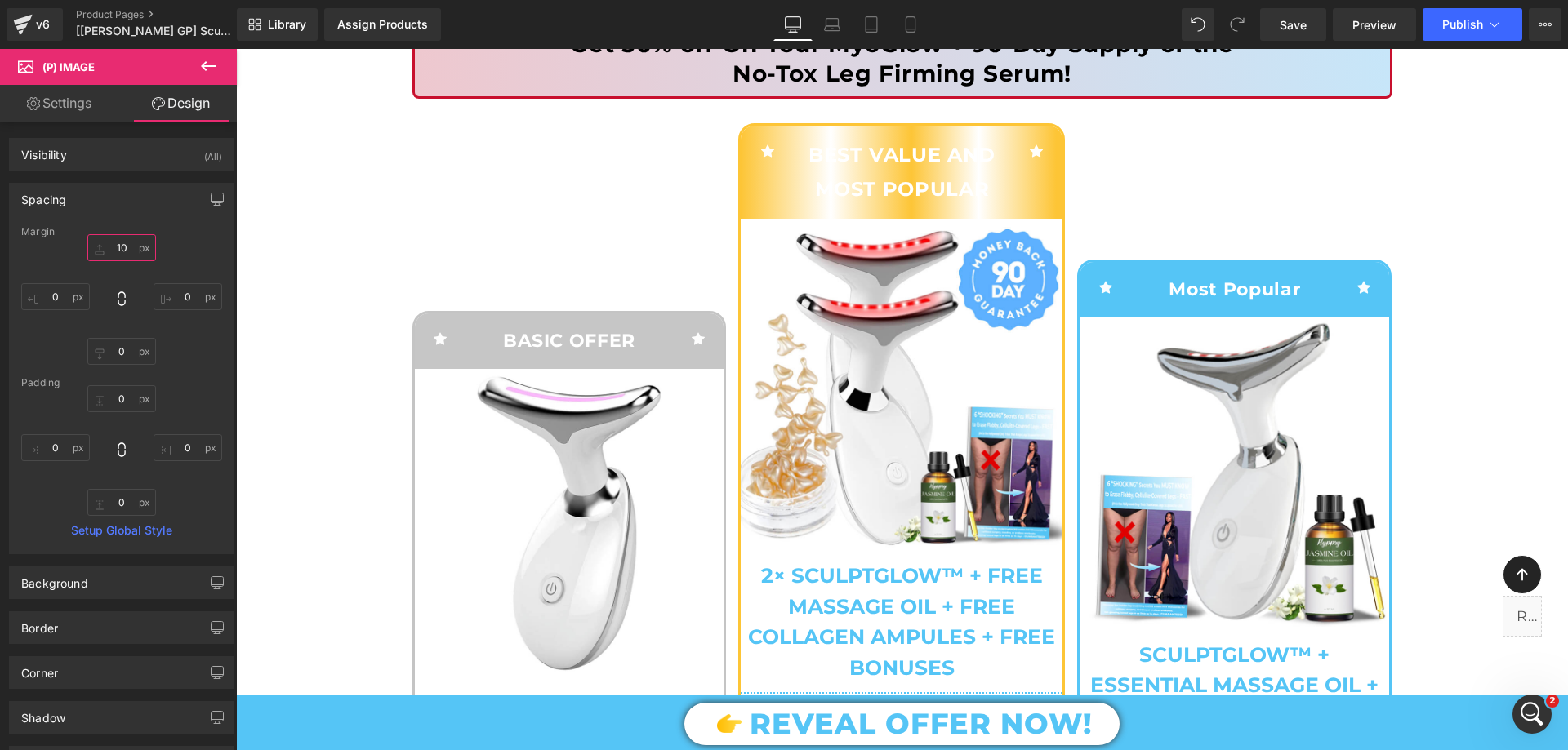
click at [129, 249] on input "10" at bounding box center [121, 247] width 69 height 27
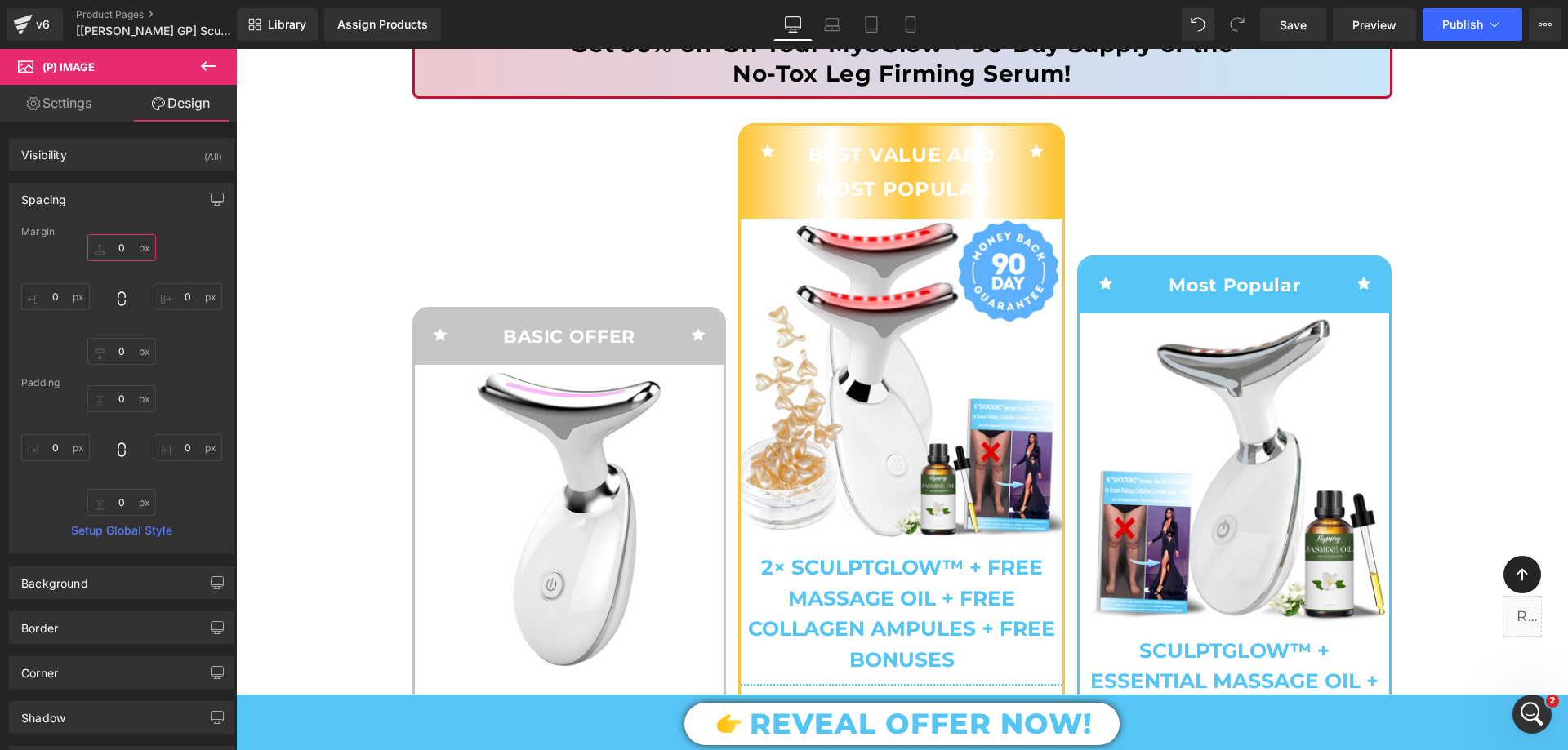
click at [125, 251] on input "text" at bounding box center [121, 247] width 69 height 27
type input "10"
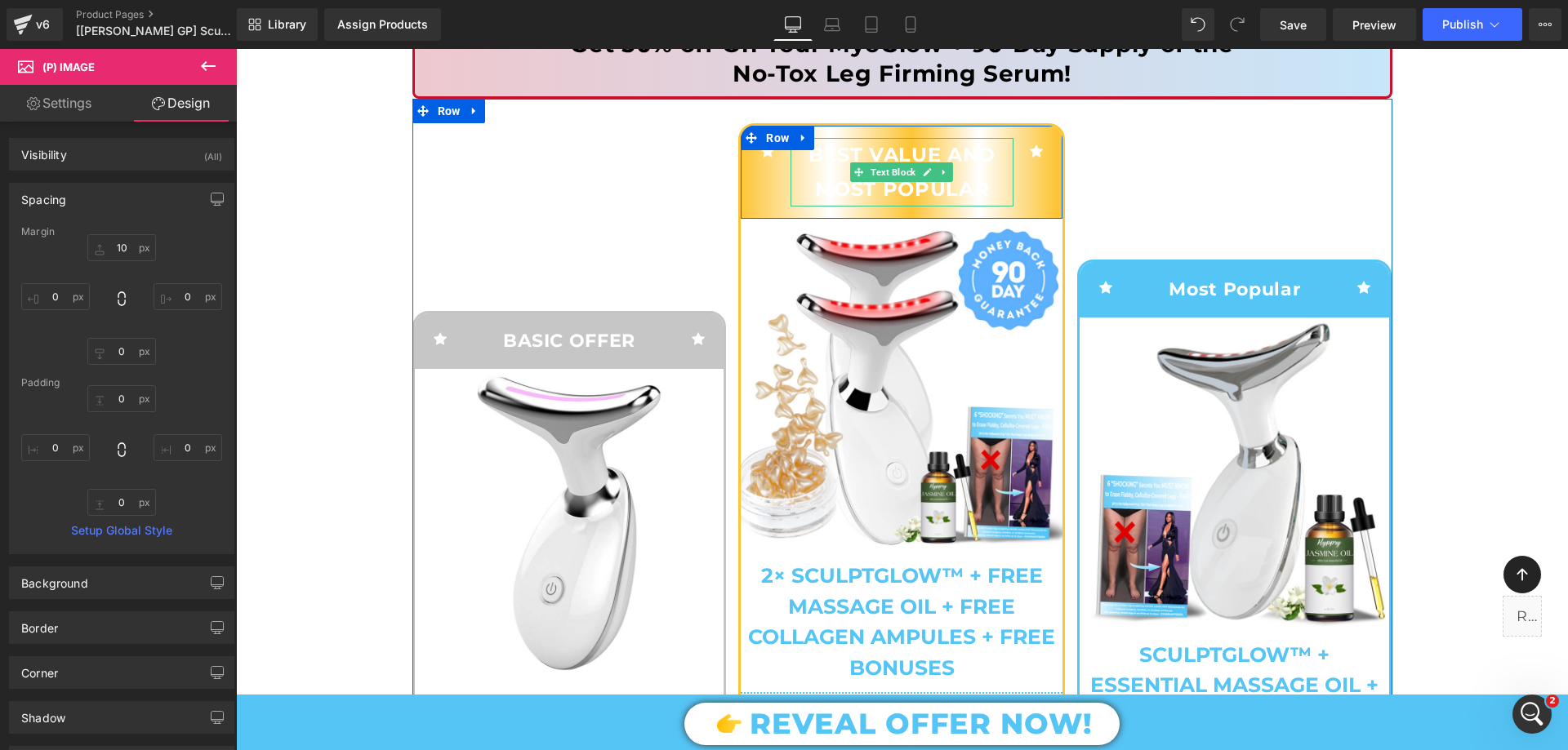
click at [824, 179] on p "Best Value and most Popular" at bounding box center [901, 171] width 223 height 68
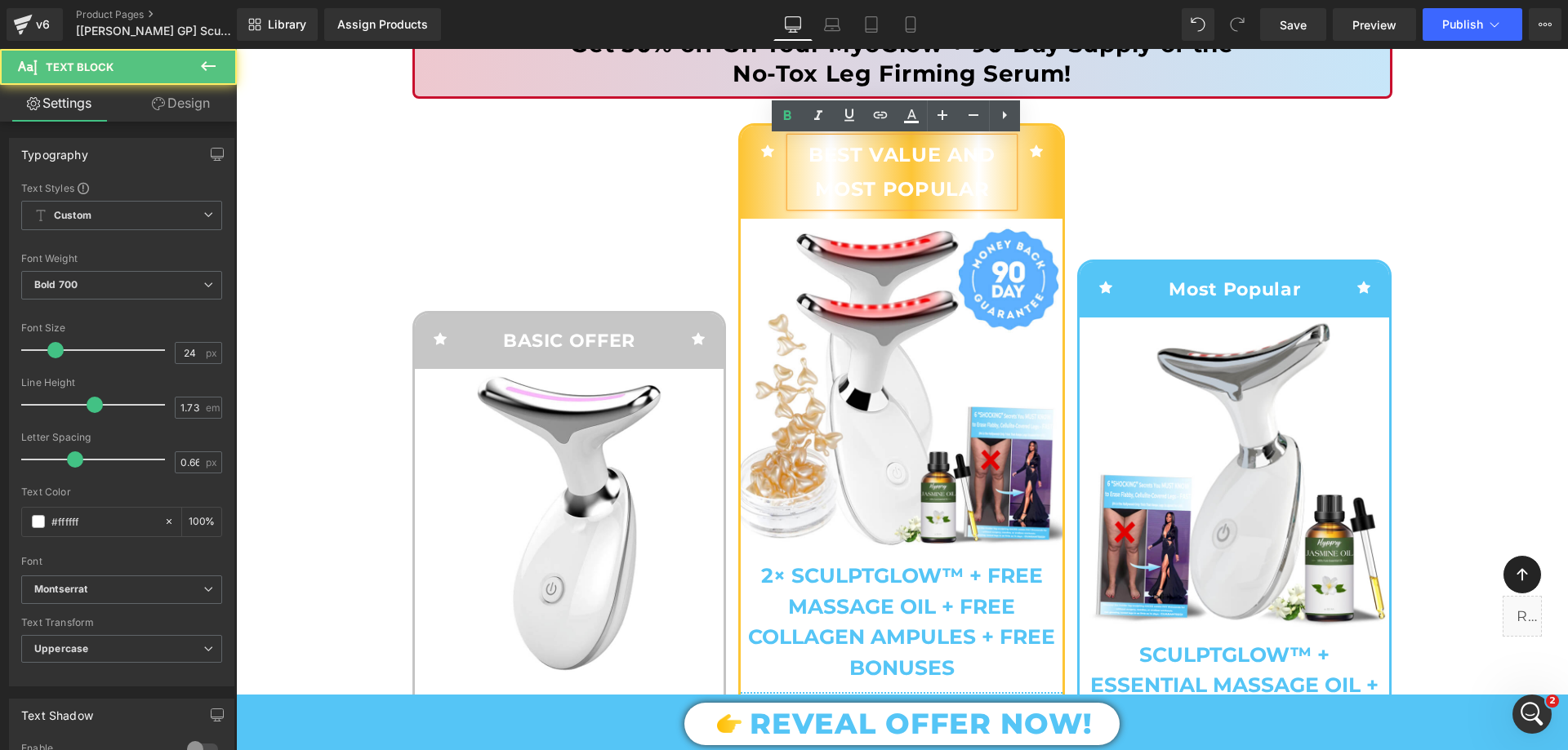
click at [824, 179] on p "Best Value and most Popular" at bounding box center [901, 171] width 223 height 68
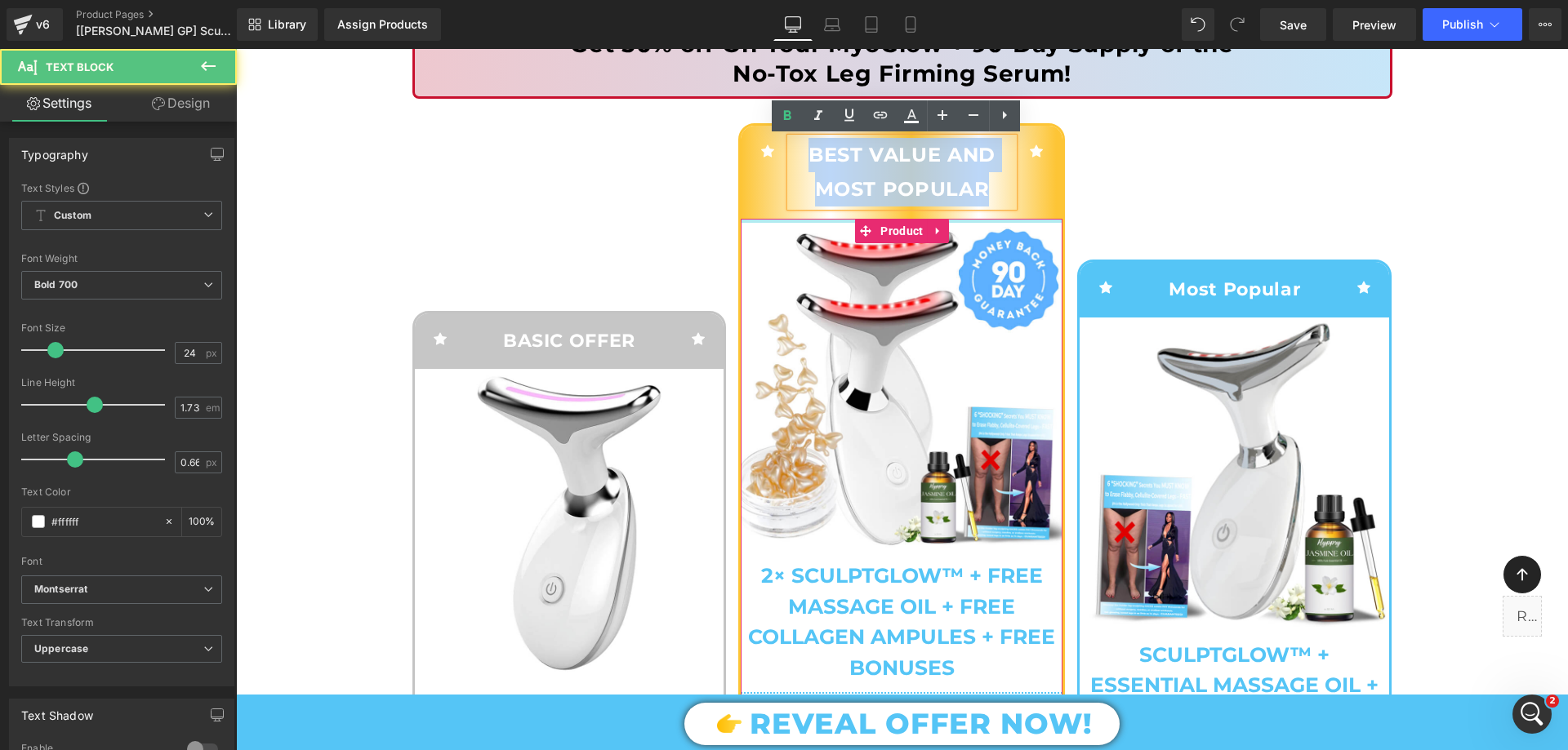
drag, startPoint x: 799, startPoint y: 151, endPoint x: 994, endPoint y: 221, distance: 207.2
click at [994, 221] on div "Icon Best Value and most Popular Text Block Icon Row Sale Off (P) Image 2× Scul…" at bounding box center [901, 724] width 322 height 1198
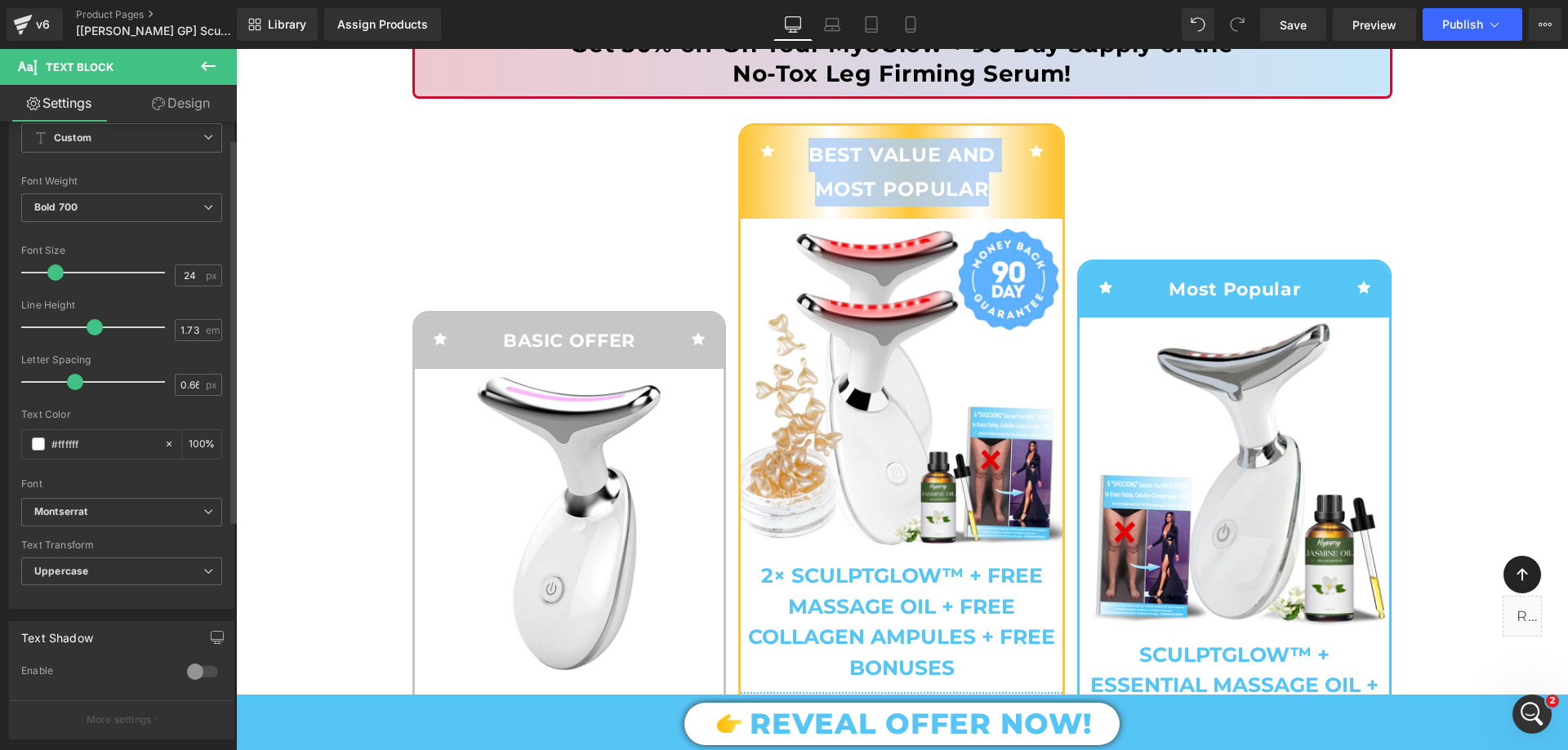
scroll to position [0, 0]
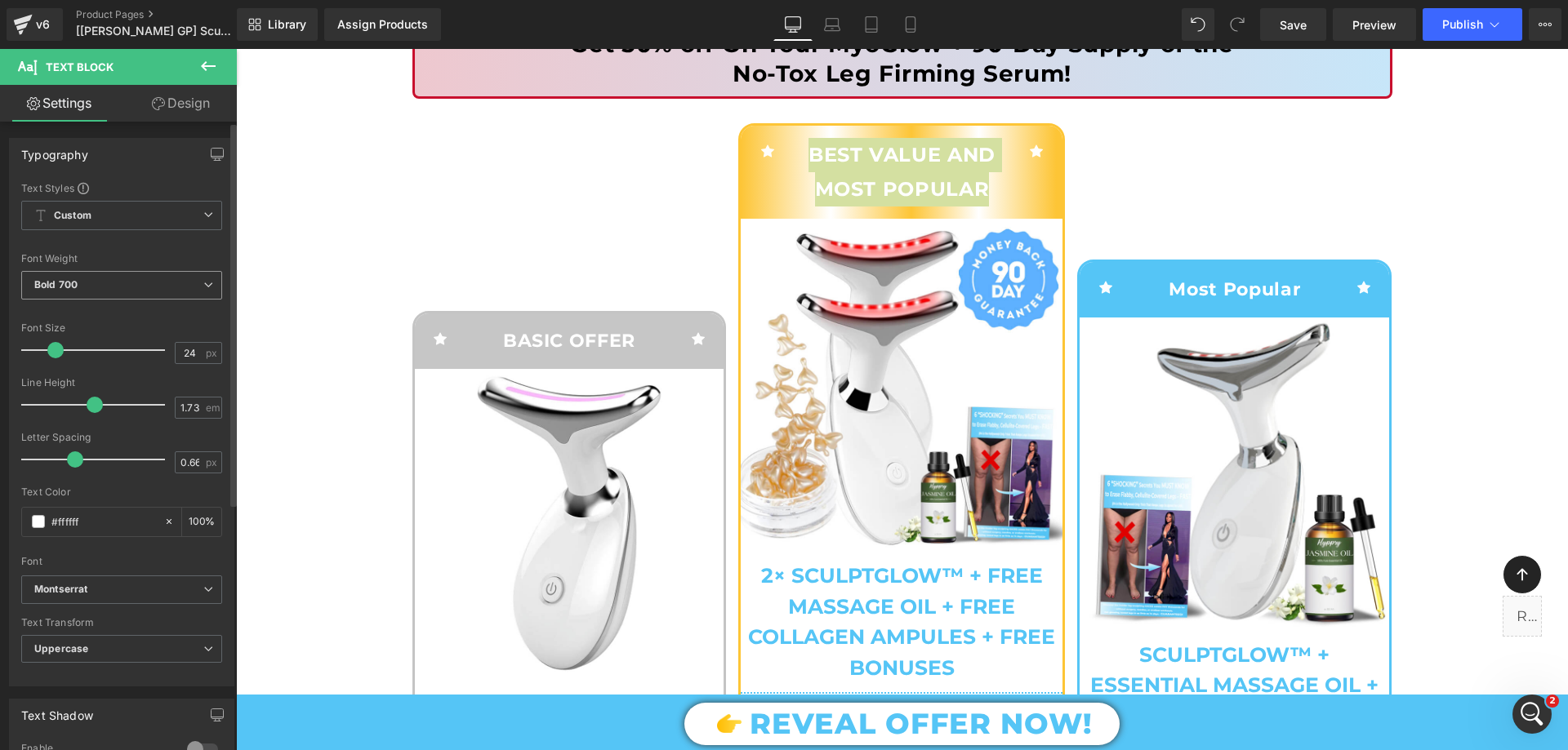
click at [100, 288] on span "Bold 700" at bounding box center [121, 285] width 201 height 28
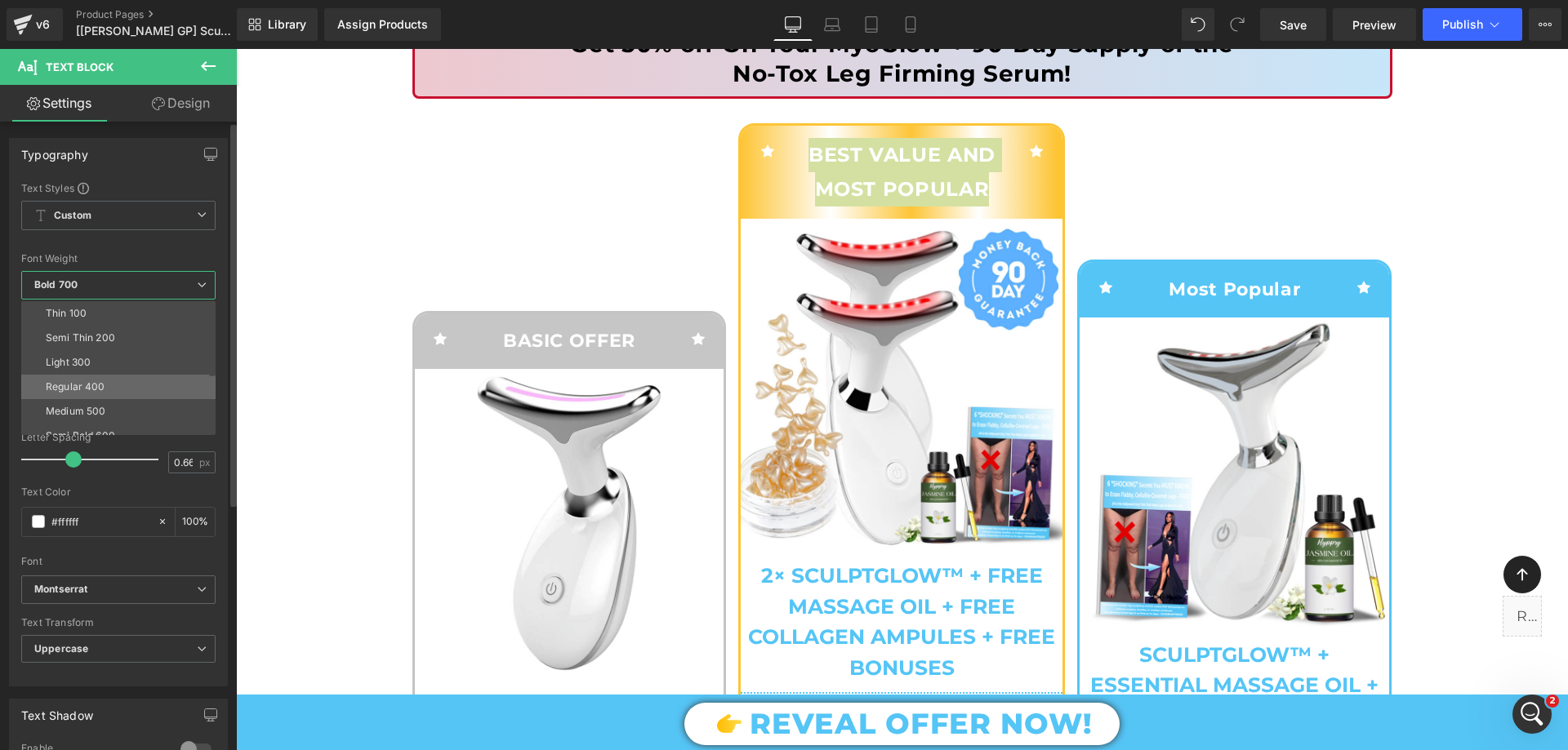
scroll to position [82, 0]
click at [115, 380] on div "Super Bold 800" at bounding box center [83, 379] width 74 height 12
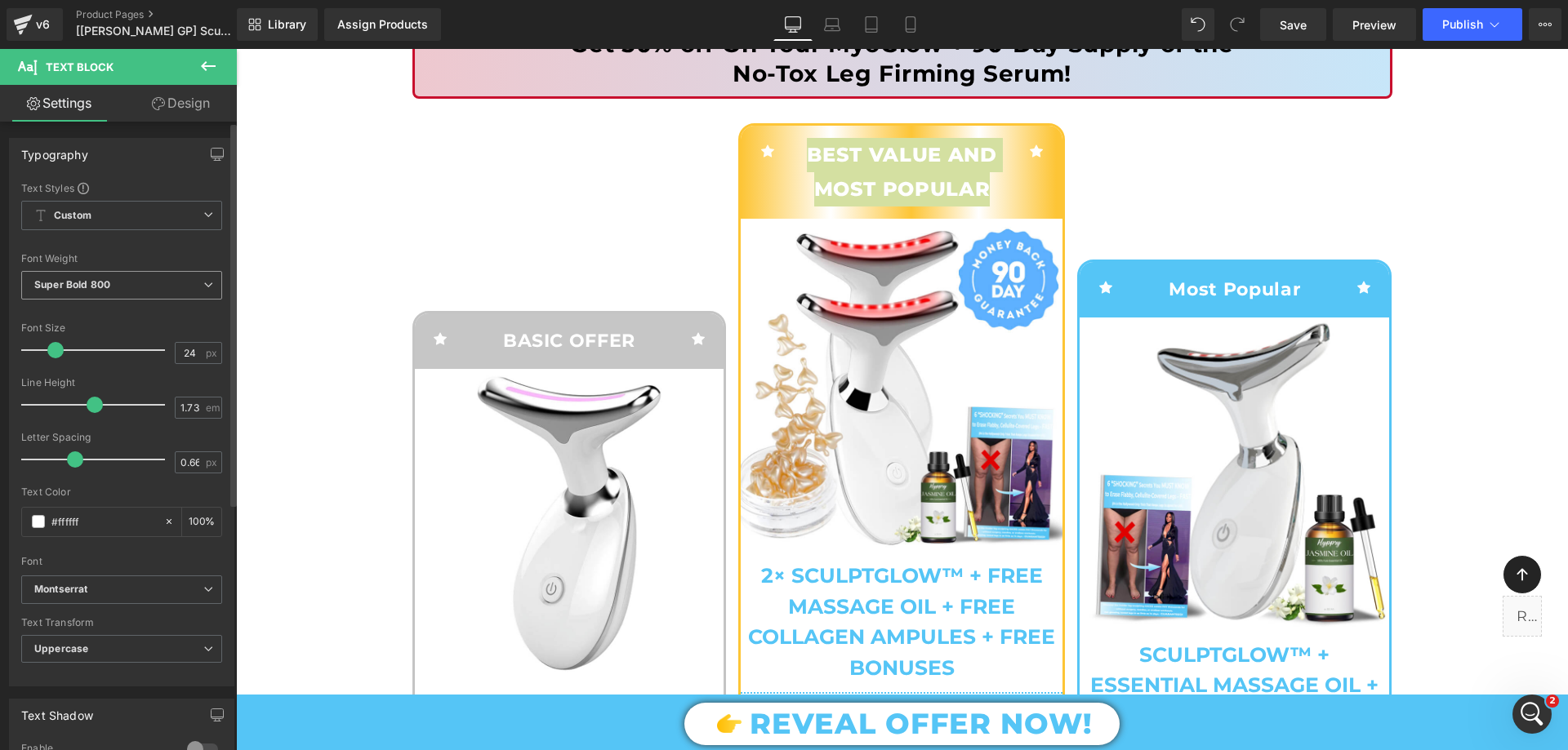
click at [130, 294] on span "Super Bold 800" at bounding box center [121, 285] width 201 height 28
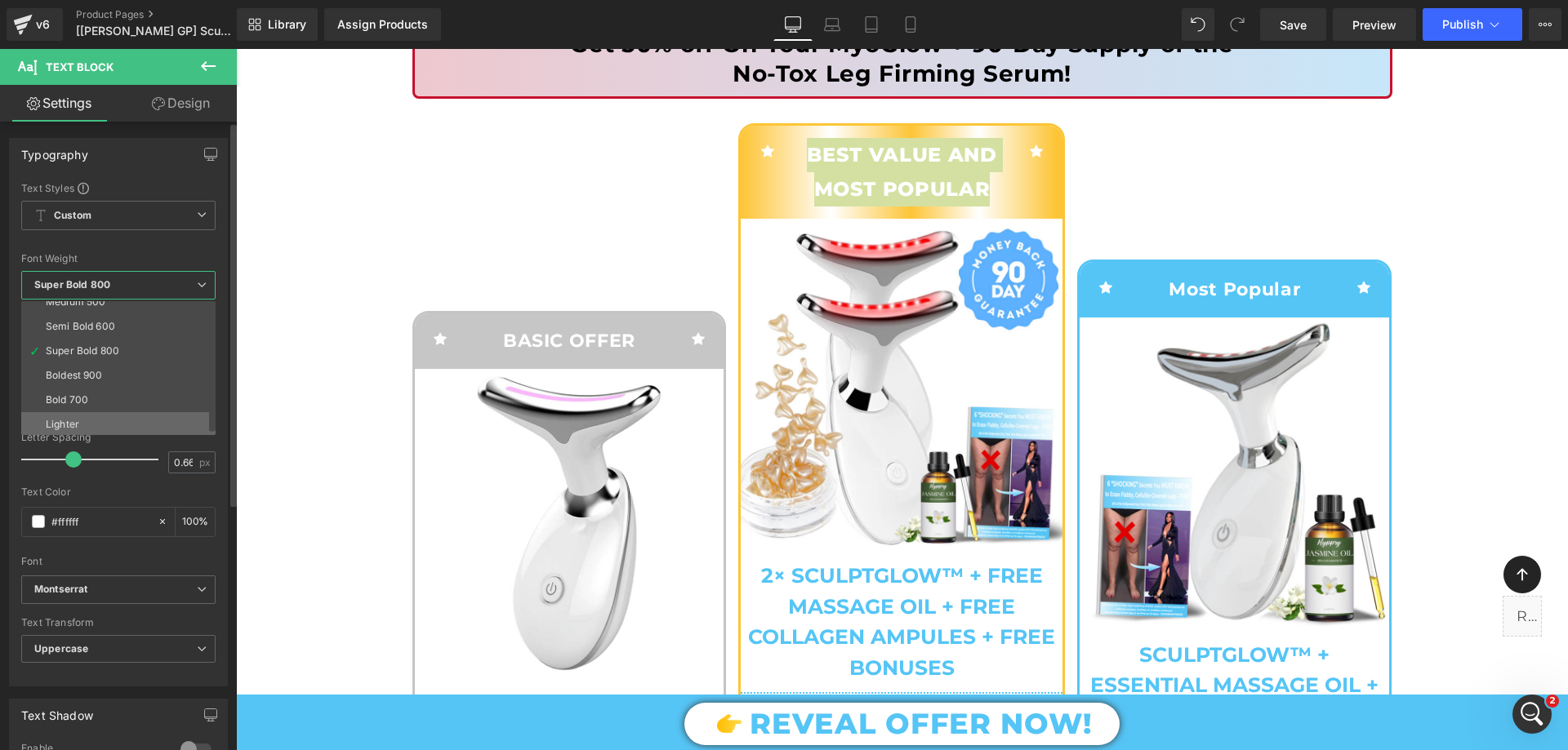
scroll to position [135, 0]
click at [108, 355] on li "Boldest 900" at bounding box center [121, 349] width 202 height 24
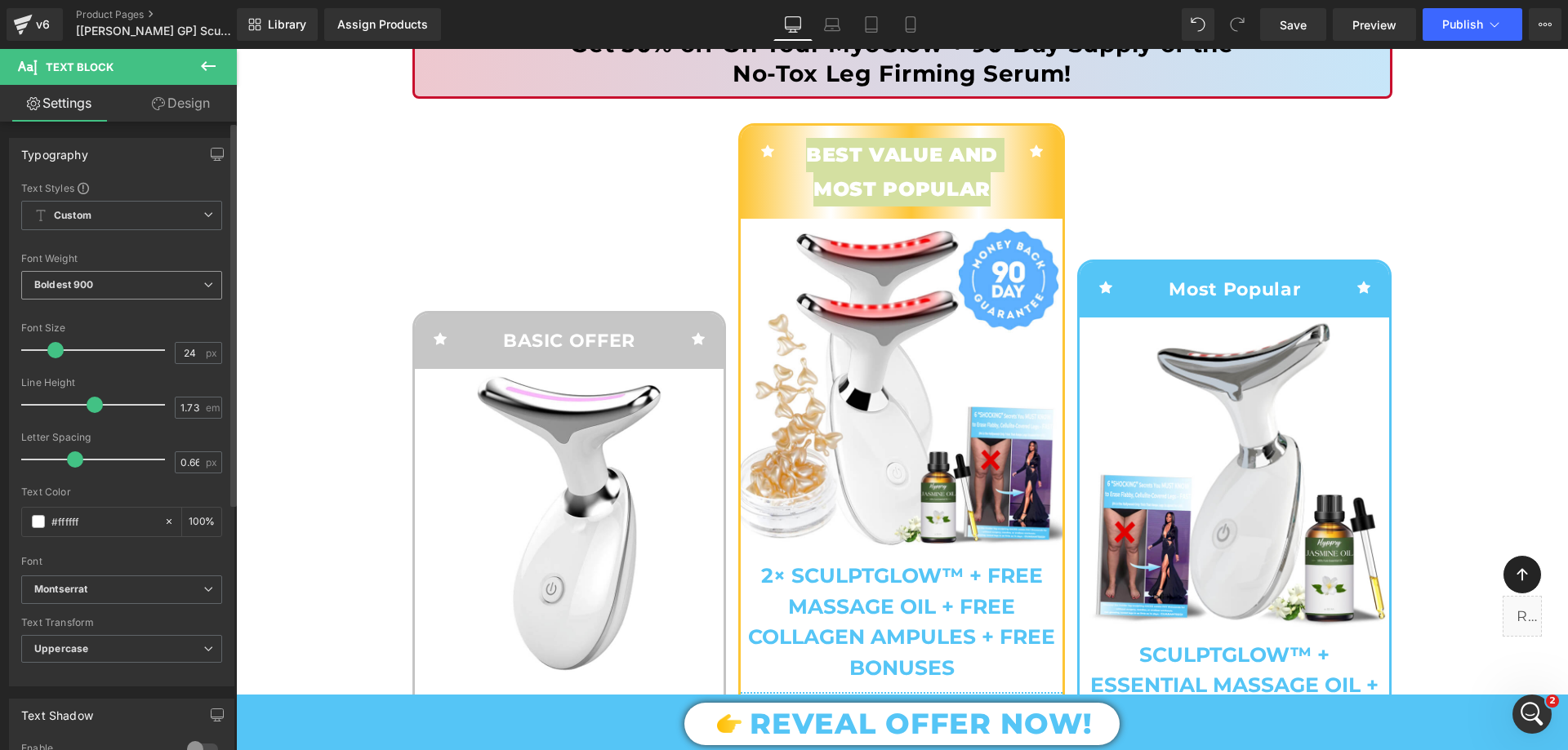
click at [107, 283] on span "Boldest 900" at bounding box center [121, 285] width 201 height 28
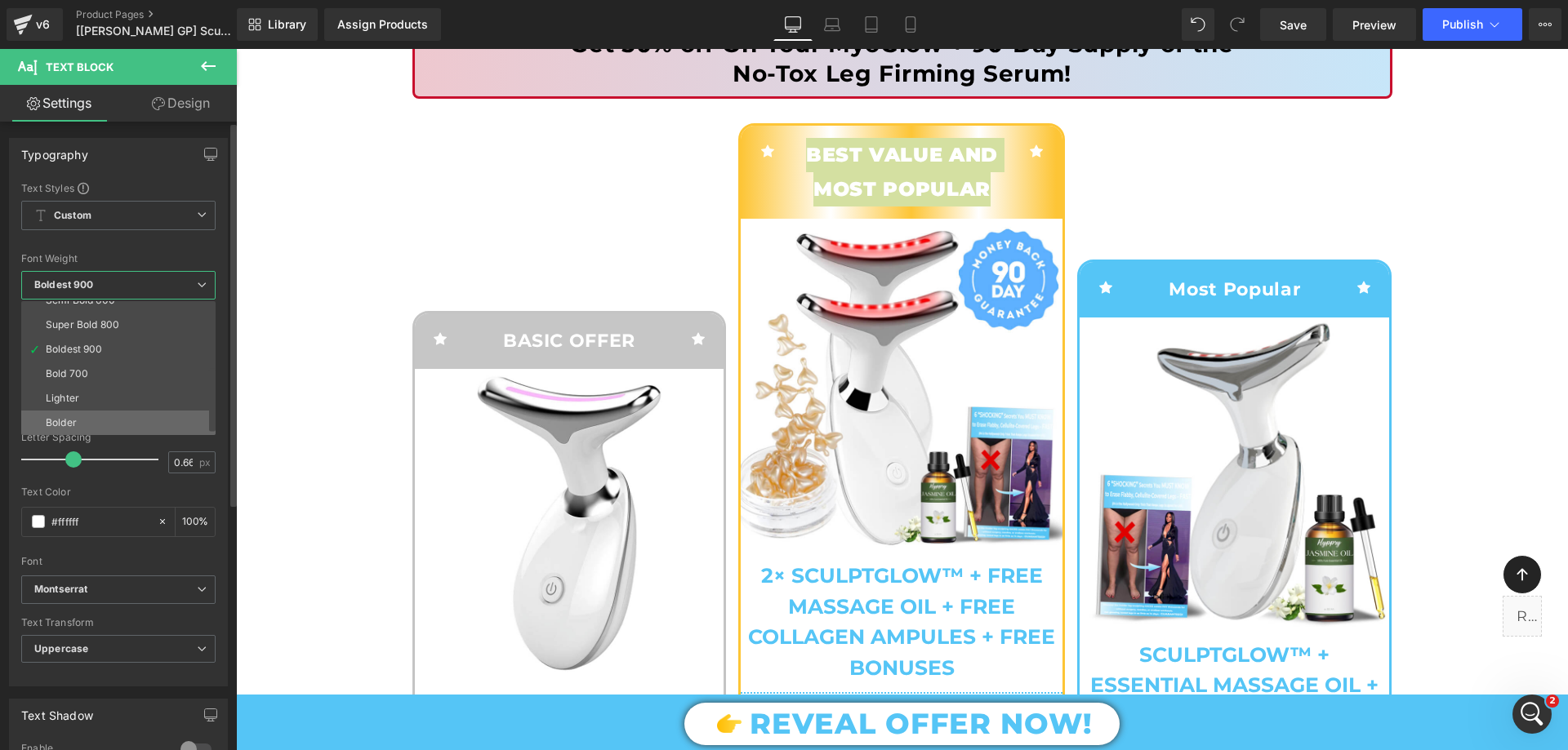
click at [95, 412] on li "Bolder" at bounding box center [121, 422] width 202 height 24
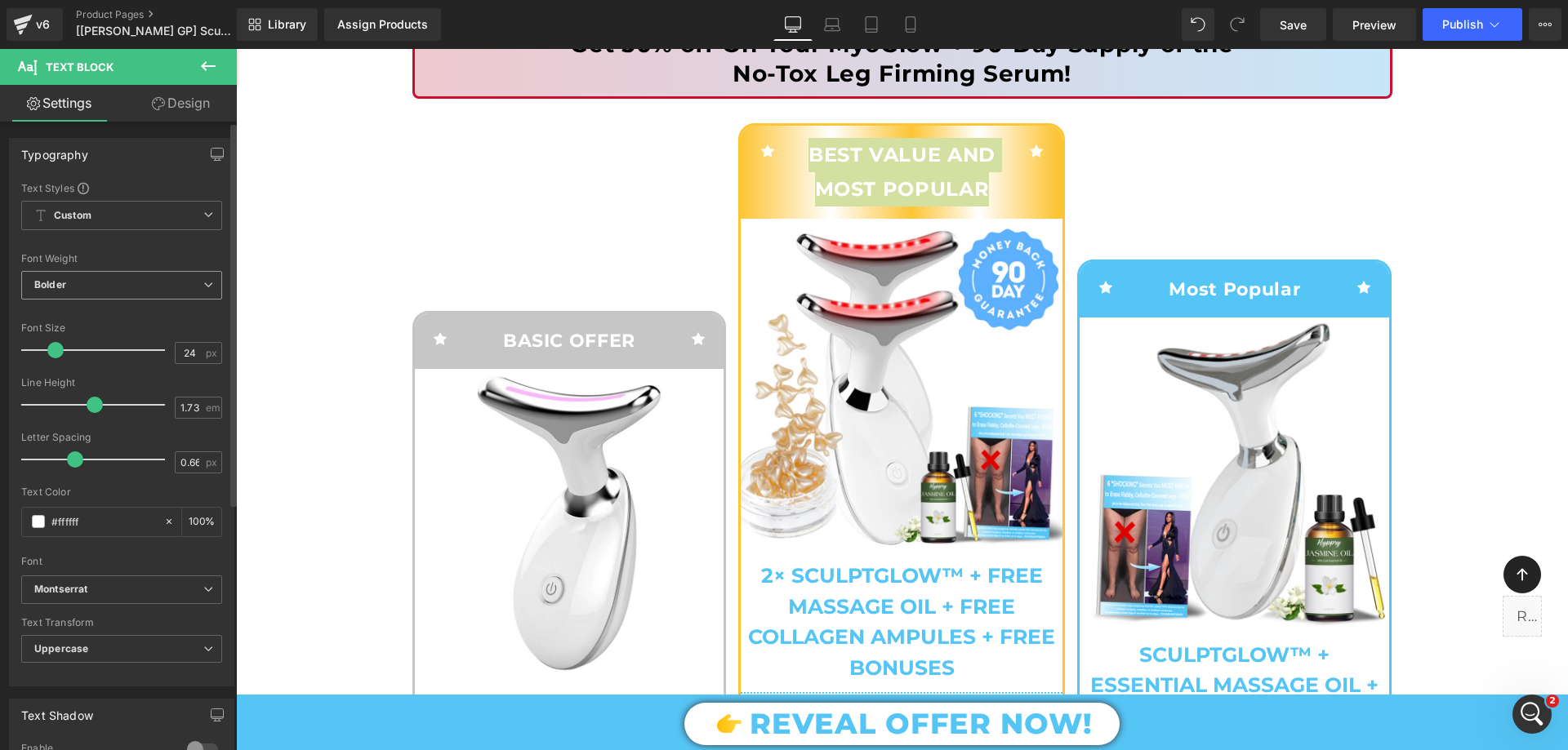
click at [110, 293] on span "Bolder" at bounding box center [121, 285] width 201 height 28
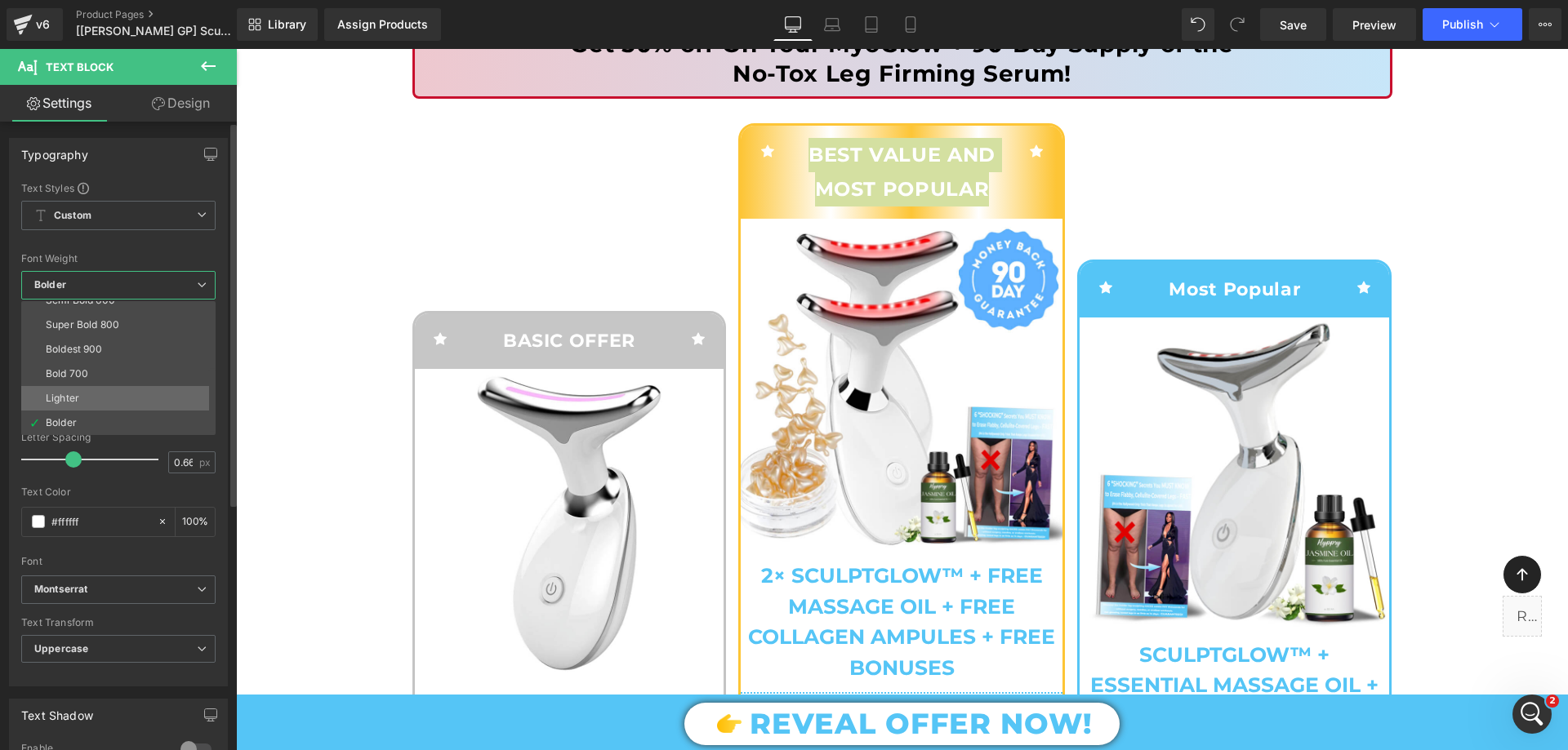
click at [100, 396] on li "Lighter" at bounding box center [121, 398] width 202 height 24
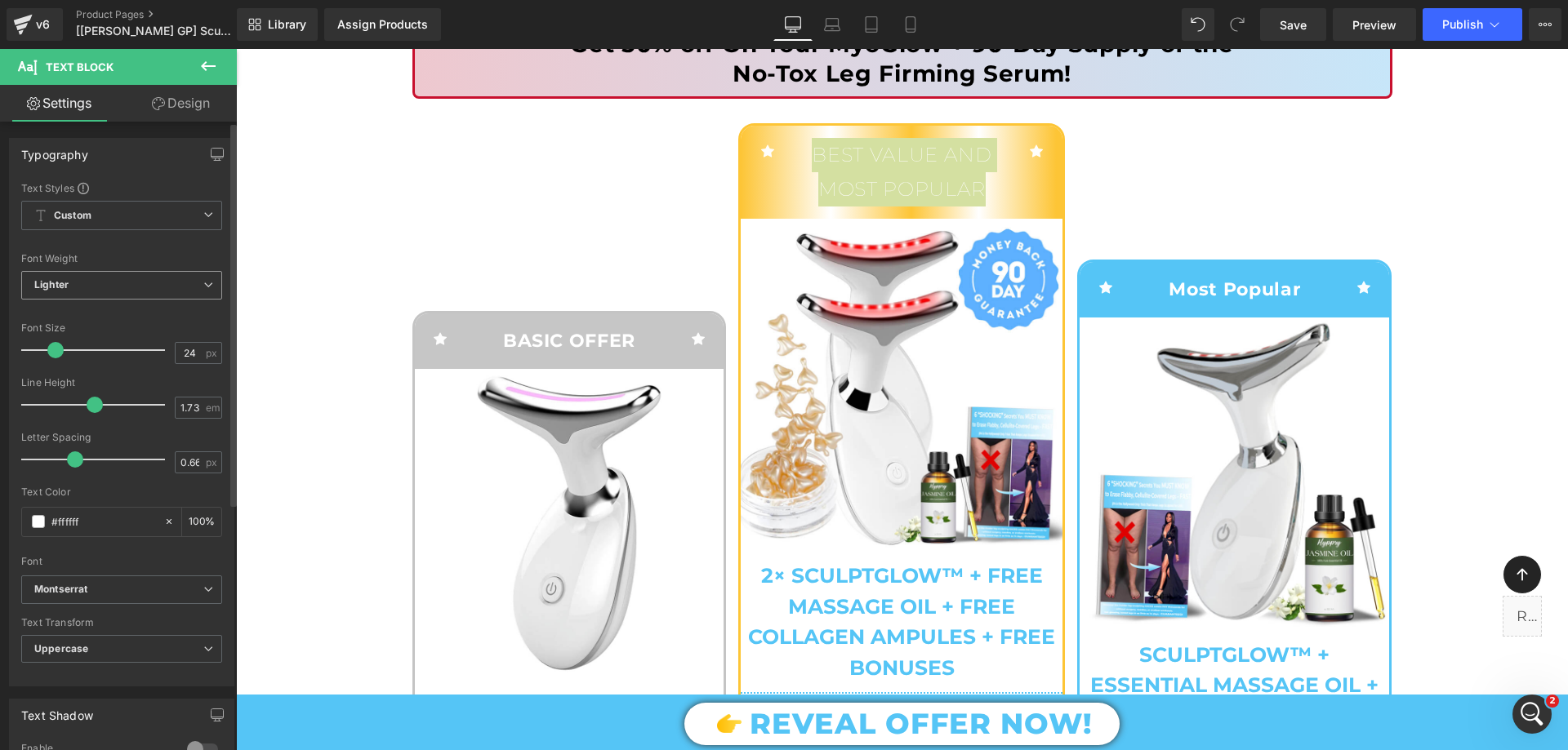
click at [147, 279] on span "Lighter" at bounding box center [121, 285] width 201 height 28
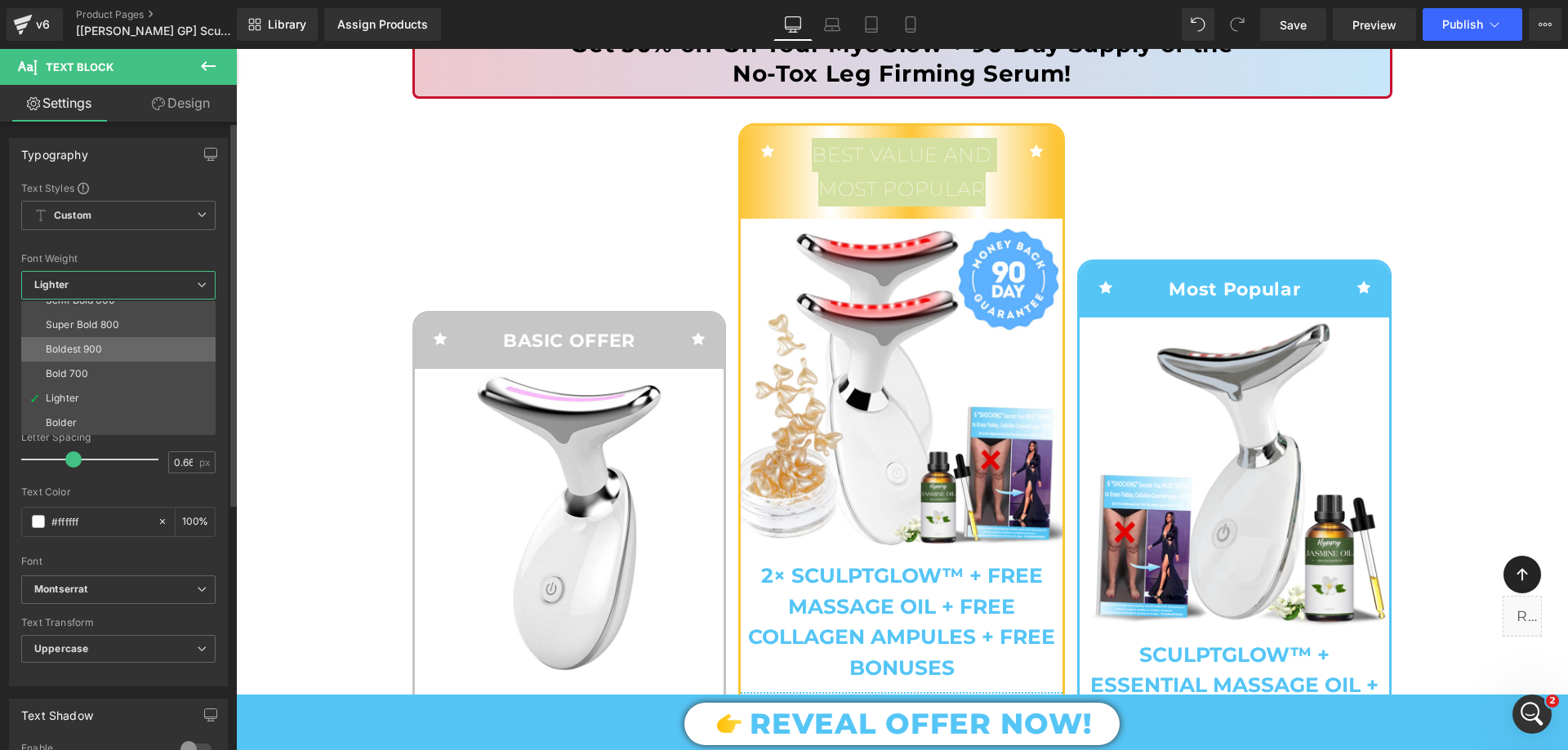
click at [106, 347] on li "Boldest 900" at bounding box center [121, 349] width 202 height 24
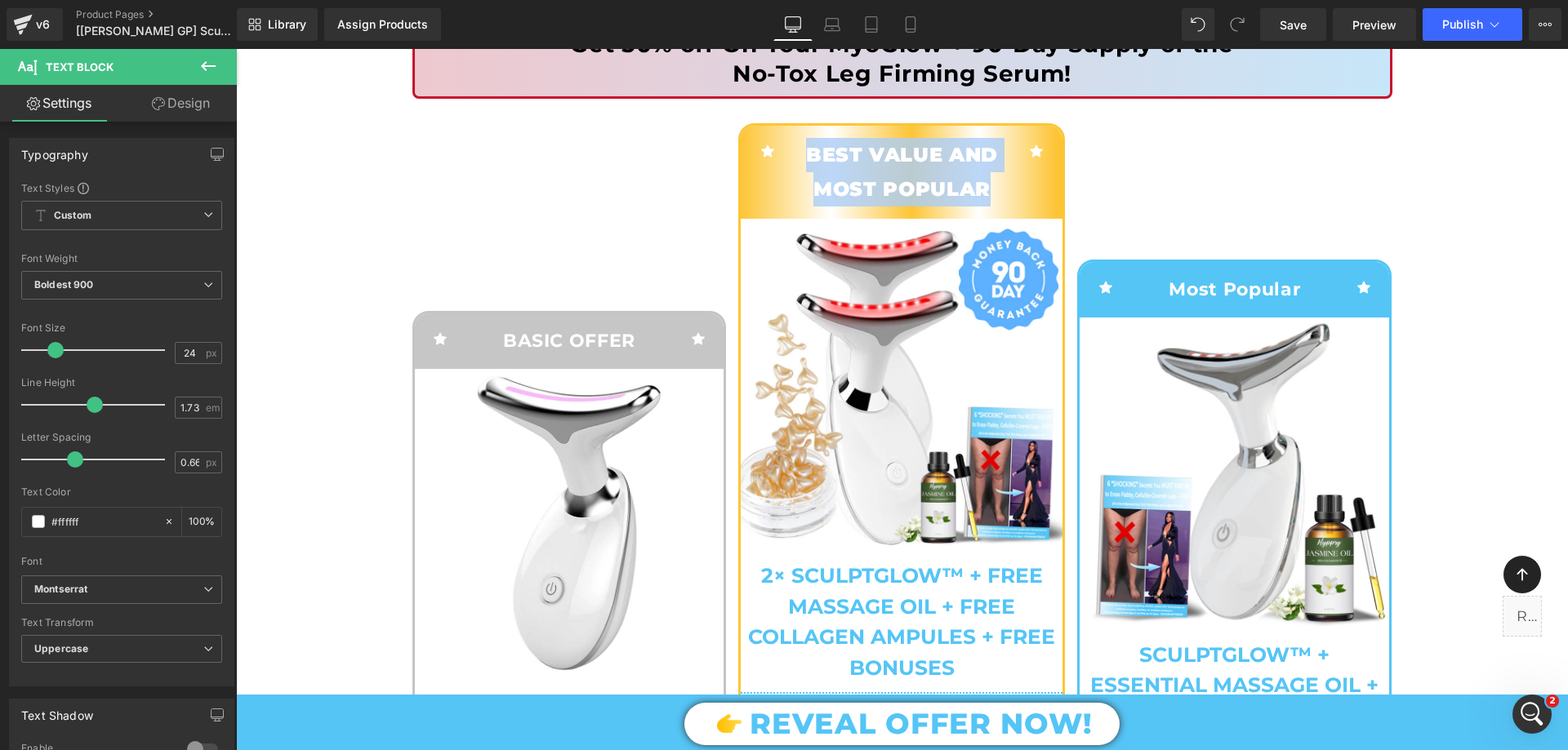
click at [575, 125] on div "Icon BASIC OFFER Text Block Icon Row Sale Off (P) Image SculptGlow™ (P) Title S…" at bounding box center [902, 721] width 980 height 1244
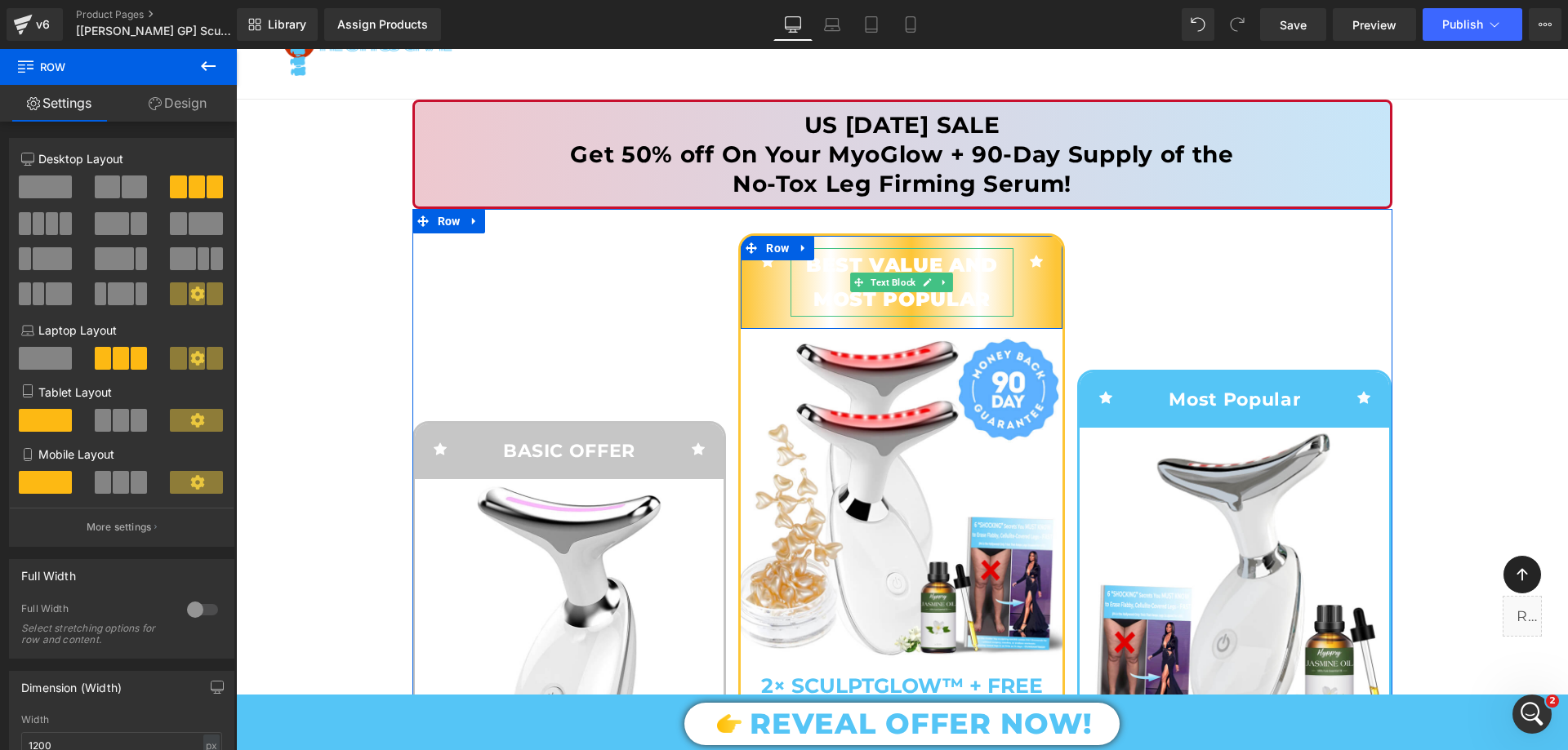
scroll to position [0, 0]
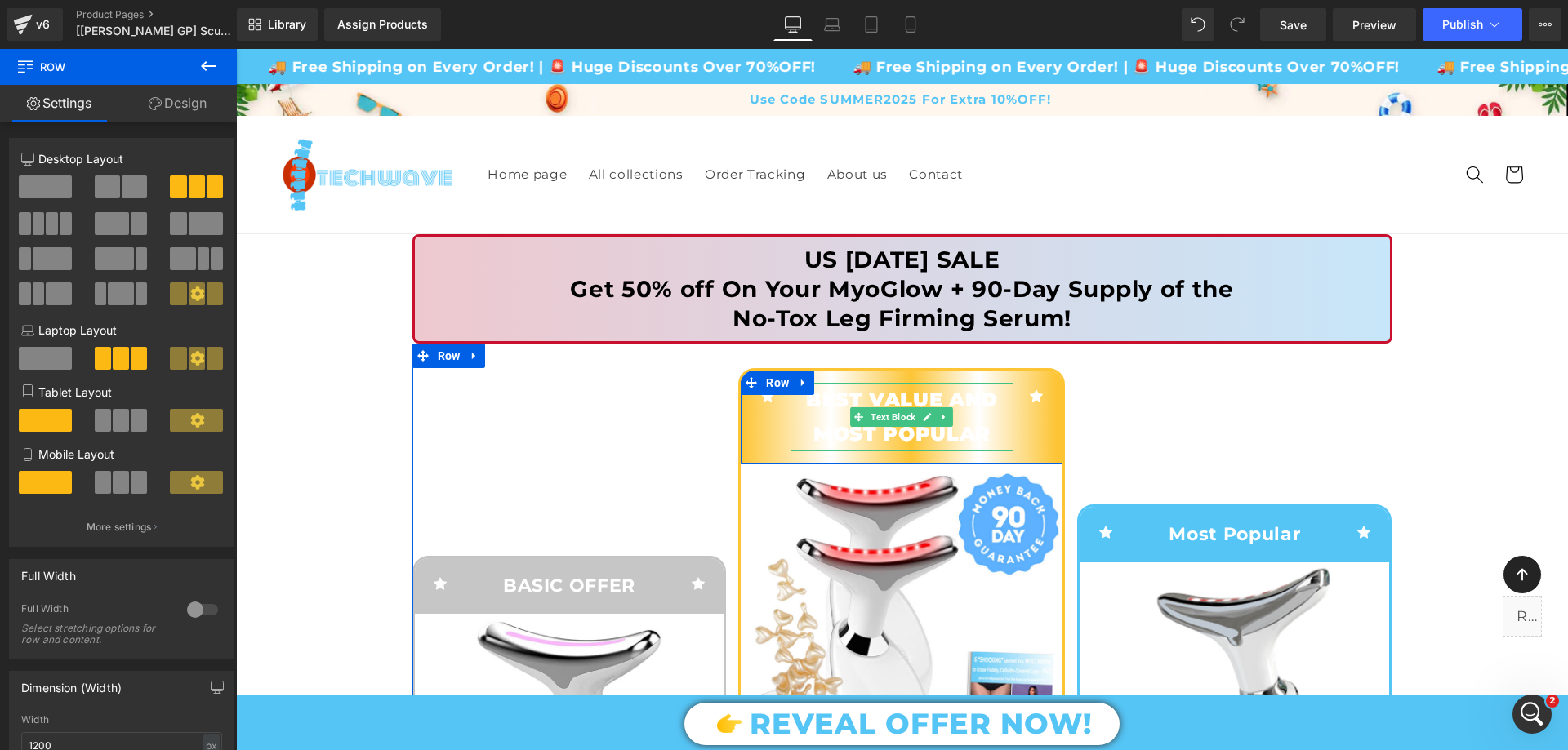
click at [856, 432] on p "Best Value and most Popular" at bounding box center [901, 416] width 223 height 68
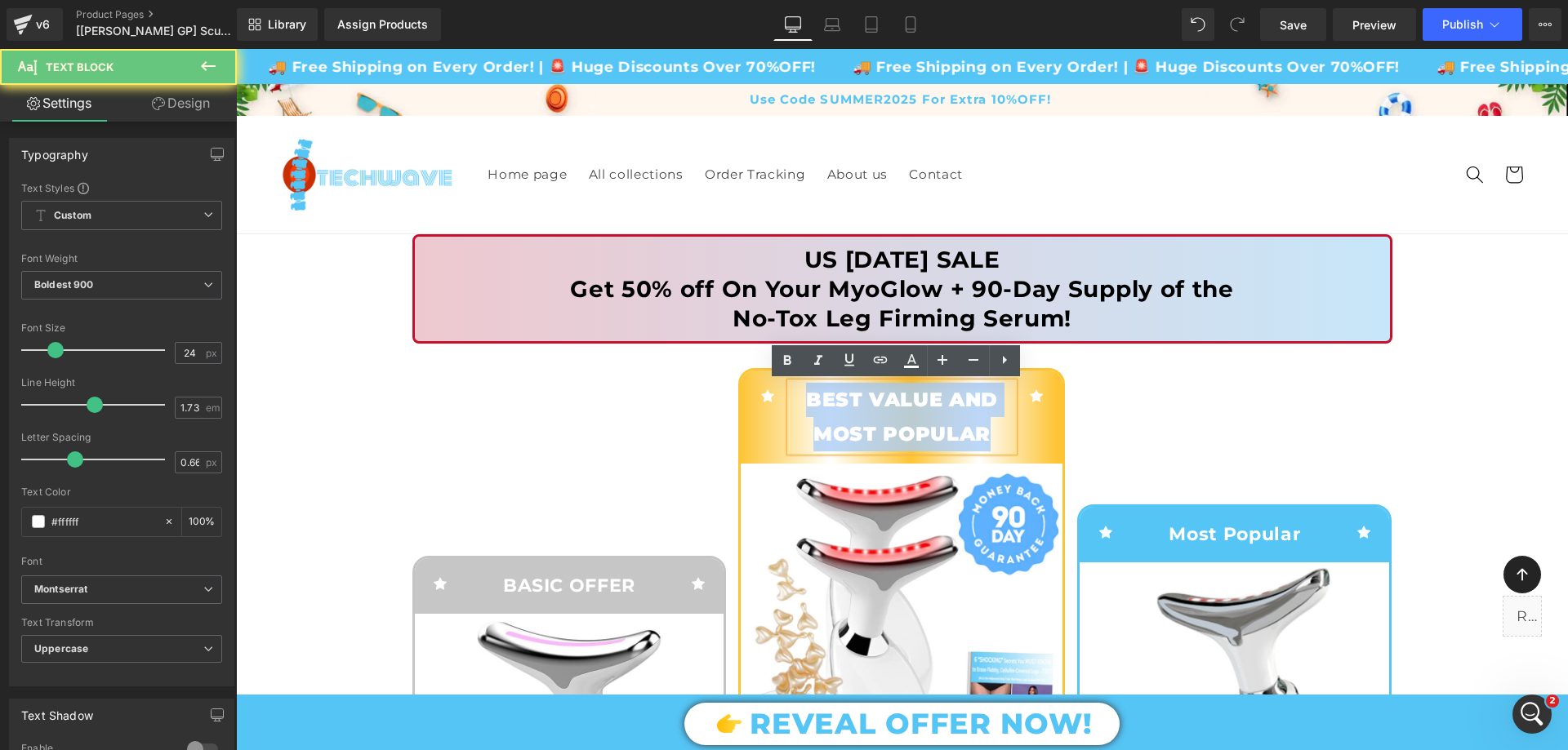
click at [856, 432] on p "Best Value and most Popular" at bounding box center [901, 416] width 223 height 68
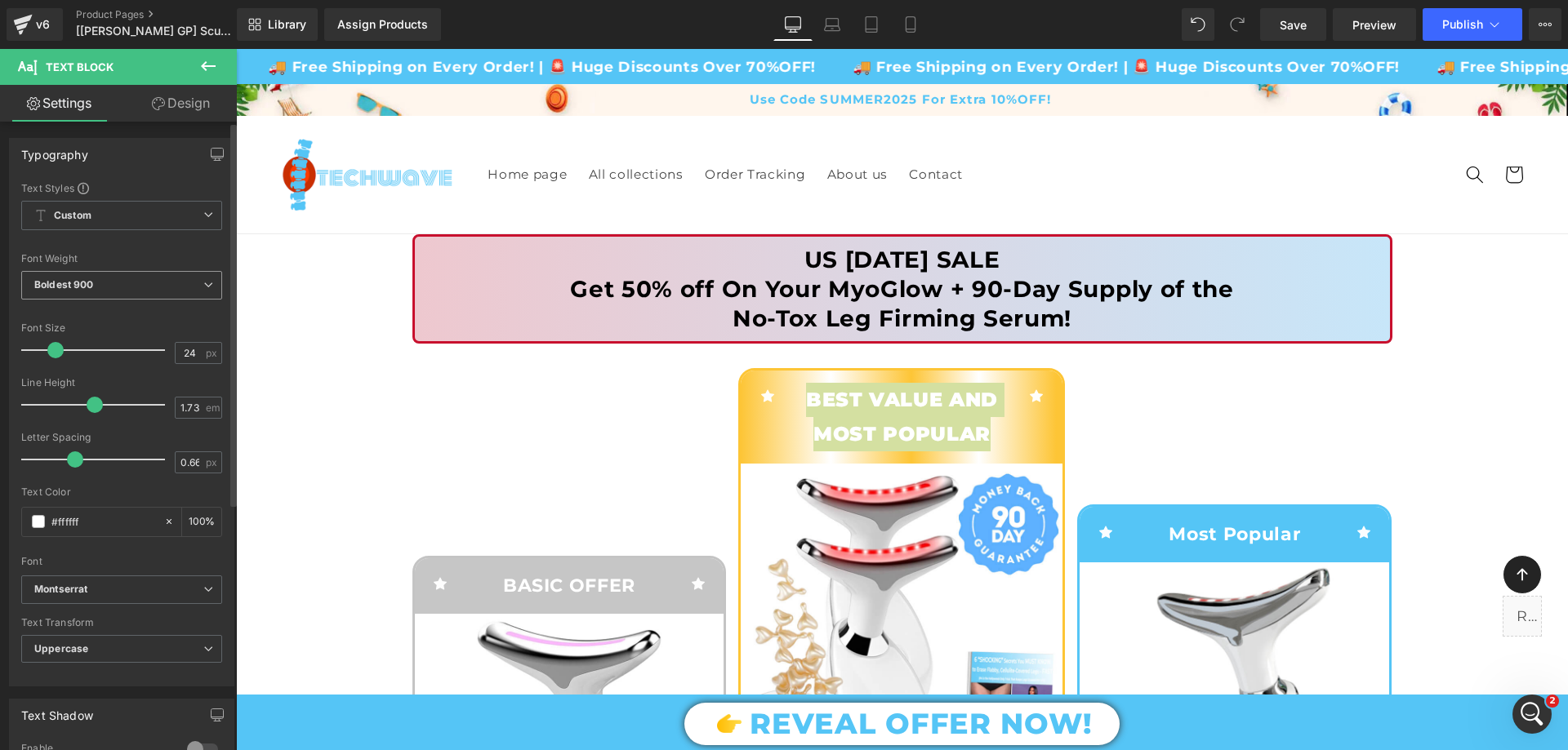
click at [149, 278] on span "Boldest 900" at bounding box center [121, 285] width 201 height 28
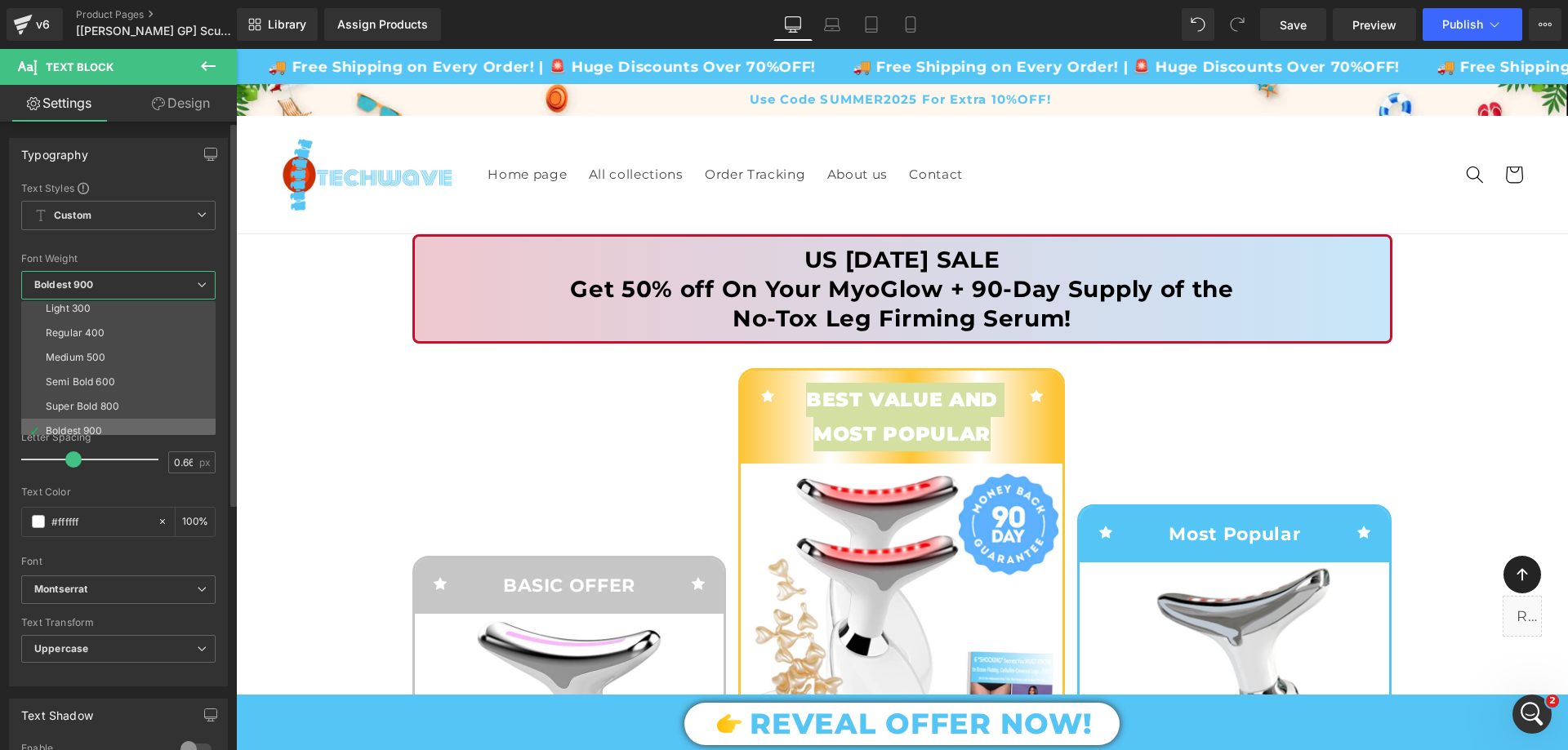
scroll to position [82, 0]
click at [127, 375] on li "Super Bold 800" at bounding box center [121, 378] width 202 height 24
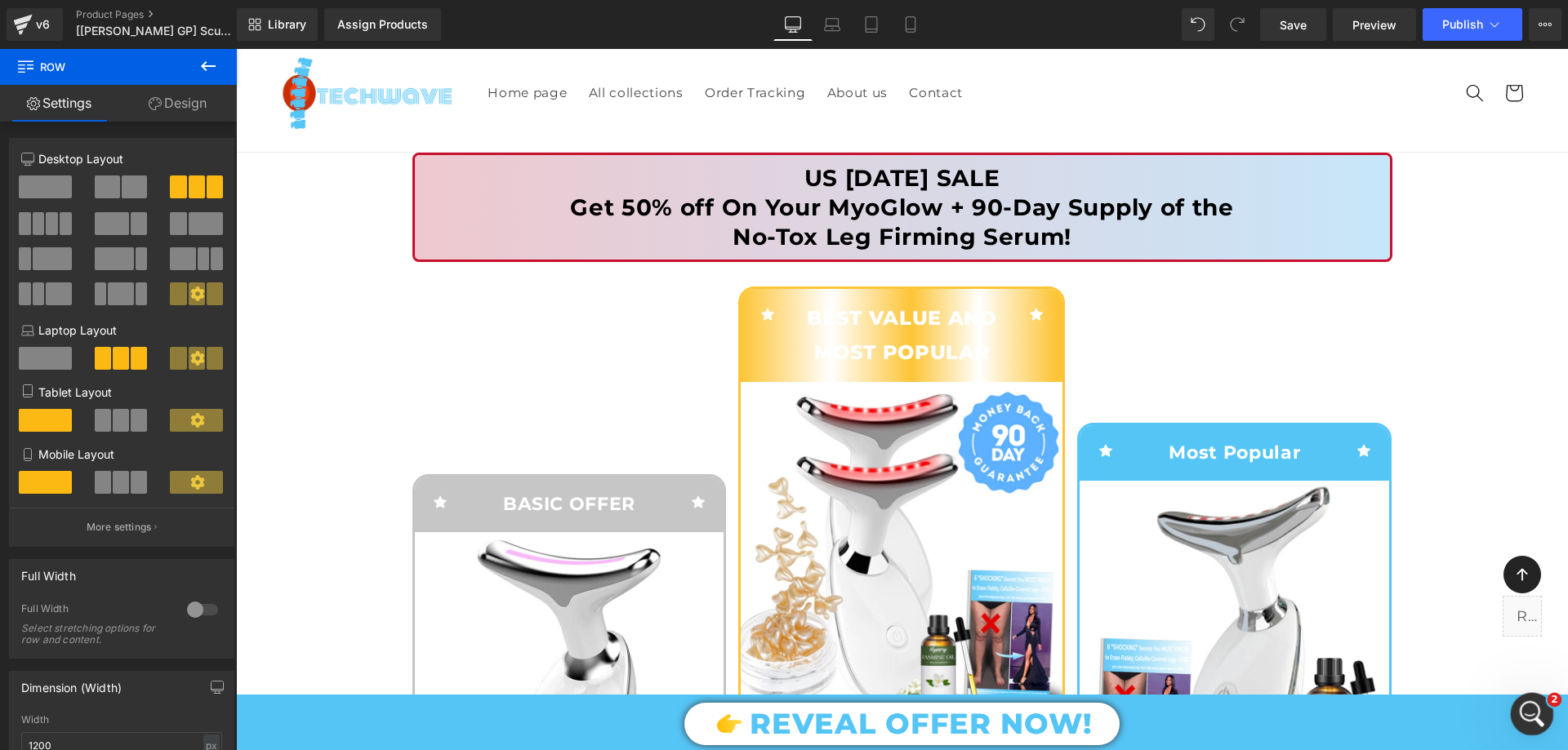
click at [1530, 714] on icon "Open Intercom Messenger" at bounding box center [1530, 712] width 27 height 27
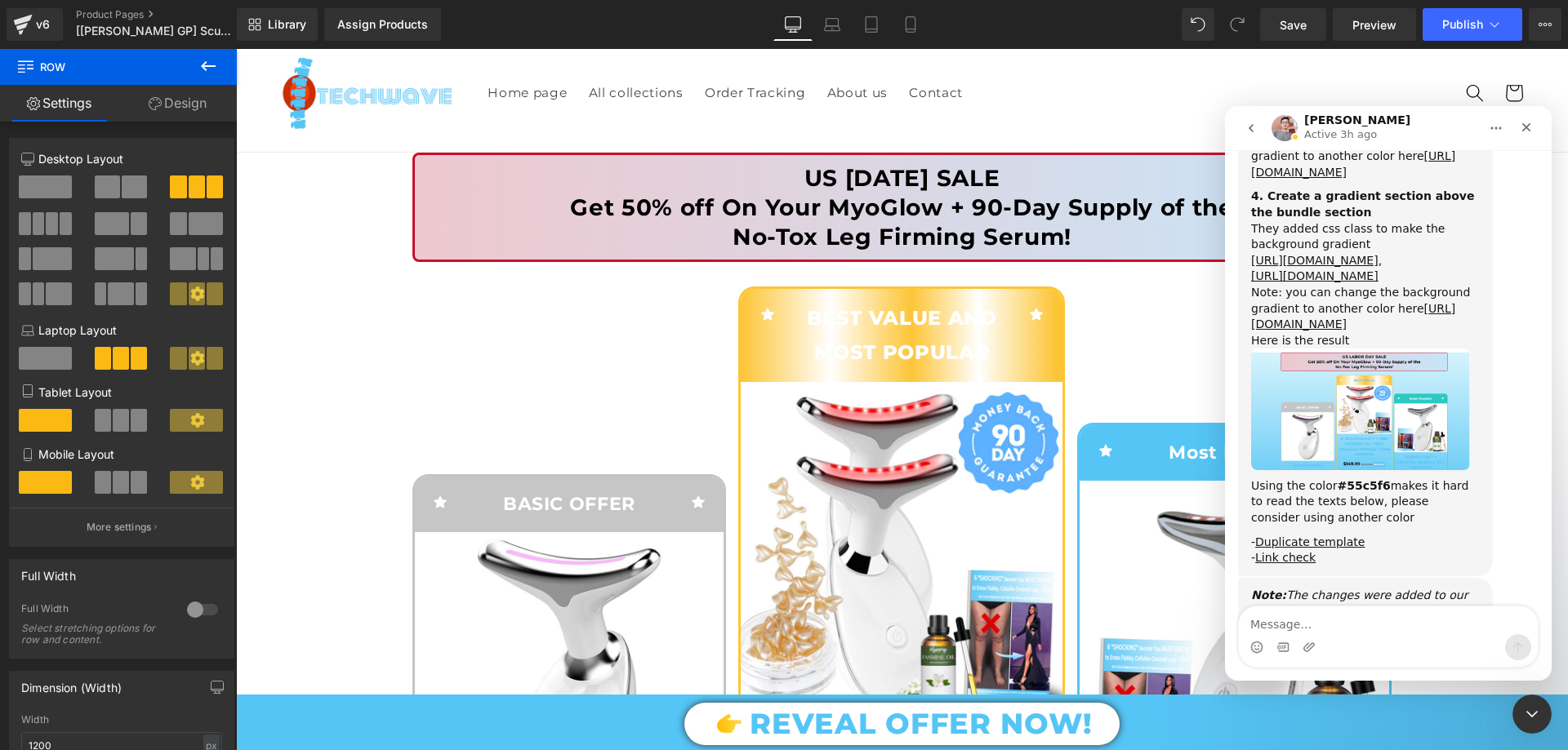
scroll to position [4293, 0]
click at [592, 394] on div at bounding box center [784, 350] width 1568 height 702
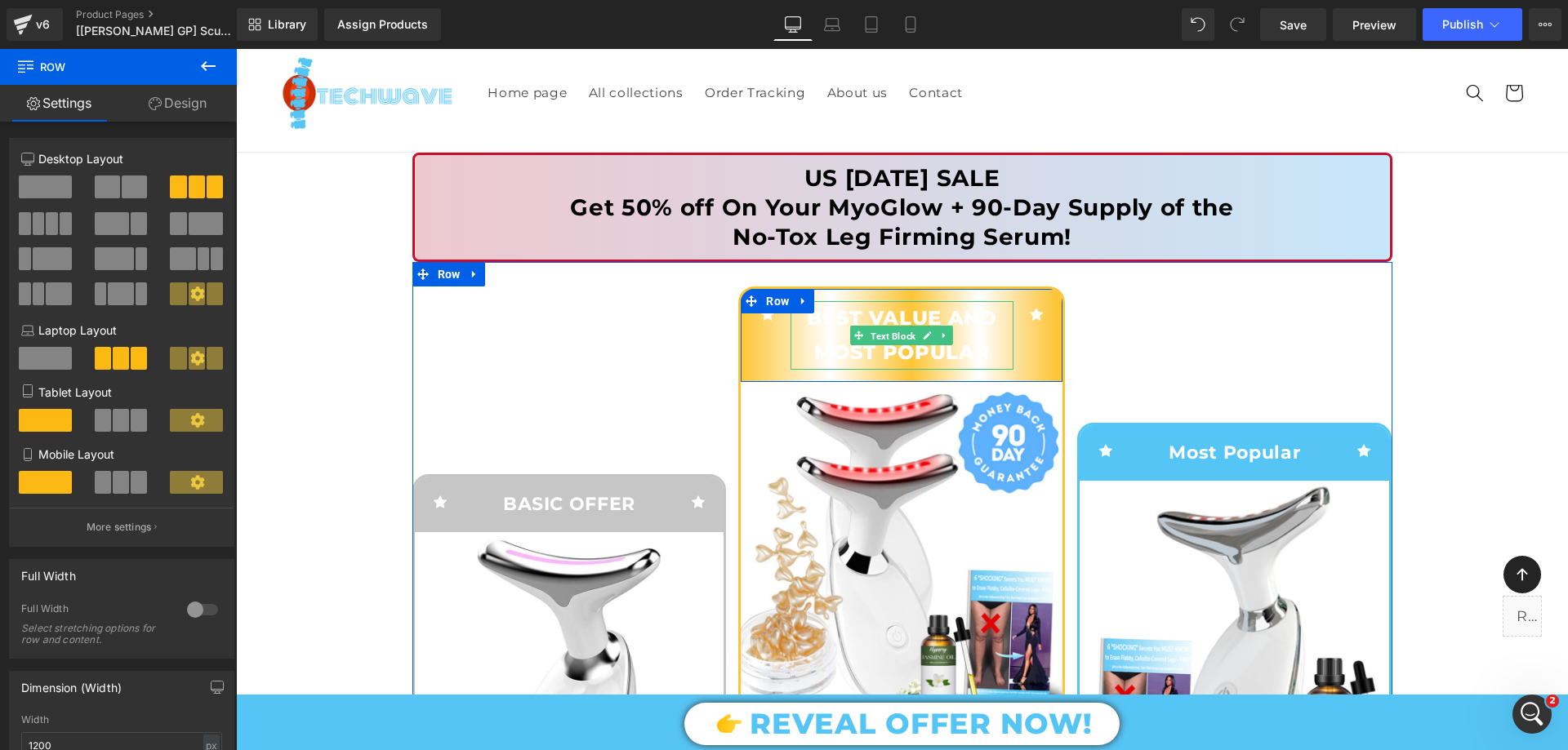
click at [894, 325] on div "Best Value and most Popular Text Block" at bounding box center [901, 334] width 223 height 68
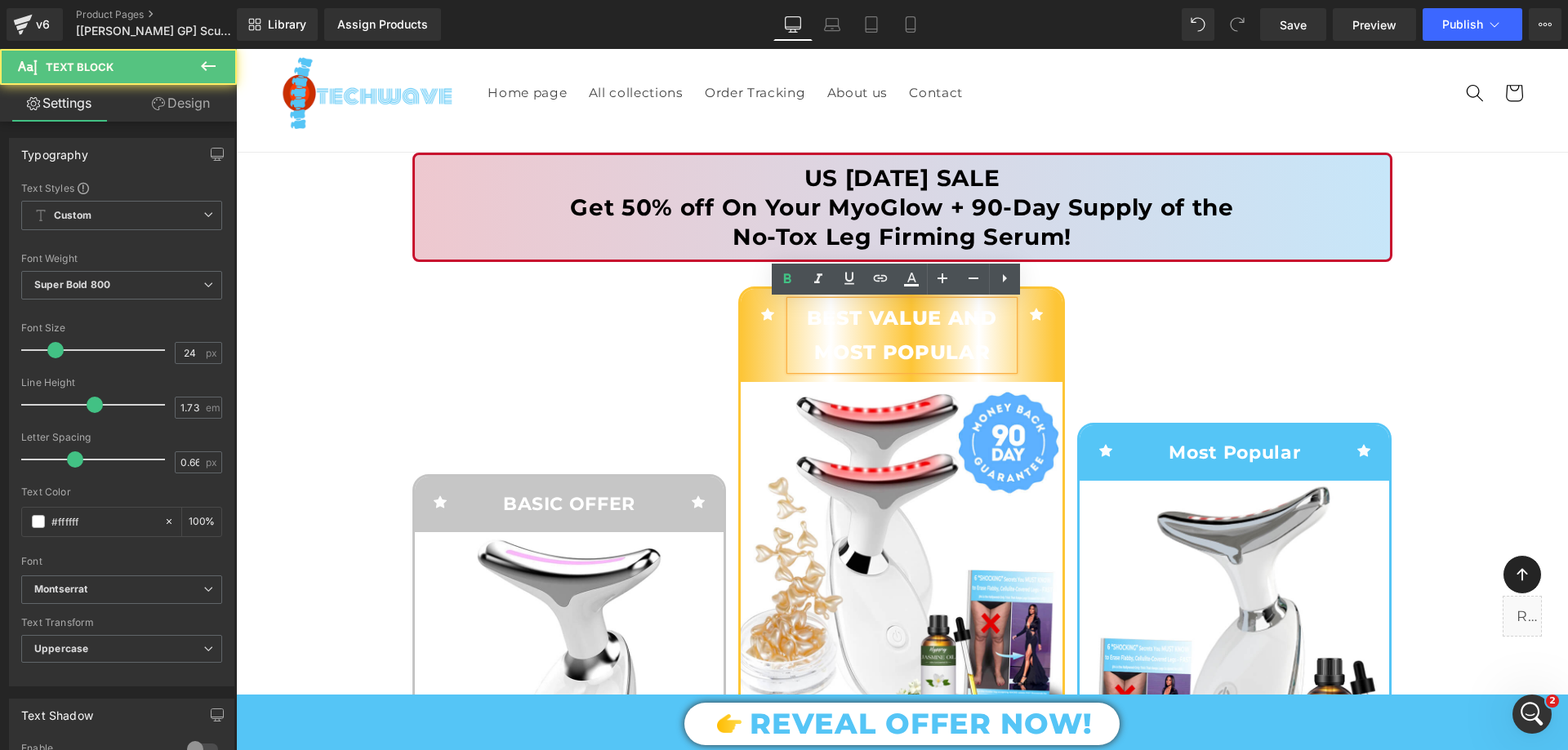
click at [762, 335] on div "Icon Best Value and most Popular Text Block Icon Row" at bounding box center [901, 335] width 322 height 92
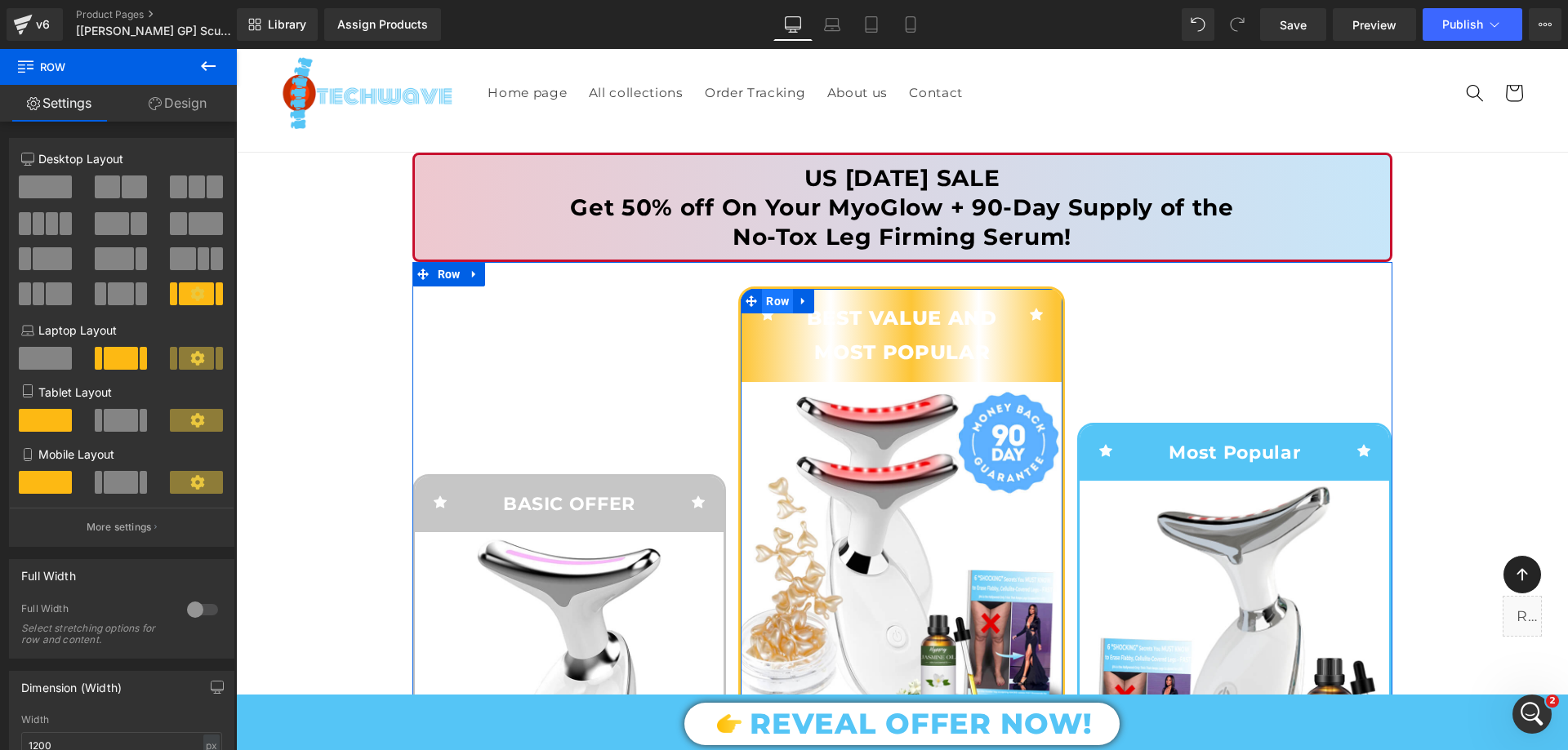
click at [762, 302] on span "Row" at bounding box center [777, 301] width 31 height 24
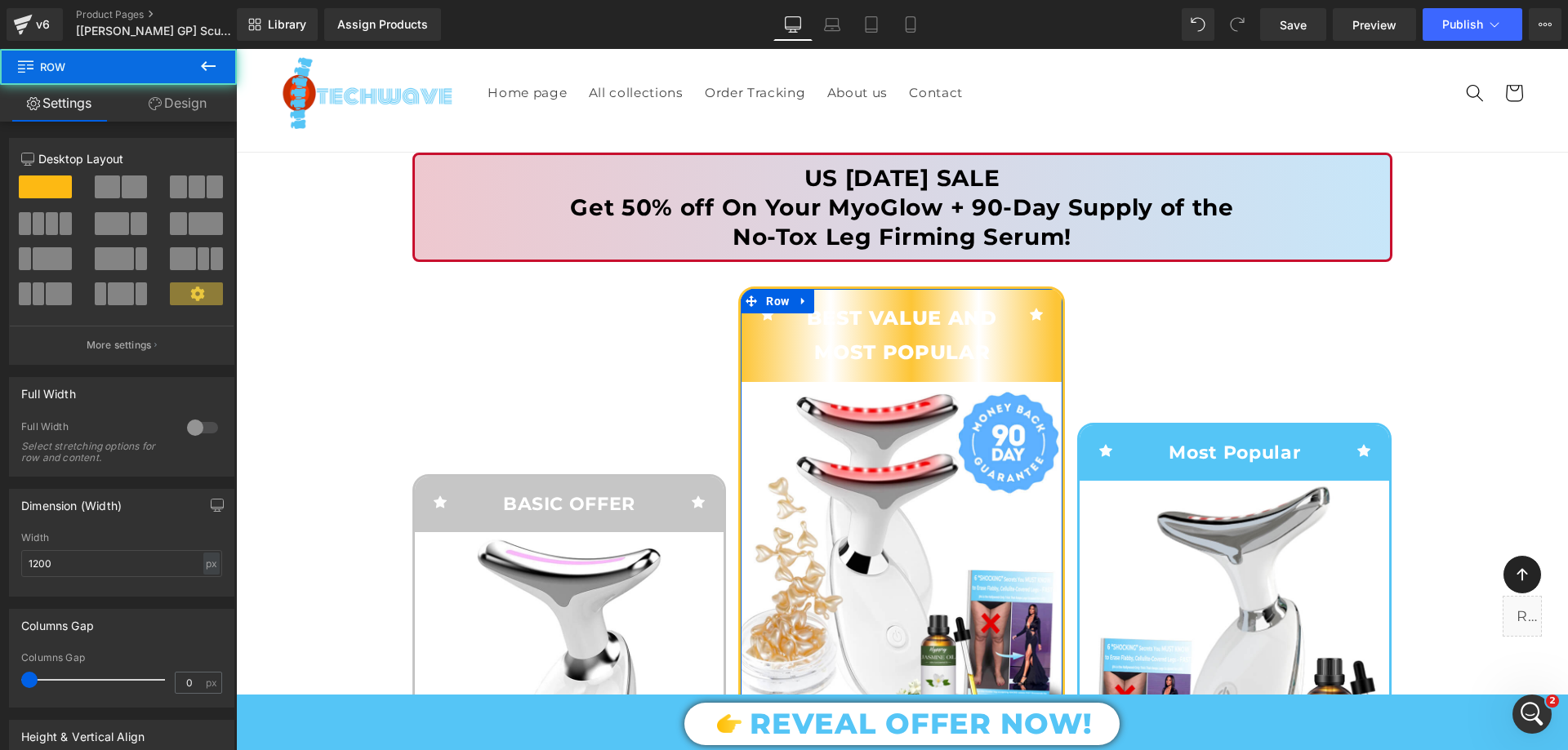
click at [173, 89] on link "Design" at bounding box center [178, 104] width 119 height 37
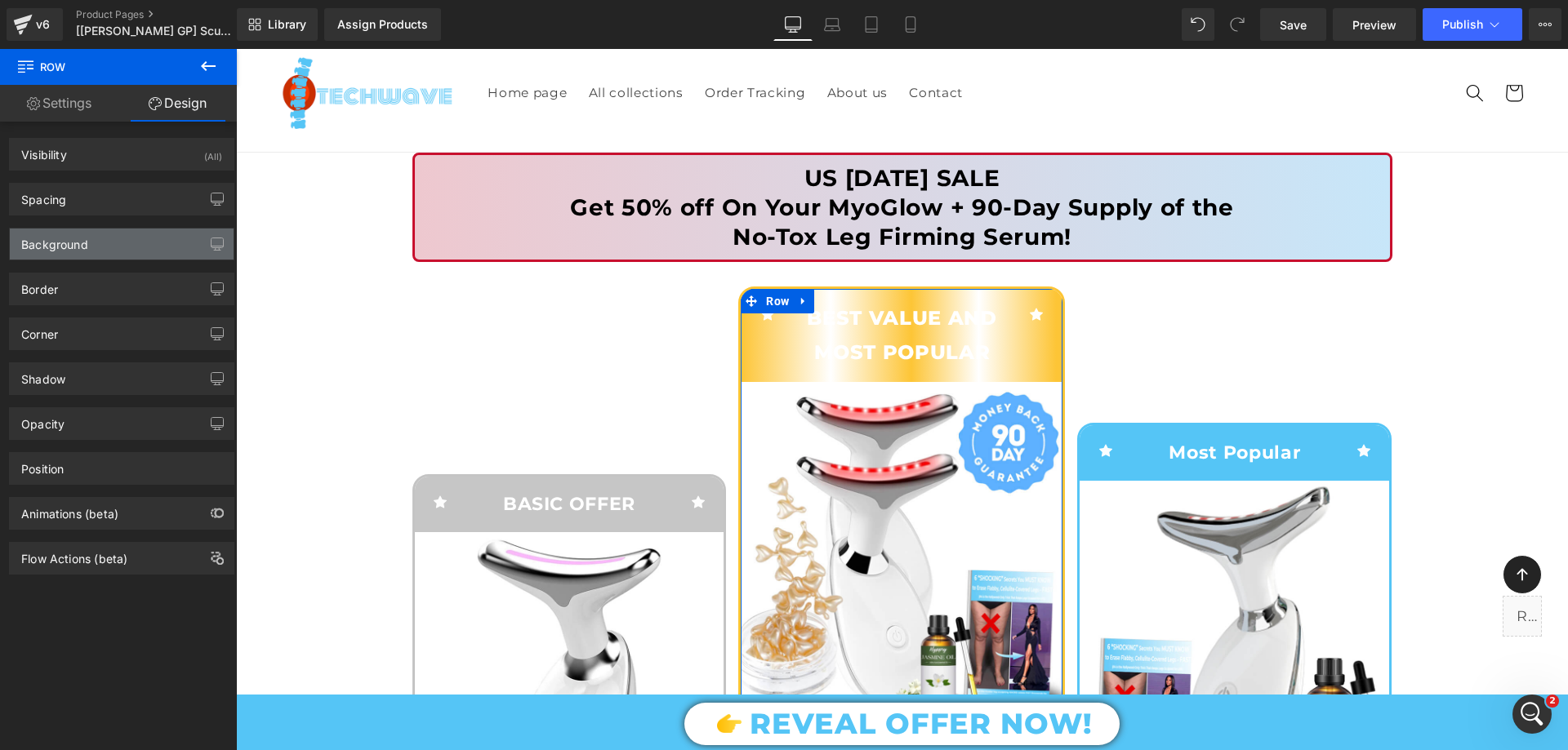
click at [98, 236] on div "Background" at bounding box center [122, 243] width 224 height 31
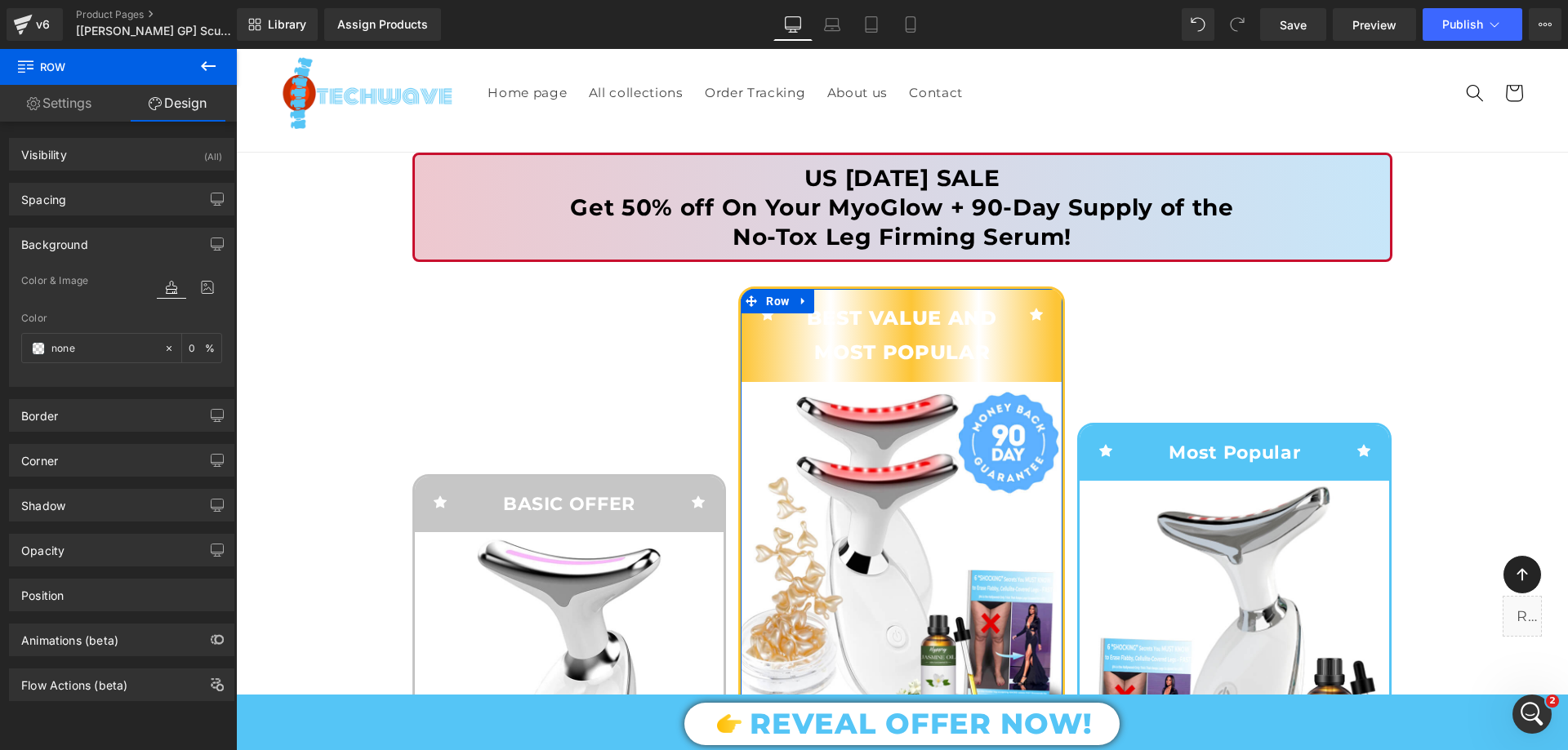
click at [98, 236] on div "Background" at bounding box center [122, 243] width 224 height 31
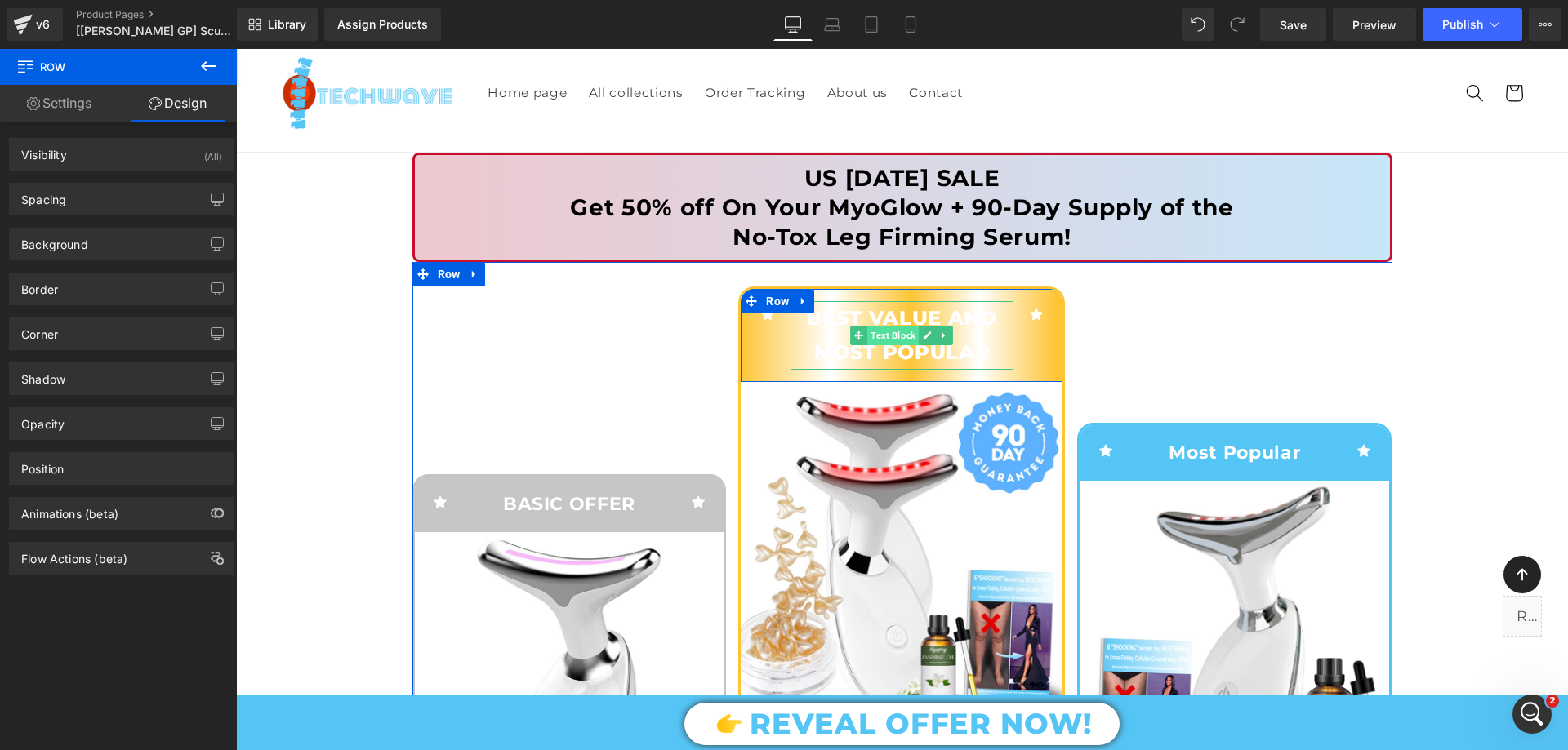
click at [898, 332] on span "Text Block" at bounding box center [893, 335] width 52 height 19
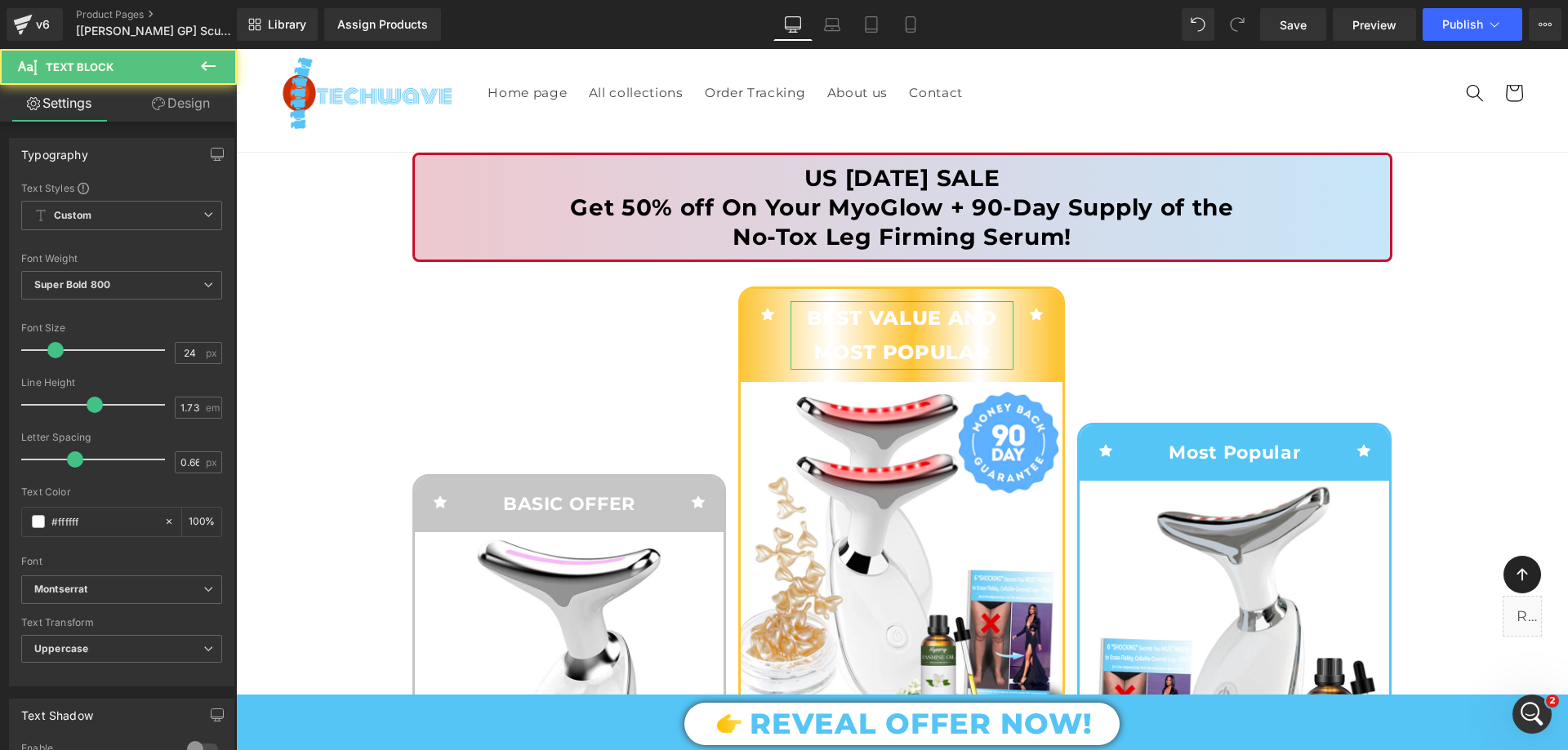
click at [181, 104] on link "Design" at bounding box center [181, 104] width 119 height 37
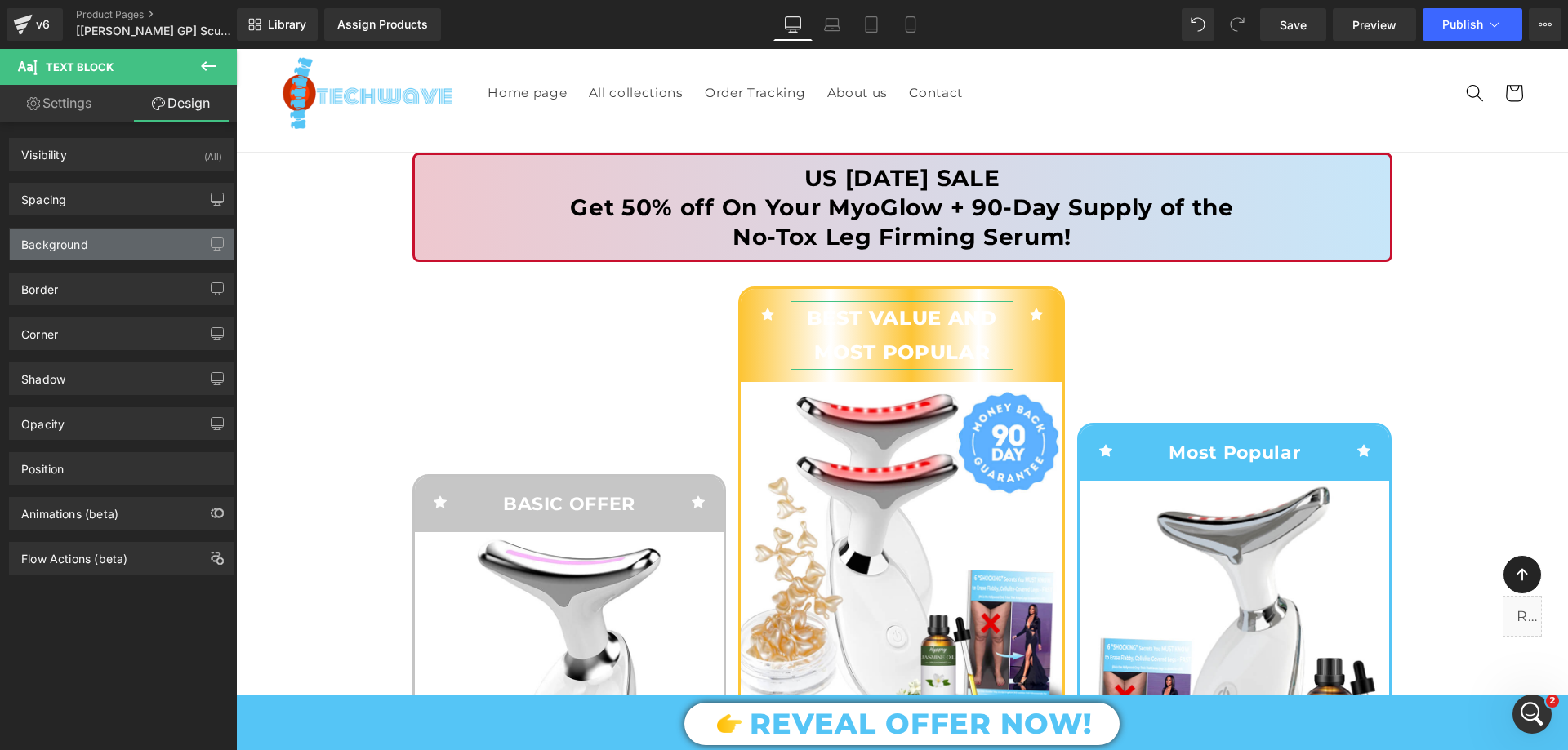
click at [111, 234] on div "Background" at bounding box center [122, 243] width 224 height 31
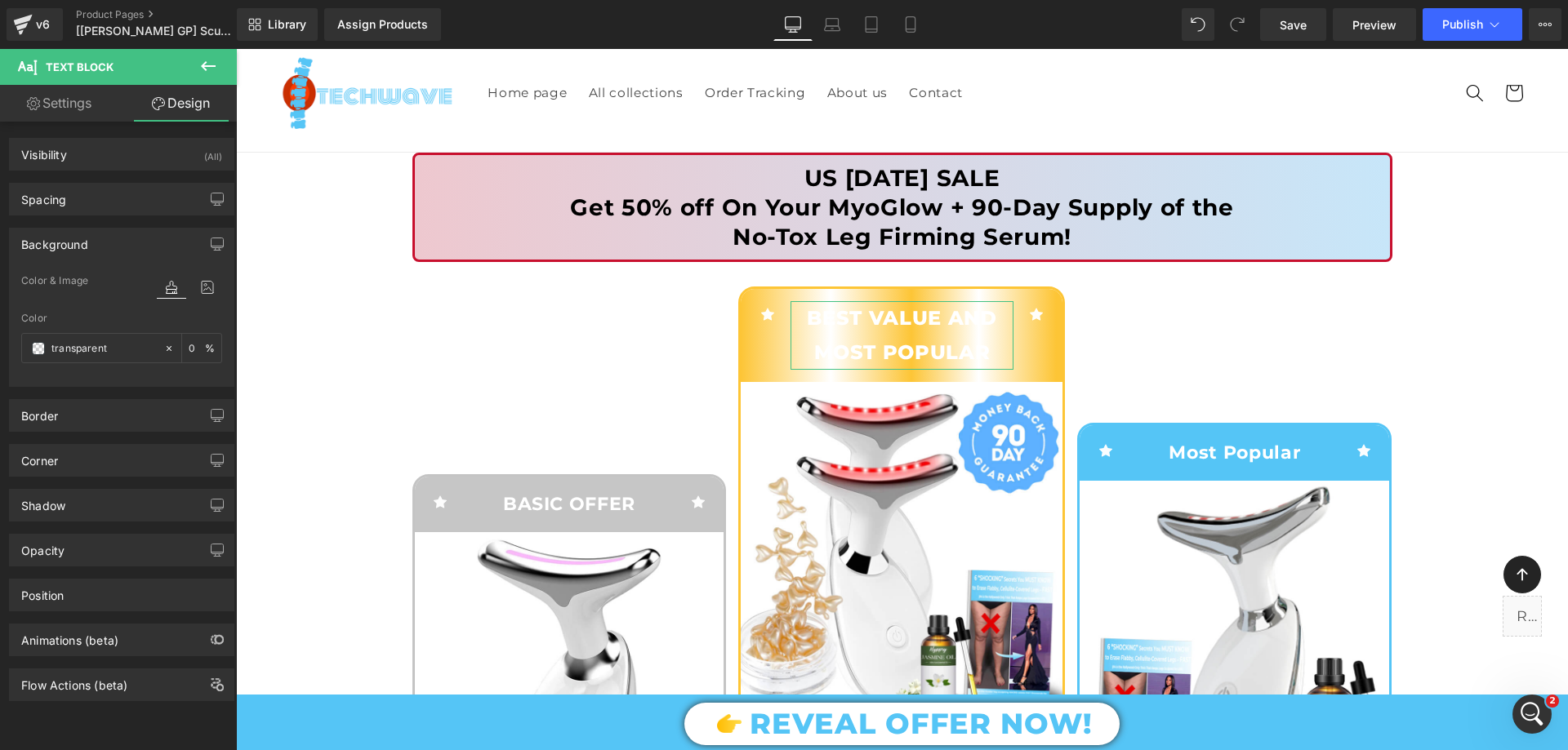
click at [111, 233] on div "Background" at bounding box center [122, 243] width 224 height 31
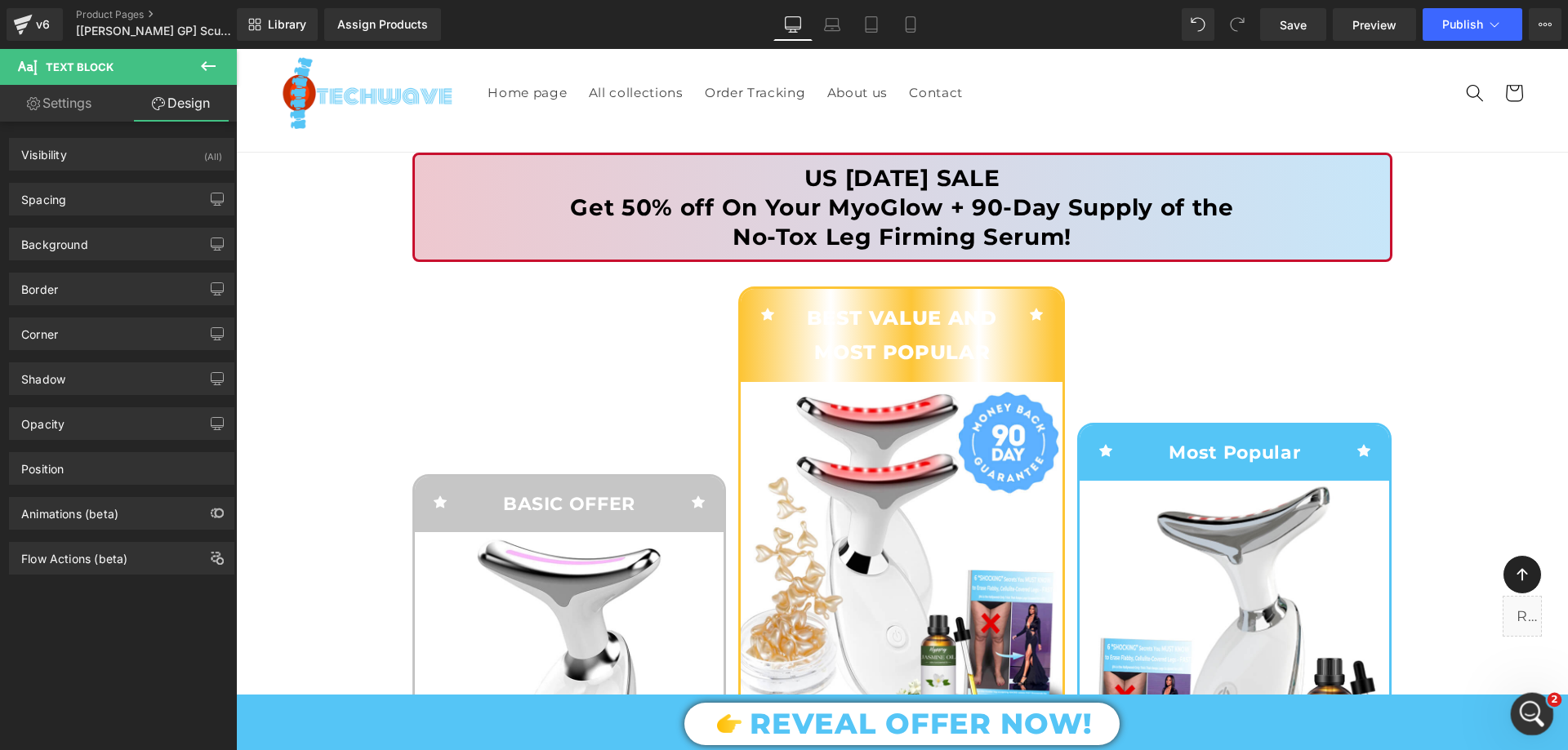
click at [1542, 703] on div "Open Intercom Messenger" at bounding box center [1530, 712] width 54 height 54
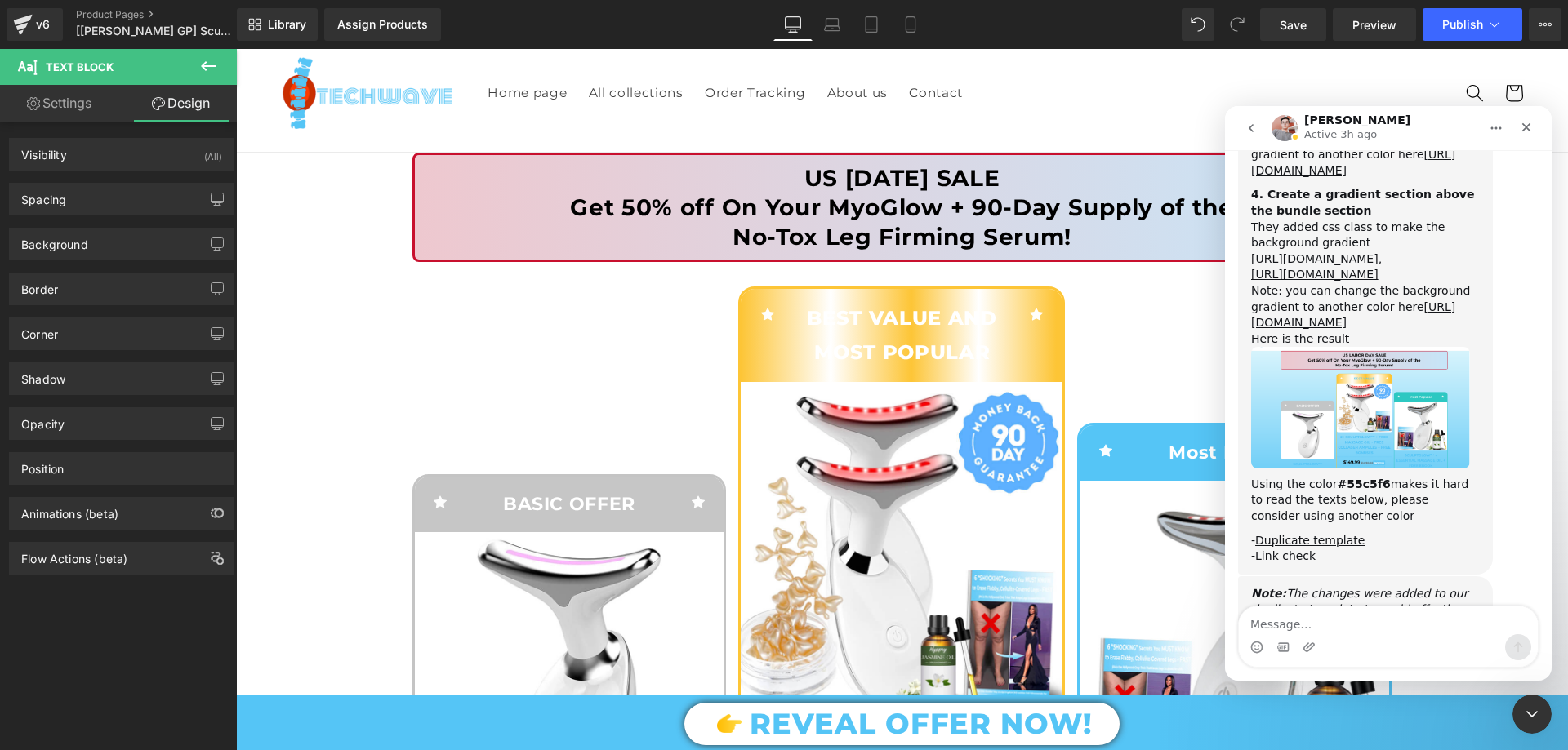
click at [1298, 615] on textarea "Message…" at bounding box center [1387, 620] width 299 height 28
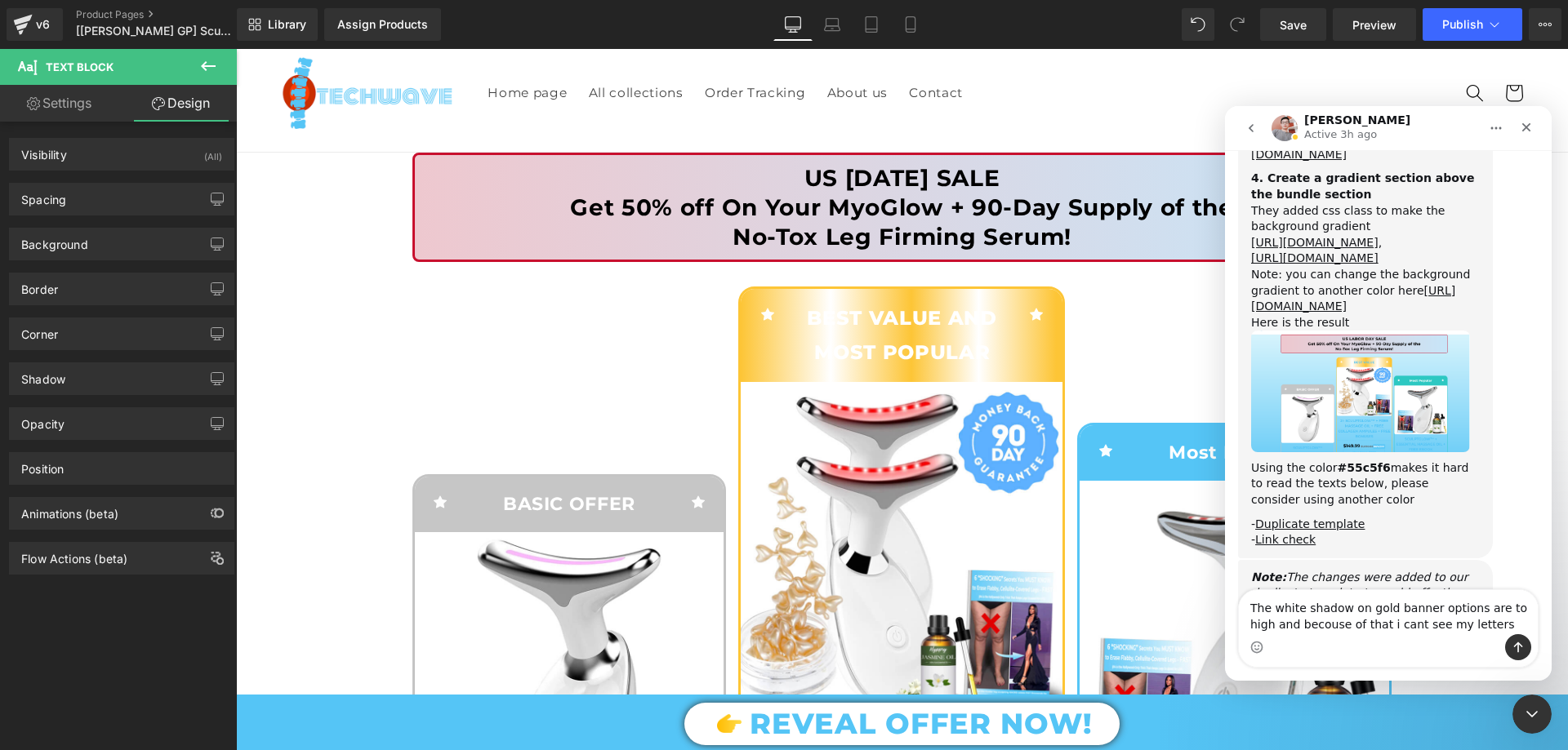
type textarea "The white shadow on gold banner options are to high and becouse of that i cant …"
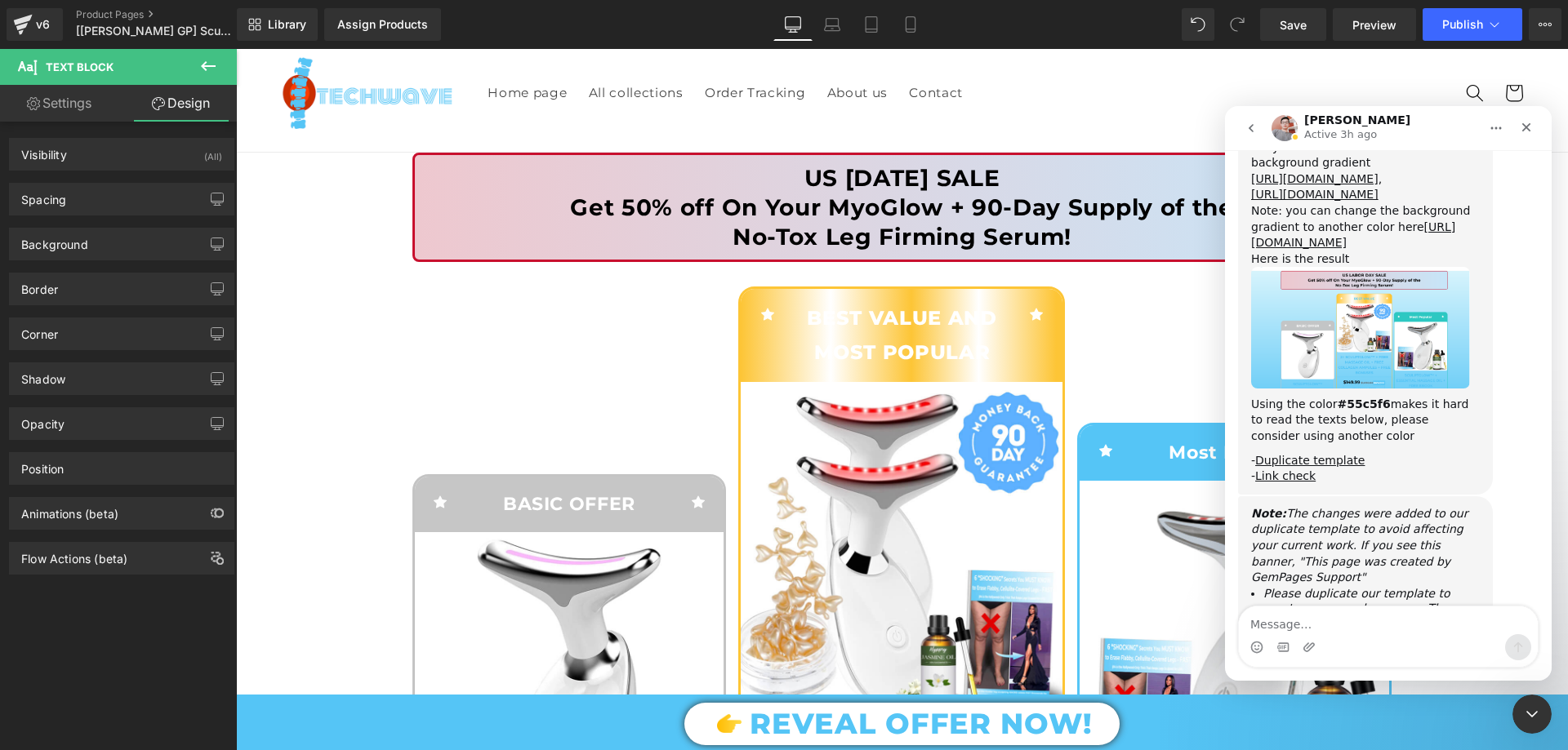
scroll to position [4374, 0]
click at [1523, 718] on icon "Close Intercom Messenger" at bounding box center [1529, 712] width 19 height 19
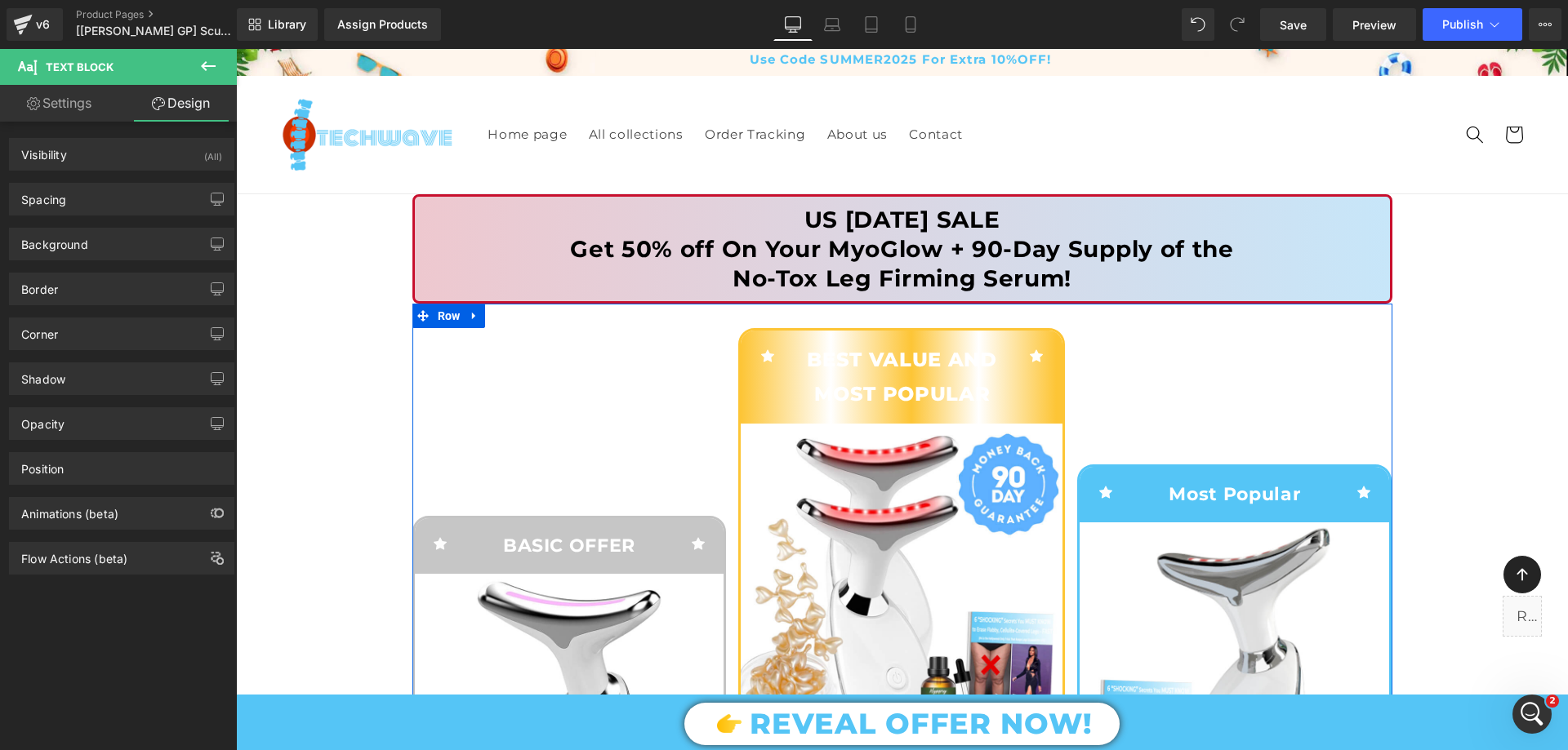
scroll to position [0, 0]
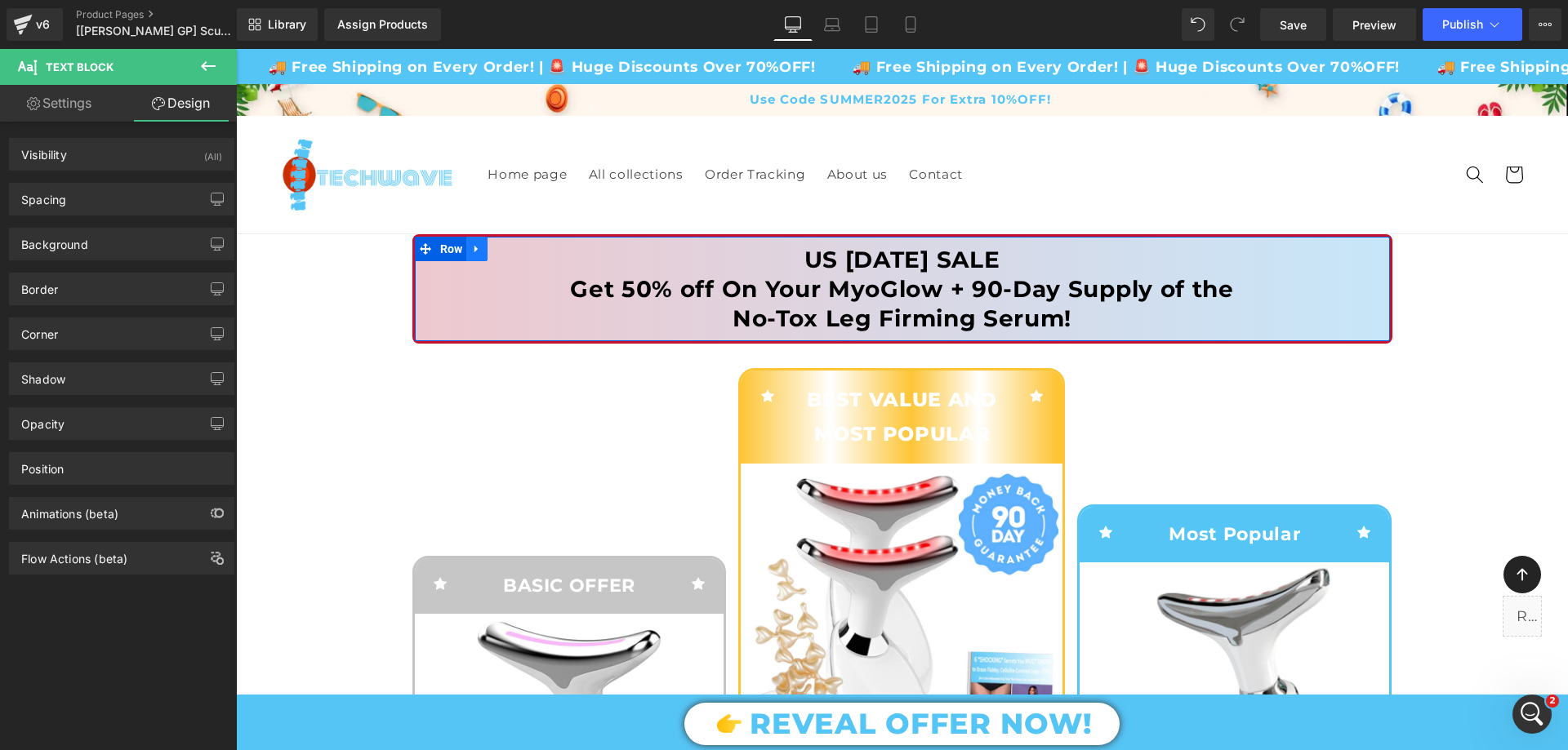
click at [472, 251] on icon at bounding box center [477, 249] width 12 height 13
click at [475, 247] on icon at bounding box center [477, 249] width 12 height 13
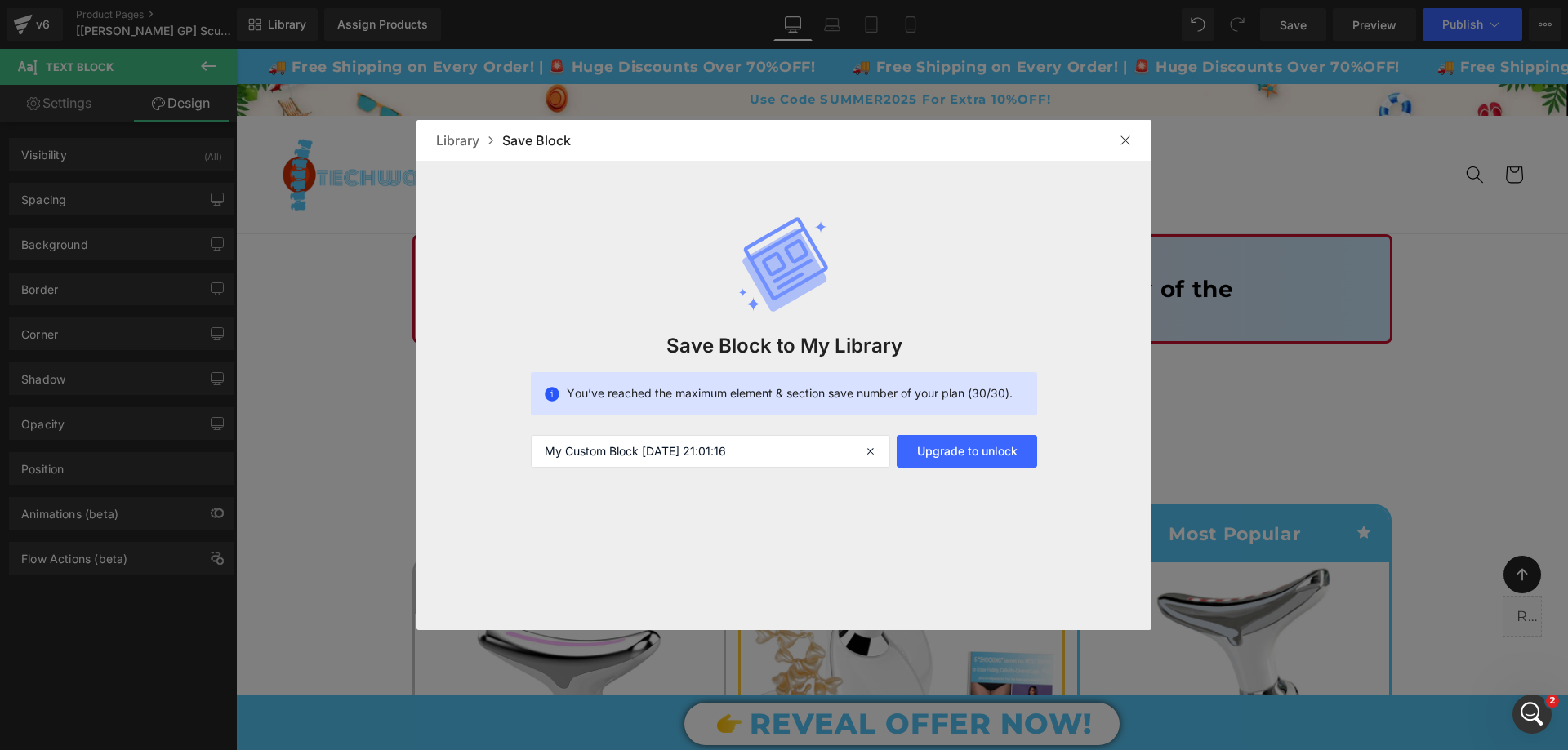
click at [1118, 144] on div at bounding box center [1125, 140] width 26 height 26
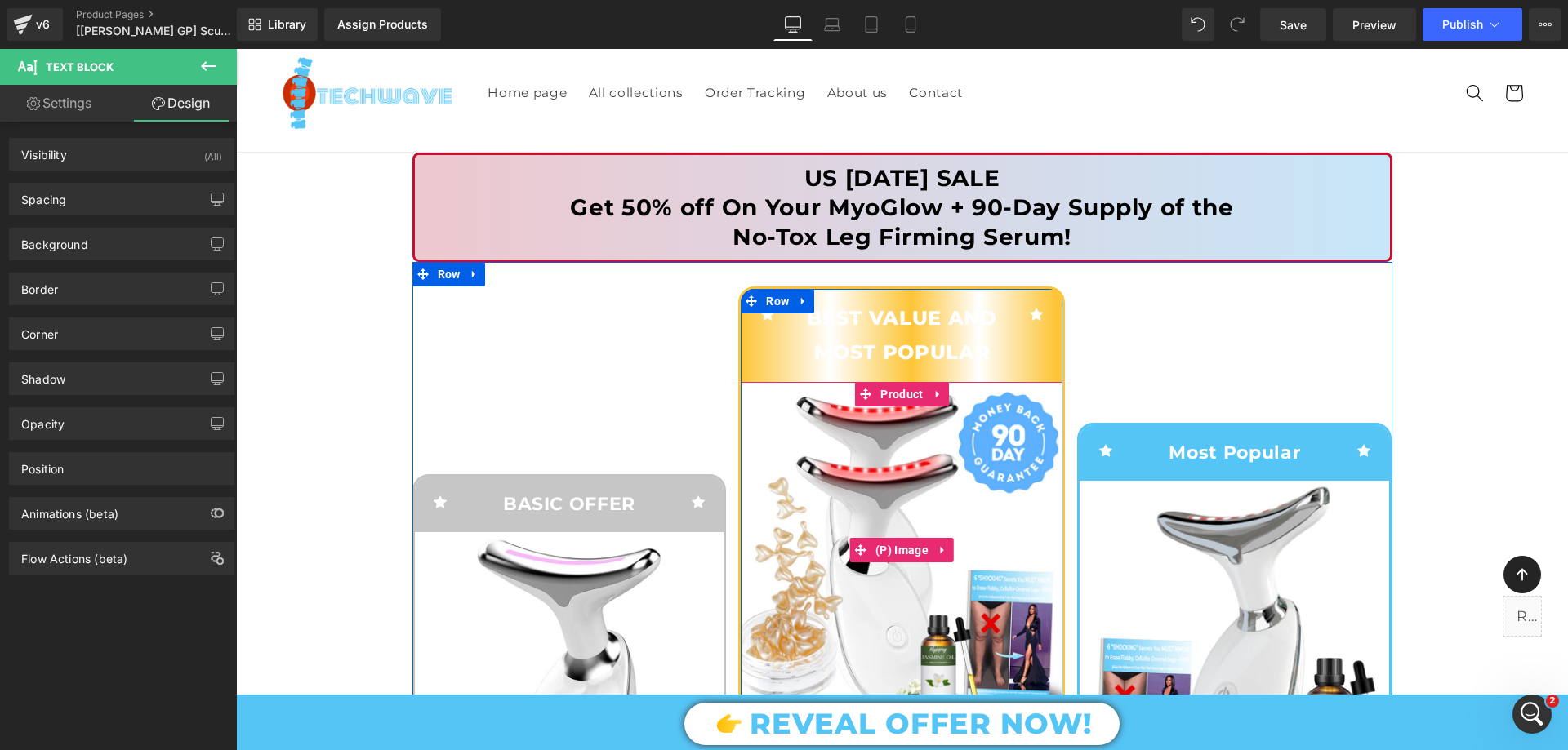
scroll to position [245, 0]
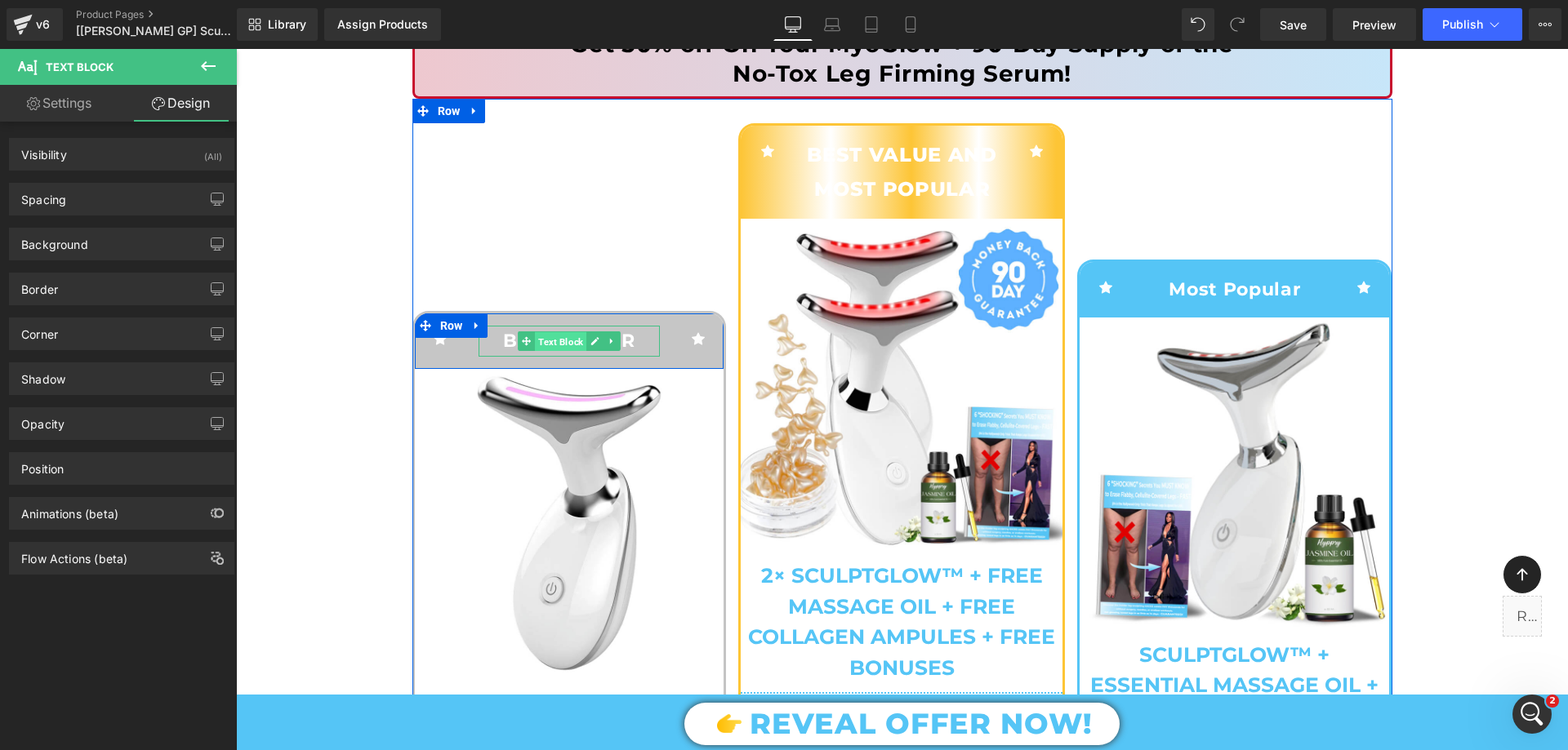
click at [559, 333] on span "Text Block" at bounding box center [561, 341] width 52 height 19
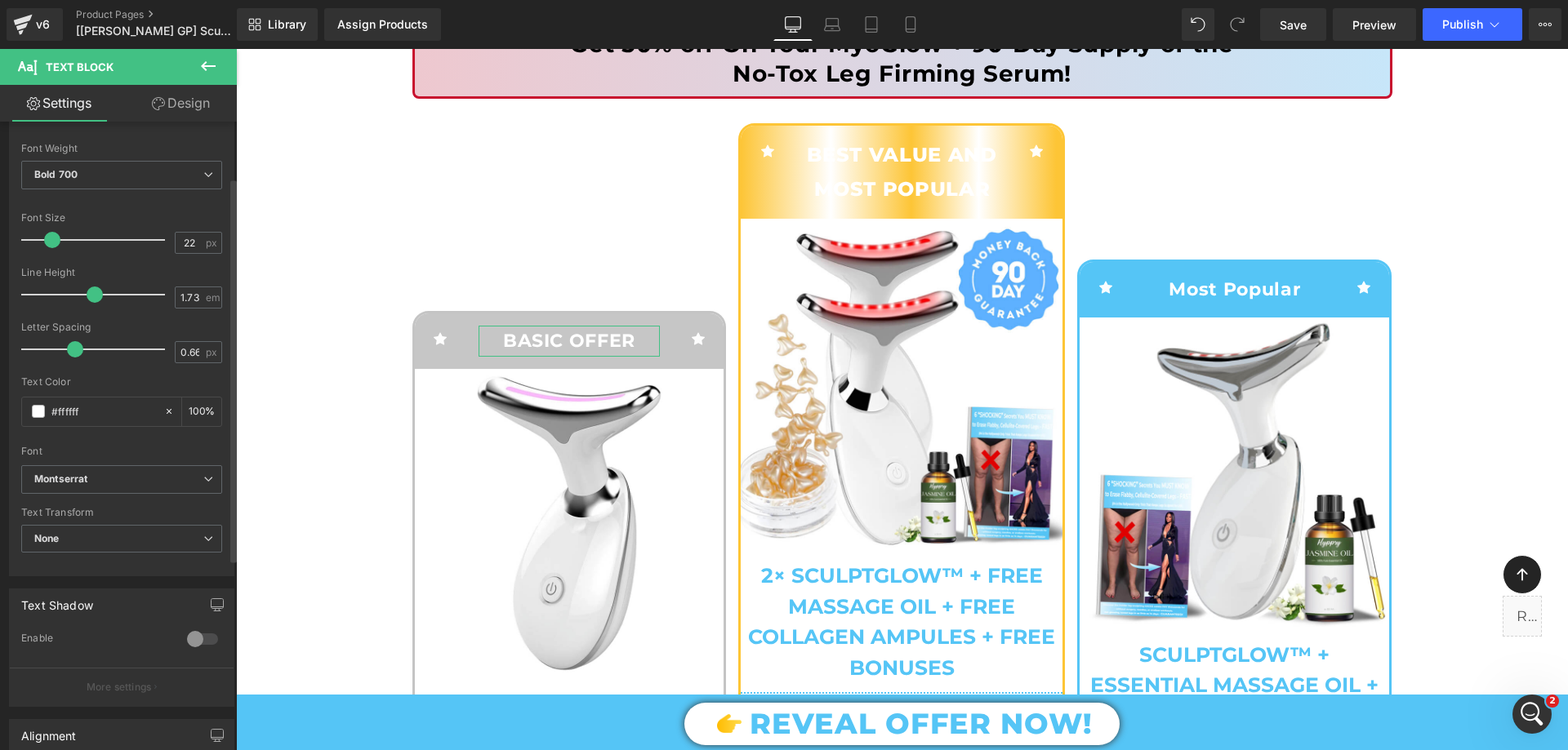
scroll to position [82, 0]
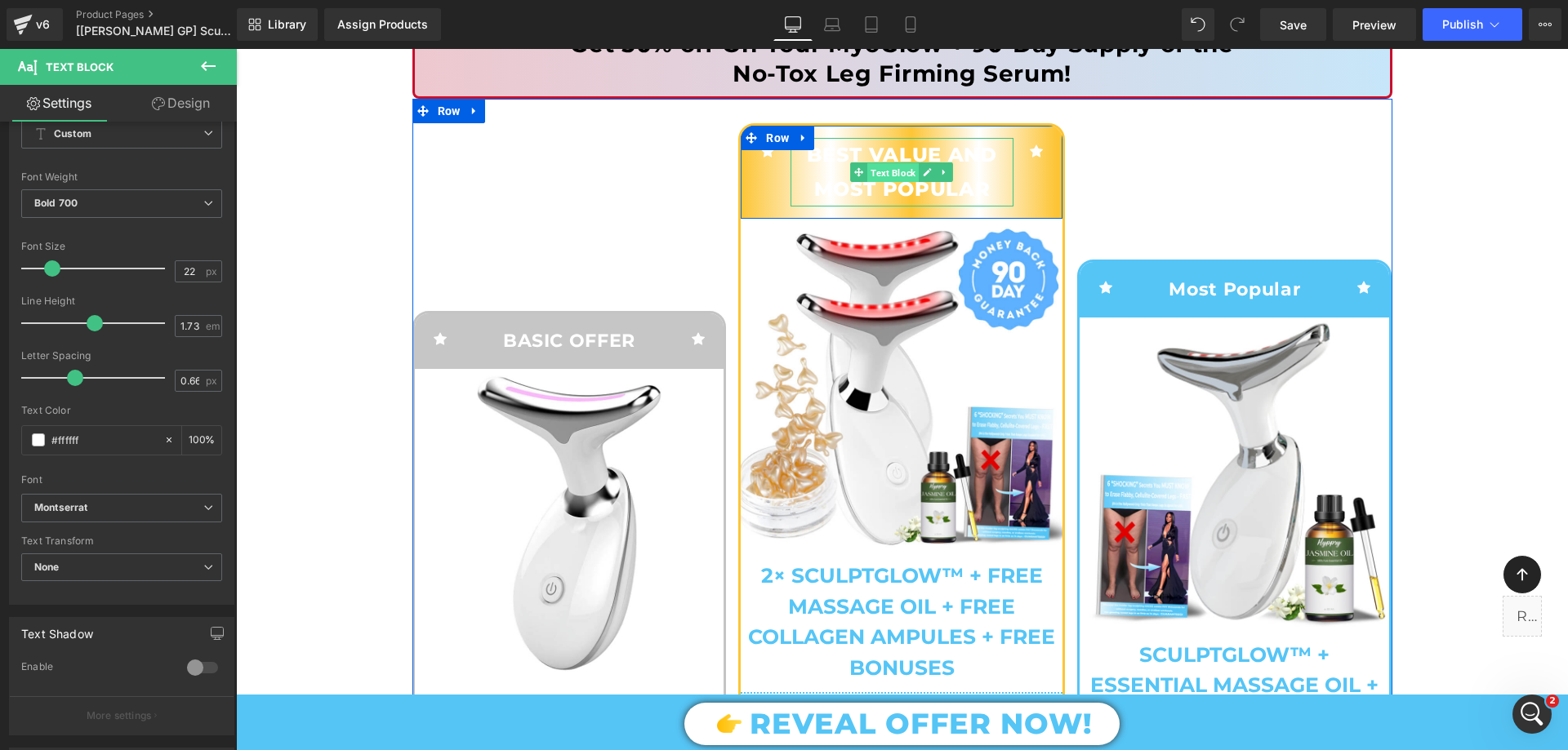
click at [895, 166] on span "Text Block" at bounding box center [893, 172] width 52 height 19
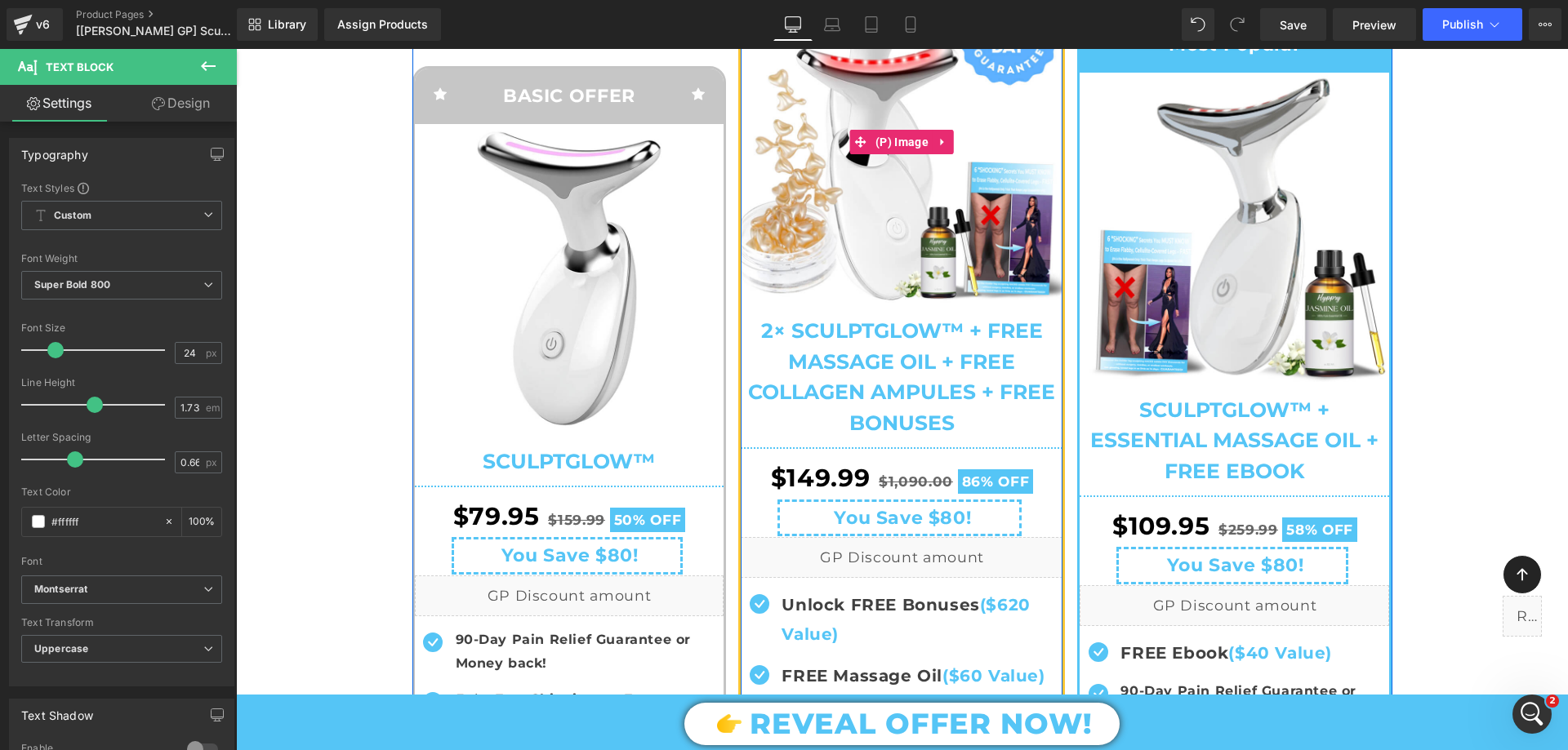
scroll to position [245, 0]
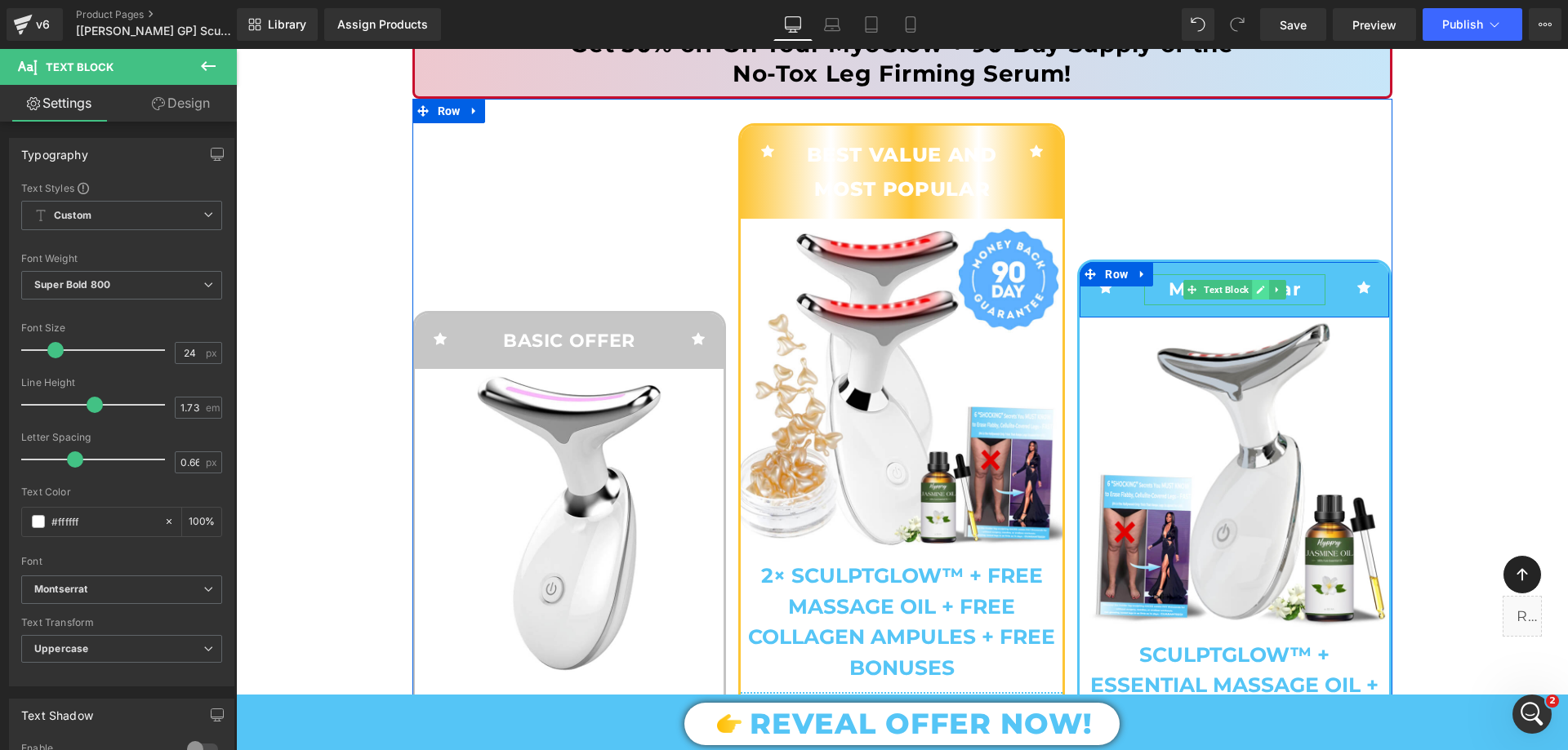
click at [1256, 288] on icon at bounding box center [1260, 290] width 9 height 10
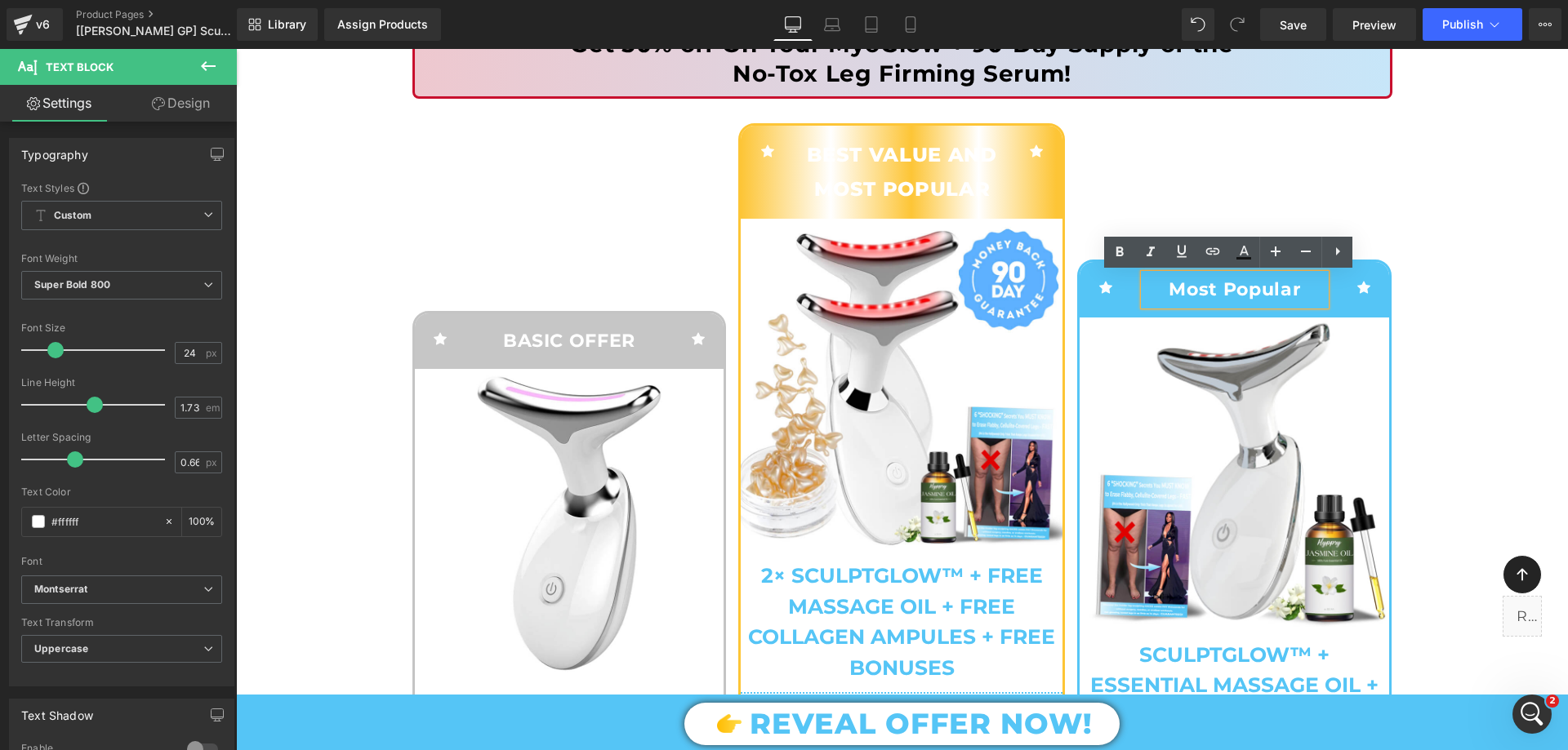
click at [1192, 294] on p "Most Popular" at bounding box center [1235, 289] width 182 height 31
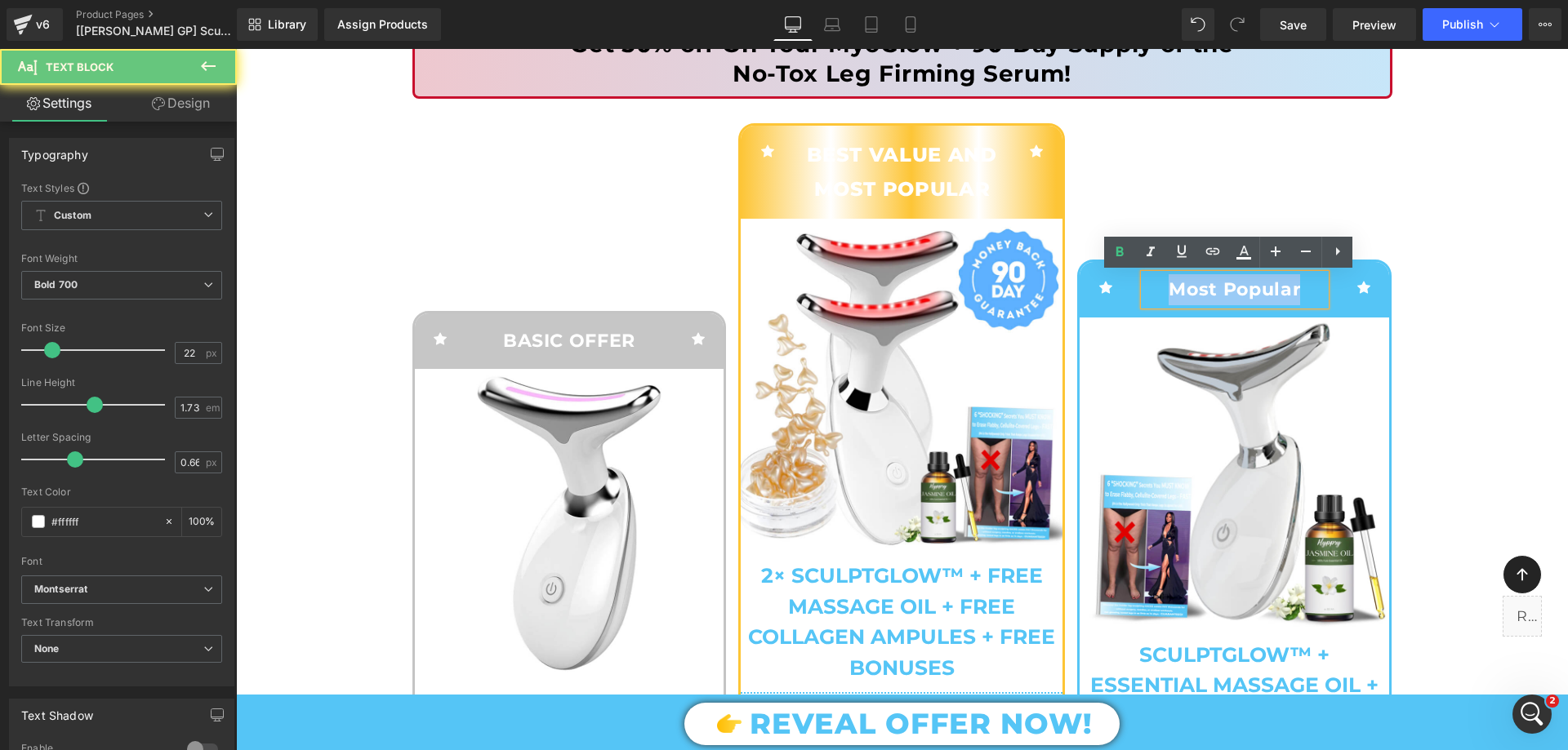
click at [1192, 294] on p "Most Popular" at bounding box center [1235, 289] width 182 height 31
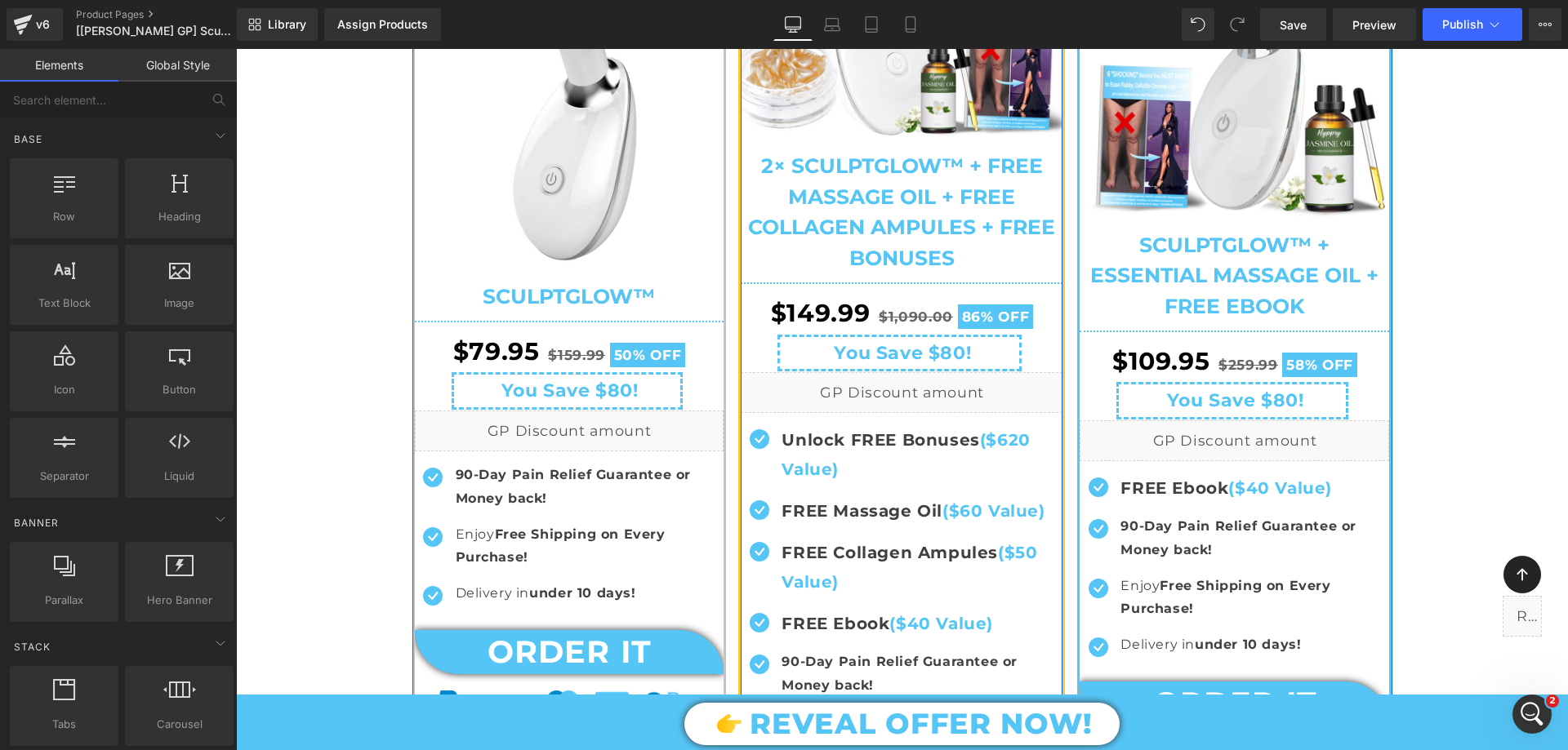
scroll to position [653, 0]
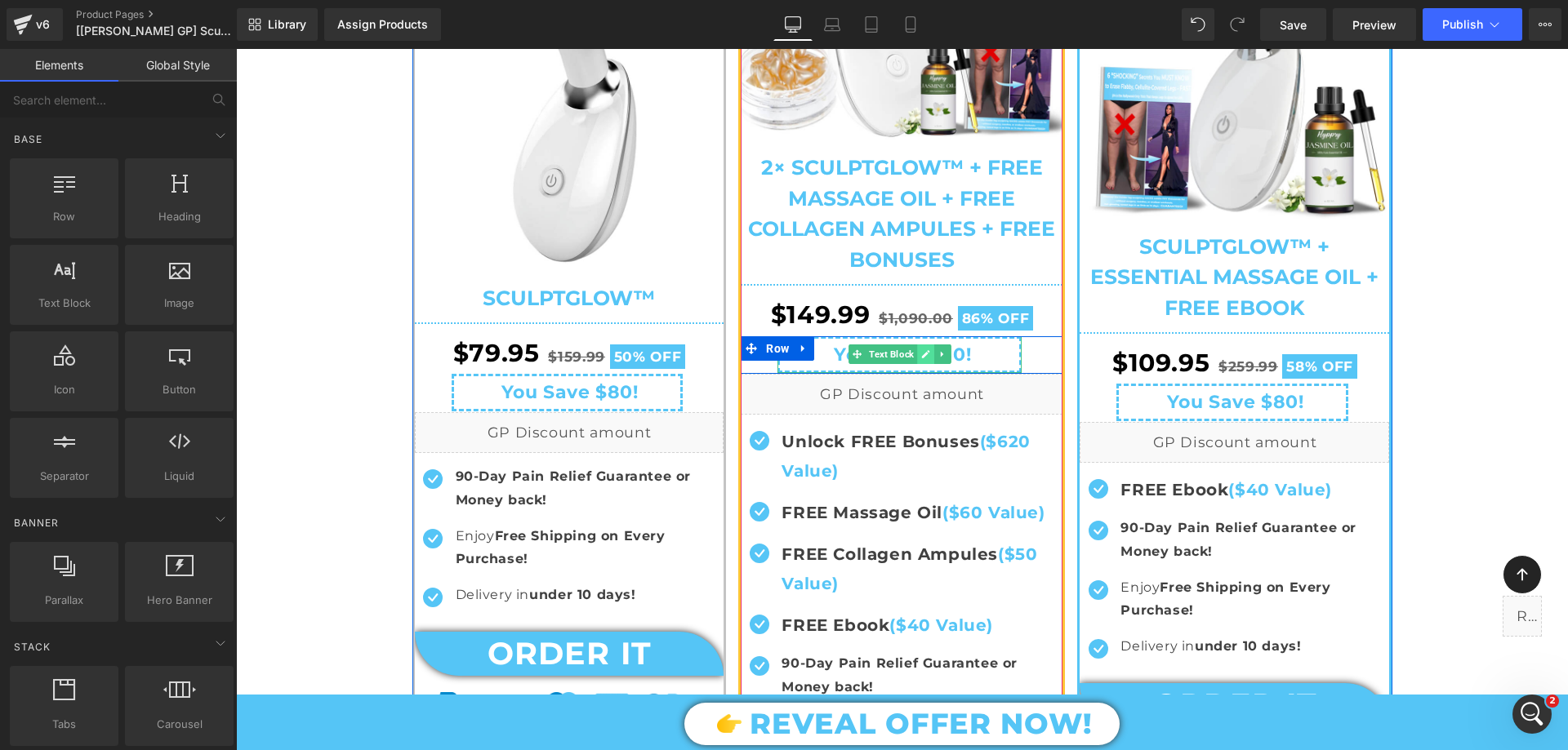
click at [921, 350] on icon at bounding box center [925, 355] width 9 height 10
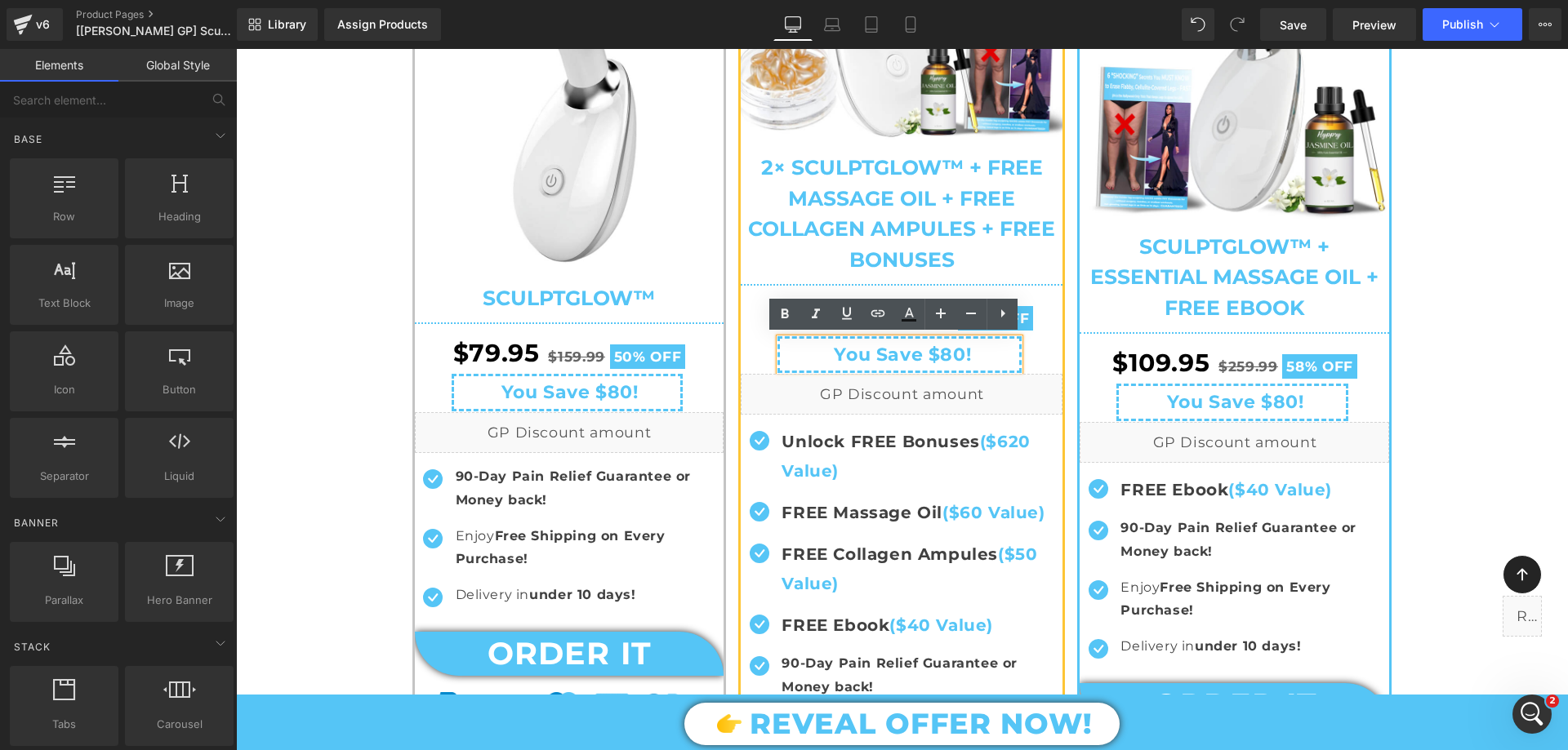
click at [741, 360] on div "You Save $80! Text Block" at bounding box center [901, 355] width 322 height 38
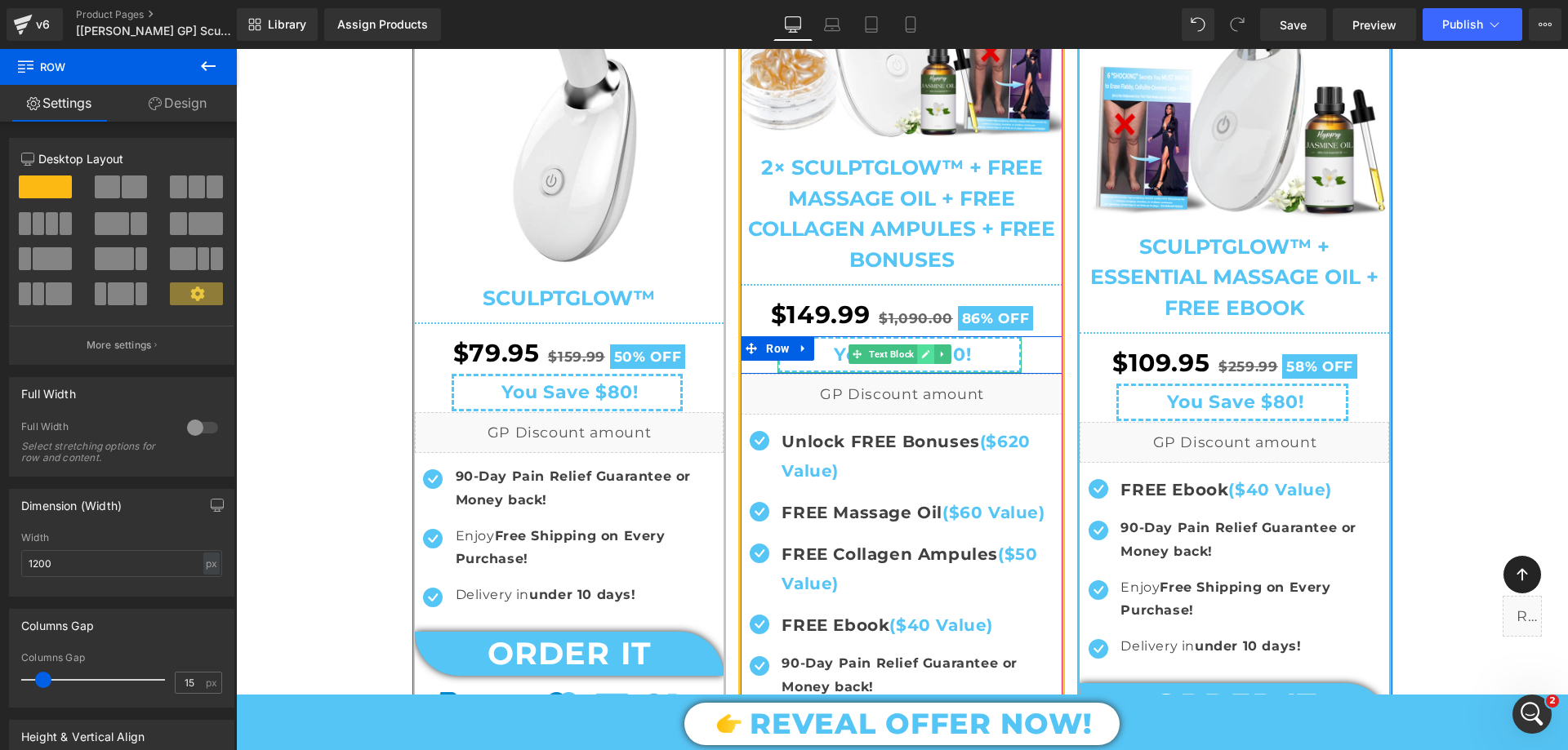
click at [922, 355] on icon at bounding box center [926, 355] width 8 height 8
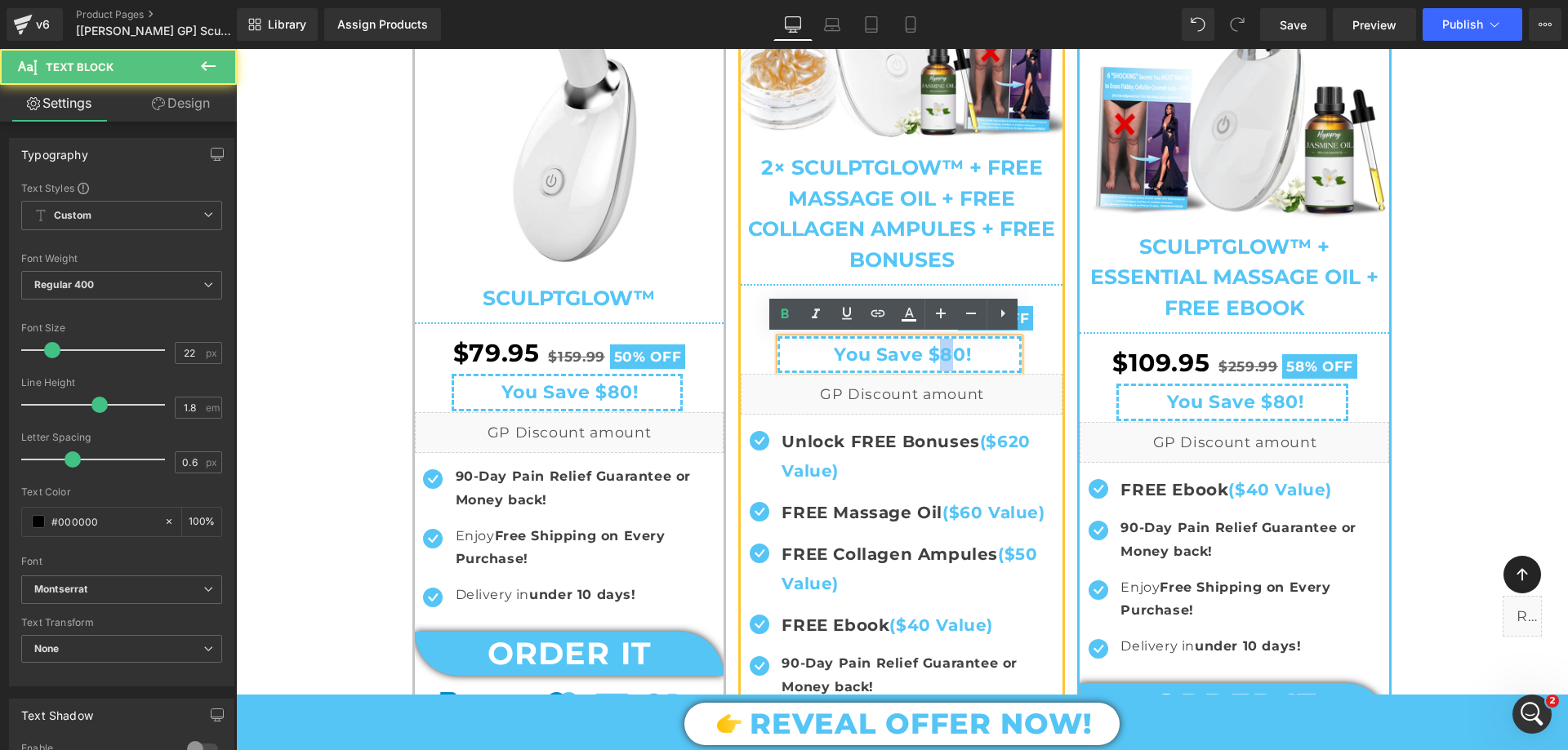
click at [942, 354] on span "You Save $80!" at bounding box center [902, 355] width 137 height 22
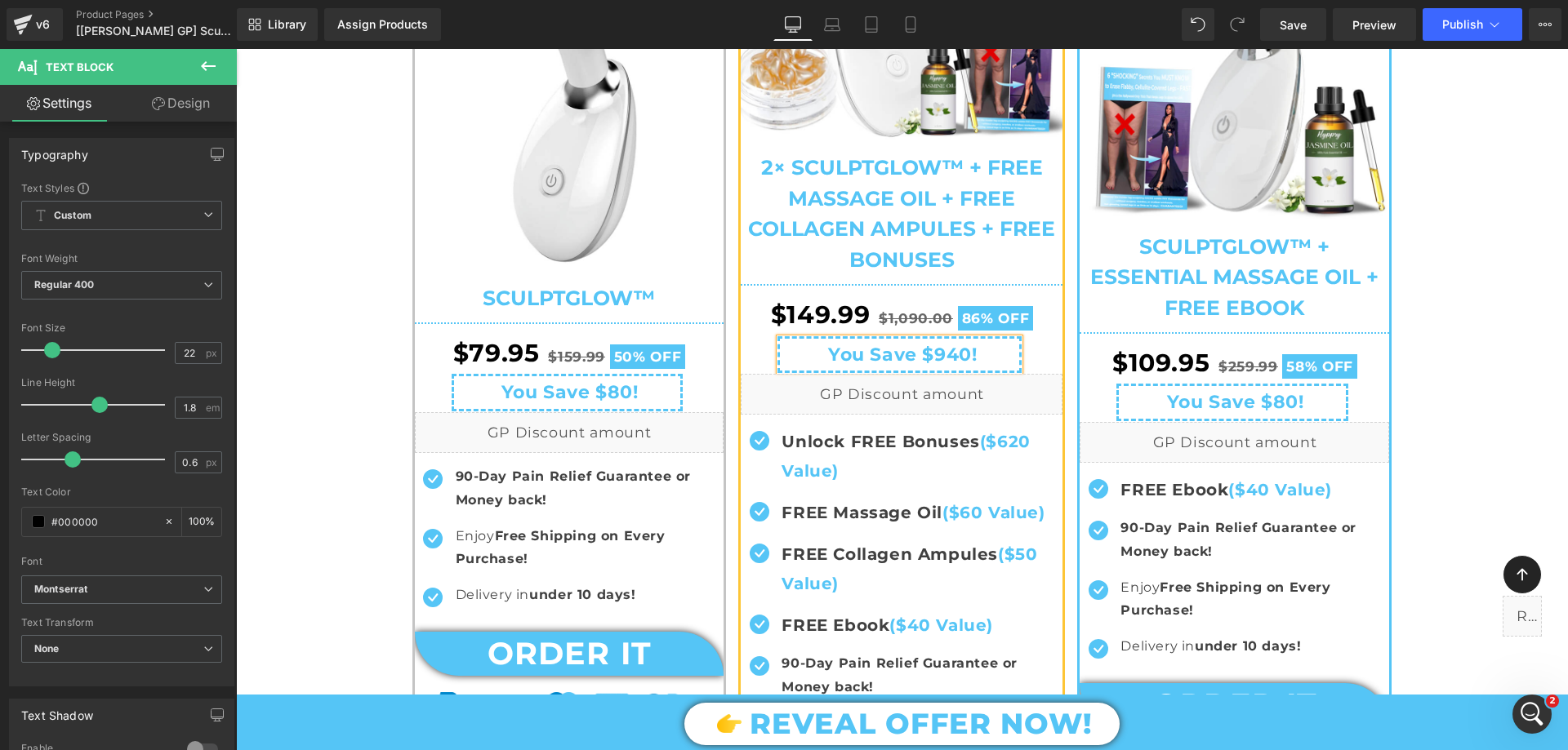
click at [757, 334] on div "Sale Off (P) Image 2× SculptGlow™ + FREE Massage Oil + FREE Collagen Ampules + …" at bounding box center [901, 363] width 322 height 1106
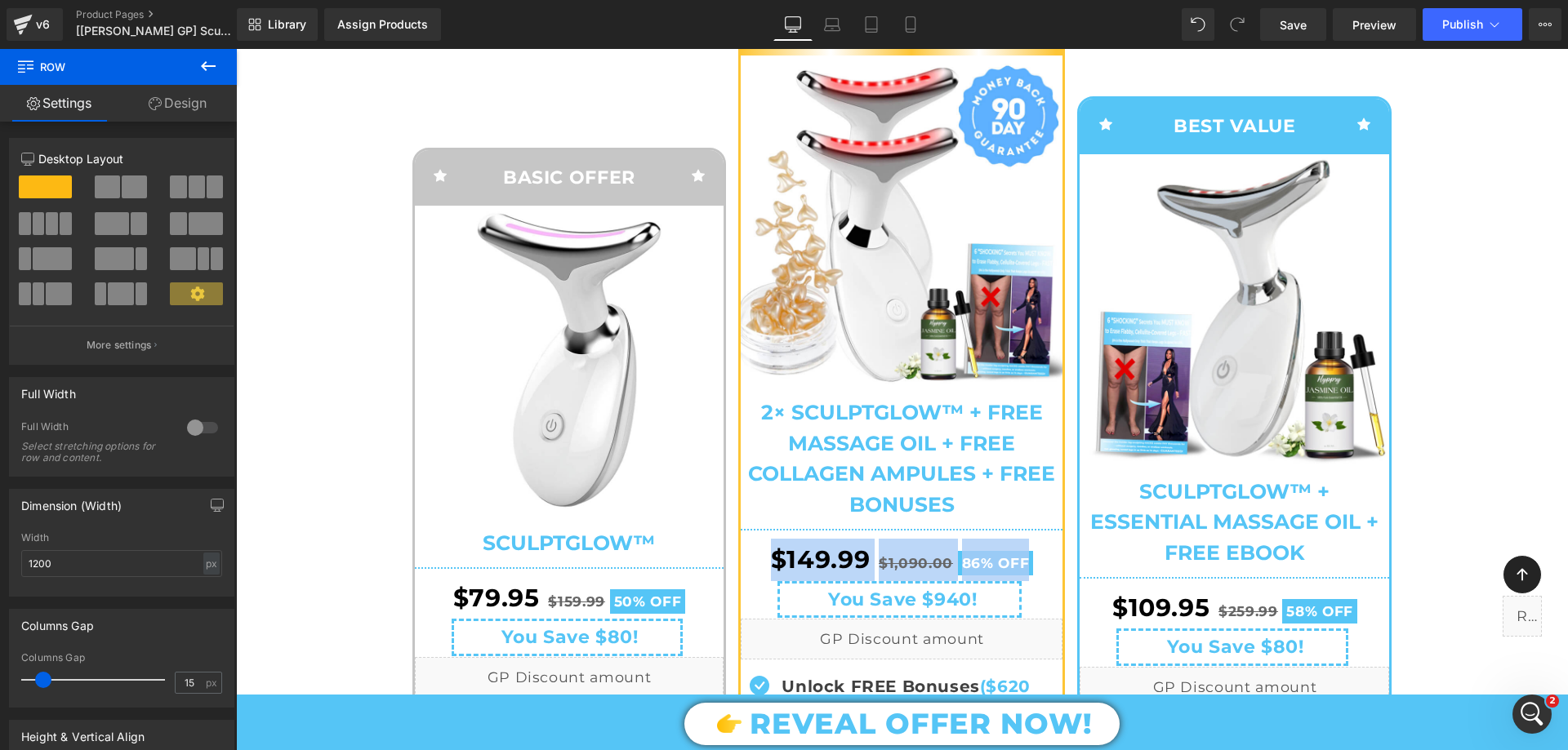
click at [483, 397] on img at bounding box center [569, 360] width 309 height 309
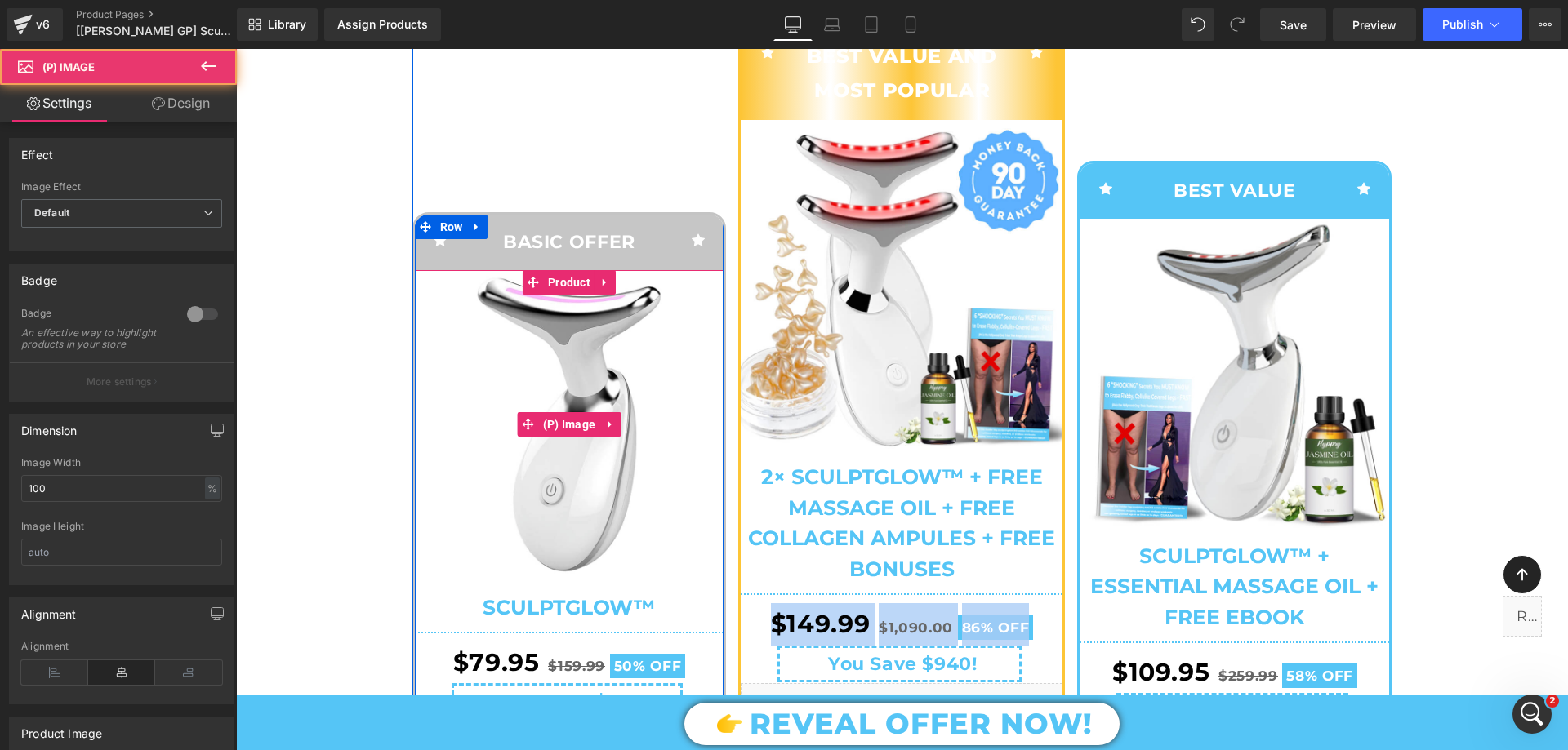
scroll to position [245, 0]
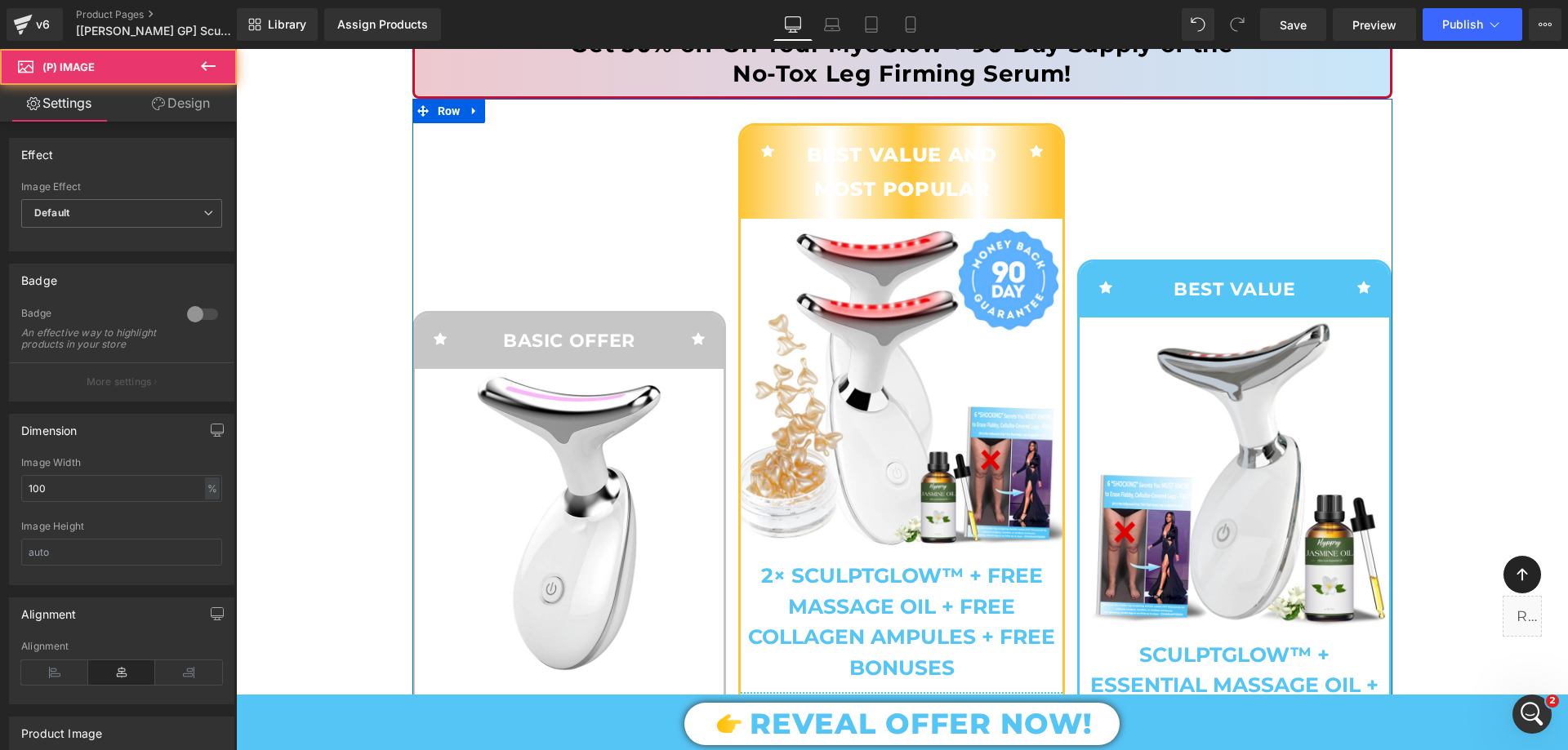
click at [908, 315] on img at bounding box center [901, 387] width 322 height 322
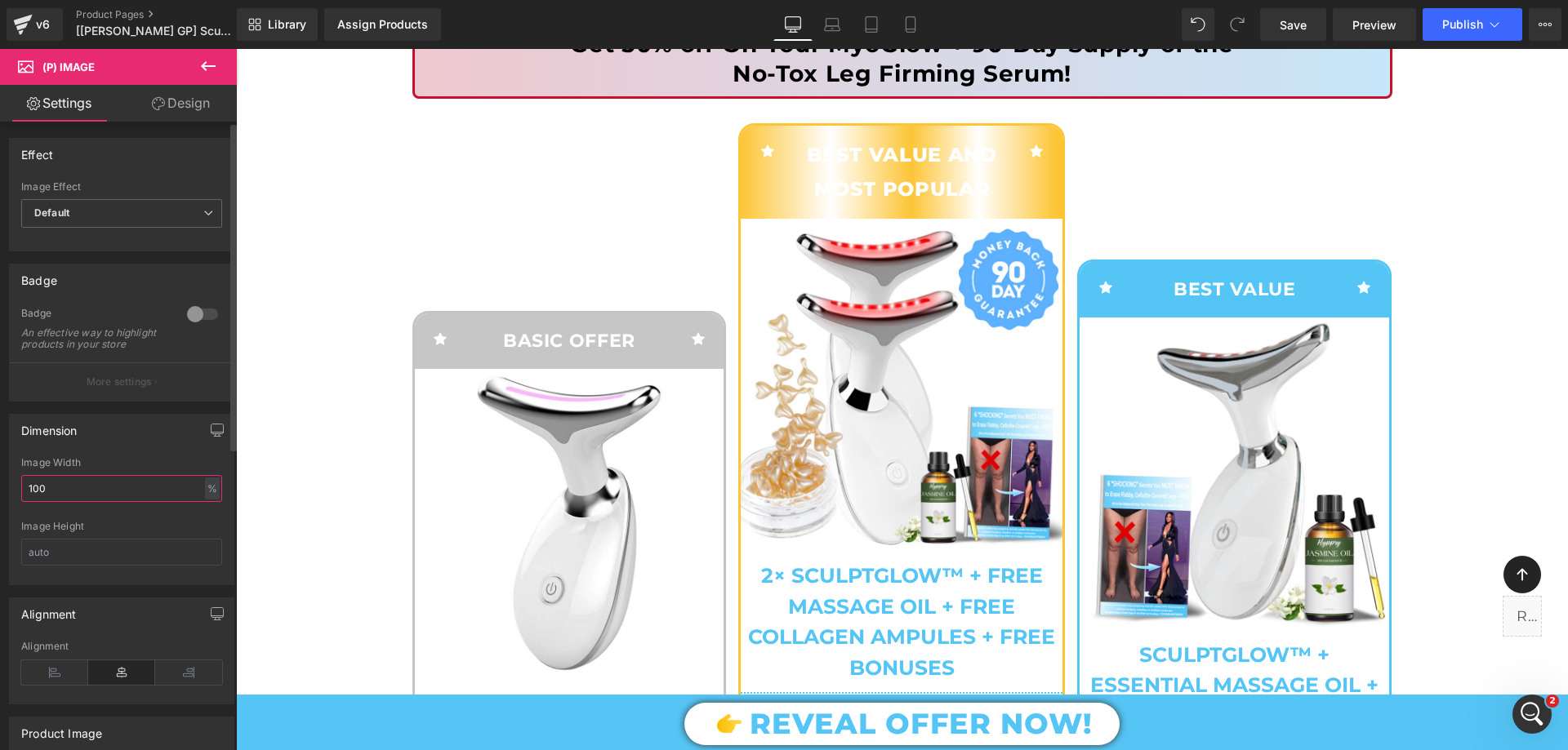
click at [49, 502] on input "100" at bounding box center [121, 488] width 201 height 27
click at [43, 557] on input "text" at bounding box center [121, 552] width 201 height 27
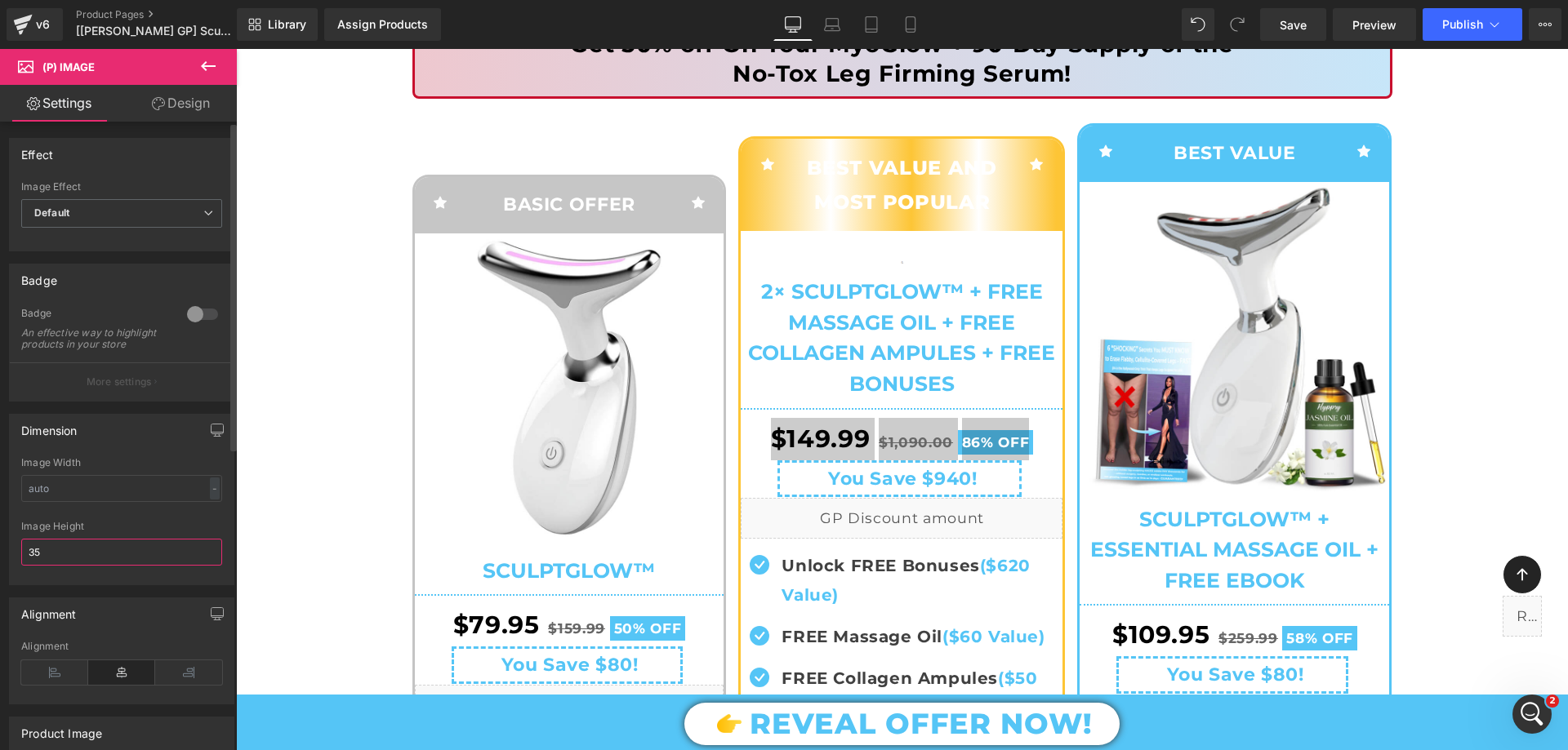
type input "350"
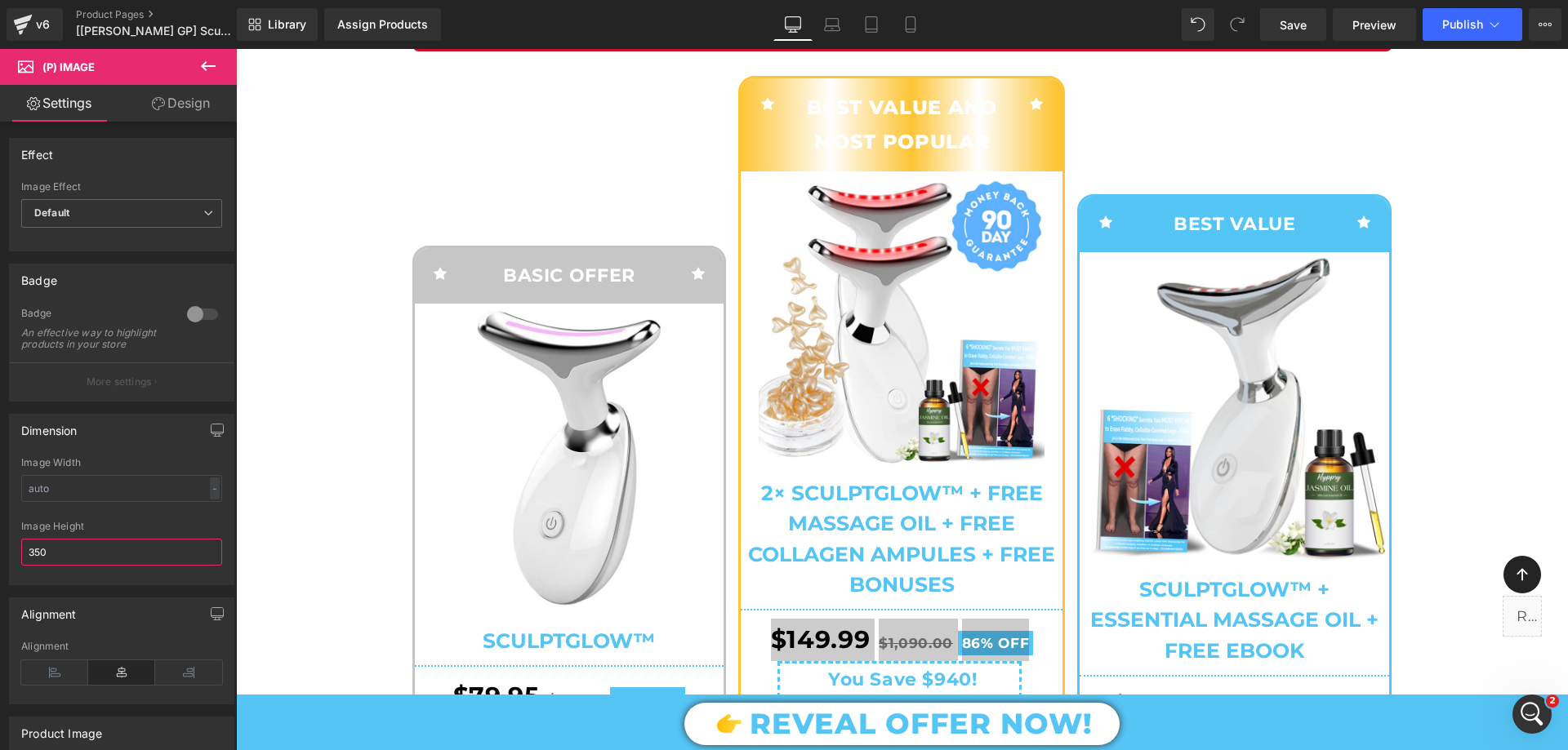
scroll to position [408, 0]
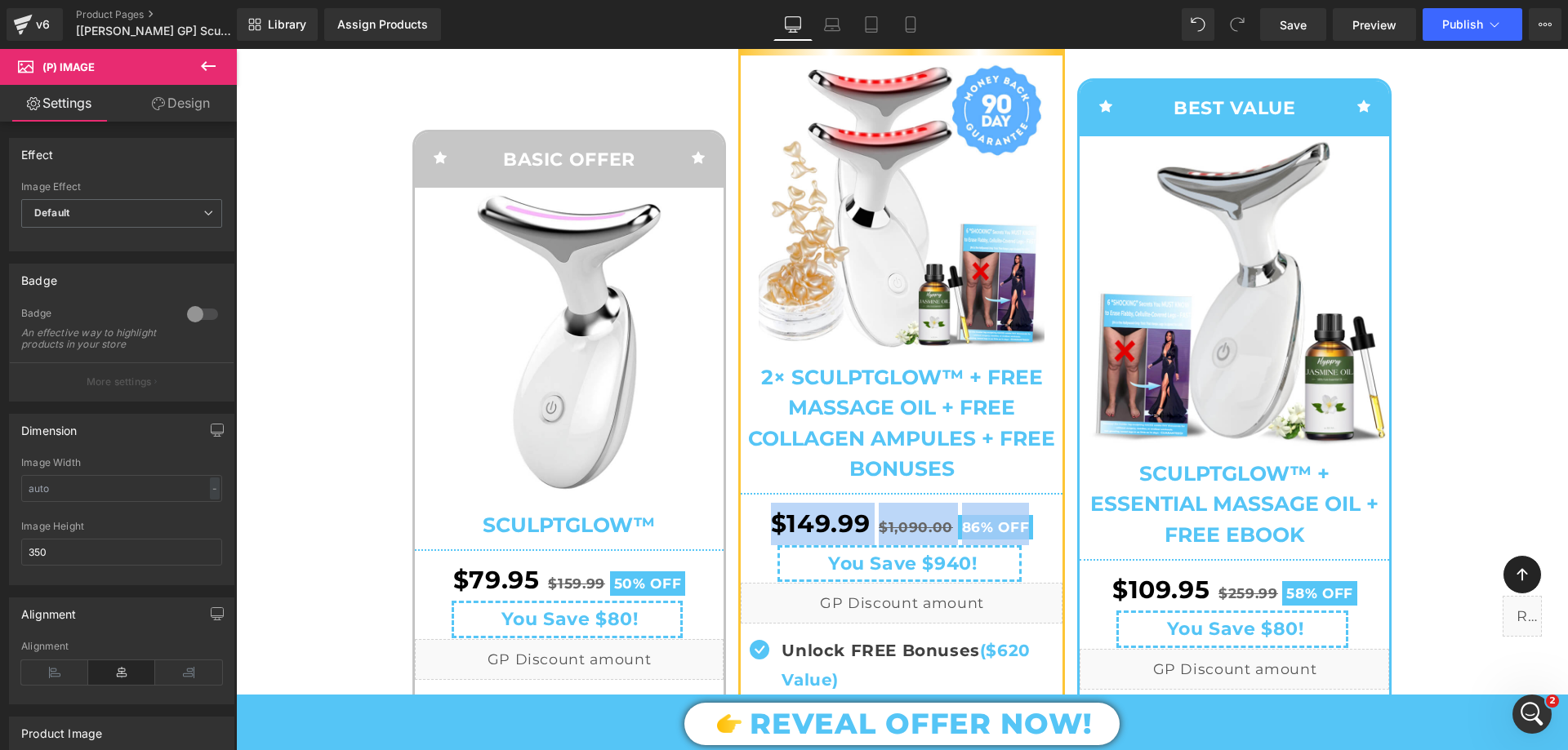
click at [571, 360] on img at bounding box center [569, 343] width 309 height 309
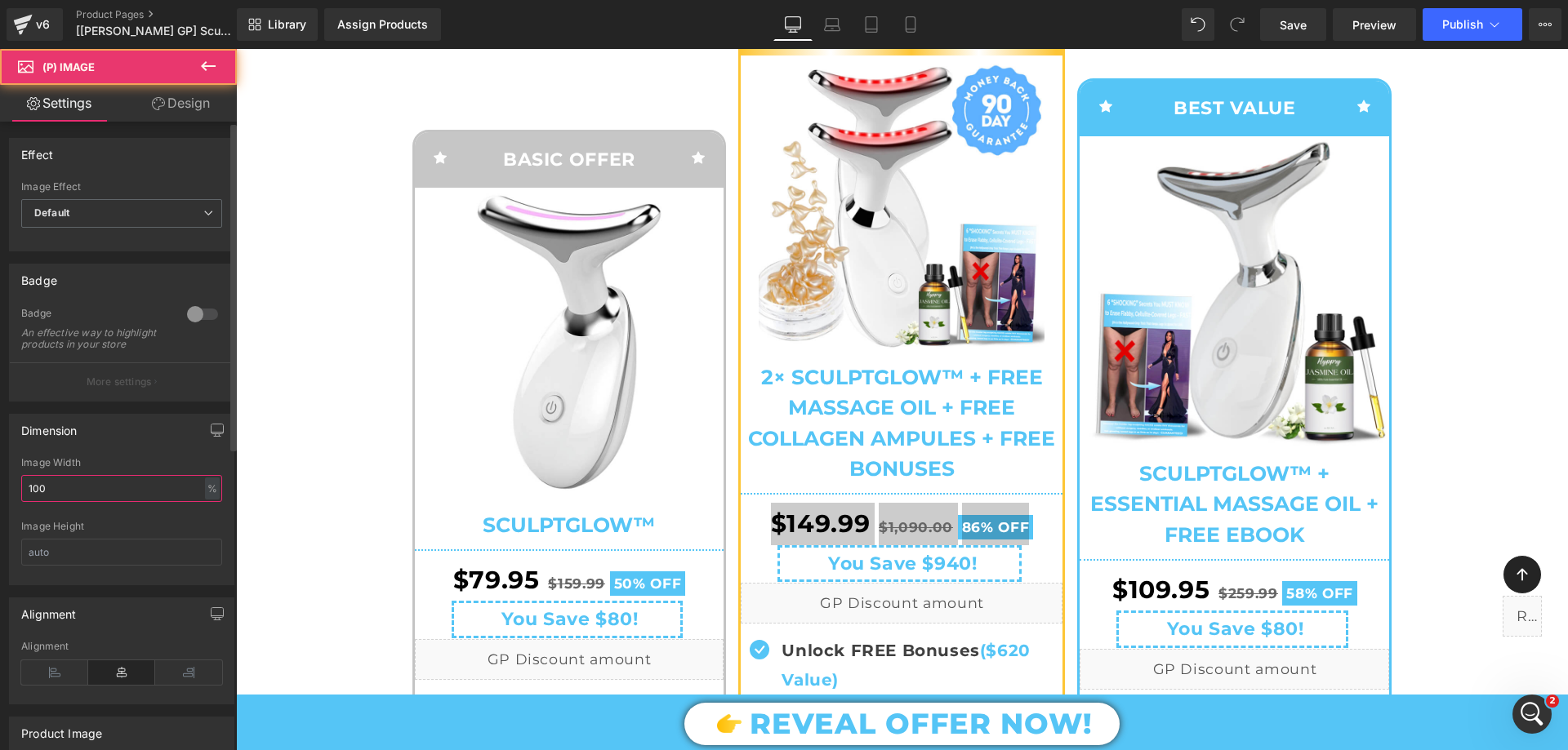
click at [72, 502] on input "100" at bounding box center [121, 488] width 201 height 27
click at [77, 547] on div "Image Height" at bounding box center [121, 553] width 201 height 64
click at [77, 559] on input "text" at bounding box center [121, 552] width 201 height 27
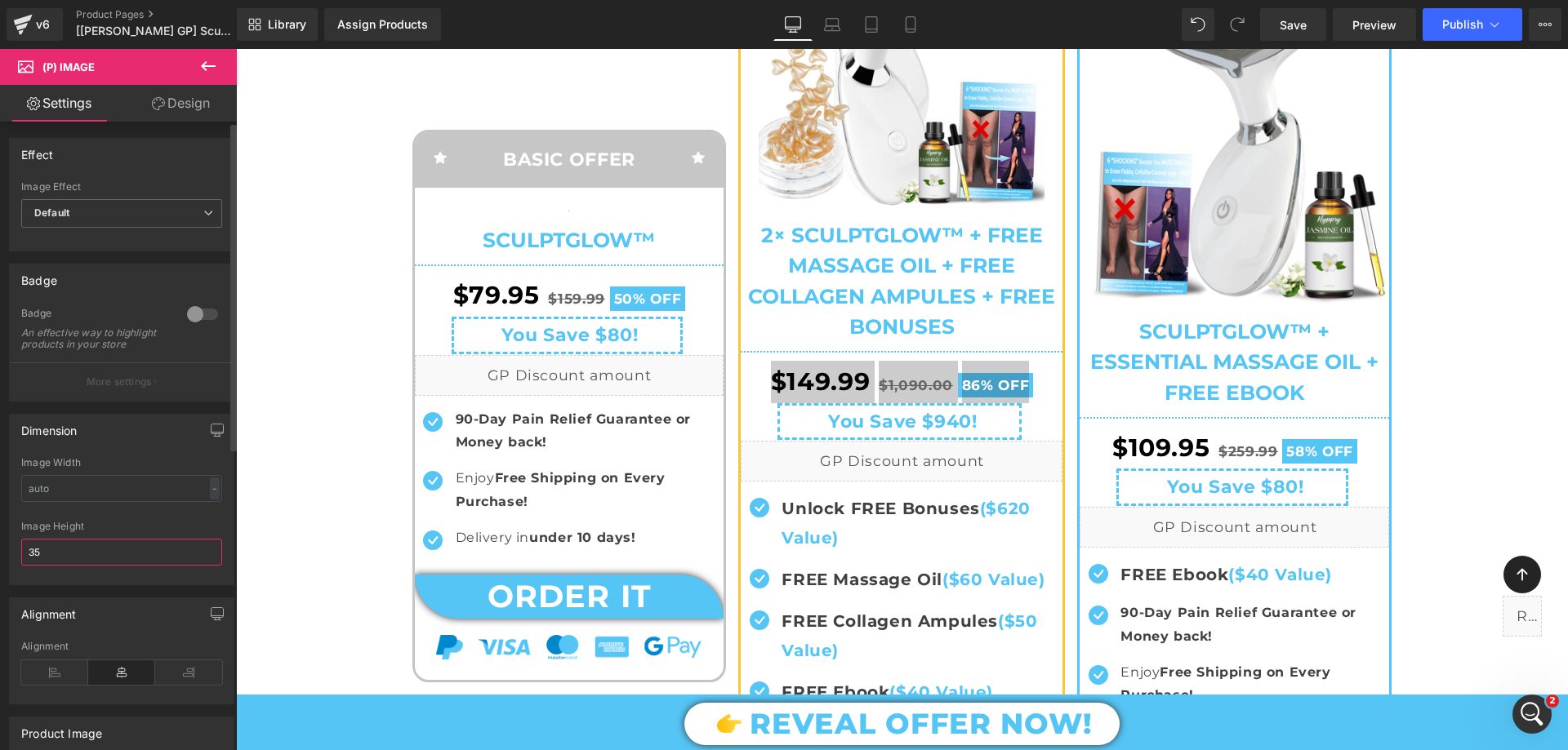
type input "350"
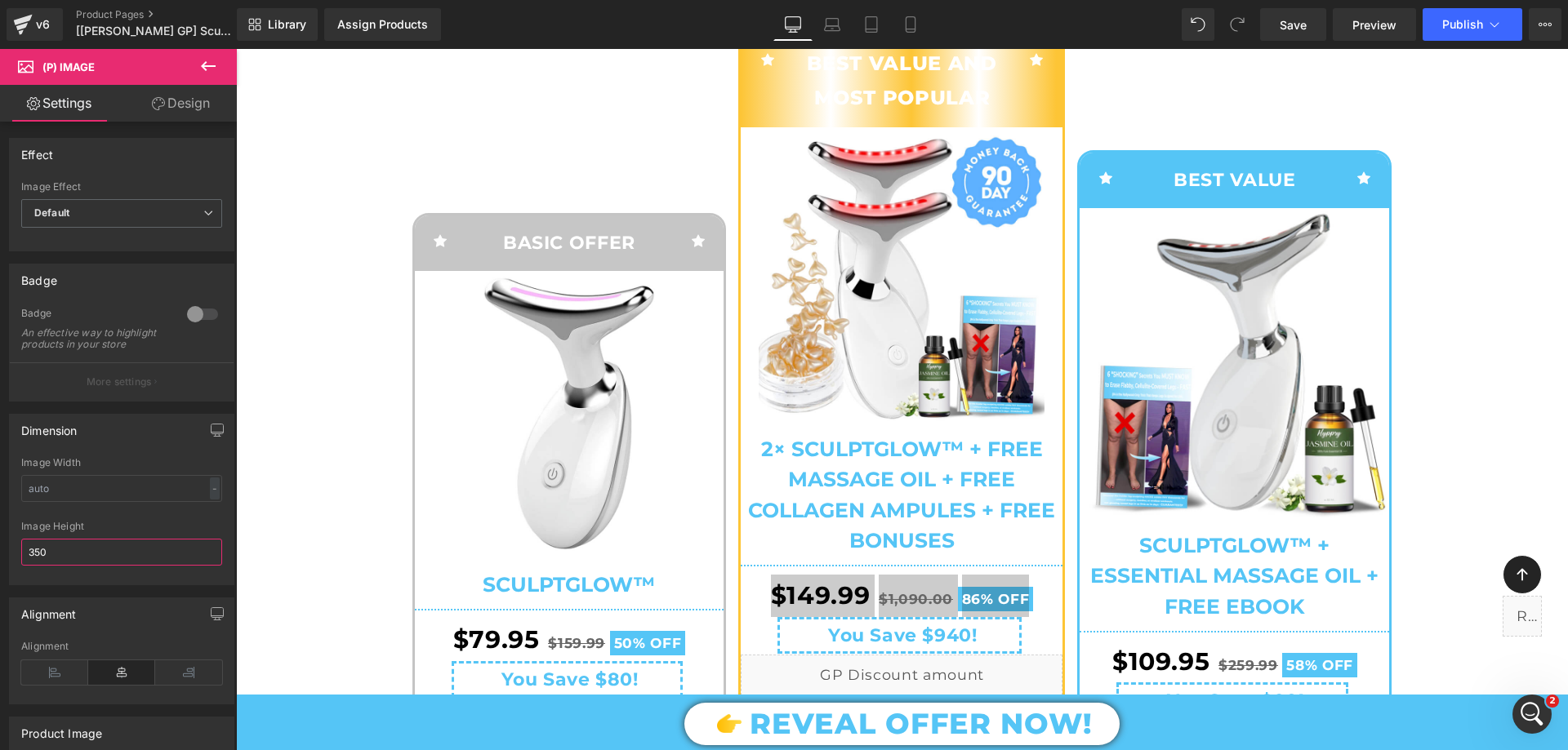
scroll to position [257, 0]
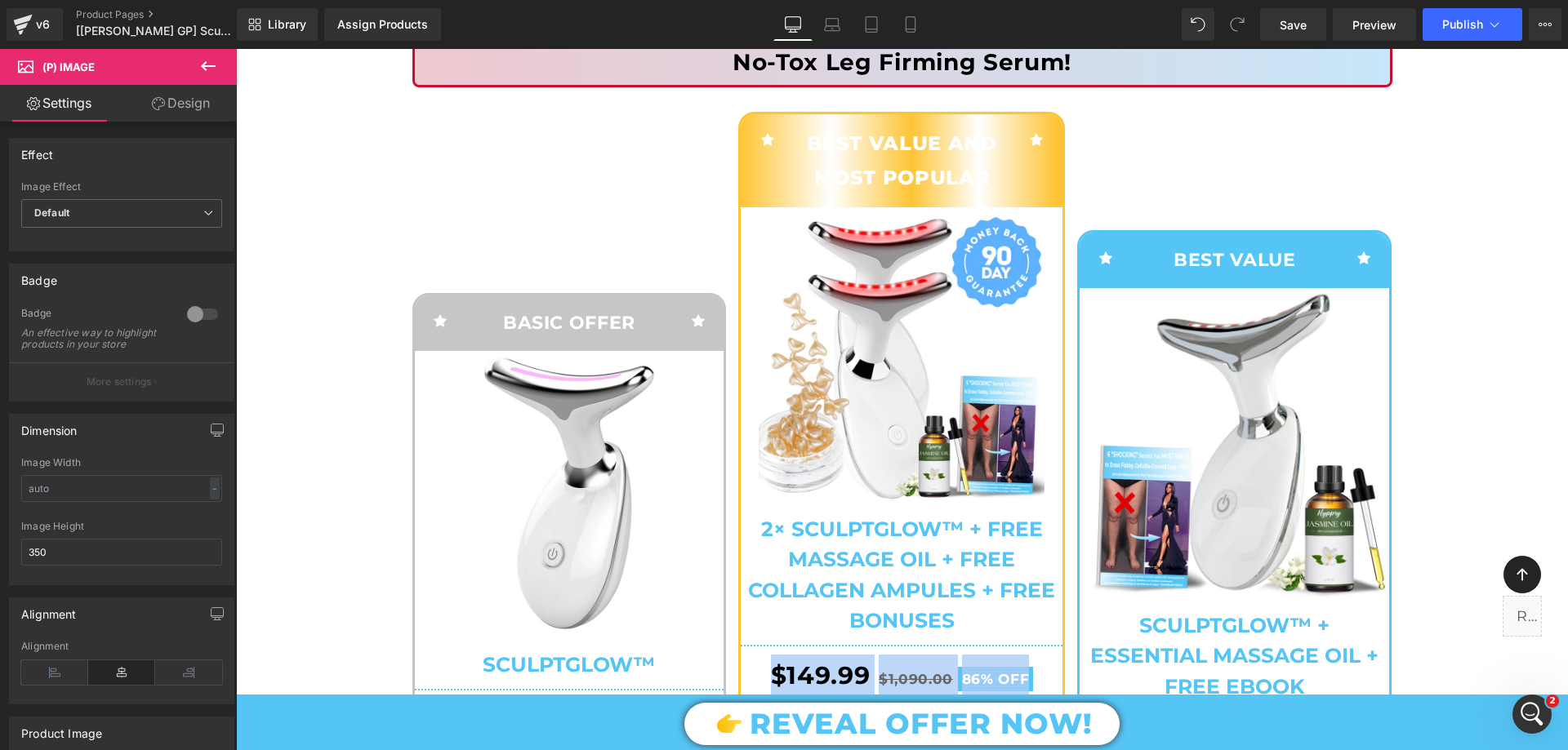
click at [1264, 411] on img at bounding box center [1234, 443] width 309 height 309
click at [81, 493] on input "100" at bounding box center [121, 488] width 201 height 27
click at [43, 566] on input "text" at bounding box center [121, 552] width 201 height 27
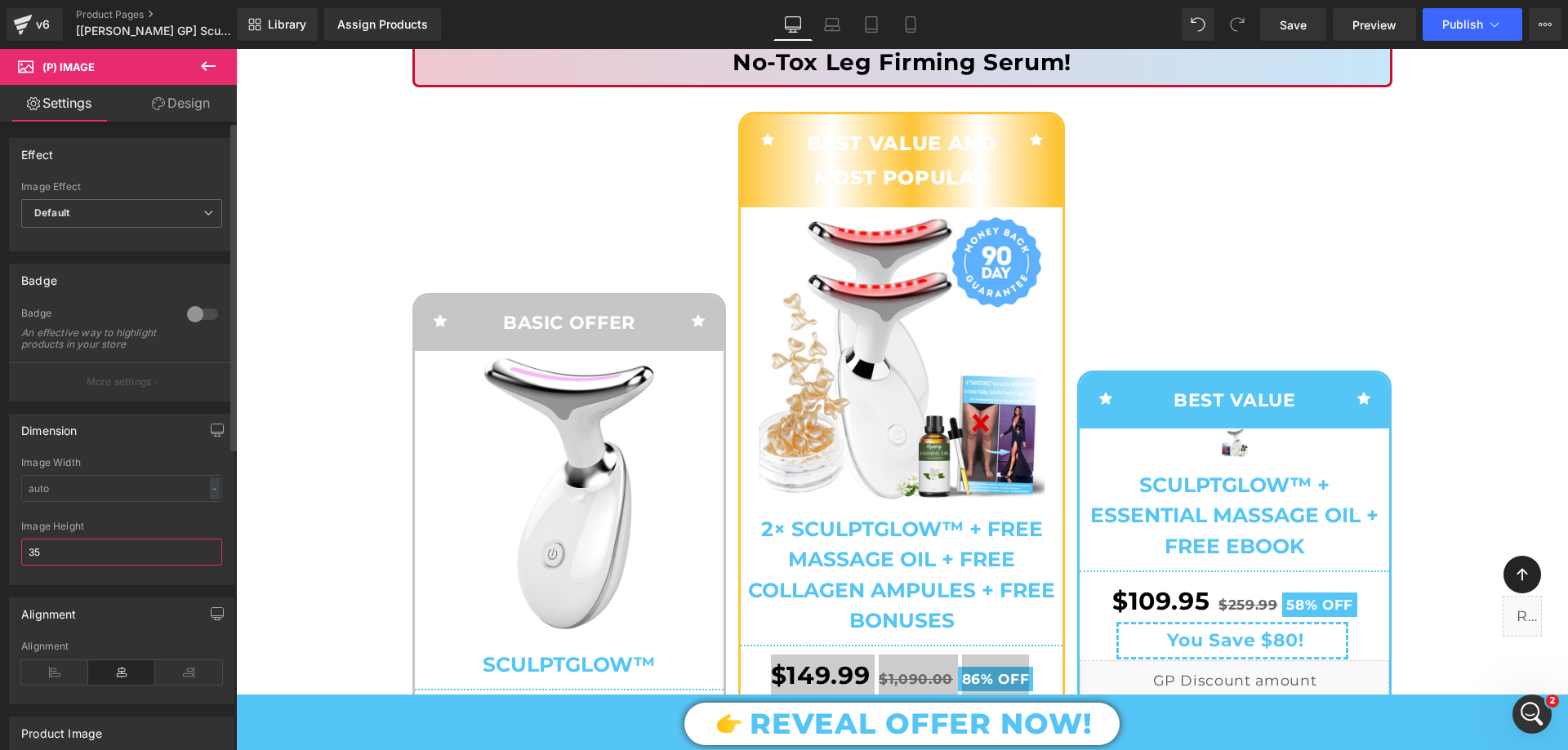
type input "350"
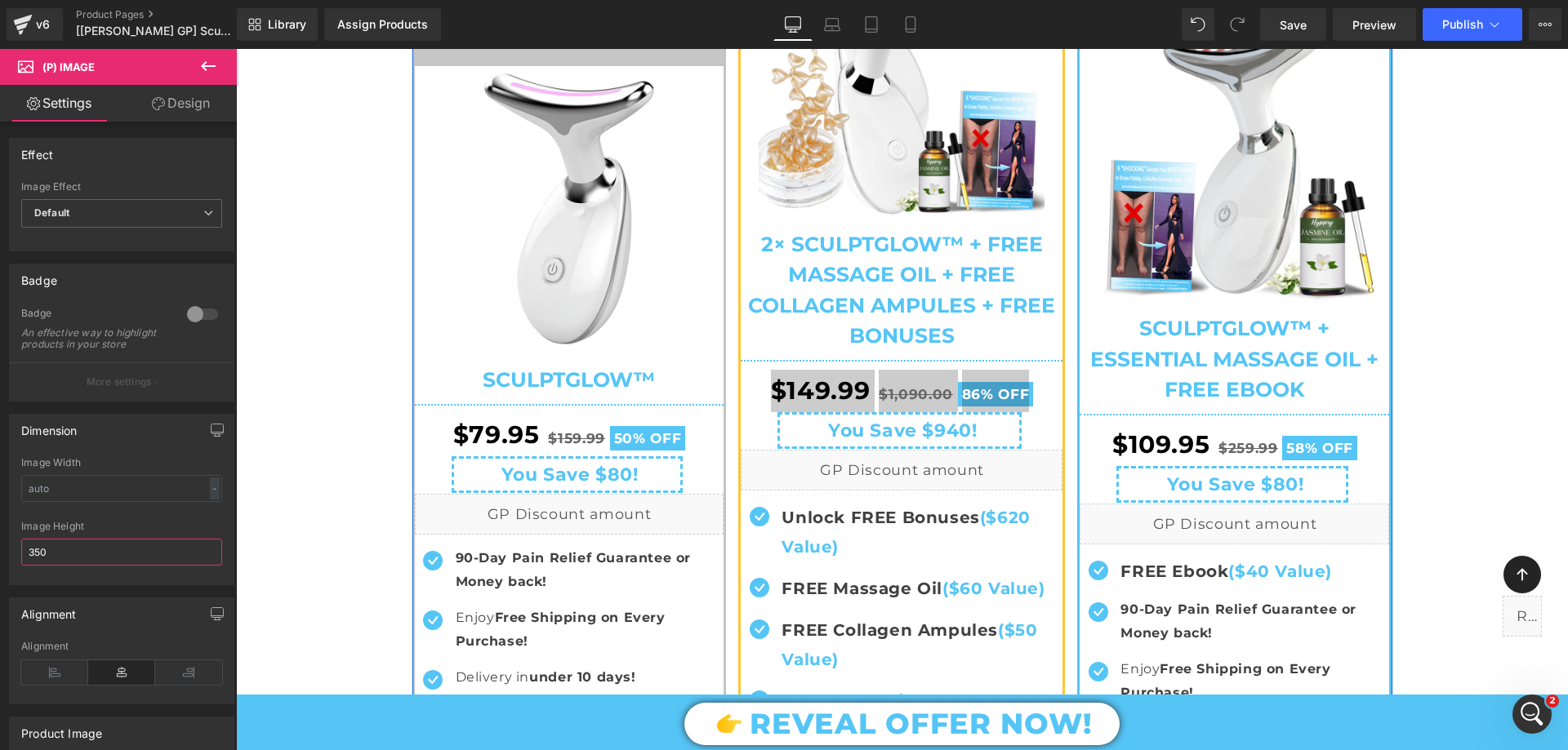
scroll to position [665, 0]
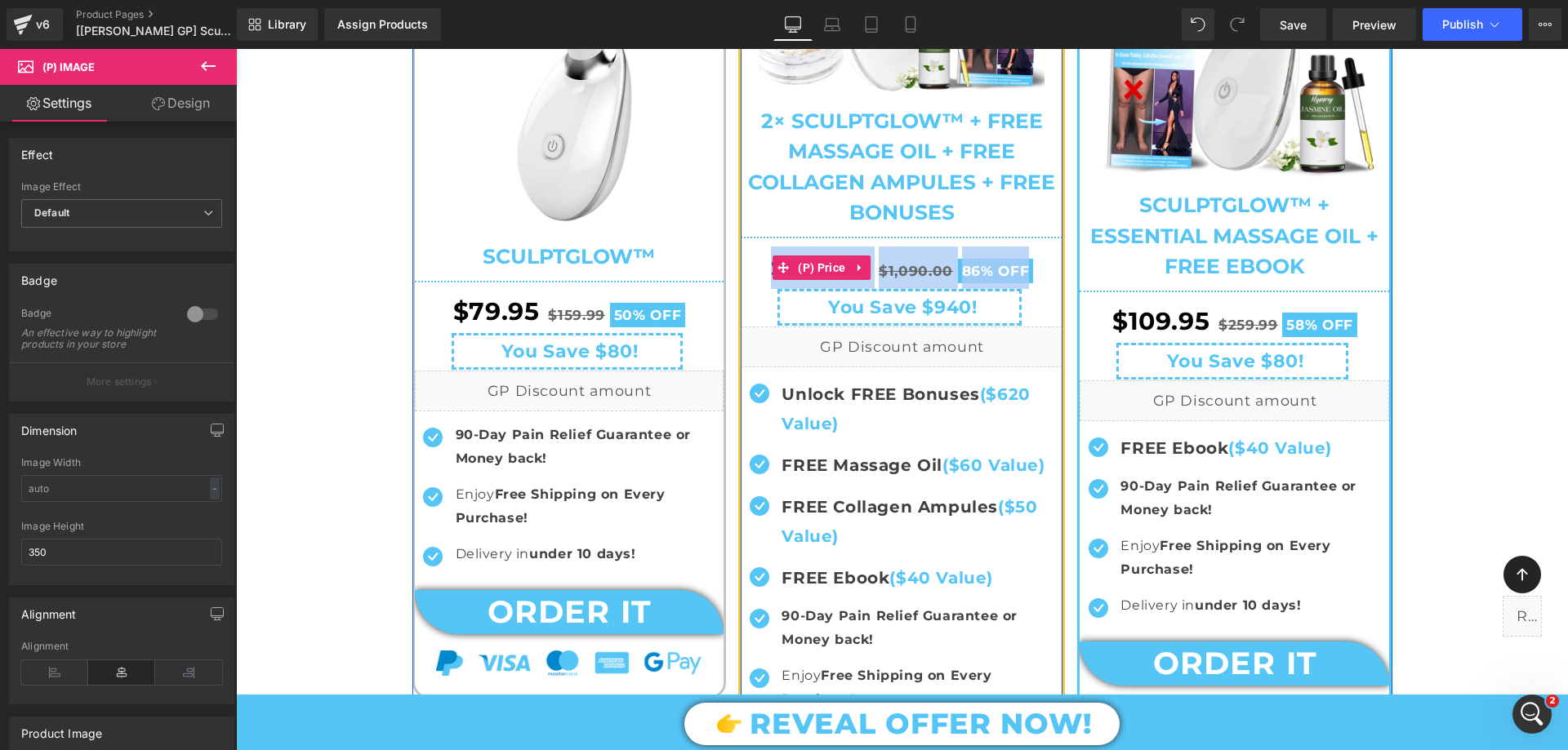
click at [893, 268] on span "$1,090.00" at bounding box center [916, 271] width 74 height 17
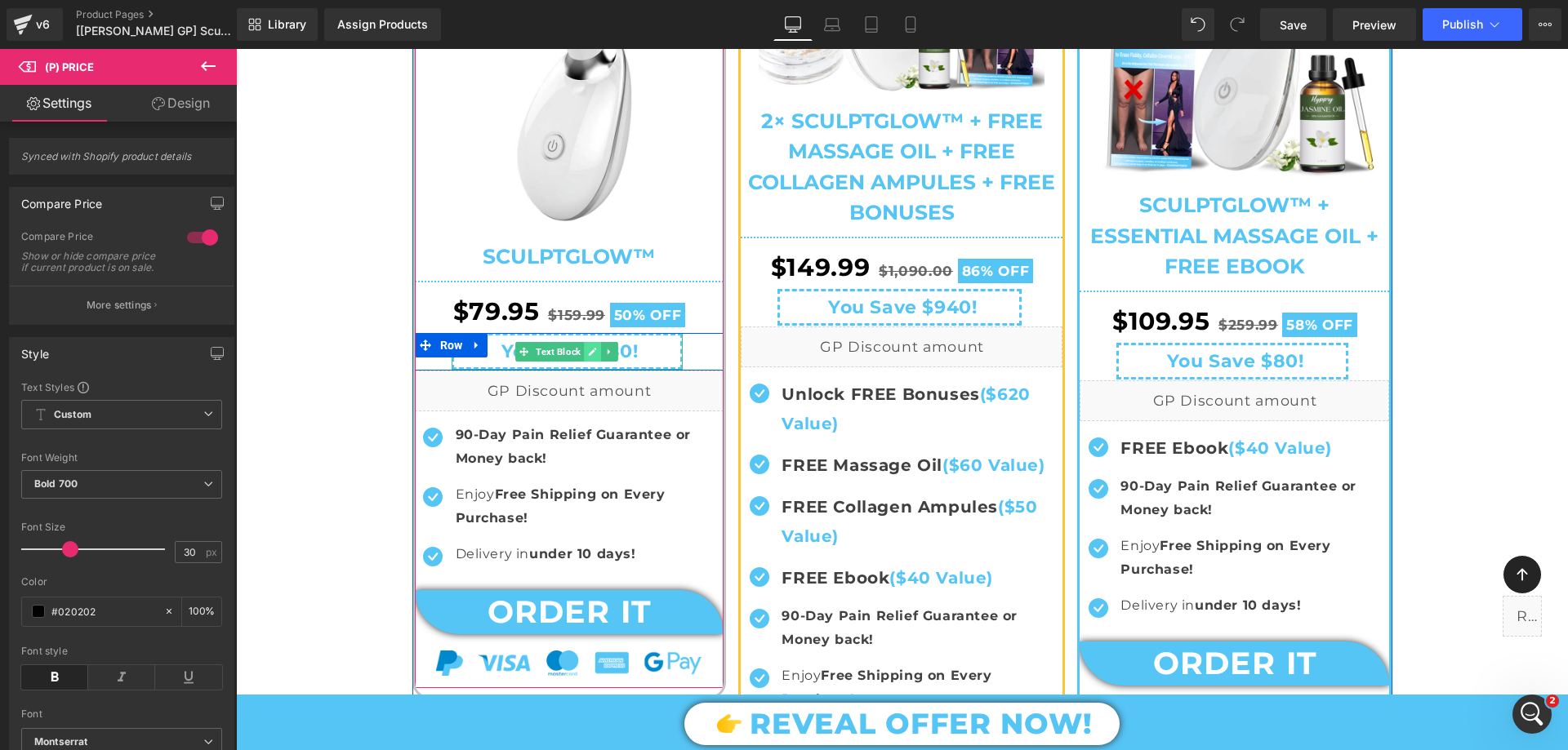
click at [589, 354] on icon at bounding box center [593, 352] width 8 height 8
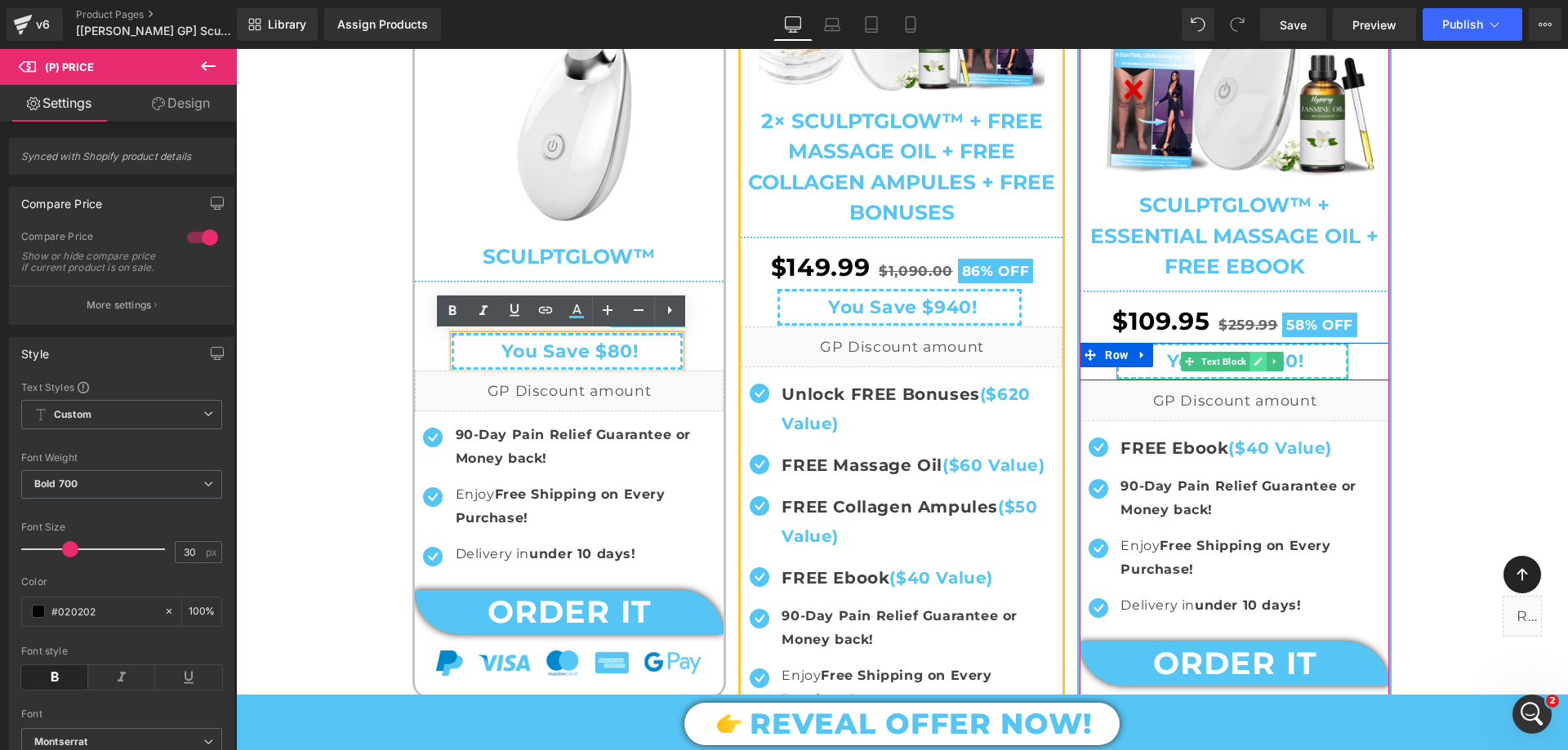
click at [1254, 363] on icon at bounding box center [1259, 362] width 8 height 8
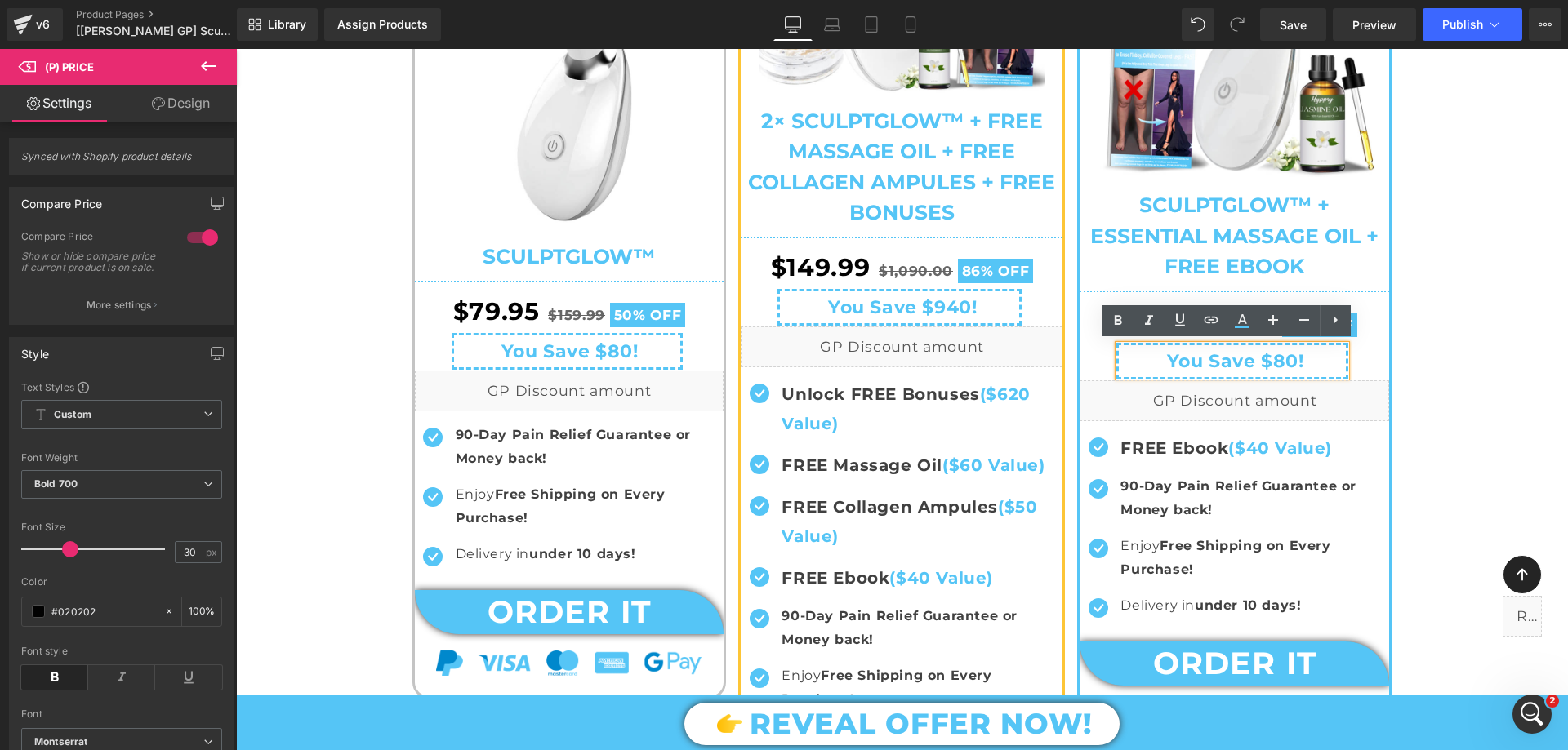
click at [1242, 363] on span "You Save $80!" at bounding box center [1235, 361] width 137 height 22
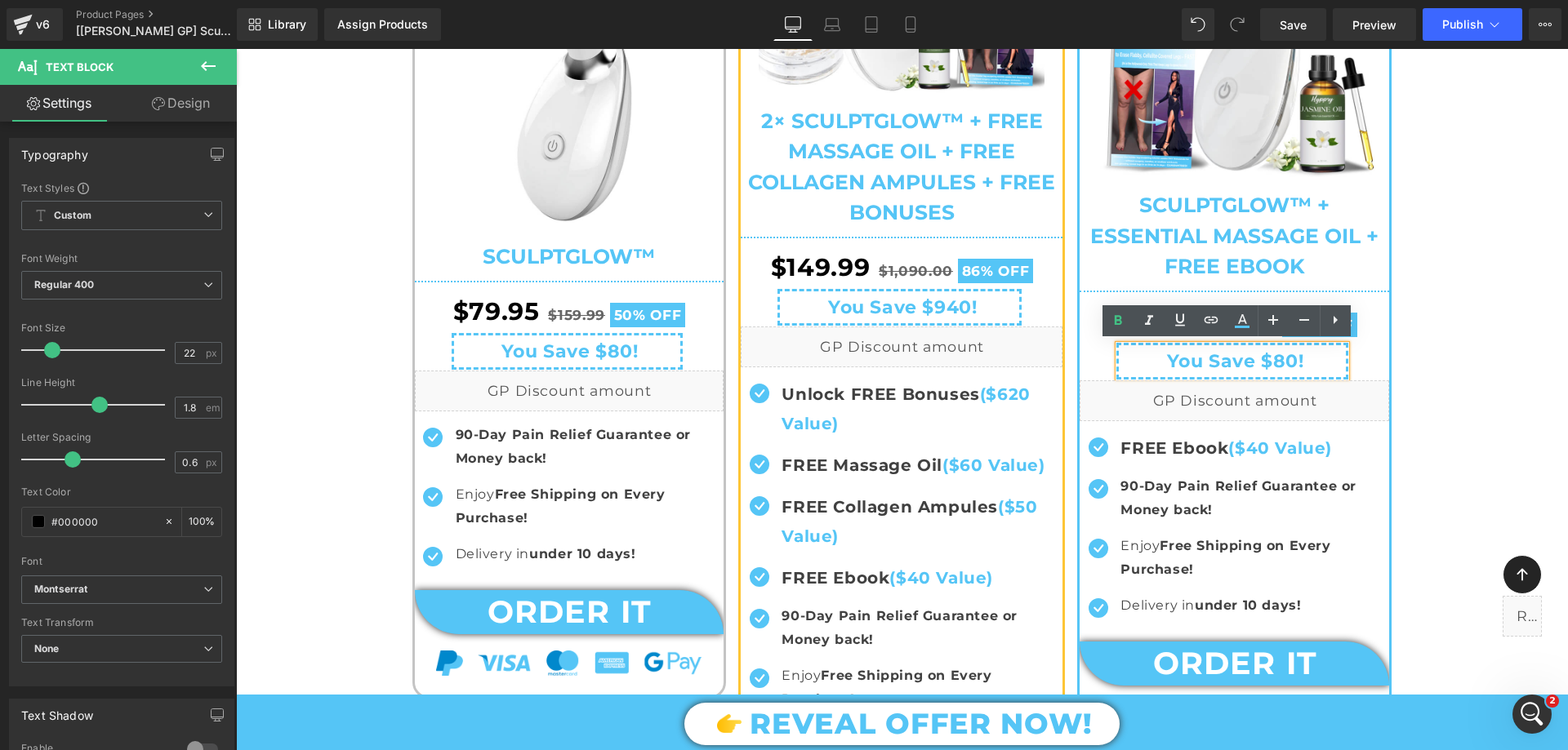
click at [1083, 334] on div "$109.95 $259.99 58% OFF" at bounding box center [1234, 321] width 309 height 43
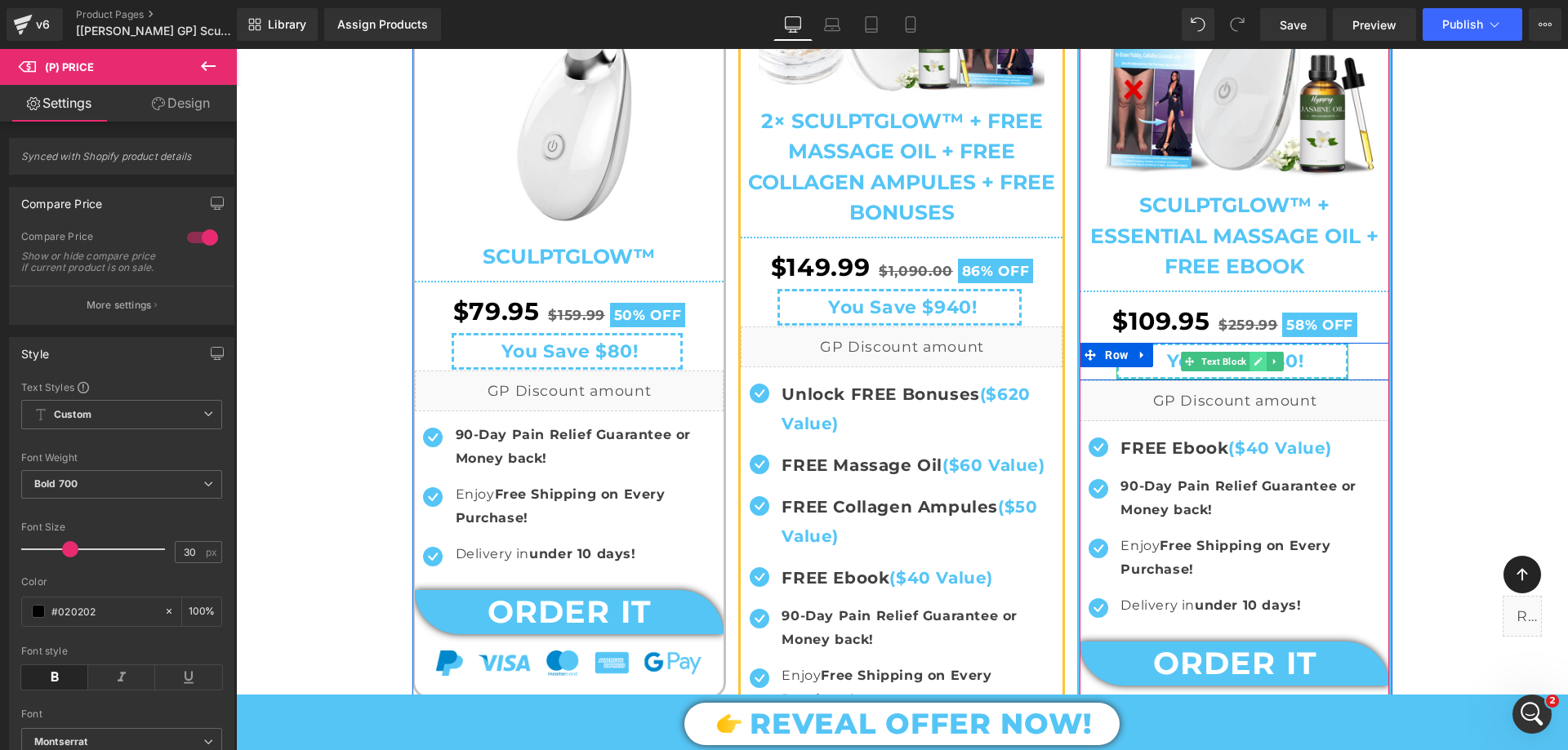
click at [1260, 361] on link at bounding box center [1259, 361] width 18 height 19
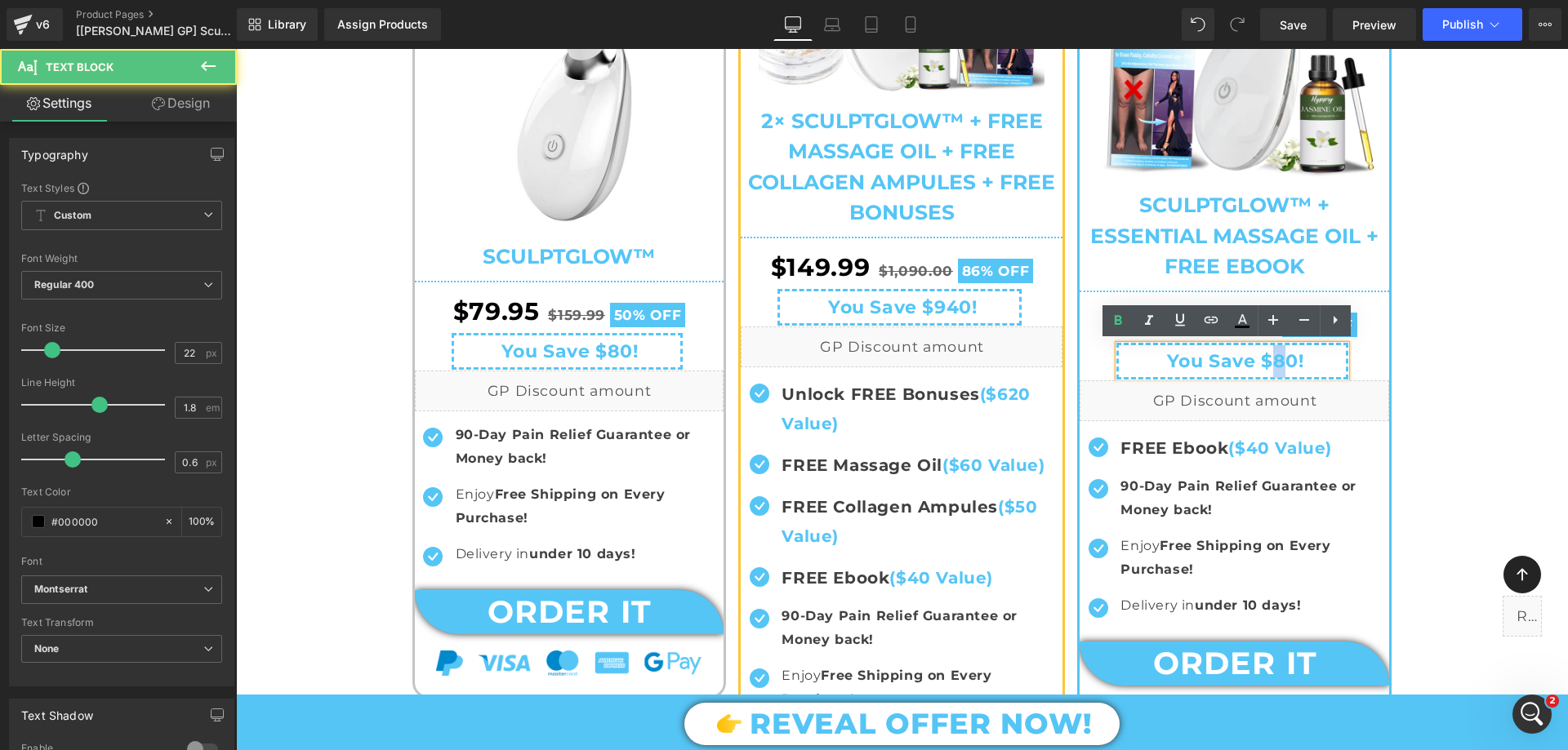
drag, startPoint x: 1265, startPoint y: 364, endPoint x: 1274, endPoint y: 362, distance: 9.2
click at [1274, 362] on span "You Save $80!" at bounding box center [1235, 361] width 137 height 22
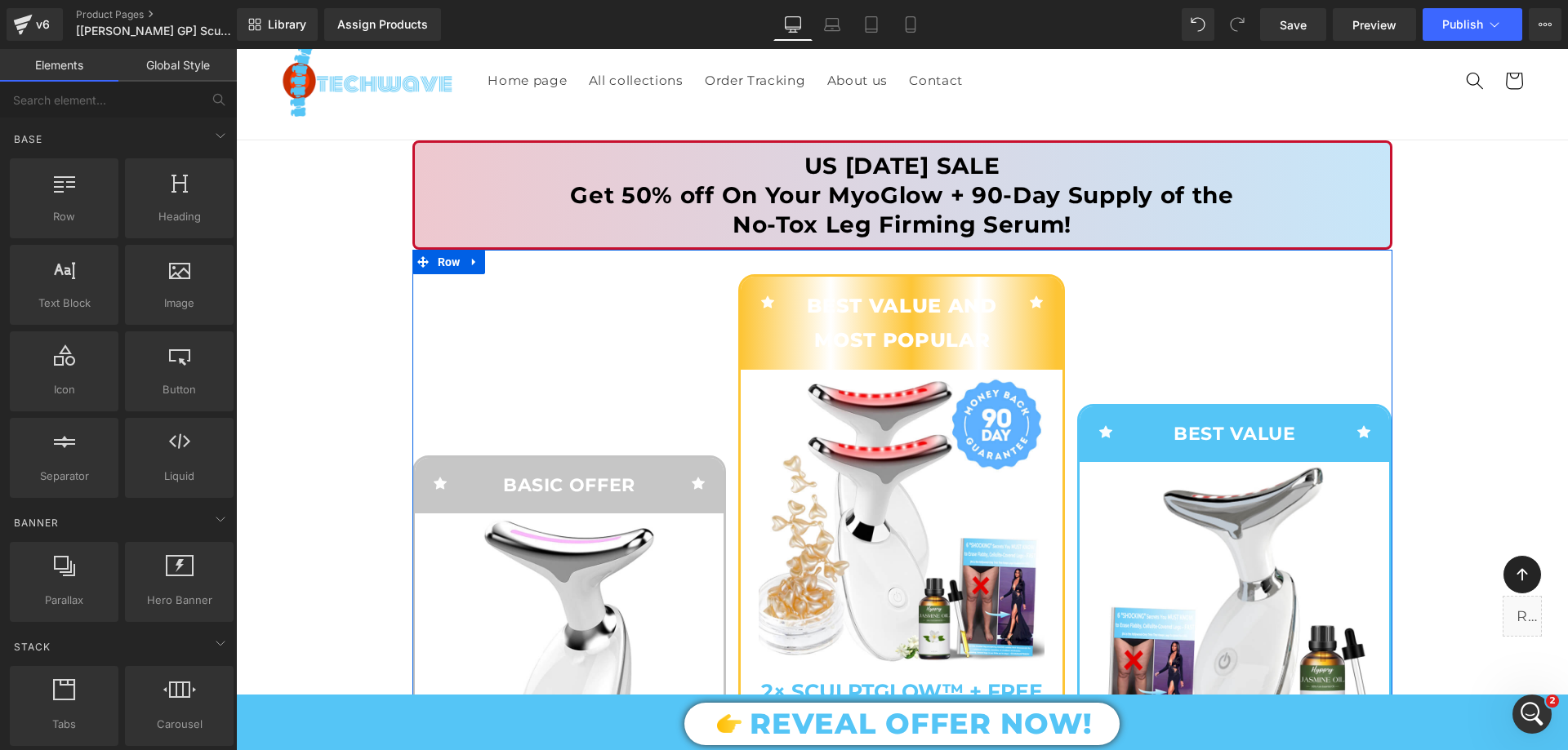
scroll to position [93, 0]
click at [472, 263] on icon at bounding box center [473, 263] width 3 height 8
click at [468, 264] on icon at bounding box center [474, 263] width 12 height 13
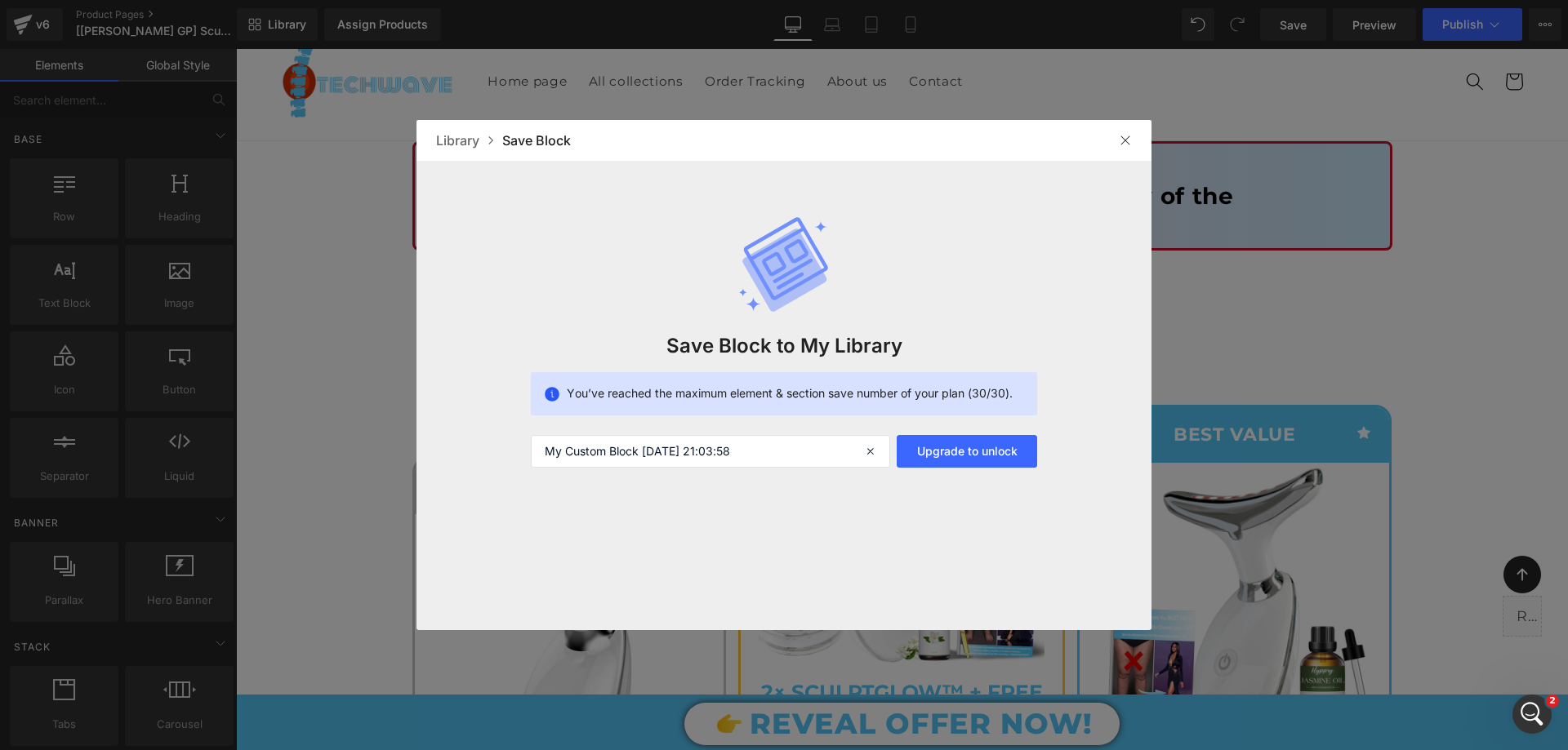
click at [1126, 136] on img at bounding box center [1126, 140] width 13 height 13
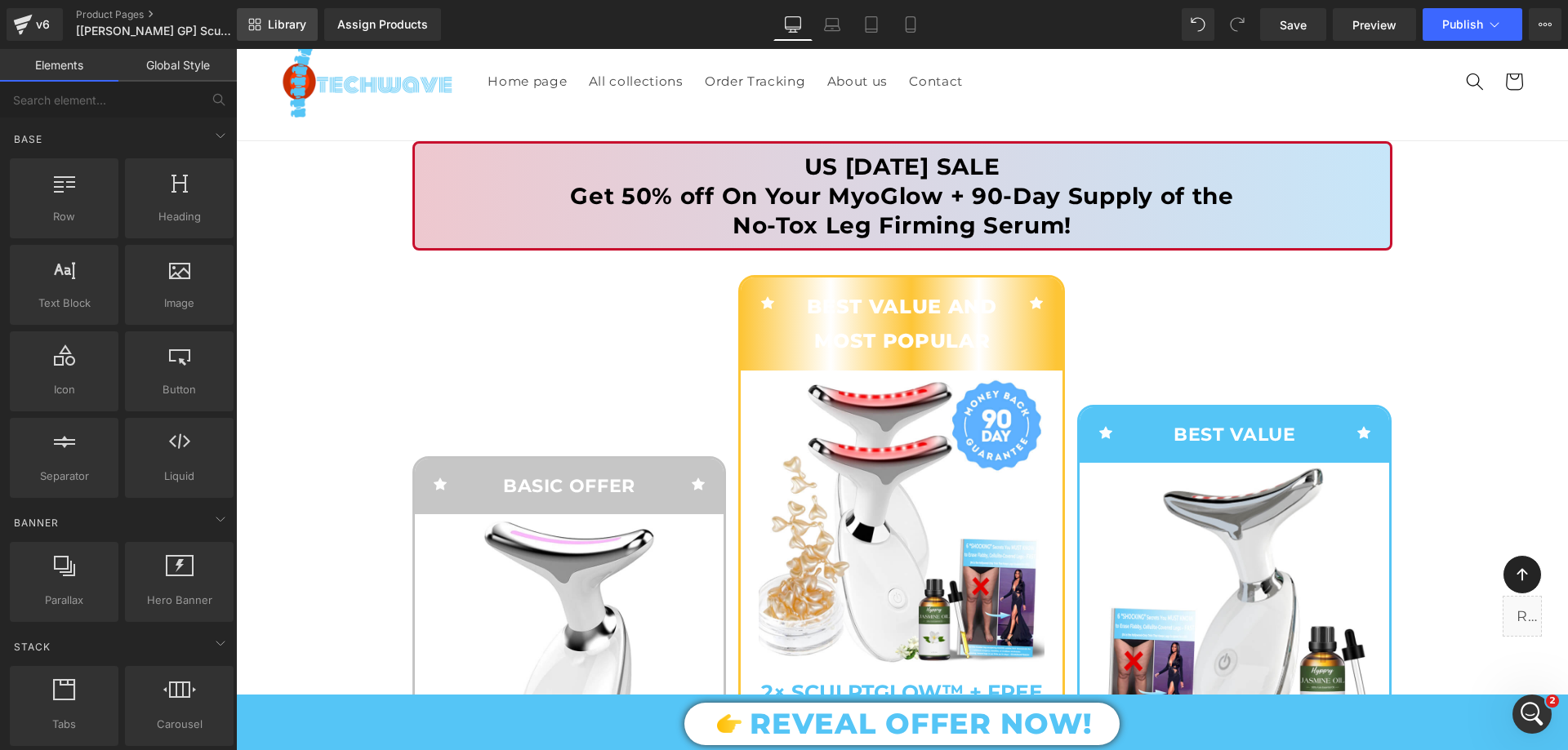
click at [278, 18] on span "Library" at bounding box center [287, 25] width 38 height 15
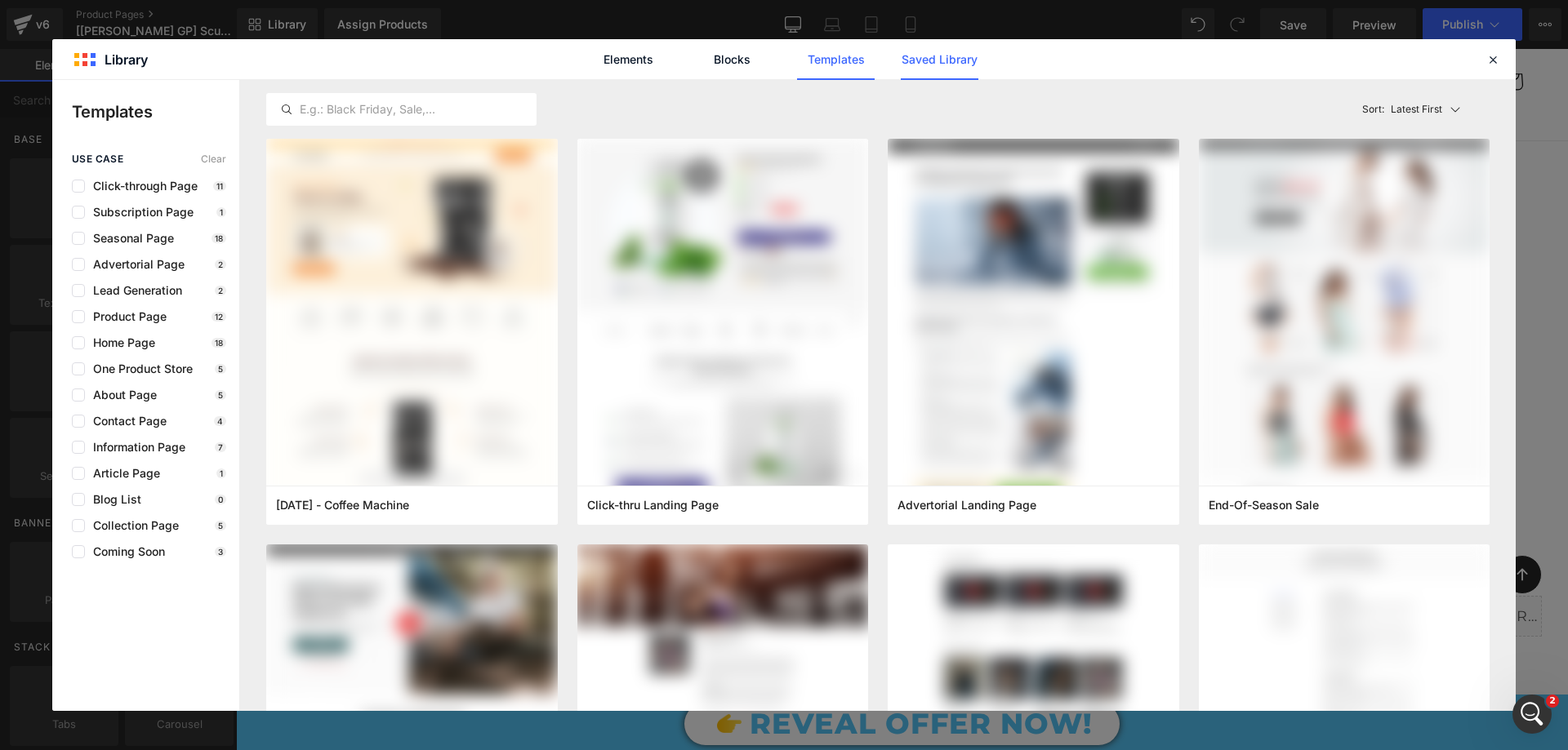
click at [906, 61] on link "Saved Library" at bounding box center [939, 59] width 78 height 41
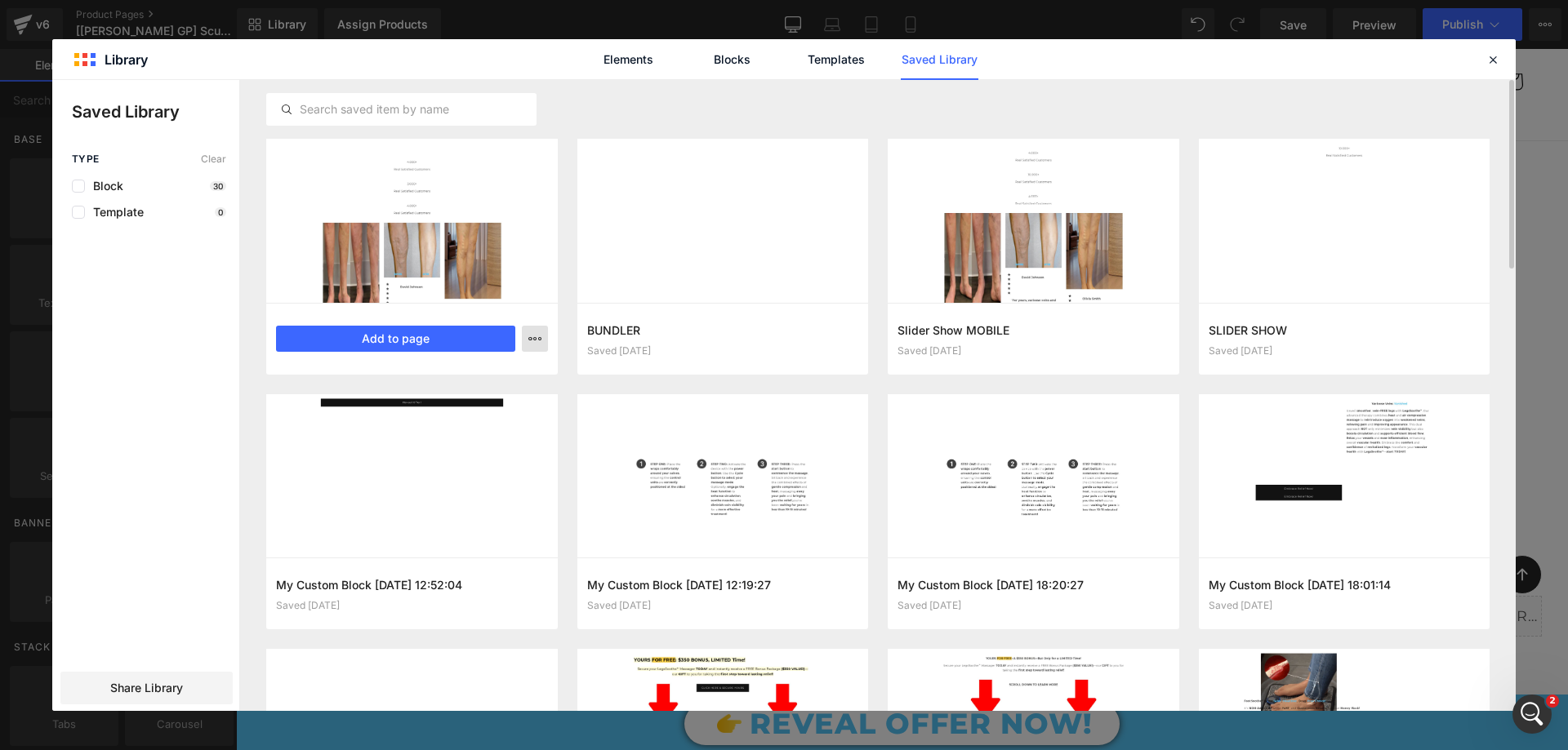
click at [534, 339] on icon "button" at bounding box center [535, 339] width 13 height 13
click at [506, 413] on div "Delete" at bounding box center [455, 410] width 186 height 34
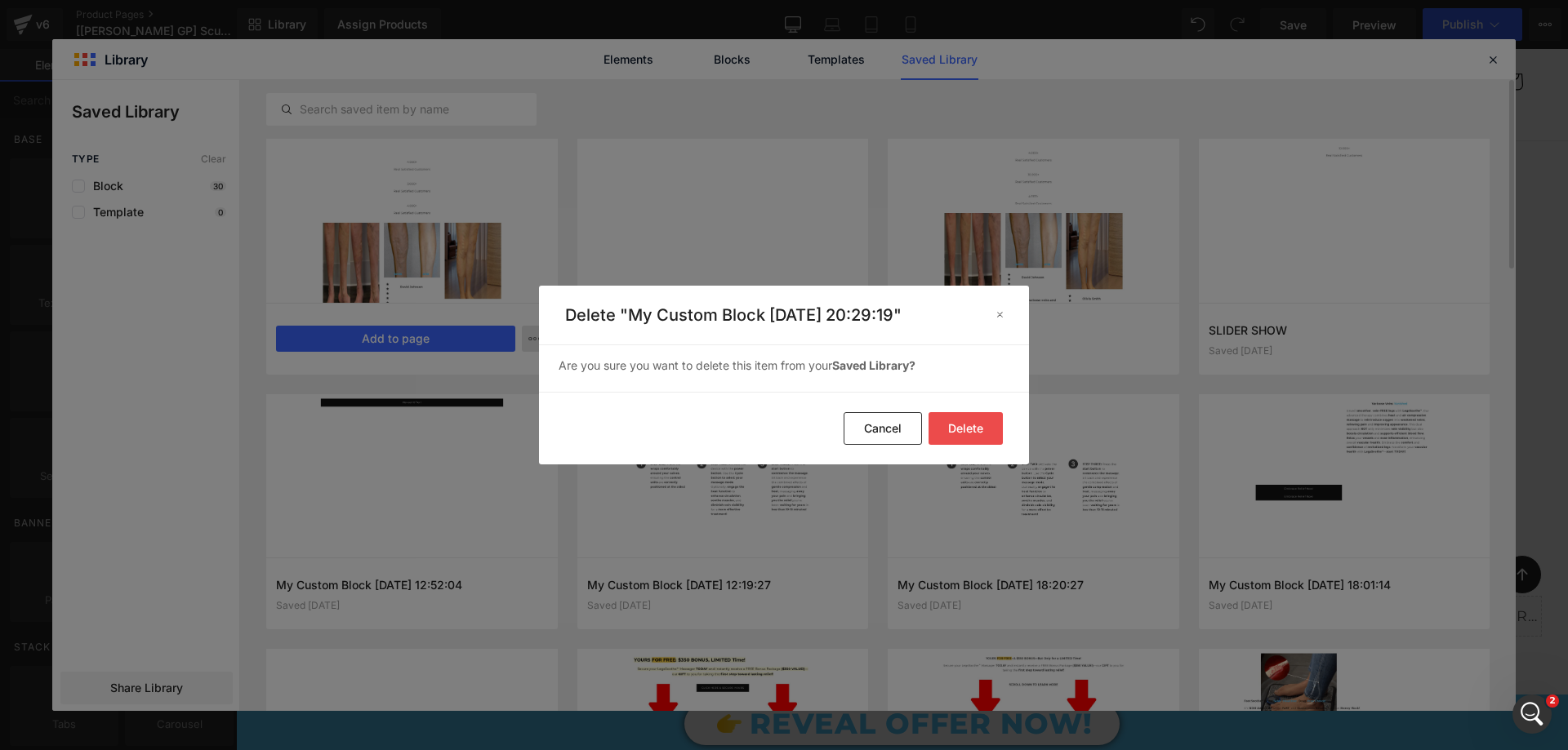
click at [962, 422] on button "Delete" at bounding box center [965, 428] width 74 height 33
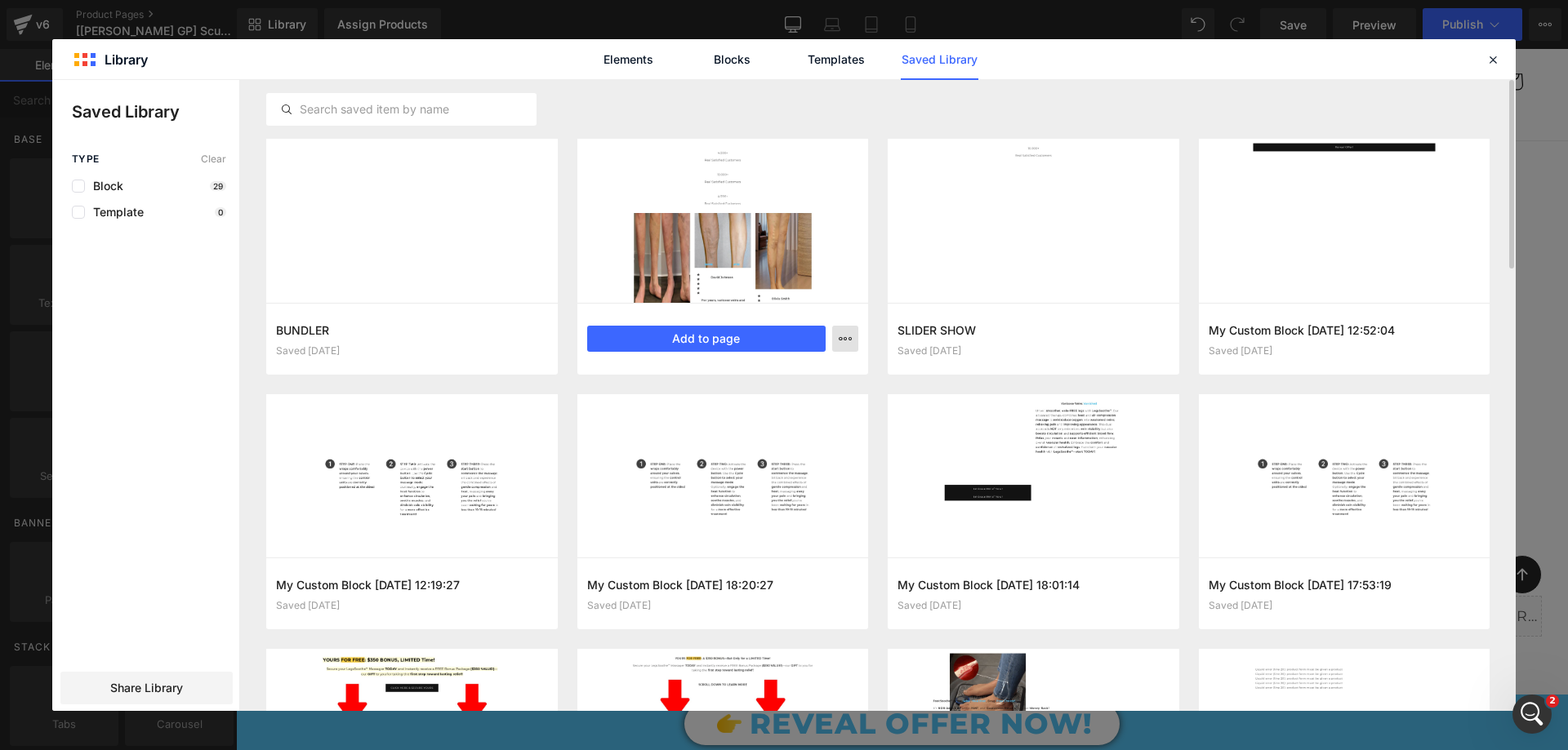
click at [838, 342] on button "button" at bounding box center [845, 339] width 26 height 26
click at [808, 418] on div "Delete" at bounding box center [765, 410] width 186 height 34
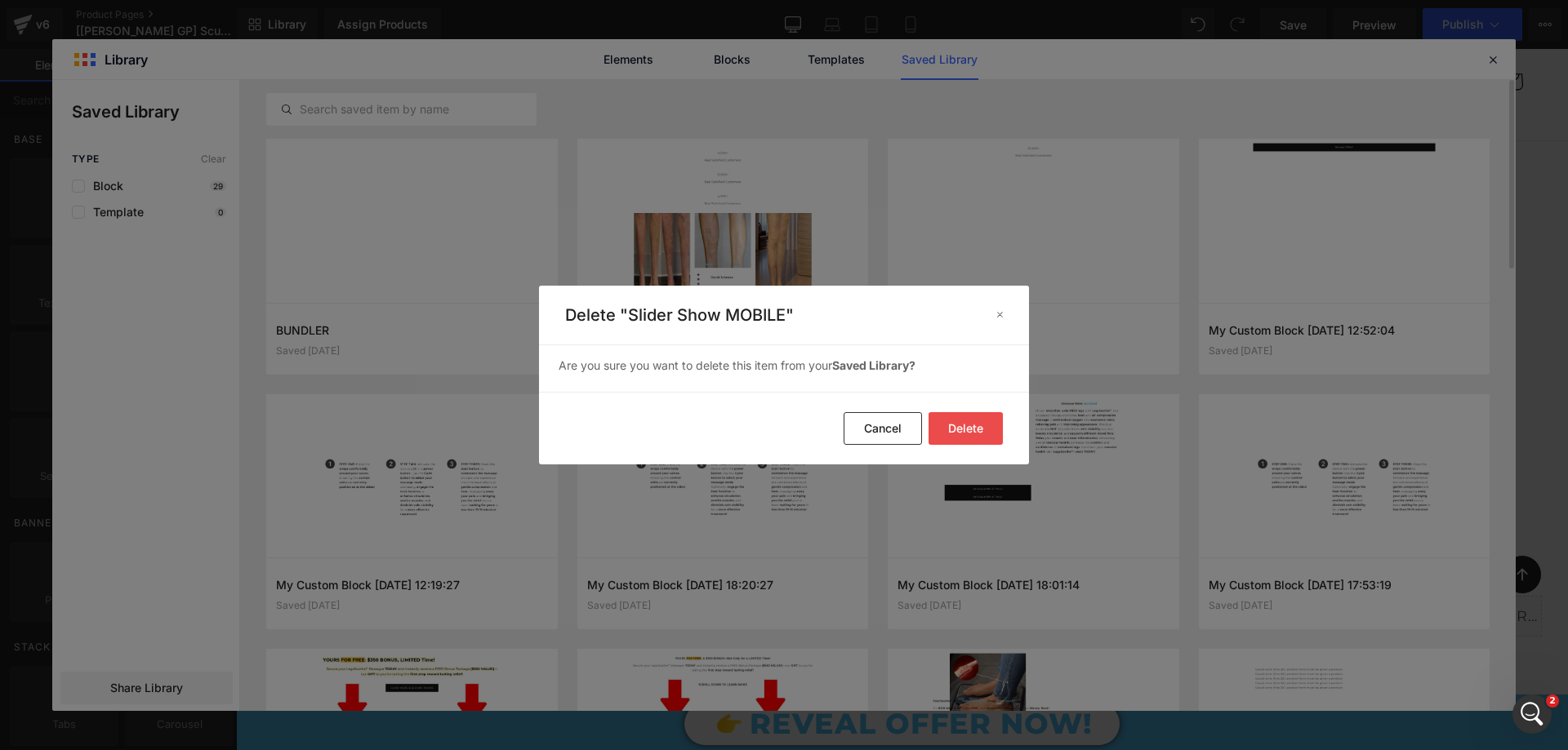
click at [968, 432] on button "Delete" at bounding box center [965, 428] width 74 height 33
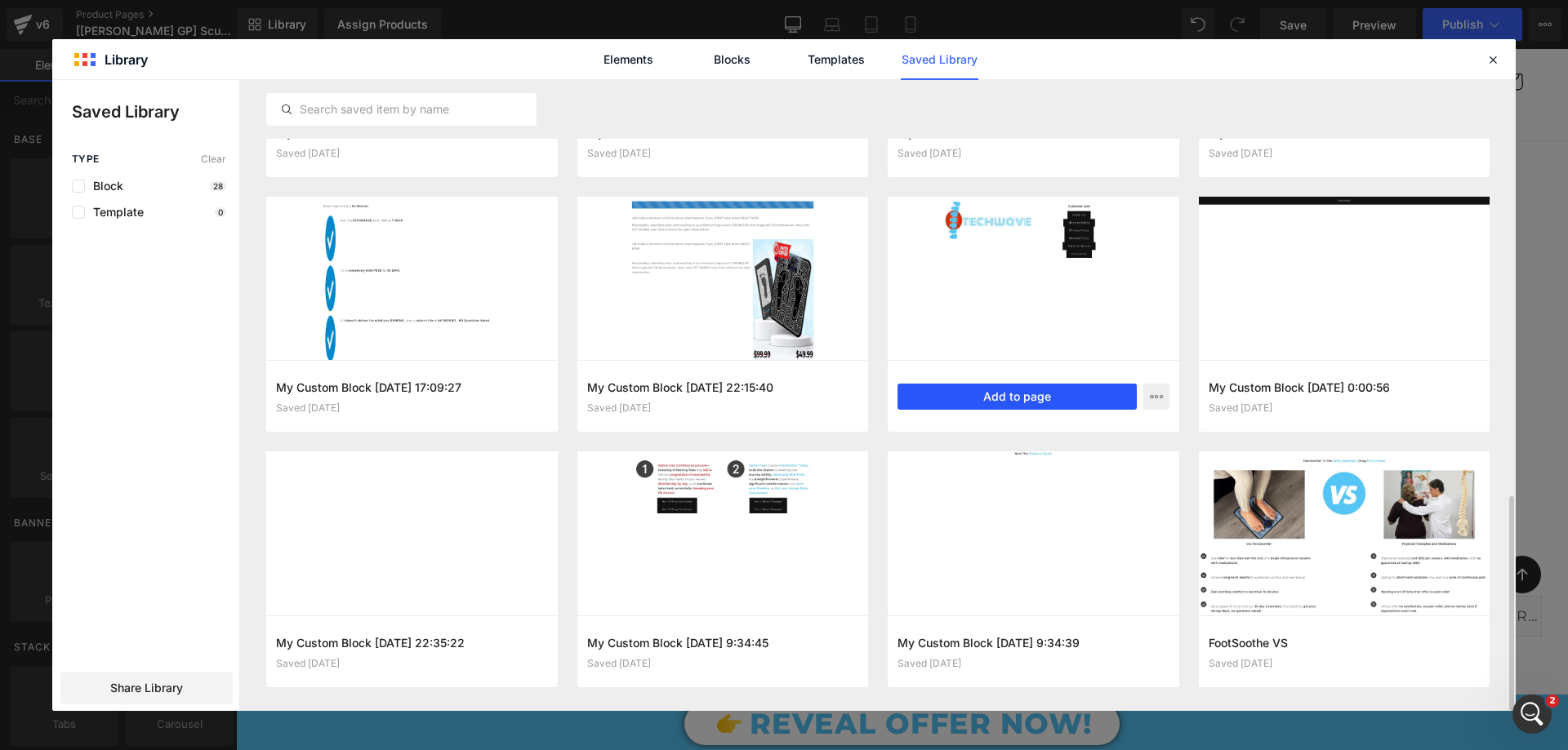
scroll to position [1218, 0]
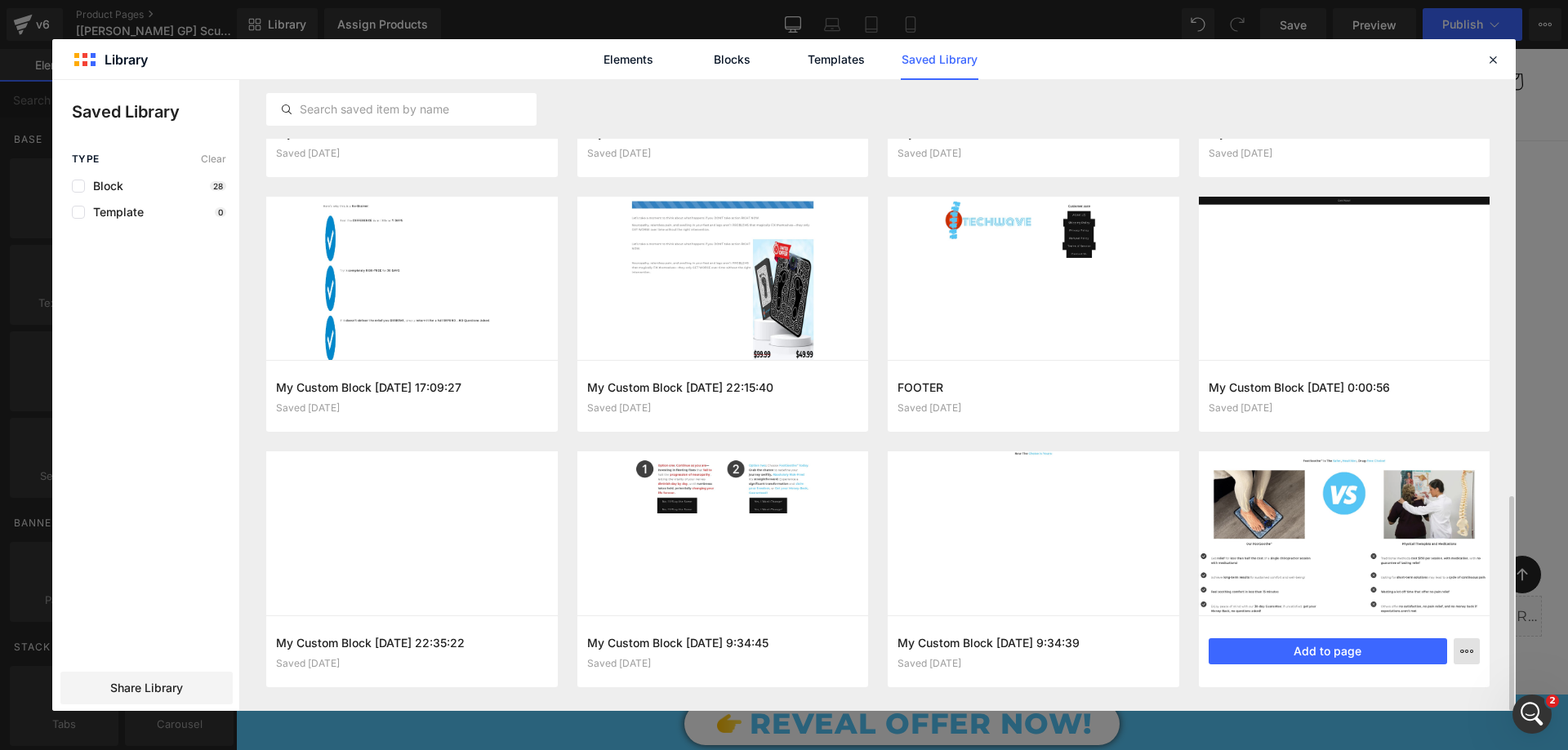
click at [1461, 642] on button "button" at bounding box center [1466, 651] width 26 height 26
click at [1375, 612] on div "Delete" at bounding box center [1387, 615] width 186 height 34
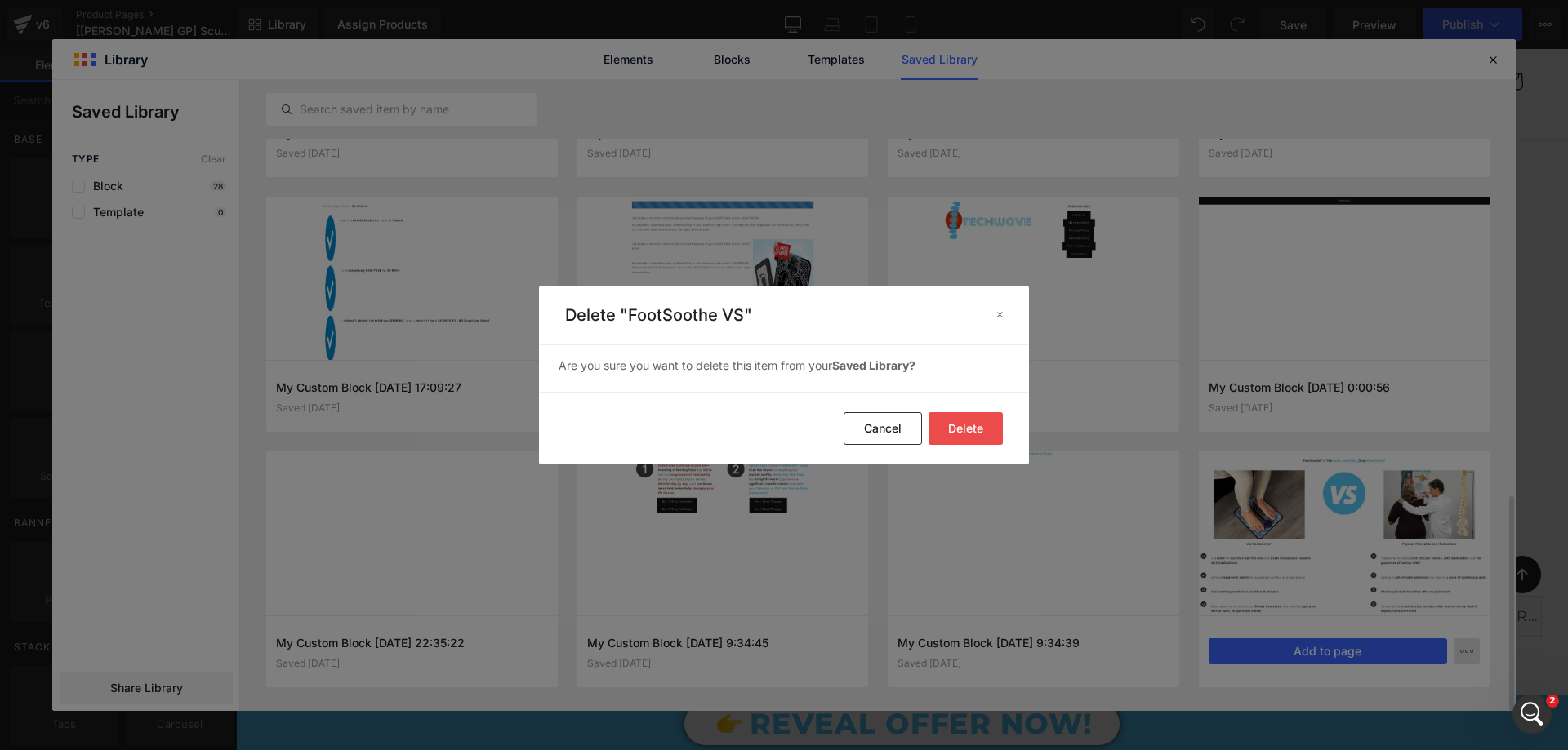
click at [980, 425] on button "Delete" at bounding box center [965, 428] width 74 height 33
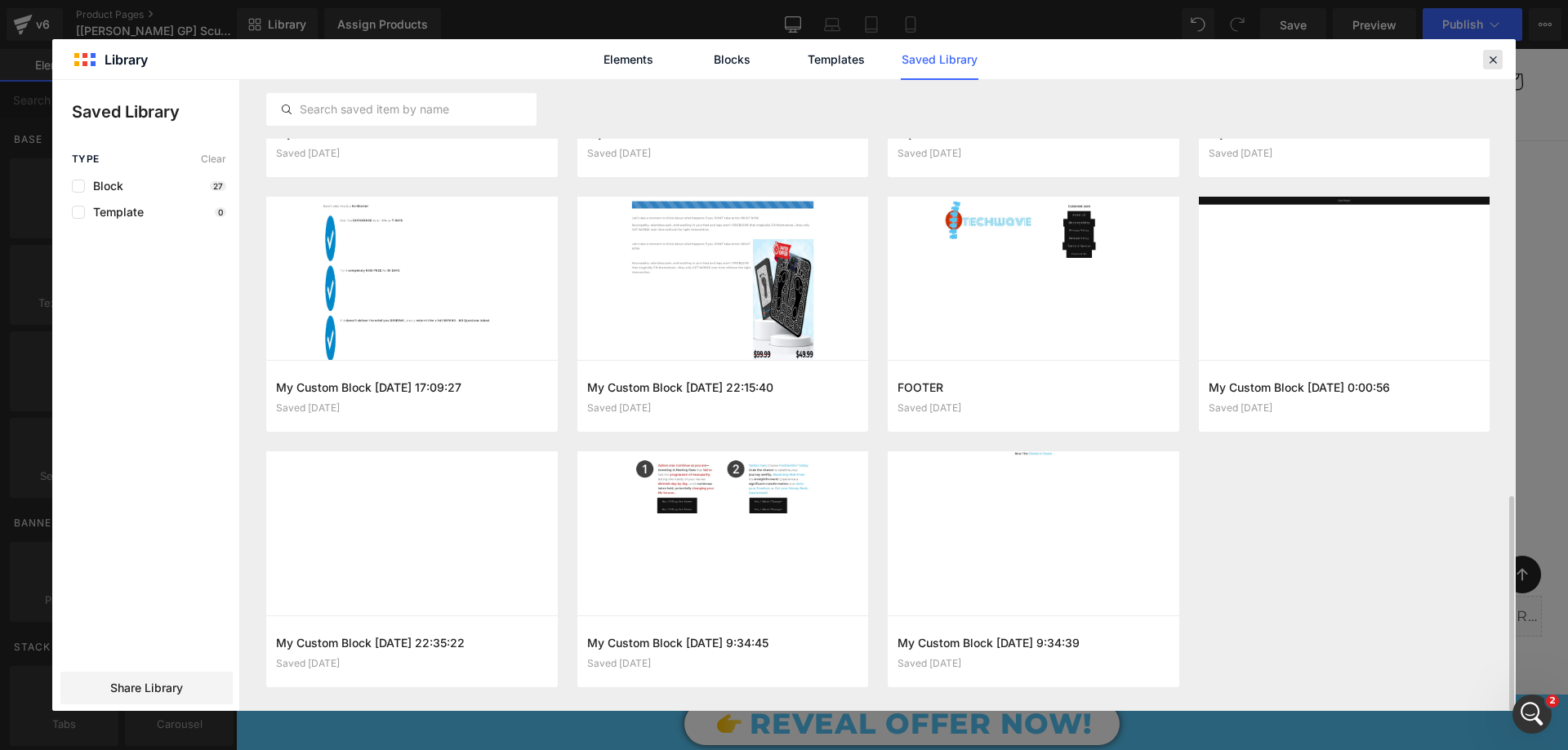
drag, startPoint x: 1492, startPoint y: 60, endPoint x: 567, endPoint y: 293, distance: 953.9
click at [1492, 60] on icon at bounding box center [1493, 59] width 15 height 15
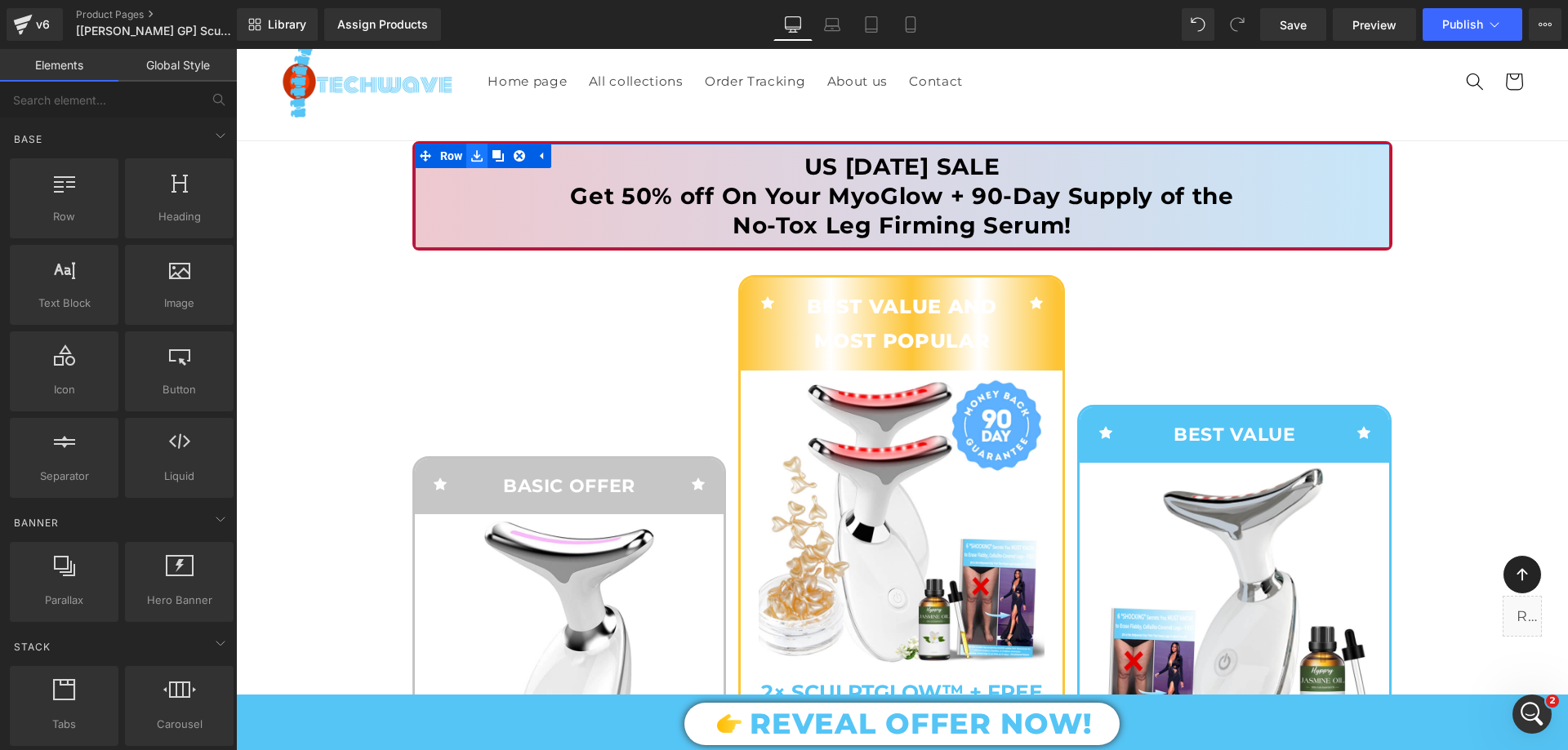
click at [474, 154] on icon at bounding box center [477, 156] width 12 height 13
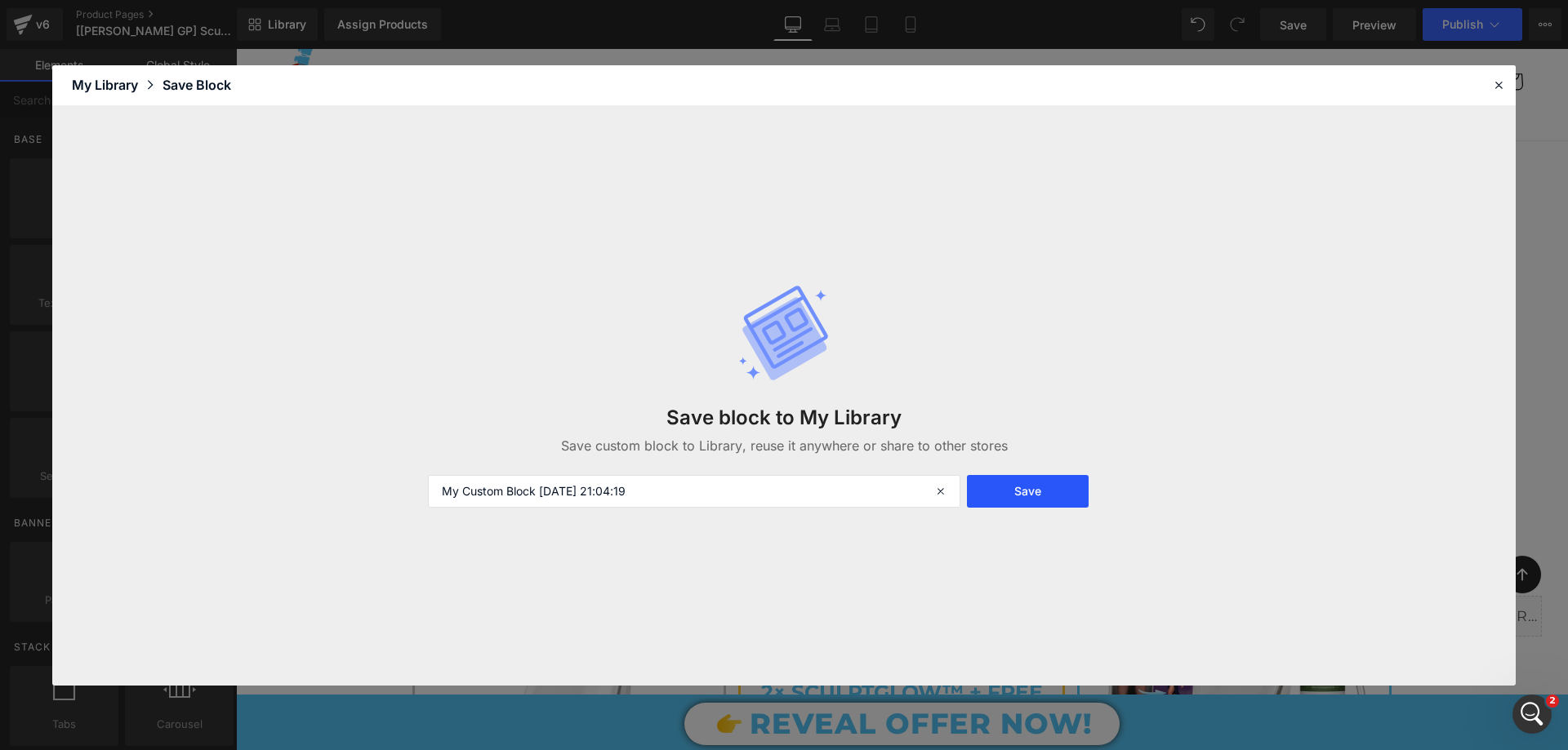
click at [1065, 504] on button "Save" at bounding box center [1027, 491] width 121 height 33
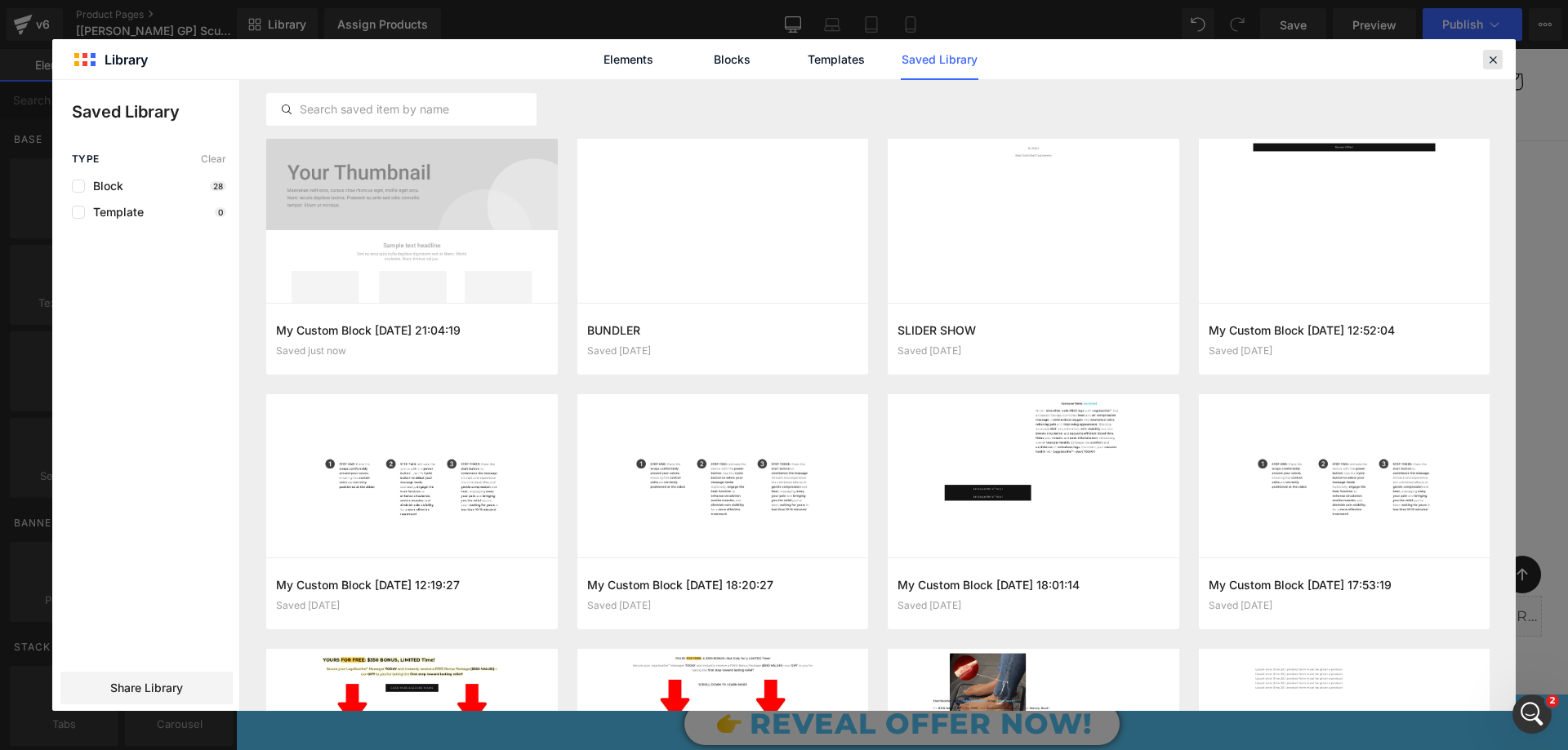
drag, startPoint x: 1499, startPoint y: 62, endPoint x: 422, endPoint y: 259, distance: 1094.9
click at [1499, 62] on icon at bounding box center [1493, 59] width 15 height 15
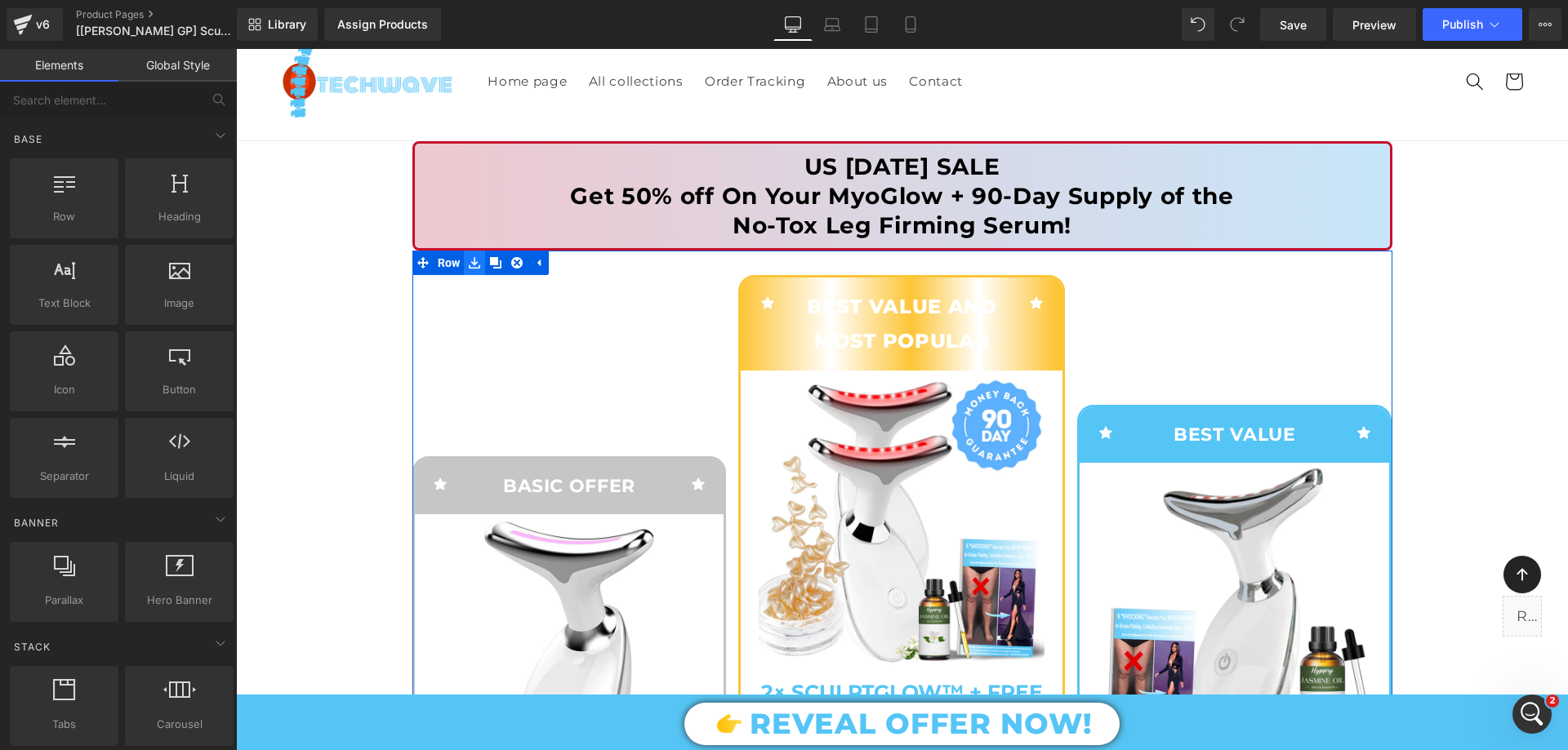
click at [469, 260] on icon at bounding box center [474, 264] width 12 height 12
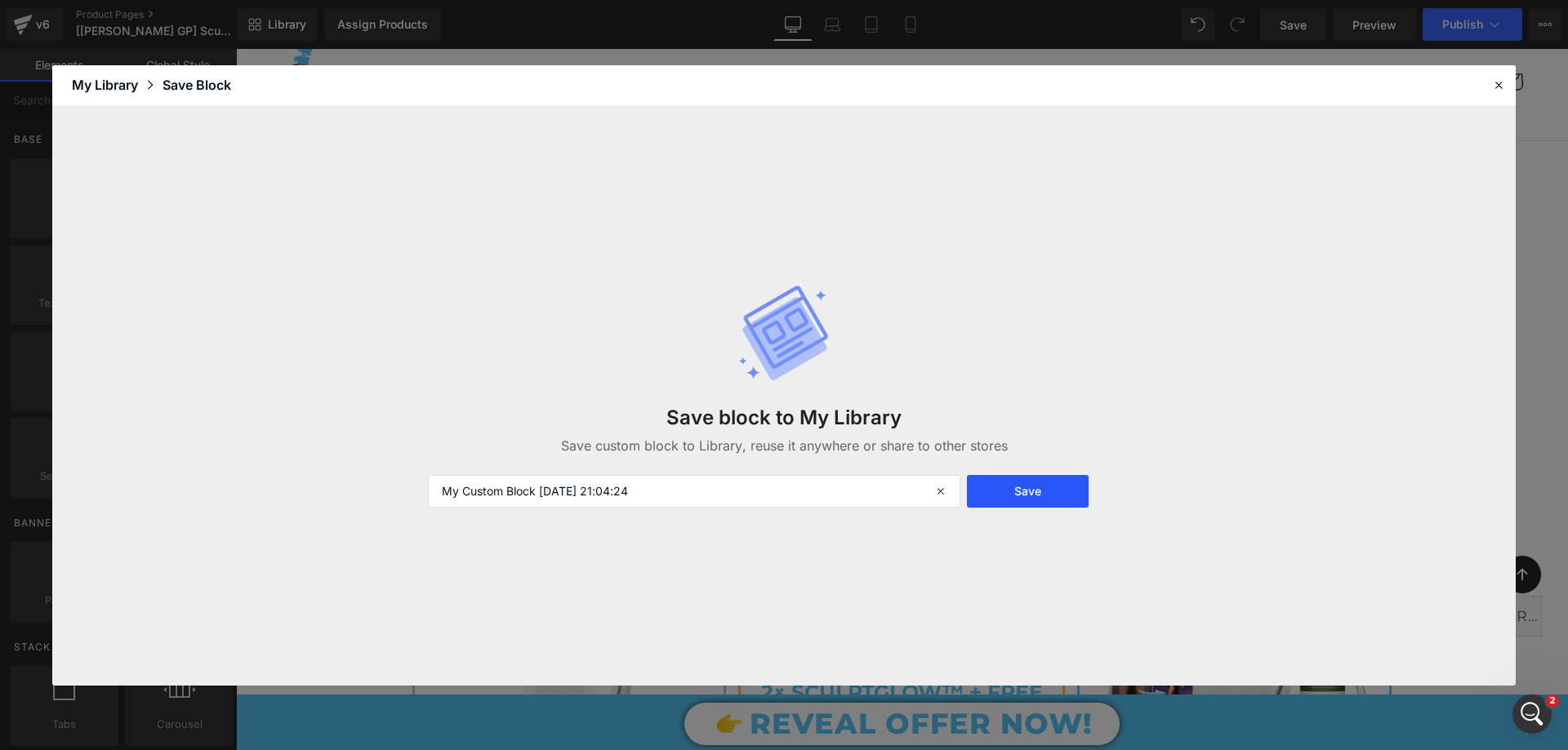
click at [1022, 490] on button "Save" at bounding box center [1027, 491] width 121 height 33
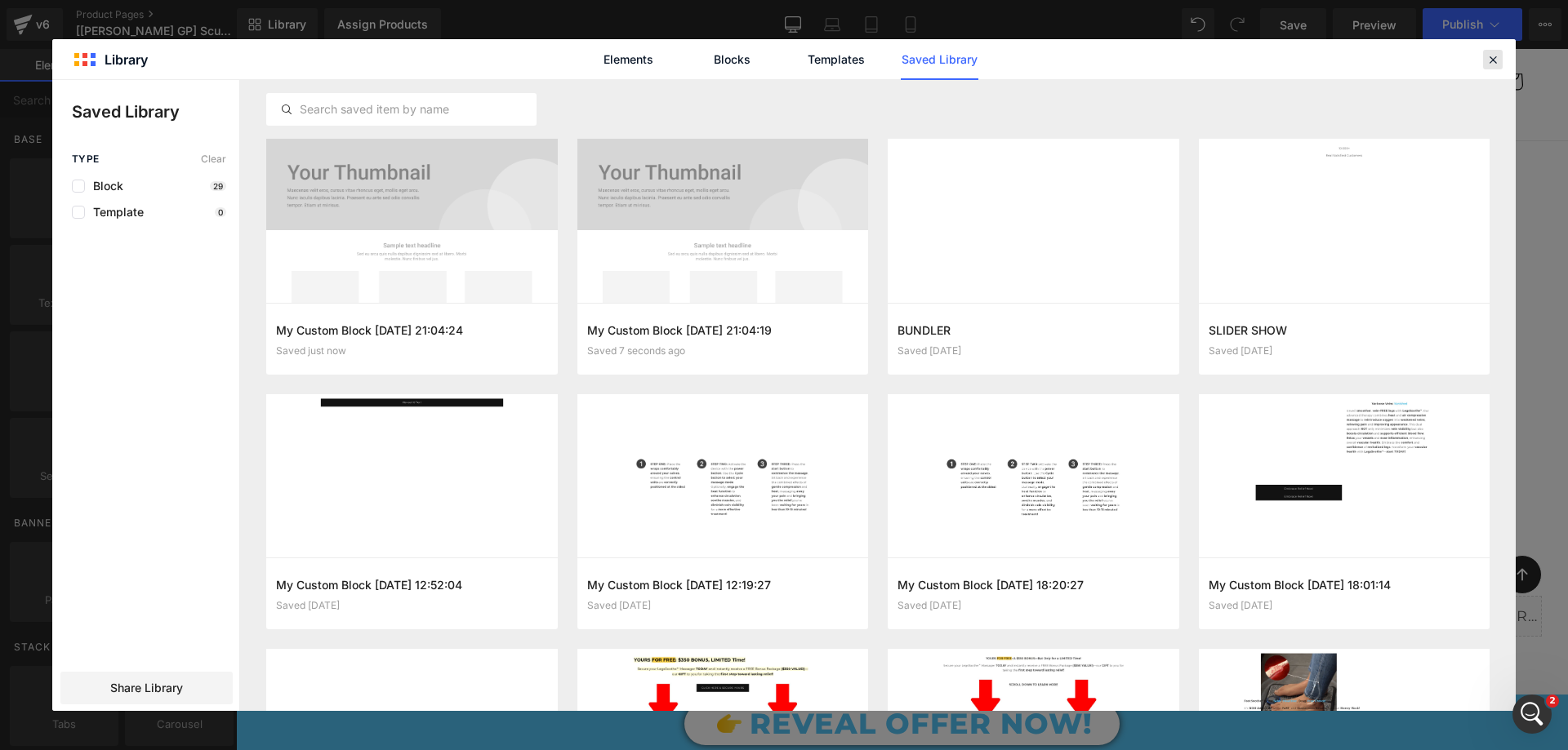
click at [1501, 53] on div at bounding box center [1492, 59] width 19 height 19
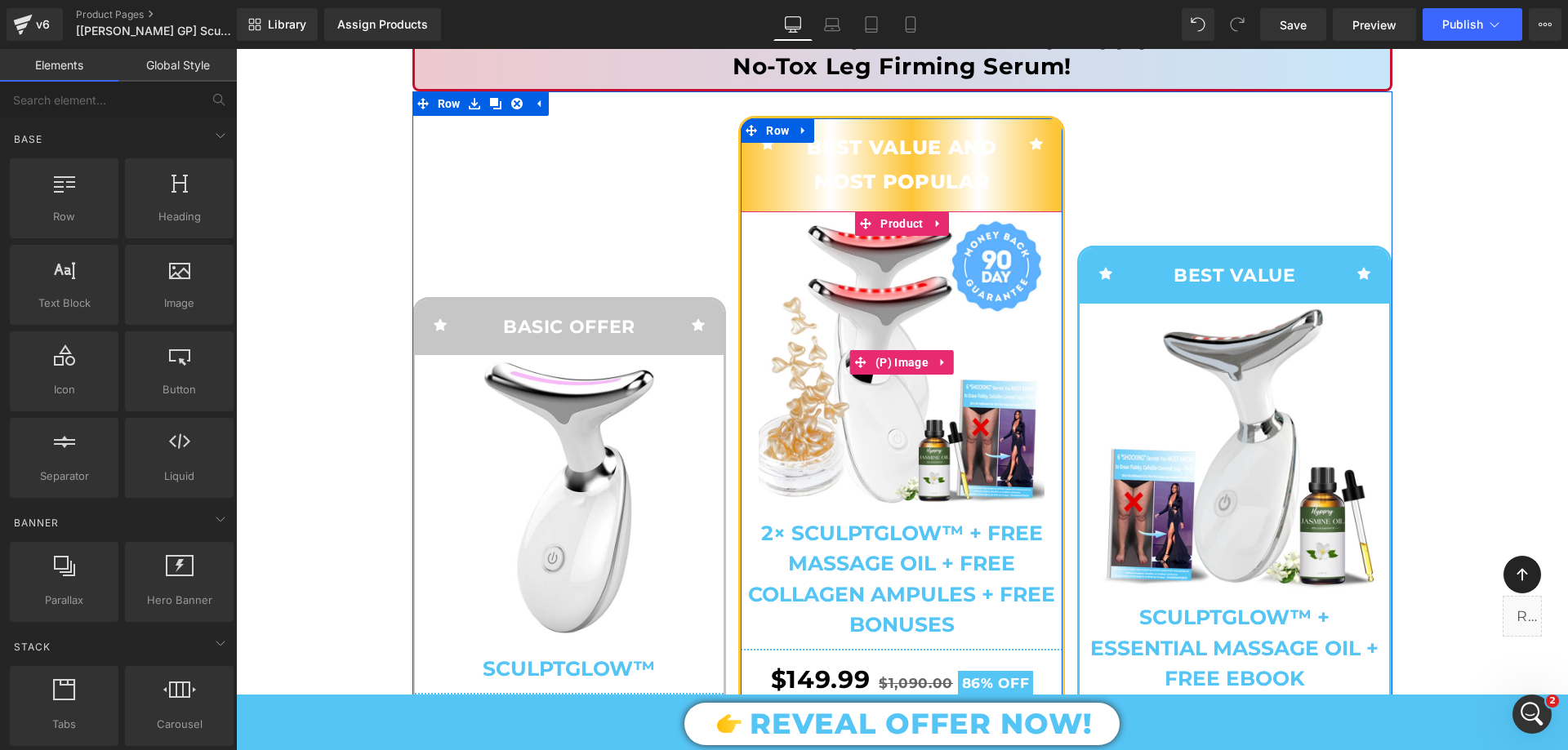
scroll to position [338, 0]
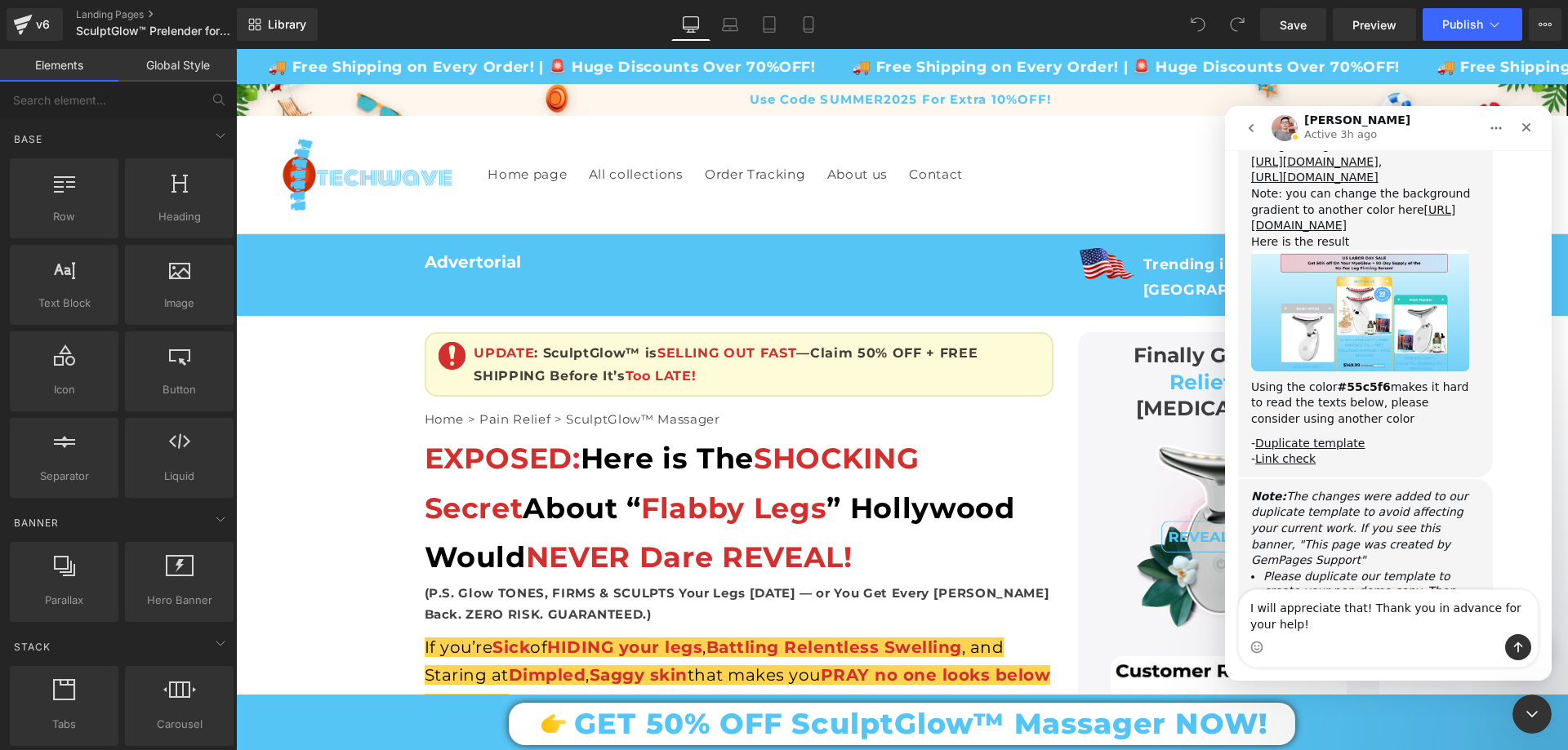
scroll to position [3, 0]
